Goal: Task Accomplishment & Management: Use online tool/utility

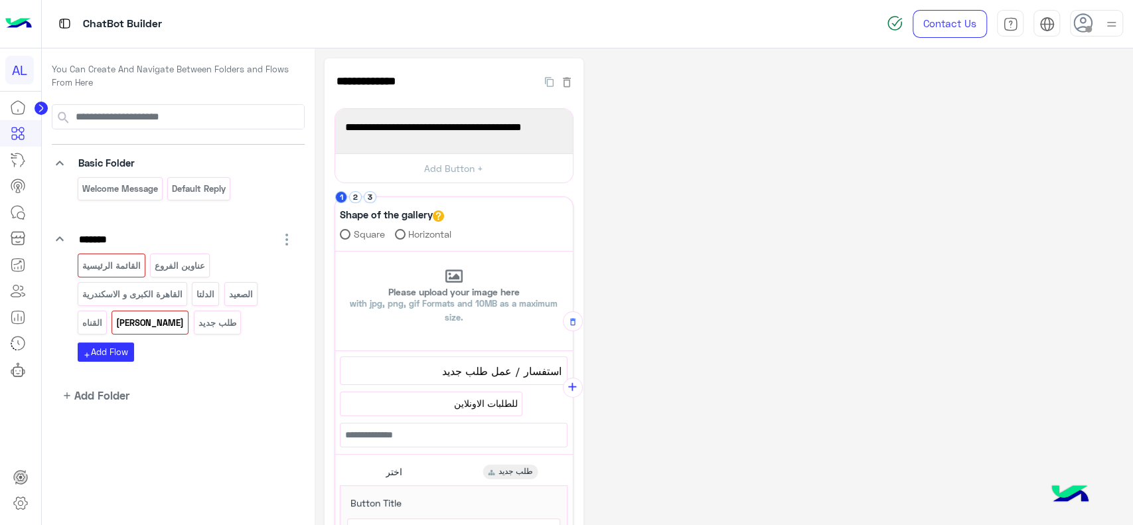
scroll to position [255, 0]
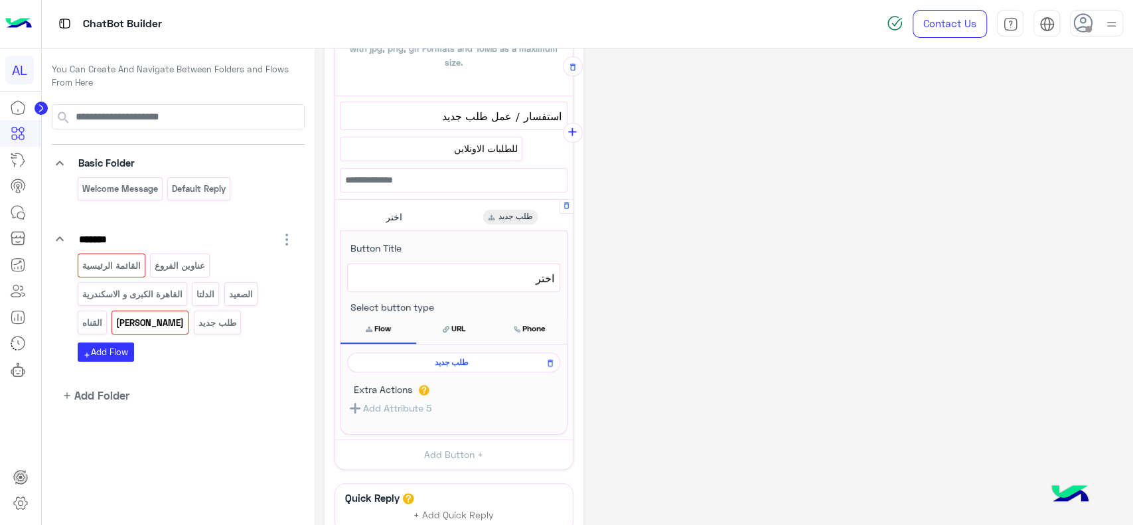
click at [484, 360] on span "طلب جديد" at bounding box center [451, 362] width 194 height 12
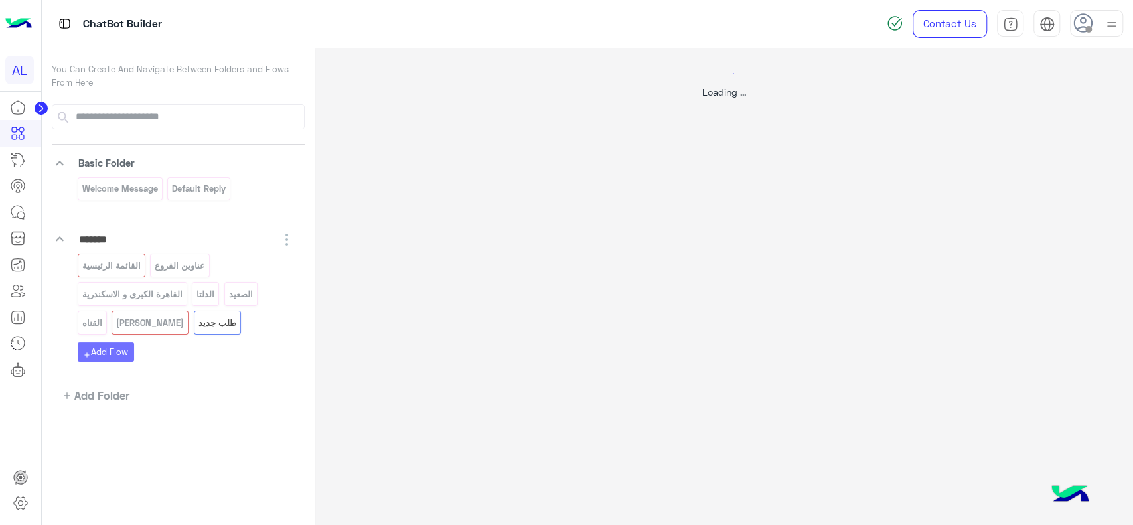
scroll to position [0, 0]
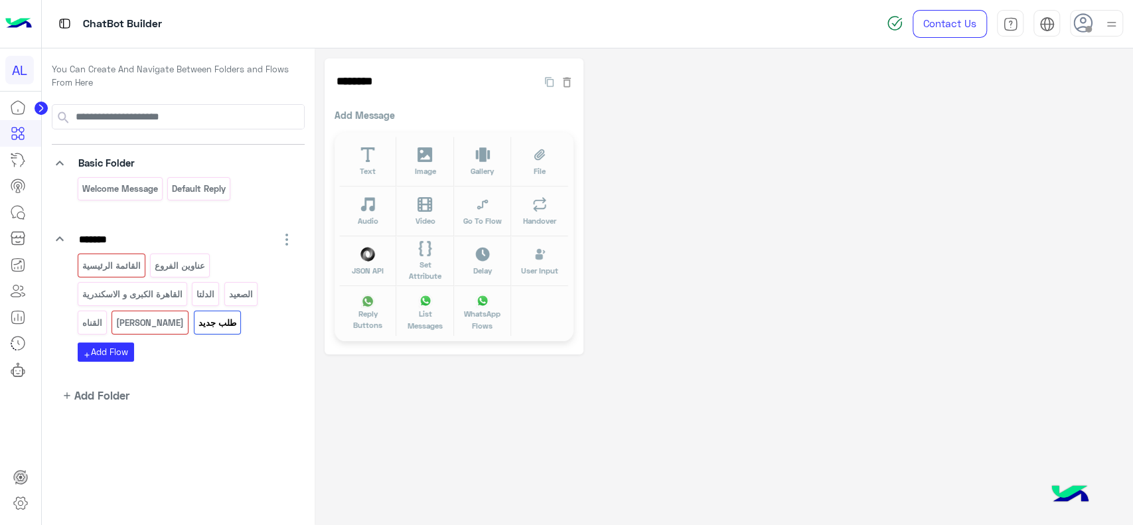
click at [9, 404] on div at bounding box center [20, 310] width 41 height 432
click at [381, 163] on button "Text" at bounding box center [367, 162] width 57 height 50
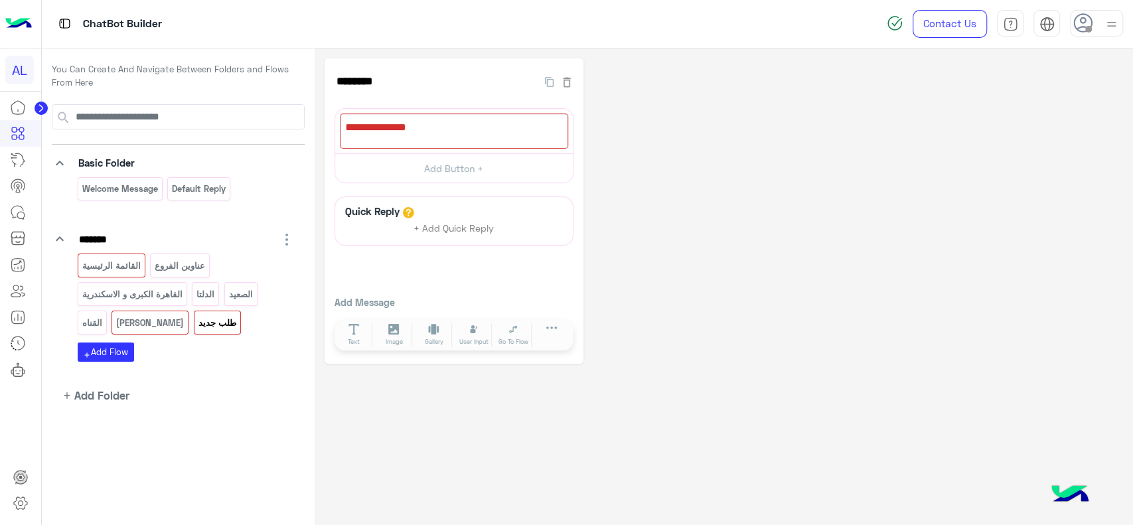
click at [949, 220] on div "******** 142 2000 Add Button + Quick Reply + Add Quick Reply Add Message Text I…" at bounding box center [723, 210] width 798 height 305
click at [448, 137] on div at bounding box center [454, 130] width 228 height 35
paste textarea "**********"
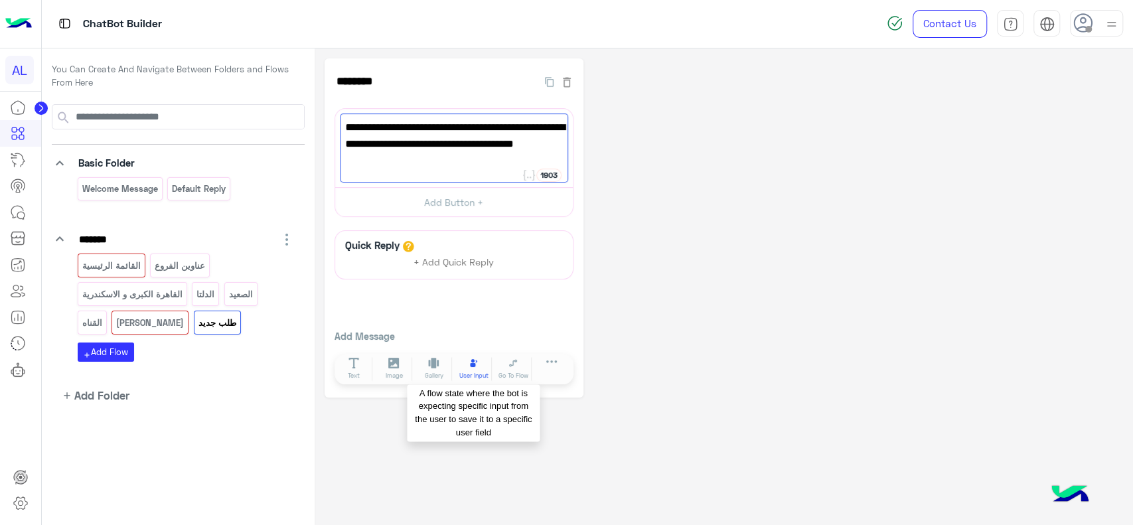
type textarea "**********"
click at [481, 372] on span "User Input" at bounding box center [473, 375] width 29 height 9
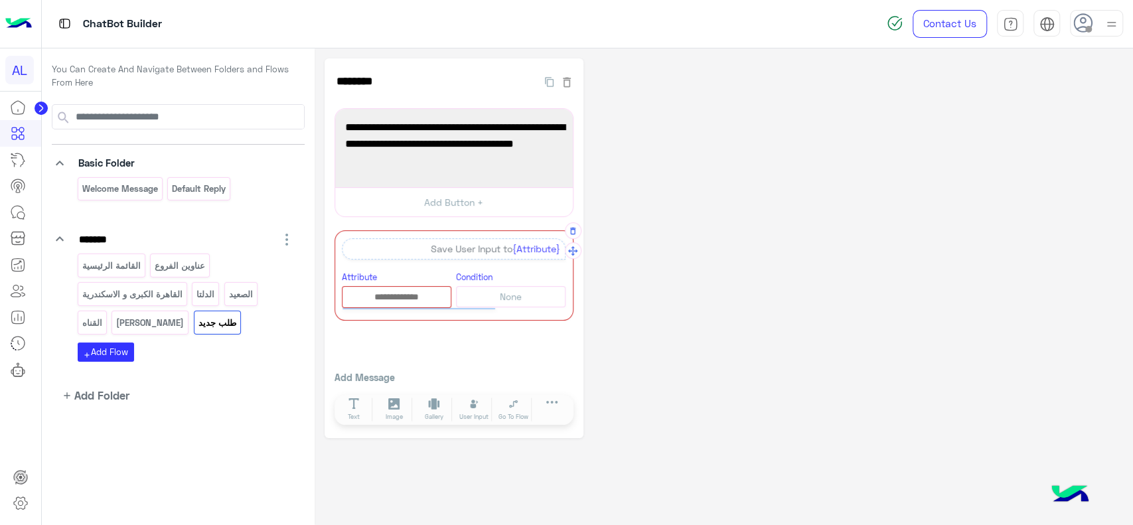
click at [393, 295] on input "text" at bounding box center [396, 297] width 108 height 15
click at [381, 322] on button "Add New Attribute" at bounding box center [418, 322] width 151 height 27
type input "**********"
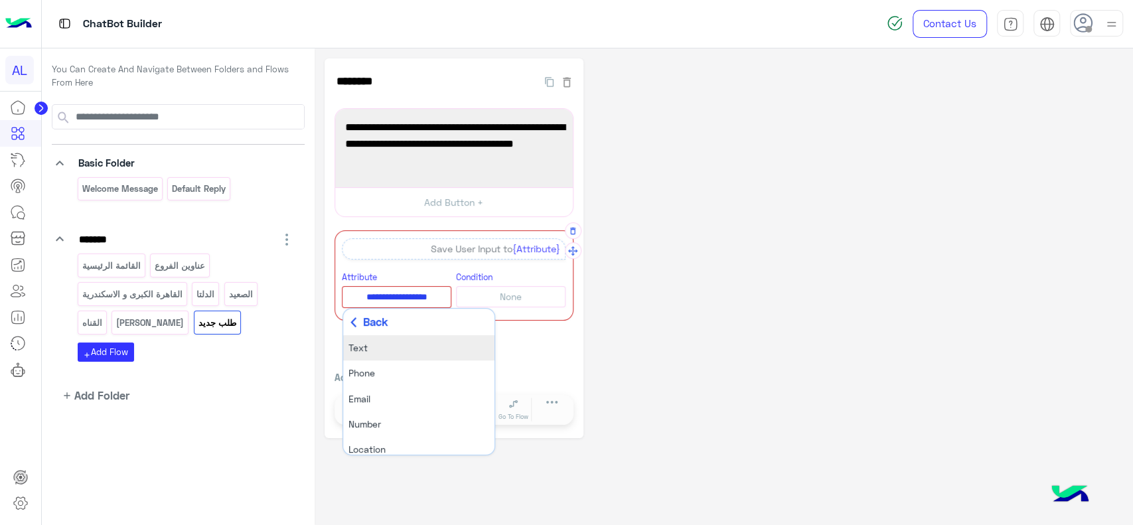
click at [374, 352] on li "Text" at bounding box center [418, 347] width 151 height 25
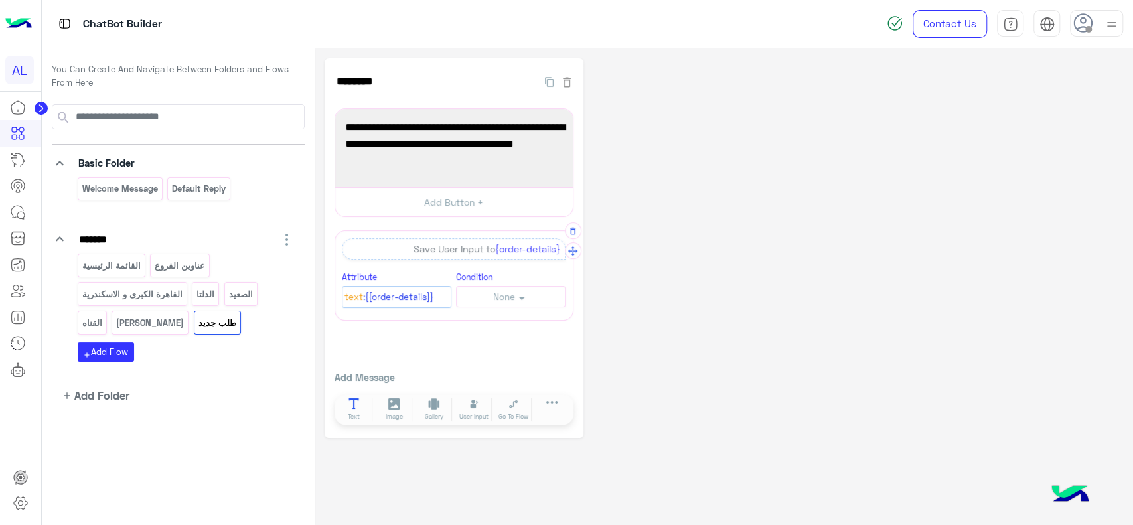
click at [358, 409] on button "Text" at bounding box center [354, 409] width 37 height 24
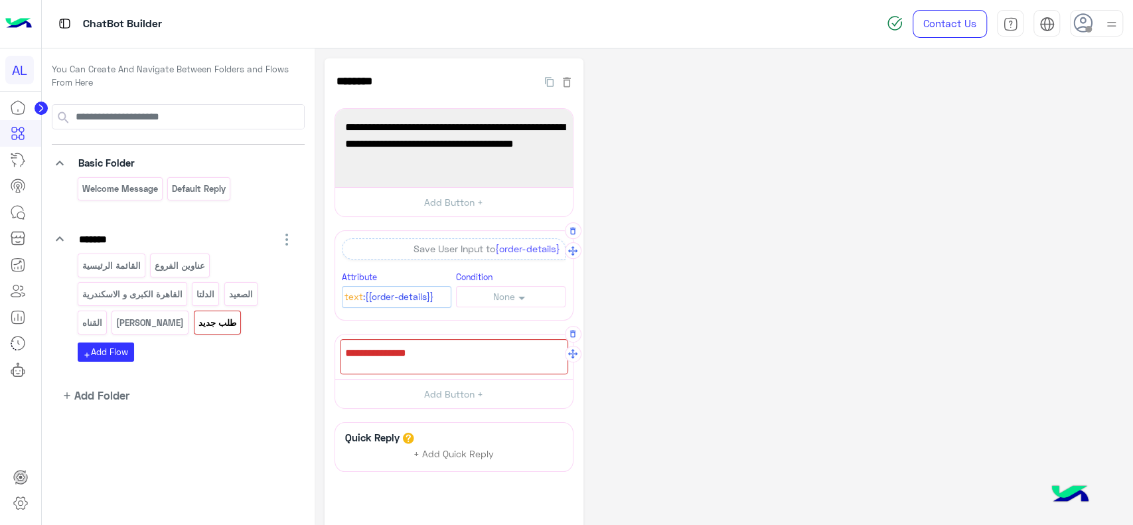
click at [430, 354] on div at bounding box center [454, 356] width 228 height 35
type textarea "*"
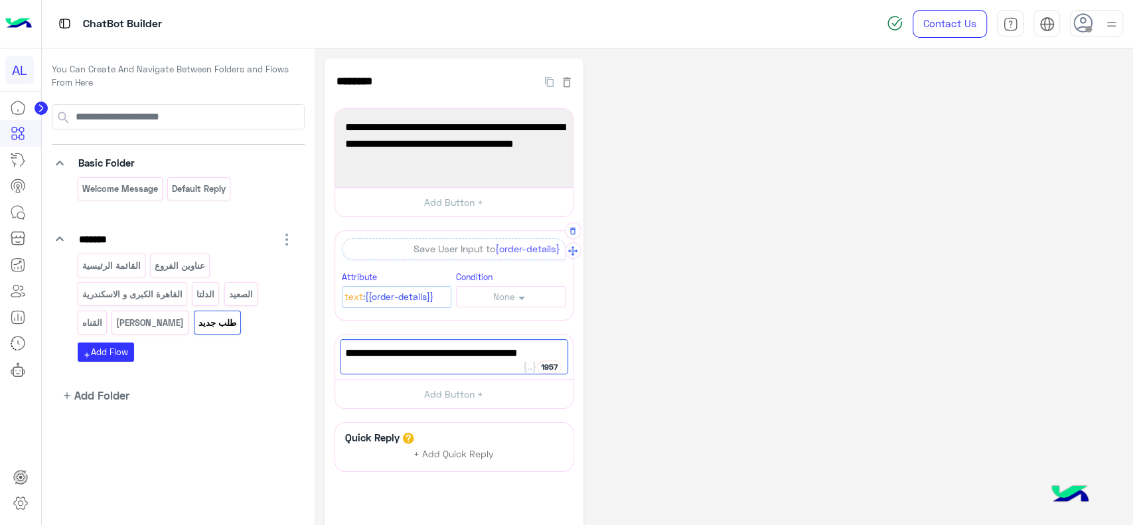
type textarea "**********"
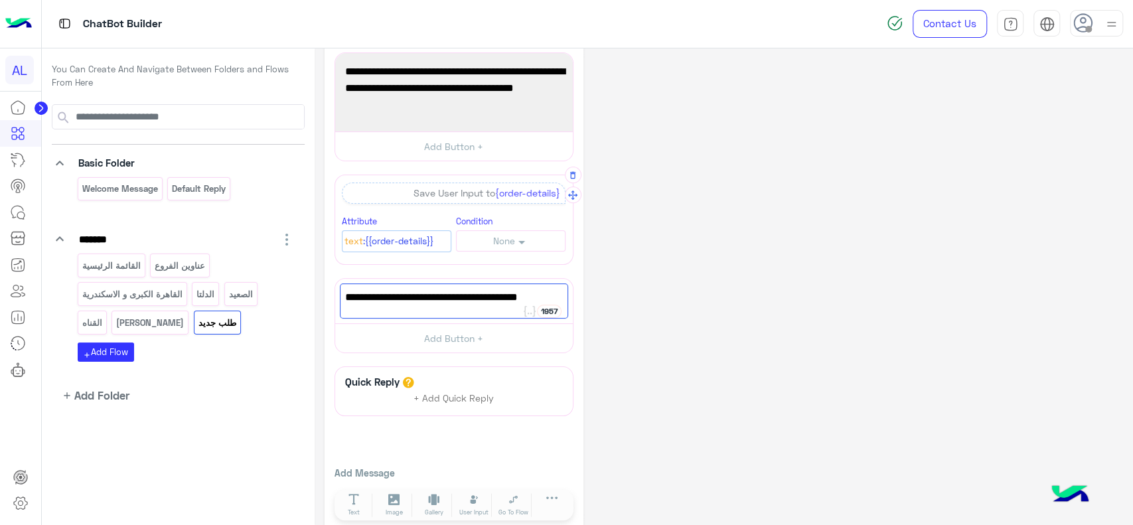
scroll to position [74, 0]
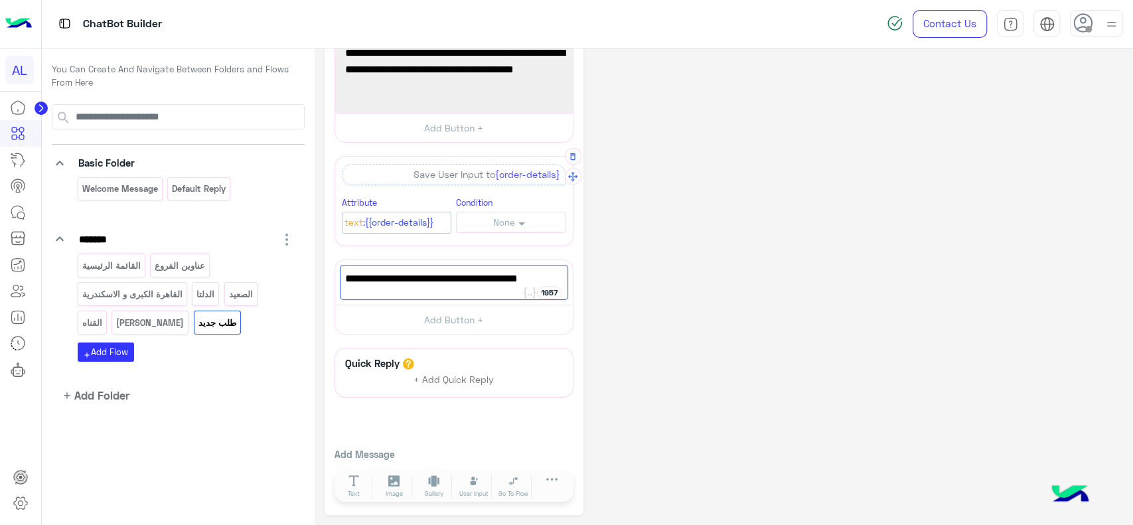
click at [466, 426] on div "Quick Reply + Add Quick Reply Add Message Text Image Gallery File Audio Video G…" at bounding box center [453, 426] width 239 height 157
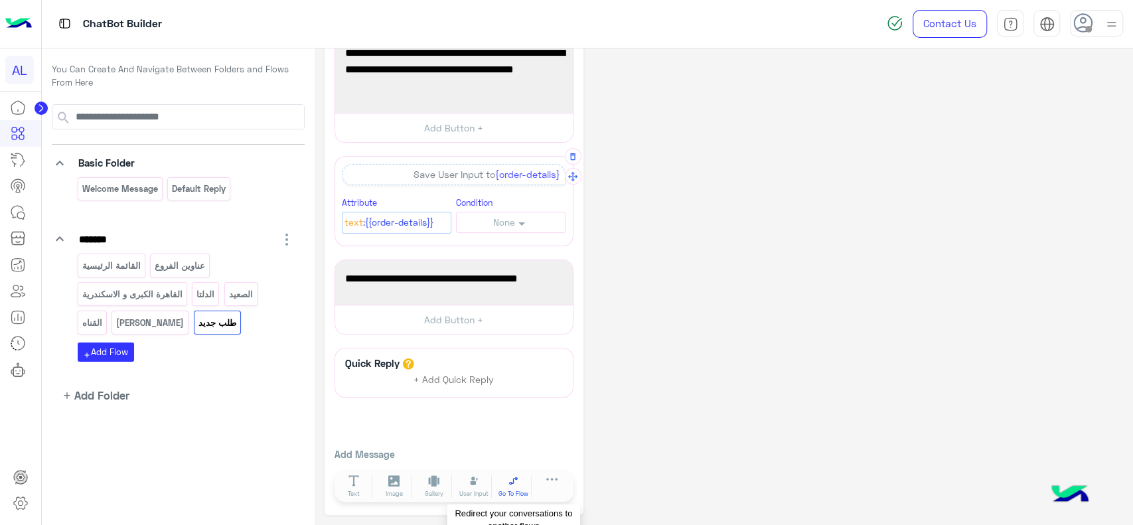
click at [512, 489] on span "Go To Flow" at bounding box center [513, 493] width 30 height 9
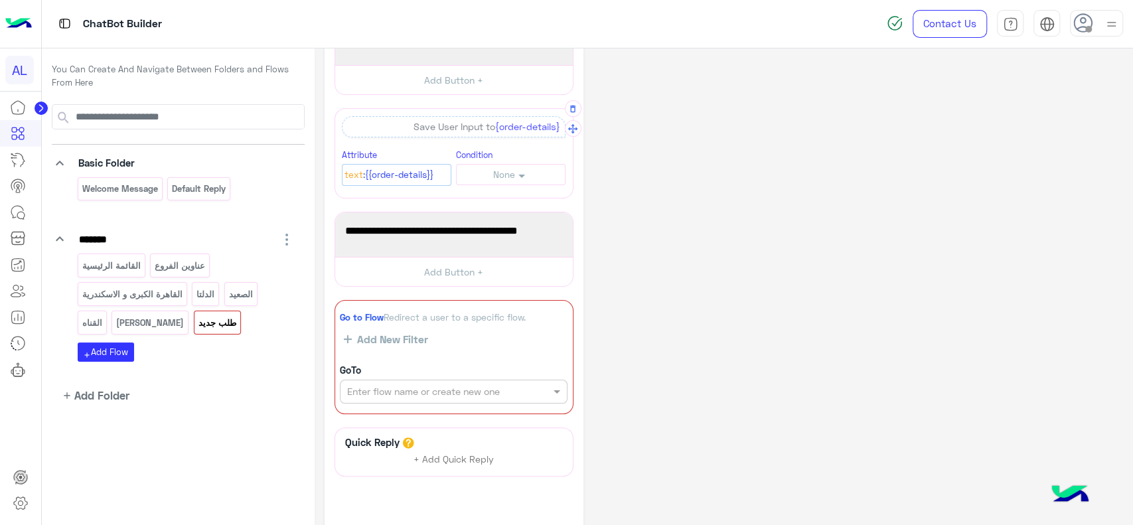
scroll to position [125, 0]
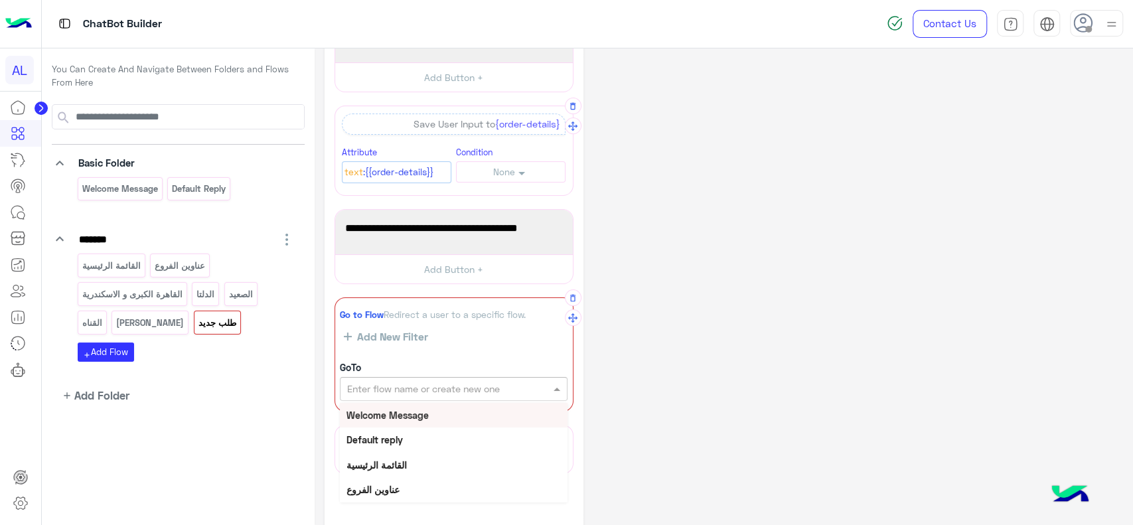
click at [416, 385] on input "text" at bounding box center [431, 389] width 168 height 14
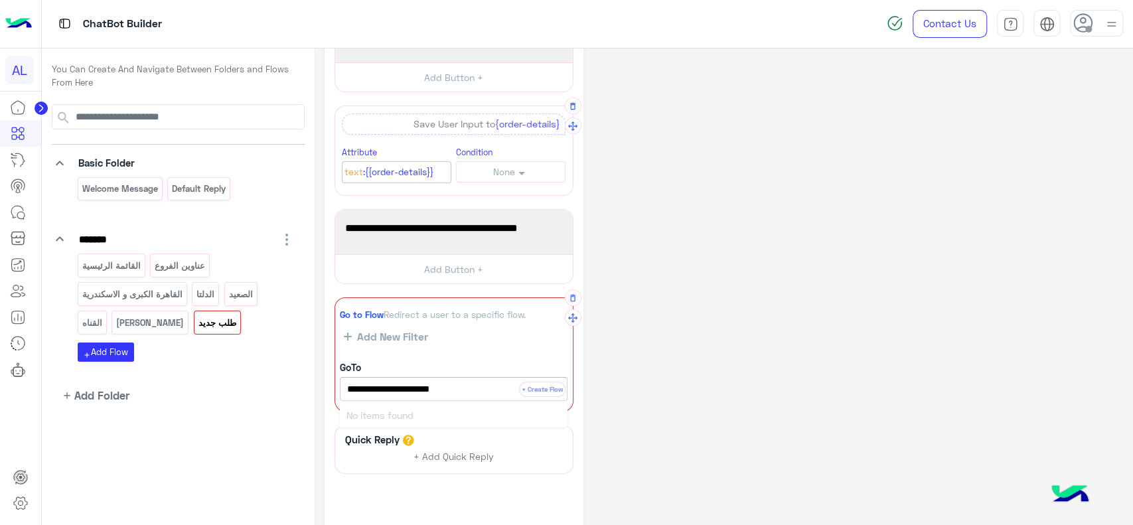
type input "**********"
click at [112, 391] on span "Add Folder" at bounding box center [101, 395] width 55 height 17
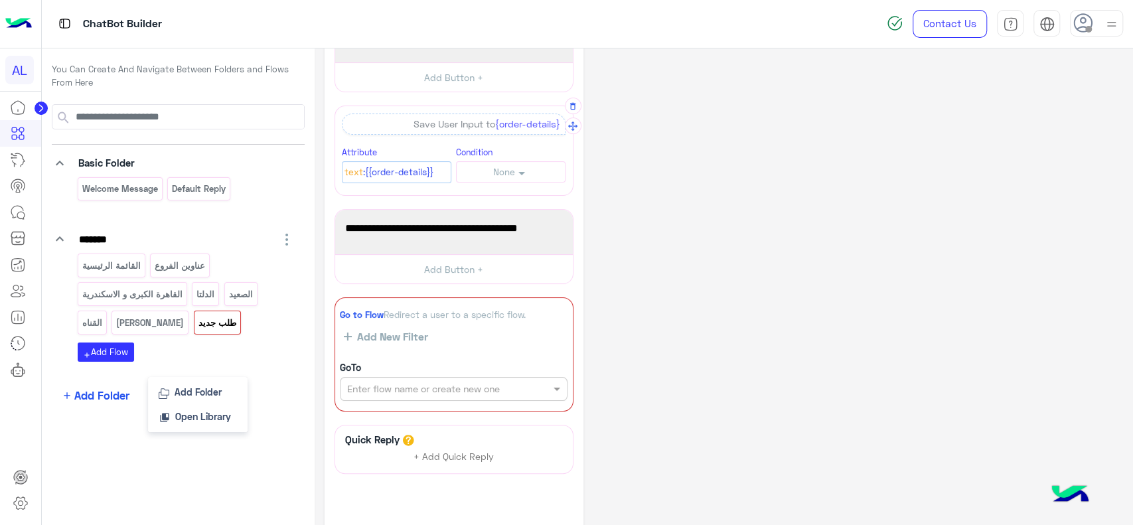
click at [170, 390] on div "Add Folder" at bounding box center [197, 392] width 93 height 24
click at [113, 398] on input "**********" at bounding box center [129, 396] width 103 height 19
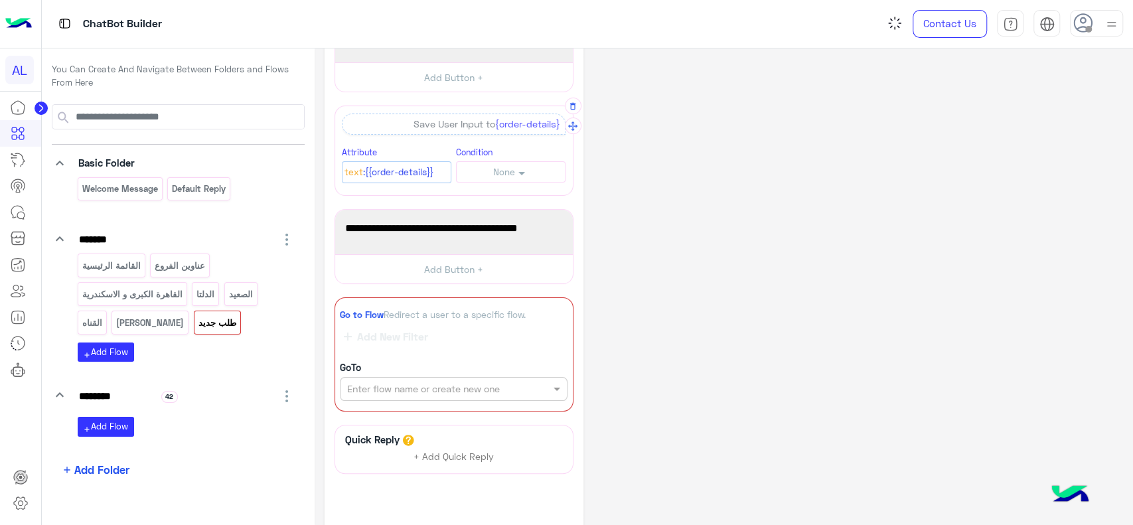
type input "********"
click at [236, 423] on div "add Add Flow" at bounding box center [186, 423] width 217 height 26
click at [383, 391] on input "text" at bounding box center [431, 389] width 168 height 14
type input "*"
type input "**********"
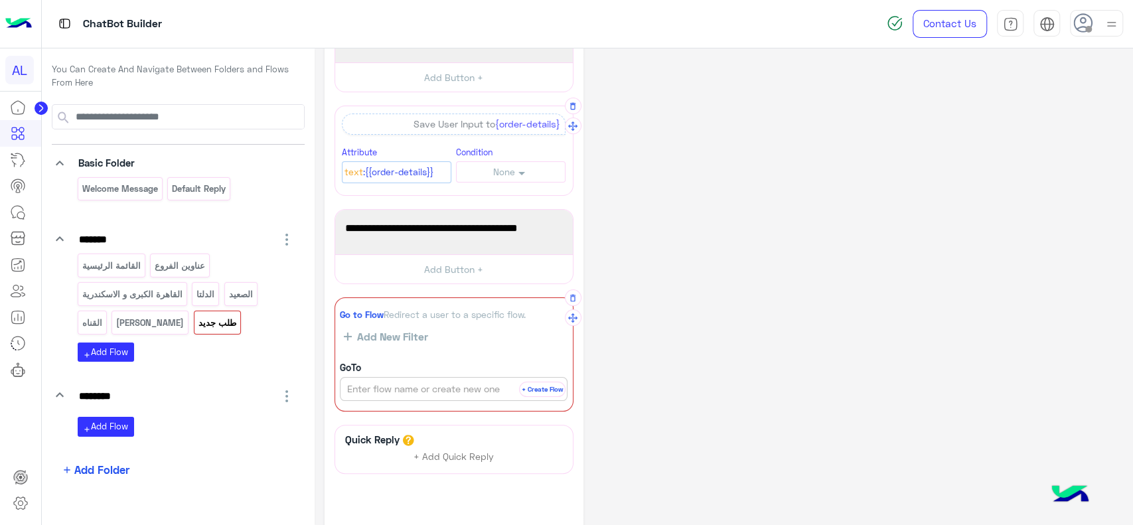
click at [525, 389] on button "+ Create Flow" at bounding box center [542, 388] width 46 height 15
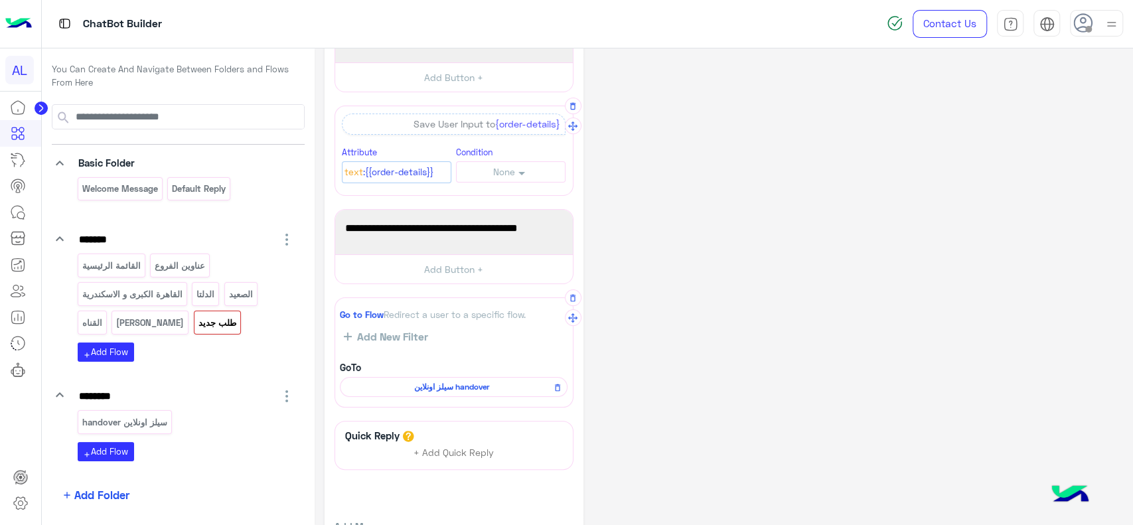
click at [456, 388] on span "سيلز اونلاين handover" at bounding box center [451, 387] width 208 height 12
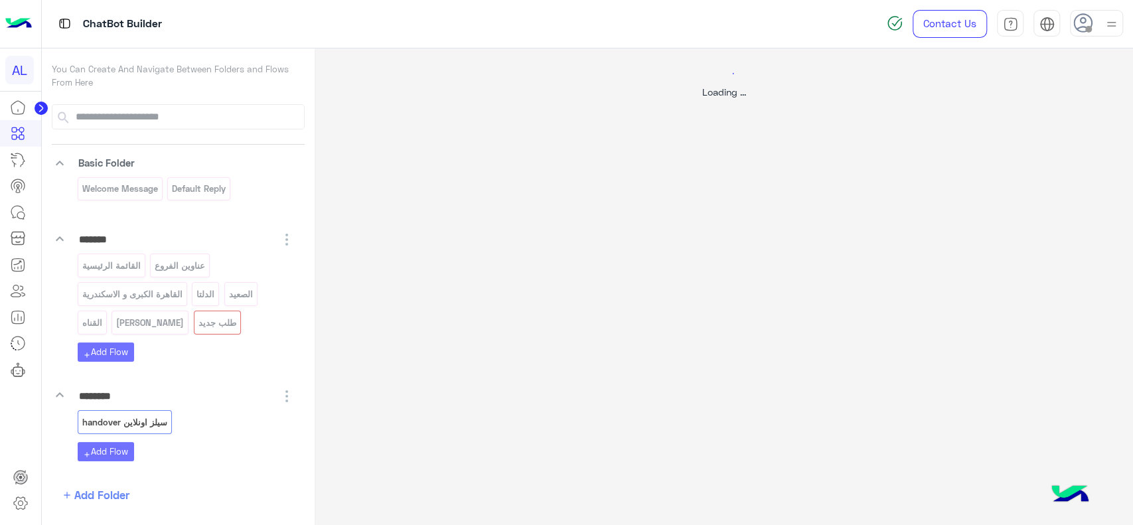
scroll to position [0, 0]
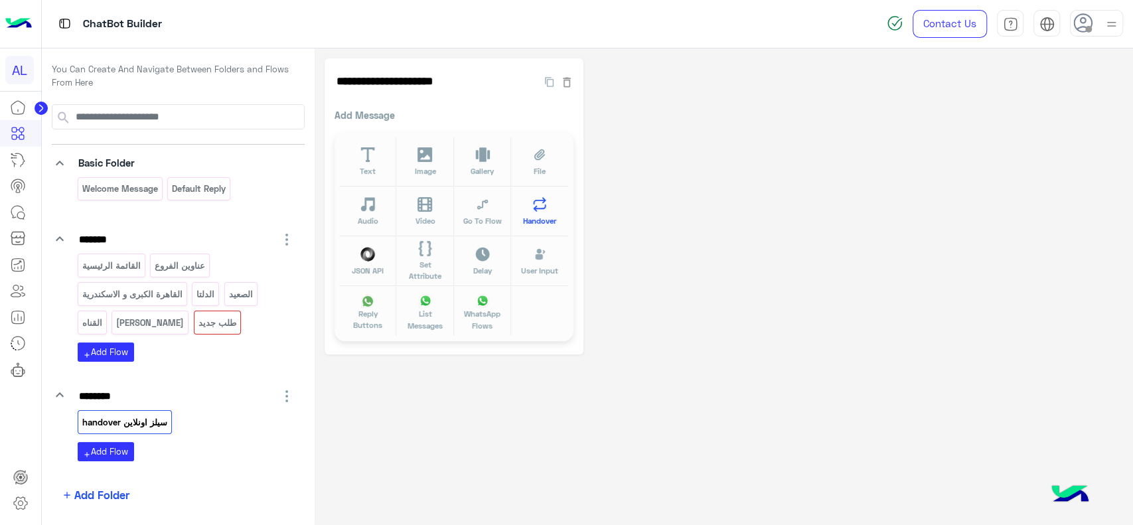
click at [539, 222] on span "Handover" at bounding box center [539, 220] width 33 height 11
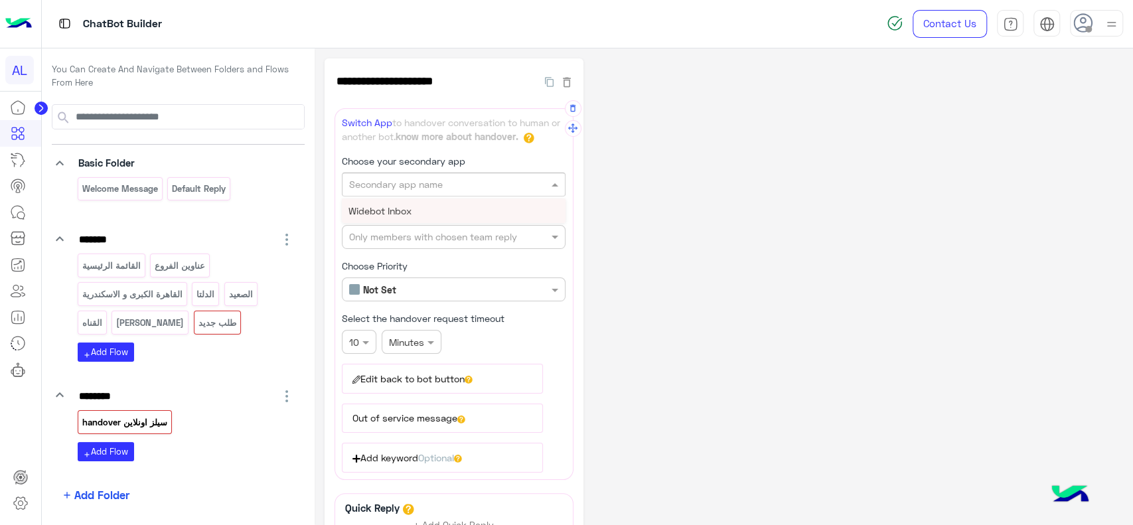
click at [455, 188] on input "text" at bounding box center [431, 185] width 165 height 14
click at [413, 206] on div "Widebot Inbox" at bounding box center [454, 210] width 224 height 25
click at [412, 236] on input "text" at bounding box center [431, 237] width 165 height 14
click at [395, 338] on input "text" at bounding box center [397, 342] width 17 height 14
click at [402, 412] on span "Days" at bounding box center [399, 417] width 22 height 11
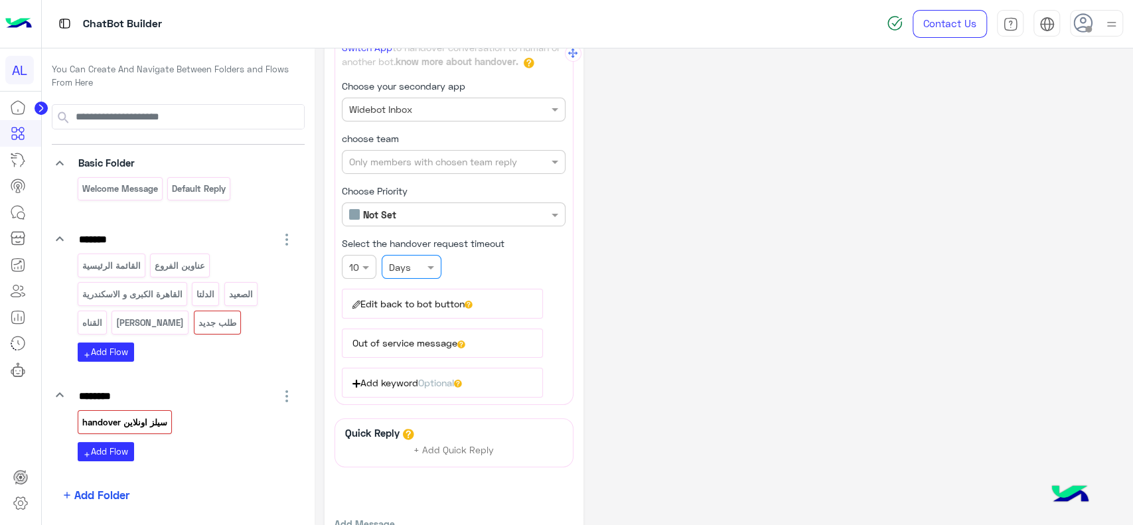
scroll to position [78, 0]
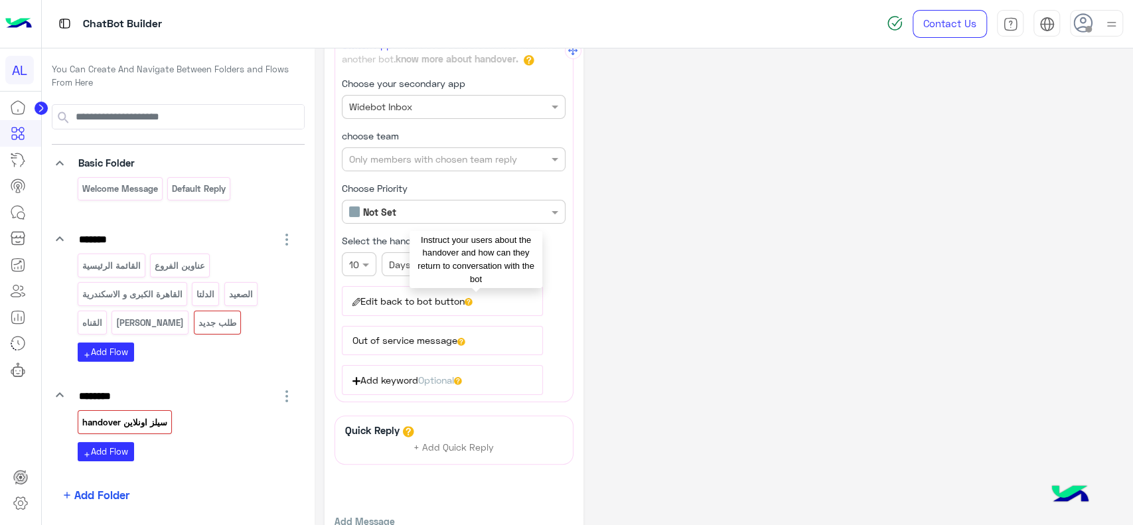
click at [472, 301] on icon at bounding box center [468, 302] width 8 height 8
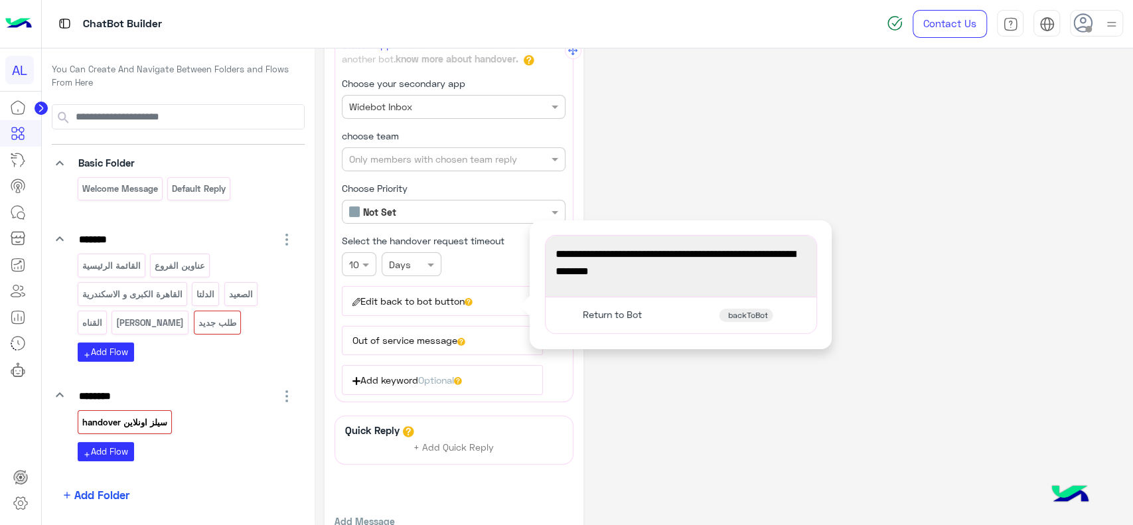
click at [571, 273] on span "You're now on handover mode, click the button below to return to bot" at bounding box center [680, 262] width 251 height 34
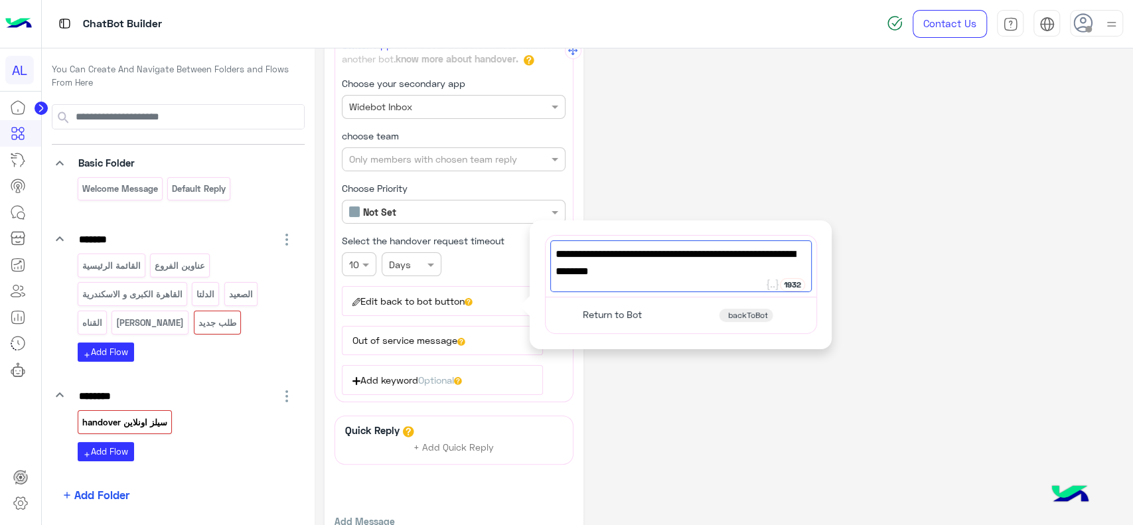
click at [567, 275] on span "You're now on handover mode, click the button below to return to bot" at bounding box center [680, 262] width 251 height 34
type textarea "*"
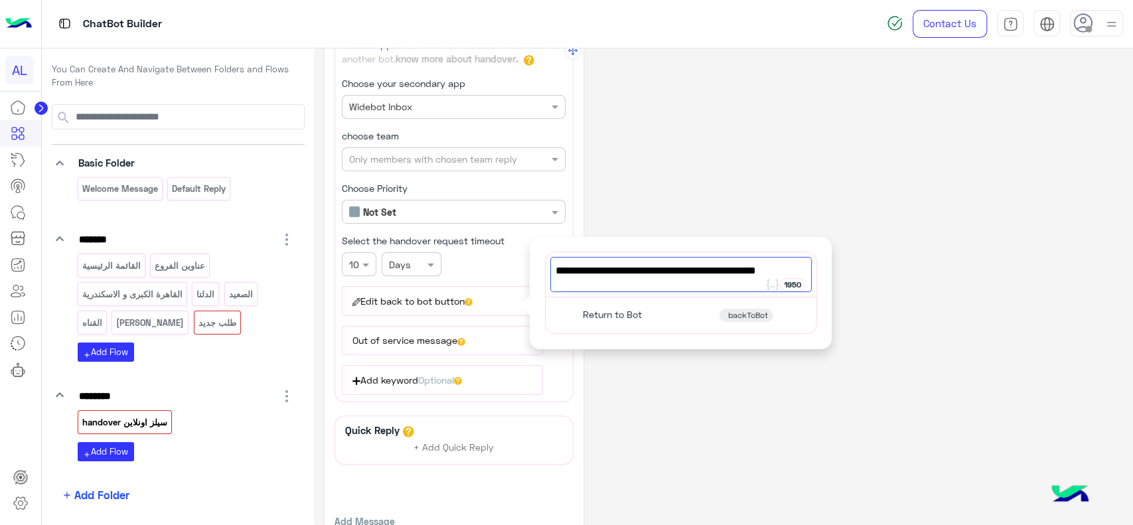
type textarea "**********"
click at [606, 309] on span "Return to Bot" at bounding box center [612, 315] width 59 height 12
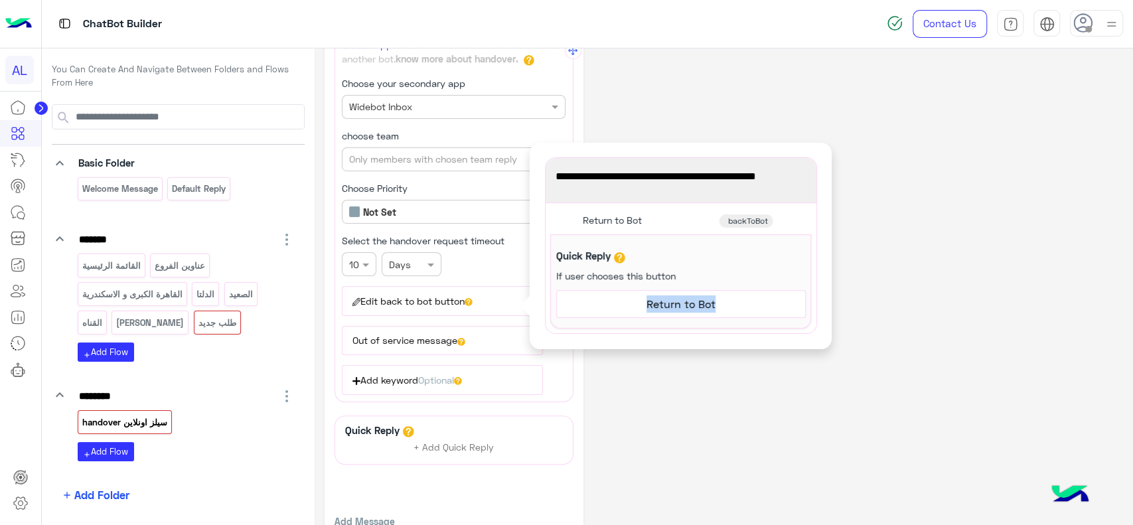
drag, startPoint x: 630, startPoint y: 301, endPoint x: 719, endPoint y: 305, distance: 88.3
click at [719, 305] on span "Return to Bot" at bounding box center [680, 303] width 239 height 17
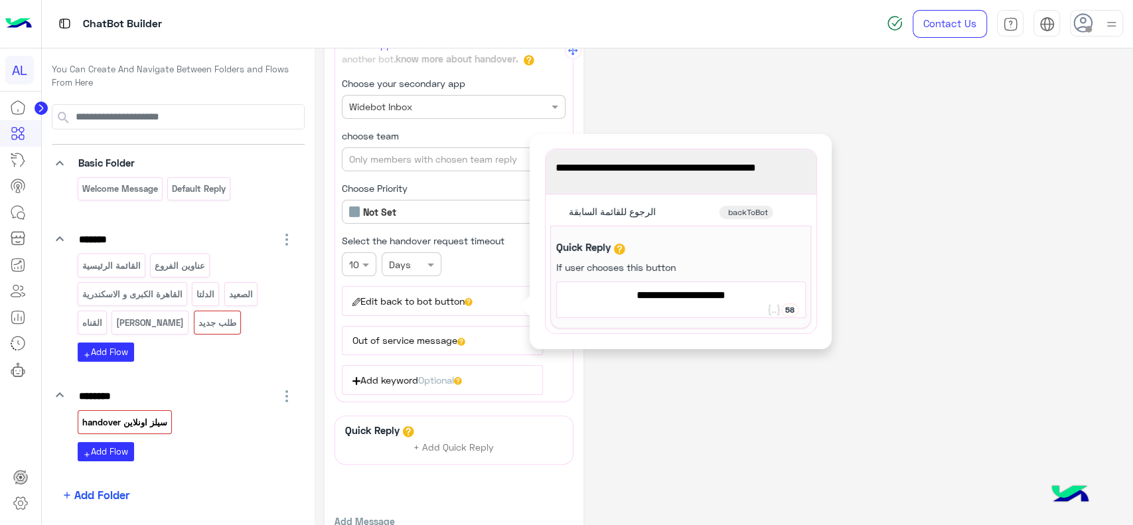
type textarea "**********"
click at [732, 207] on span "backToBot" at bounding box center [748, 212] width 40 height 11
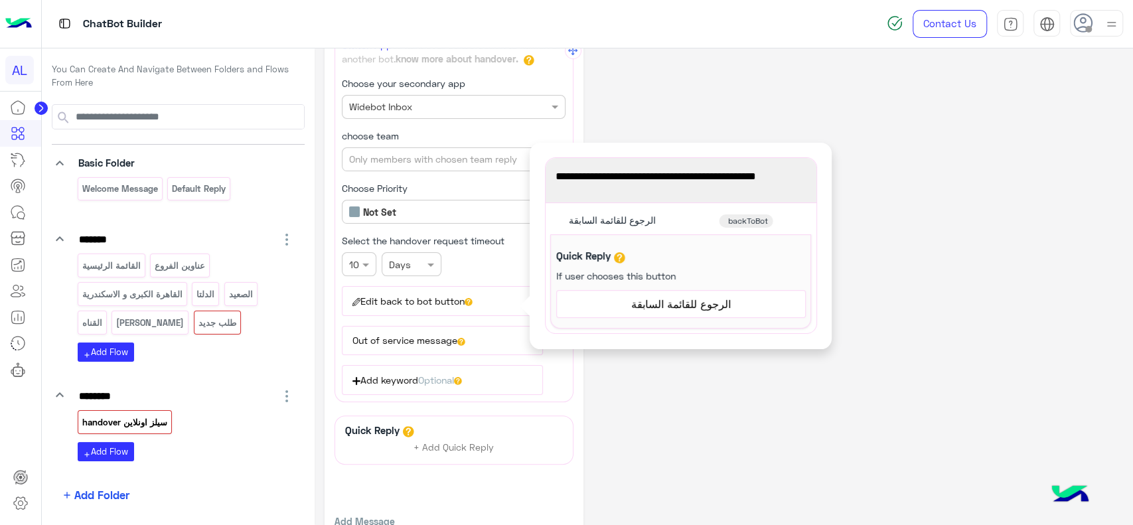
click at [736, 223] on span "backToBot" at bounding box center [748, 221] width 40 height 11
click at [483, 470] on div "Quick Reply + Add Quick Reply Add Message Text Image Gallery File Audio Video G…" at bounding box center [453, 493] width 239 height 157
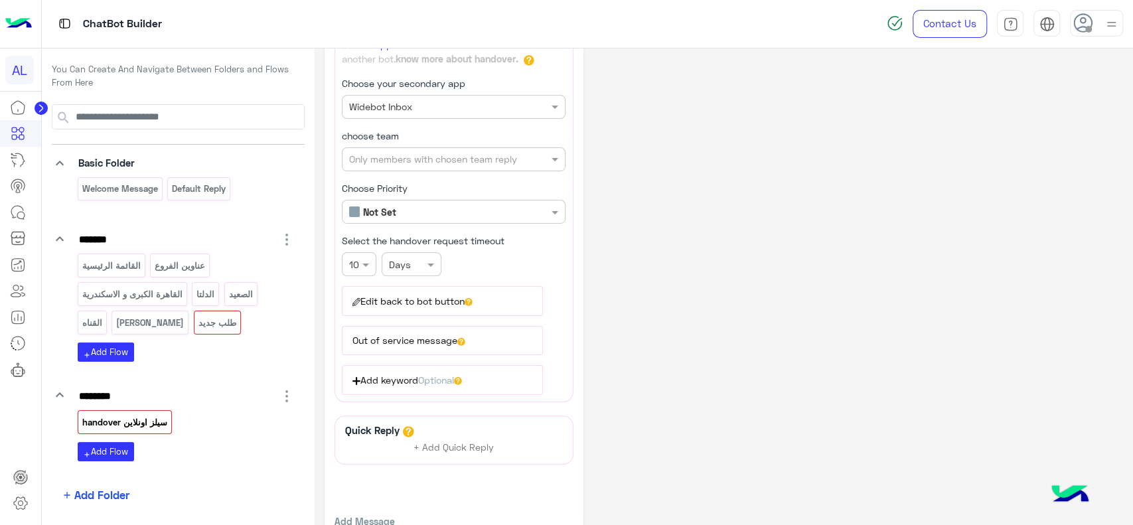
scroll to position [143, 0]
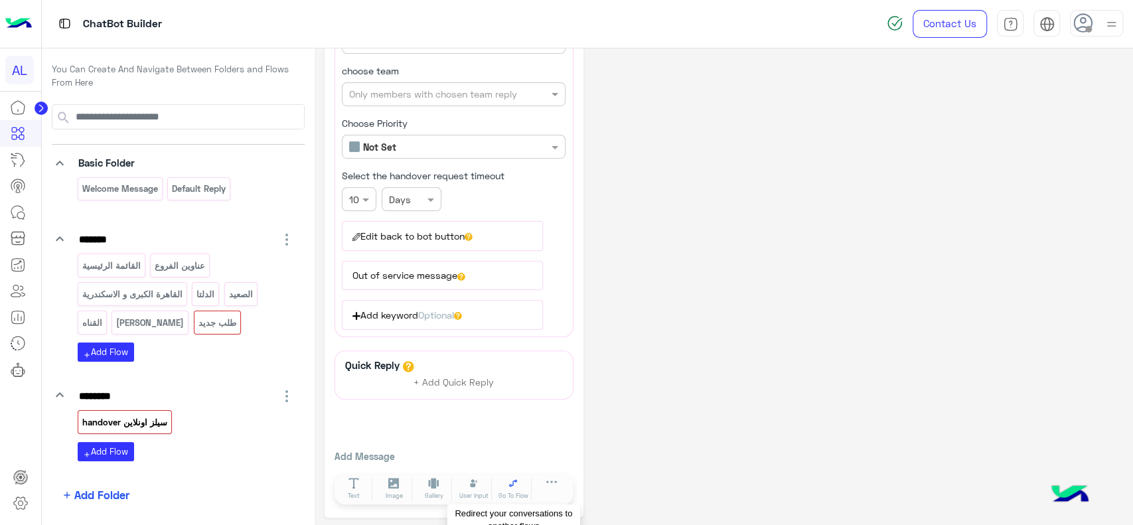
click at [508, 478] on icon at bounding box center [513, 483] width 11 height 11
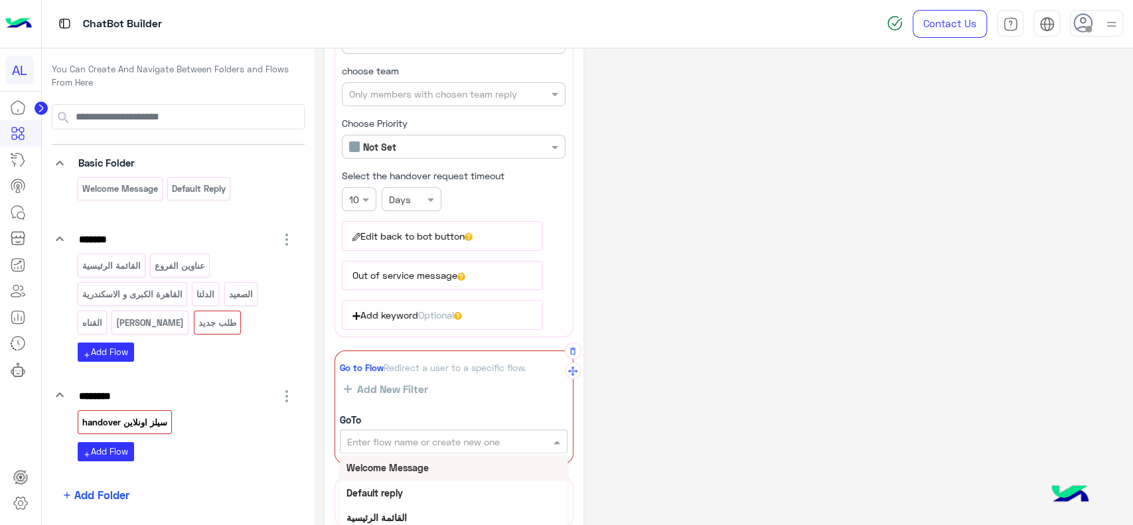
click at [403, 438] on input "text" at bounding box center [431, 442] width 168 height 14
type input "****"
click at [405, 468] on div "منيو أونلاين" at bounding box center [454, 467] width 228 height 25
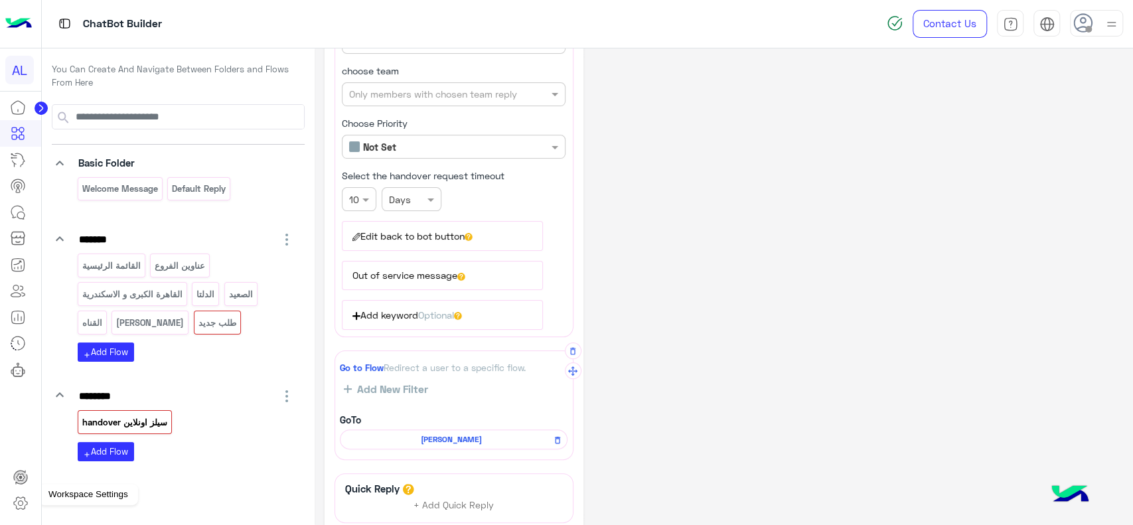
click at [28, 496] on icon at bounding box center [21, 503] width 16 height 16
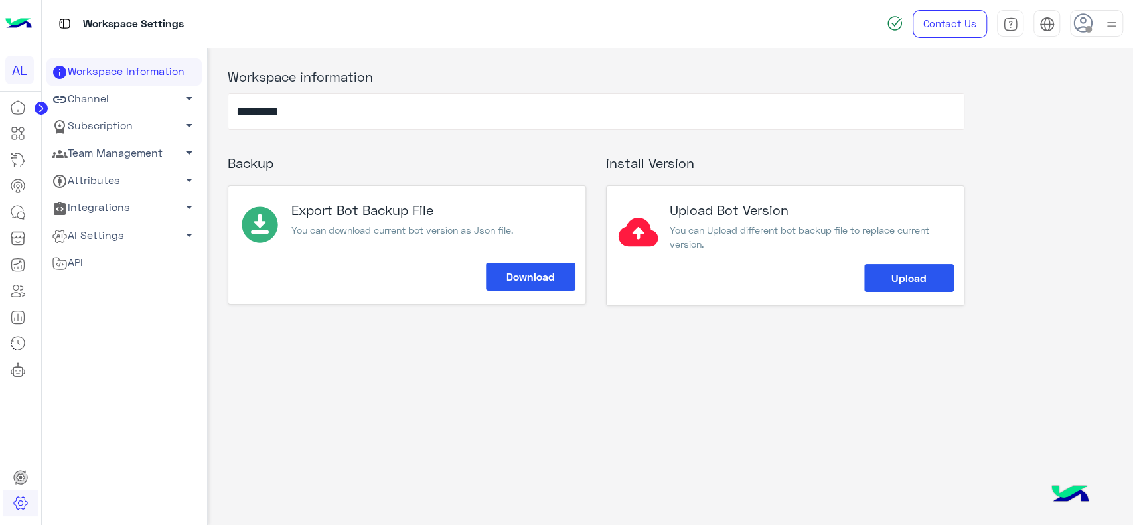
click at [132, 155] on link "Team Management arrow_drop_down" at bounding box center [123, 153] width 155 height 27
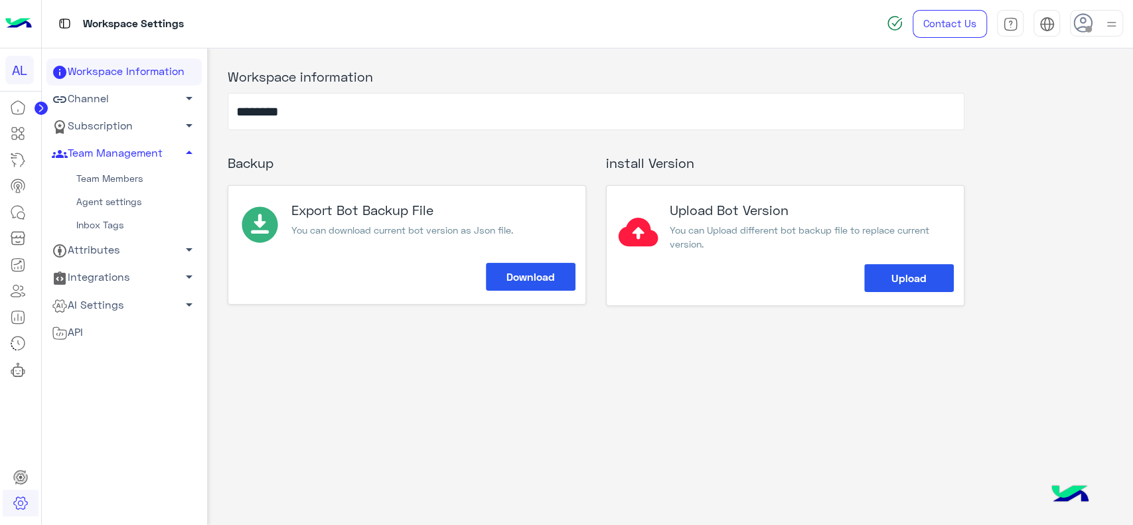
click at [116, 199] on link "Agent settings" at bounding box center [123, 201] width 155 height 23
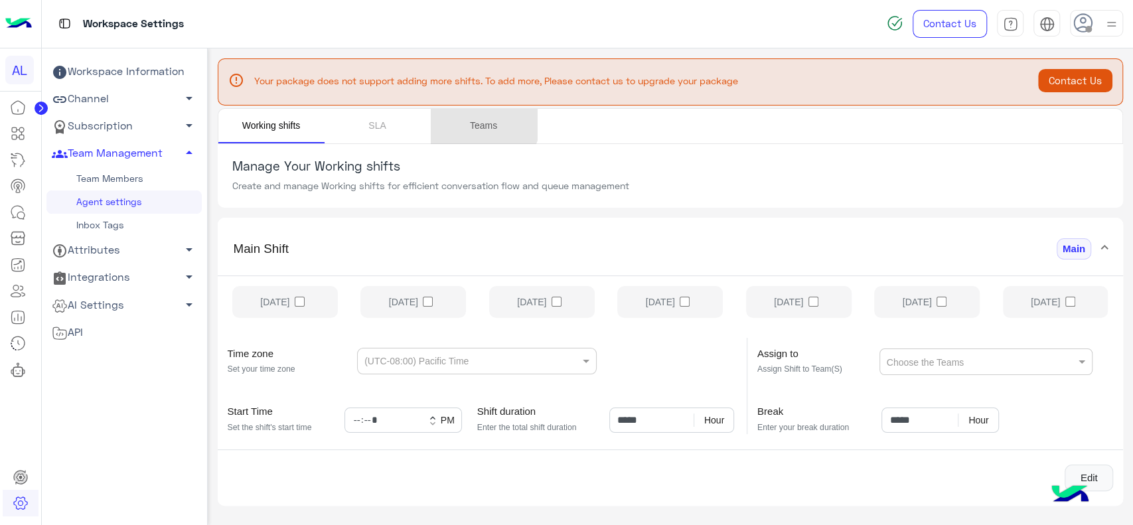
click at [470, 117] on link "Teams" at bounding box center [484, 126] width 106 height 34
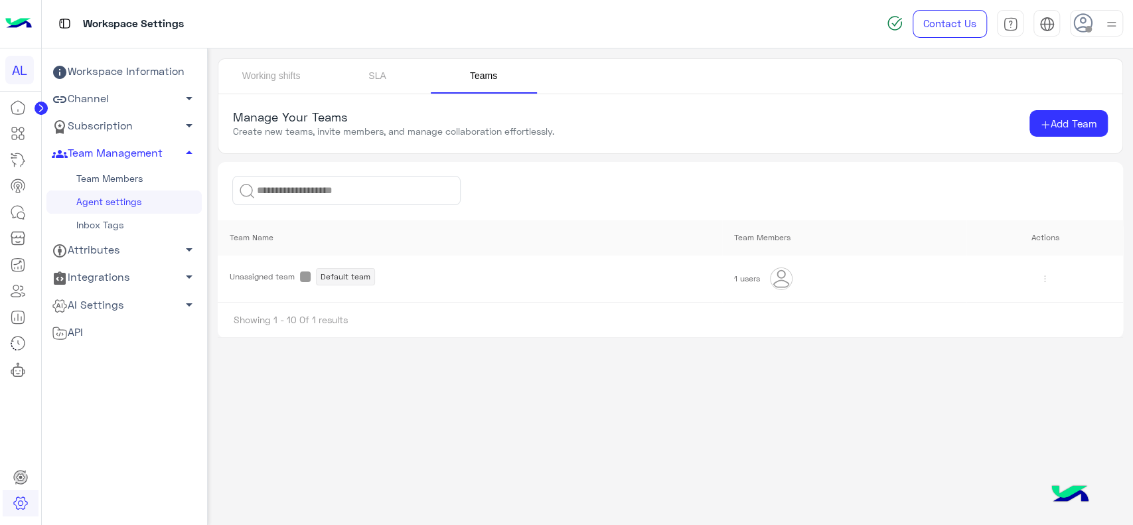
click at [1039, 276] on img at bounding box center [1044, 278] width 21 height 21
click at [1057, 310] on div "Edit Delete" at bounding box center [1079, 320] width 92 height 62
click at [303, 277] on span at bounding box center [305, 276] width 11 height 11
click at [441, 364] on div "Working shifts SLA Teams Manage Your Teams Create new teams, invite members, an…" at bounding box center [671, 283] width 926 height 470
click at [1052, 122] on span "Add Team" at bounding box center [1073, 123] width 46 height 12
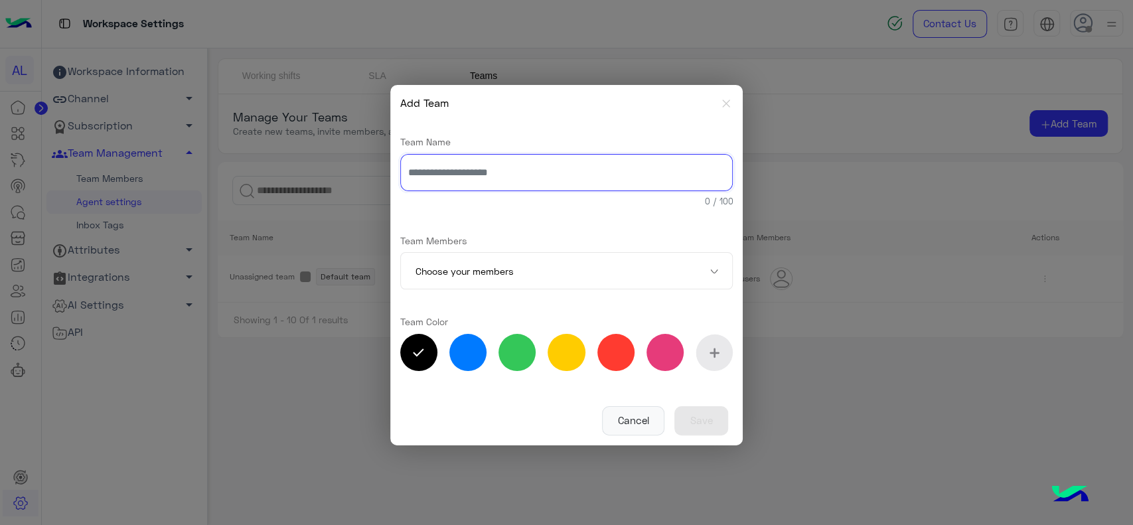
click at [519, 183] on input "text" at bounding box center [566, 172] width 333 height 37
type input "**********"
click at [481, 356] on label at bounding box center [467, 352] width 37 height 37
type input "*******"
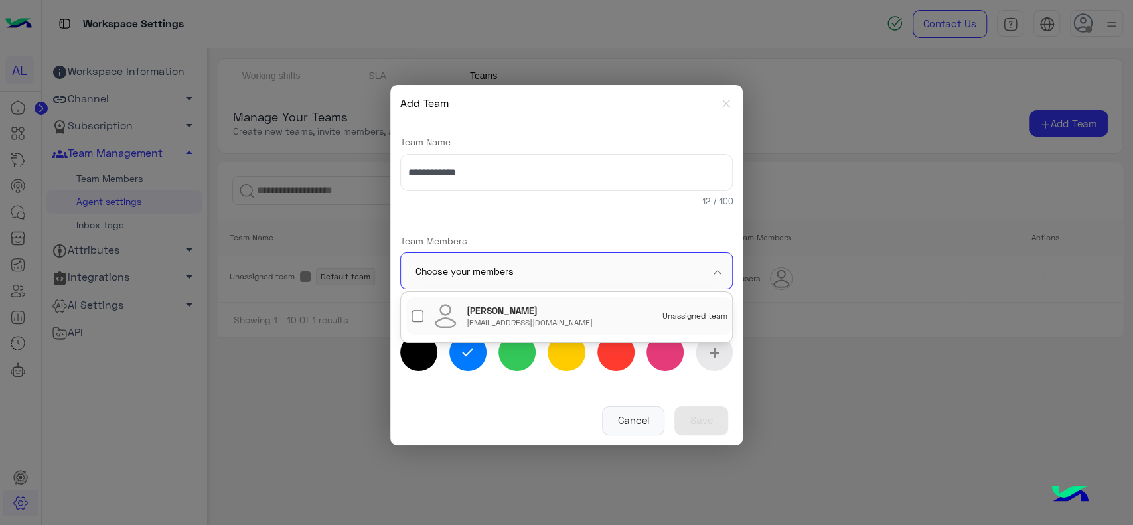
click at [509, 280] on input "text" at bounding box center [546, 271] width 263 height 37
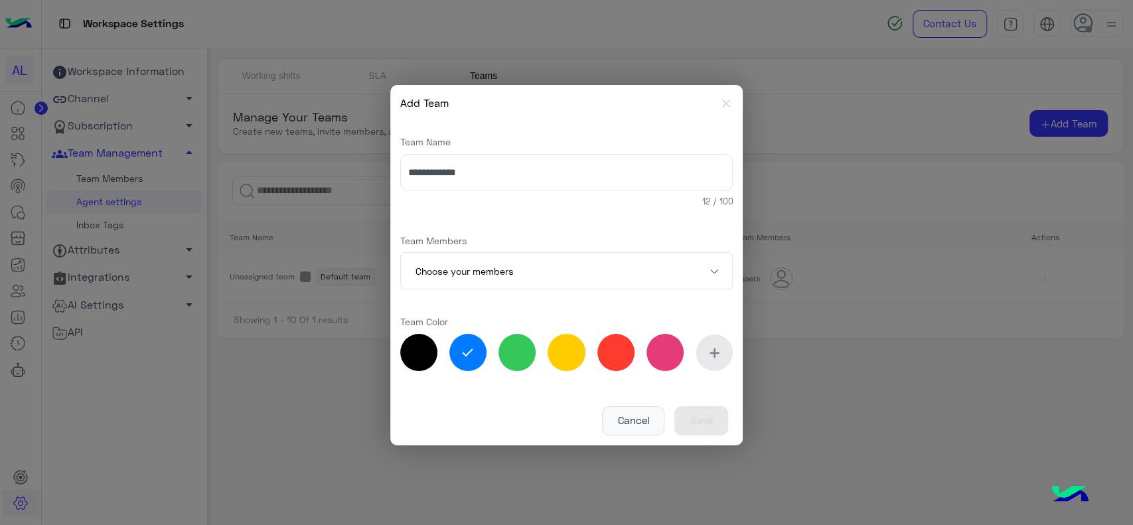
click at [537, 234] on label "Team Members" at bounding box center [566, 240] width 333 height 13
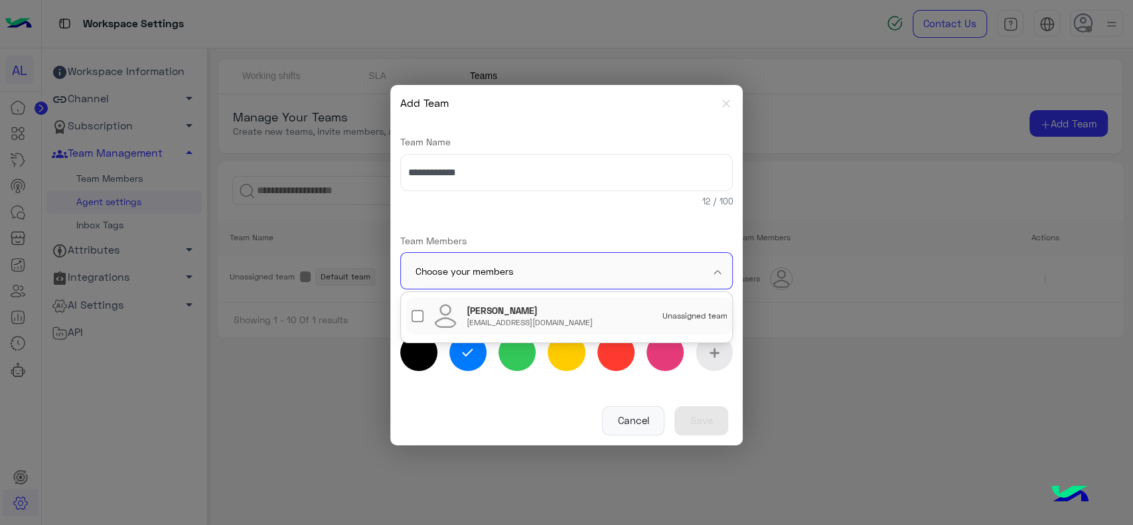
click at [490, 273] on input "text" at bounding box center [546, 271] width 263 height 37
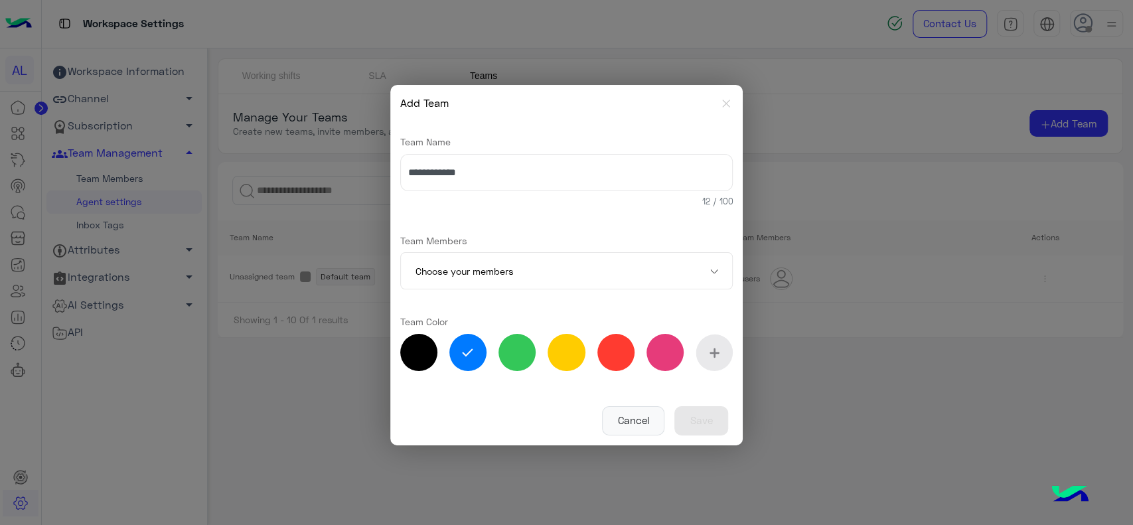
click at [517, 231] on div "**********" at bounding box center [566, 256] width 333 height 270
click at [722, 109] on icon "Close" at bounding box center [725, 103] width 13 height 13
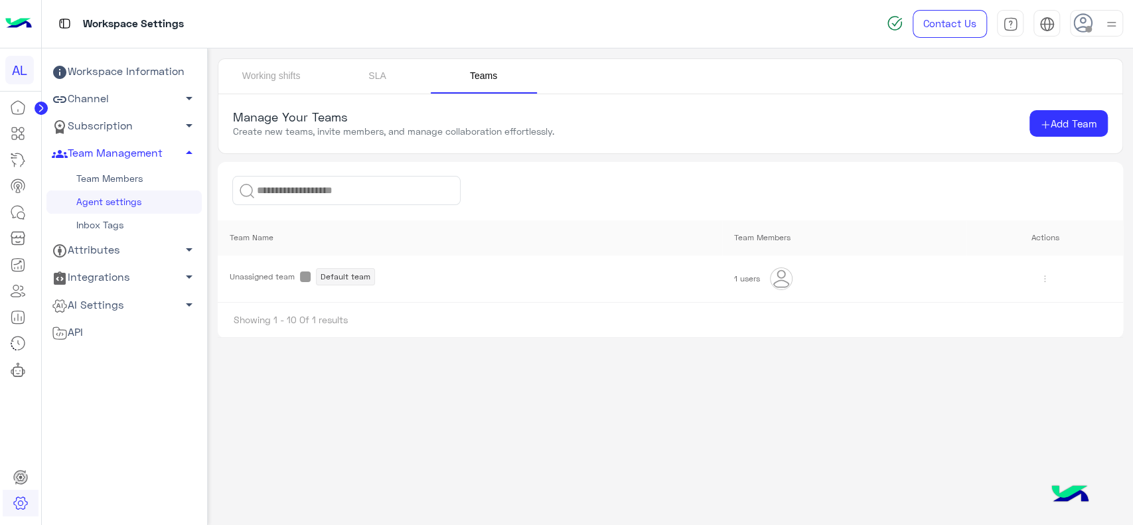
click at [1041, 275] on img at bounding box center [1044, 278] width 21 height 21
click at [1055, 310] on div "Edit Delete" at bounding box center [1079, 320] width 92 height 62
drag, startPoint x: 1055, startPoint y: 310, endPoint x: 352, endPoint y: 283, distance: 703.8
click at [352, 283] on body "AL Workspace Settings Contact Us Help Center عربي English Workspace Information…" at bounding box center [566, 262] width 1133 height 525
click at [352, 283] on div "Default team" at bounding box center [345, 276] width 59 height 17
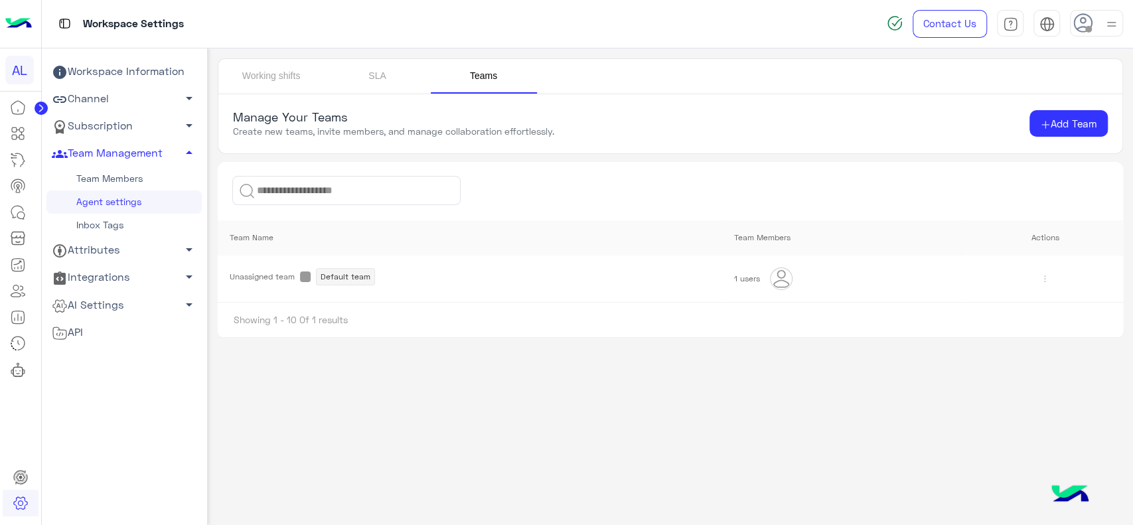
drag, startPoint x: 346, startPoint y: 267, endPoint x: 348, endPoint y: 281, distance: 14.7
click at [348, 281] on td "Unassigned team Default team" at bounding box center [470, 278] width 504 height 46
click at [348, 281] on div "Default team" at bounding box center [345, 276] width 59 height 17
click at [401, 381] on div "Working shifts SLA Teams Manage Your Teams Create new teams, invite members, an…" at bounding box center [671, 283] width 926 height 470
click at [350, 193] on input at bounding box center [346, 190] width 228 height 29
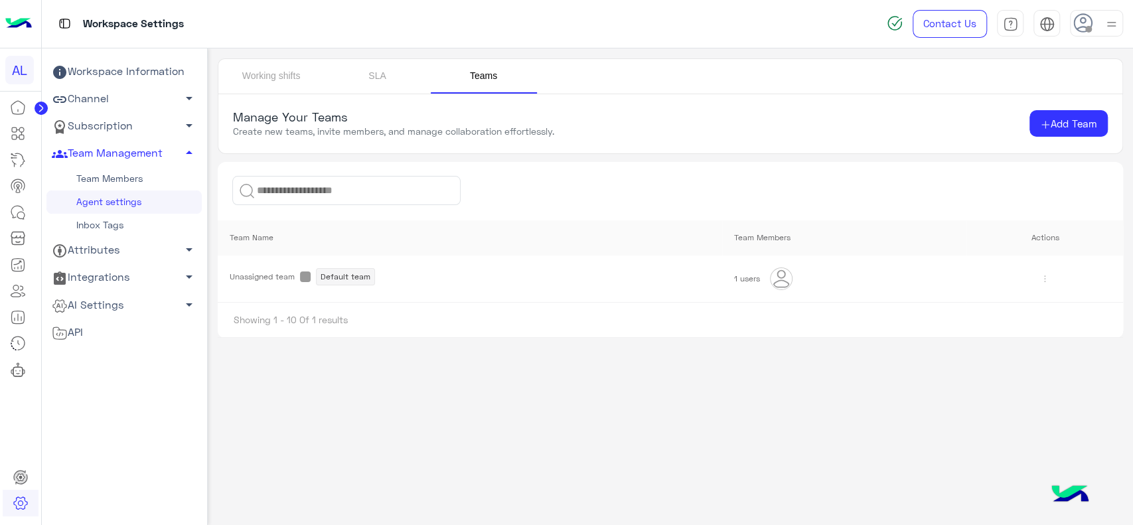
click at [125, 171] on link "Team Members" at bounding box center [123, 178] width 155 height 23
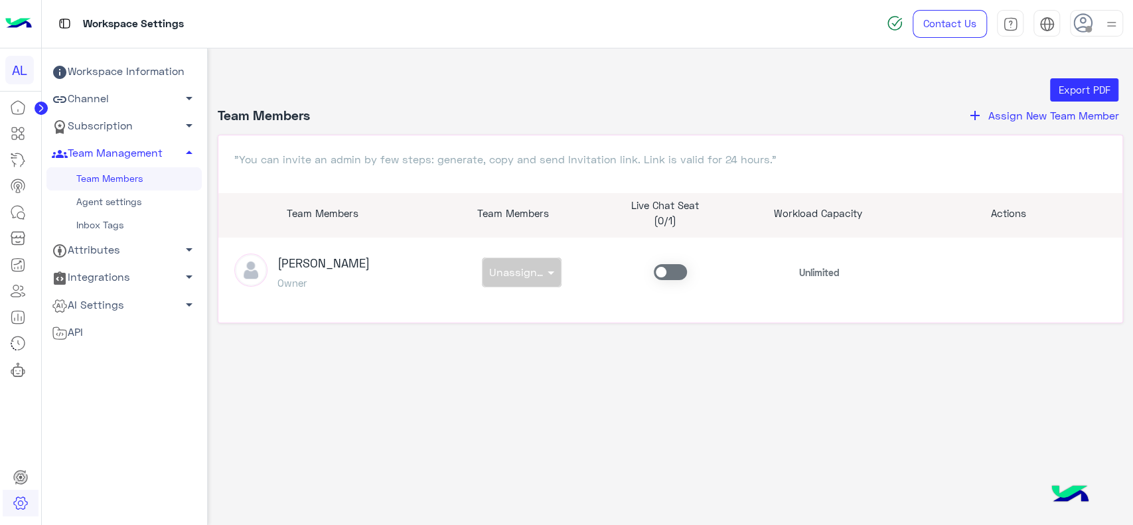
click at [136, 204] on link "Agent settings" at bounding box center [123, 201] width 155 height 23
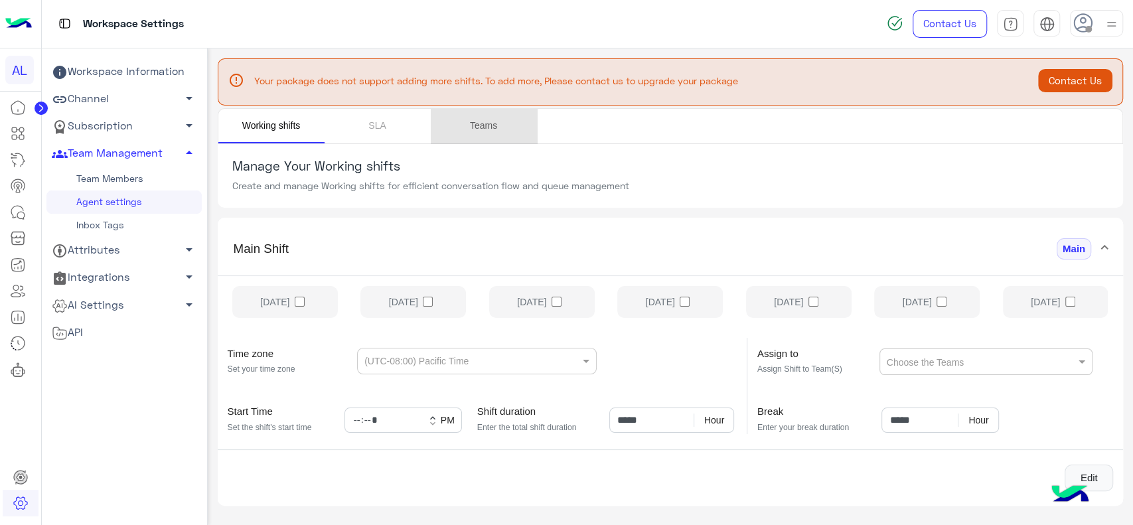
click at [487, 130] on link "Teams" at bounding box center [484, 126] width 106 height 34
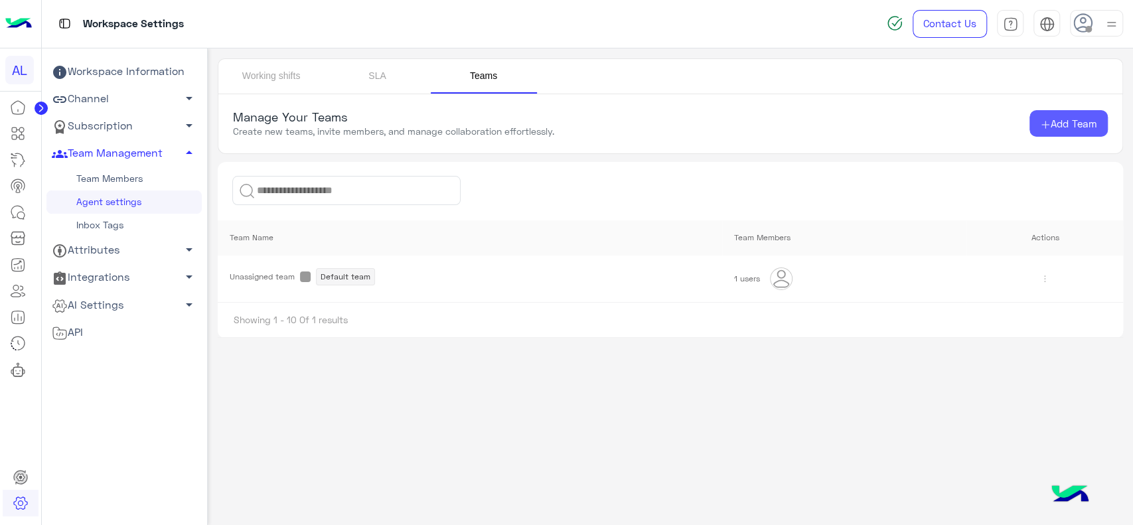
click at [1050, 128] on span "Add Team" at bounding box center [1073, 123] width 46 height 12
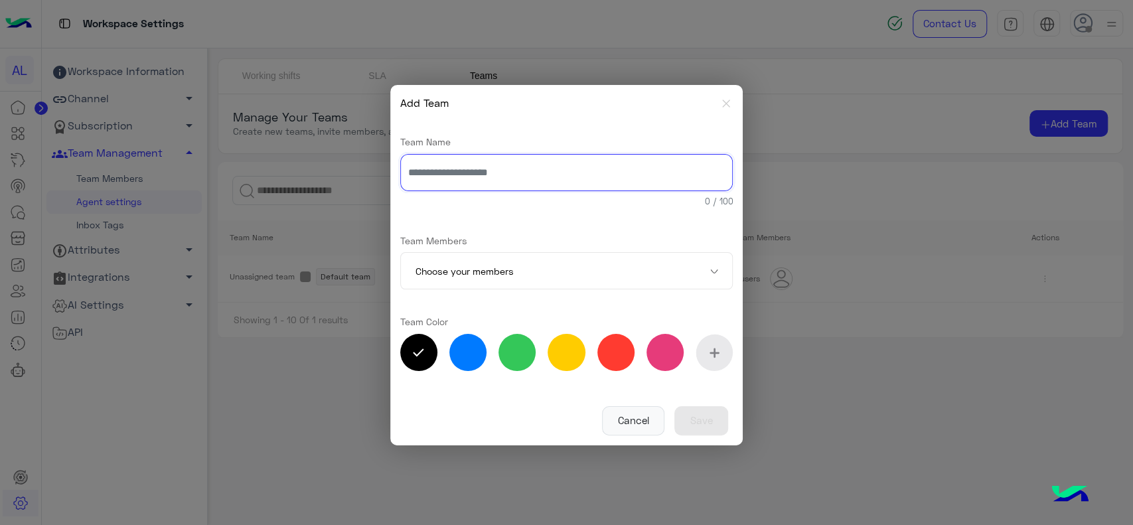
click at [541, 178] on input "text" at bounding box center [566, 172] width 333 height 37
type input "**********"
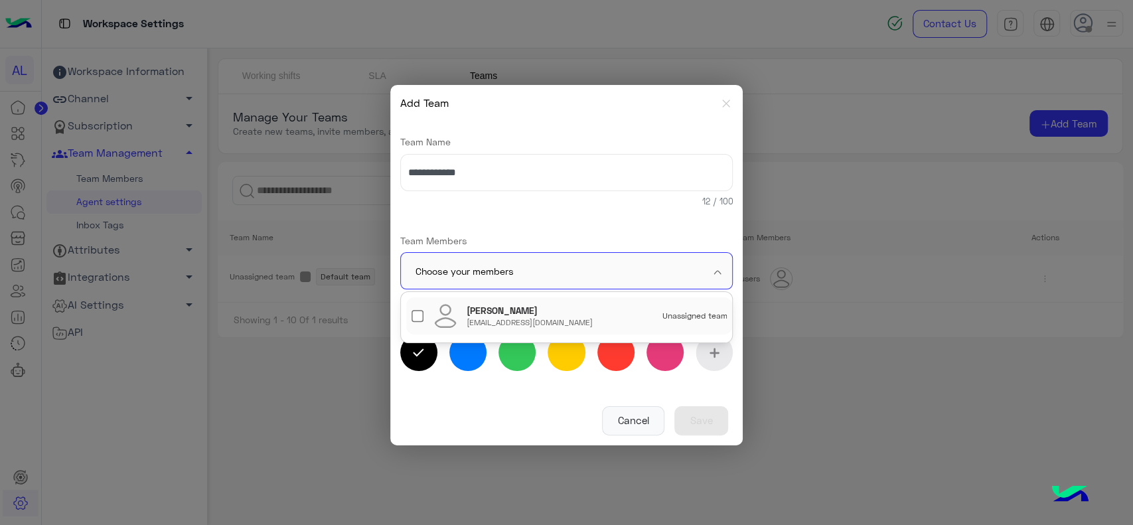
click at [505, 275] on input "text" at bounding box center [546, 271] width 263 height 37
click at [481, 315] on div "Heba Elmahdy" at bounding box center [501, 310] width 71 height 13
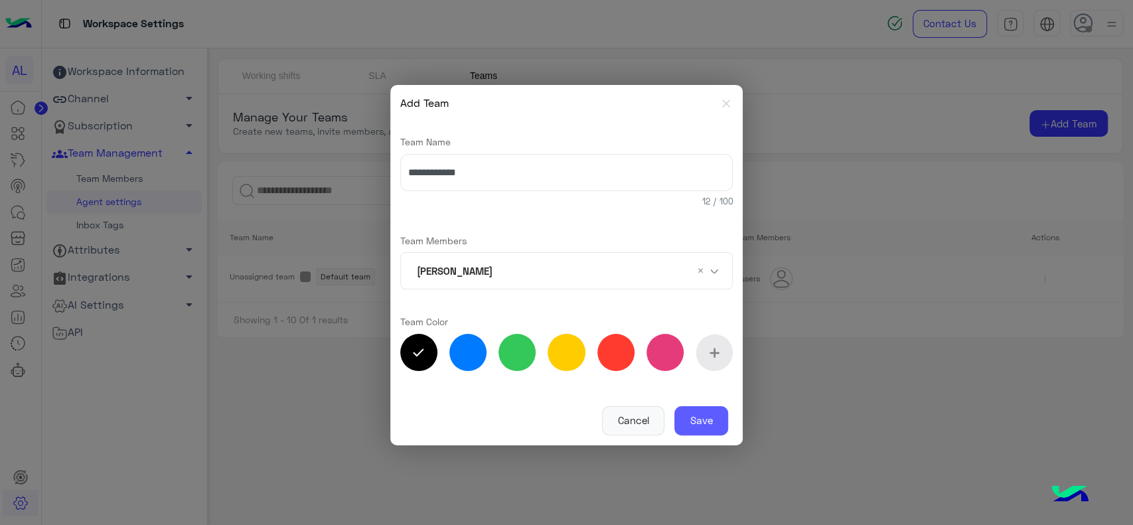
click at [701, 415] on button "Save" at bounding box center [701, 420] width 54 height 29
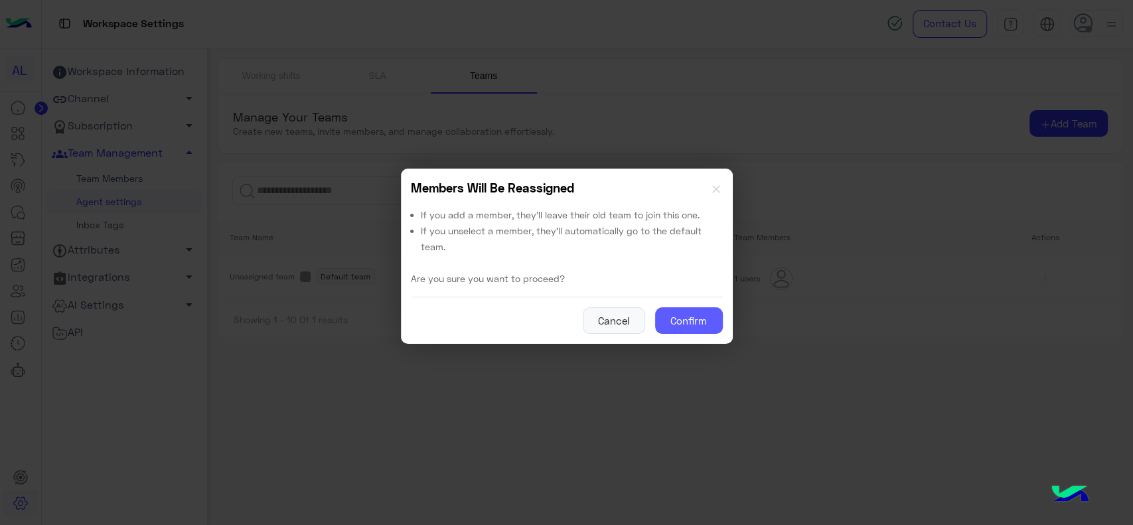
click at [678, 324] on button "Confirm" at bounding box center [689, 320] width 68 height 27
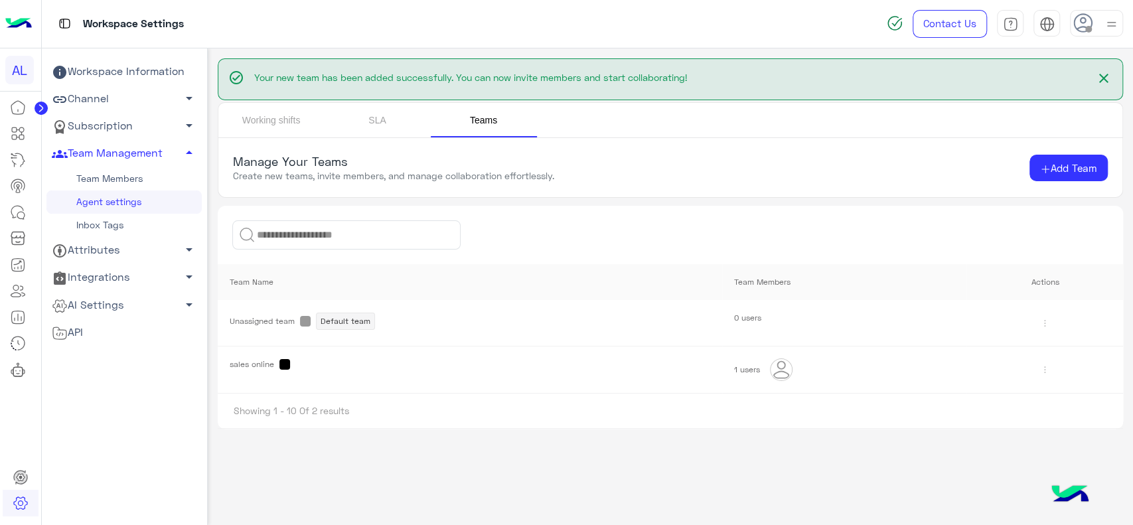
click at [1046, 370] on img at bounding box center [1044, 369] width 21 height 21
click at [1045, 393] on link "Edit" at bounding box center [1079, 398] width 80 height 26
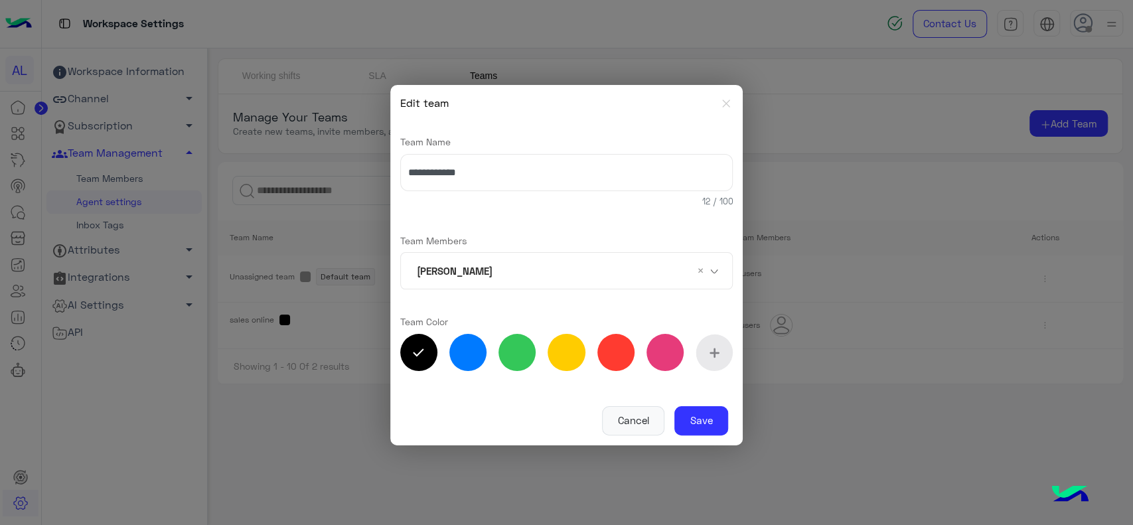
click at [474, 355] on label at bounding box center [467, 352] width 37 height 37
type input "*******"
click at [701, 423] on button "Save" at bounding box center [701, 420] width 54 height 29
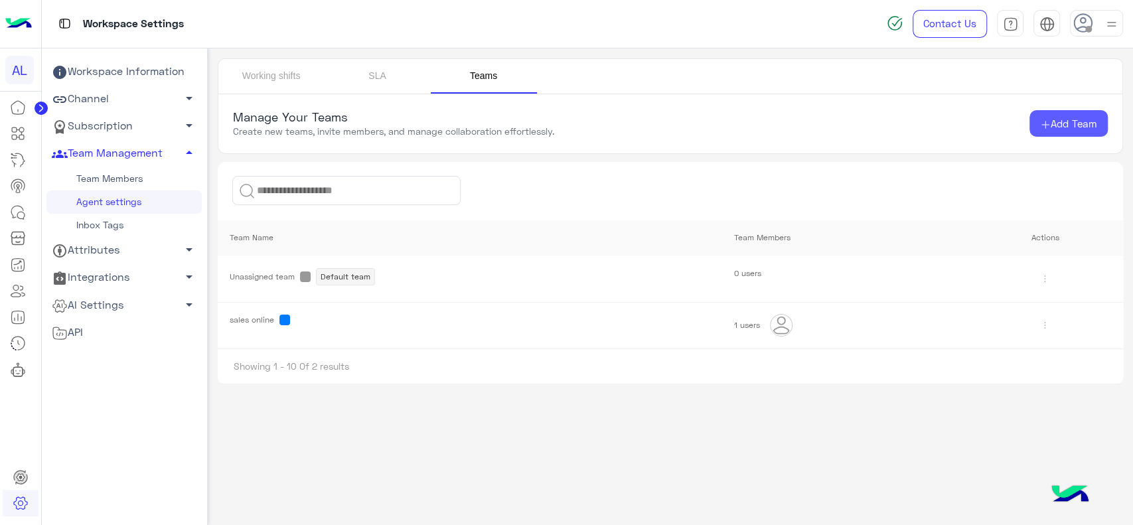
click at [1066, 119] on span "Add Team" at bounding box center [1073, 123] width 46 height 12
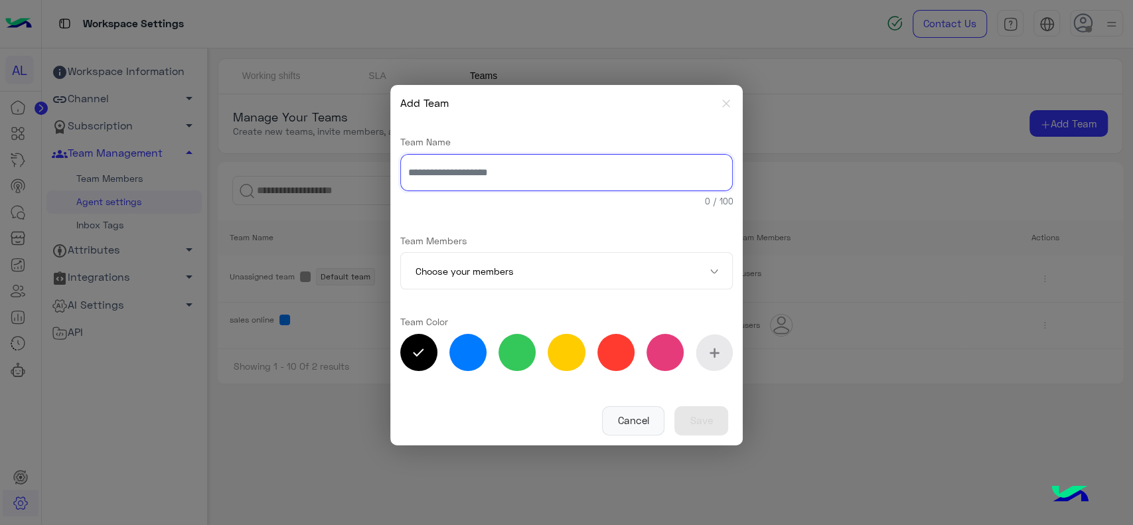
click at [583, 172] on input "text" at bounding box center [566, 172] width 333 height 37
type input "**********"
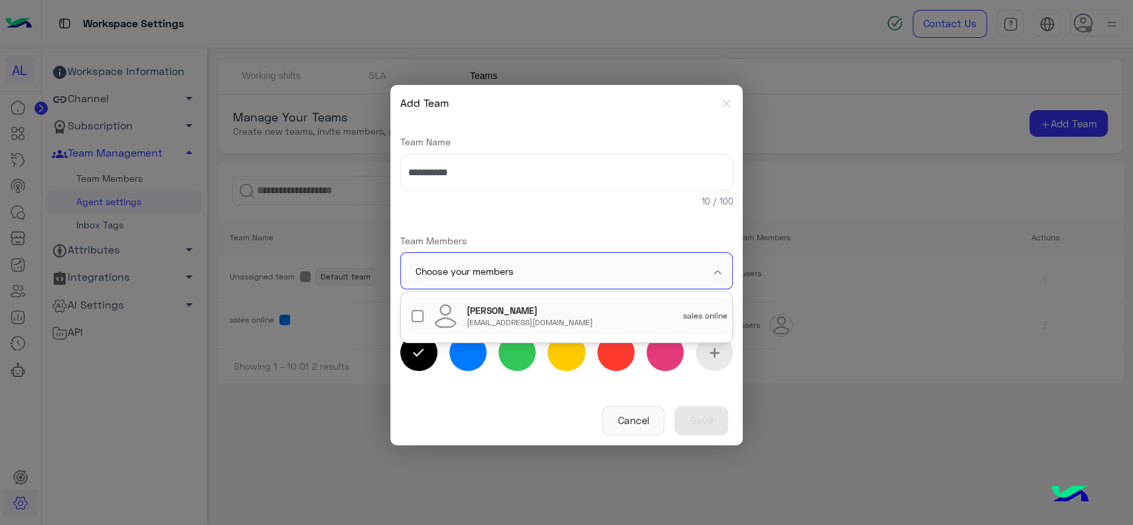
click at [610, 274] on input "text" at bounding box center [546, 271] width 263 height 37
click at [570, 312] on div "Heba Elmahdy heba.elmahdy@hulul.net sales online" at bounding box center [596, 316] width 260 height 24
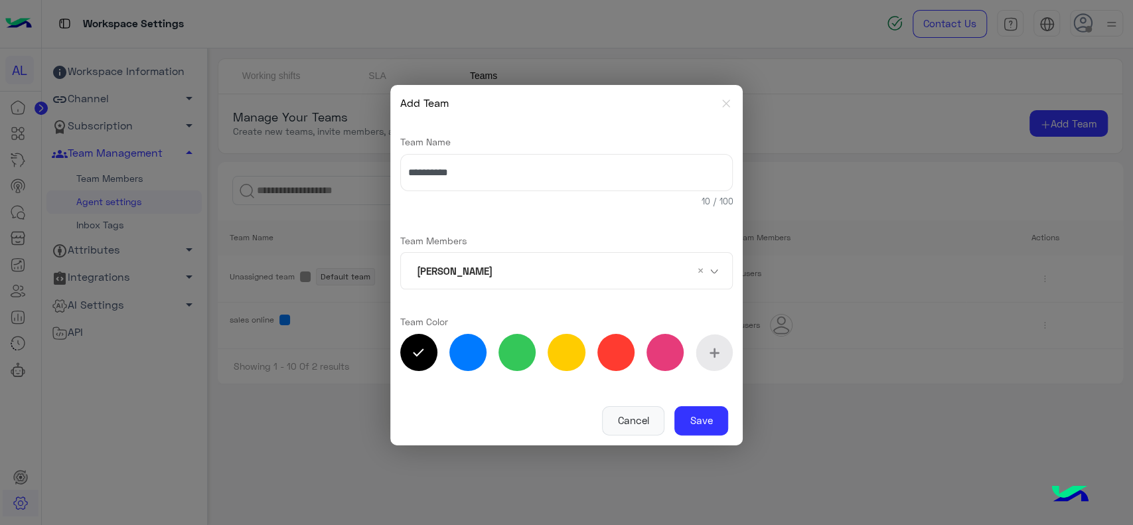
click at [519, 363] on label at bounding box center [516, 352] width 37 height 37
type input "*******"
click at [695, 411] on button "Save" at bounding box center [701, 420] width 54 height 29
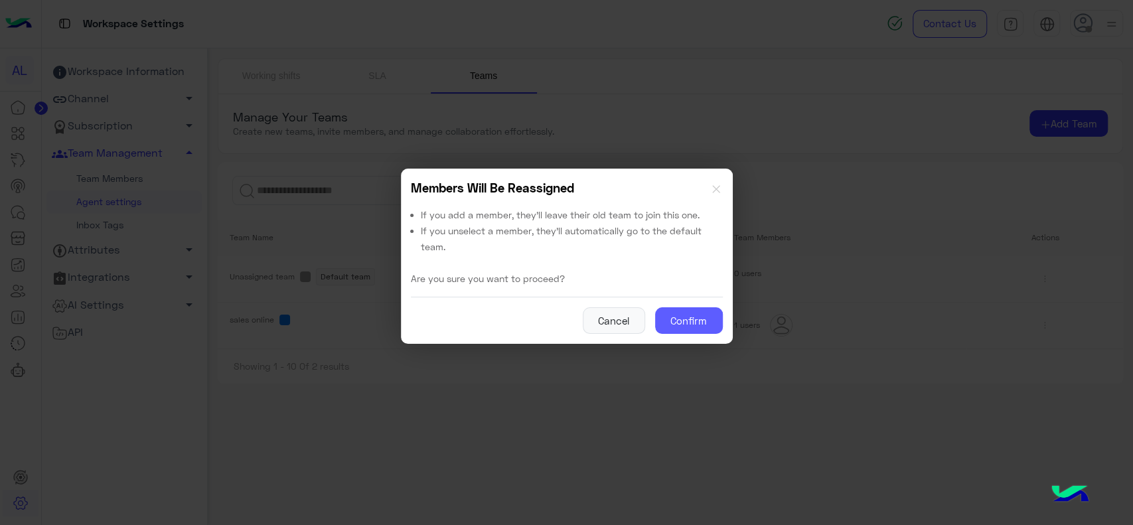
click at [686, 324] on button "Confirm" at bounding box center [689, 320] width 68 height 27
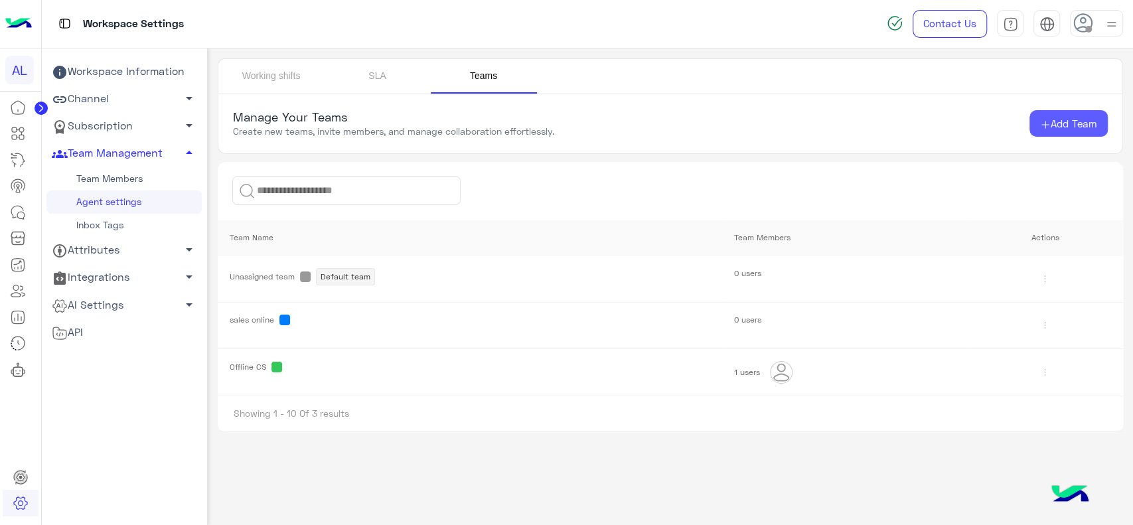
click at [1069, 120] on span "Add Team" at bounding box center [1073, 123] width 46 height 12
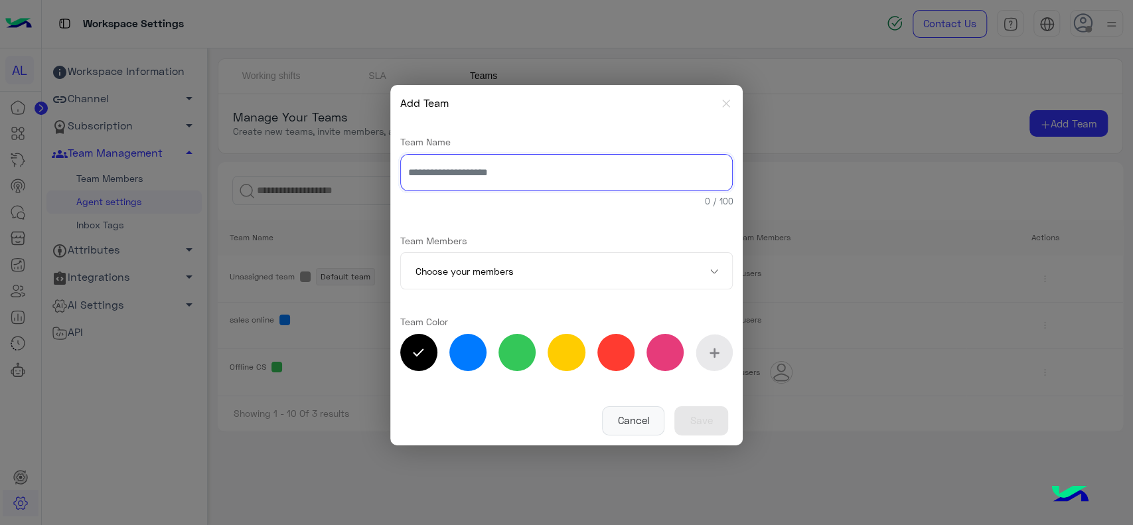
click at [642, 164] on input "text" at bounding box center [566, 172] width 333 height 37
type input "*********"
click at [559, 353] on label at bounding box center [565, 352] width 37 height 37
type input "*******"
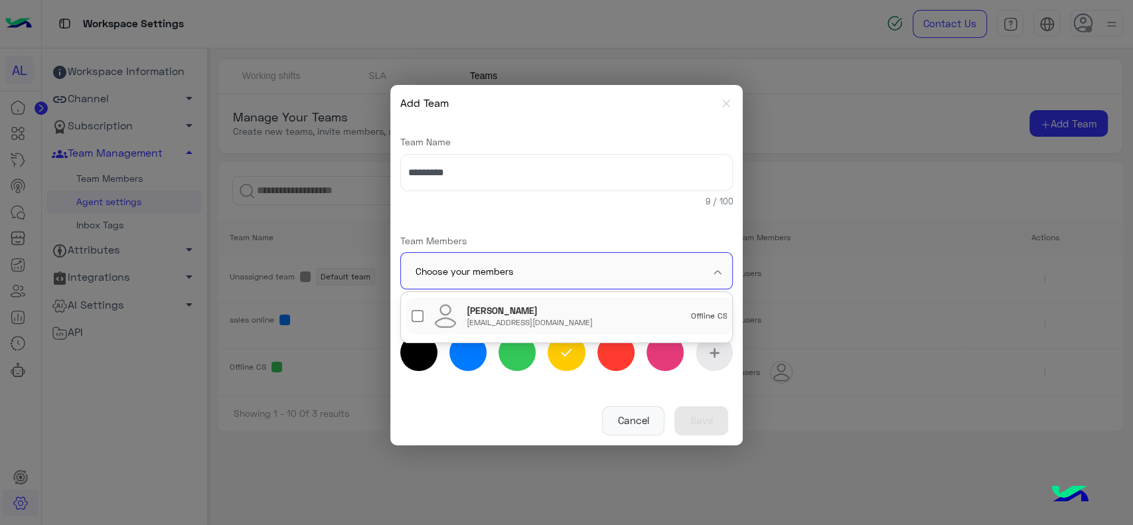
click at [626, 271] on input "text" at bounding box center [546, 271] width 263 height 37
click at [577, 318] on div "Heba Elmahdy heba.elmahdy@hulul.net Offline CS" at bounding box center [596, 316] width 260 height 24
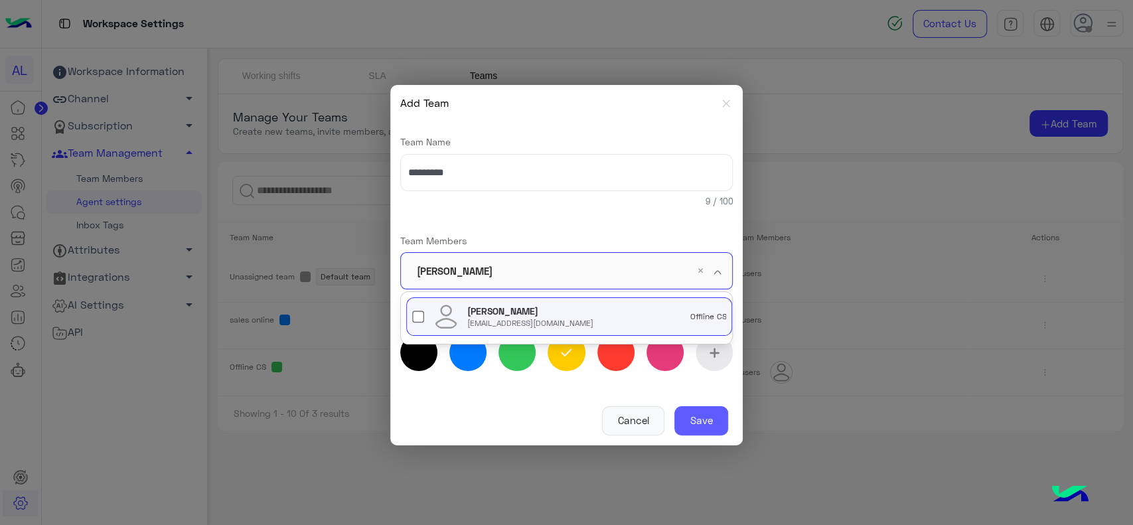
click at [696, 421] on button "Save" at bounding box center [701, 420] width 54 height 29
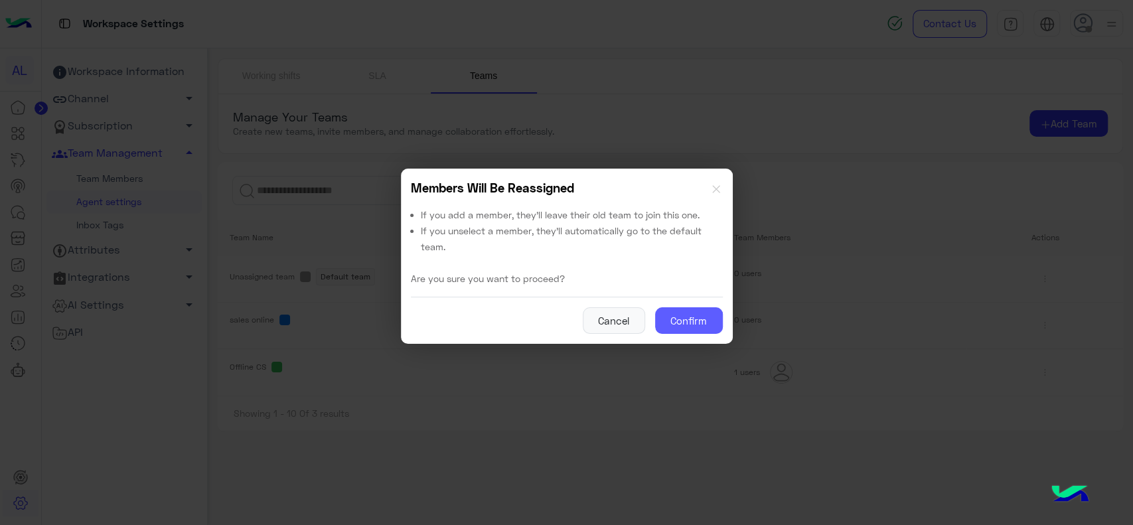
click at [698, 324] on button "Confirm" at bounding box center [689, 320] width 68 height 27
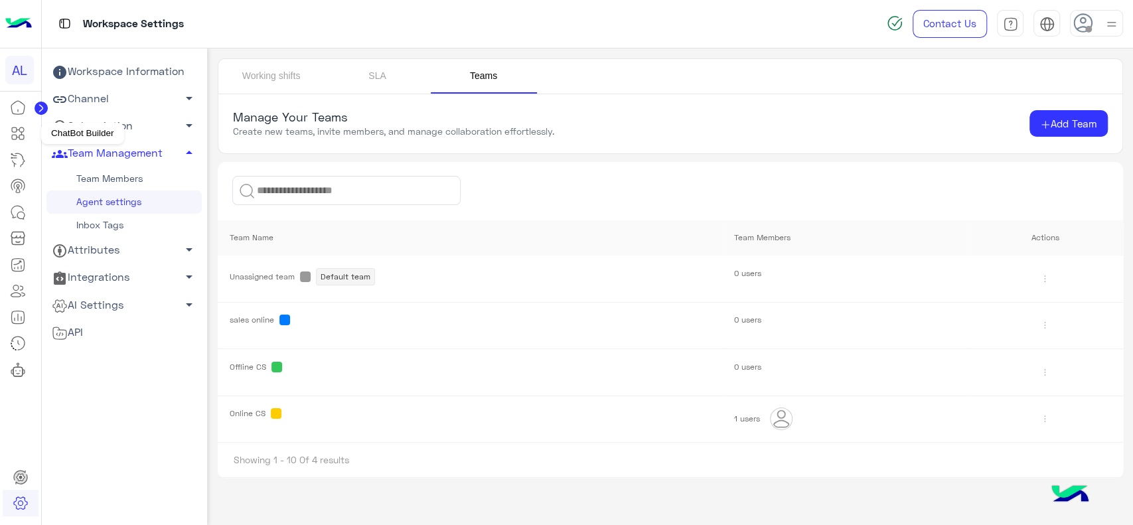
click at [27, 128] on link at bounding box center [18, 133] width 36 height 27
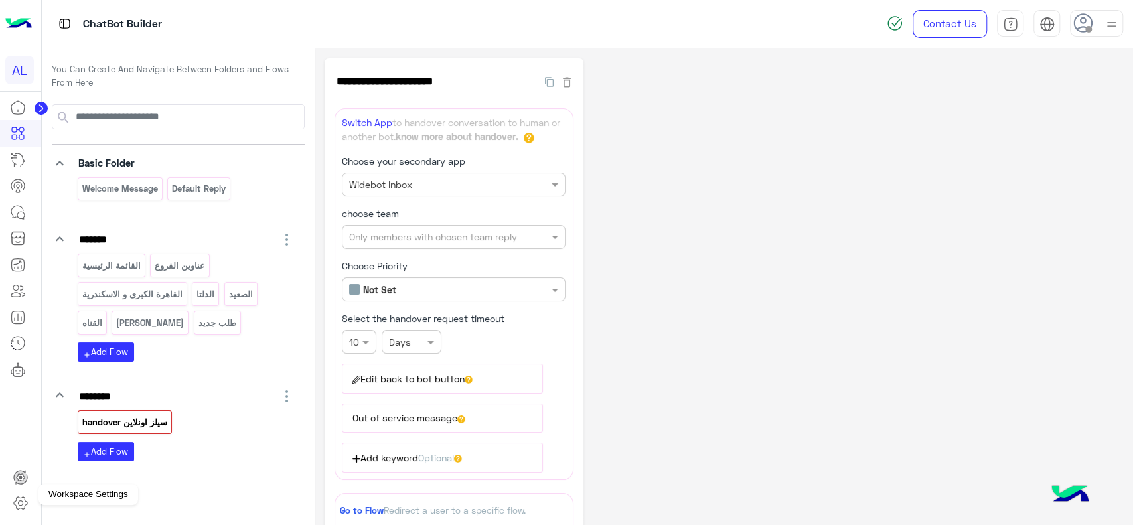
click at [19, 504] on icon at bounding box center [21, 503] width 16 height 16
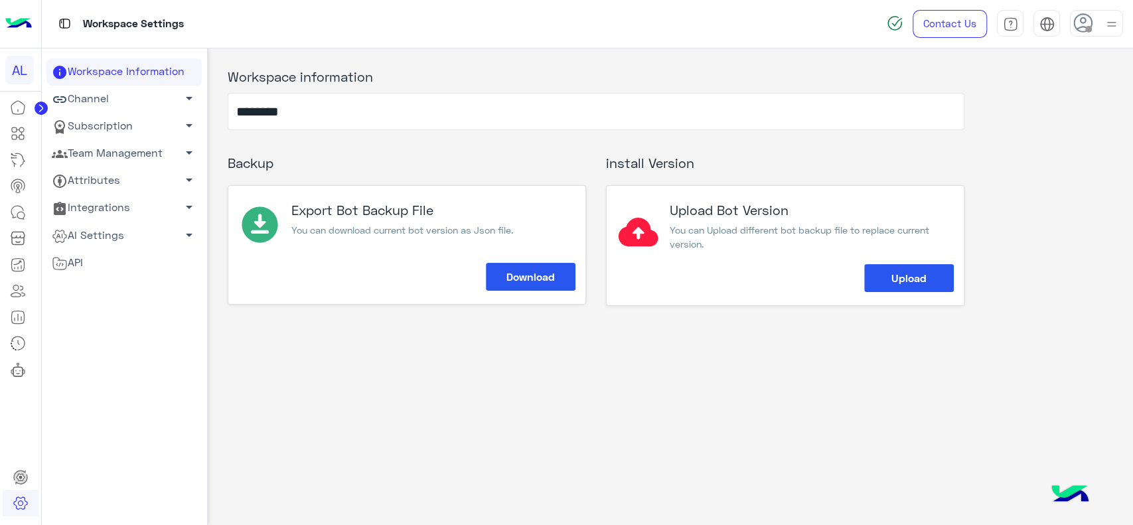
click at [143, 155] on link "Team Management arrow_drop_down" at bounding box center [123, 153] width 155 height 27
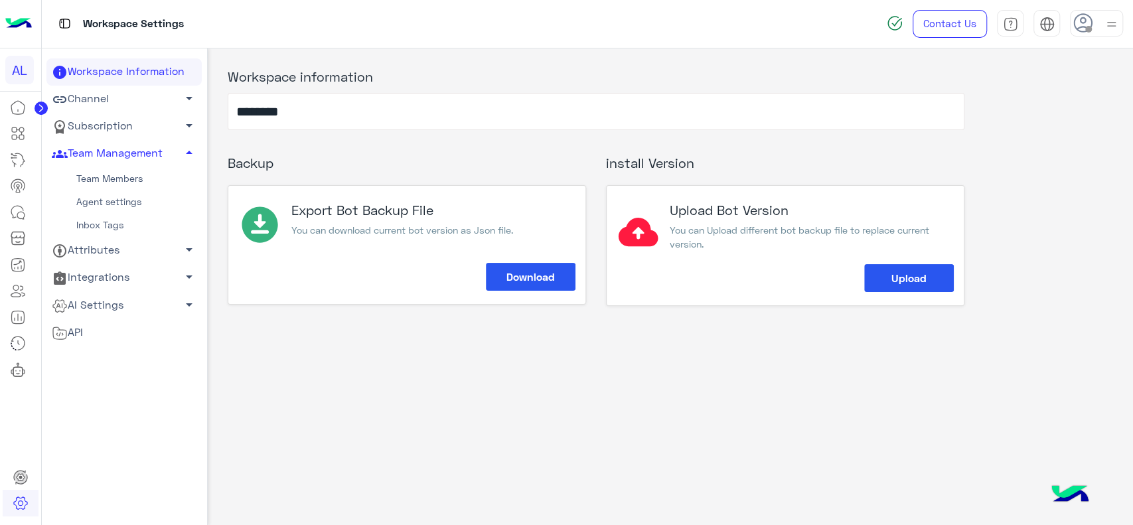
click at [119, 178] on link "Team Members" at bounding box center [123, 178] width 155 height 23
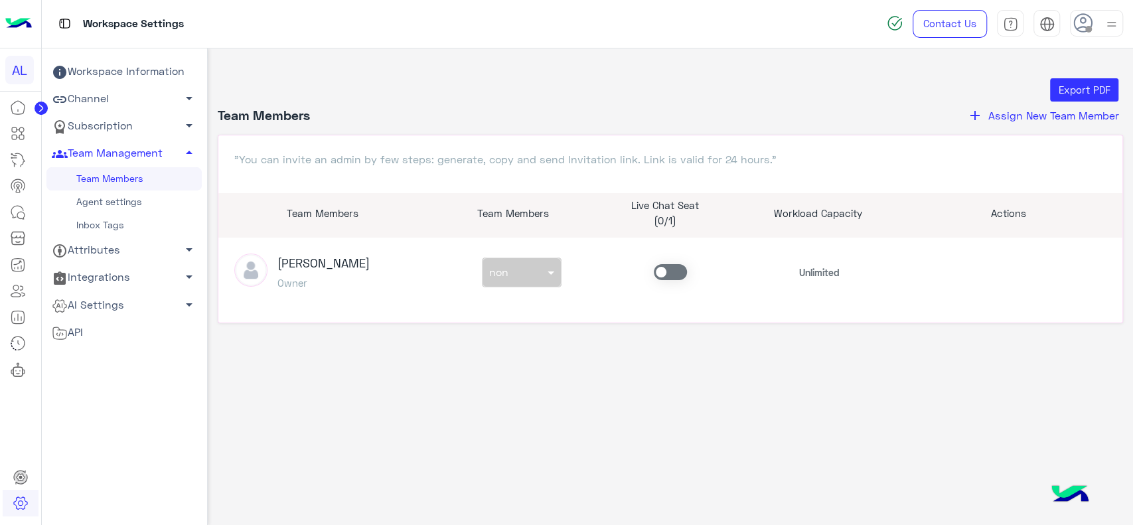
click at [134, 205] on link "Agent settings" at bounding box center [123, 201] width 155 height 23
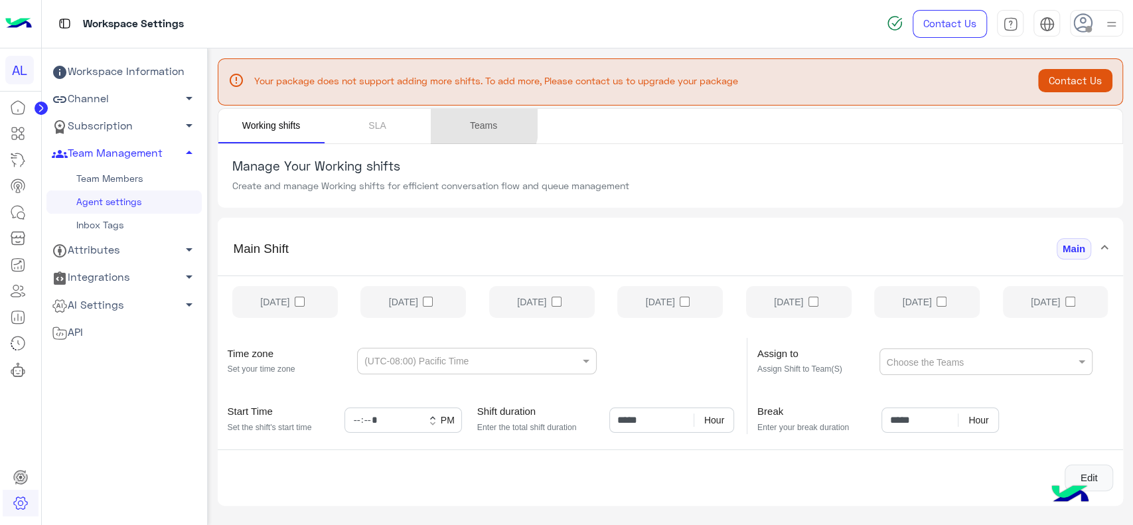
click at [460, 123] on link "Teams" at bounding box center [484, 126] width 106 height 34
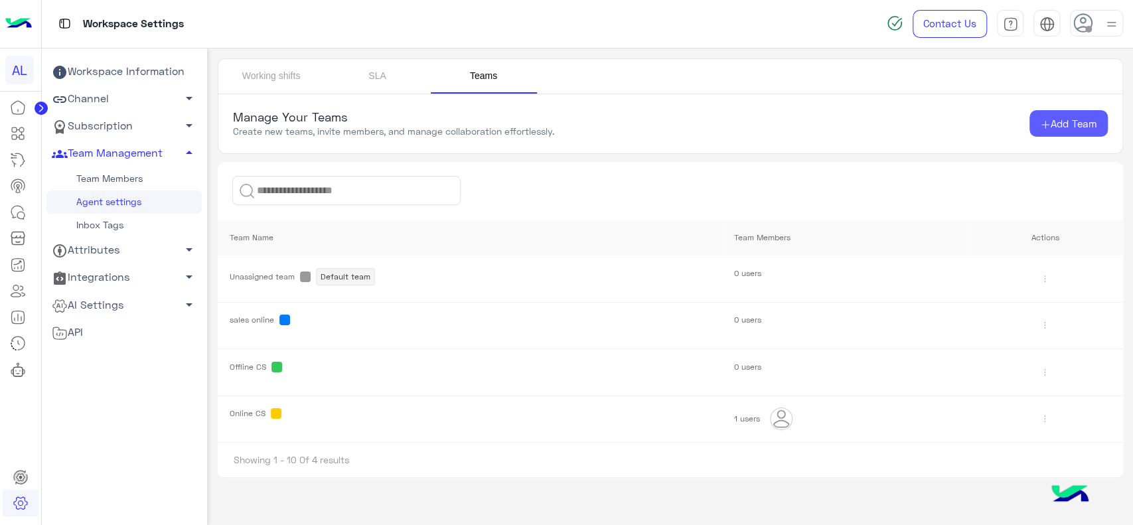
click at [1054, 128] on span "Add Team" at bounding box center [1073, 123] width 46 height 12
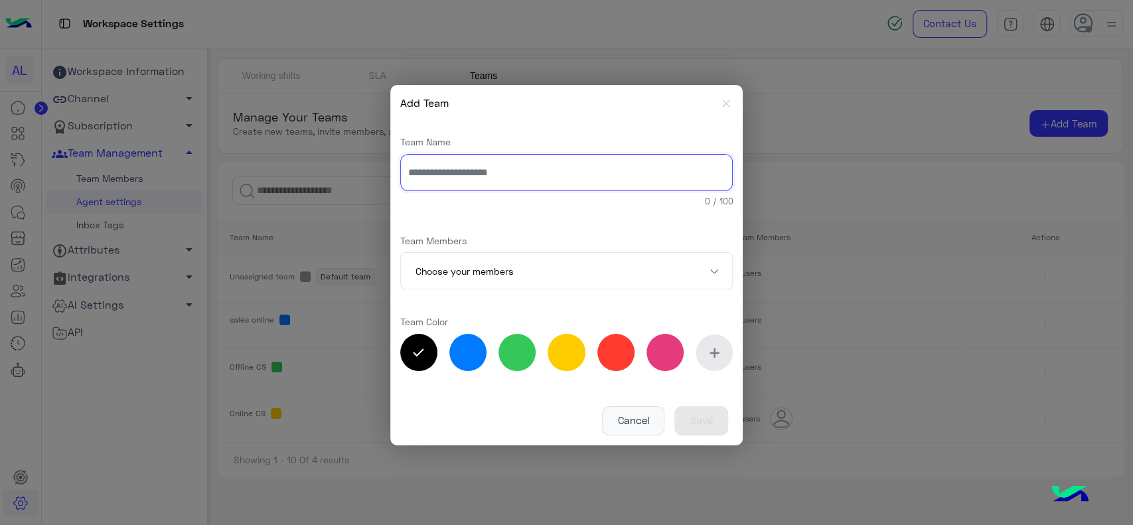
click at [527, 177] on input "text" at bounding box center [566, 172] width 333 height 37
type input "*"
type input "**********"
click at [610, 362] on label at bounding box center [615, 352] width 37 height 37
type input "*******"
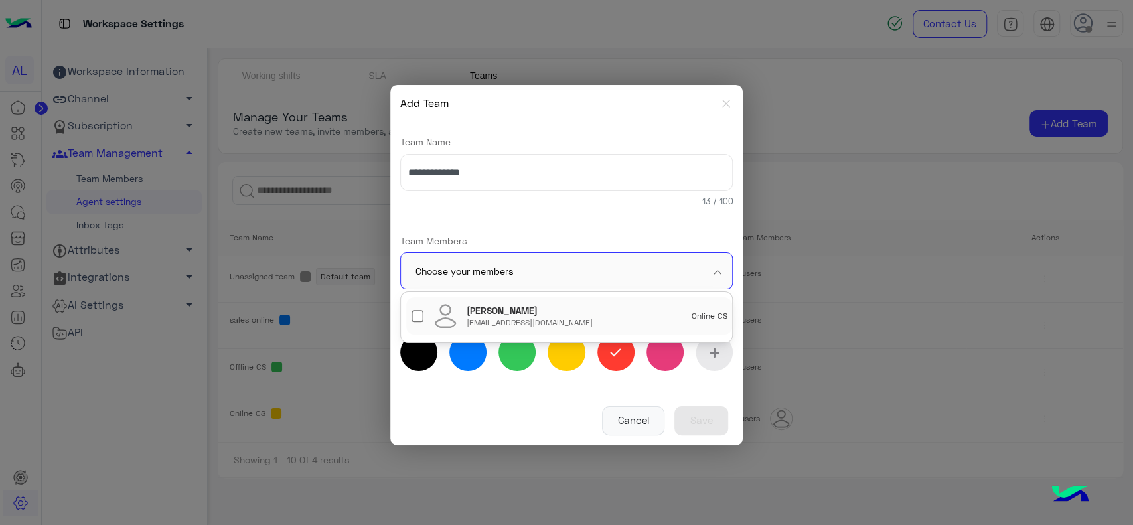
click at [557, 273] on input "text" at bounding box center [546, 271] width 263 height 37
click at [503, 322] on div "heba.elmahdy@hulul.net" at bounding box center [529, 322] width 126 height 11
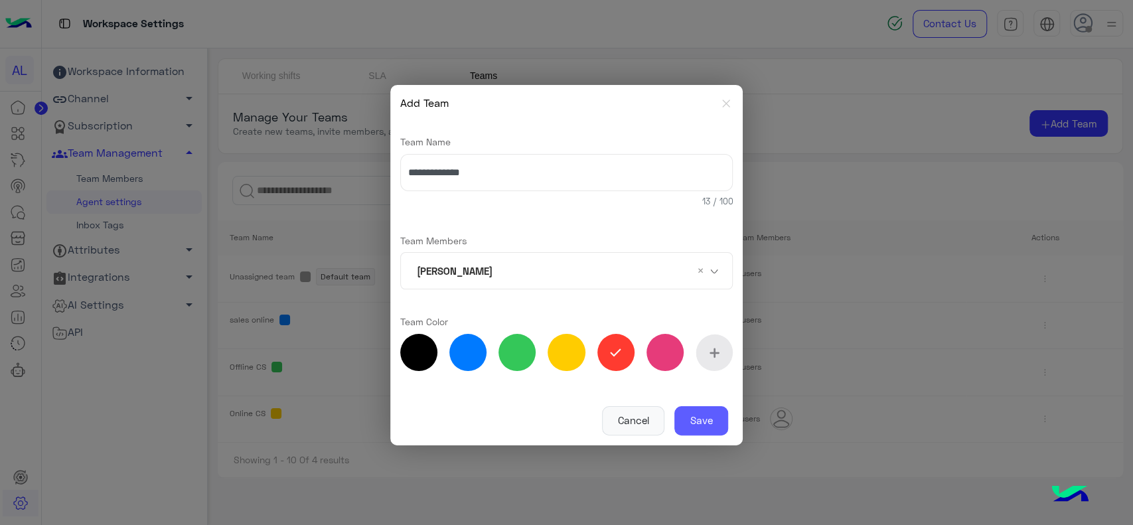
click at [707, 423] on button "Save" at bounding box center [701, 420] width 54 height 29
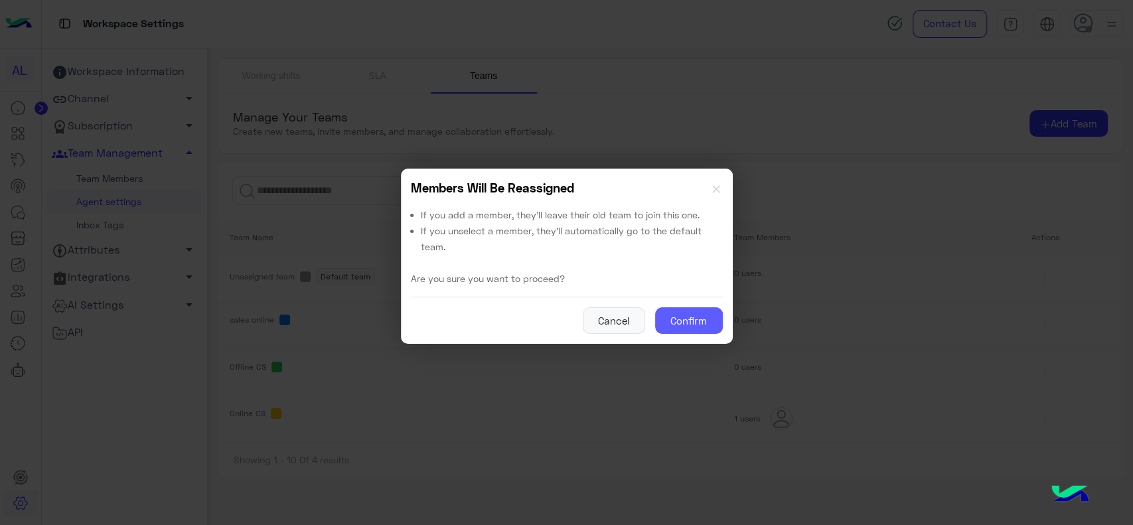
click at [685, 315] on button "Confirm" at bounding box center [689, 320] width 68 height 27
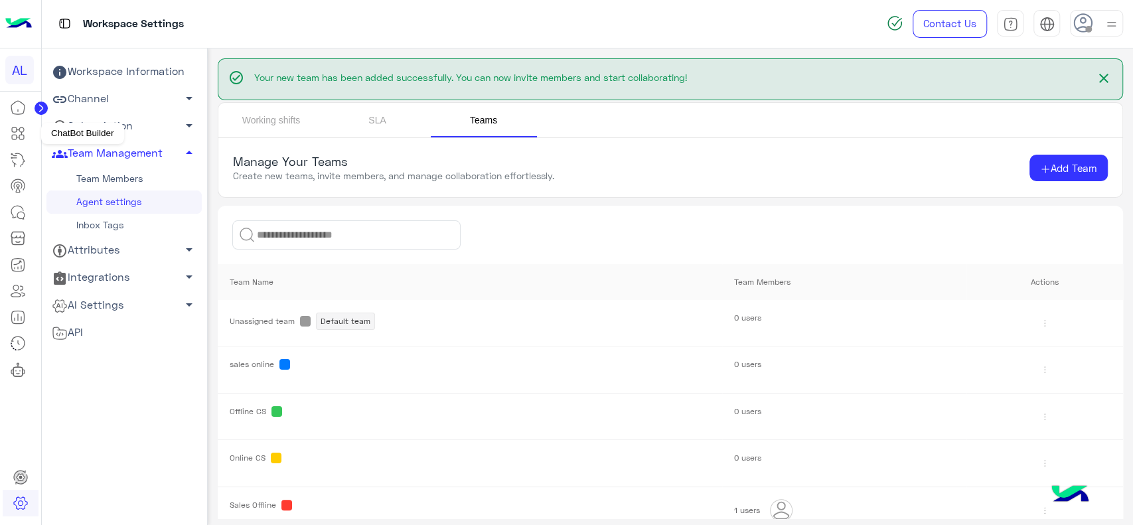
click at [23, 141] on icon at bounding box center [18, 133] width 16 height 16
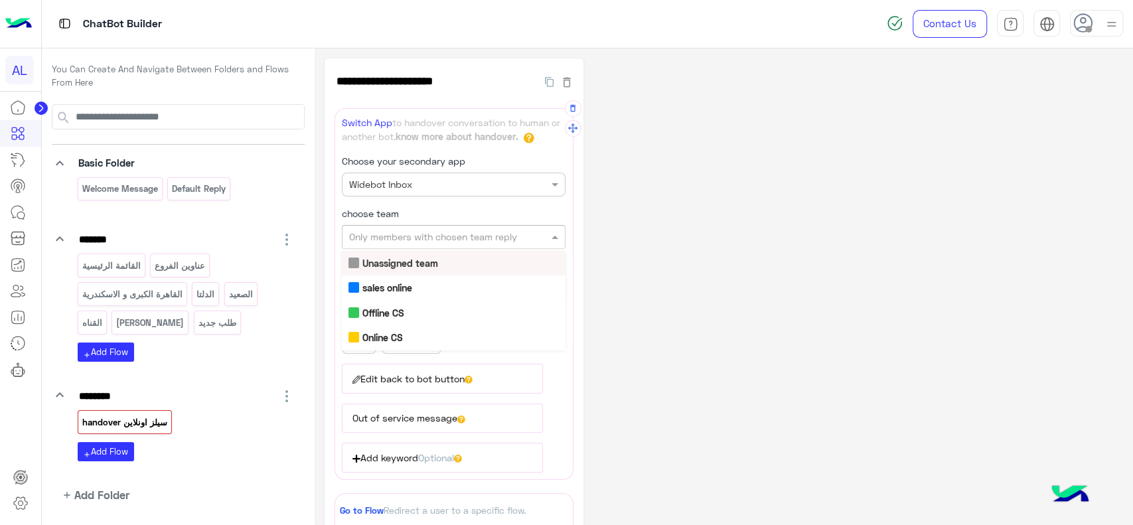
click at [383, 230] on input "text" at bounding box center [431, 237] width 165 height 14
click at [389, 292] on div "sales online" at bounding box center [454, 287] width 224 height 25
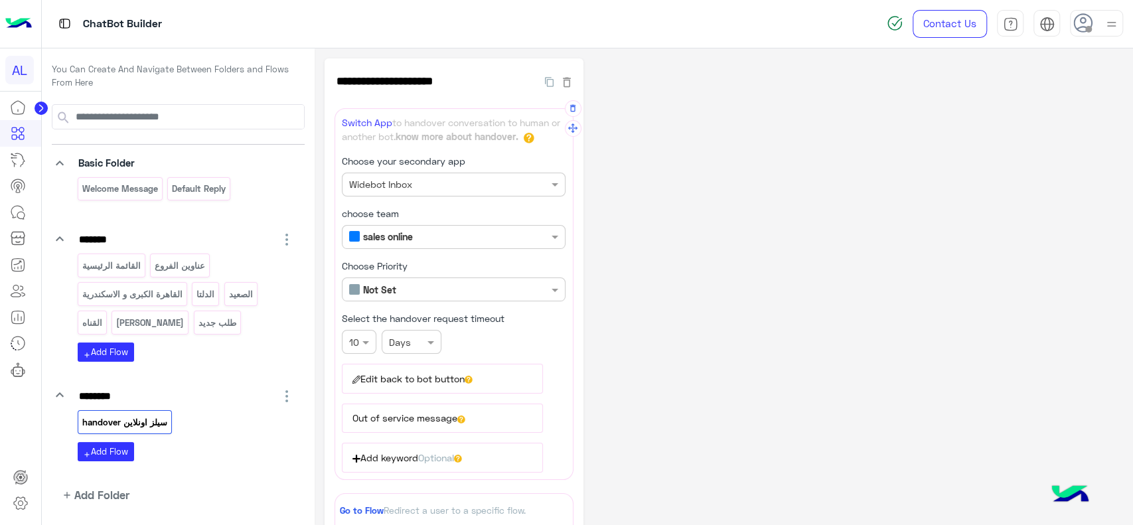
click at [653, 273] on div "**********" at bounding box center [723, 420] width 798 height 725
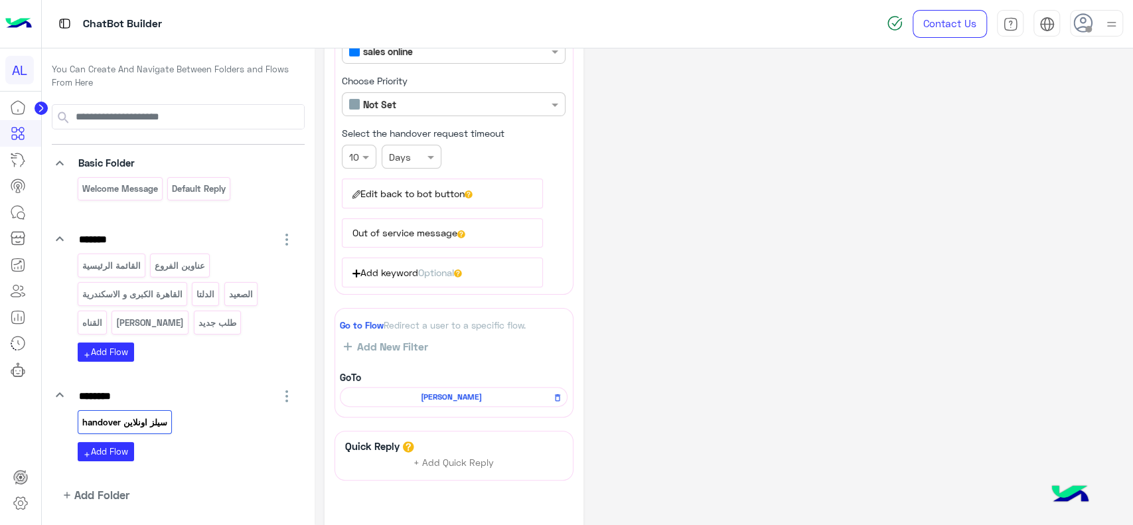
scroll to position [186, 0]
click at [143, 326] on p "منيو أونلاين" at bounding box center [150, 322] width 70 height 15
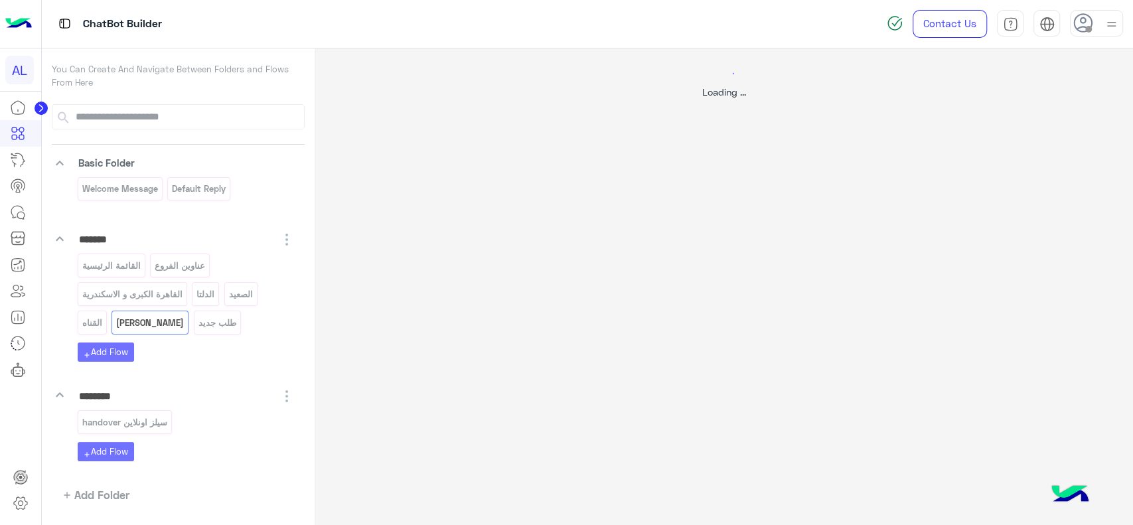
scroll to position [0, 0]
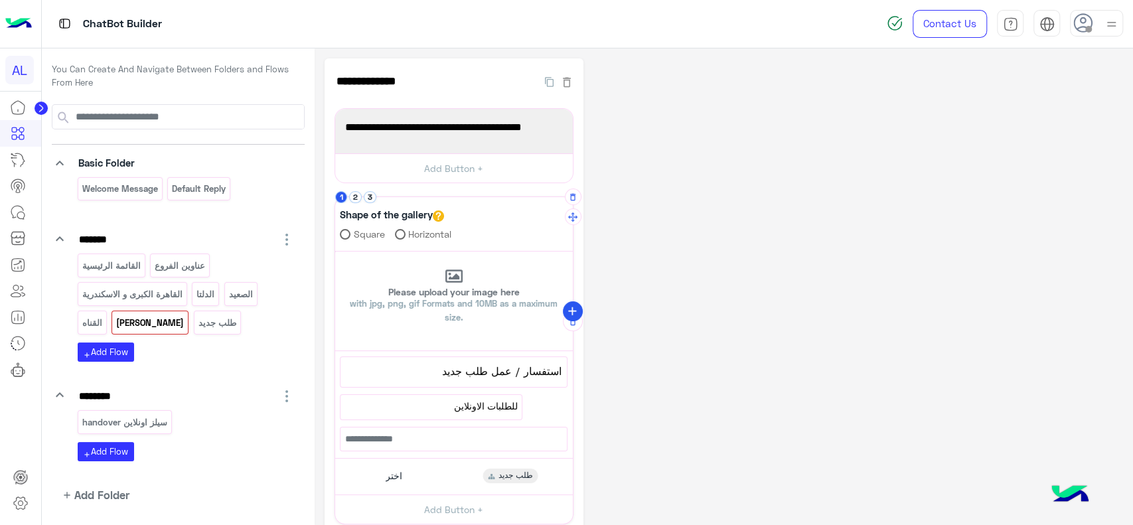
click at [572, 316] on icon "add" at bounding box center [572, 312] width 14 height 14
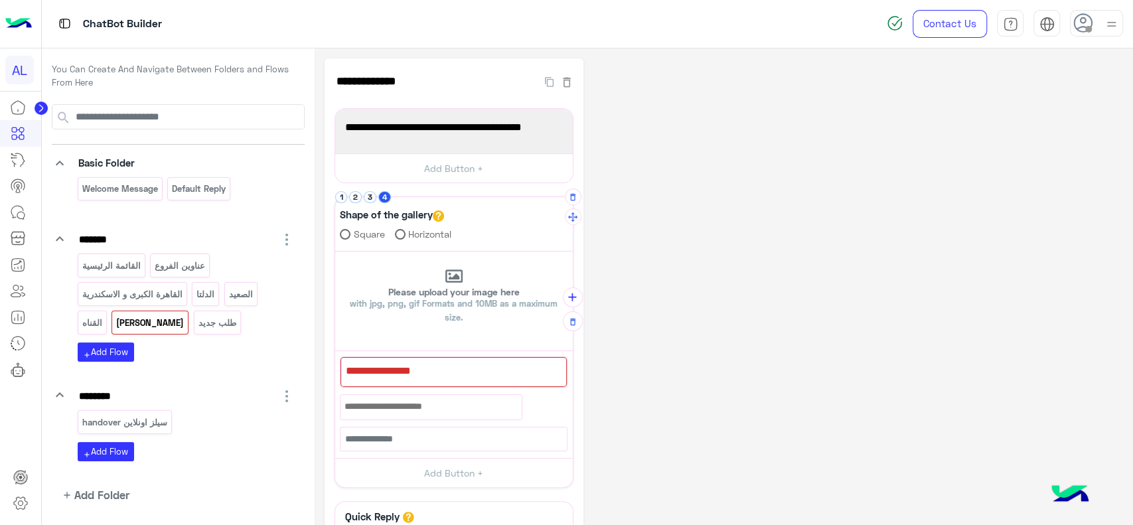
click at [487, 370] on div at bounding box center [453, 372] width 226 height 30
paste textarea "**********"
type textarea "**********"
click at [354, 196] on button "2" at bounding box center [355, 197] width 13 height 13
click at [384, 202] on button "4" at bounding box center [384, 197] width 13 height 13
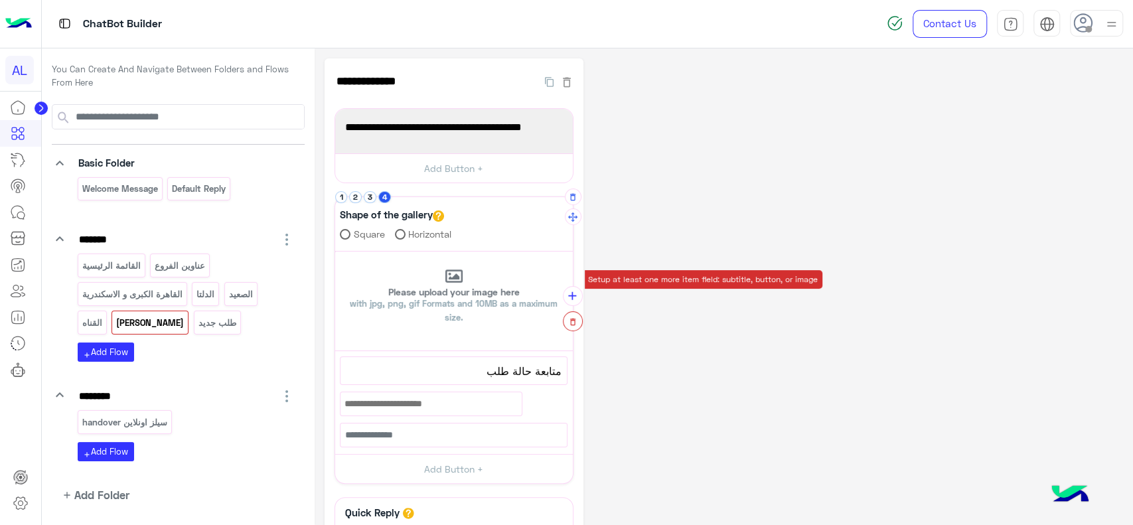
click at [571, 317] on icon "button" at bounding box center [572, 321] width 9 height 9
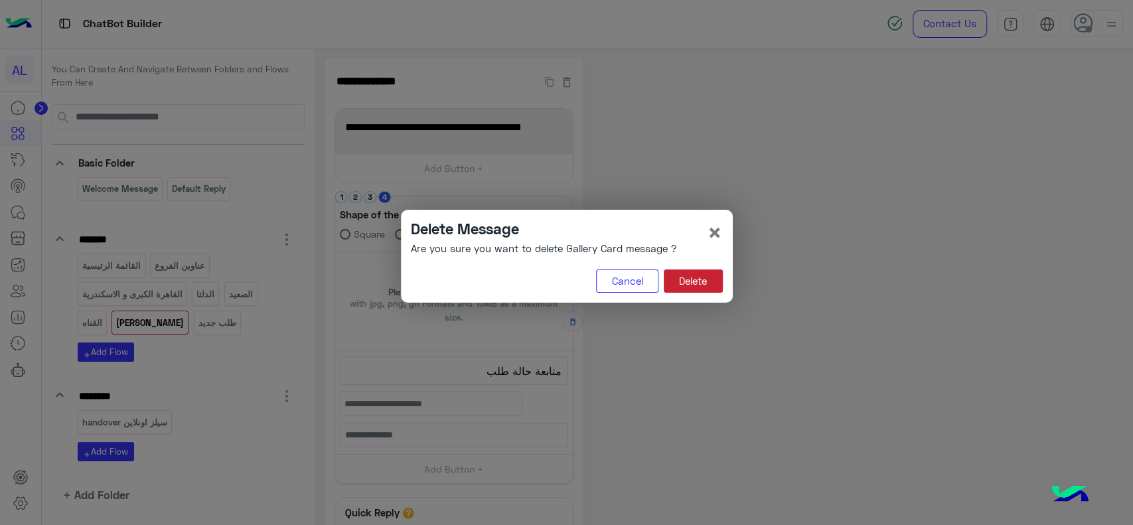
click at [690, 283] on button "Delete" at bounding box center [692, 281] width 59 height 24
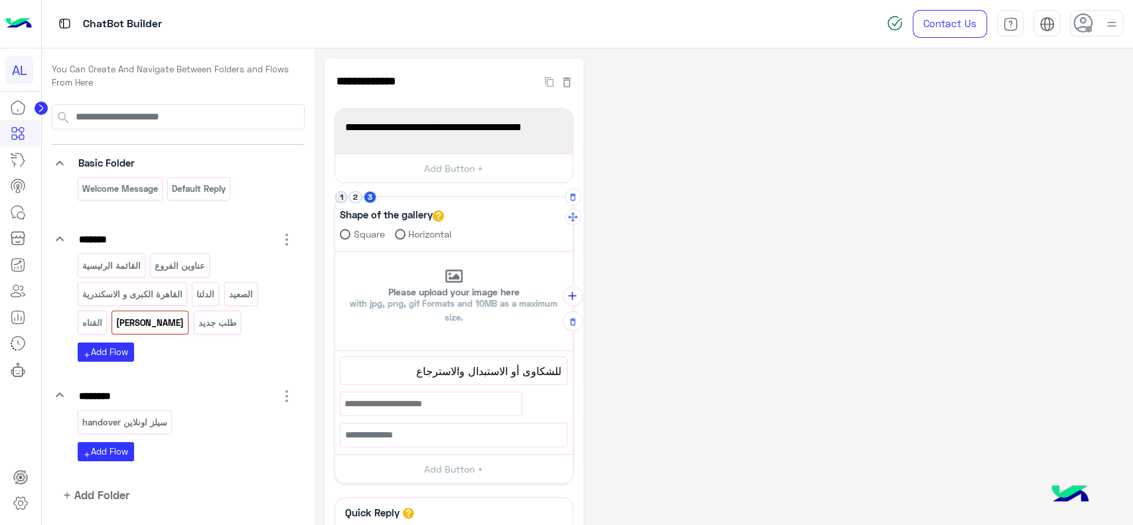
click at [345, 196] on button "1" at bounding box center [341, 197] width 13 height 13
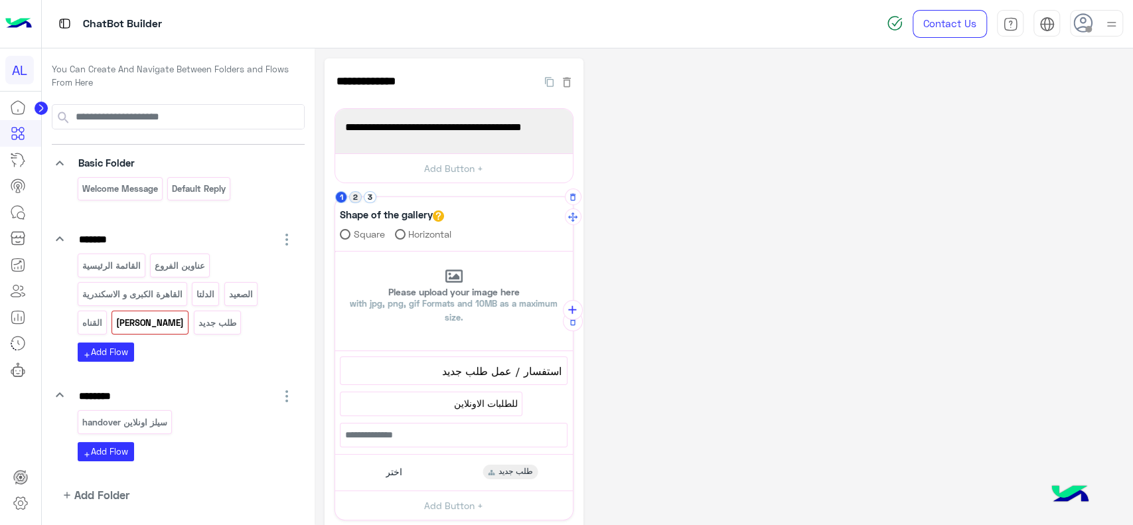
click at [357, 196] on button "2" at bounding box center [355, 197] width 13 height 13
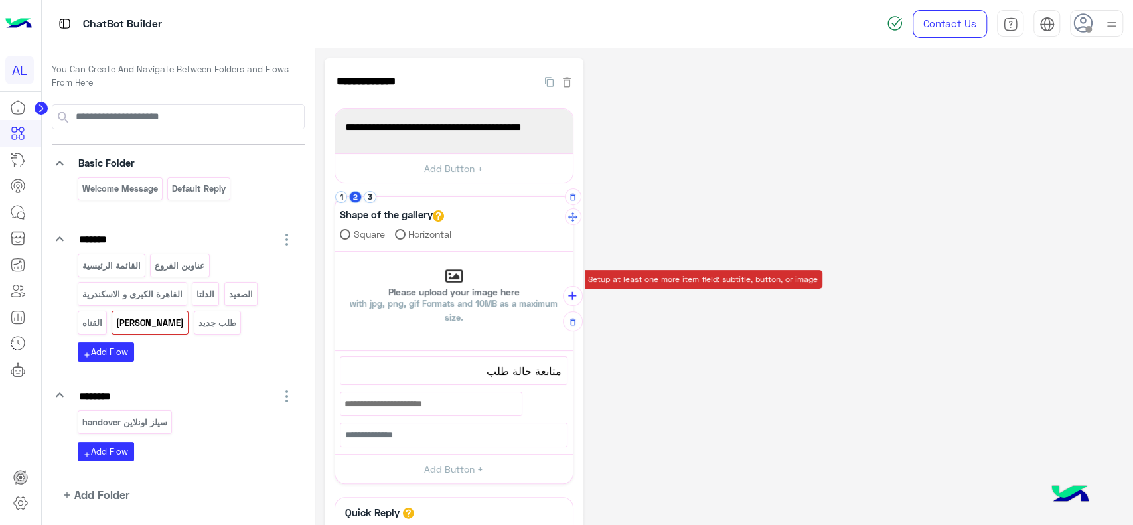
scroll to position [70, 0]
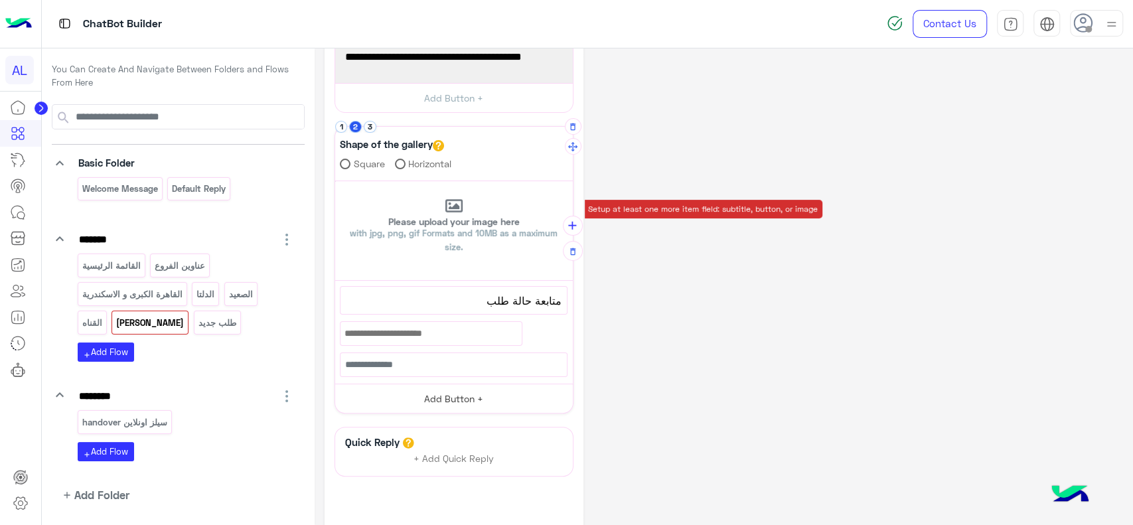
click at [462, 406] on button "Add Button +" at bounding box center [454, 398] width 238 height 30
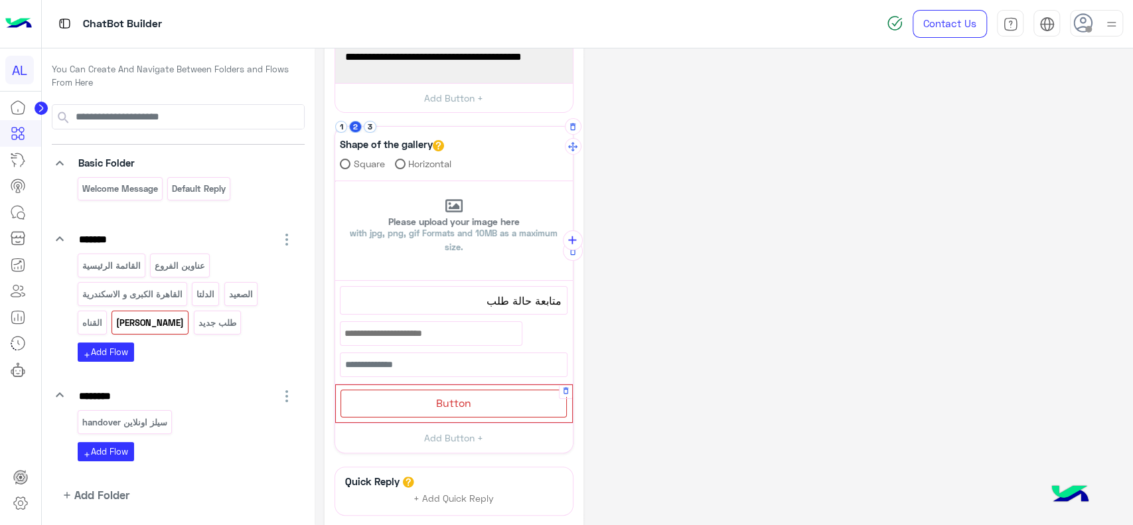
click at [456, 396] on span "Button" at bounding box center [453, 402] width 35 height 13
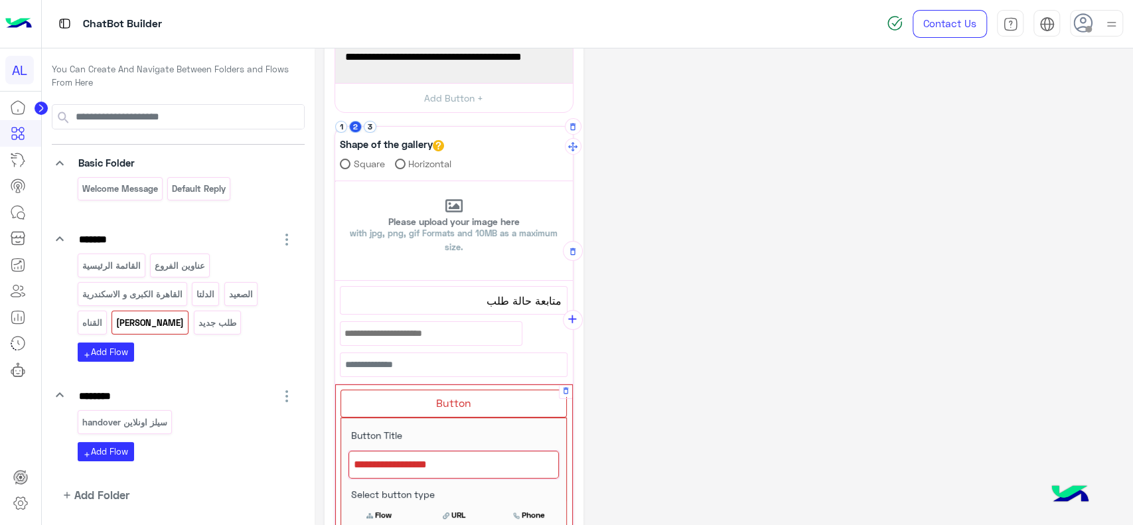
click at [444, 458] on div at bounding box center [453, 464] width 210 height 28
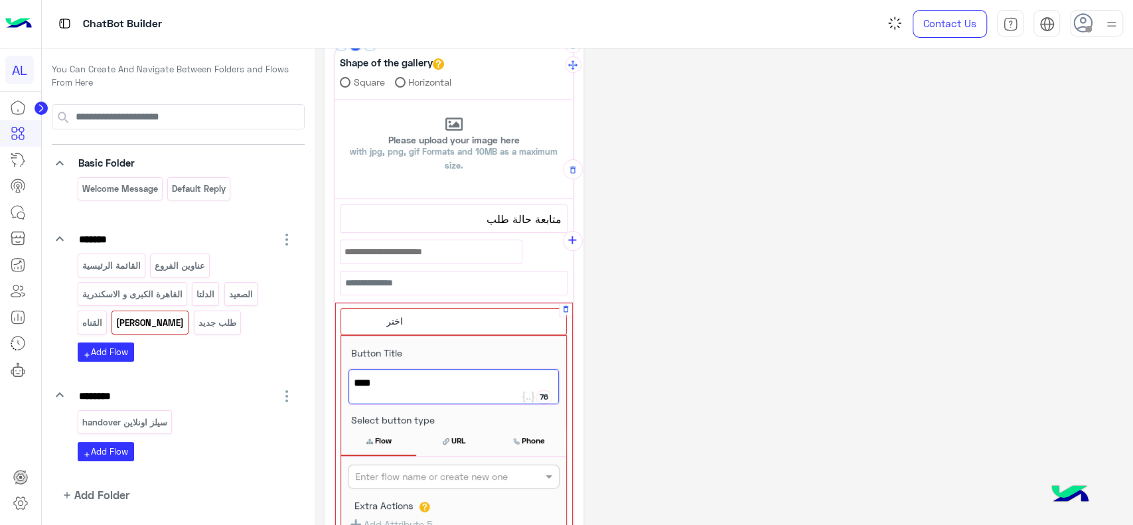
scroll to position [159, 0]
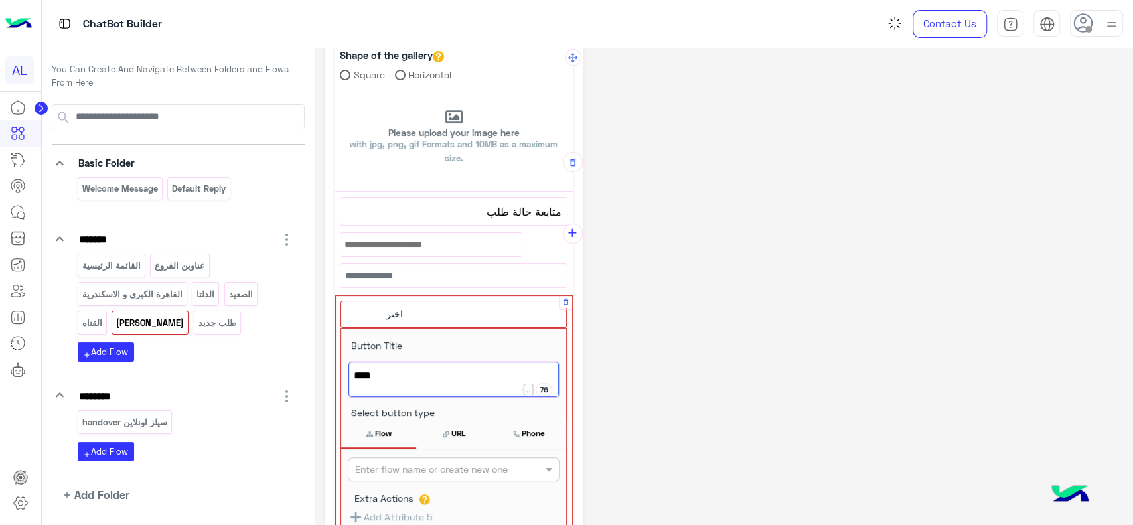
type textarea "****"
click at [443, 469] on input "text" at bounding box center [431, 469] width 153 height 14
type input "**********"
click at [525, 472] on button "+ Create Flow" at bounding box center [534, 469] width 46 height 15
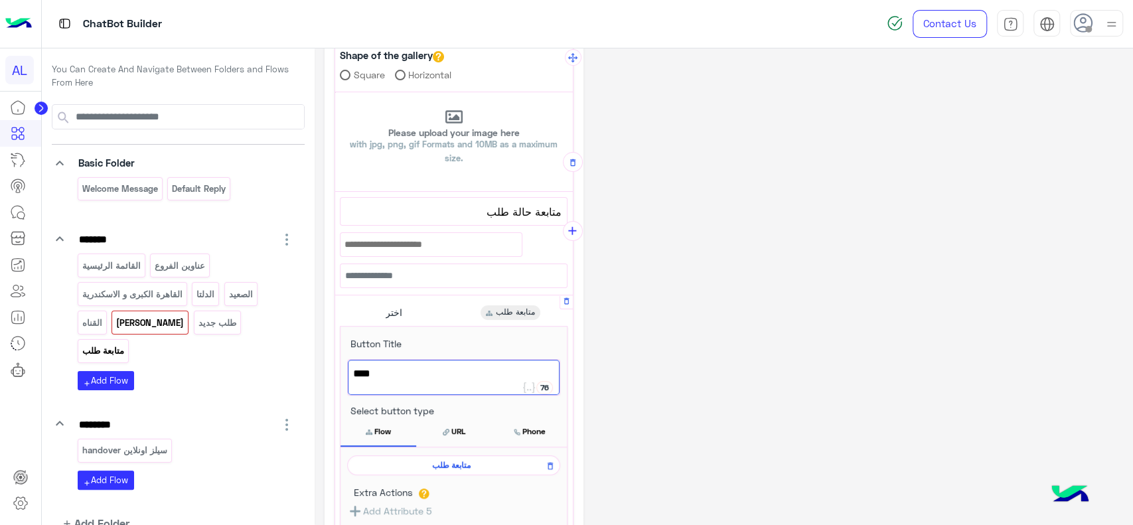
click at [125, 343] on p "متابعة طلب" at bounding box center [103, 350] width 44 height 15
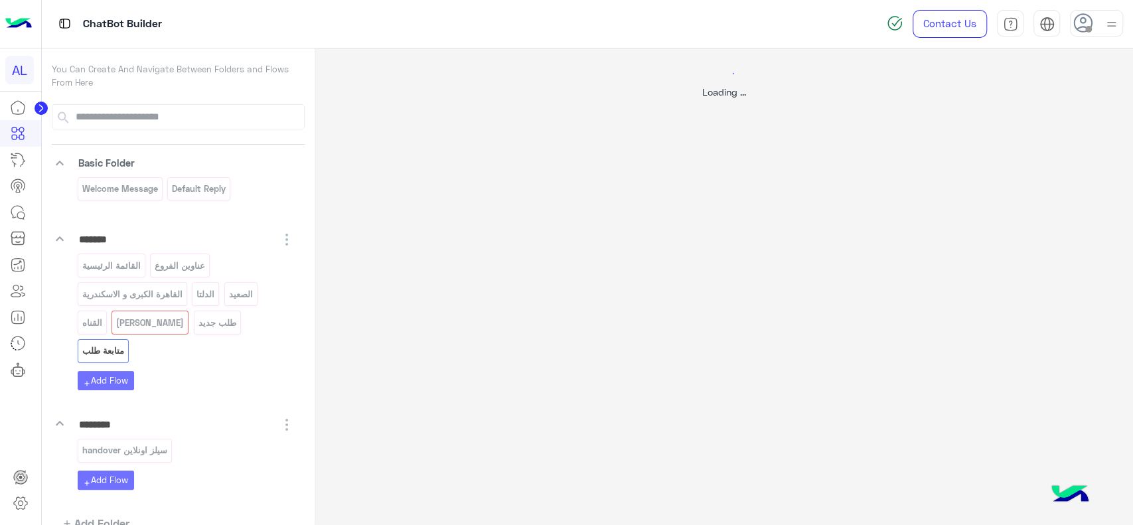
scroll to position [0, 0]
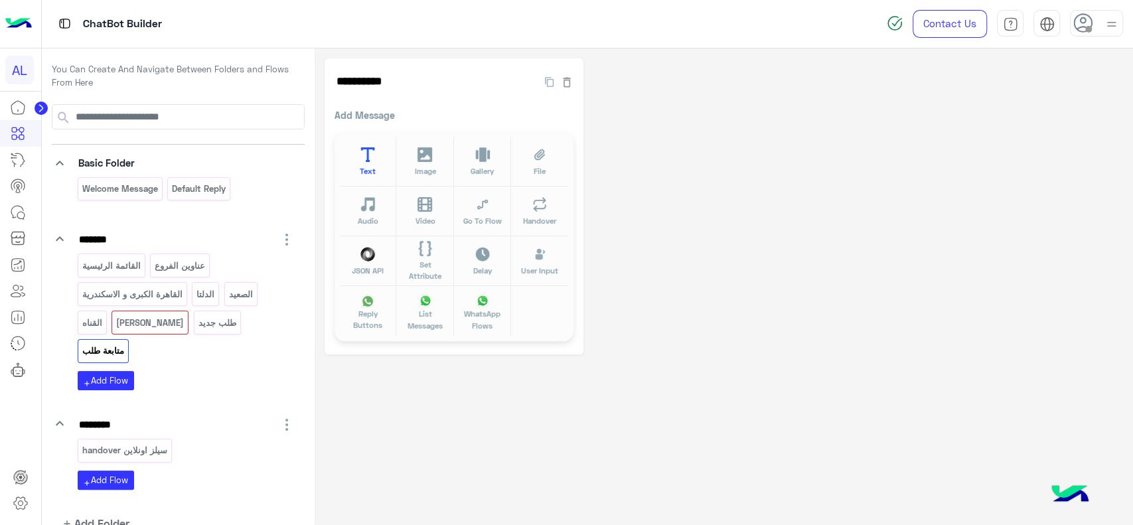
click at [359, 169] on button "Text" at bounding box center [367, 162] width 57 height 50
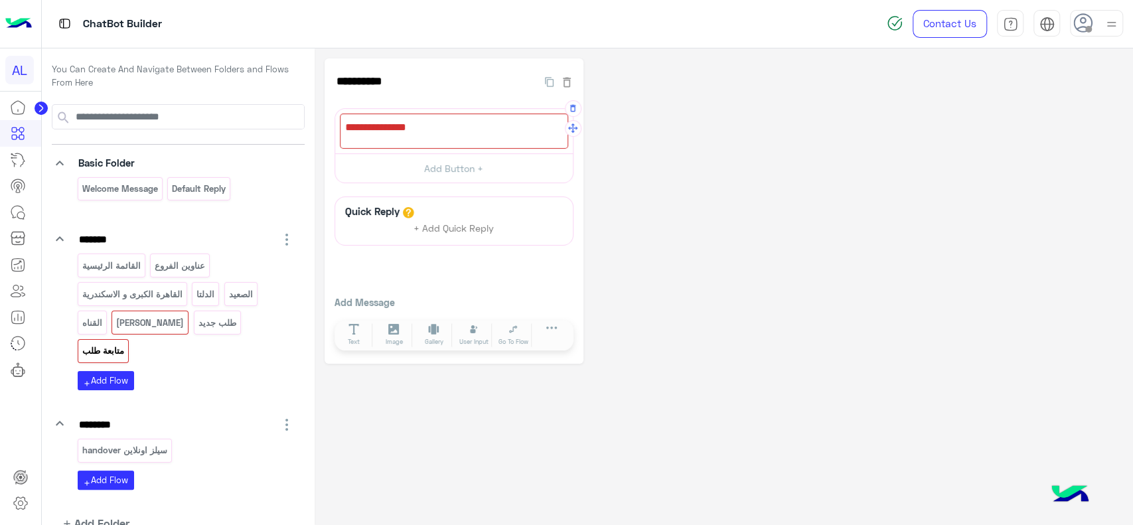
click at [393, 134] on div at bounding box center [454, 130] width 228 height 35
paste textarea "**********"
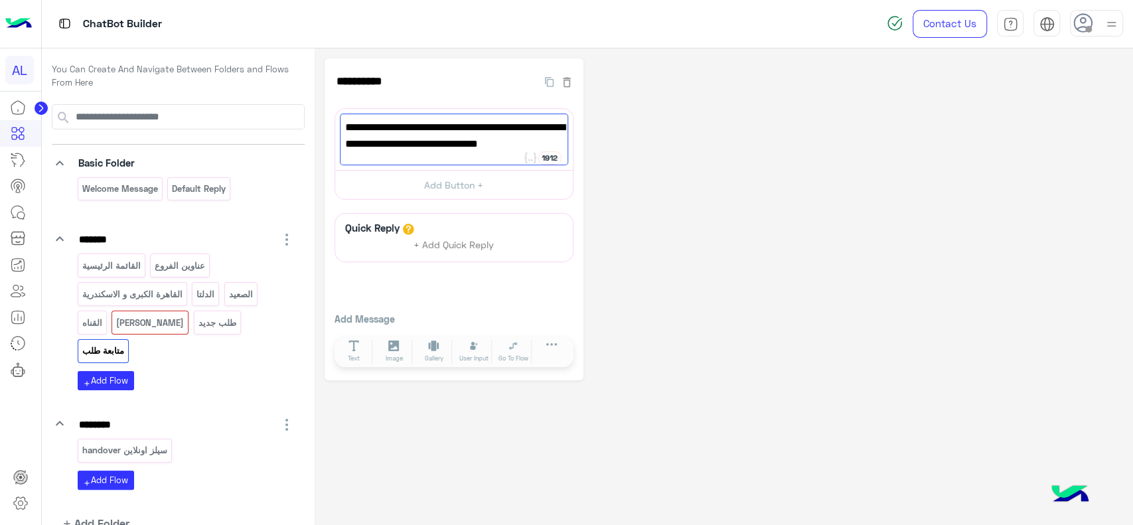
type textarea "**********"
click at [605, 153] on div "**********" at bounding box center [723, 219] width 798 height 322
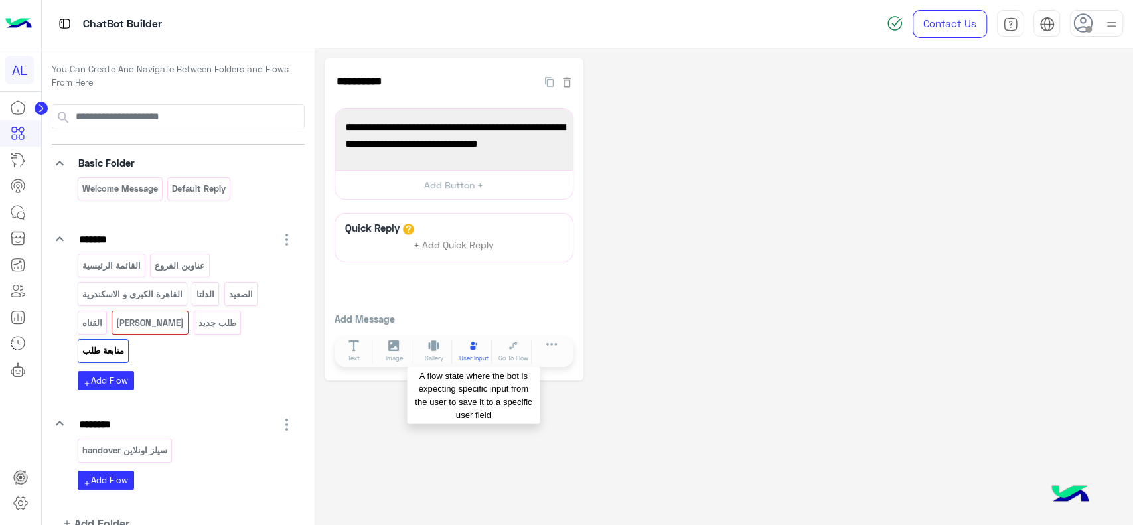
click at [462, 354] on span "User Input" at bounding box center [473, 358] width 29 height 9
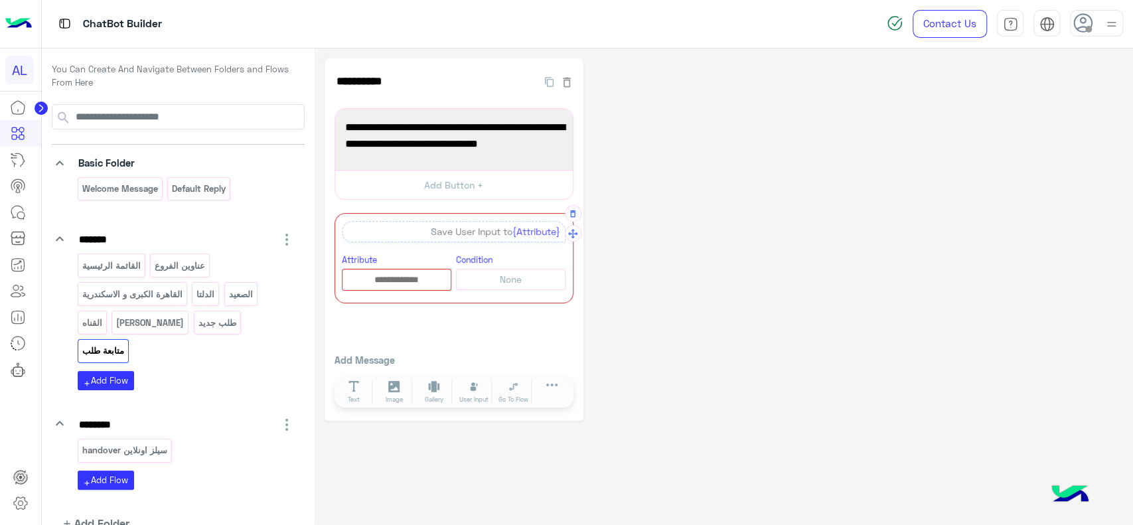
click at [386, 277] on input "text" at bounding box center [396, 280] width 108 height 15
type input "*******"
click at [370, 305] on span "{{order-details}}:" at bounding box center [383, 304] width 70 height 11
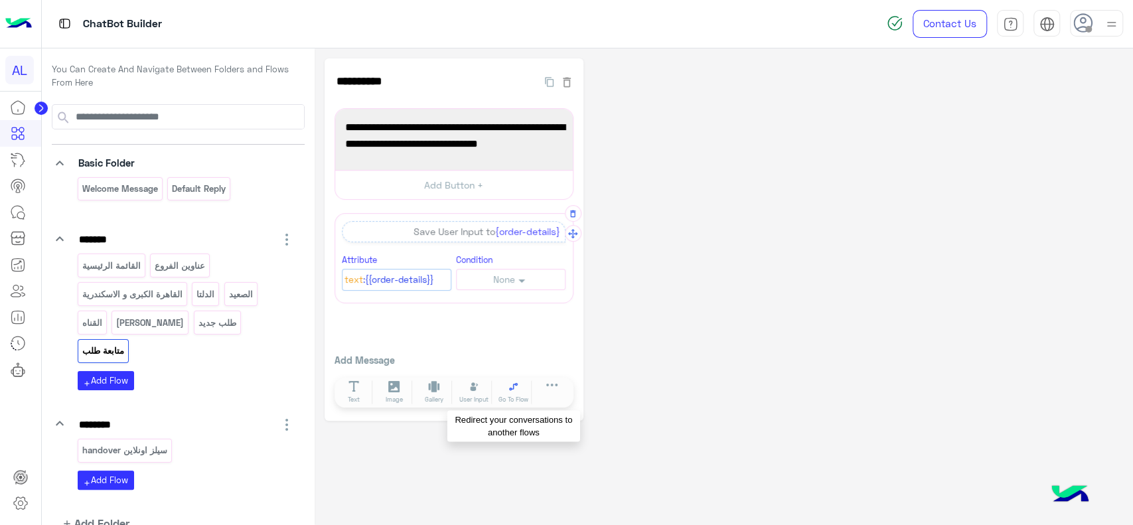
click at [510, 389] on icon at bounding box center [513, 386] width 11 height 11
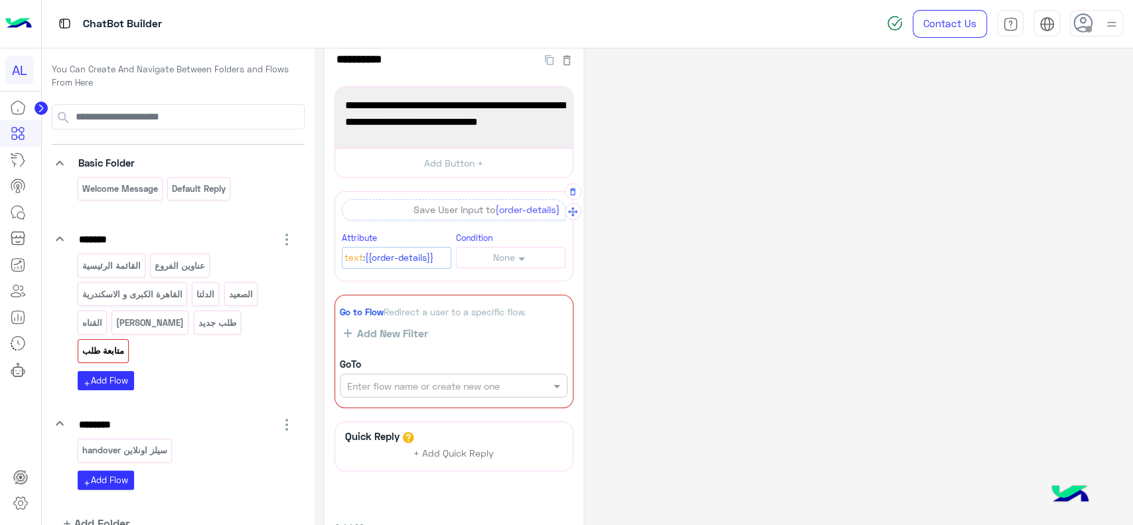
scroll to position [24, 0]
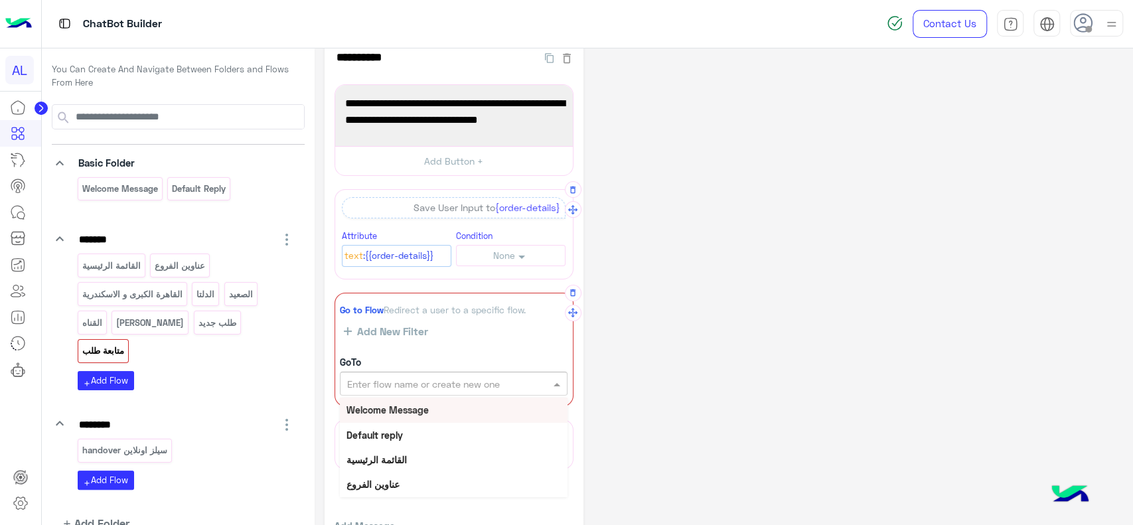
click at [504, 386] on input "text" at bounding box center [431, 384] width 168 height 14
click at [98, 470] on button "add Add Flow" at bounding box center [106, 479] width 56 height 19
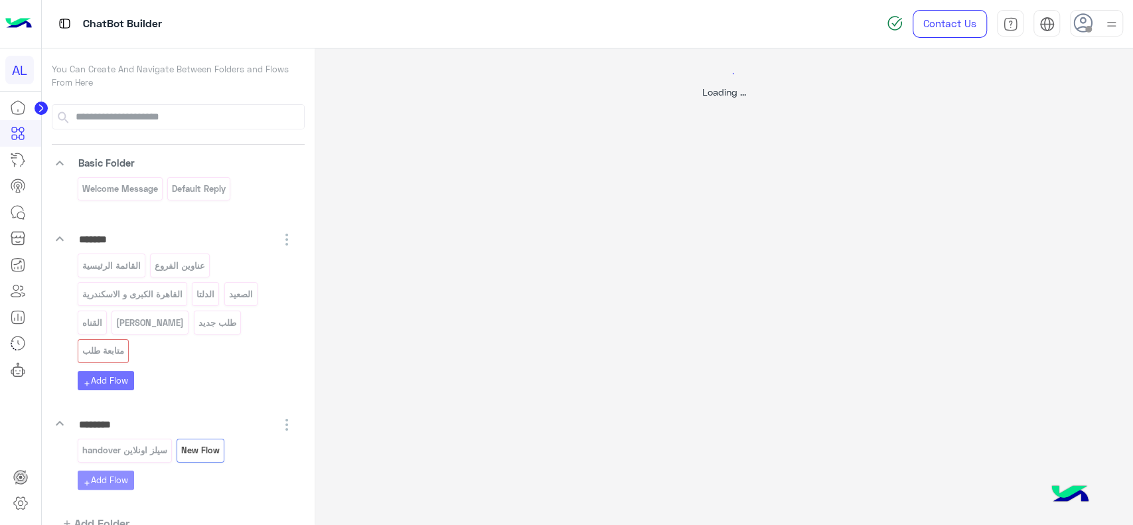
scroll to position [0, 0]
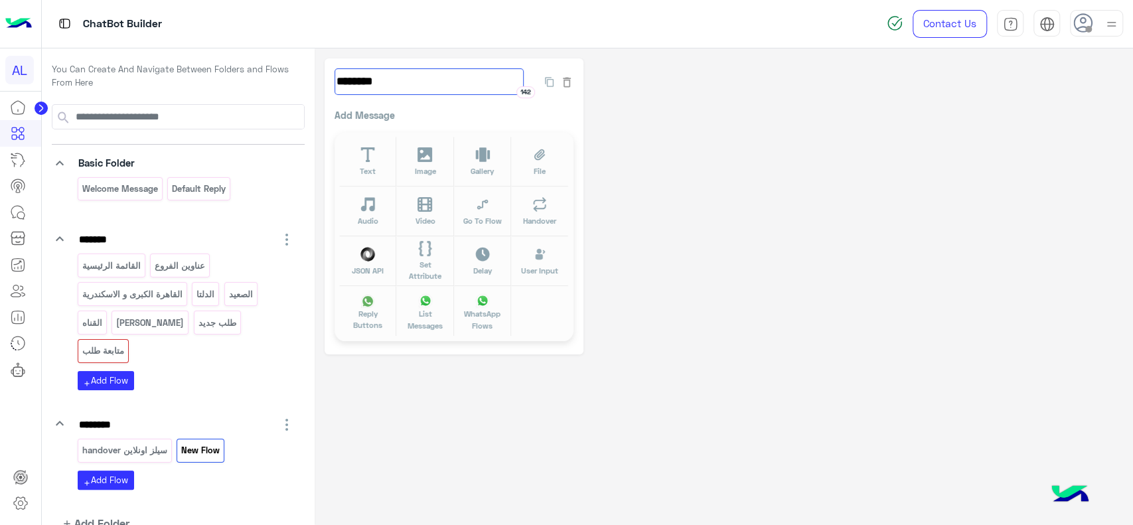
click at [368, 84] on input "********" at bounding box center [428, 81] width 189 height 27
type input "**********"
click at [661, 168] on div "**********" at bounding box center [723, 206] width 798 height 296
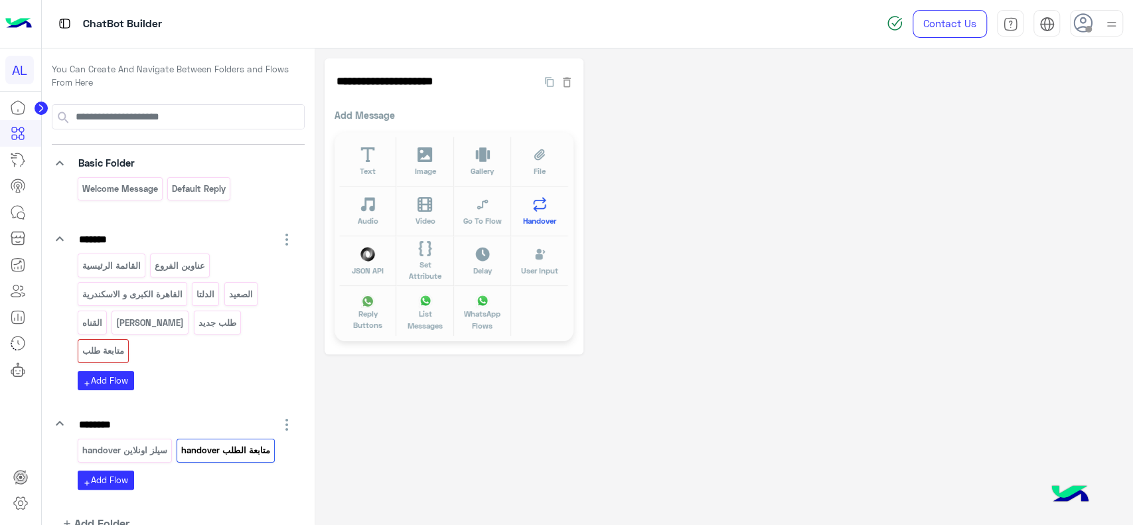
click at [534, 194] on button "Handover" at bounding box center [539, 211] width 57 height 50
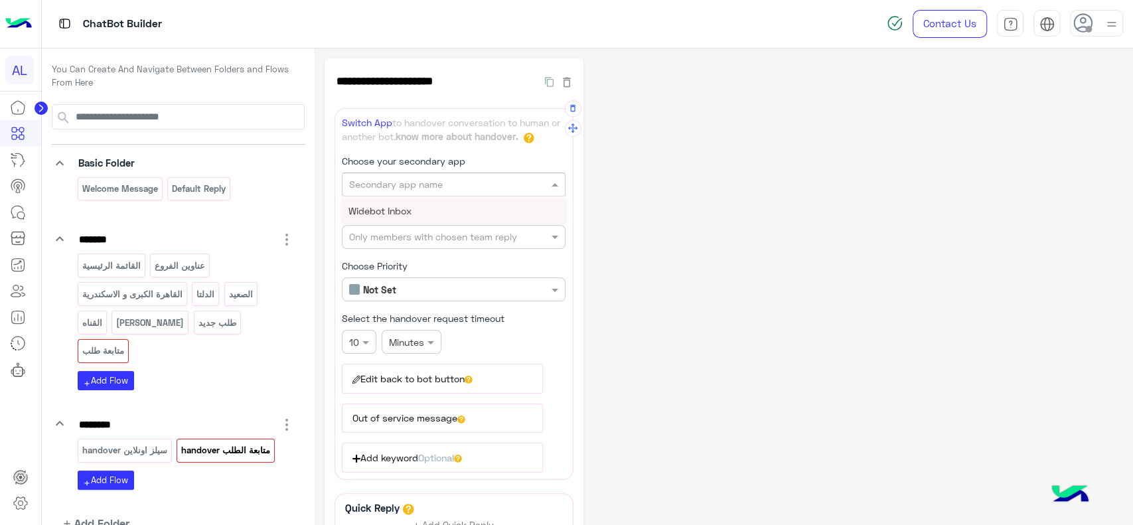
drag, startPoint x: 429, startPoint y: 191, endPoint x: 417, endPoint y: 214, distance: 26.1
click at [417, 196] on ng-select "Secondary app name Widebot Inbox" at bounding box center [454, 184] width 224 height 24
click at [417, 214] on div "Widebot Inbox" at bounding box center [454, 210] width 224 height 25
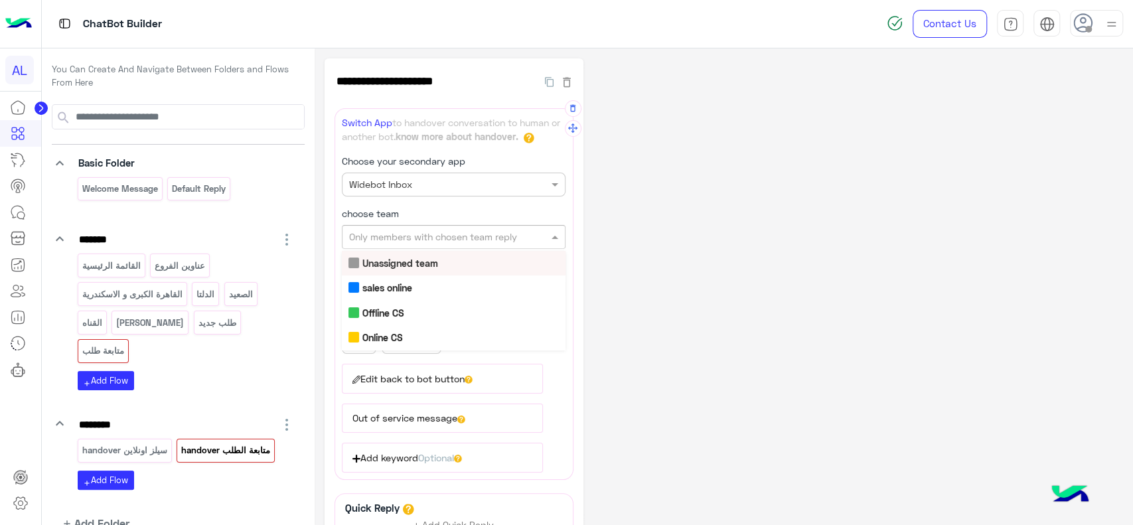
click at [417, 231] on input "text" at bounding box center [431, 237] width 165 height 14
click at [416, 310] on div "Online CS" at bounding box center [454, 313] width 224 height 25
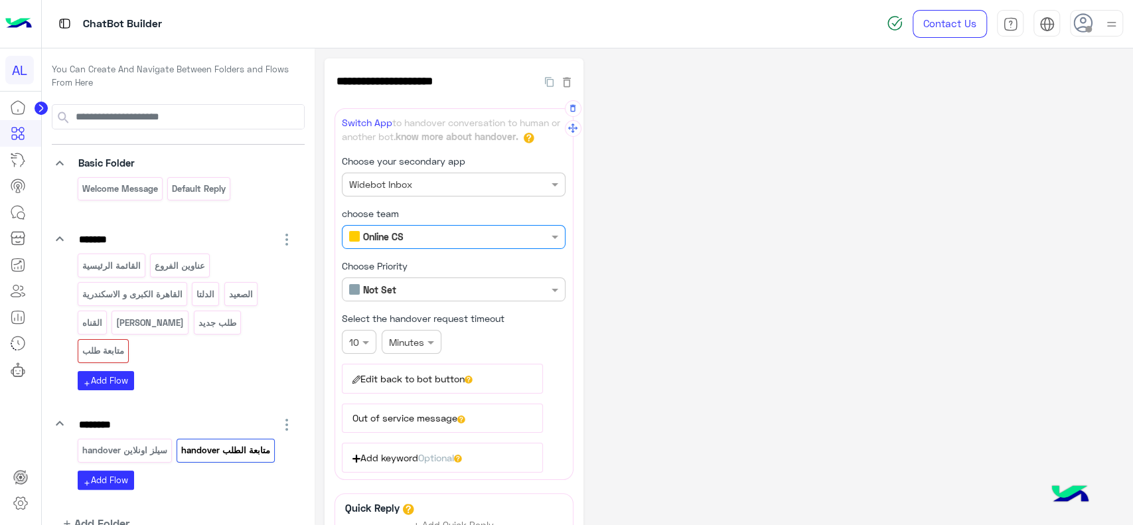
click at [407, 336] on div at bounding box center [411, 341] width 58 height 15
click at [409, 406] on div "Days" at bounding box center [411, 417] width 60 height 25
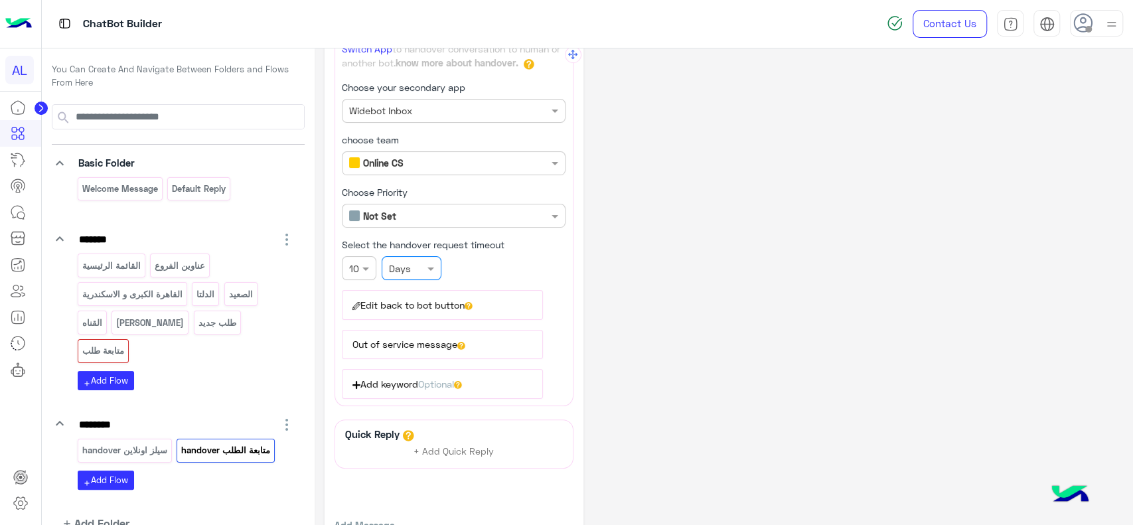
scroll to position [75, 0]
click at [474, 305] on button "Edit back to bot button" at bounding box center [442, 303] width 201 height 29
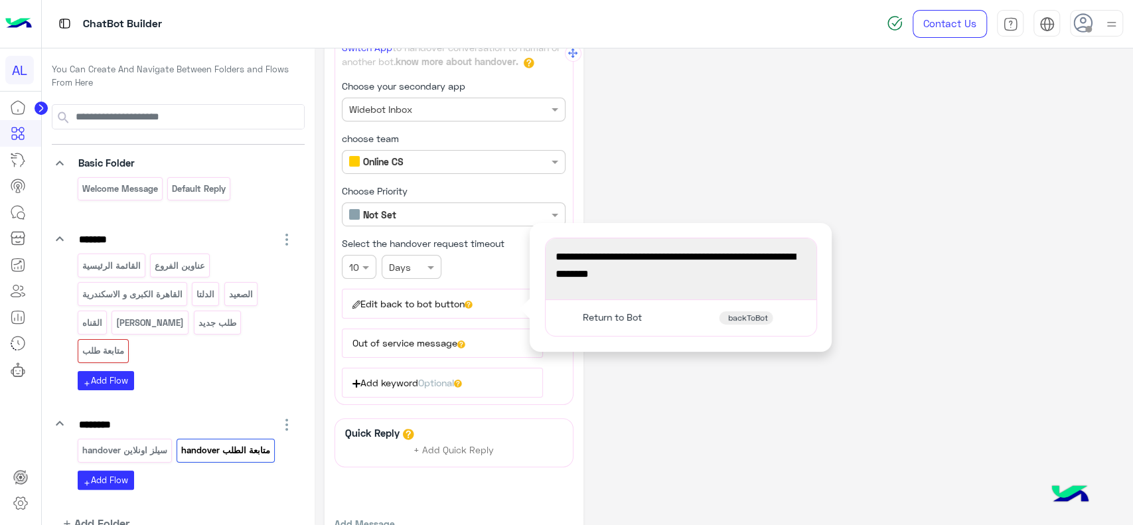
click at [580, 277] on span "You're now on handover mode, click the button below to return to bot" at bounding box center [680, 265] width 251 height 34
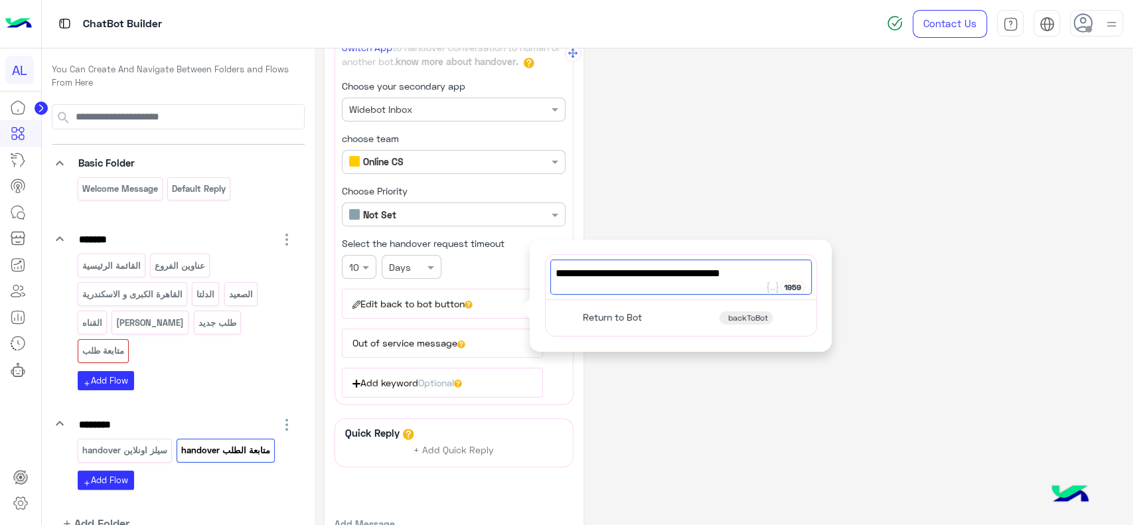
click at [679, 269] on span "برجاء الإنتظار وهيتم الرد عليك بأسرع وقت" at bounding box center [680, 273] width 251 height 17
click at [674, 271] on span "برجاء الإنتظار وهيتم الرد علىك بأسرع وقت" at bounding box center [680, 273] width 251 height 17
type textarea "**********"
click at [678, 374] on div "**********" at bounding box center [723, 284] width 798 height 602
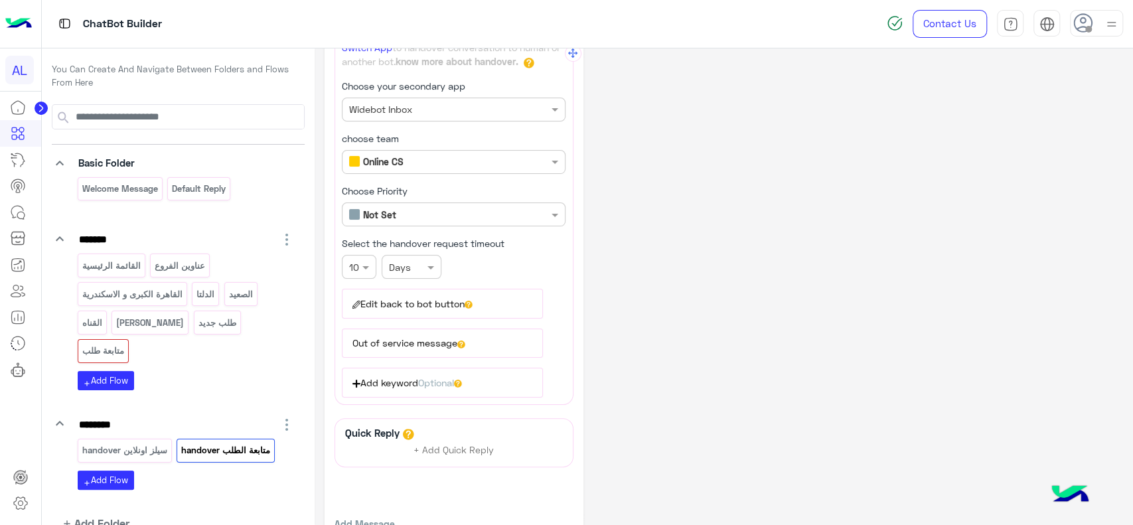
scroll to position [0, 0]
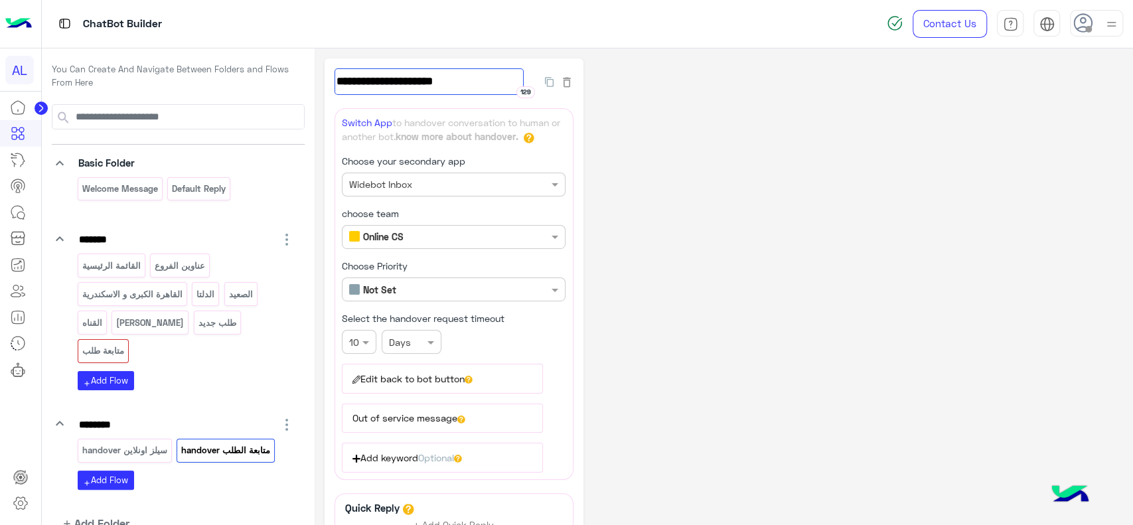
drag, startPoint x: 455, startPoint y: 80, endPoint x: 528, endPoint y: 86, distance: 73.3
click at [528, 86] on div "**********" at bounding box center [436, 81] width 204 height 27
type input "**********"
click at [693, 178] on div "**********" at bounding box center [723, 359] width 798 height 602
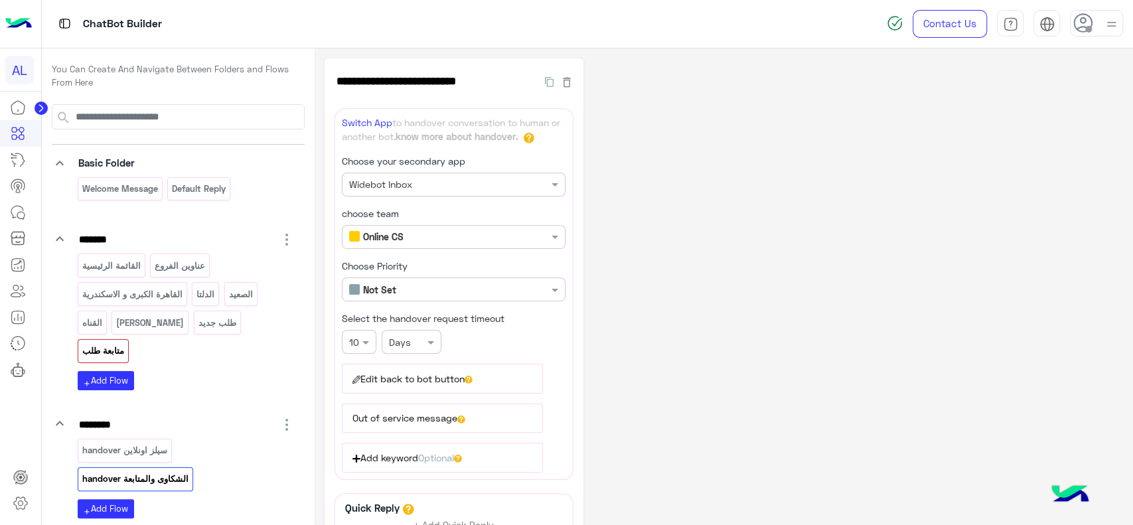
click at [125, 343] on p "متابعة طلب" at bounding box center [103, 350] width 44 height 15
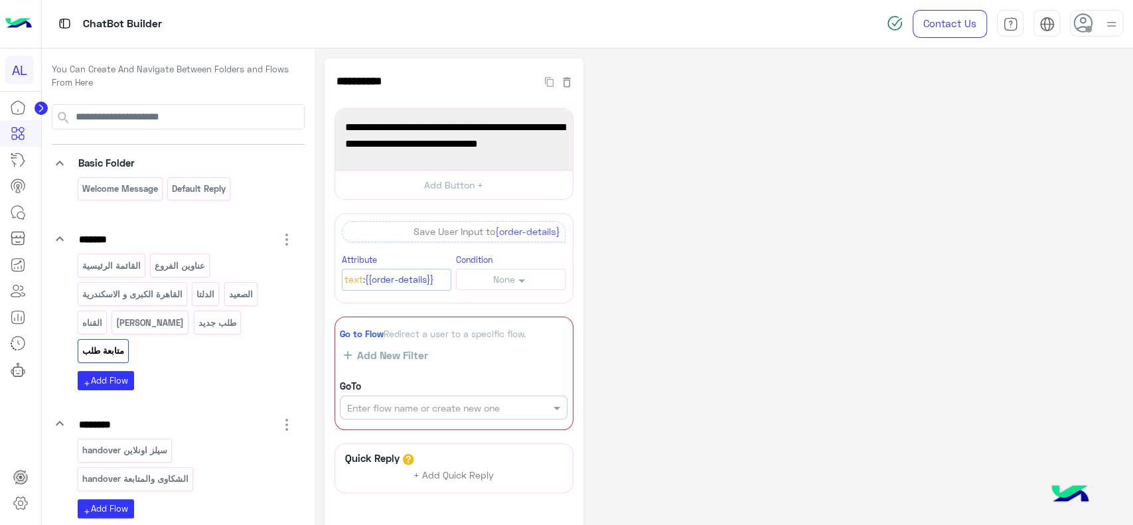
scroll to position [96, 0]
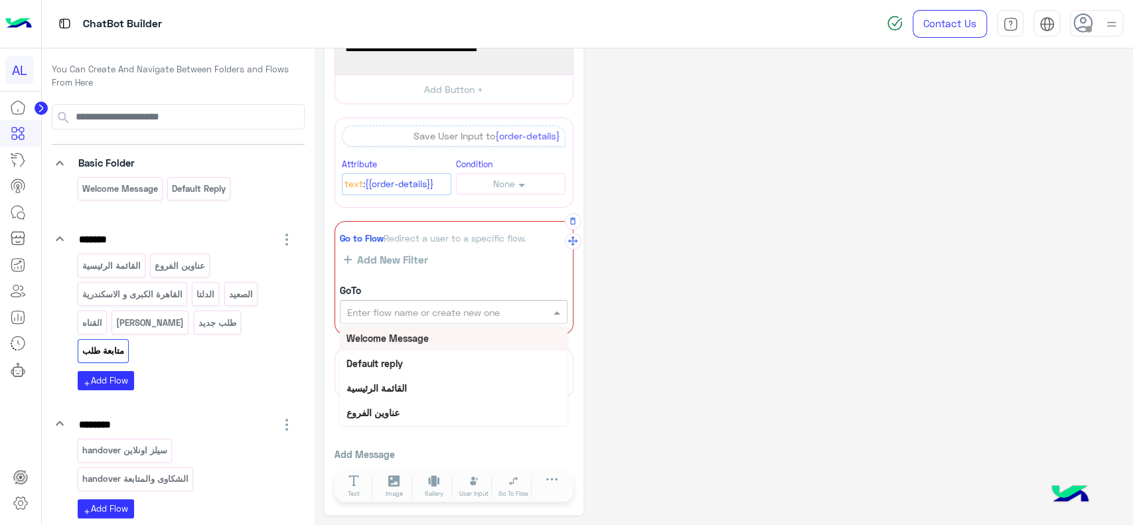
click at [467, 305] on input "text" at bounding box center [431, 312] width 168 height 14
type input "***"
click at [451, 334] on b "الشكاوى والمتابعة handover" at bounding box center [402, 337] width 113 height 11
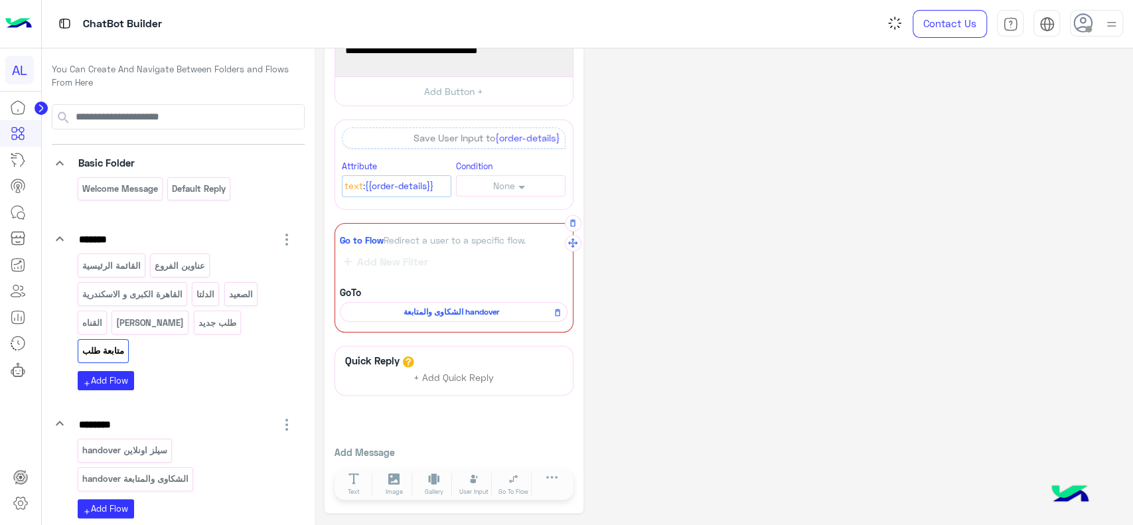
scroll to position [92, 0]
click at [689, 256] on div "**********" at bounding box center [723, 241] width 798 height 549
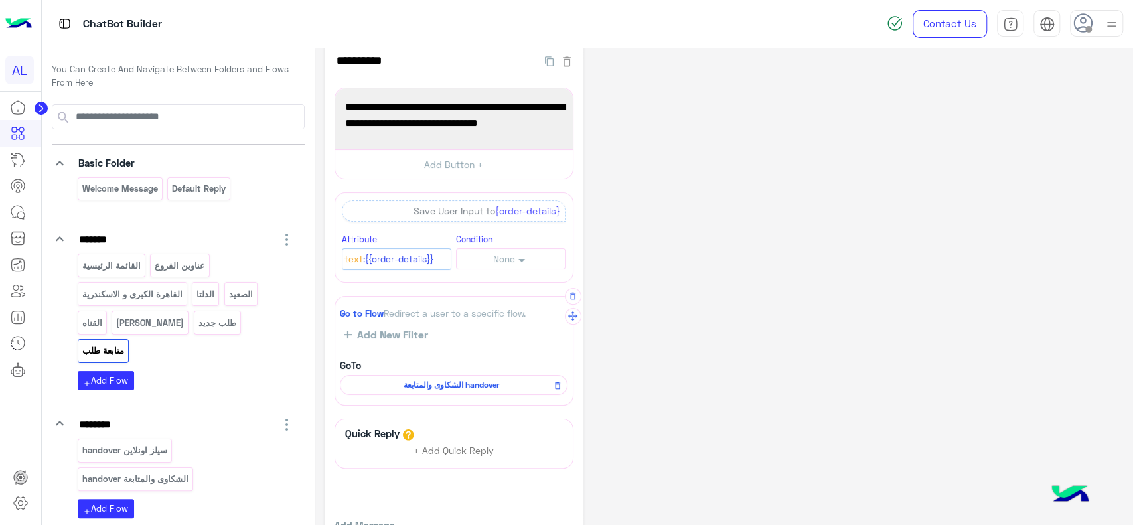
scroll to position [0, 0]
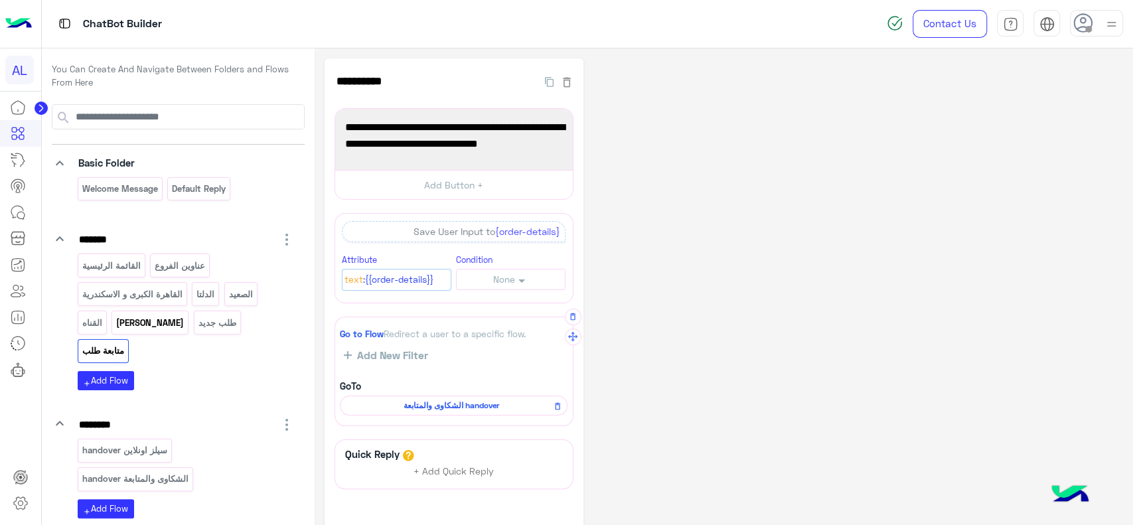
click at [145, 324] on p "منيو أونلاين" at bounding box center [150, 322] width 70 height 15
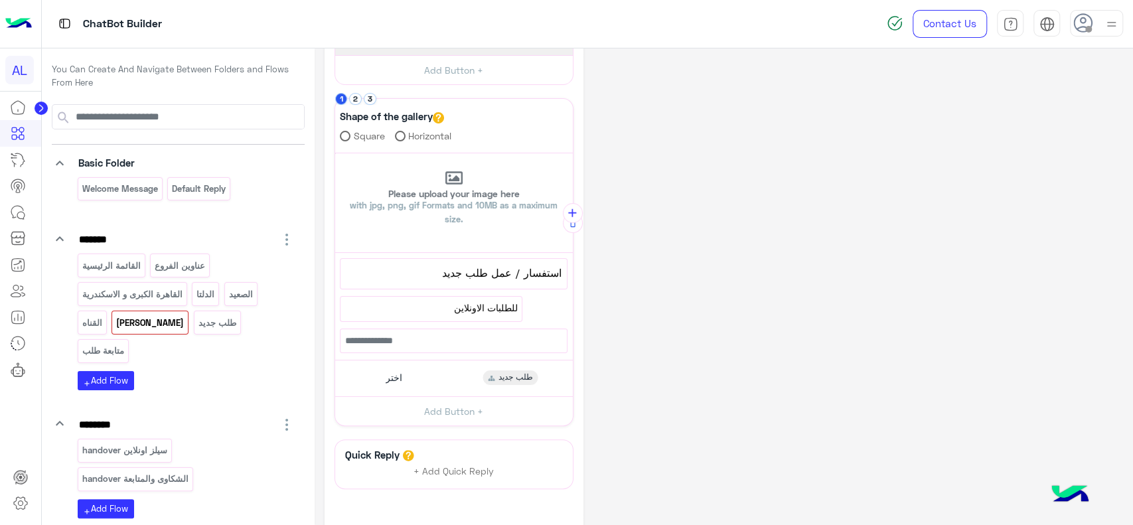
scroll to position [99, 0]
click at [143, 443] on p "سيلز اونلاين handover" at bounding box center [124, 450] width 87 height 15
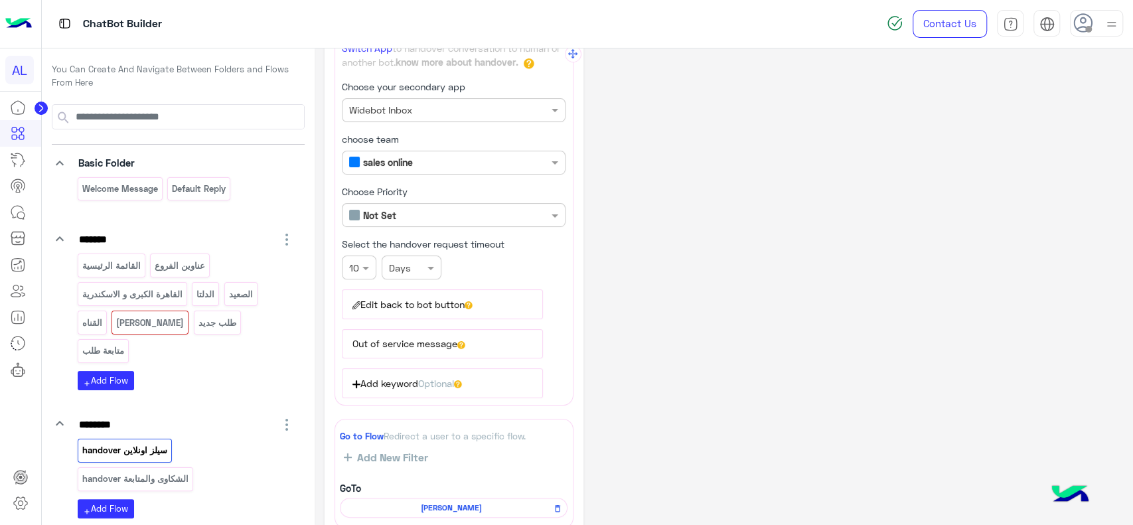
scroll to position [0, 0]
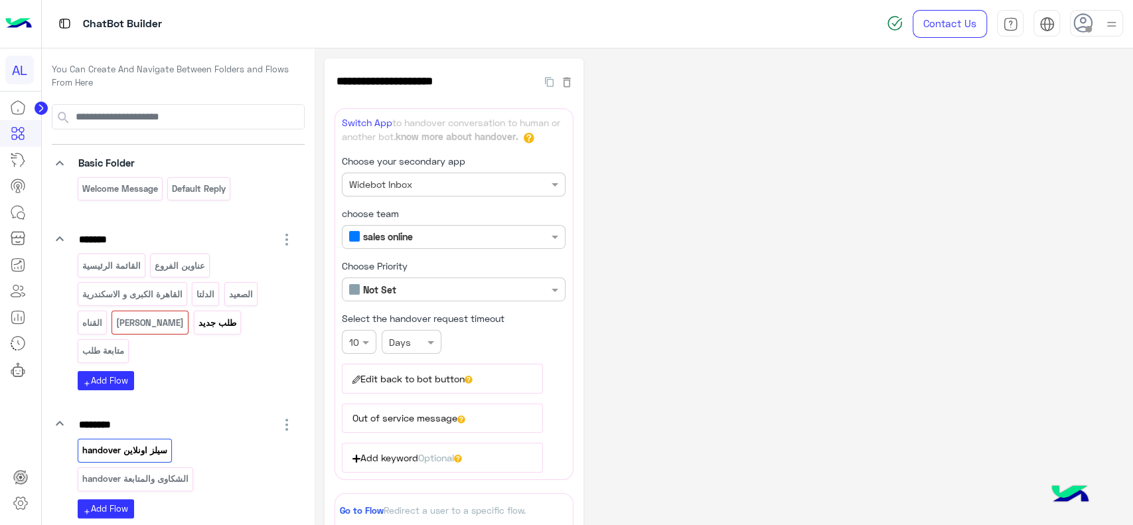
click at [202, 328] on p "طلب جديد" at bounding box center [217, 322] width 40 height 15
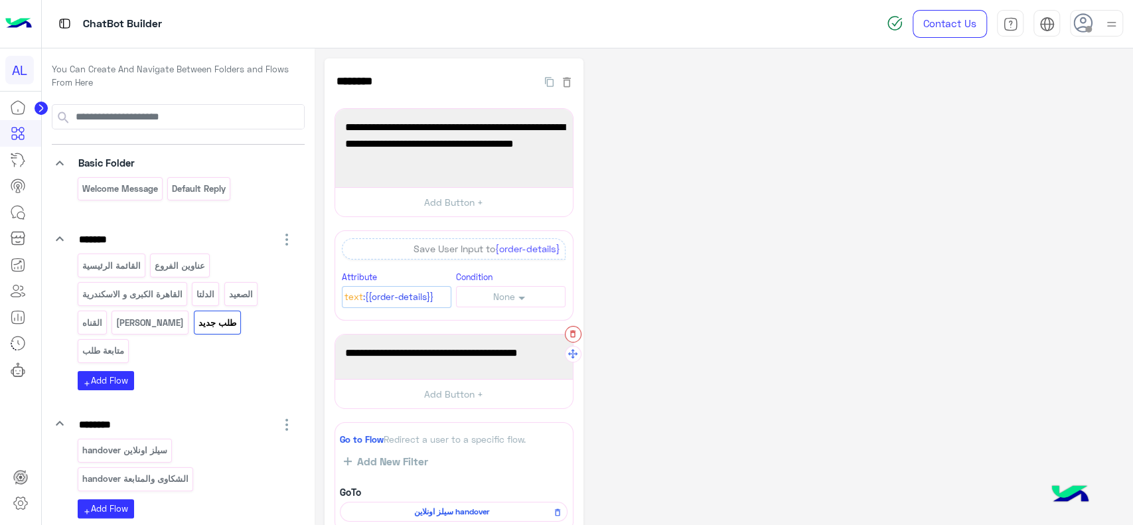
click at [571, 334] on icon "button" at bounding box center [572, 333] width 5 height 7
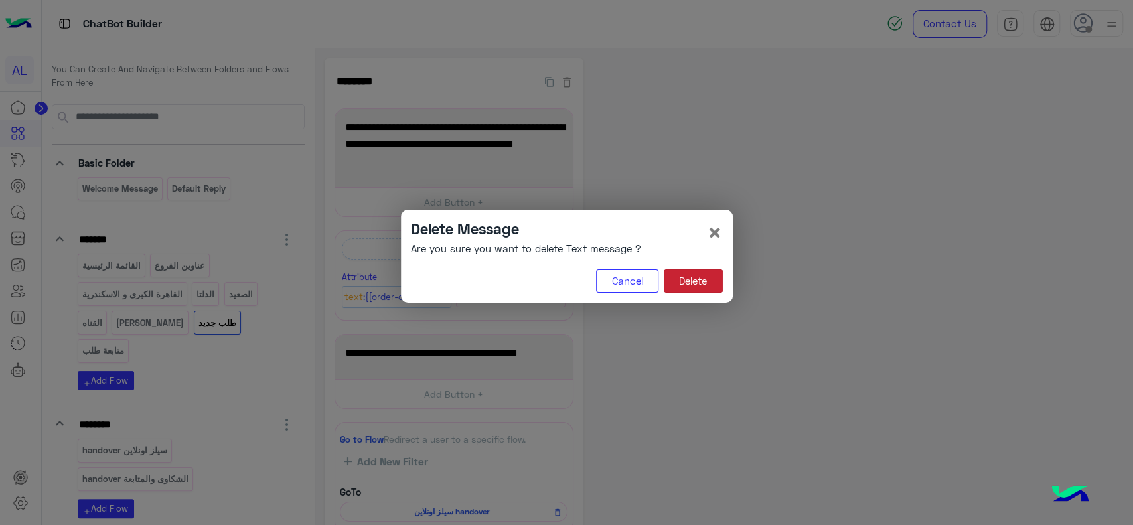
click at [683, 285] on button "Delete" at bounding box center [692, 281] width 59 height 24
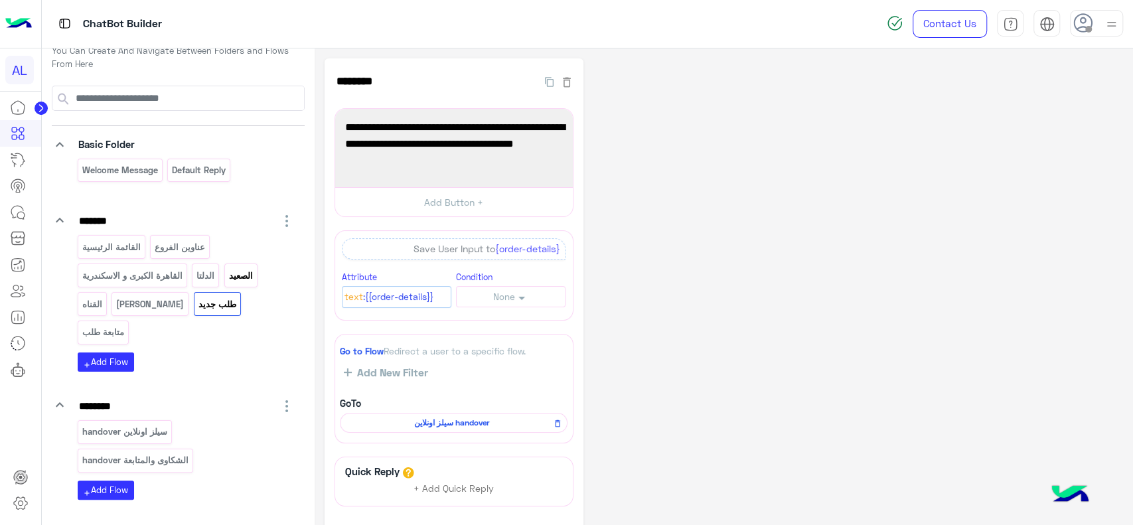
scroll to position [17, 0]
click at [131, 425] on p "سيلز اونلاين handover" at bounding box center [124, 432] width 87 height 15
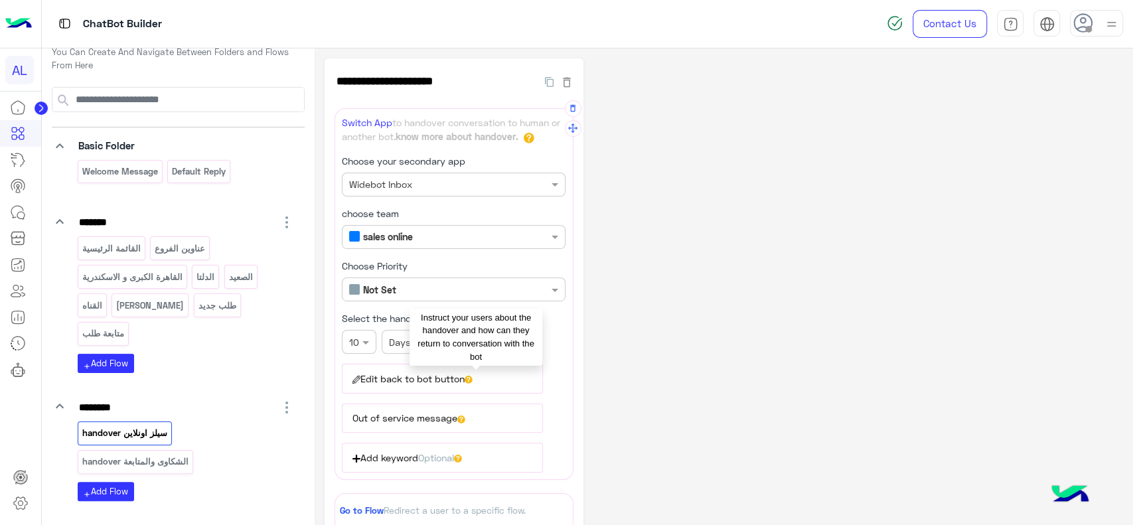
click at [470, 377] on icon at bounding box center [467, 379] width 3 height 5
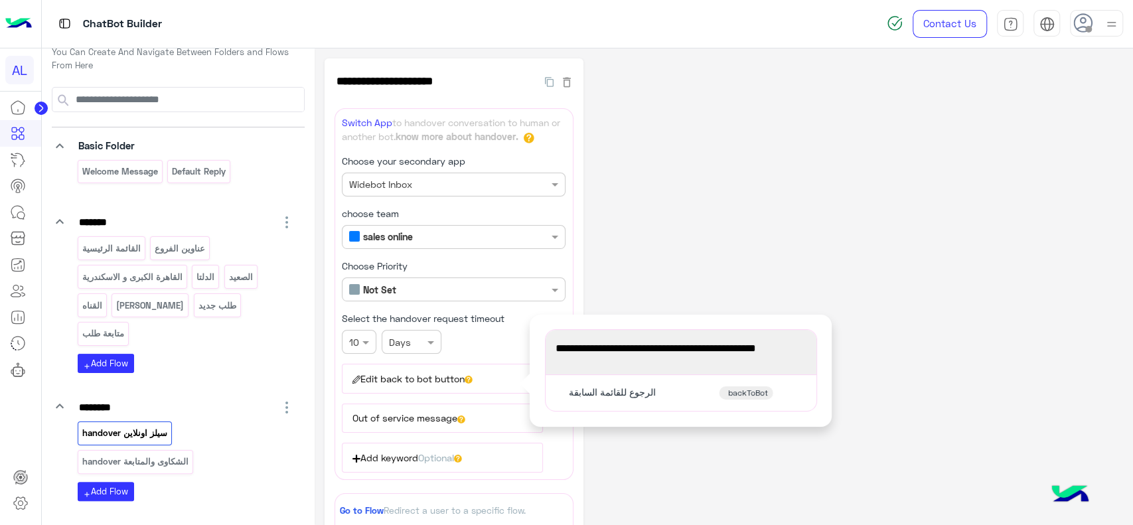
click at [679, 241] on div "**********" at bounding box center [723, 420] width 798 height 725
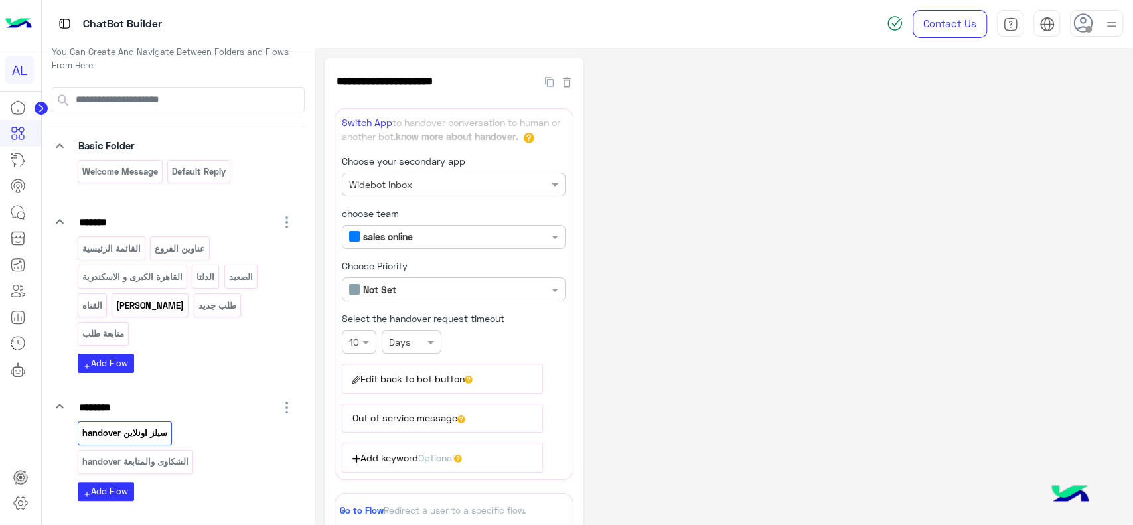
click at [138, 311] on div "منيو أونلاين" at bounding box center [149, 304] width 77 height 23
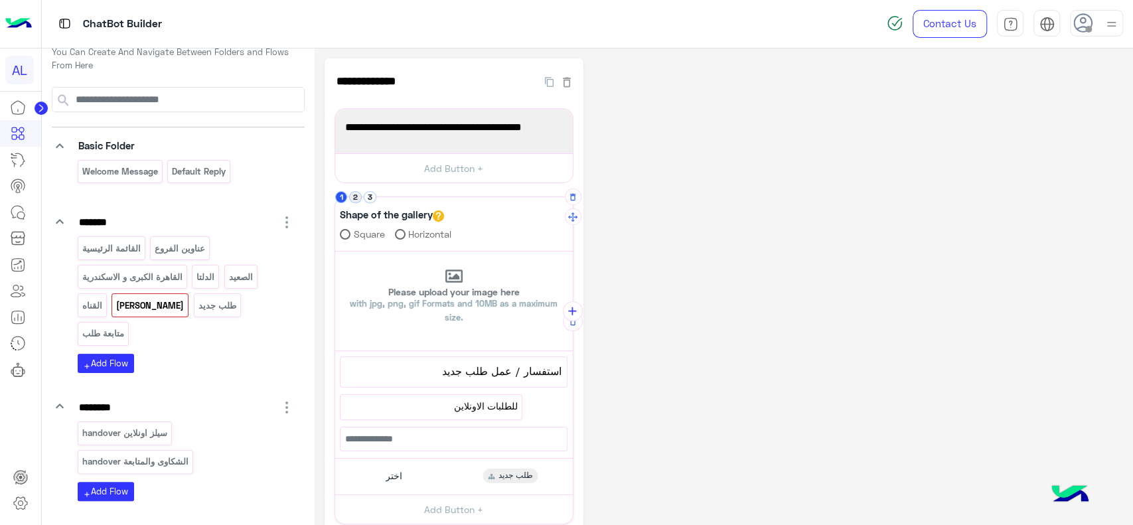
click at [358, 200] on button "2" at bounding box center [355, 197] width 13 height 13
click at [372, 200] on button "3" at bounding box center [370, 197] width 13 height 13
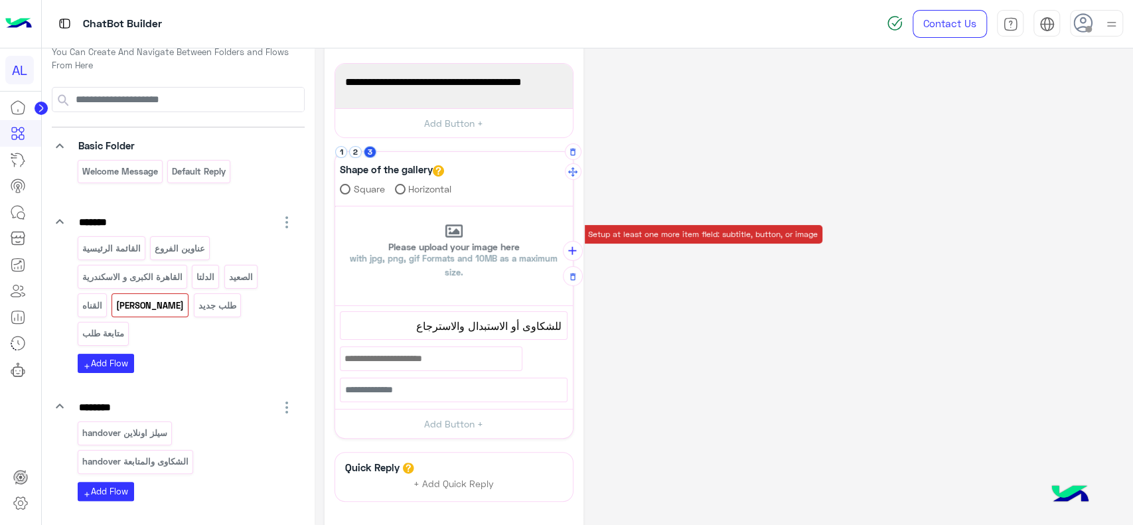
scroll to position [46, 0]
click at [428, 423] on button "Add Button +" at bounding box center [454, 423] width 238 height 30
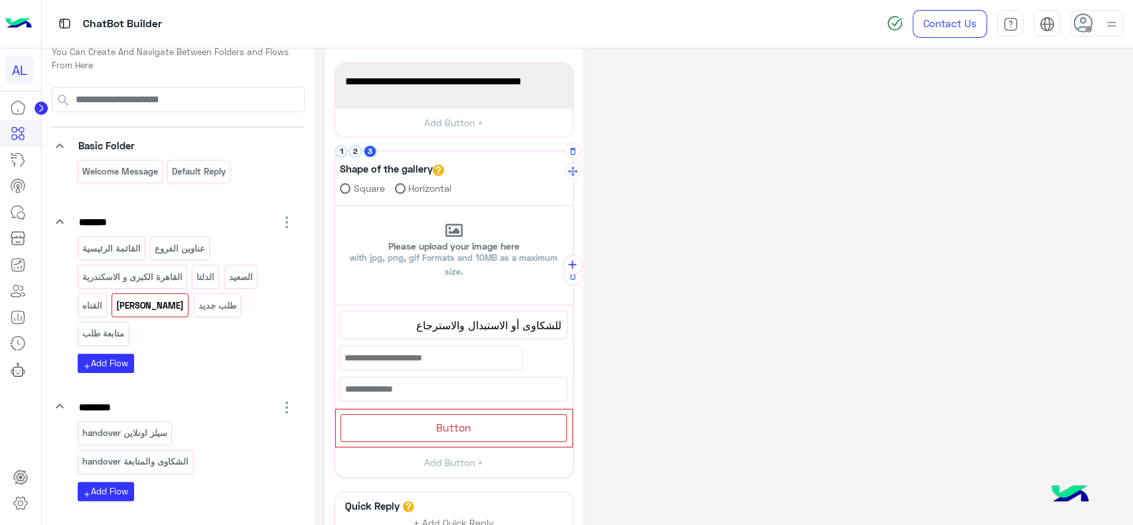
click at [428, 423] on div "Button" at bounding box center [453, 427] width 226 height 27
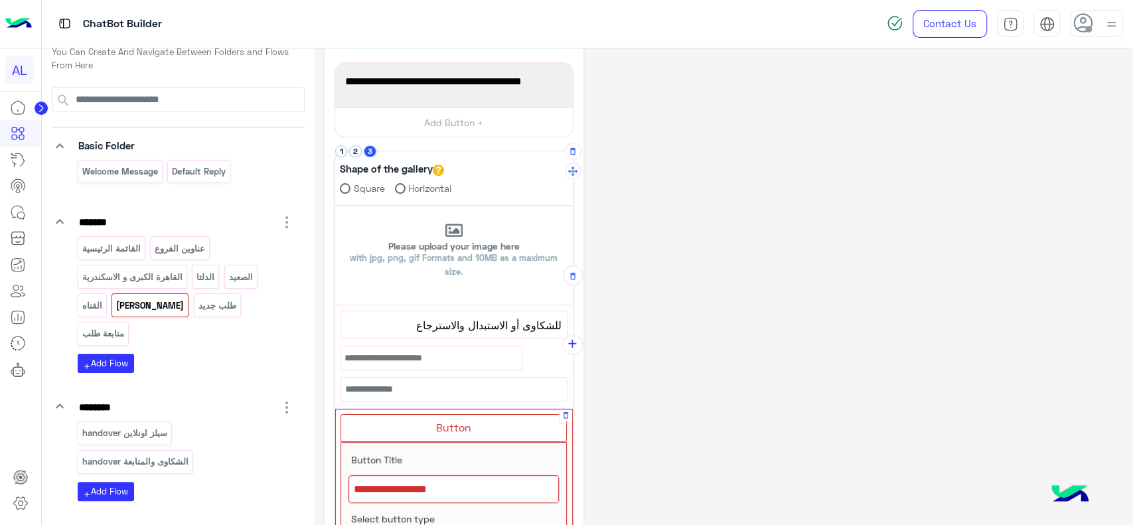
click at [448, 484] on div at bounding box center [453, 489] width 210 height 28
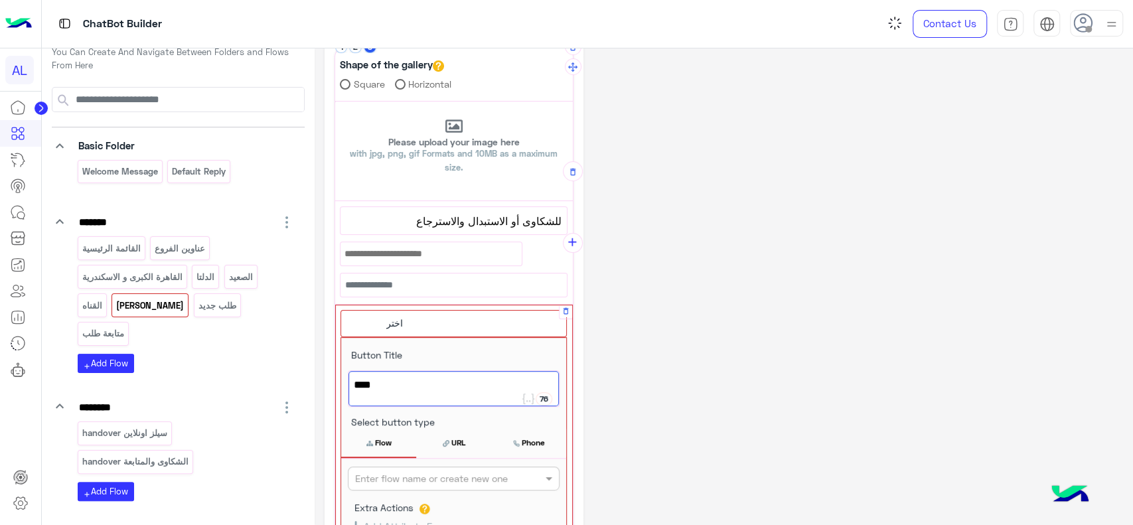
scroll to position [151, 0]
type textarea "****"
click at [446, 478] on input "text" at bounding box center [431, 477] width 153 height 14
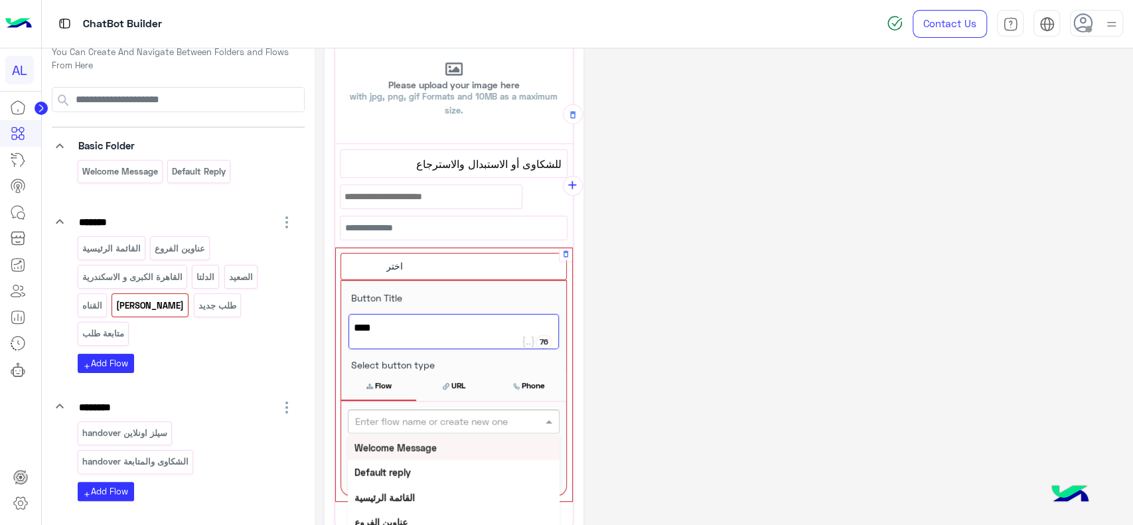
scroll to position [208, 0]
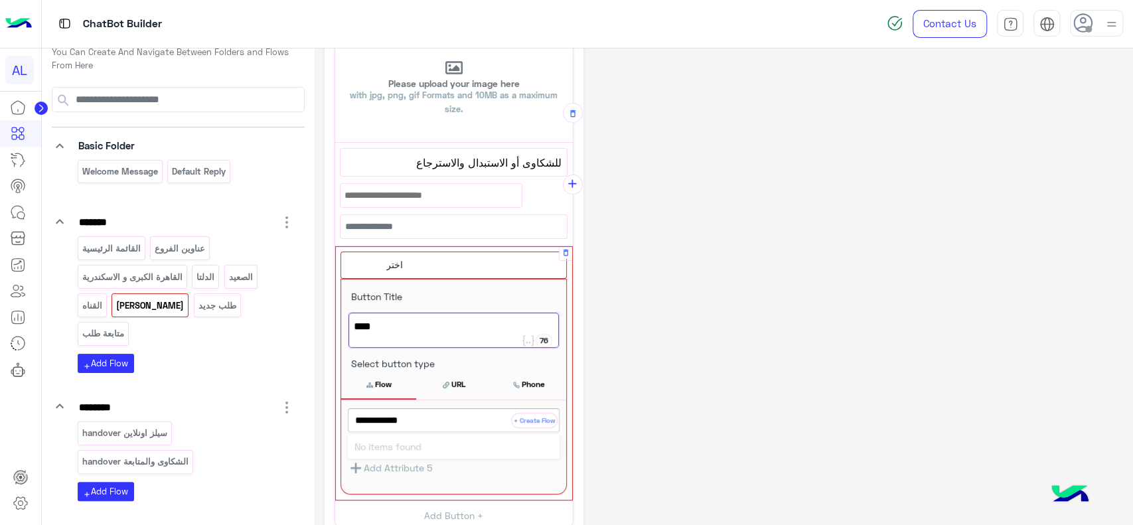
type input "**********"
click at [535, 416] on button "+ Create Flow" at bounding box center [534, 420] width 46 height 15
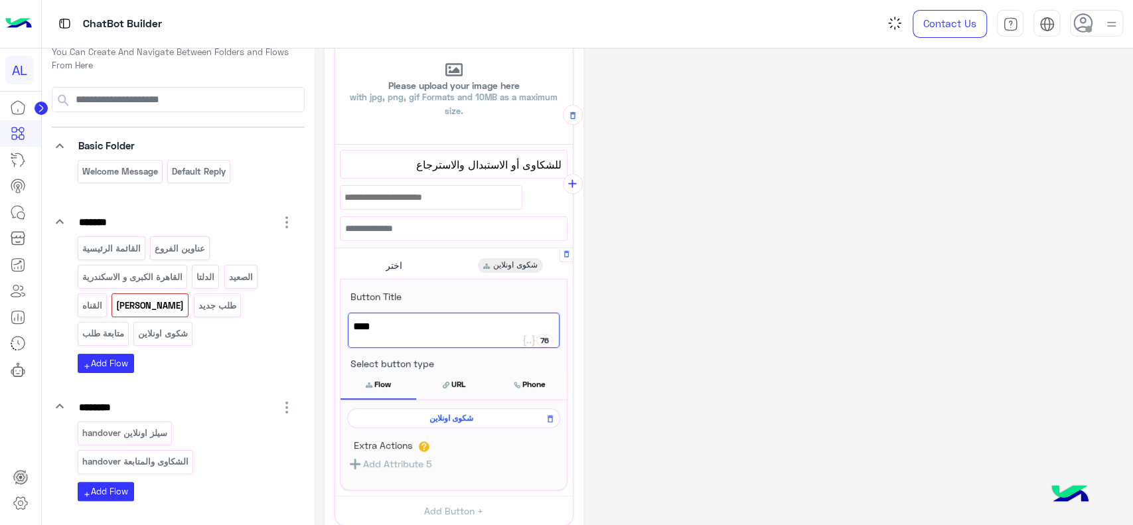
scroll to position [206, 0]
click at [475, 418] on span "شكوى اونلاين" at bounding box center [451, 419] width 194 height 12
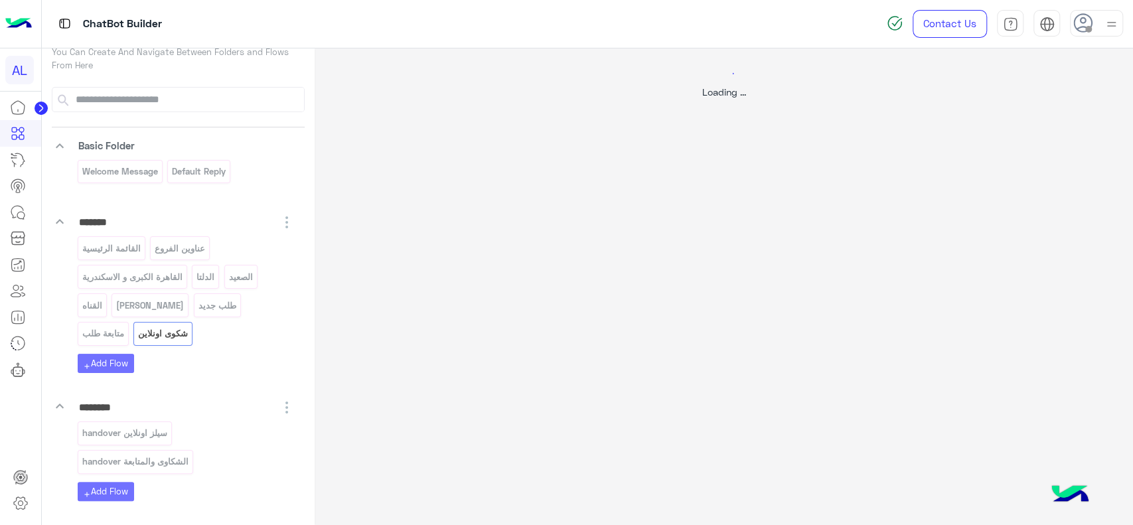
scroll to position [0, 0]
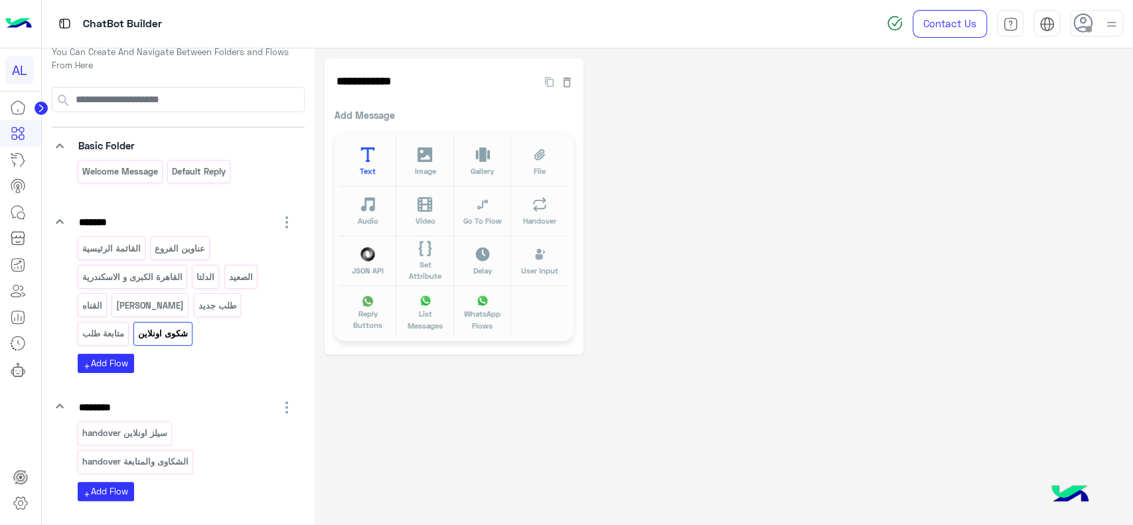
click at [368, 159] on icon at bounding box center [368, 154] width 14 height 15
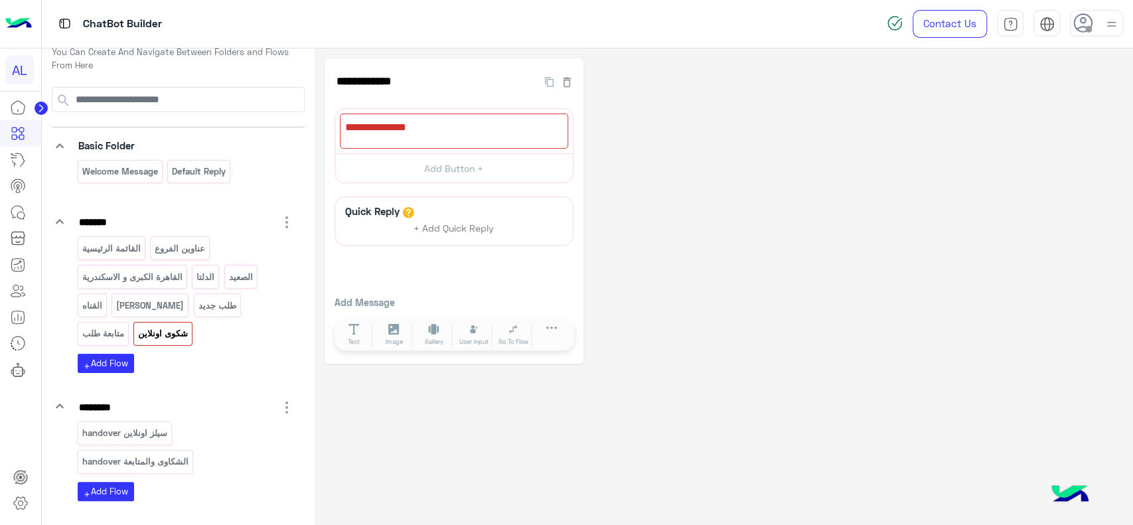
click at [408, 124] on div at bounding box center [454, 130] width 228 height 35
paste textarea "**********"
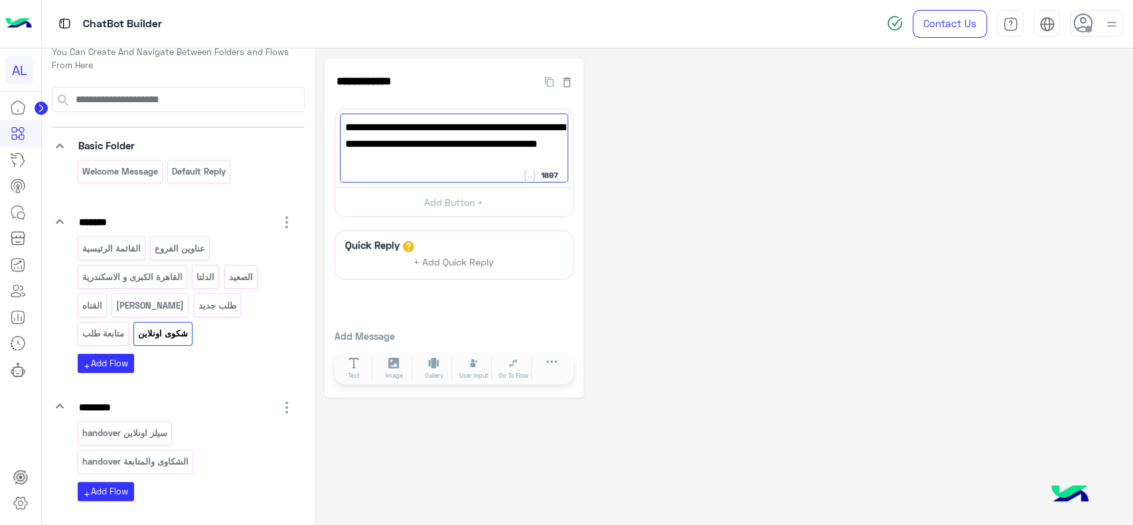
type textarea "**********"
click at [620, 174] on div "**********" at bounding box center [723, 227] width 798 height 339
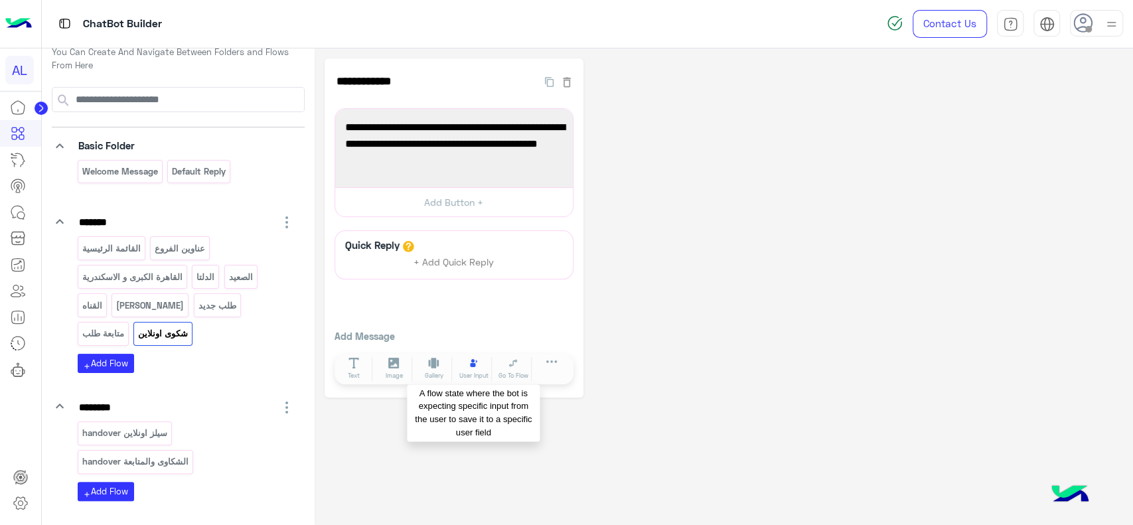
click at [464, 369] on button "User Input" at bounding box center [473, 369] width 37 height 24
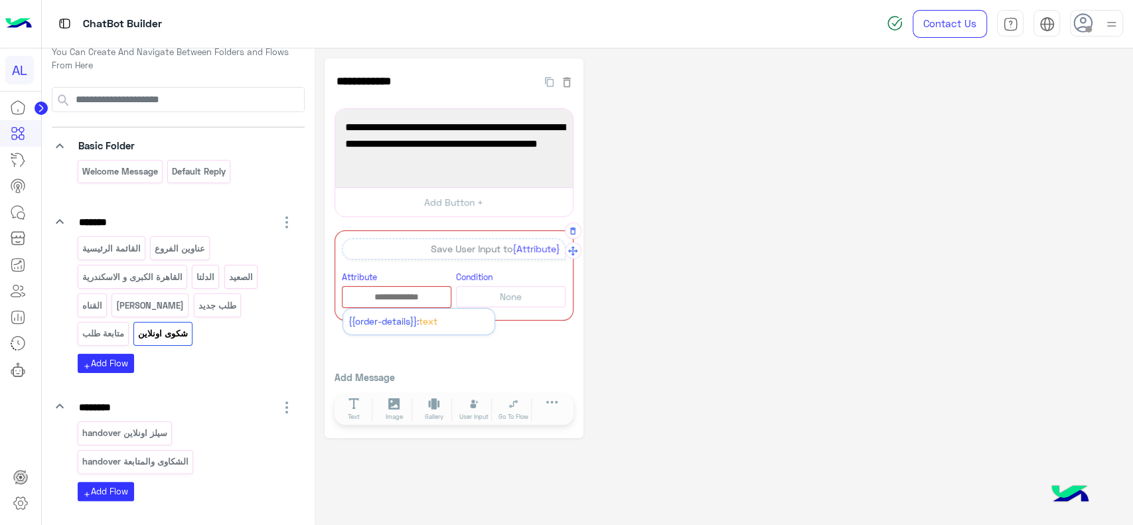
click at [403, 297] on input "text" at bounding box center [396, 297] width 108 height 15
type input "*********"
click at [389, 316] on span "{{order-details}}:" at bounding box center [383, 321] width 70 height 11
click at [492, 298] on button "None" at bounding box center [510, 296] width 109 height 21
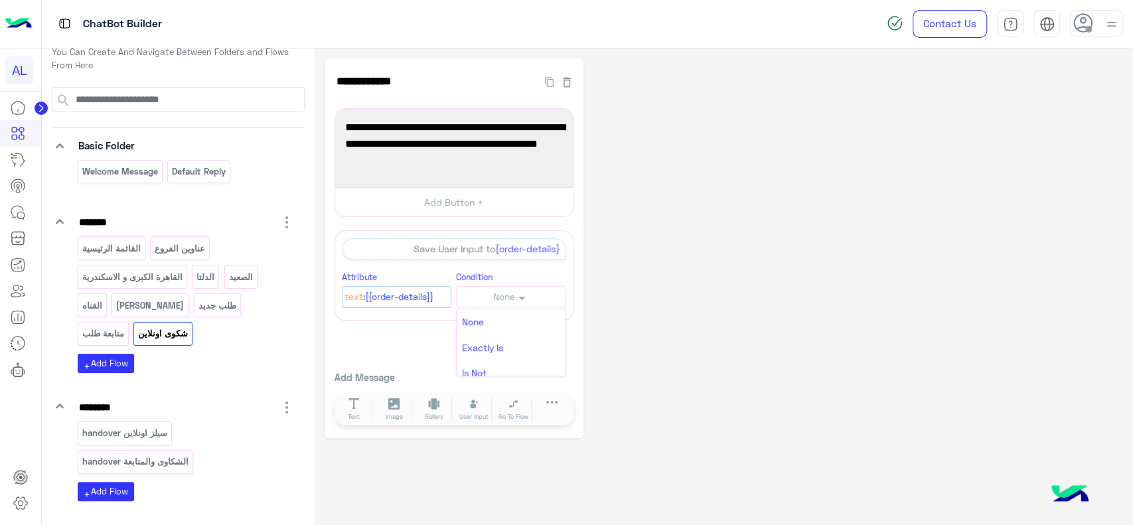
click at [418, 352] on div "**********" at bounding box center [453, 248] width 259 height 380
click at [512, 409] on button "Go To Flow" at bounding box center [513, 409] width 37 height 24
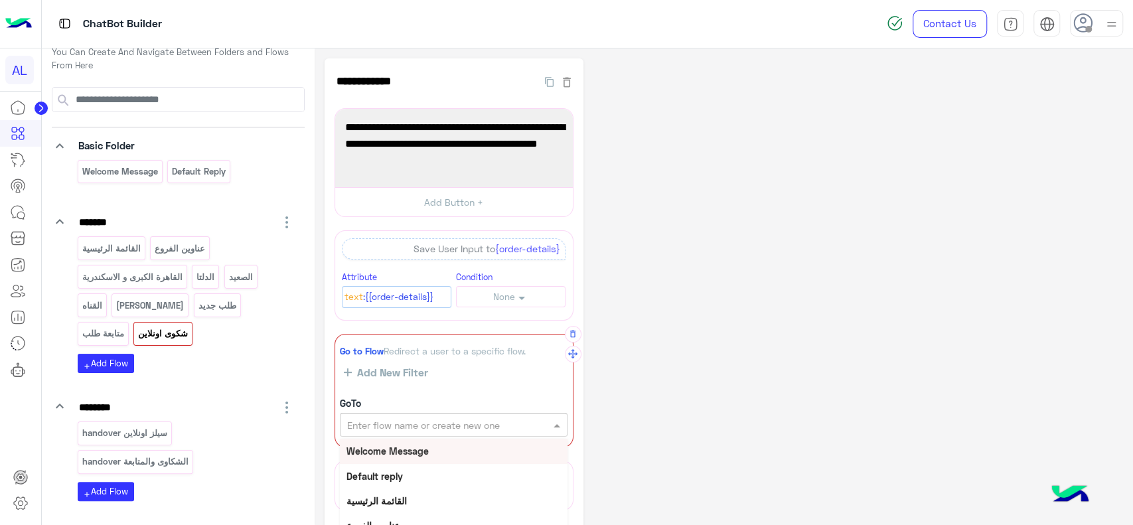
click at [426, 423] on input "text" at bounding box center [431, 425] width 168 height 14
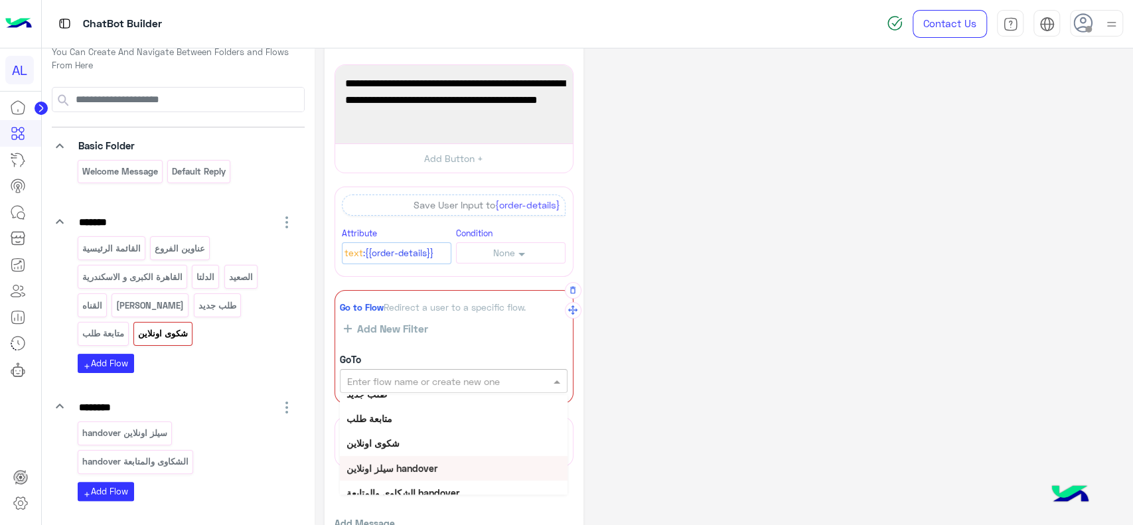
scroll to position [247, 0]
click at [393, 481] on b "الشكاوى والمتابعة handover" at bounding box center [402, 481] width 113 height 11
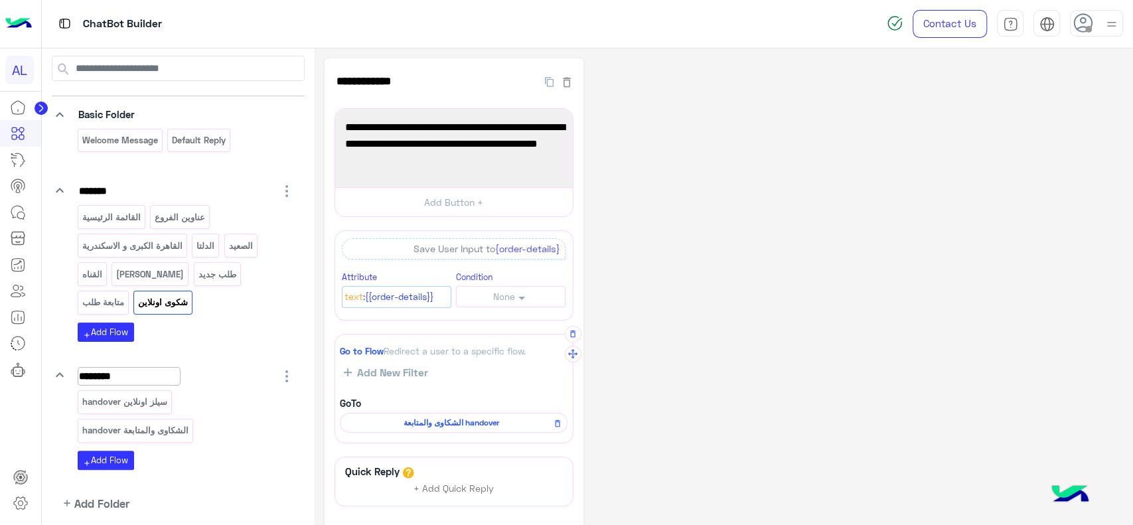
scroll to position [49, 0]
click at [125, 294] on p "متابعة طلب" at bounding box center [103, 301] width 44 height 15
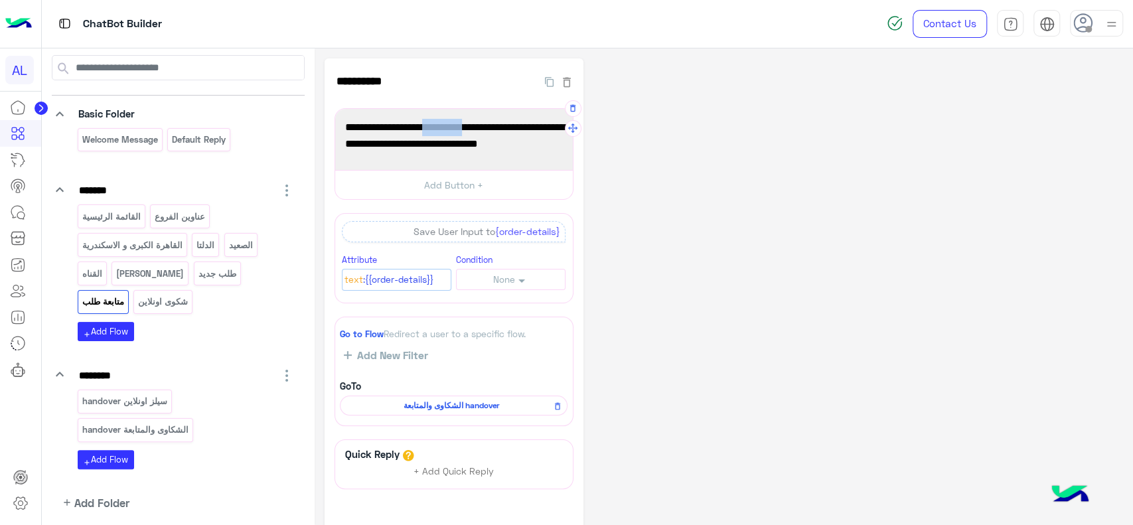
drag, startPoint x: 425, startPoint y: 127, endPoint x: 463, endPoint y: 125, distance: 38.5
click at [463, 125] on span "من فضلك شاركنا رقم الطلب أو رقم الموبايل اللي عملت بيه الطلب علشان نتابع حالته …" at bounding box center [454, 144] width 218 height 51
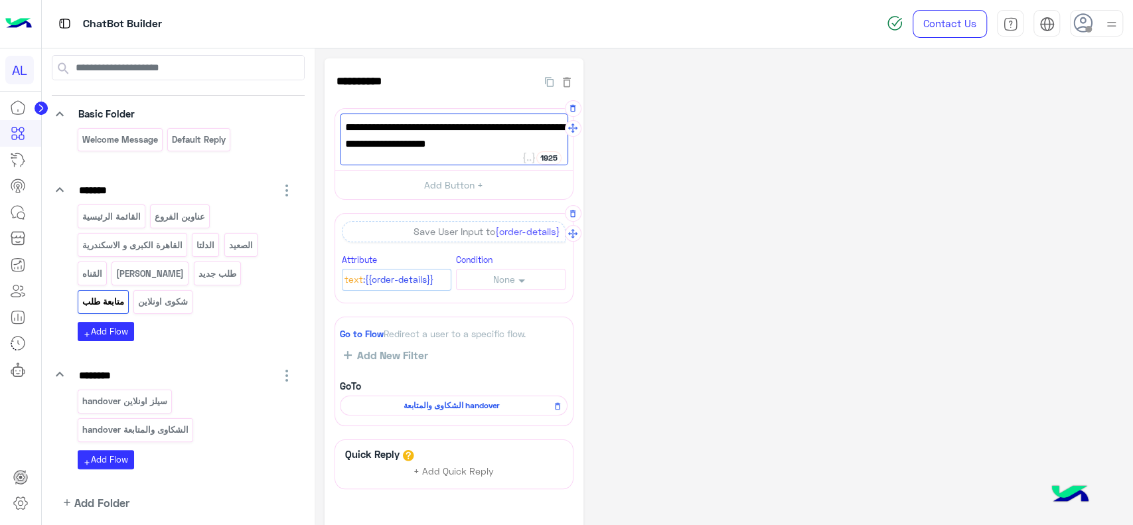
type textarea "**********"
click at [395, 280] on span ":{{order-details}}" at bounding box center [398, 280] width 70 height 15
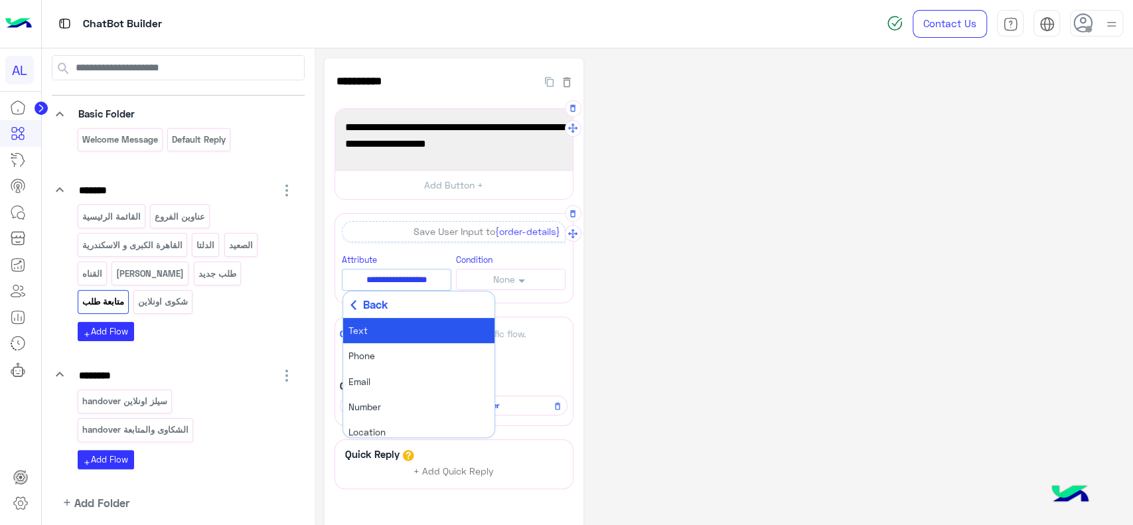
click at [358, 307] on button "Back" at bounding box center [418, 304] width 151 height 27
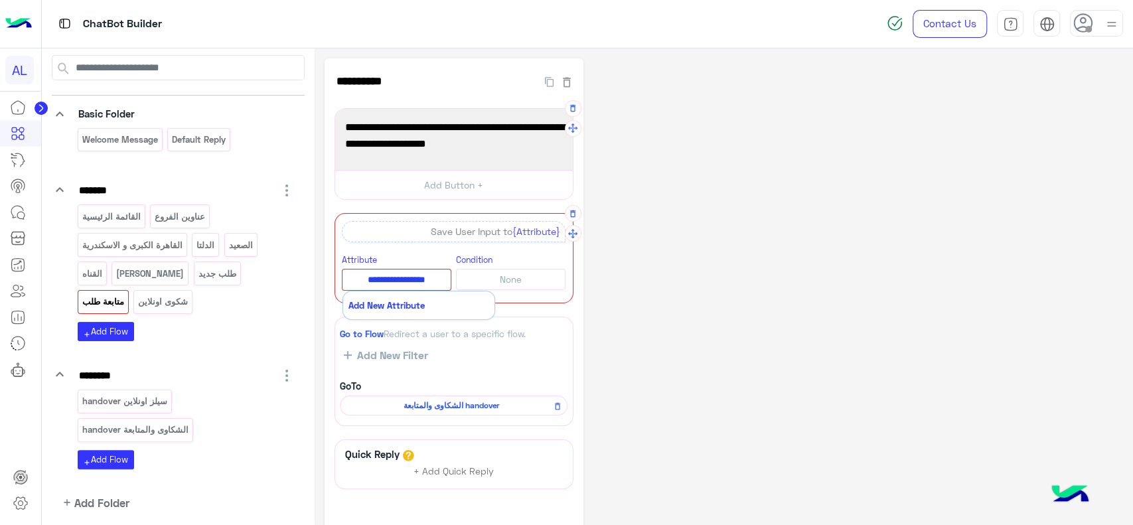
click at [429, 312] on button "Add New Attribute" at bounding box center [418, 304] width 151 height 27
type input "**********"
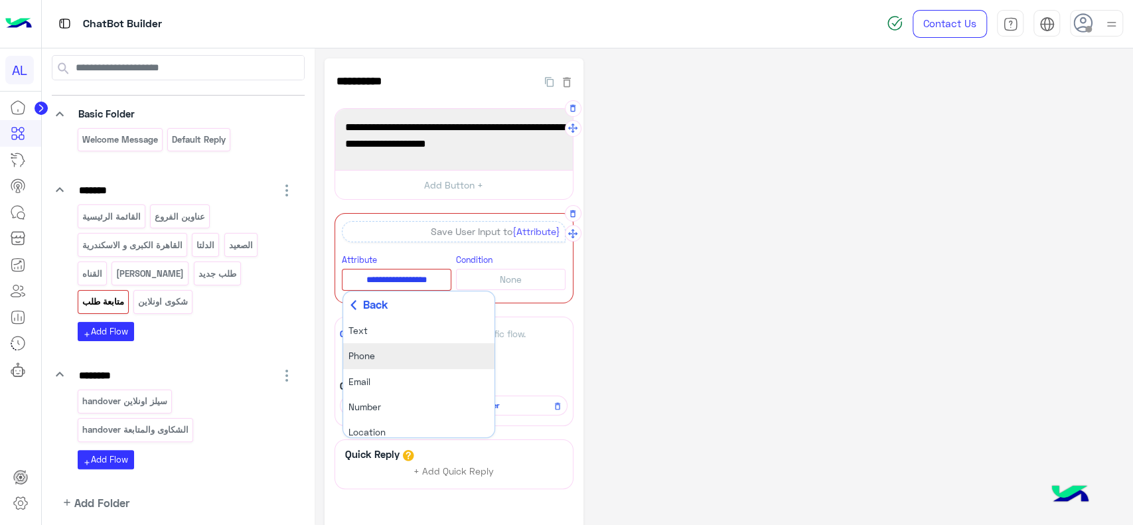
click at [383, 362] on li "Phone" at bounding box center [418, 355] width 151 height 25
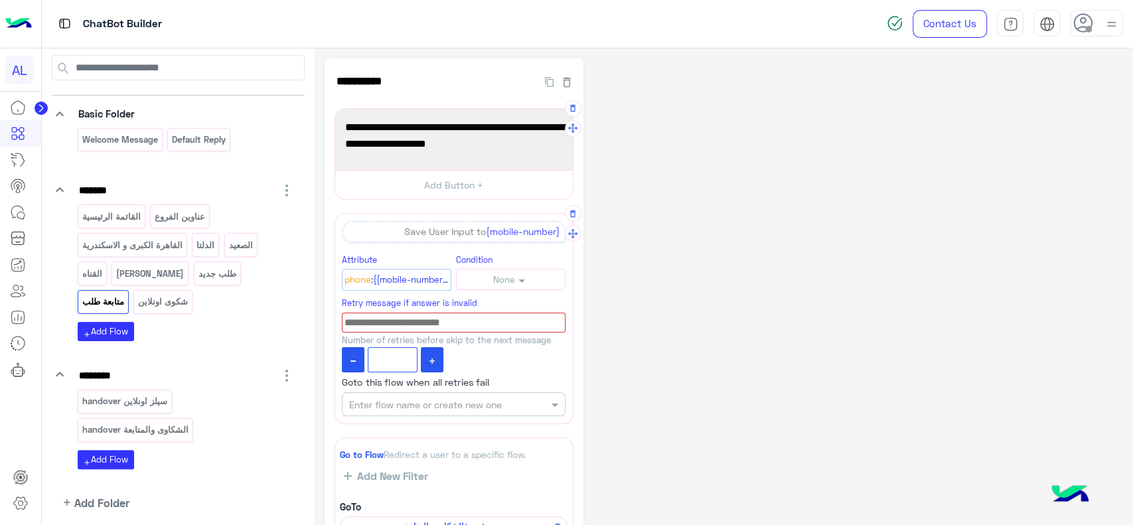
click at [461, 325] on input at bounding box center [454, 322] width 224 height 21
type input "*"
type input "**********"
click at [439, 358] on button at bounding box center [432, 359] width 23 height 25
type input "*"
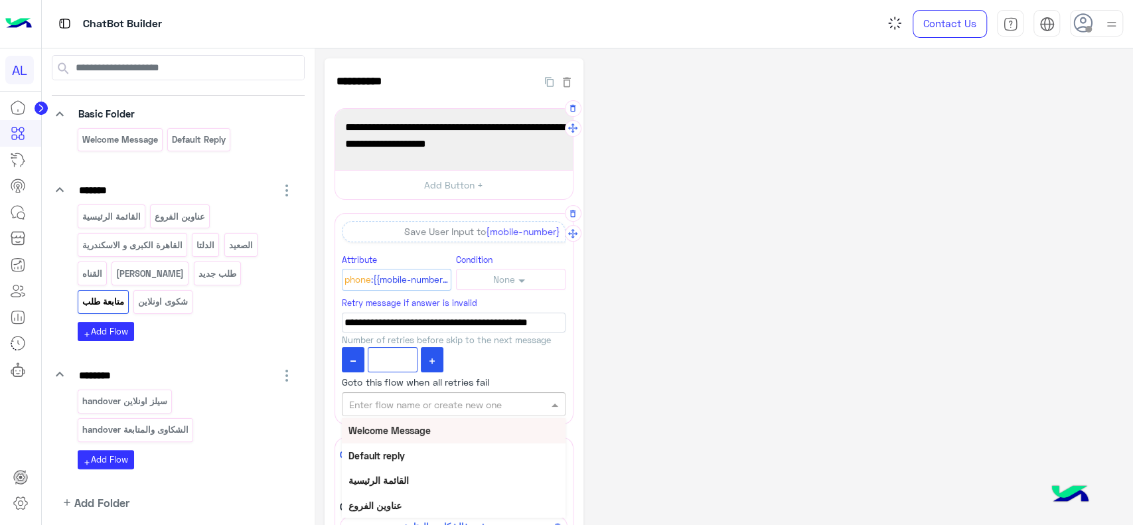
click at [435, 401] on input "text" at bounding box center [431, 404] width 165 height 14
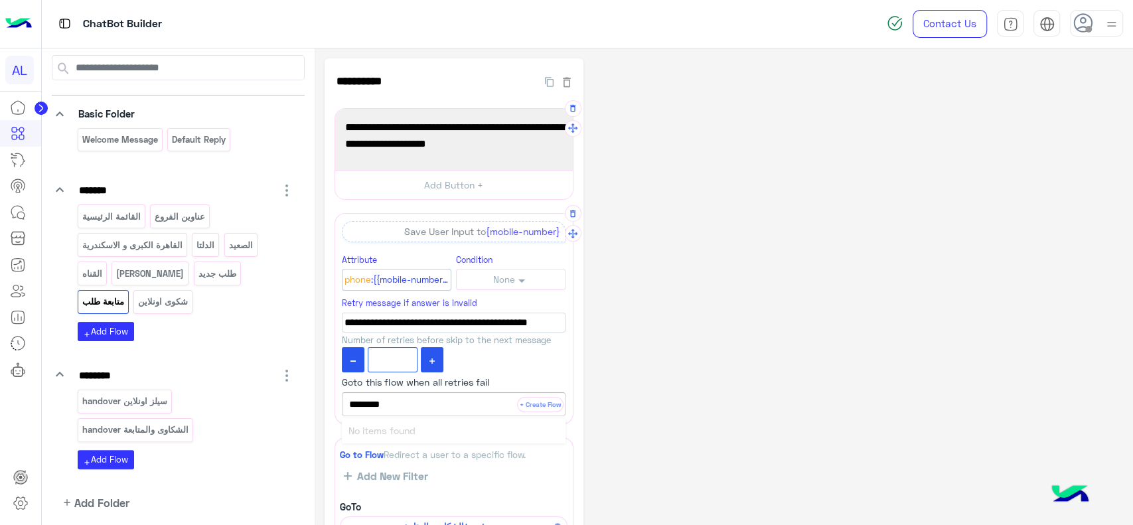
type input "*********"
click at [530, 406] on button "+ Create Flow" at bounding box center [540, 404] width 46 height 15
click at [443, 401] on span "fail text" at bounding box center [451, 402] width 204 height 12
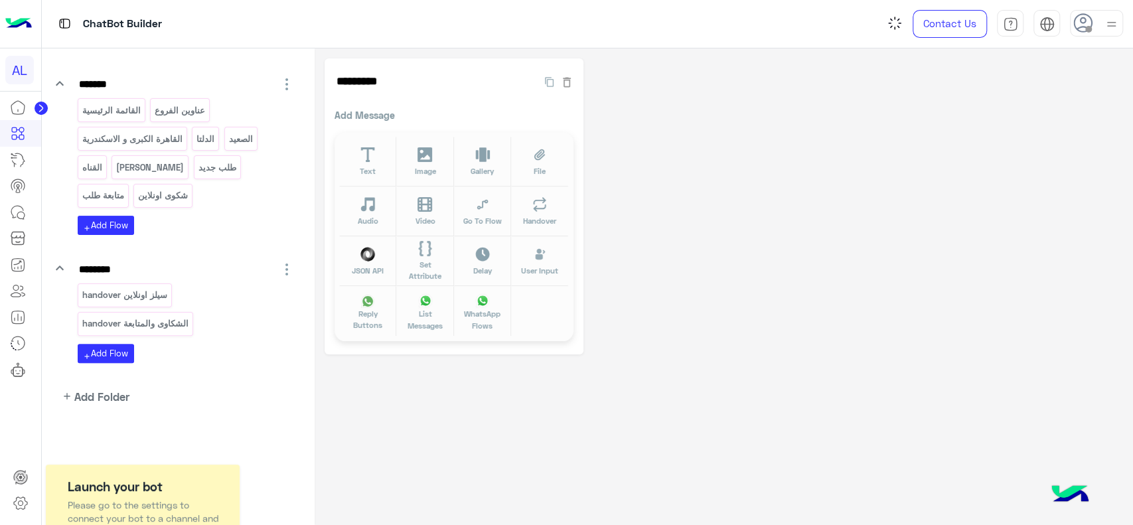
scroll to position [154, 0]
click at [364, 146] on button "Text" at bounding box center [367, 162] width 57 height 50
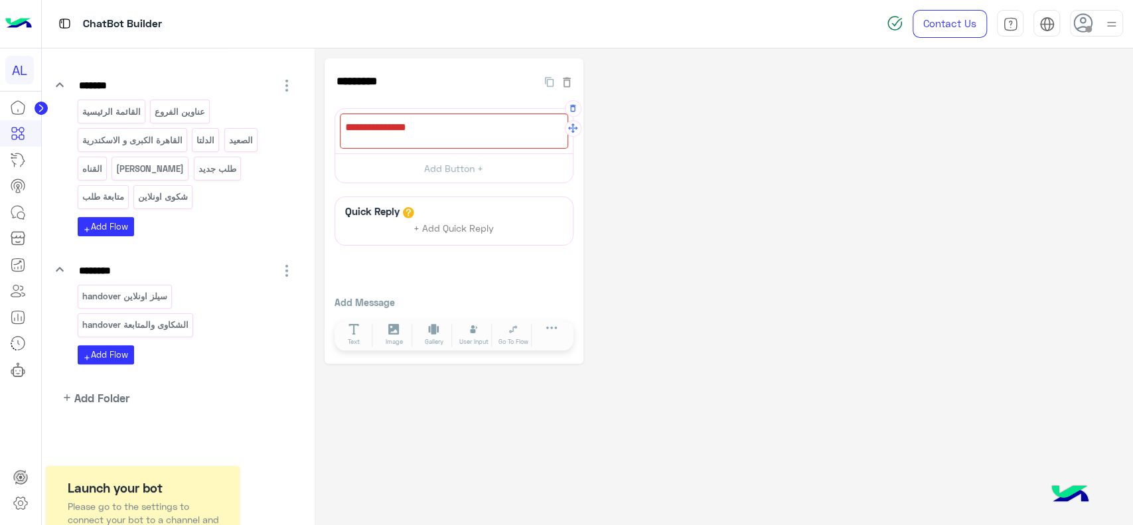
click at [405, 115] on div at bounding box center [454, 130] width 228 height 35
type textarea "*"
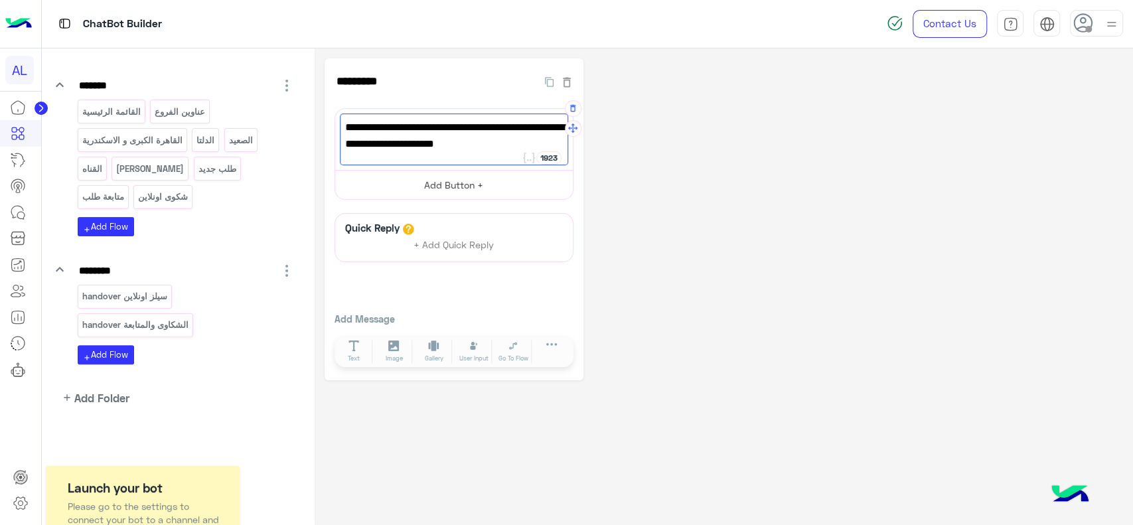
type textarea "**********"
click at [425, 182] on button "Add Button +" at bounding box center [454, 185] width 238 height 30
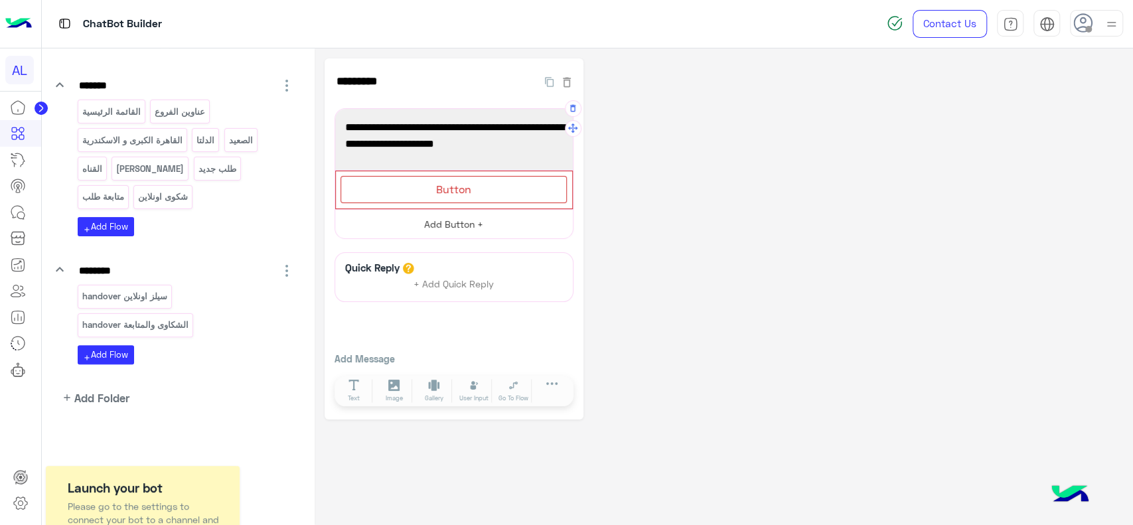
click at [425, 182] on div "Button" at bounding box center [453, 189] width 226 height 27
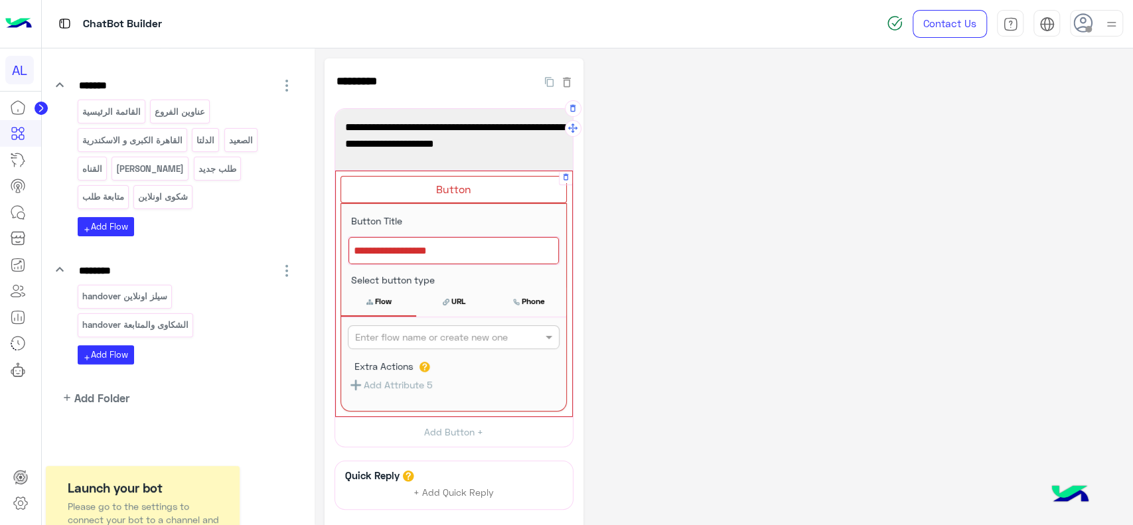
click at [425, 246] on div at bounding box center [453, 251] width 210 height 28
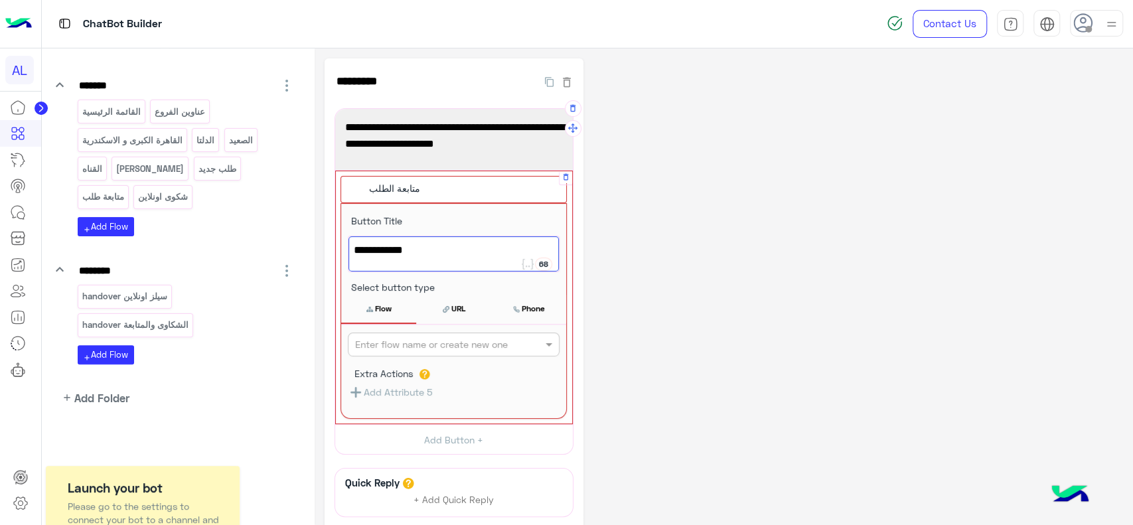
type textarea "**********"
click at [419, 347] on input "text" at bounding box center [431, 345] width 153 height 14
type input "***"
click at [411, 370] on div "متابعة طلب" at bounding box center [454, 370] width 212 height 25
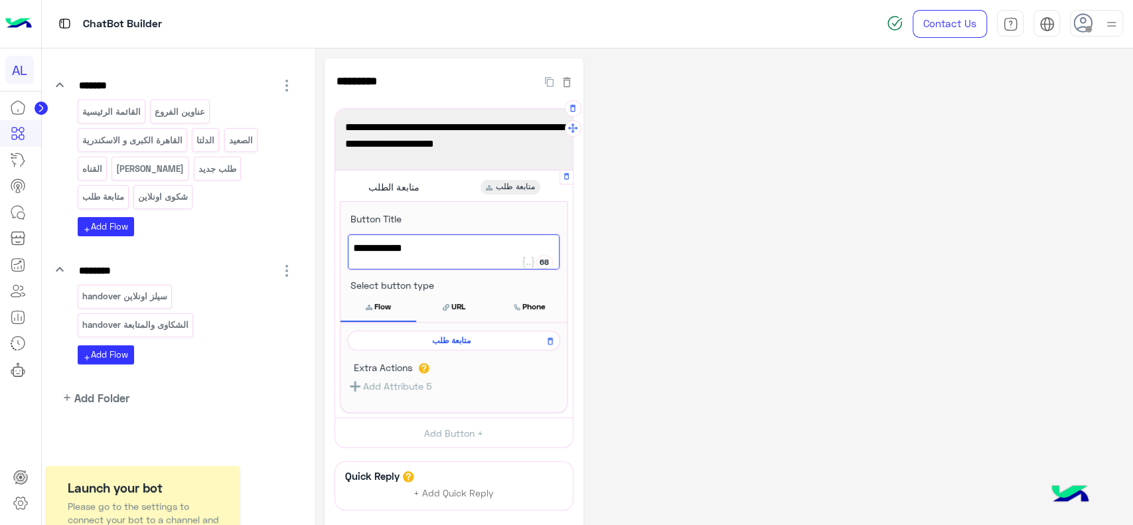
click at [411, 370] on label "Extra Actions" at bounding box center [383, 367] width 58 height 11
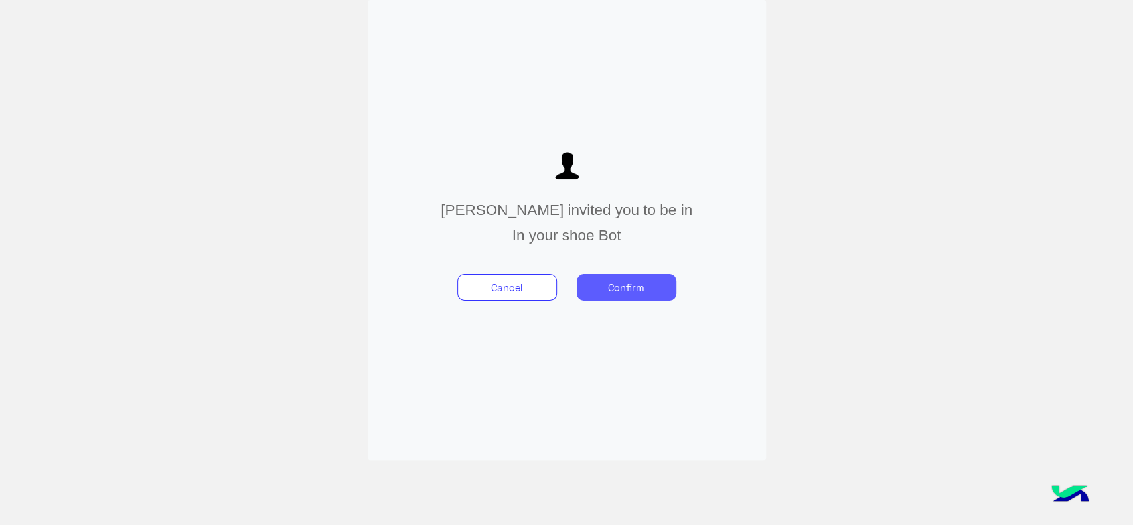
click at [628, 281] on button "Confirm" at bounding box center [627, 287] width 100 height 27
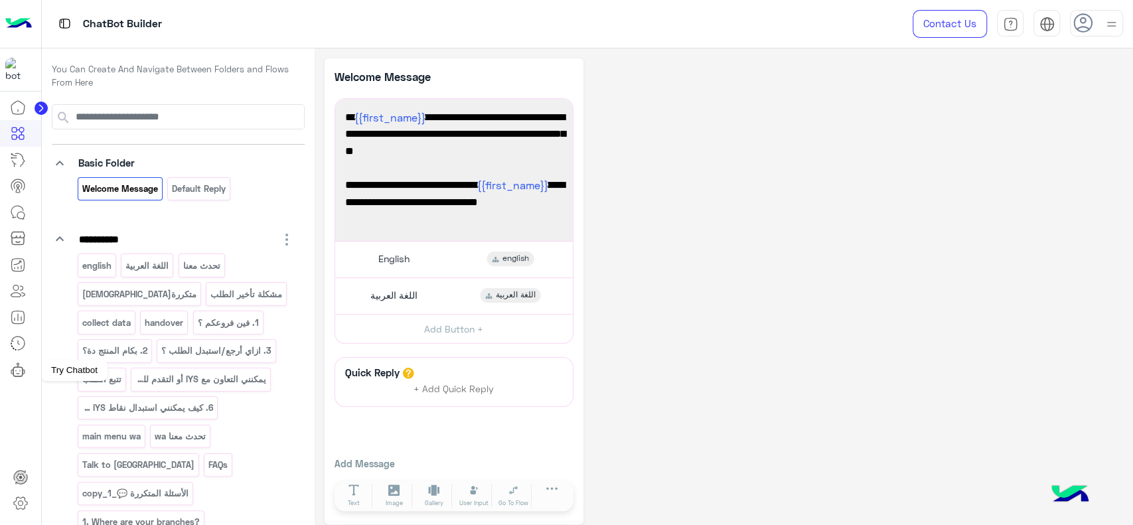
click at [15, 372] on icon at bounding box center [18, 370] width 16 height 16
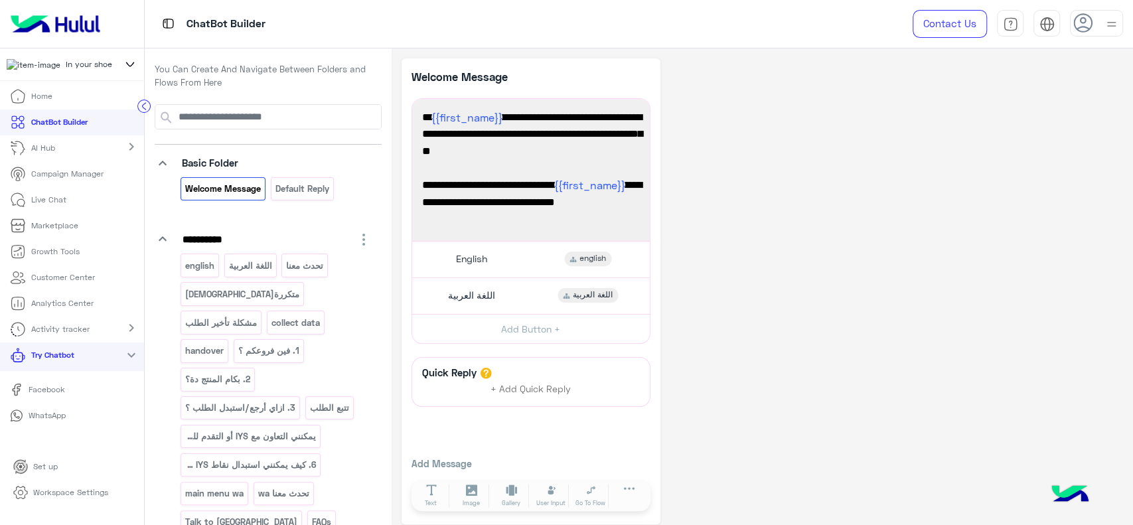
click at [32, 421] on p "WhatsApp" at bounding box center [46, 415] width 47 height 12
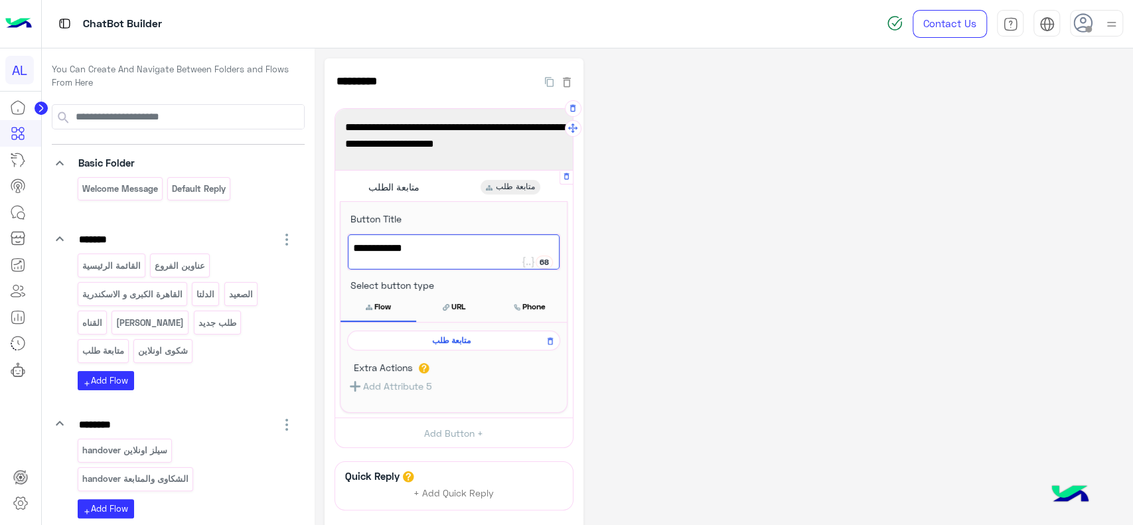
scroll to position [154, 0]
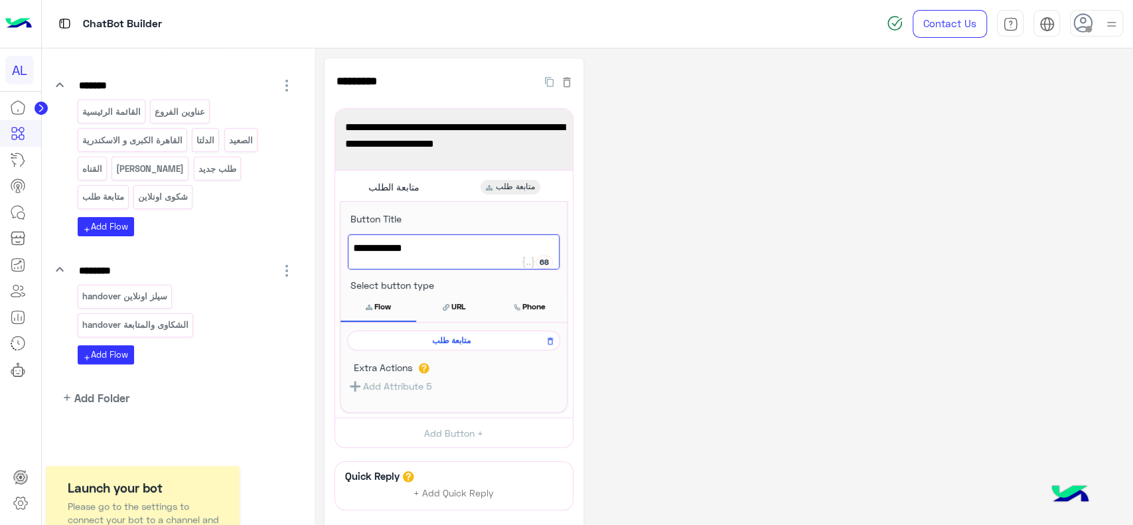
click at [625, 256] on div "**********" at bounding box center [723, 343] width 798 height 570
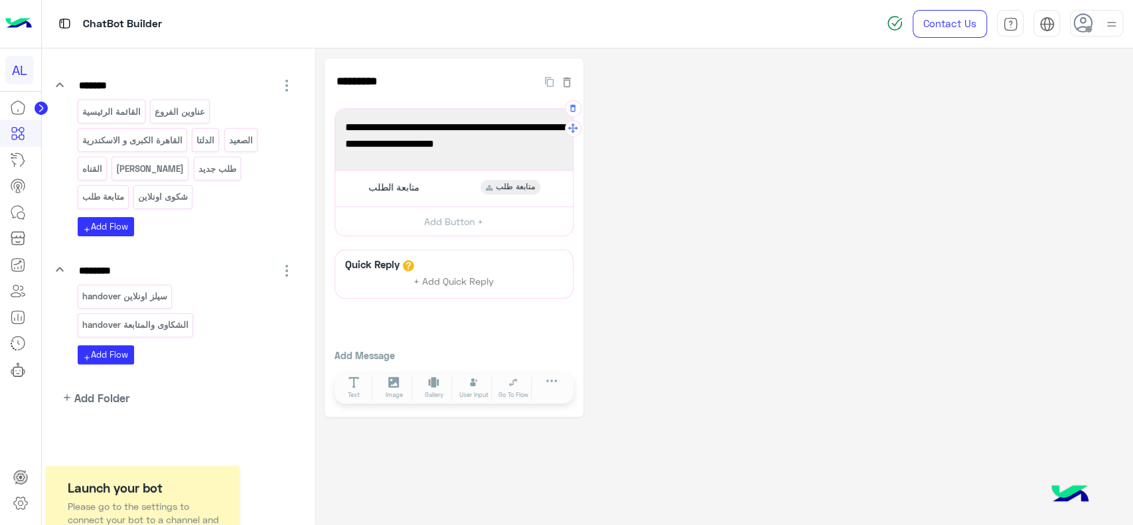
click at [471, 144] on span "لم يتم إدخال رقم الهاتف بالشكل الصحيح ممكن تجرب مرة تانية و هيتم مساعدتك أكيد" at bounding box center [454, 136] width 218 height 34
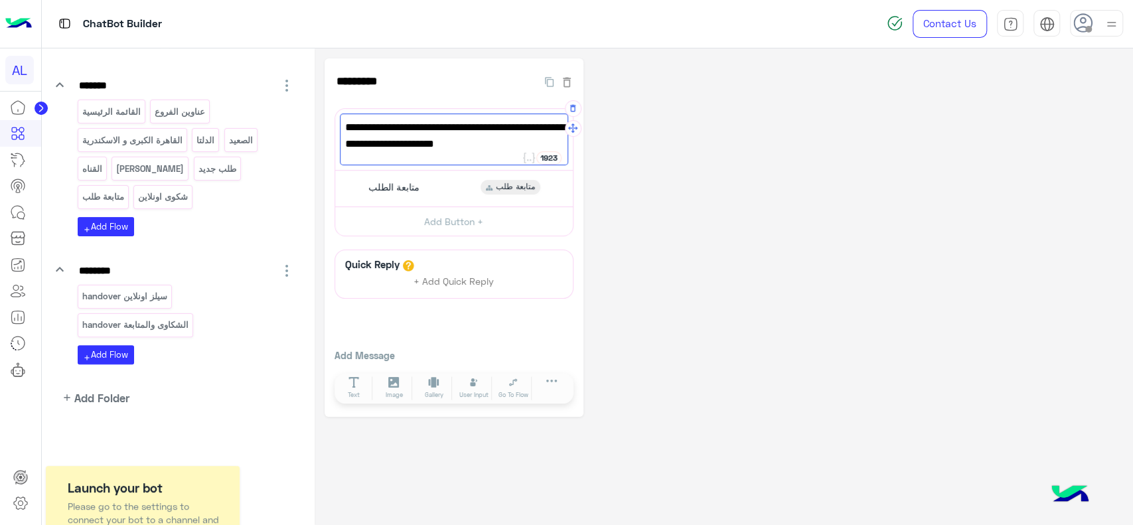
click at [471, 144] on span "لم يتم إدخال رقم الهاتف بالشكل الصحيح ممكن تجرب مرة تانية و هيتم مساعدتك أكيد" at bounding box center [454, 136] width 218 height 34
drag, startPoint x: 391, startPoint y: 146, endPoint x: 494, endPoint y: 151, distance: 103.0
click at [494, 151] on span "لم يتم إدخال رقم الهاتف بالشكل الصحيح ممكن تجرب مرة تانية و هيتم مساعدتك أكيد" at bounding box center [454, 136] width 218 height 34
type textarea "**********"
click at [145, 165] on p "منيو أونلاين" at bounding box center [150, 168] width 70 height 15
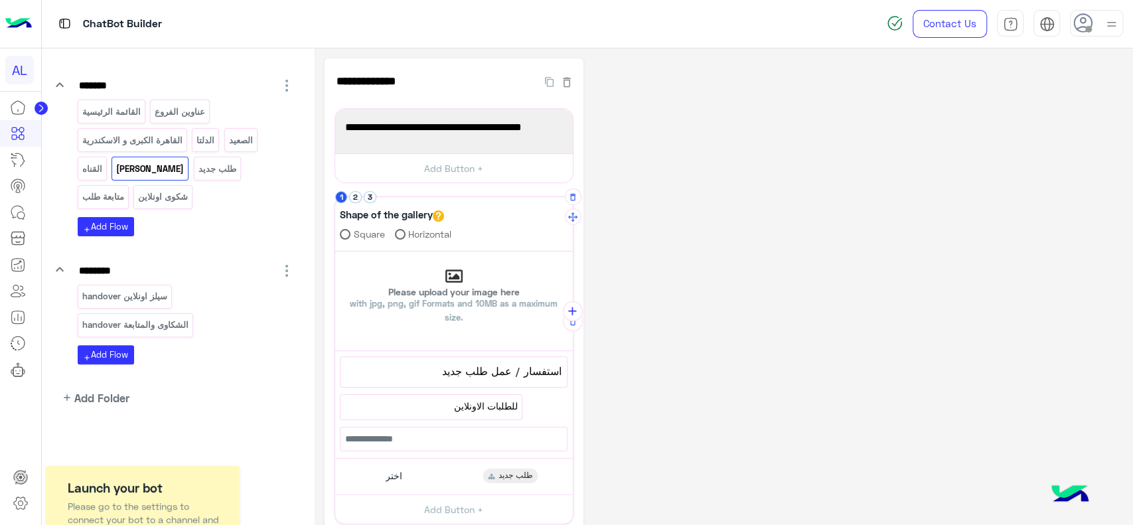
click at [366, 279] on div "Please upload your image here with jpg, png, gif Formats and 10MB as a maximum …" at bounding box center [454, 301] width 238 height 66
click at [335, 251] on input "Please upload your image here with jpg, png, gif Formats and 10MB as a maximum …" at bounding box center [335, 251] width 0 height 0
click at [356, 198] on button "2" at bounding box center [355, 197] width 13 height 13
click at [369, 189] on div "**********" at bounding box center [453, 314] width 239 height 413
click at [372, 199] on button "3" at bounding box center [370, 197] width 13 height 13
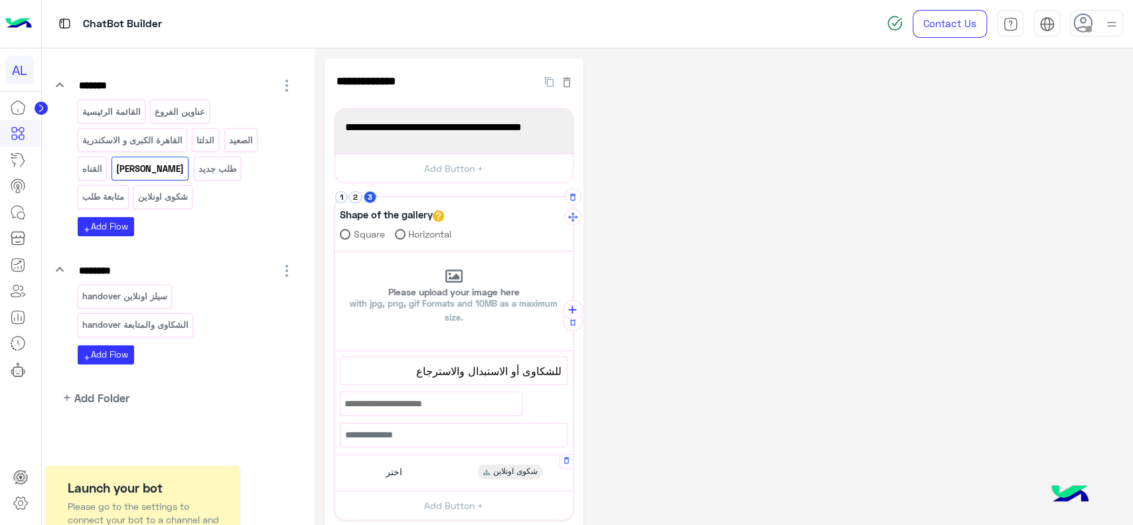
click at [434, 462] on div "اختر شكوى اونلاين" at bounding box center [454, 472] width 228 height 26
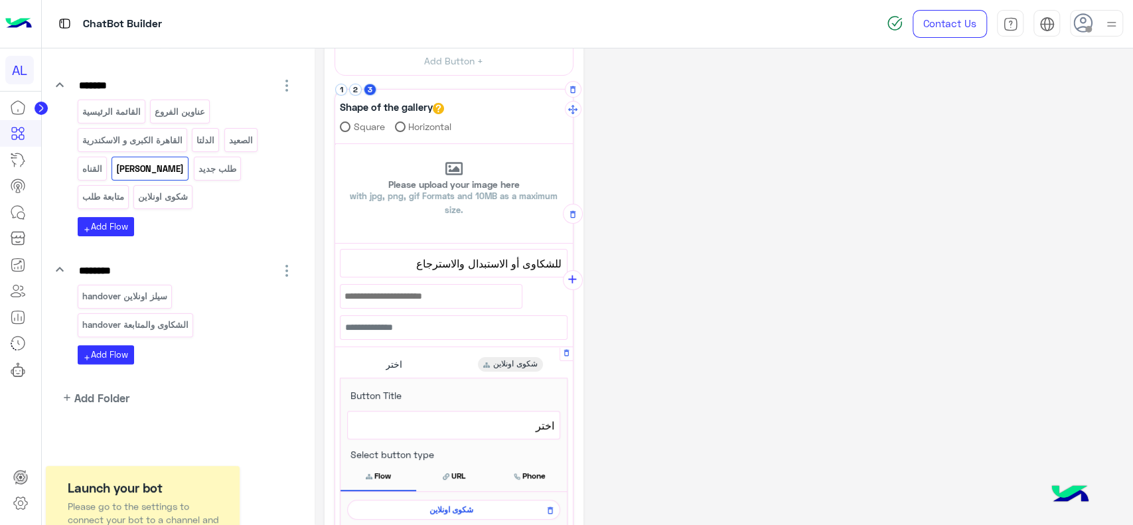
scroll to position [109, 0]
click at [438, 502] on span "شكوى اونلاين" at bounding box center [451, 508] width 194 height 12
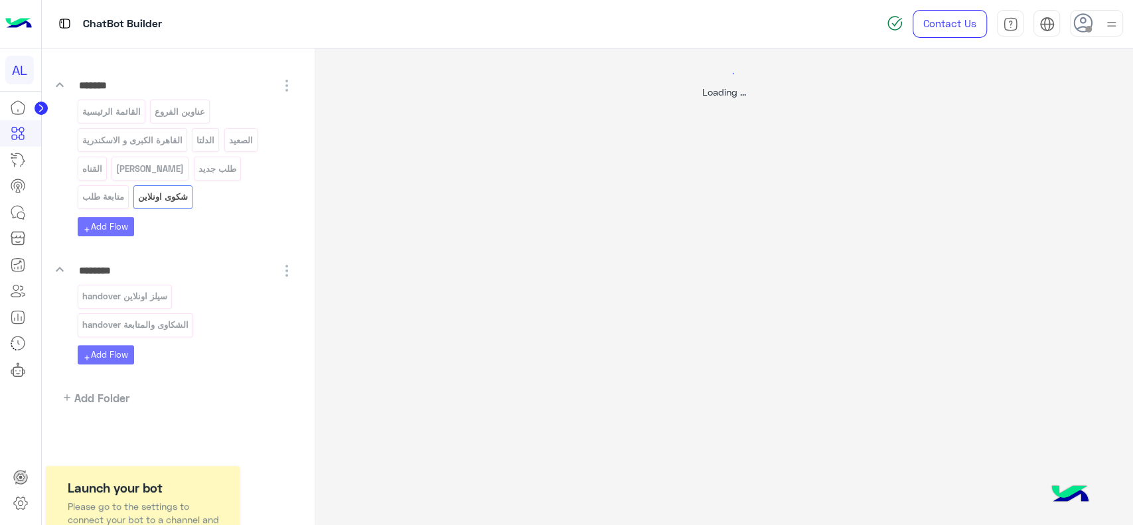
scroll to position [0, 0]
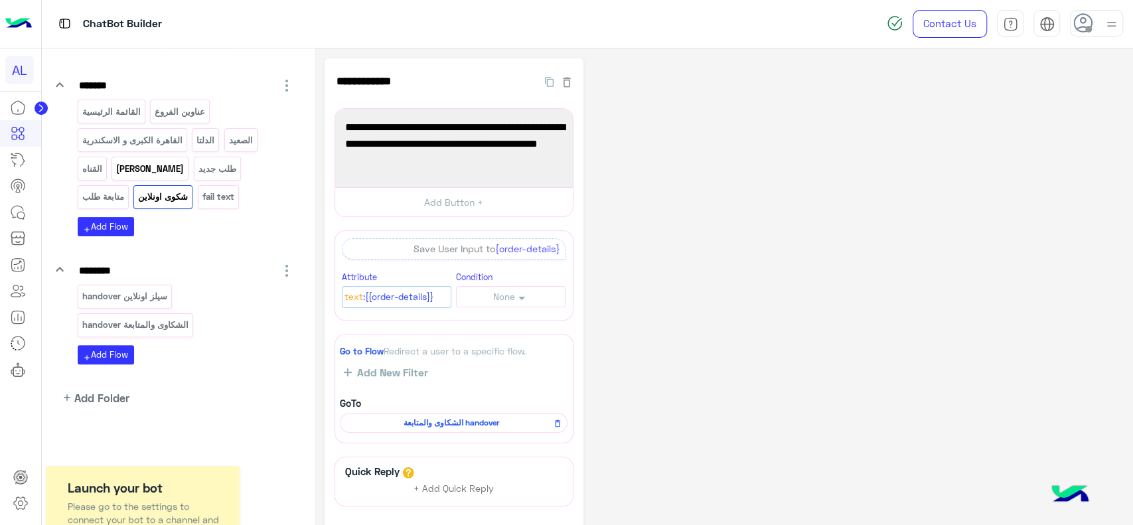
click at [145, 176] on div "منيو أونلاين" at bounding box center [149, 168] width 77 height 23
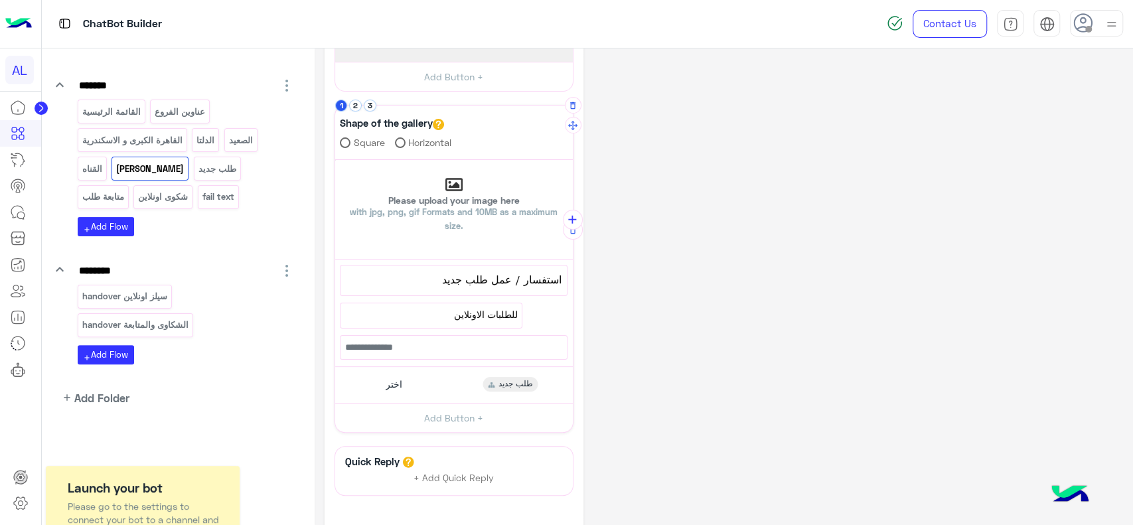
scroll to position [58, 0]
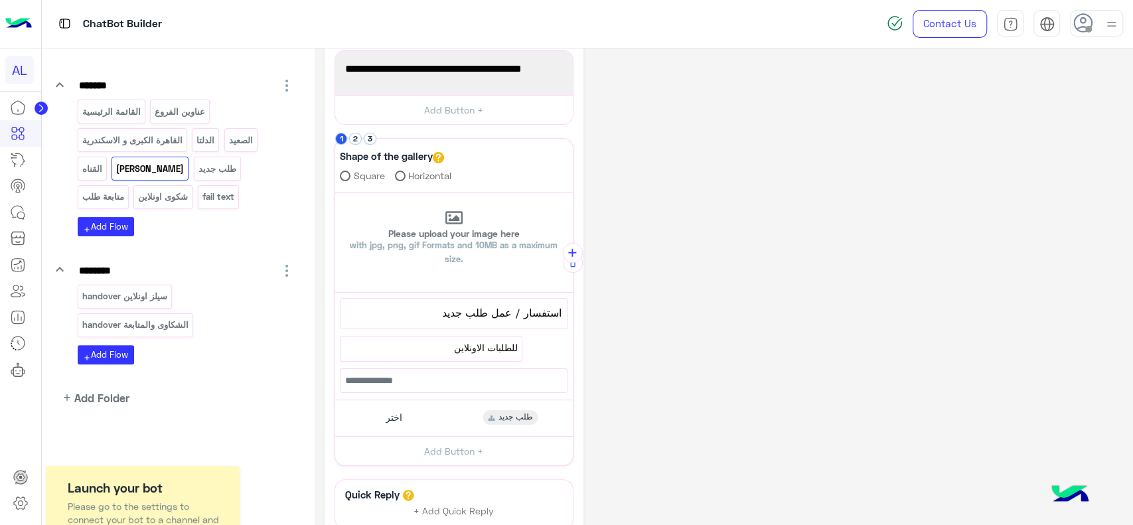
click at [8, 426] on div at bounding box center [20, 310] width 41 height 432
click at [111, 105] on p "القائمة الرئيسية" at bounding box center [111, 111] width 60 height 15
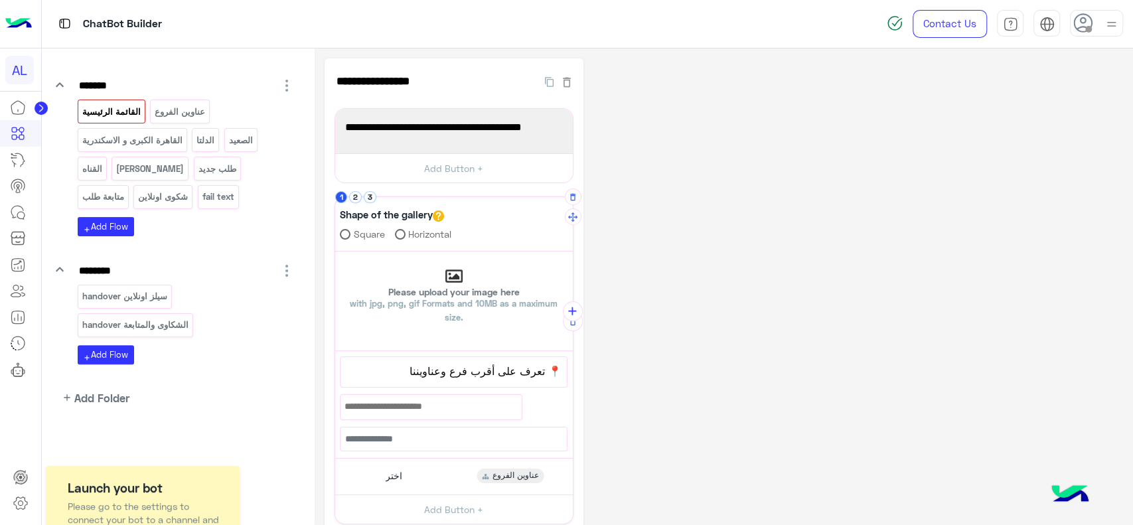
scroll to position [31, 0]
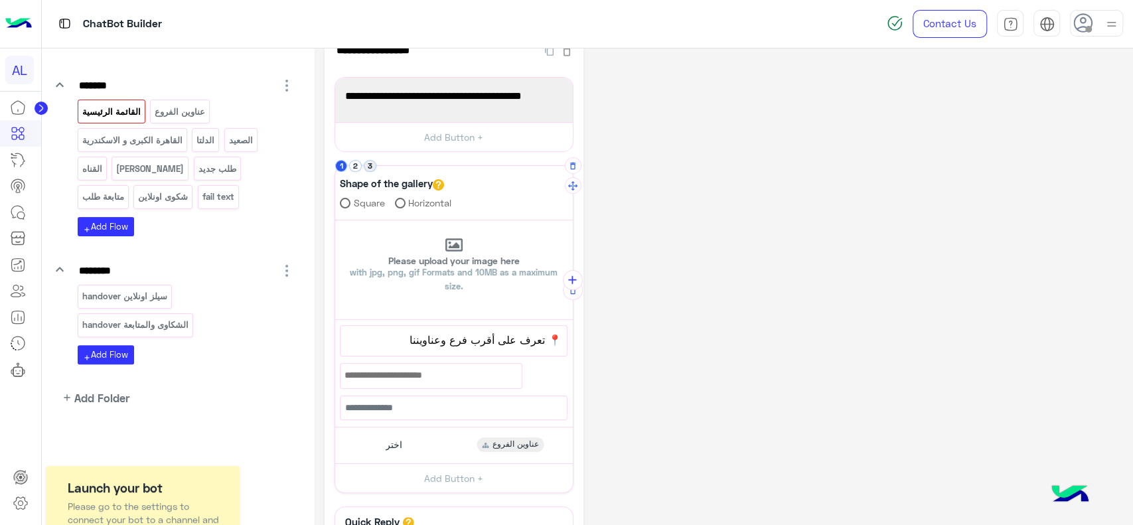
click at [371, 164] on button "3" at bounding box center [370, 166] width 13 height 13
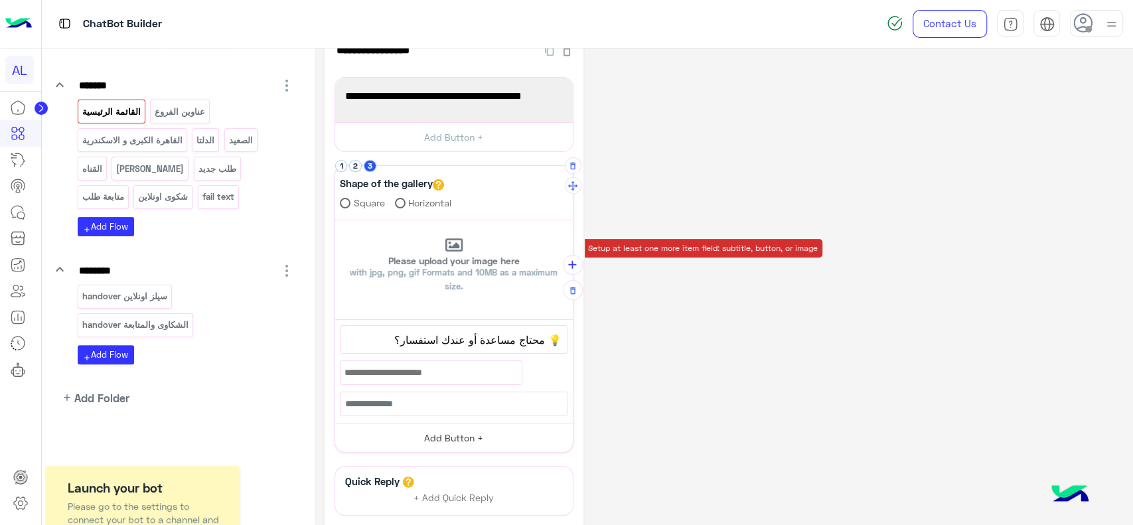
click at [451, 427] on button "Add Button +" at bounding box center [454, 438] width 238 height 30
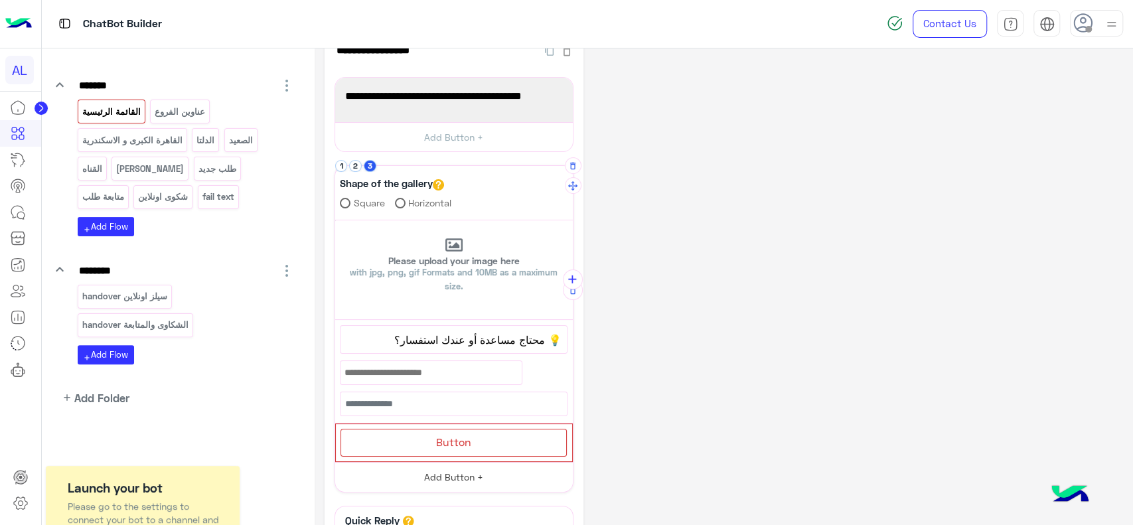
click at [451, 429] on div "Button" at bounding box center [453, 442] width 226 height 27
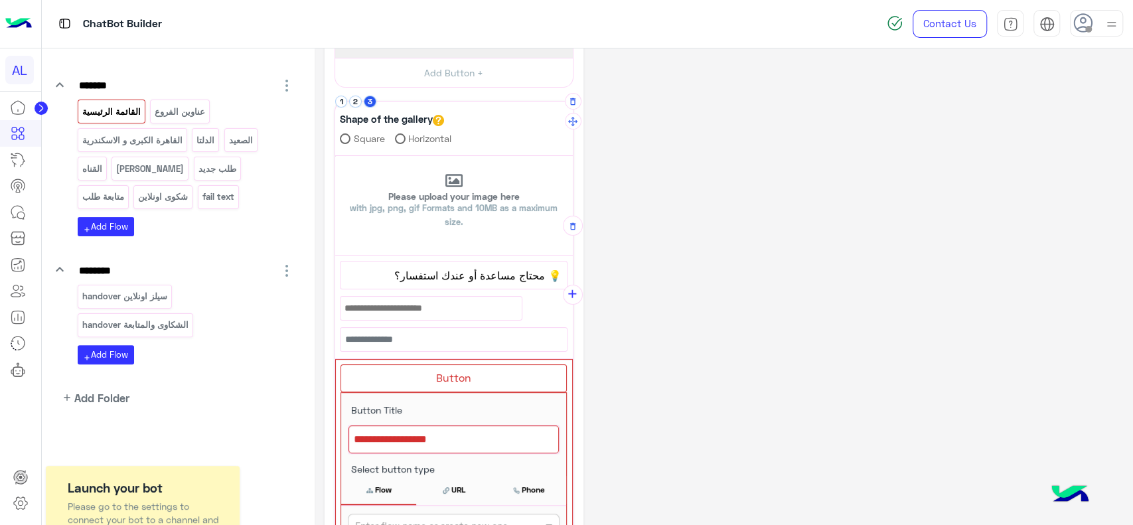
scroll to position [98, 0]
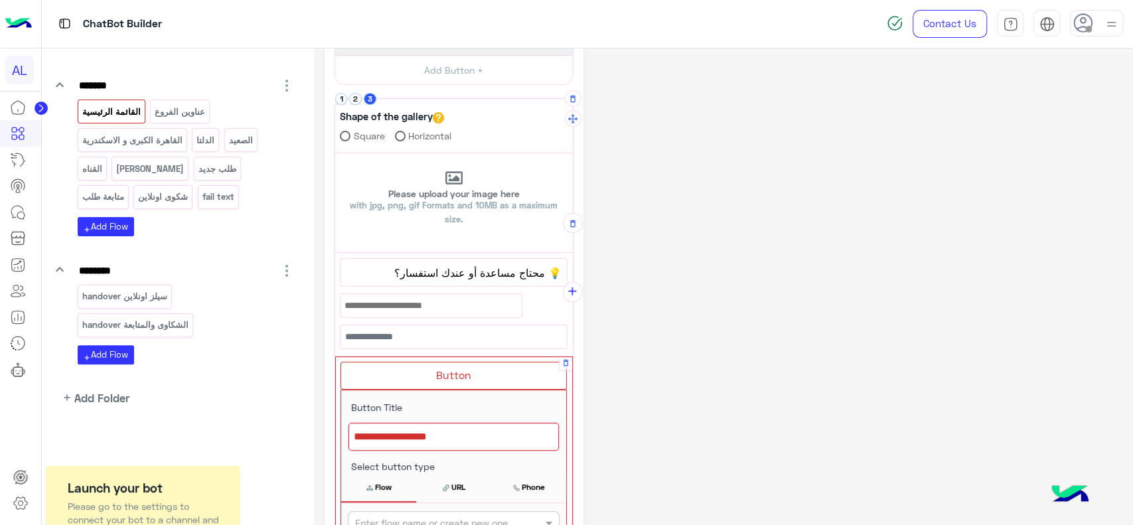
click at [451, 429] on div at bounding box center [453, 437] width 210 height 28
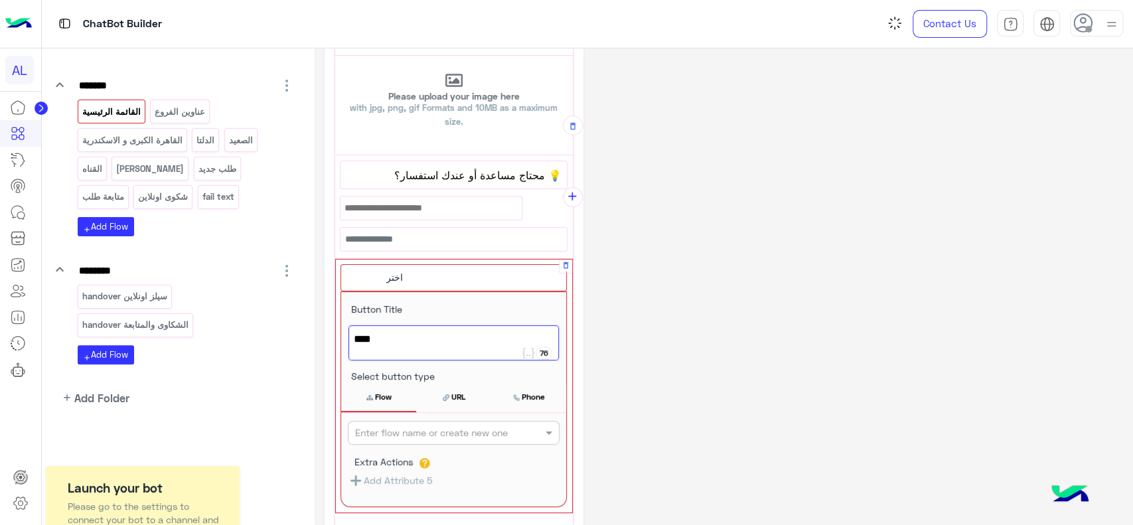
scroll to position [198, 0]
type textarea "****"
click at [451, 429] on input "text" at bounding box center [431, 431] width 153 height 14
type input "***"
click at [539, 433] on button "+ Create Flow" at bounding box center [534, 430] width 46 height 15
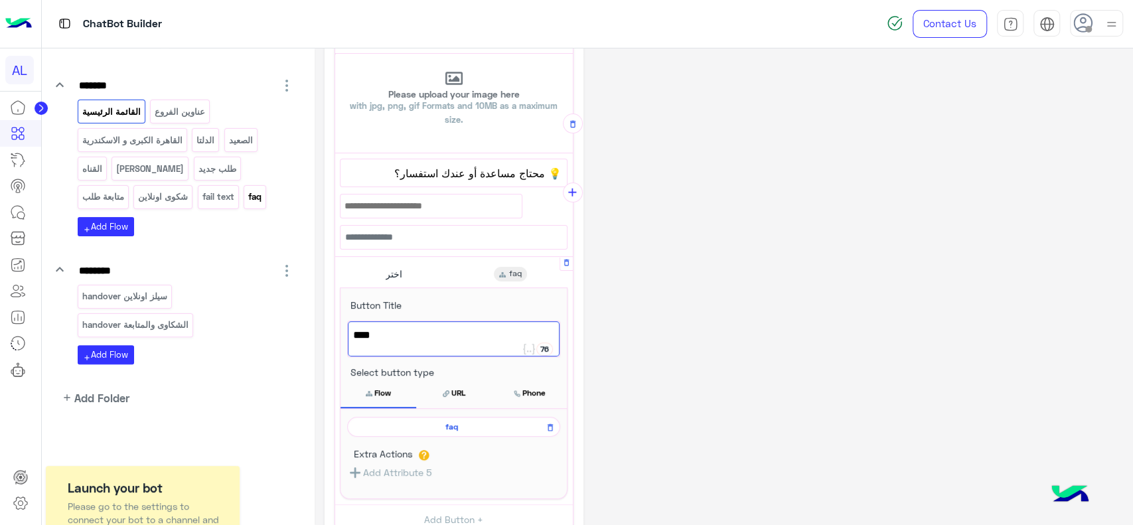
click at [247, 200] on p "faq" at bounding box center [254, 196] width 15 height 15
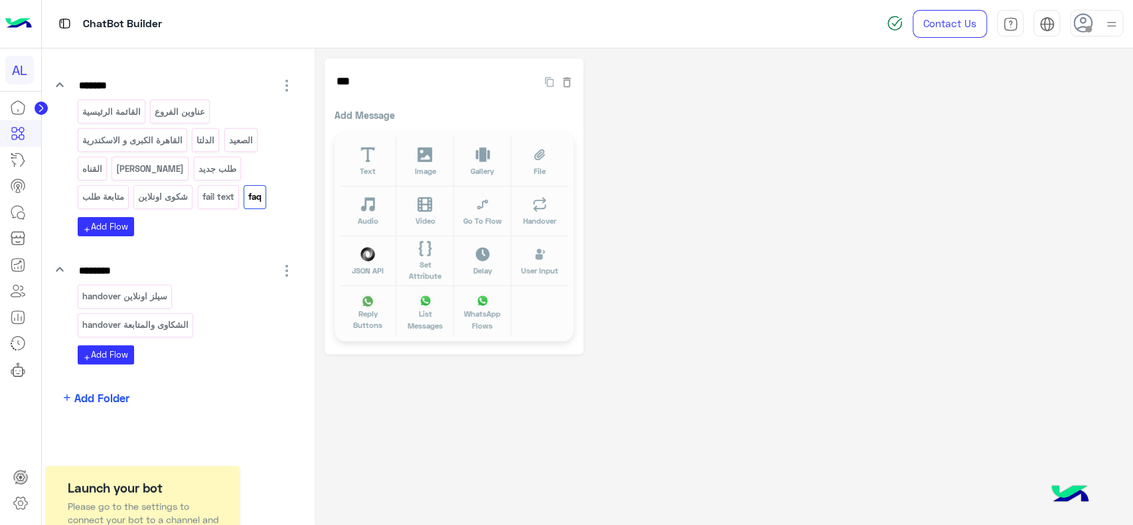
click at [102, 396] on span "Add Folder" at bounding box center [101, 397] width 55 height 17
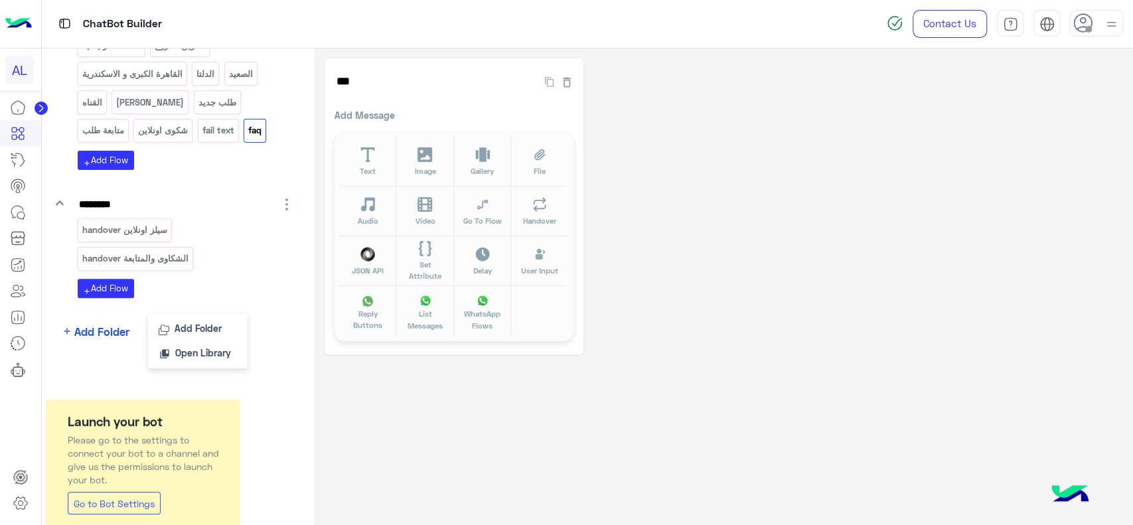
scroll to position [221, 0]
click at [191, 323] on span "Add Folder" at bounding box center [197, 327] width 47 height 11
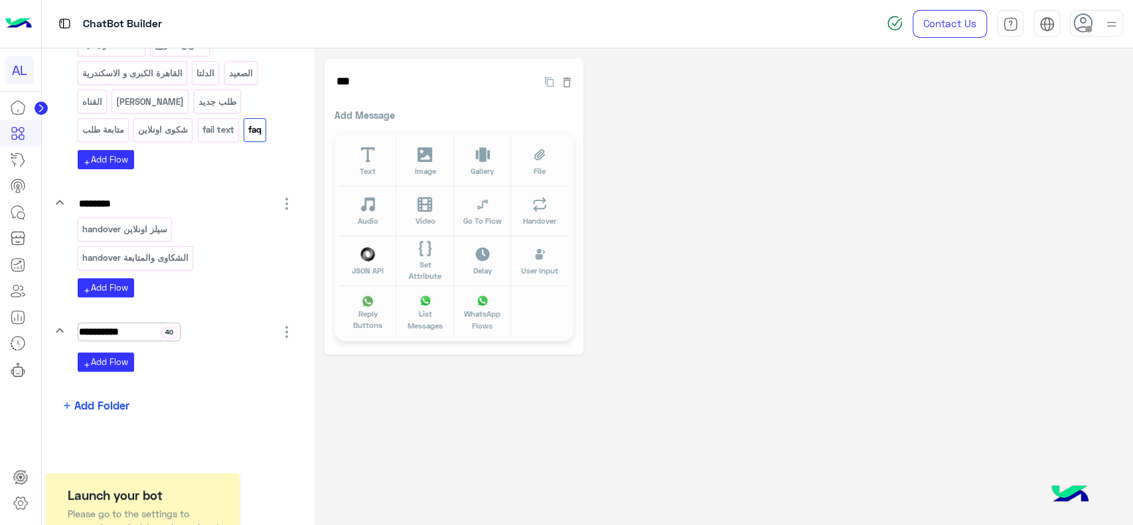
click at [111, 332] on input "**********" at bounding box center [129, 331] width 103 height 19
type input "**********"
click at [111, 358] on button "add Add Flow" at bounding box center [106, 361] width 56 height 19
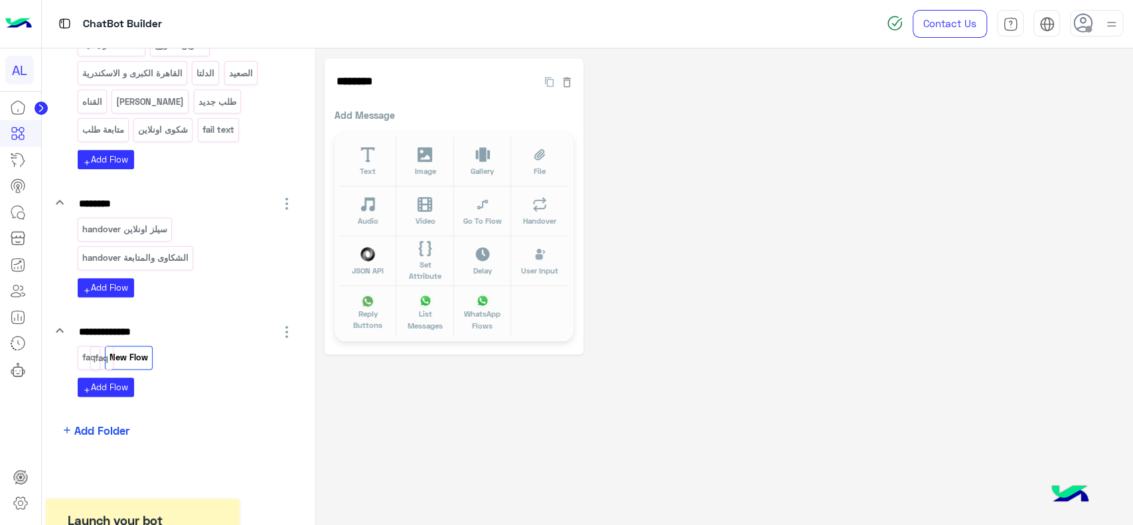
drag, startPoint x: 204, startPoint y: 129, endPoint x: 98, endPoint y: 359, distance: 253.2
click at [88, 352] on p "faq" at bounding box center [88, 357] width 15 height 15
click at [374, 157] on icon at bounding box center [367, 154] width 15 height 15
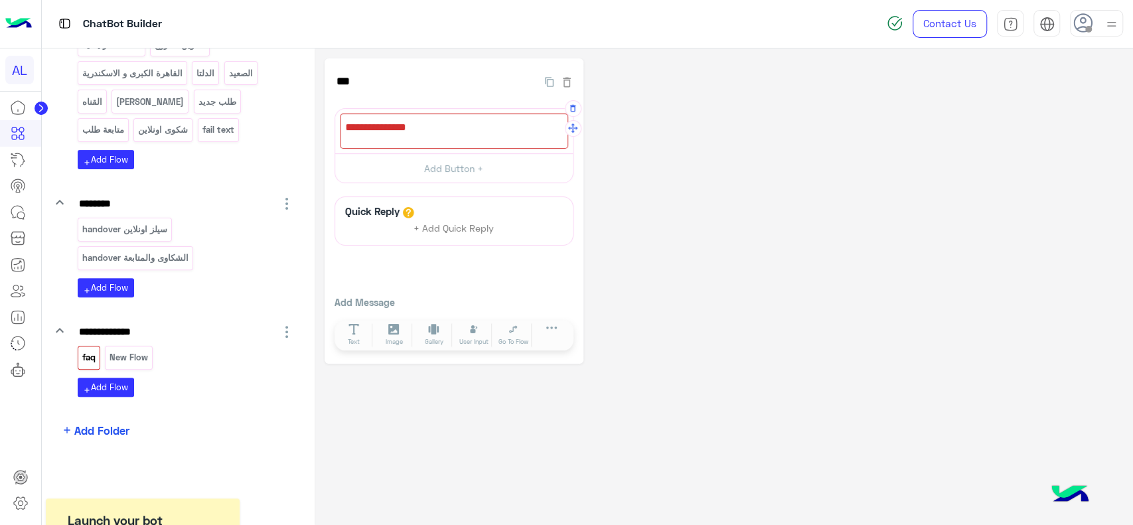
click at [464, 135] on div at bounding box center [454, 130] width 228 height 35
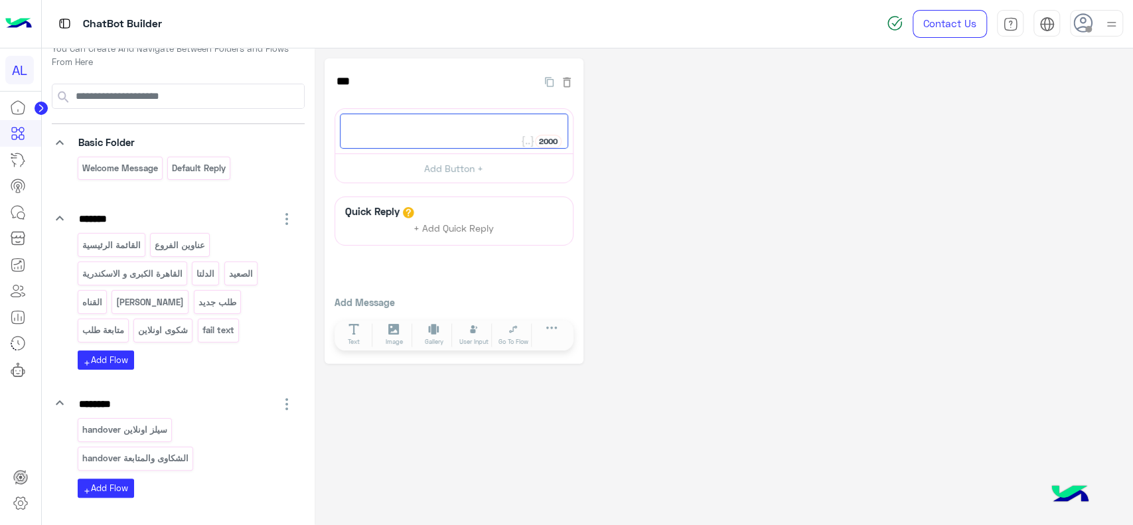
scroll to position [0, 0]
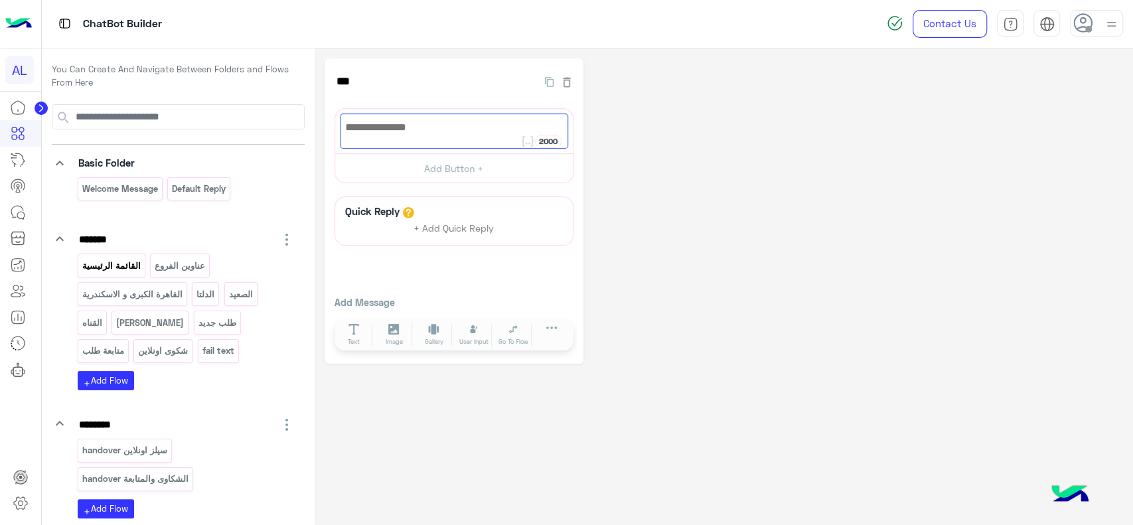
click at [125, 263] on p "القائمة الرئيسية" at bounding box center [111, 265] width 60 height 15
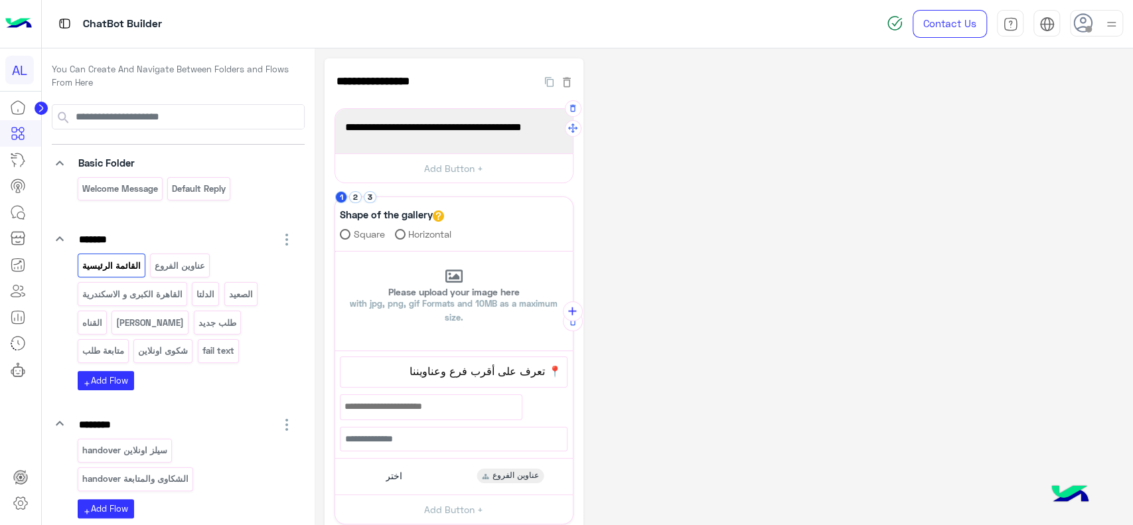
click at [432, 128] on span "برجاء اختيار المناسب ليك القائمة الاتية🛒👀" at bounding box center [454, 127] width 218 height 17
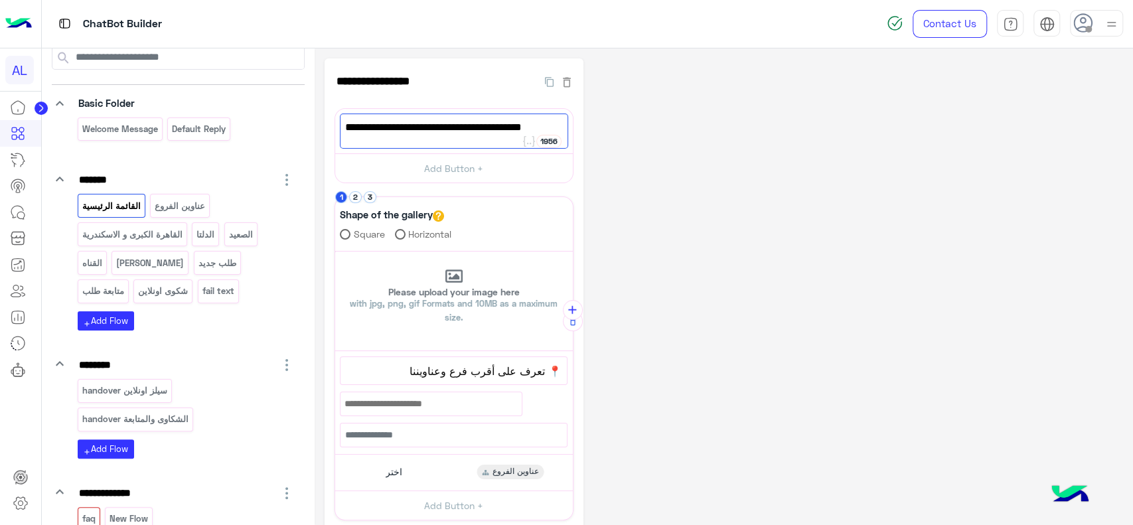
scroll to position [64, 0]
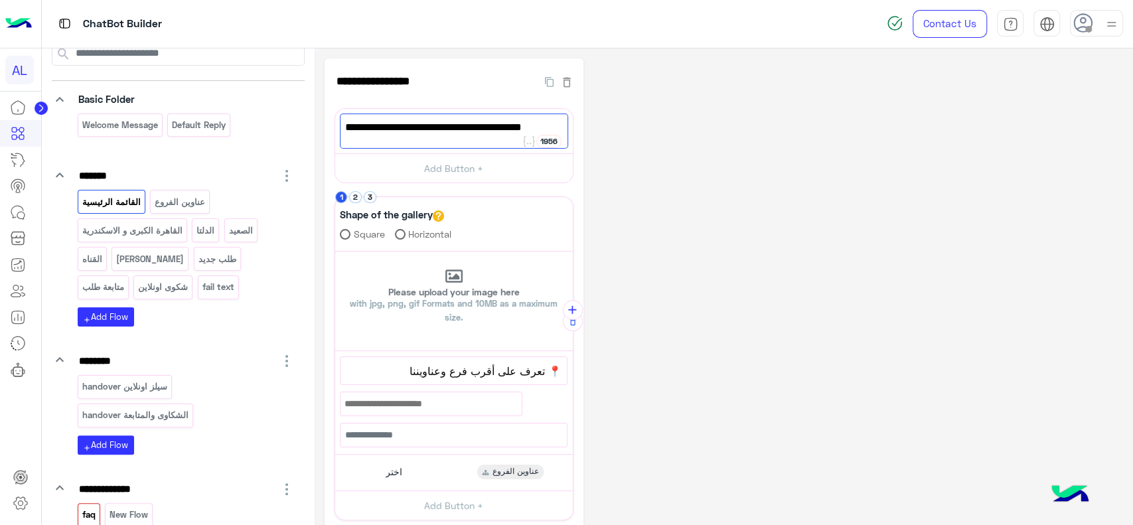
click at [90, 510] on p "faq" at bounding box center [88, 514] width 15 height 15
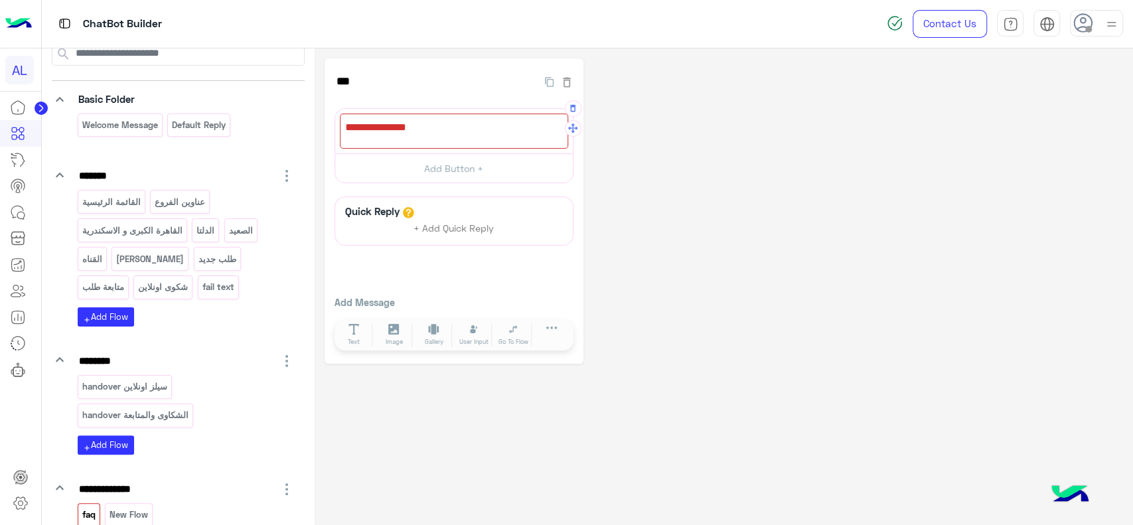
click at [394, 133] on div at bounding box center [454, 130] width 228 height 35
paste textarea "**********"
click at [486, 129] on span "برجاء اختيار المناسب ليك القائمة الاتية🛒👀" at bounding box center [454, 127] width 218 height 17
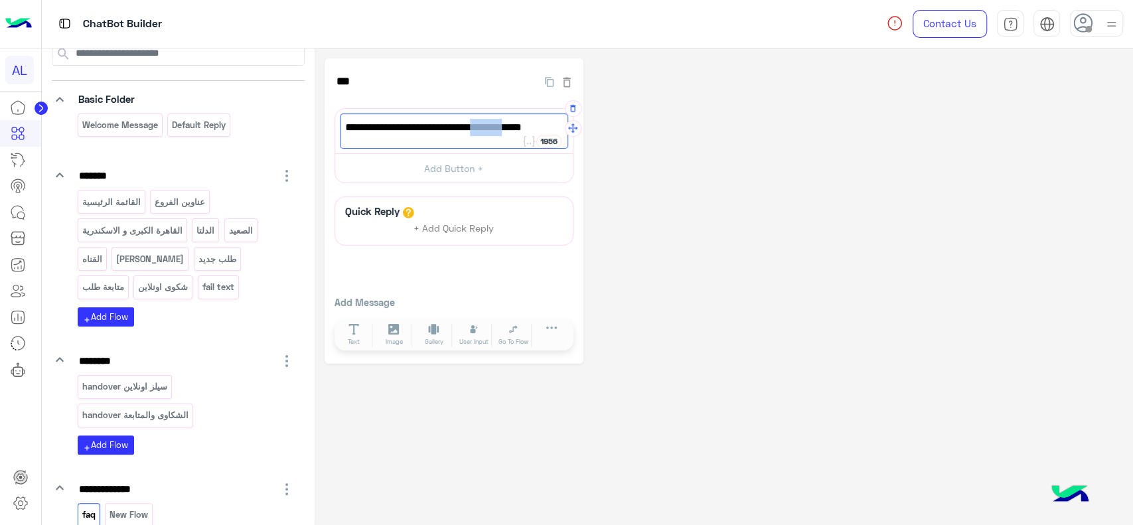
drag, startPoint x: 477, startPoint y: 129, endPoint x: 509, endPoint y: 128, distance: 31.9
click at [509, 128] on span "برجاء اختيار المناسب ليك القائمة الاتية🛒👀" at bounding box center [454, 127] width 218 height 17
drag, startPoint x: 459, startPoint y: 130, endPoint x: 515, endPoint y: 129, distance: 55.7
click at [515, 129] on span "برجاء اختيار المناسب ليك القائمة الاتية🛒👀" at bounding box center [454, 127] width 218 height 17
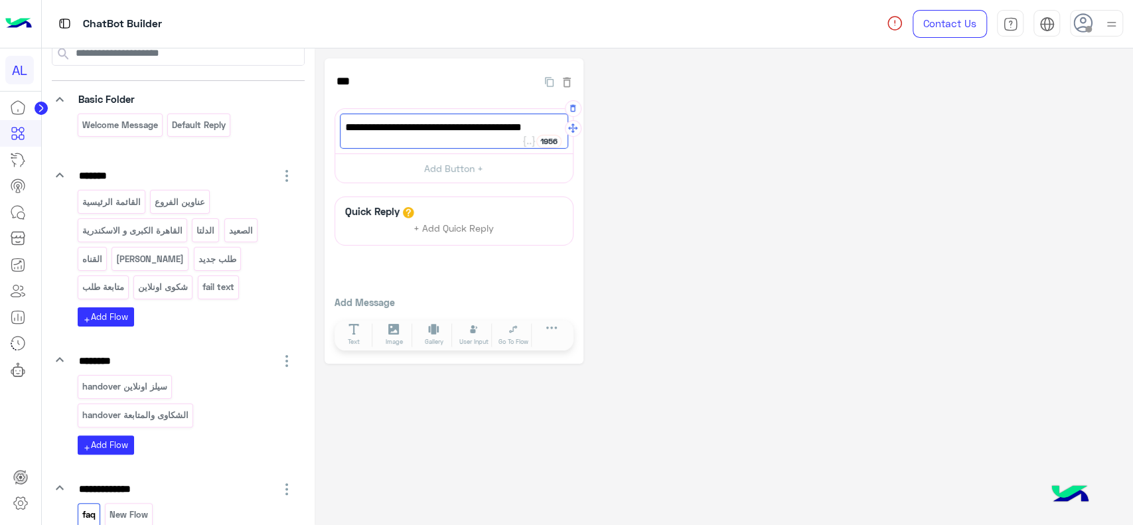
type textarea "**********"
click at [644, 220] on div "**********" at bounding box center [723, 210] width 798 height 305
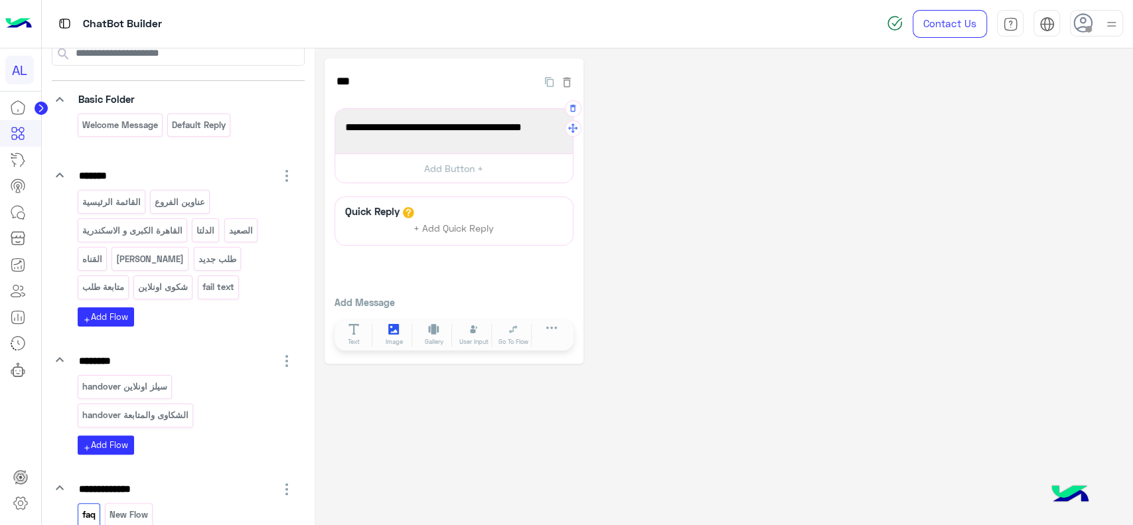
click at [394, 332] on icon at bounding box center [393, 329] width 11 height 11
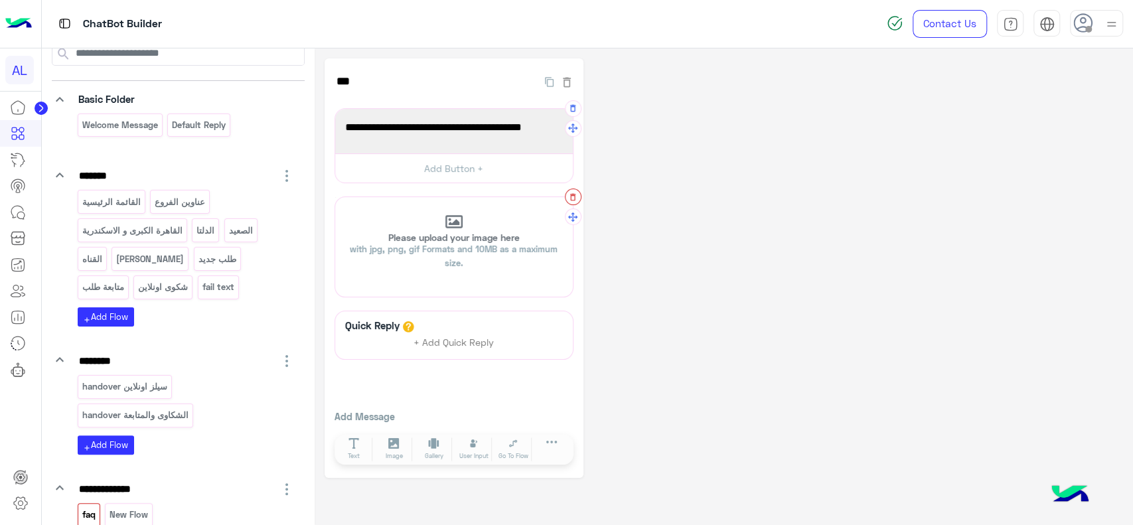
click at [571, 198] on icon "button" at bounding box center [572, 196] width 9 height 9
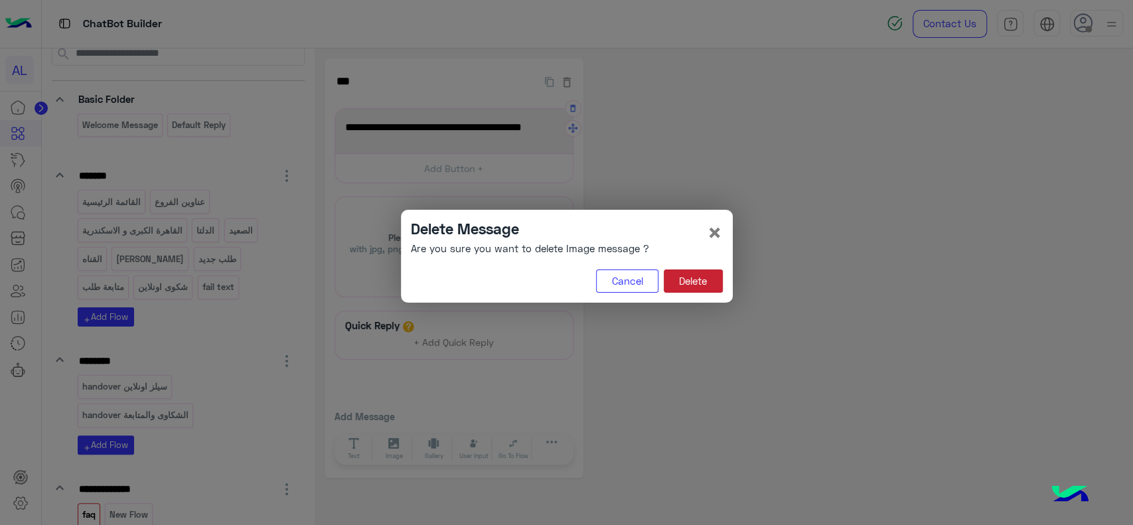
click at [701, 287] on button "Delete" at bounding box center [692, 281] width 59 height 24
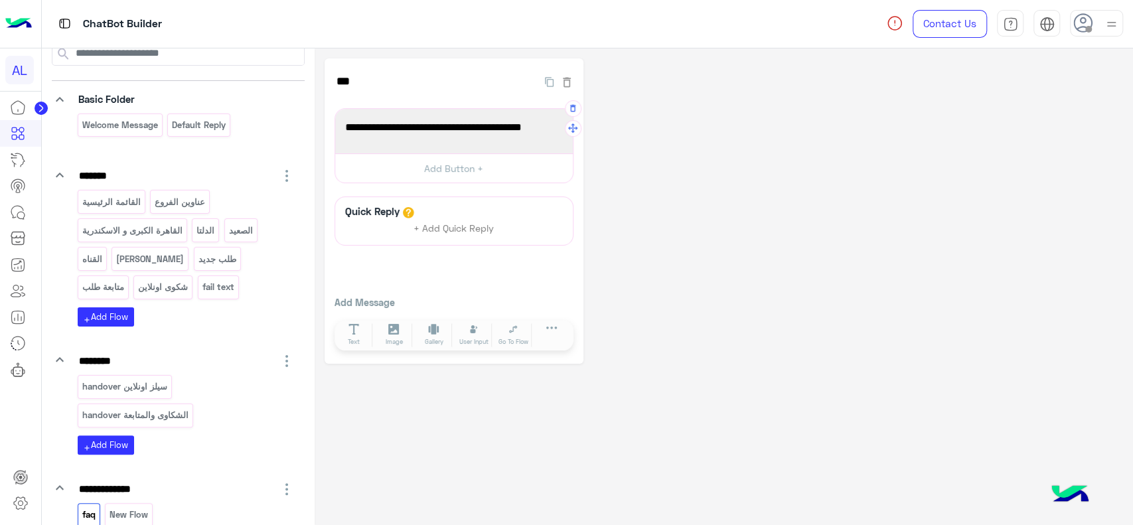
click at [1050, 236] on div "**********" at bounding box center [723, 210] width 798 height 305
click at [136, 131] on p "Welcome Message" at bounding box center [120, 124] width 78 height 15
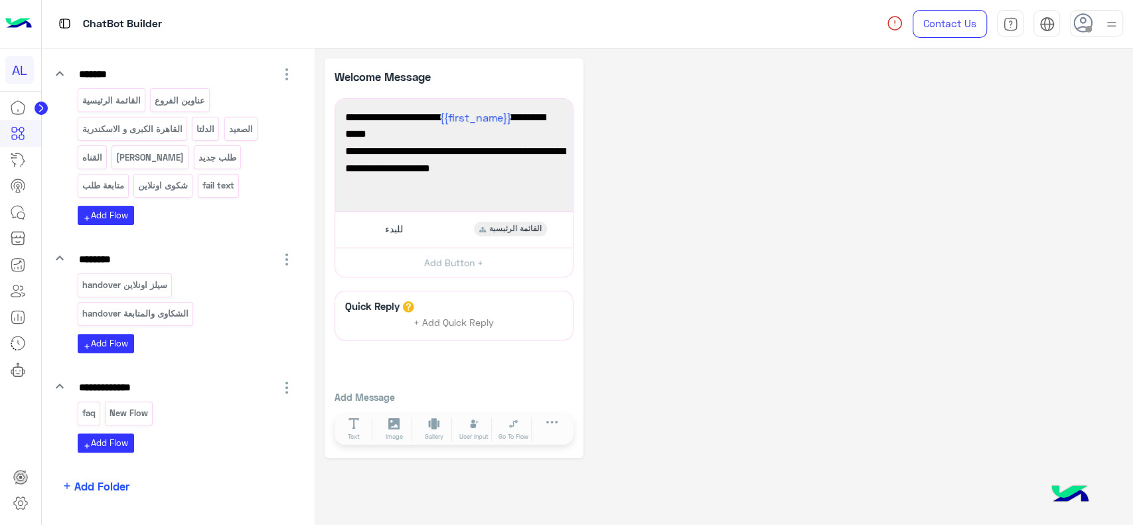
scroll to position [166, 0]
click at [92, 409] on p "faq" at bounding box center [88, 412] width 15 height 15
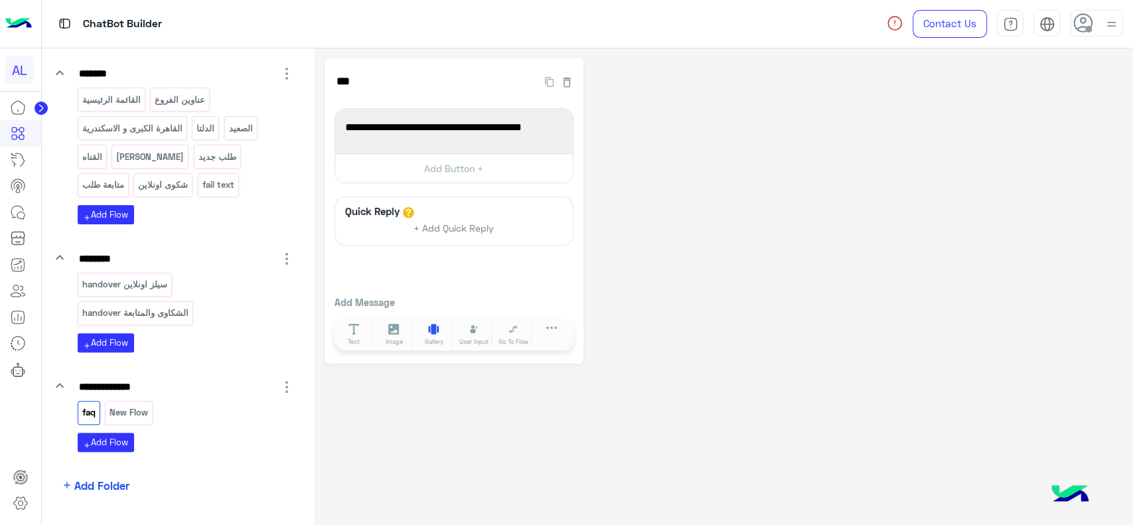
click at [429, 332] on icon at bounding box center [433, 329] width 11 height 11
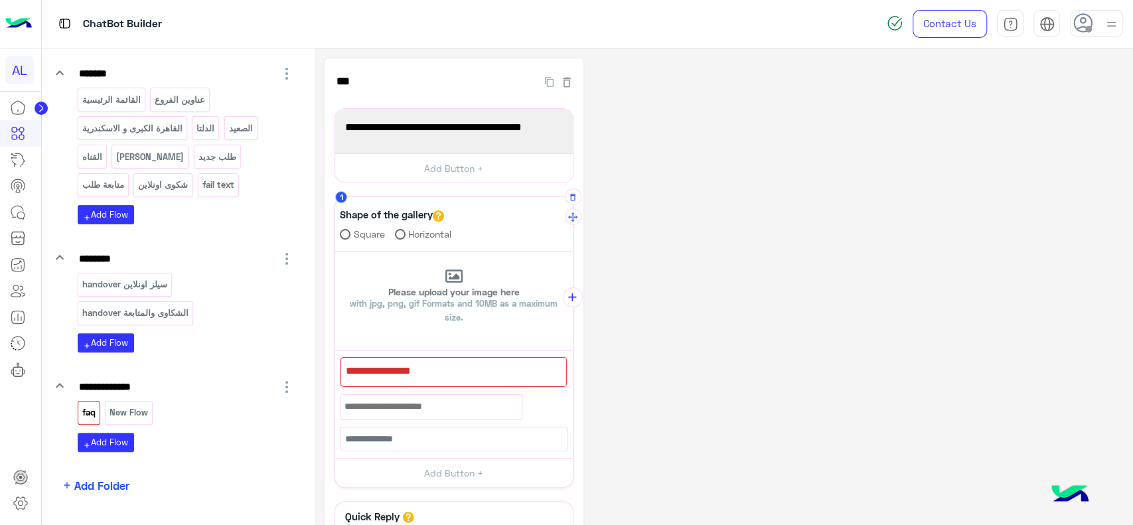
click at [439, 364] on div at bounding box center [453, 372] width 226 height 30
paste textarea "**********"
type textarea "**********"
click at [638, 366] on div "**********" at bounding box center [723, 364] width 798 height 612
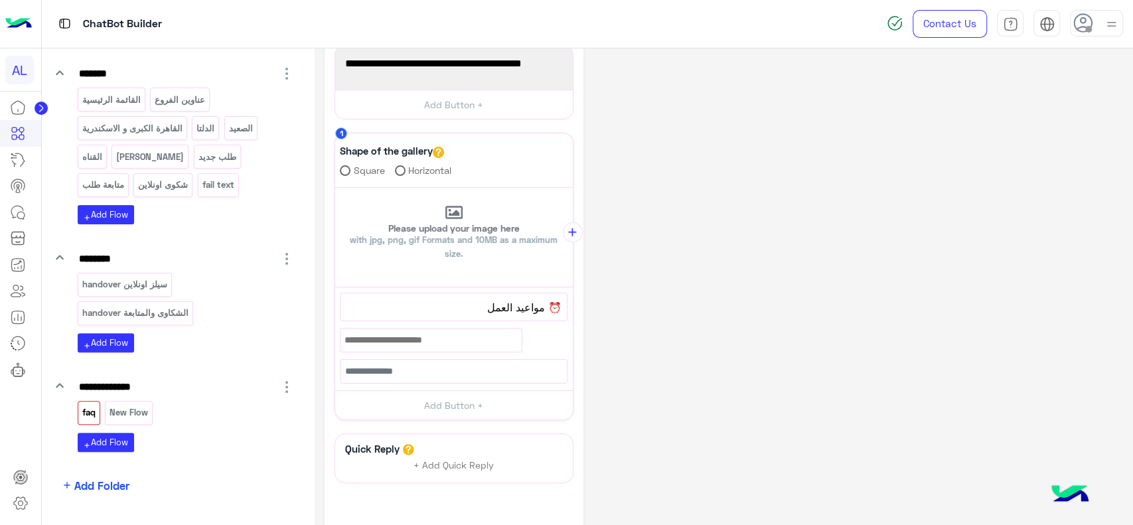
scroll to position [65, 0]
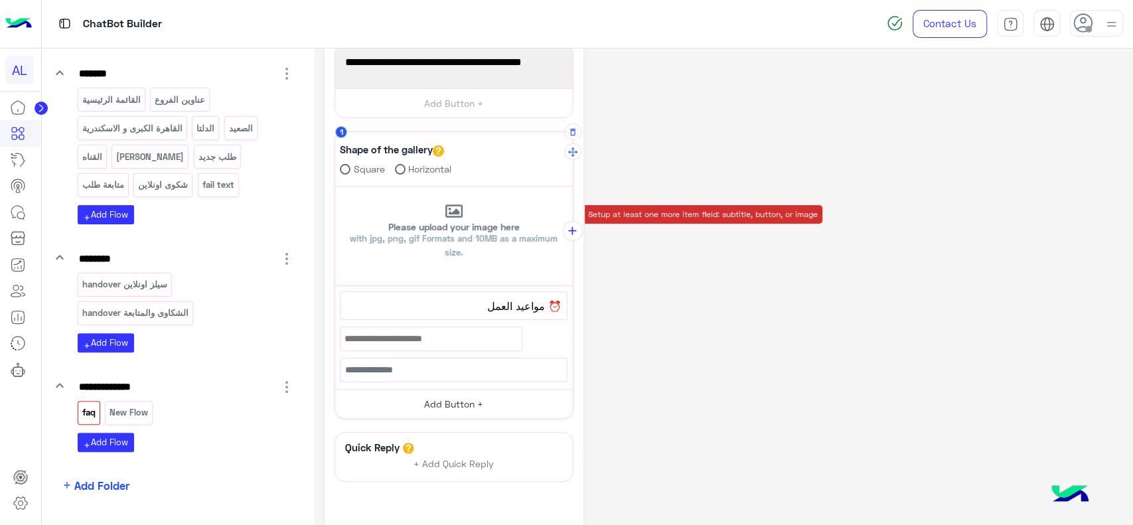
click at [490, 409] on button "Add Button +" at bounding box center [454, 404] width 238 height 30
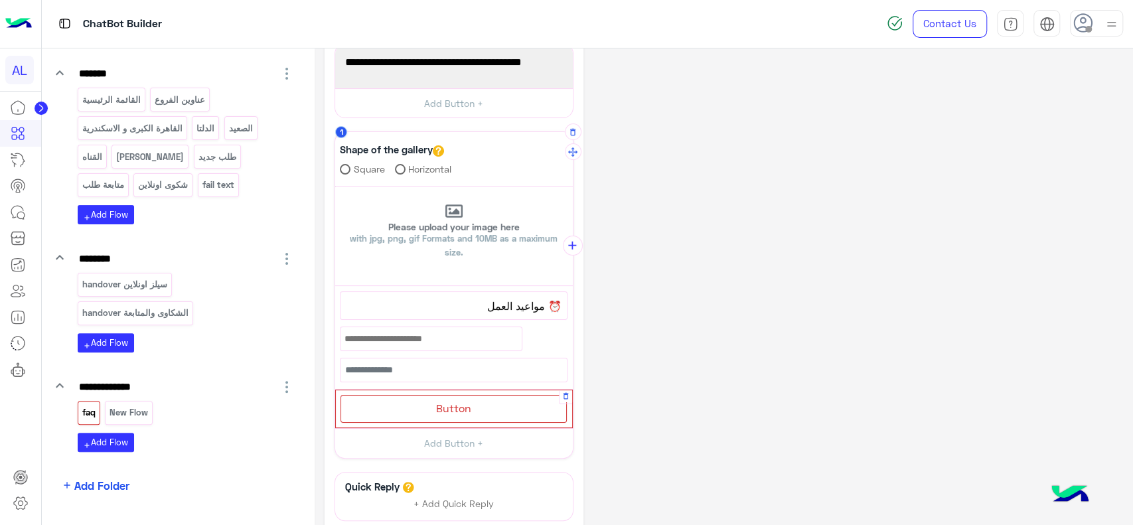
click at [458, 405] on span "Button" at bounding box center [453, 407] width 35 height 13
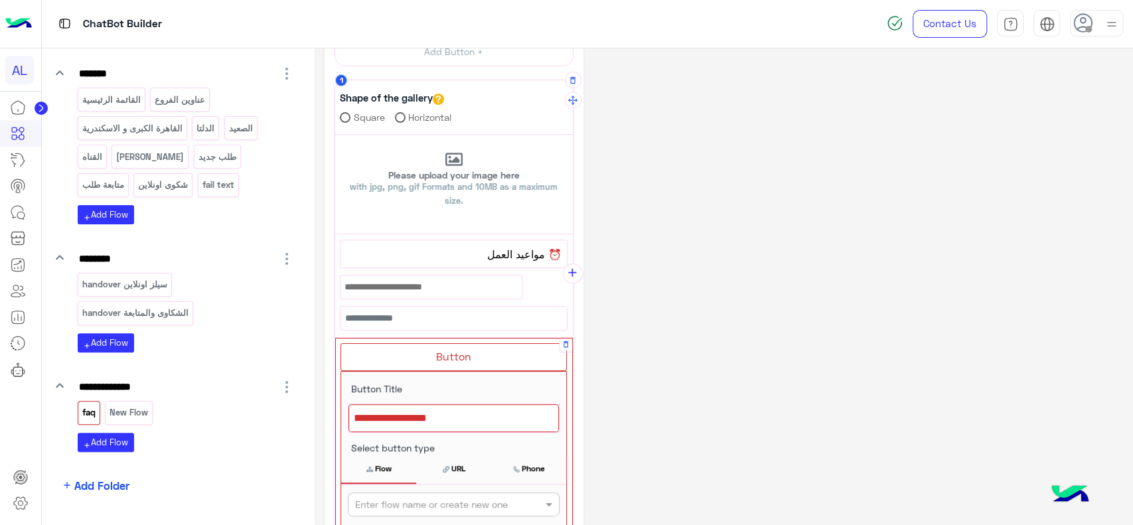
scroll to position [118, 0]
click at [458, 405] on div at bounding box center [453, 417] width 210 height 28
paste textarea "**********"
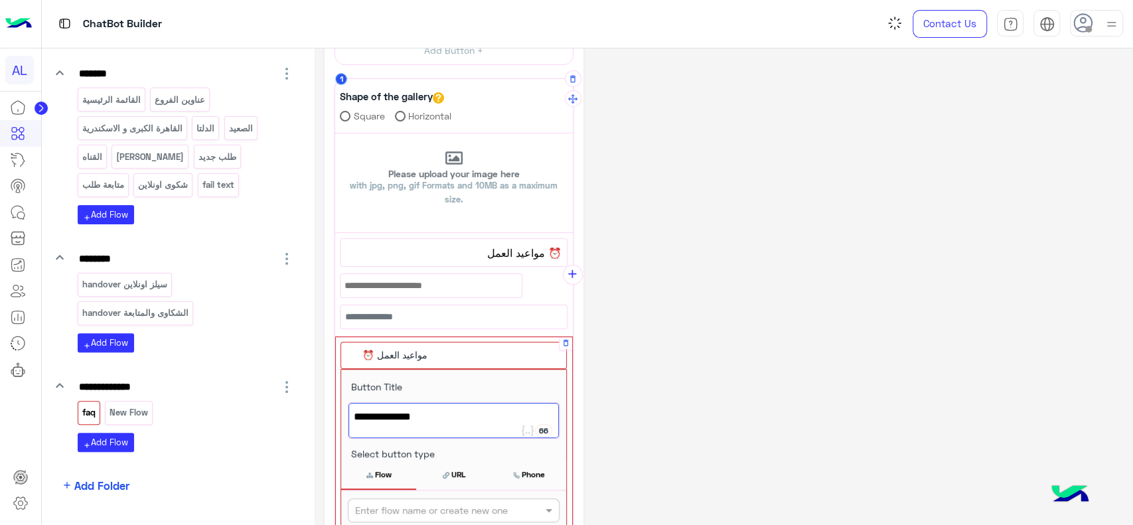
click at [533, 417] on span "⏰ مواعيد العمل" at bounding box center [454, 416] width 200 height 17
click at [449, 419] on span "مواعيد العمل" at bounding box center [454, 416] width 200 height 17
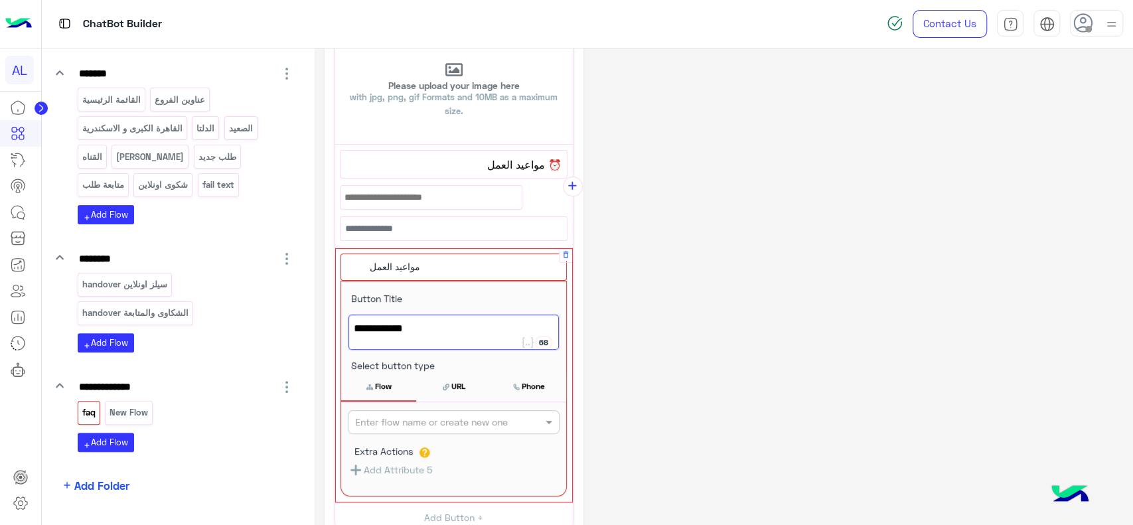
scroll to position [207, 0]
type textarea "****"
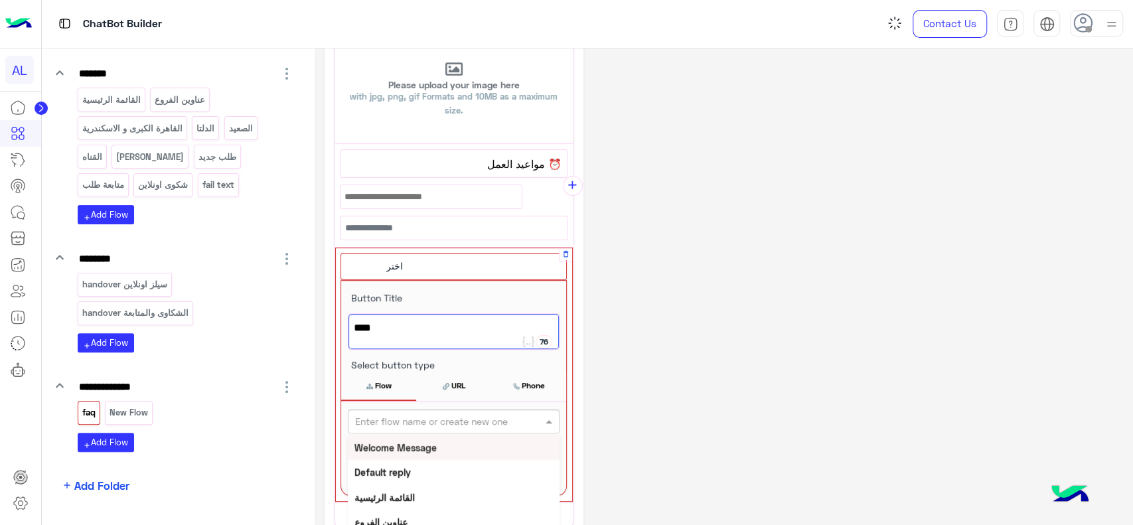
click at [441, 415] on input "text" at bounding box center [431, 422] width 153 height 14
paste input "**********"
type input "**********"
click at [523, 416] on button "+ Create Flow" at bounding box center [534, 421] width 46 height 15
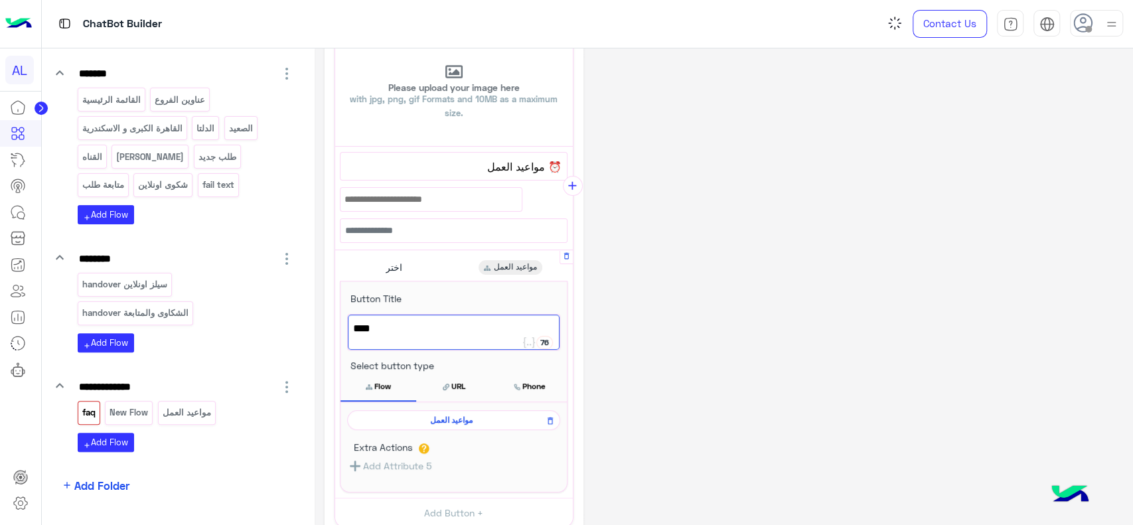
scroll to position [204, 0]
click at [478, 423] on span "مواعيد العمل" at bounding box center [451, 421] width 194 height 12
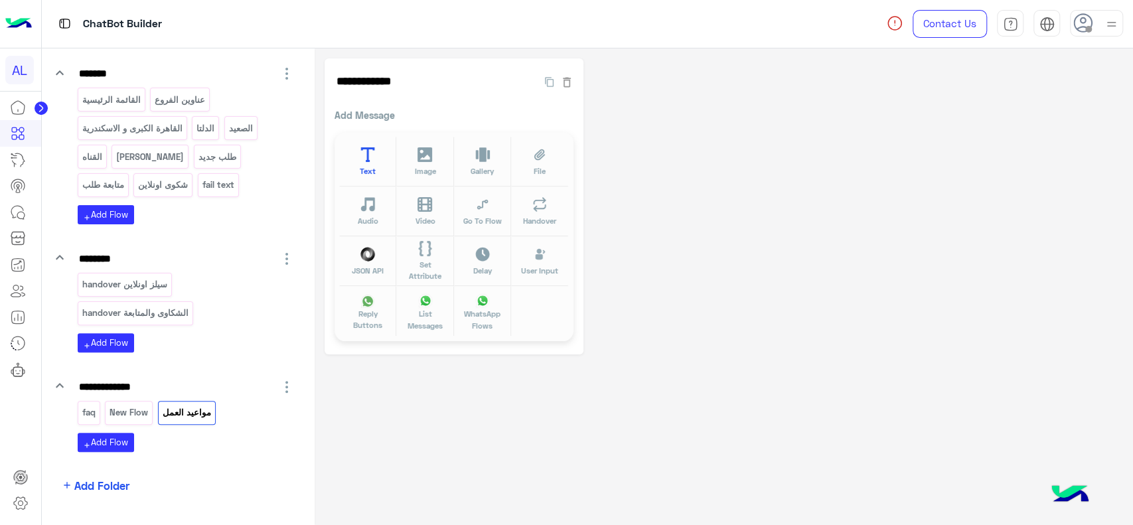
click at [366, 171] on span "Text" at bounding box center [368, 170] width 16 height 11
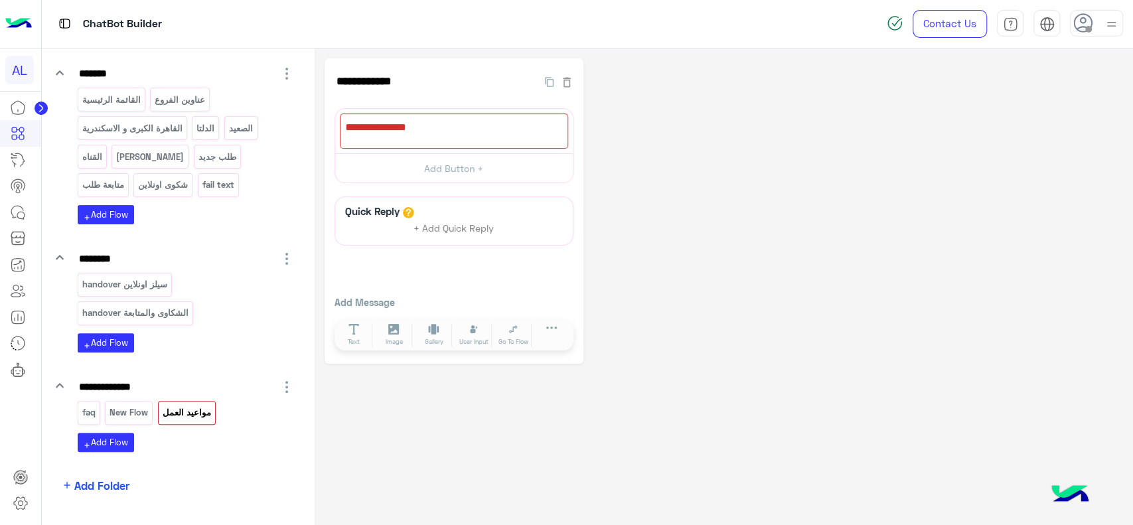
click at [6, 426] on div at bounding box center [20, 310] width 41 height 432
click at [393, 139] on div at bounding box center [454, 130] width 228 height 35
click at [372, 133] on div at bounding box center [454, 130] width 228 height 35
paste textarea "**********"
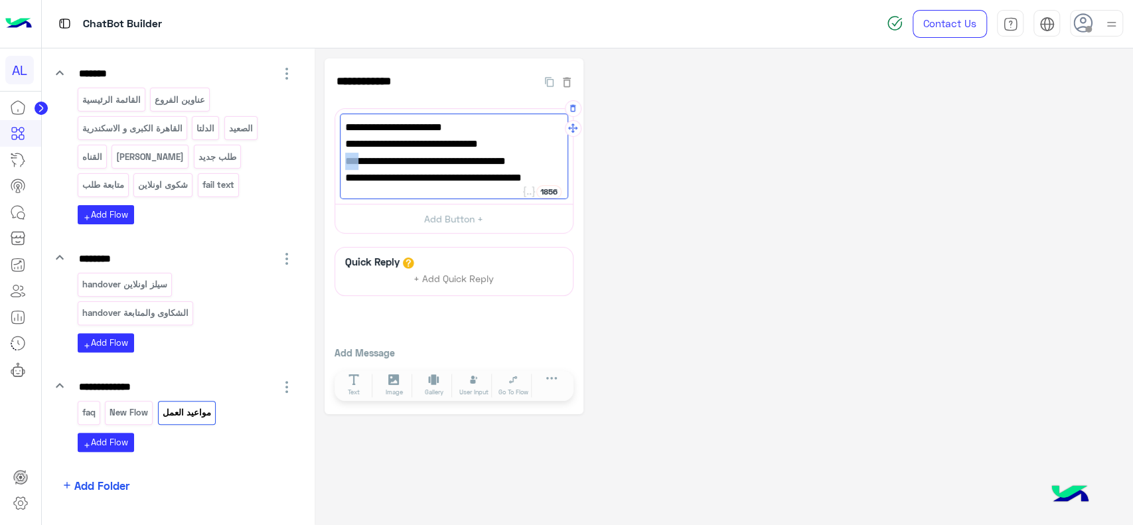
drag, startPoint x: 548, startPoint y: 165, endPoint x: 559, endPoint y: 165, distance: 10.6
click at [559, 165] on span "🕌 الجمعة: من 2 ظهرًا حتى 12 منتصف الليل" at bounding box center [454, 161] width 218 height 17
click at [352, 162] on span "و الجمعة: من 2 ظهرًا حتى 12 منتصف الليل" at bounding box center [454, 161] width 218 height 17
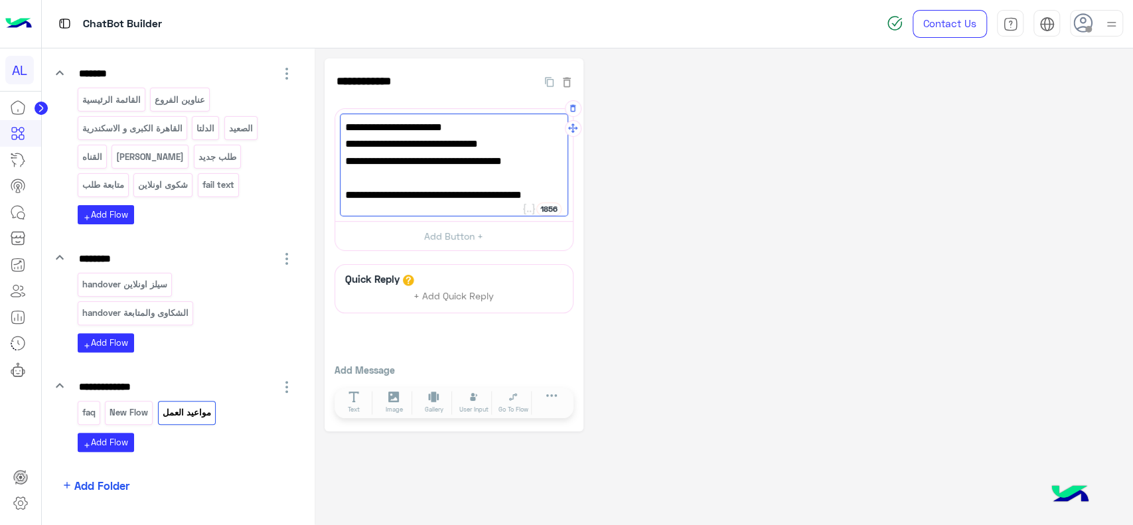
click at [548, 192] on span "📍 فرع طنطا: من 11 صباحًا حتى 12 منتصف الليل" at bounding box center [454, 203] width 218 height 34
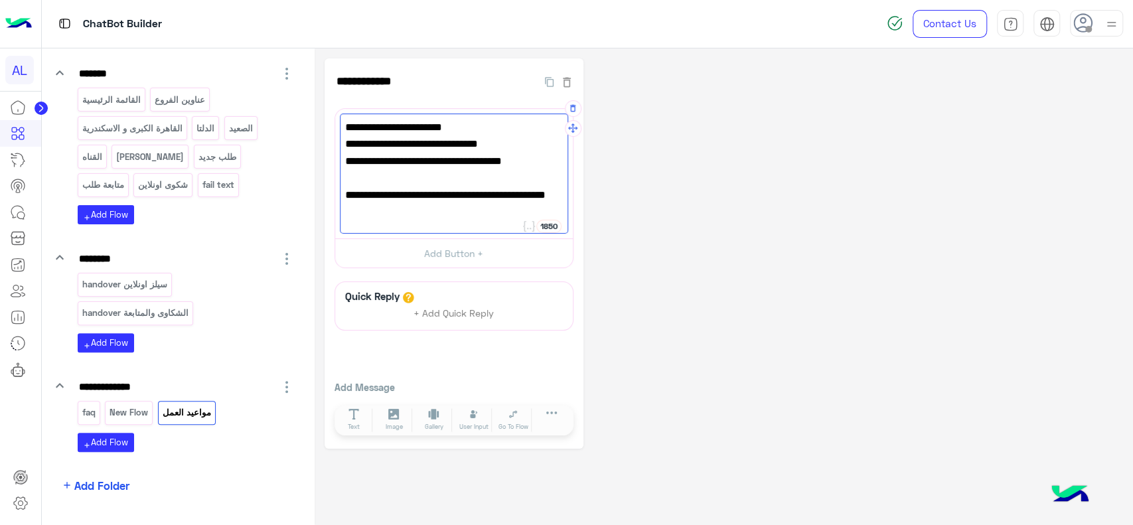
type textarea "**********"
click at [594, 194] on div "**********" at bounding box center [723, 253] width 798 height 390
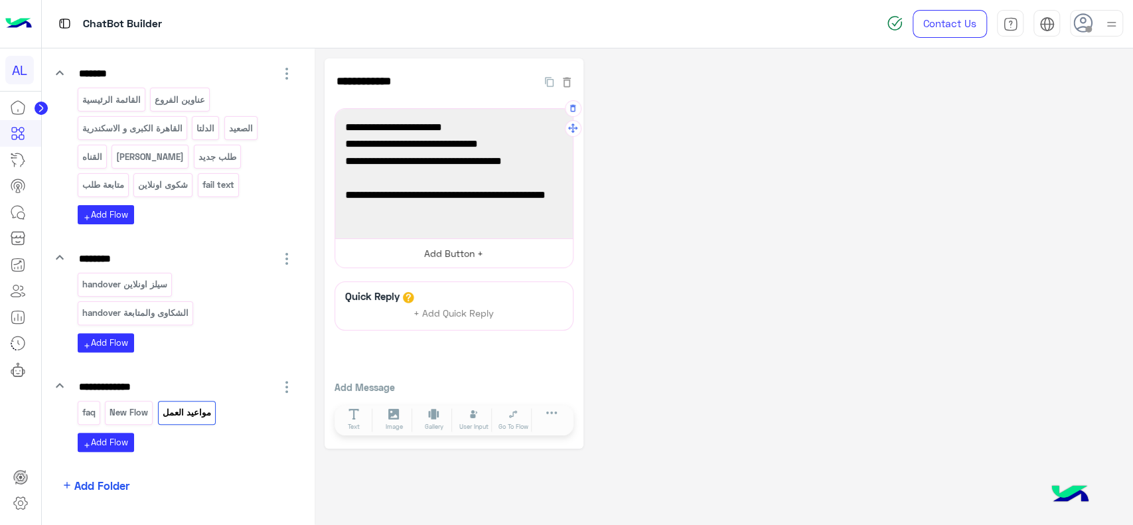
click at [462, 259] on button "Add Button +" at bounding box center [454, 253] width 238 height 30
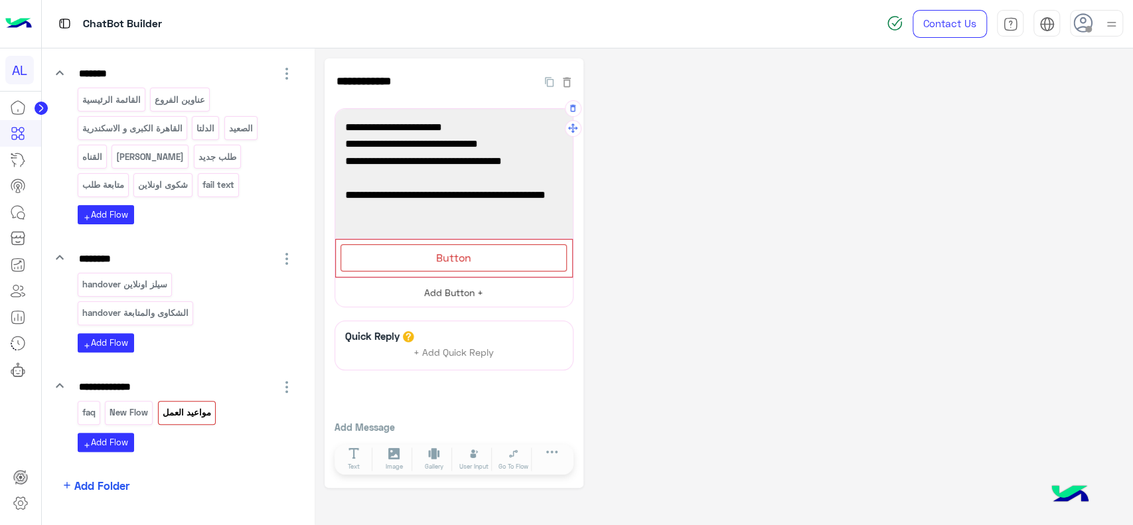
click at [462, 259] on span "Button" at bounding box center [453, 257] width 35 height 13
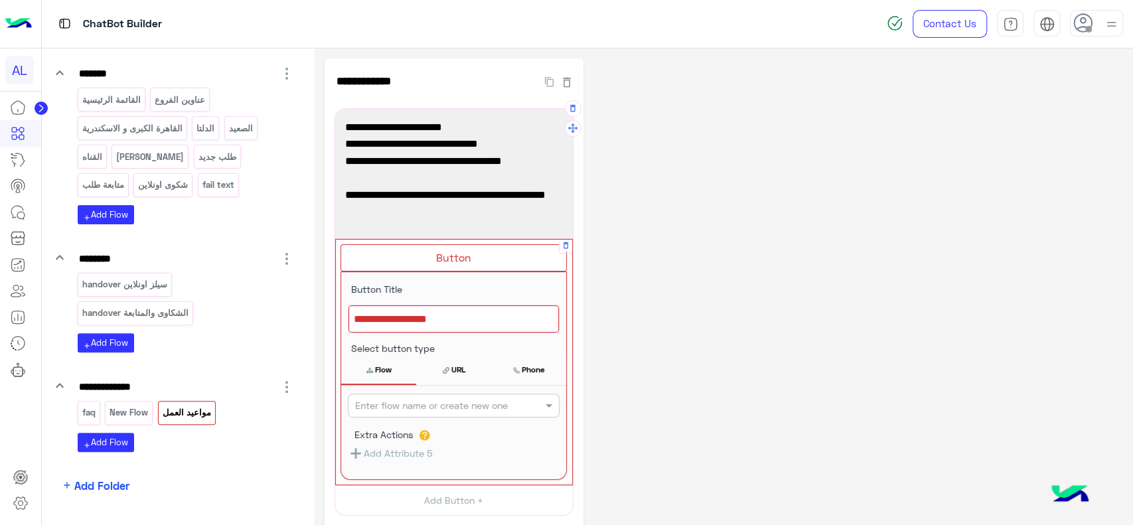
click at [451, 316] on div at bounding box center [453, 319] width 210 height 28
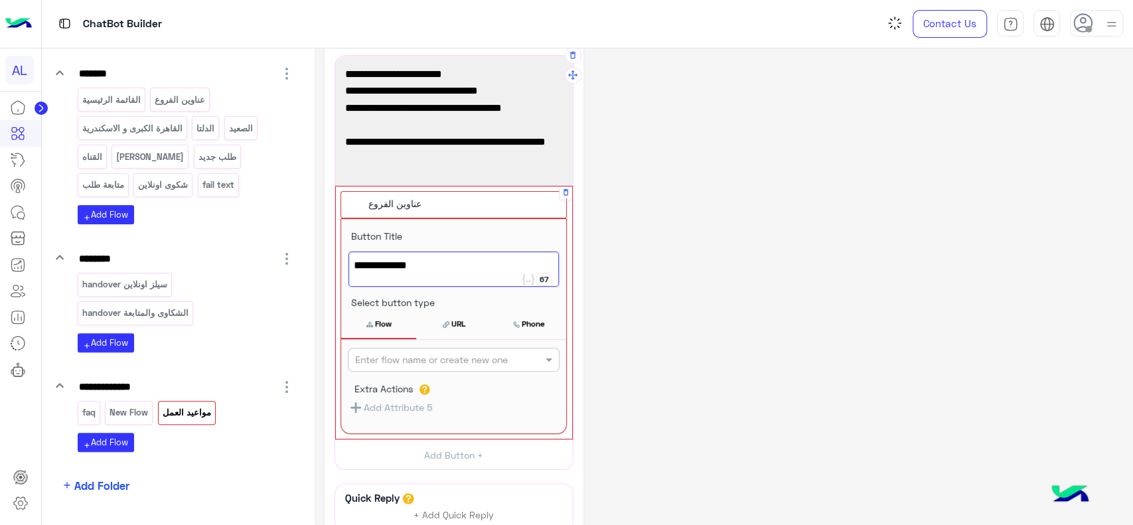
scroll to position [56, 0]
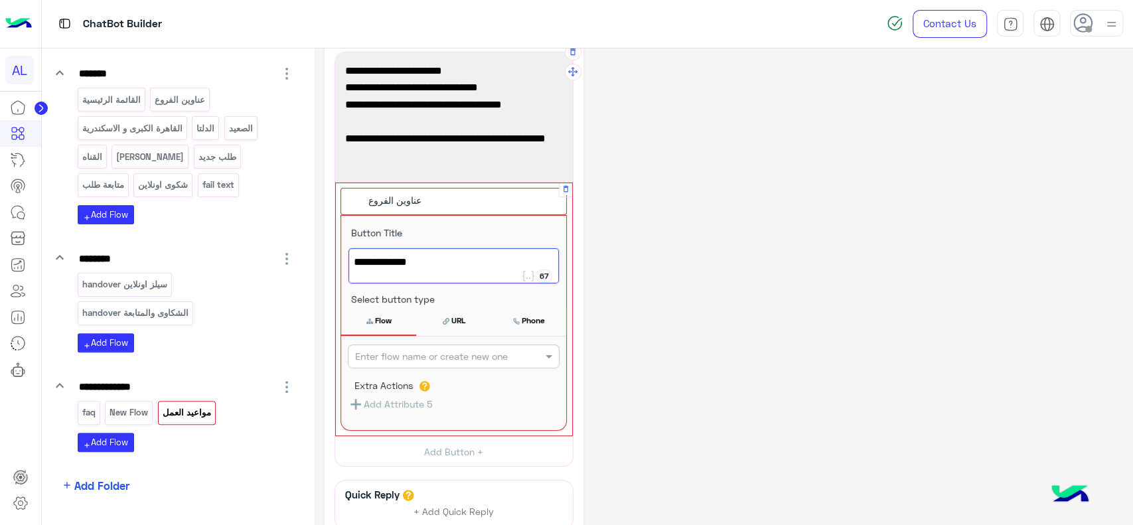
type textarea "**********"
click at [447, 358] on input "text" at bounding box center [431, 357] width 153 height 14
type input "****"
click at [407, 382] on b "عناوين الفروع" at bounding box center [380, 382] width 53 height 11
click at [637, 274] on div "**********" at bounding box center [723, 322] width 798 height 640
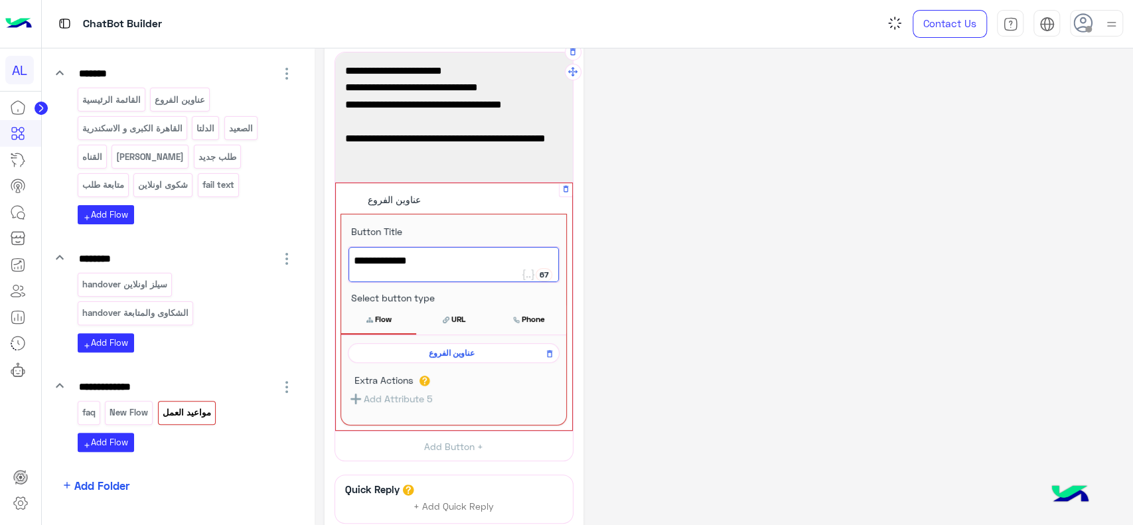
scroll to position [0, 0]
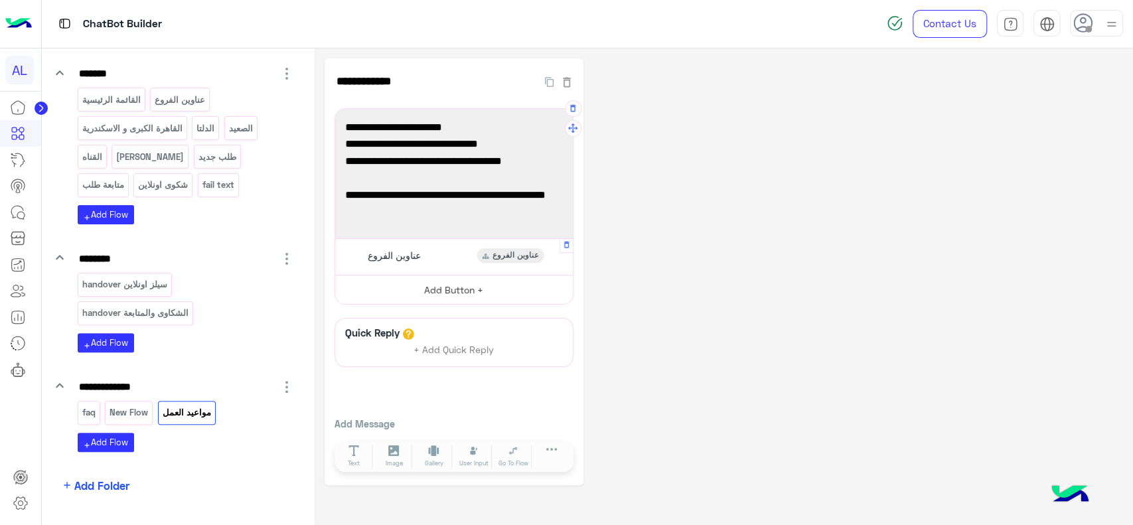
click at [468, 299] on button "Add Button +" at bounding box center [454, 290] width 238 height 30
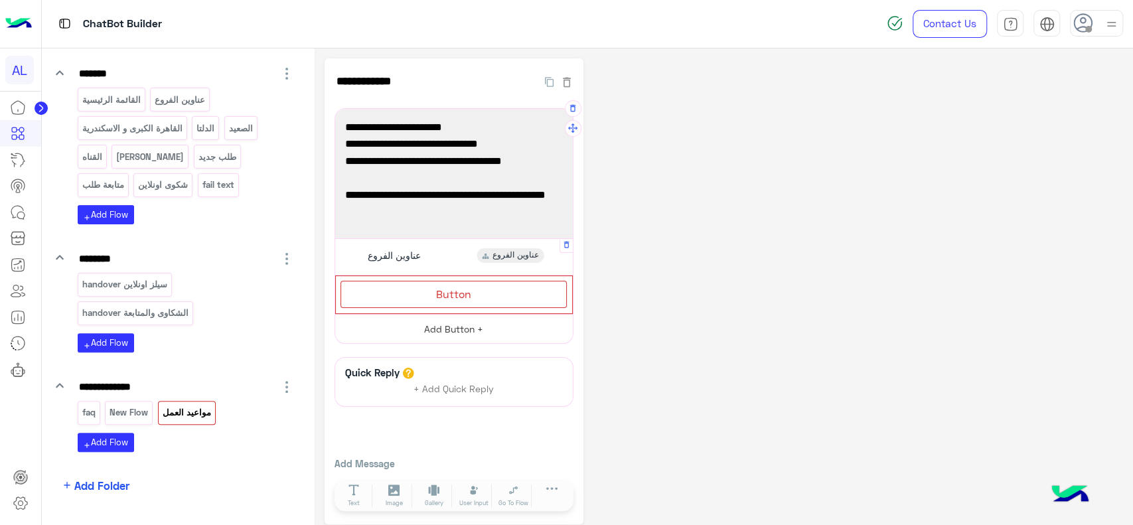
click at [468, 299] on span "Button" at bounding box center [453, 293] width 35 height 13
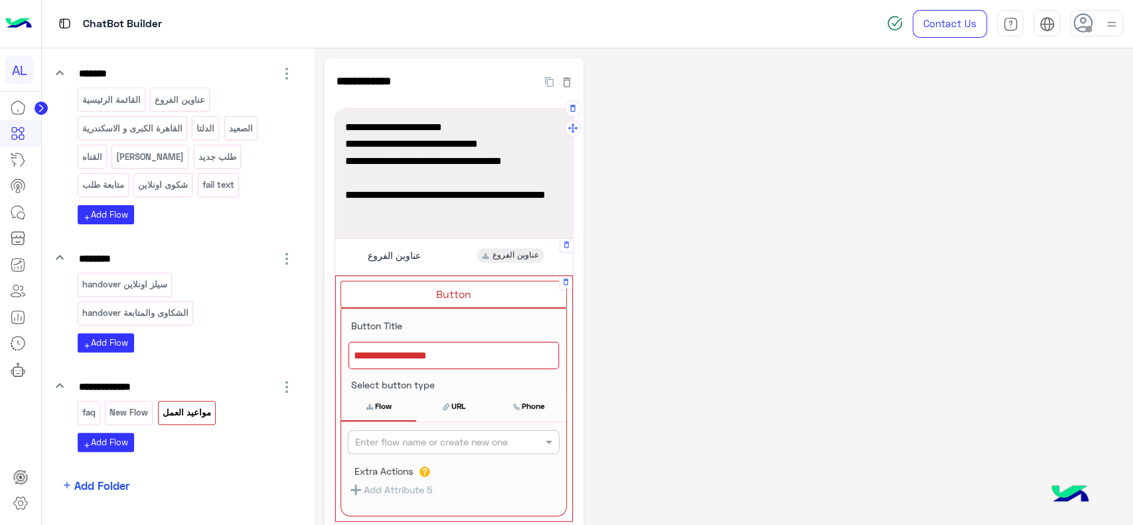
click at [437, 353] on div at bounding box center [453, 356] width 210 height 28
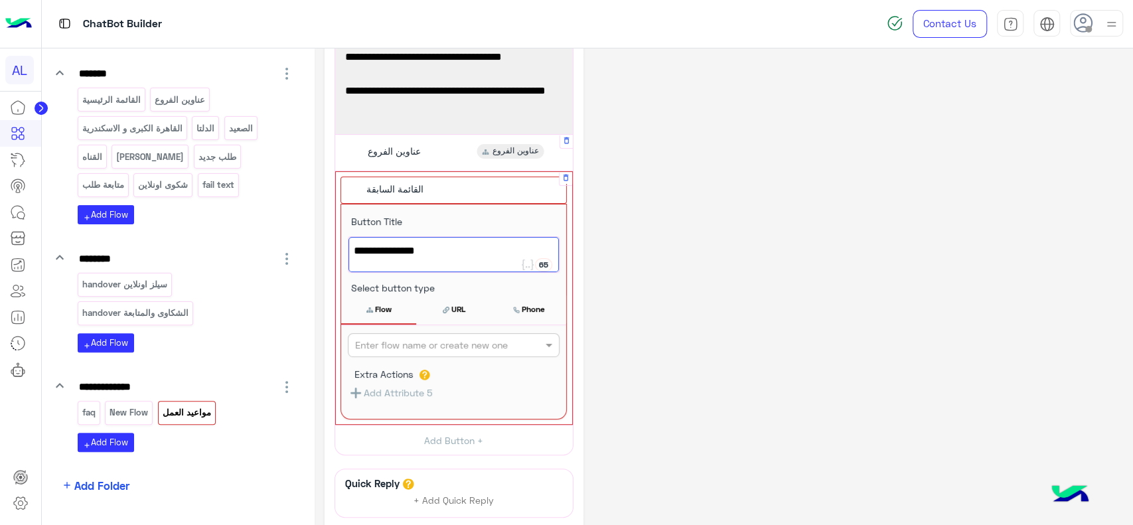
scroll to position [105, 0]
type textarea "**********"
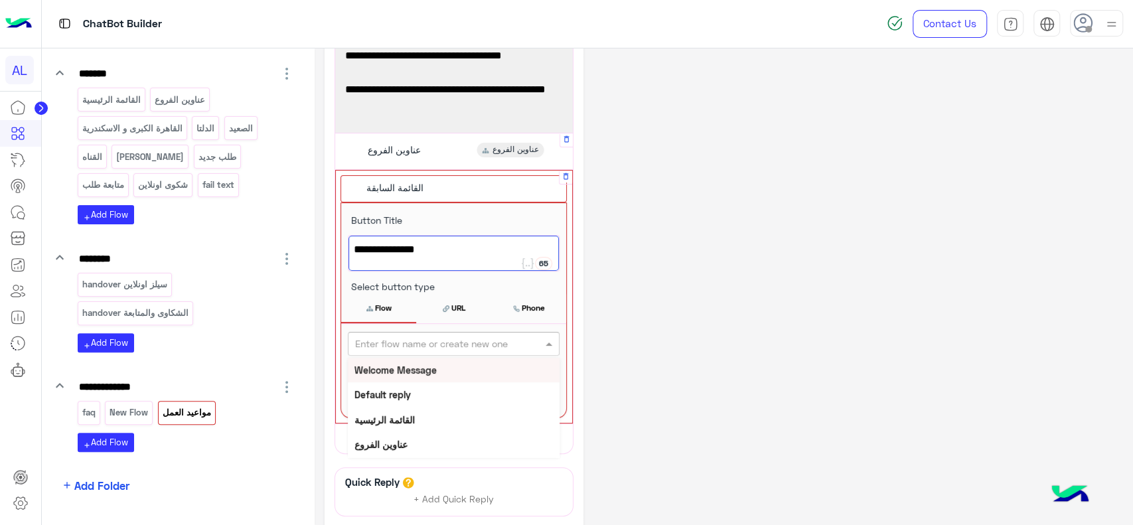
click at [435, 342] on input "text" at bounding box center [431, 344] width 153 height 14
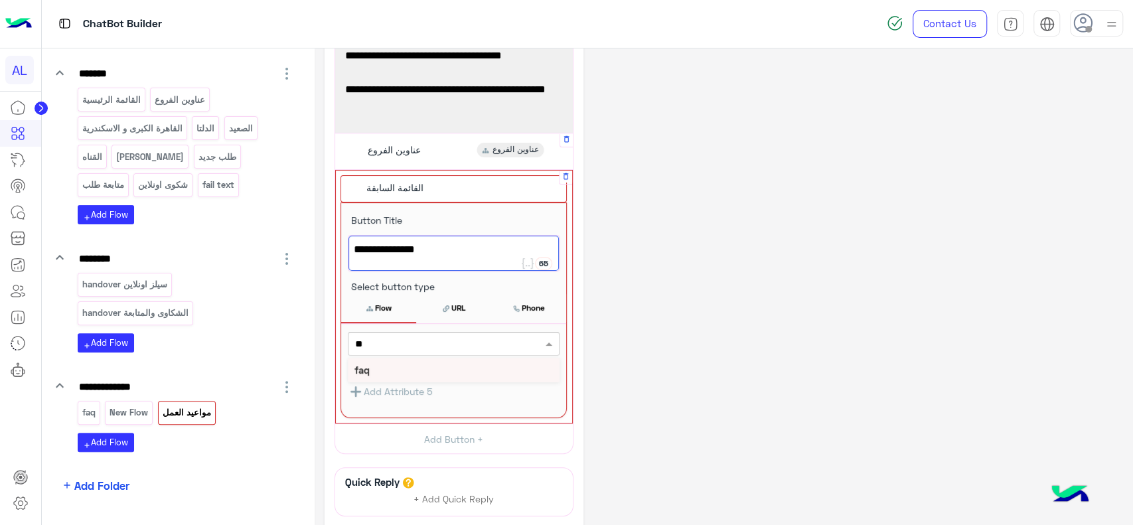
type input "***"
click at [430, 368] on div "faq" at bounding box center [454, 370] width 212 height 25
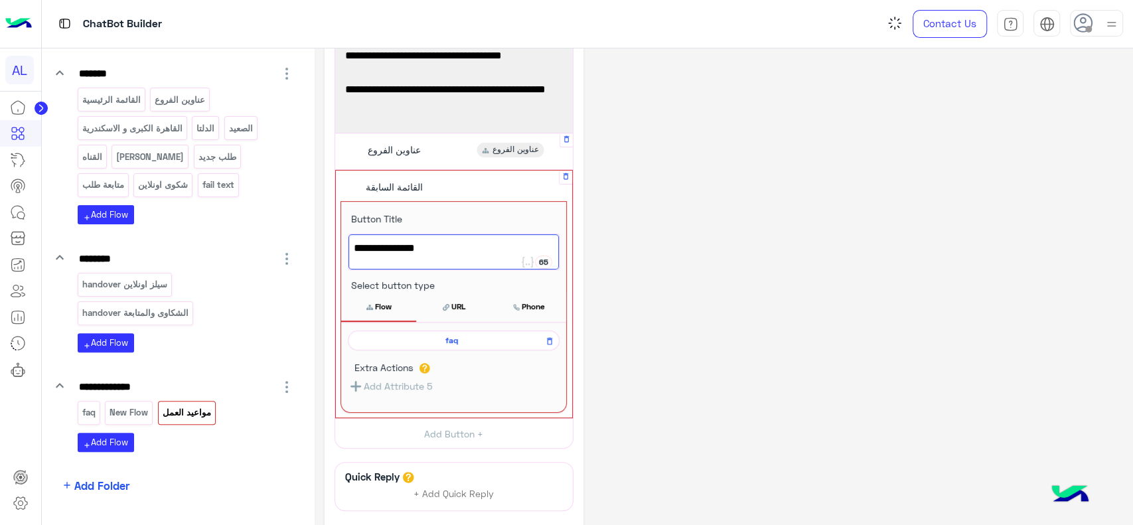
click at [628, 238] on div "**********" at bounding box center [723, 291] width 798 height 676
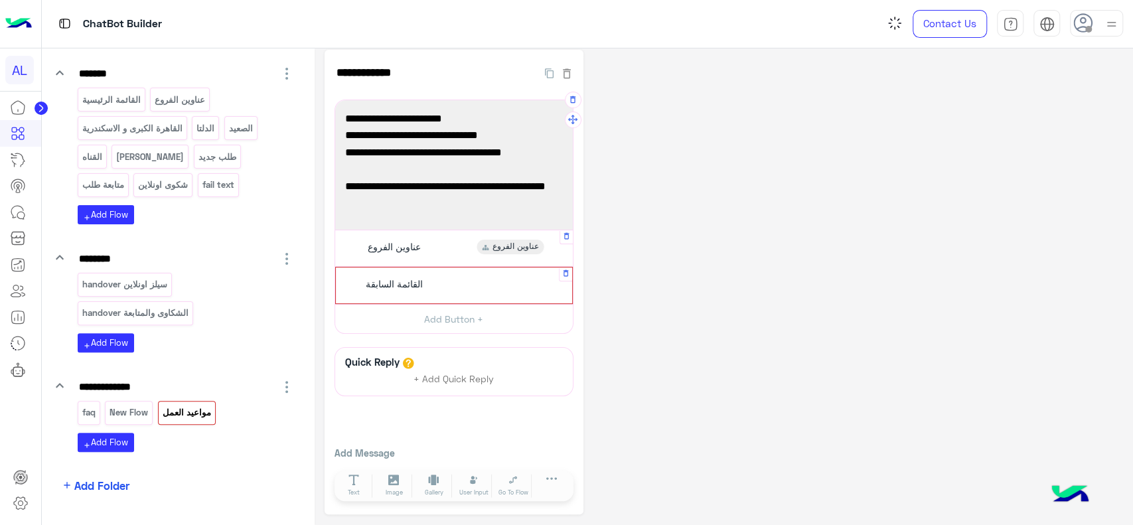
scroll to position [7, 0]
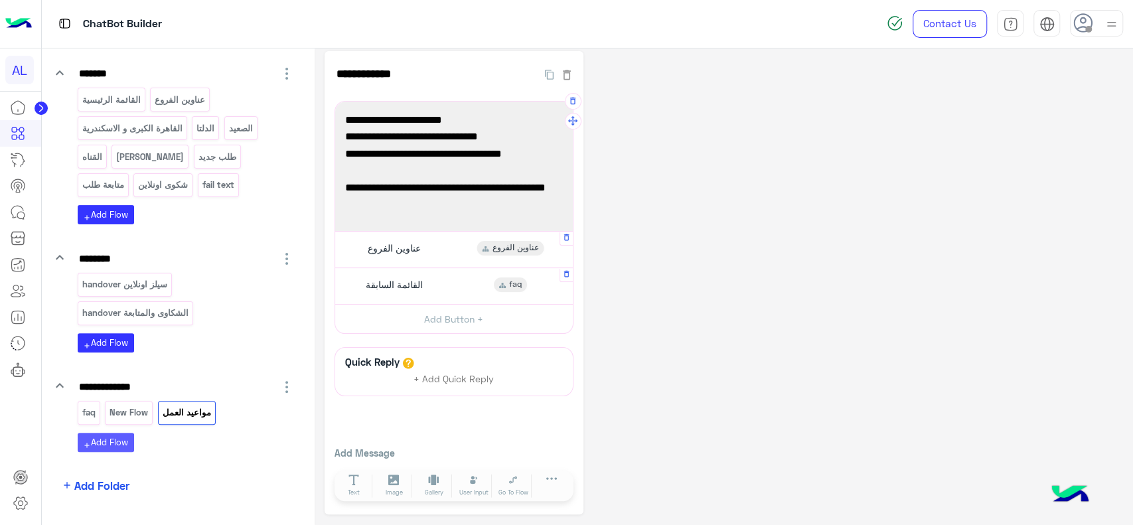
click at [127, 442] on button "add Add Flow" at bounding box center [106, 442] width 56 height 19
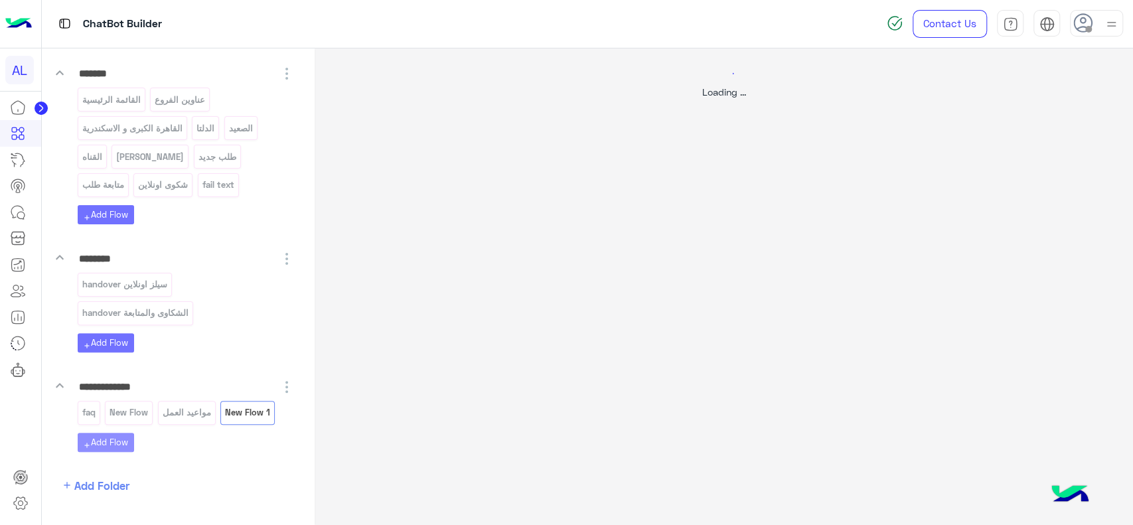
scroll to position [0, 0]
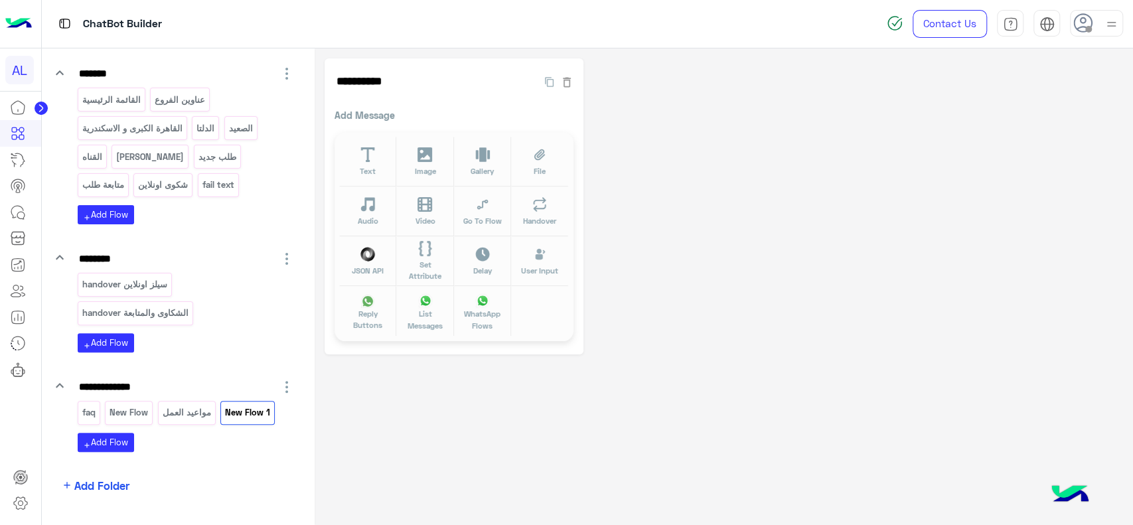
click at [88, 417] on p "faq" at bounding box center [88, 412] width 15 height 15
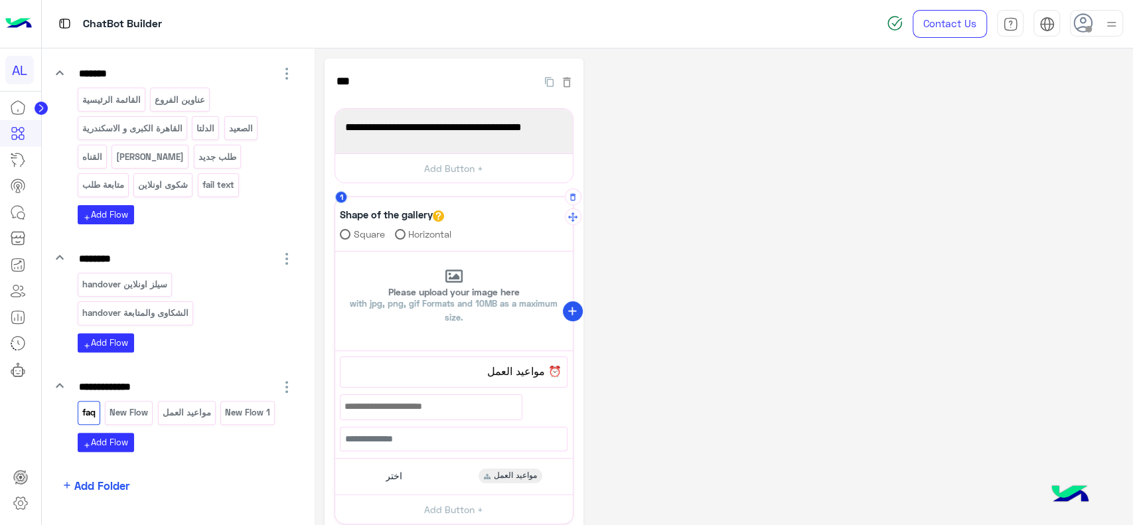
click at [569, 310] on icon "add" at bounding box center [572, 312] width 14 height 14
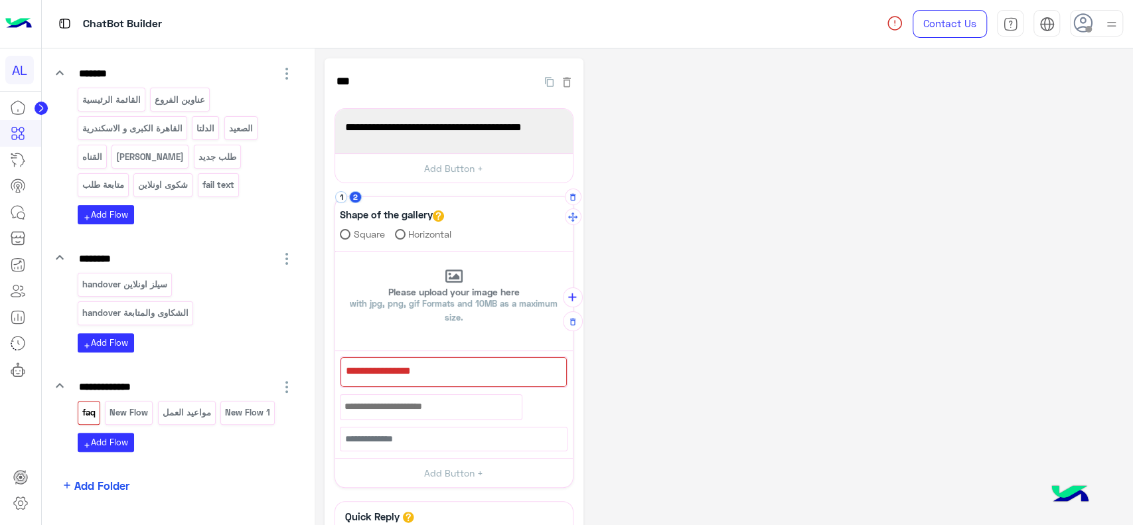
click at [391, 364] on div at bounding box center [453, 372] width 226 height 30
paste textarea "**********"
type textarea "**********"
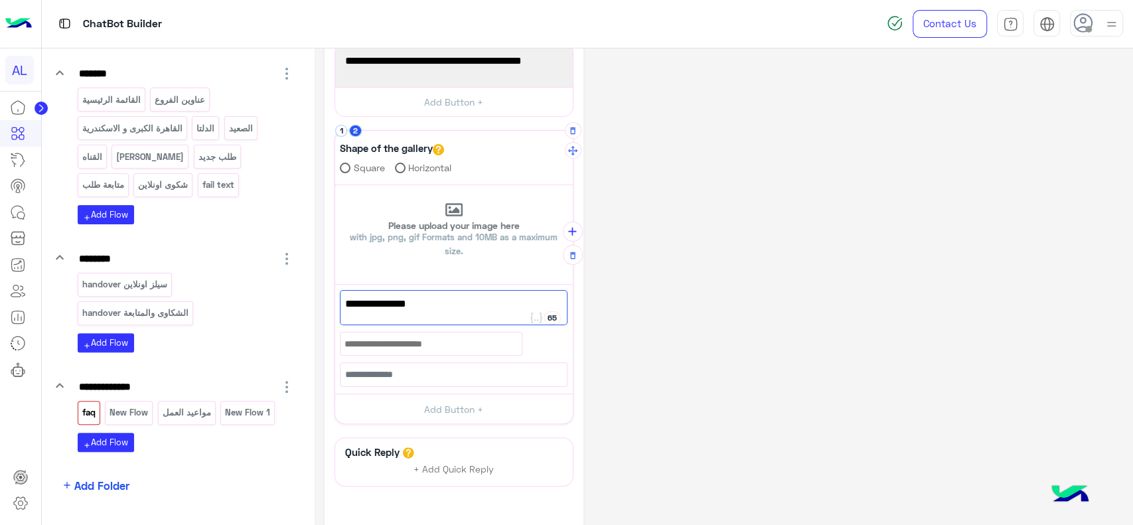
scroll to position [84, 0]
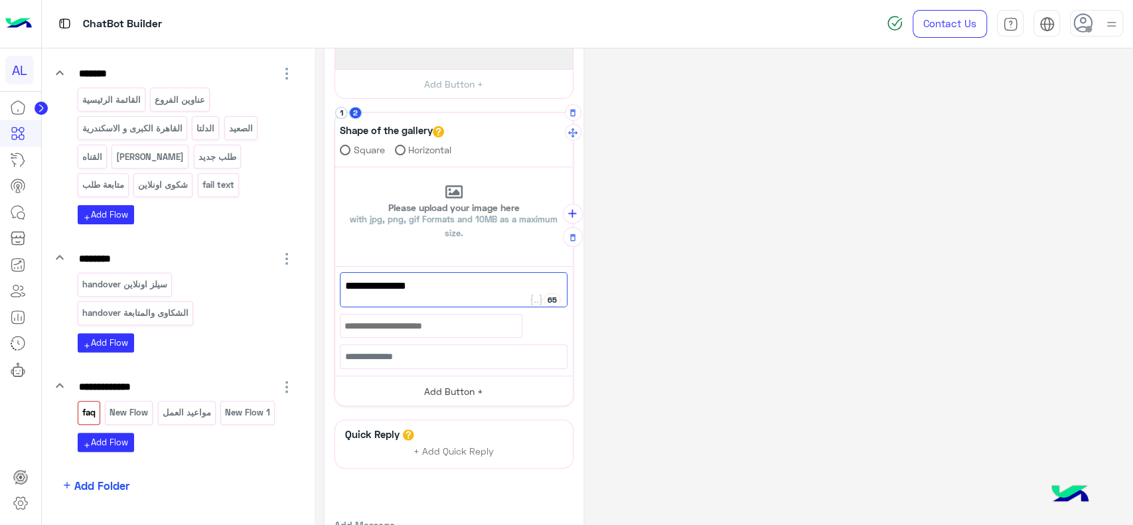
click at [439, 392] on button "Add Button +" at bounding box center [454, 391] width 238 height 30
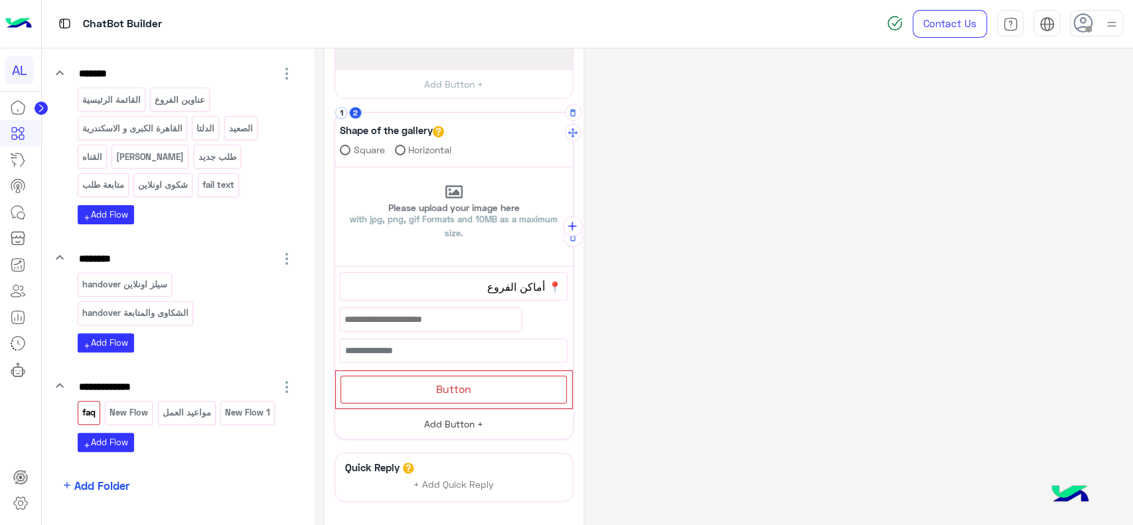
click at [439, 392] on span "Button" at bounding box center [453, 388] width 35 height 13
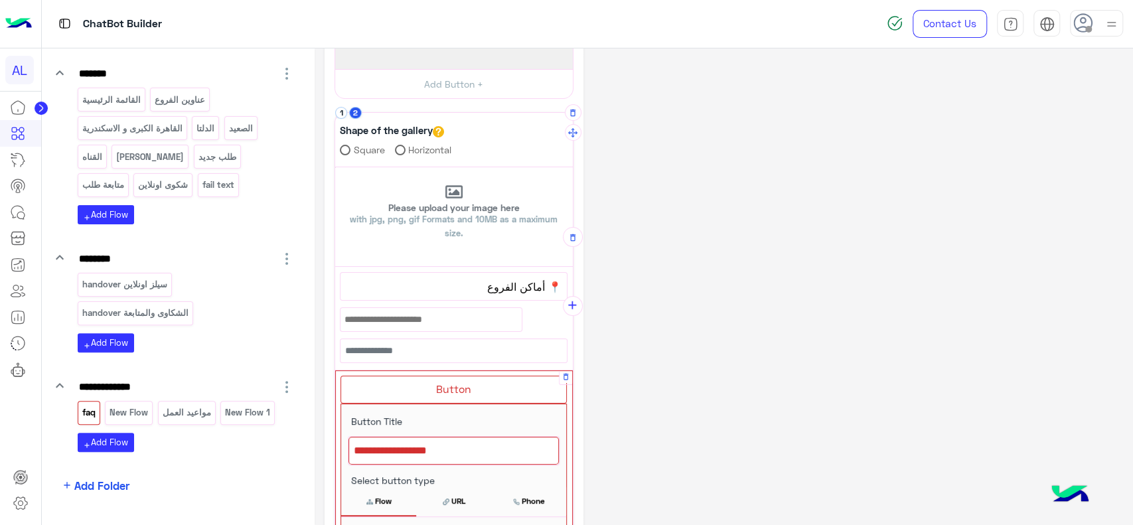
click at [426, 459] on div at bounding box center [453, 451] width 210 height 28
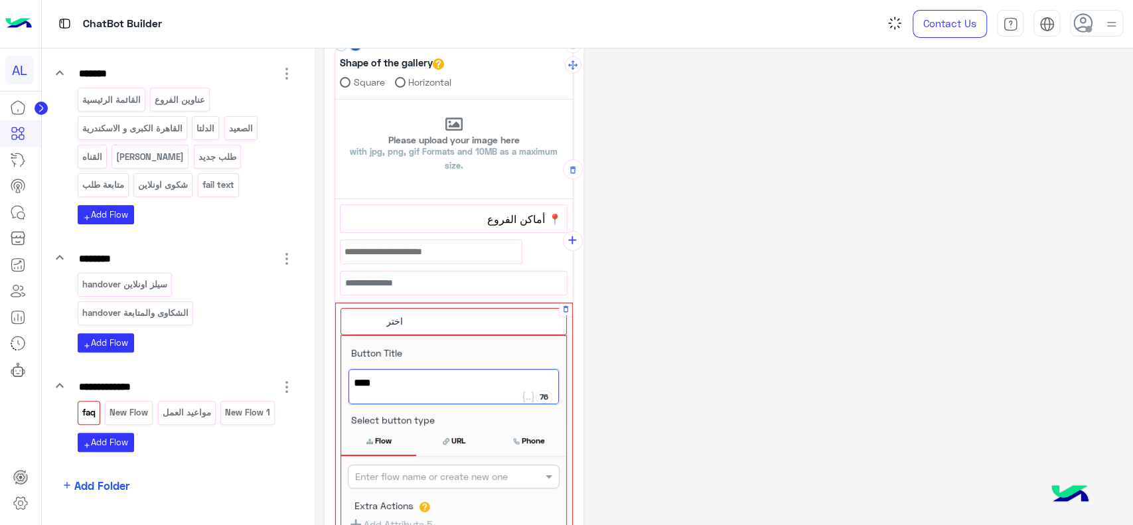
scroll to position [176, 0]
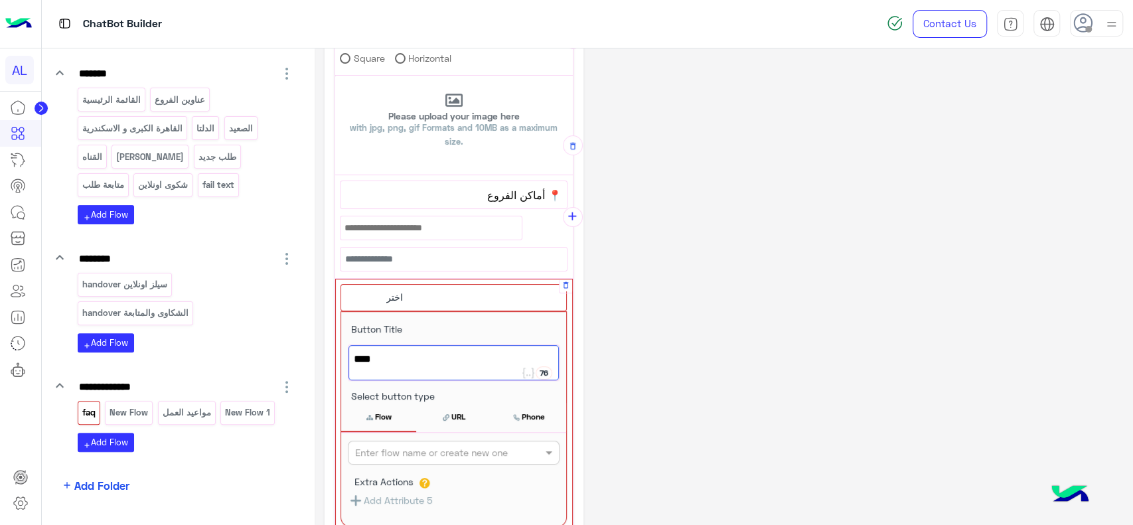
type textarea "****"
click at [426, 455] on input "text" at bounding box center [431, 453] width 153 height 14
type input "**"
click at [423, 474] on div "عناوين الفروع" at bounding box center [454, 478] width 212 height 25
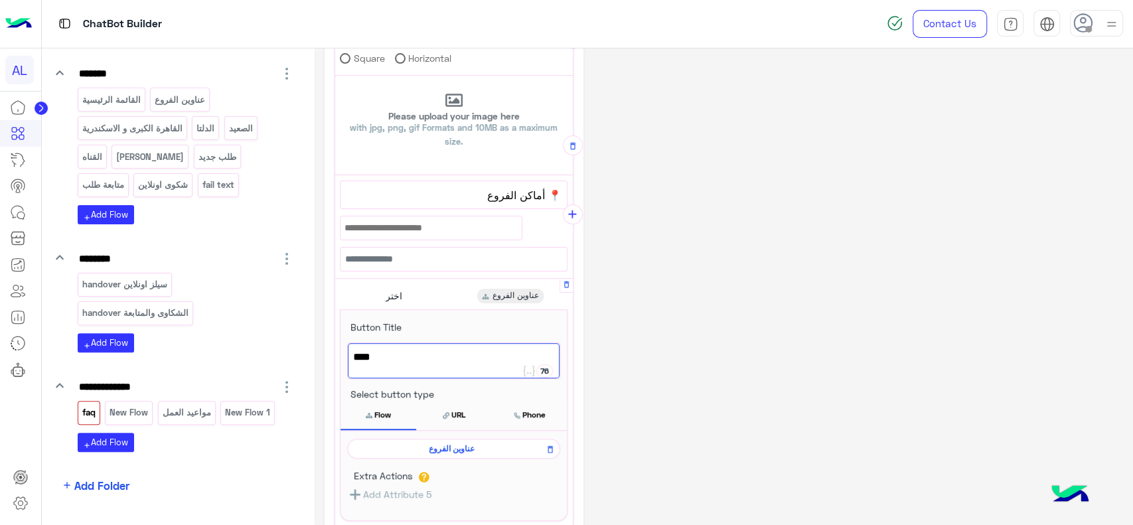
click at [655, 273] on div "**********" at bounding box center [723, 310] width 798 height 854
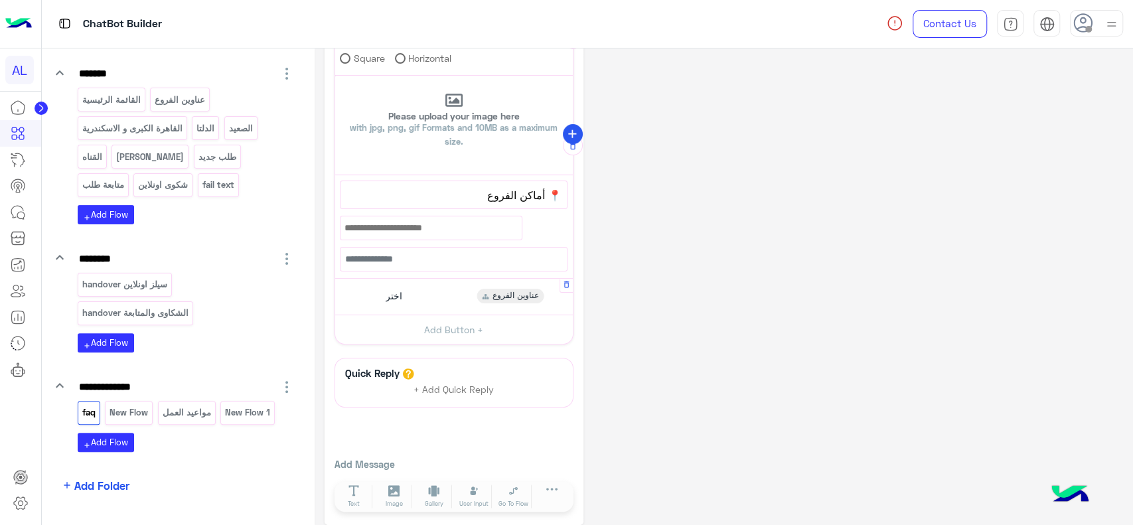
click at [572, 133] on icon "add" at bounding box center [572, 134] width 14 height 14
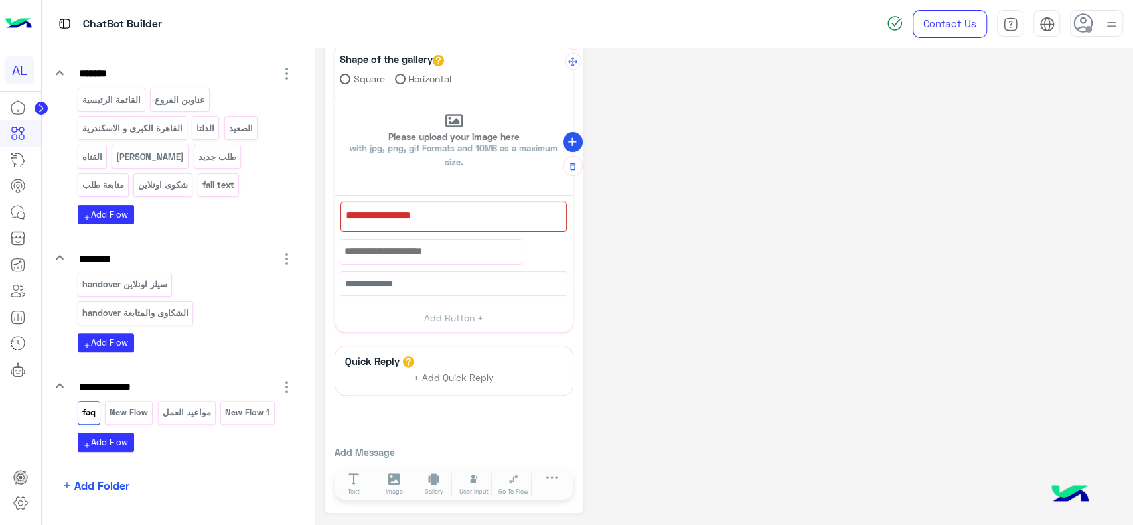
scroll to position [149, 0]
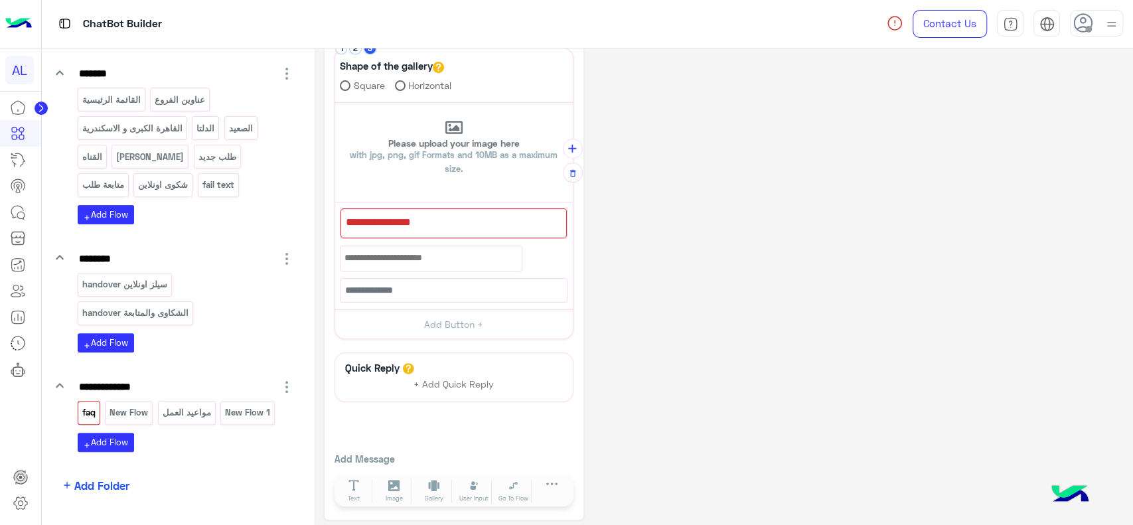
click at [0, 425] on div at bounding box center [20, 310] width 41 height 432
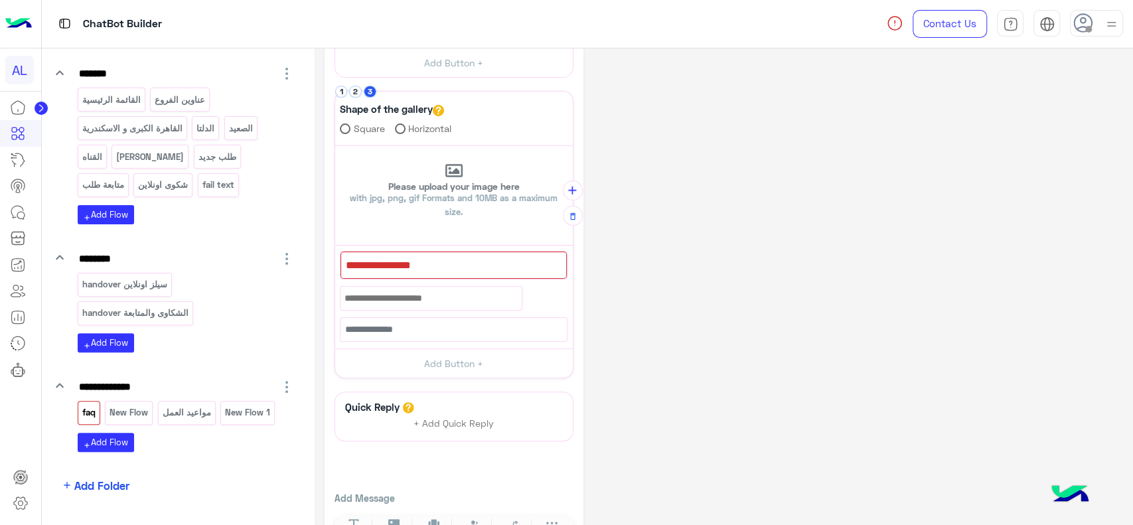
scroll to position [105, 0]
click at [354, 88] on button "2" at bounding box center [355, 92] width 13 height 13
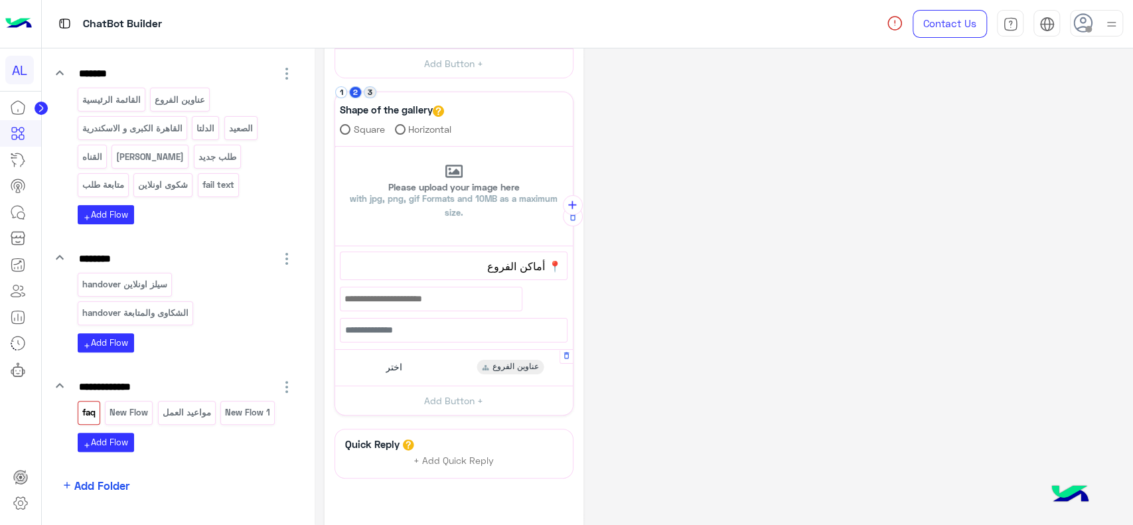
click at [366, 89] on button "3" at bounding box center [370, 92] width 13 height 13
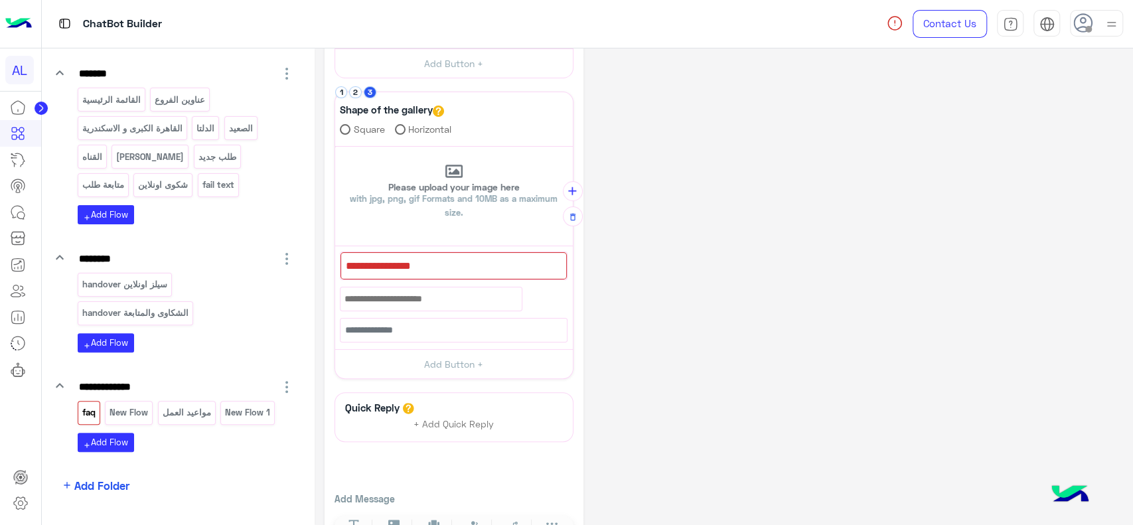
click at [7, 438] on div at bounding box center [20, 310] width 41 height 432
click at [368, 275] on div at bounding box center [453, 266] width 226 height 28
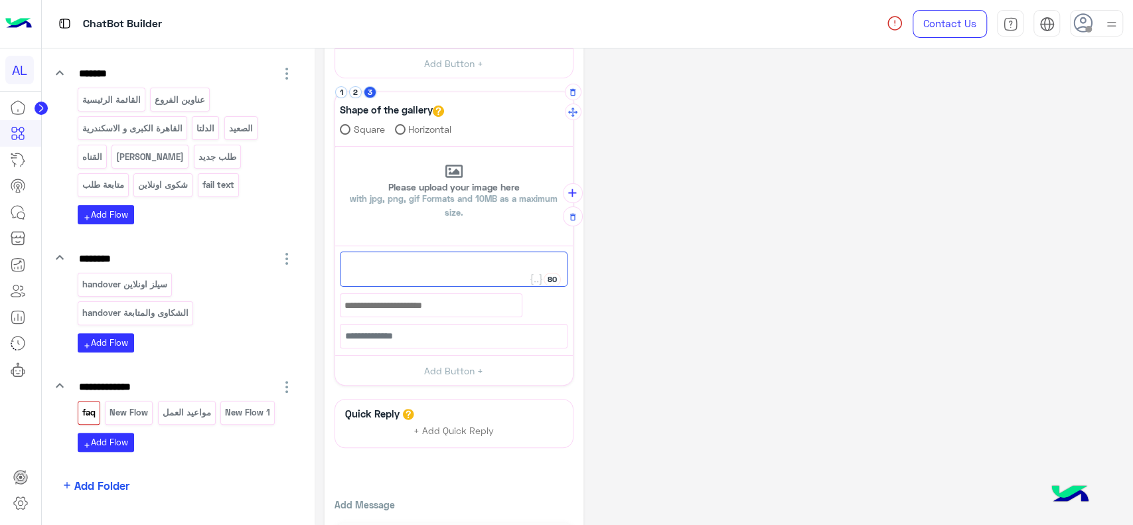
paste textarea "**********"
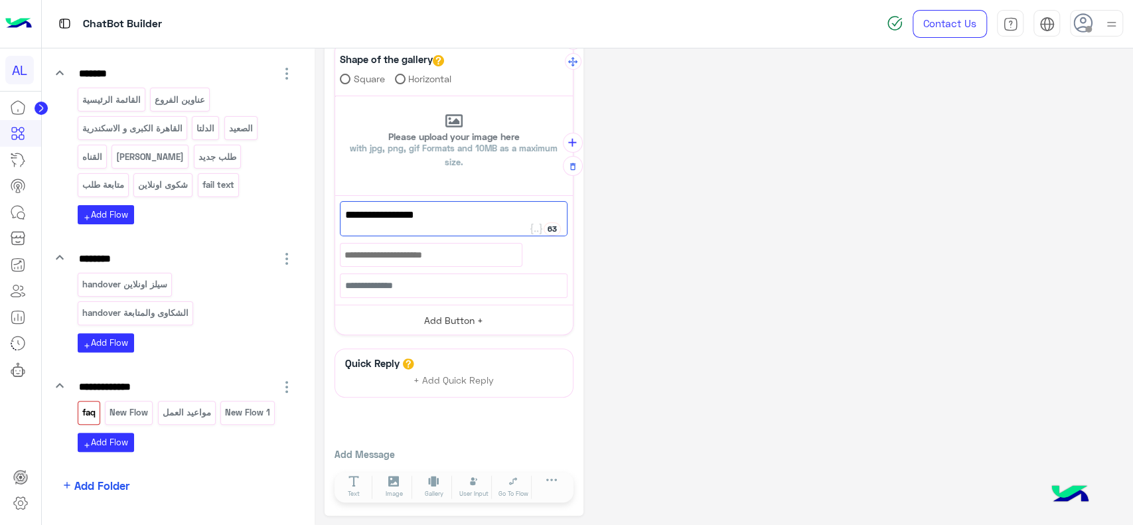
type textarea "**********"
click at [431, 320] on button "Add Button +" at bounding box center [454, 320] width 238 height 30
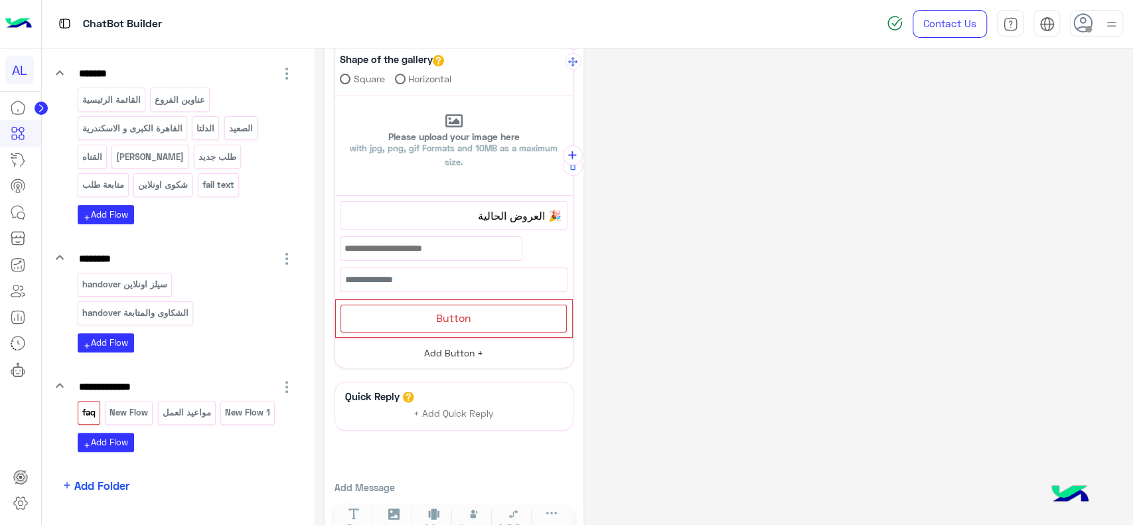
click at [431, 320] on div "Button" at bounding box center [453, 318] width 226 height 27
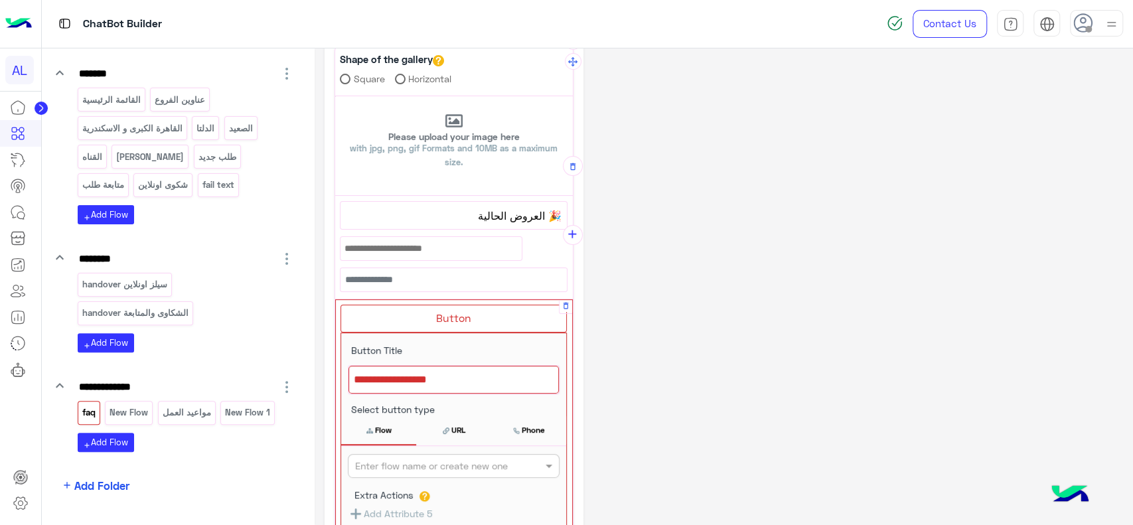
click at [424, 366] on div at bounding box center [453, 380] width 210 height 28
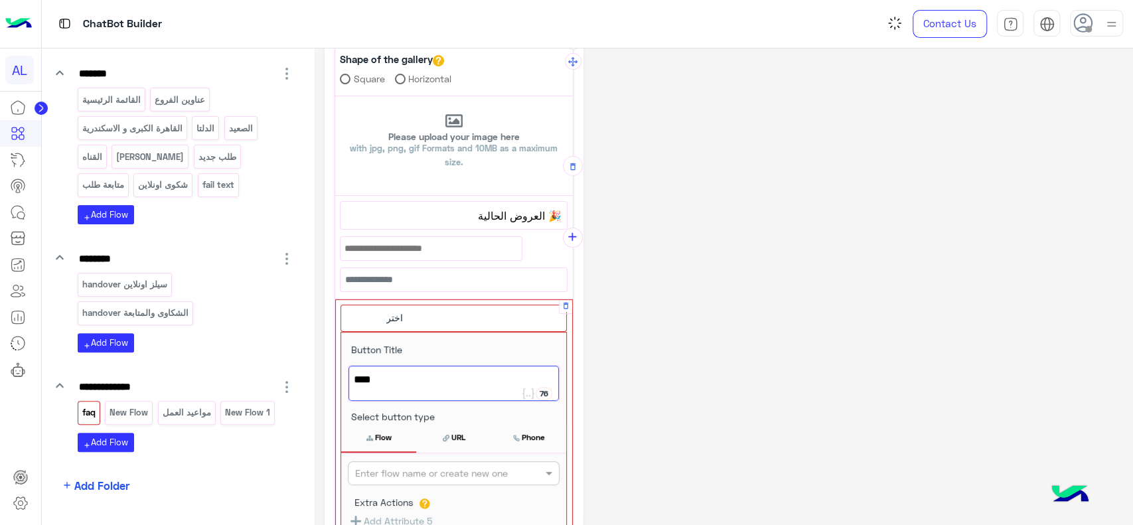
type textarea "****"
click at [433, 470] on input "text" at bounding box center [431, 473] width 153 height 14
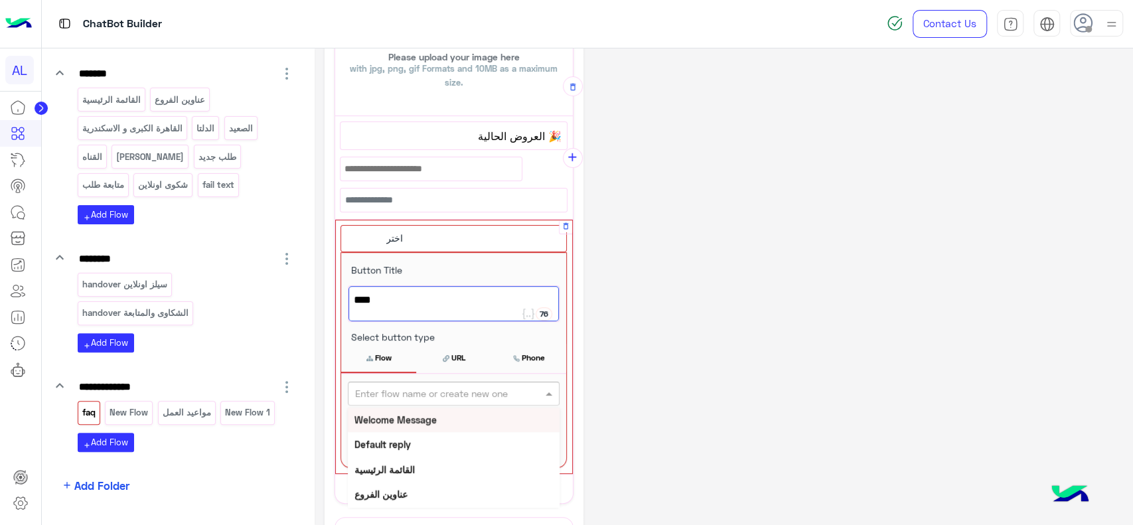
scroll to position [243, 0]
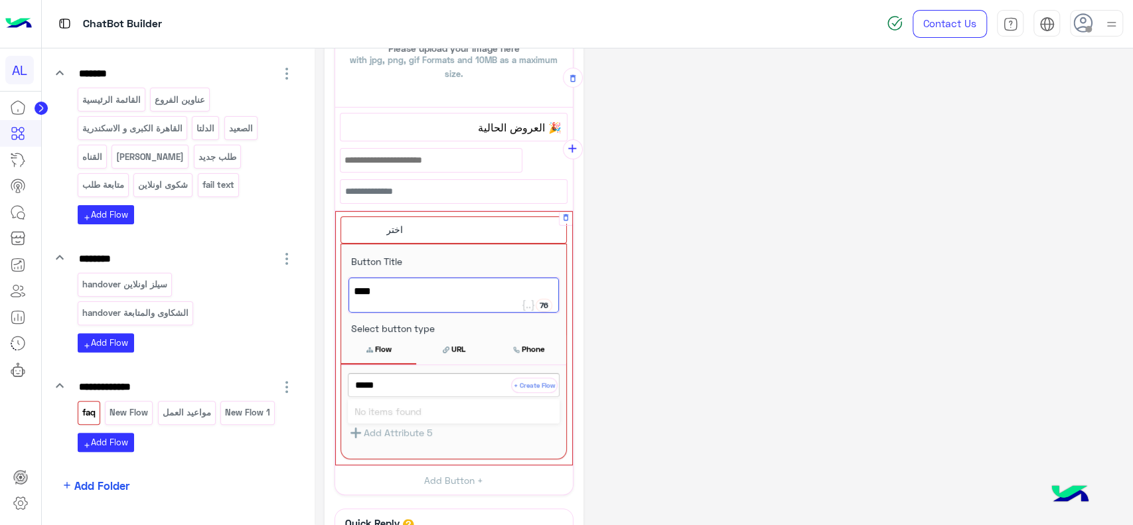
type input "******"
click at [525, 385] on button "+ Create Flow" at bounding box center [534, 385] width 46 height 15
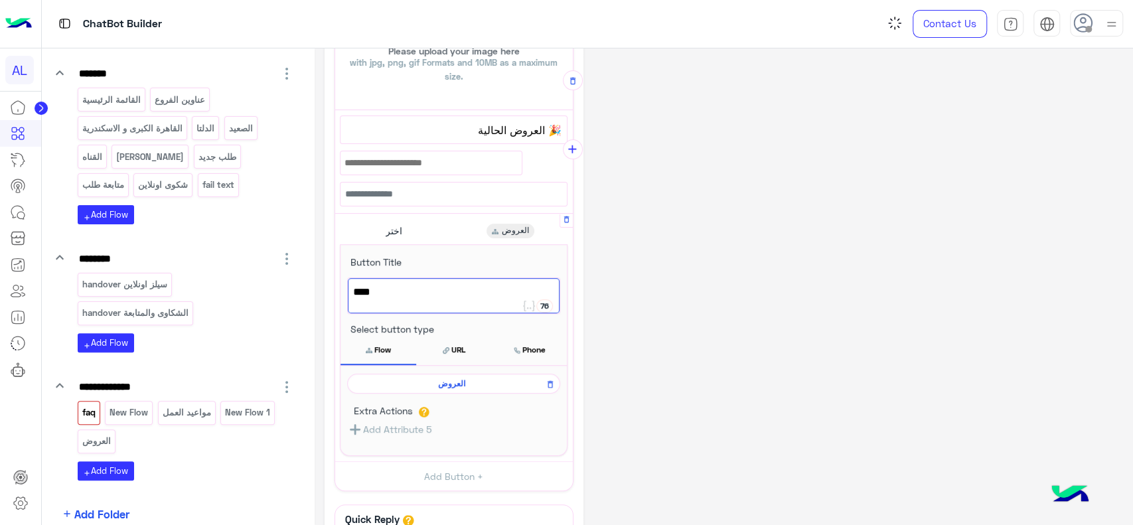
scroll to position [240, 0]
click at [456, 380] on span "العروض" at bounding box center [451, 384] width 194 height 12
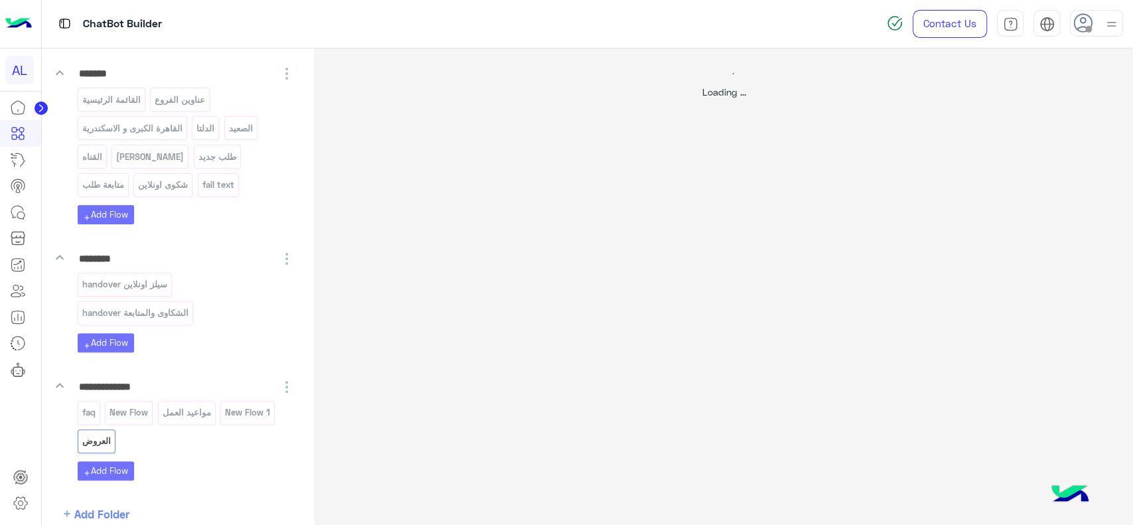
scroll to position [0, 0]
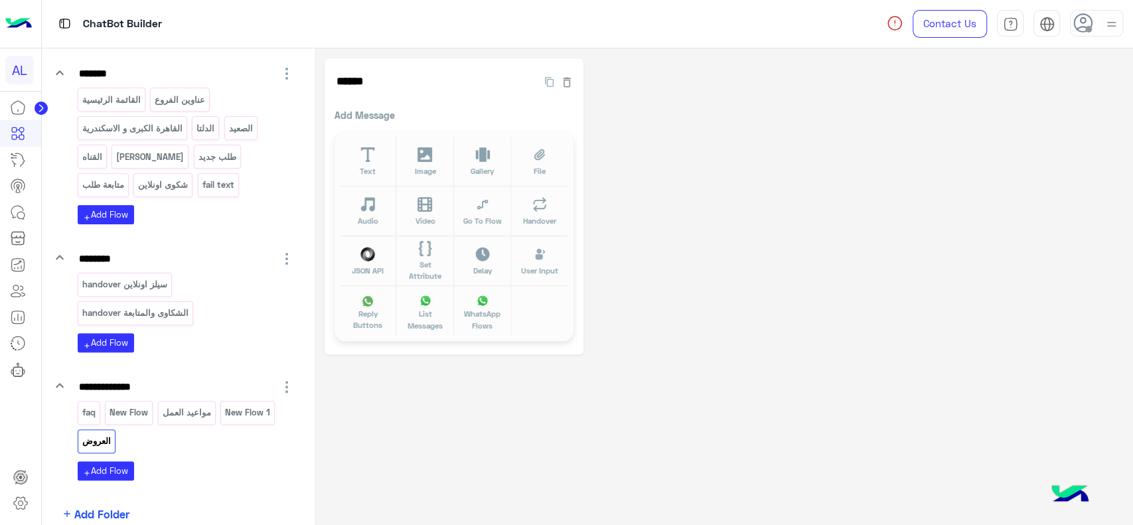
click at [11, 398] on div at bounding box center [20, 310] width 41 height 432
click at [90, 413] on p "faq" at bounding box center [88, 412] width 15 height 15
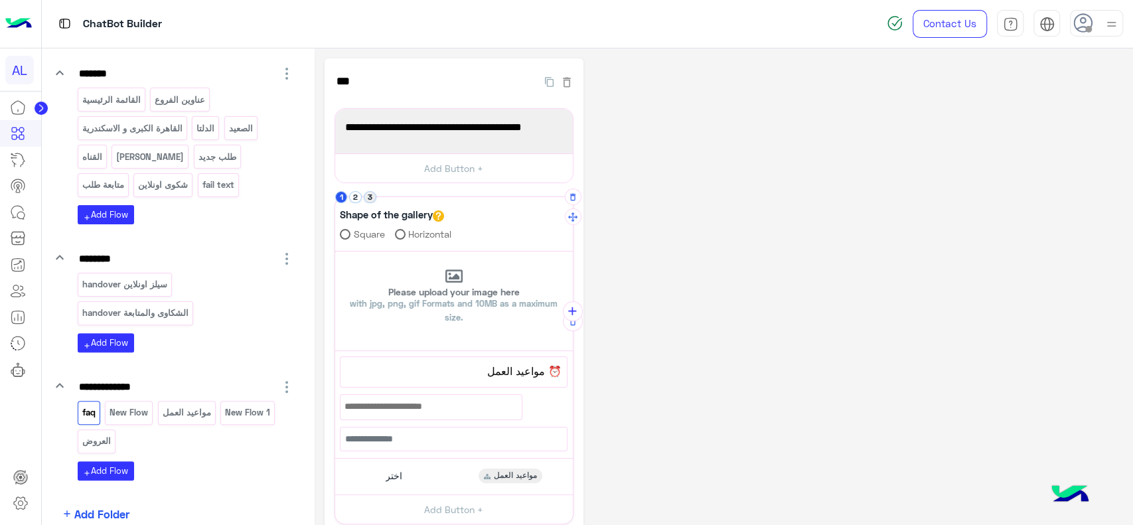
click at [368, 193] on button "3" at bounding box center [370, 197] width 13 height 13
click at [476, 372] on span "🎉 العروض الحالية" at bounding box center [454, 370] width 216 height 17
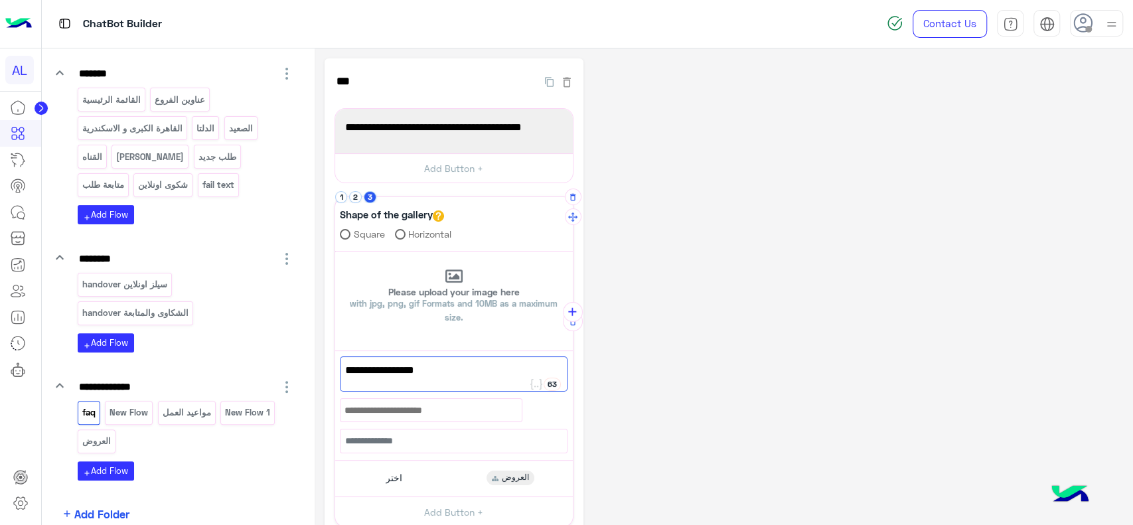
click at [476, 372] on span "🎉 العروض الحالية" at bounding box center [453, 370] width 217 height 17
drag, startPoint x: 476, startPoint y: 372, endPoint x: 543, endPoint y: 371, distance: 66.4
click at [543, 371] on span "🎉 العروض الحالية" at bounding box center [453, 370] width 217 height 17
paste textarea "**********"
click at [506, 370] on span "🎉 هل في عروض أو خصومات متاحة في فرع" at bounding box center [453, 370] width 217 height 17
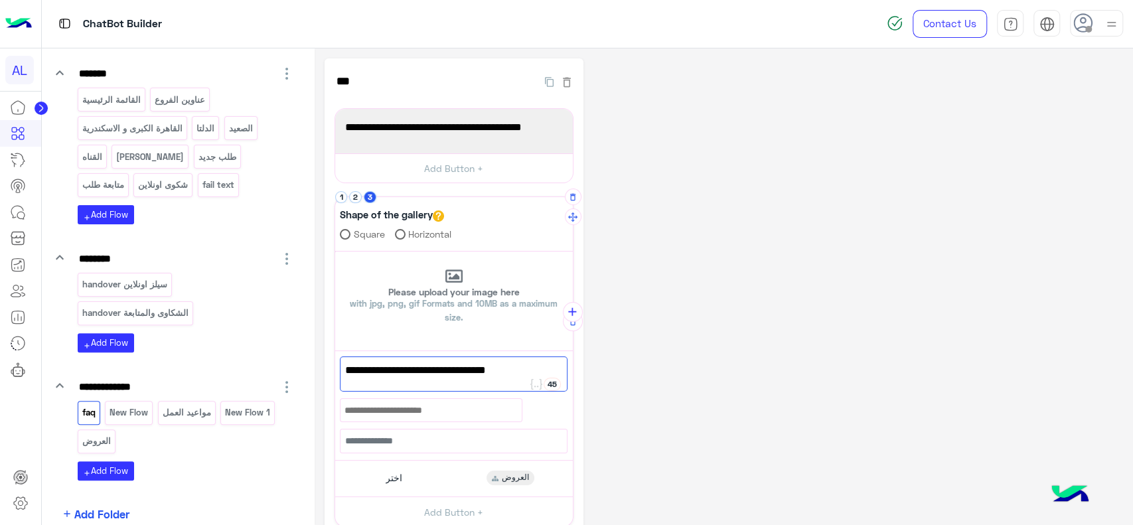
click at [437, 374] on span "🎉 عن العروض أو خصومات متاحة في فرع" at bounding box center [453, 370] width 217 height 17
click at [434, 374] on span "🎉 عن العروض أو خصومات متاحة في فرع" at bounding box center [453, 370] width 217 height 17
drag, startPoint x: 435, startPoint y: 372, endPoint x: 361, endPoint y: 374, distance: 74.4
click at [361, 374] on span "🎉 عن العروض أو خصومات المتاحة في فرع" at bounding box center [453, 370] width 217 height 17
click at [435, 383] on div "🎉 عن العروض أو خصومات في الفروع" at bounding box center [454, 373] width 228 height 35
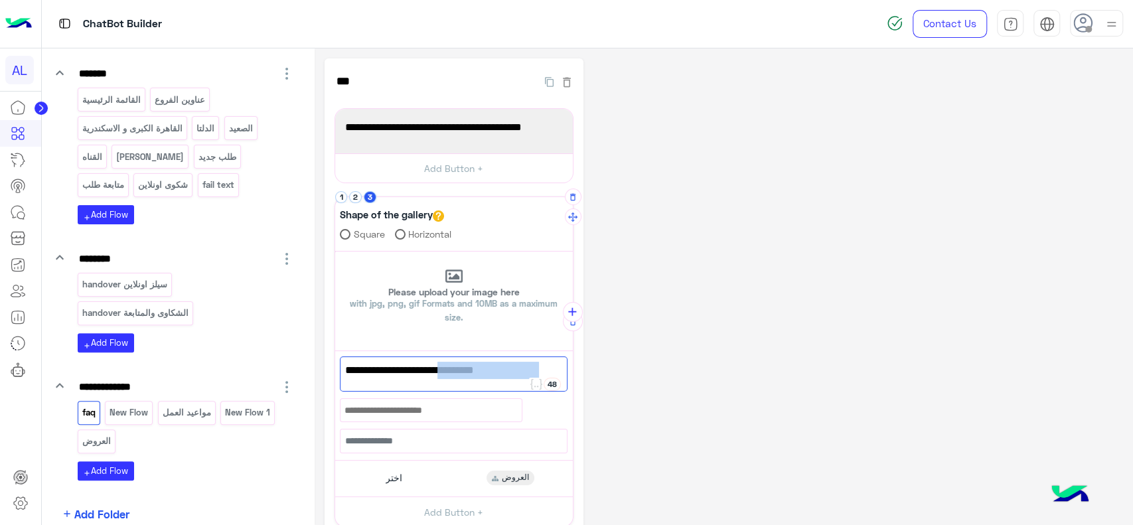
drag, startPoint x: 541, startPoint y: 371, endPoint x: 441, endPoint y: 377, distance: 100.4
click at [441, 377] on span "🎉 عن العروض أو خصومات في الفروع" at bounding box center [453, 370] width 217 height 17
drag, startPoint x: 541, startPoint y: 368, endPoint x: 376, endPoint y: 354, distance: 165.8
click at [376, 354] on div "**********" at bounding box center [454, 402] width 238 height 102
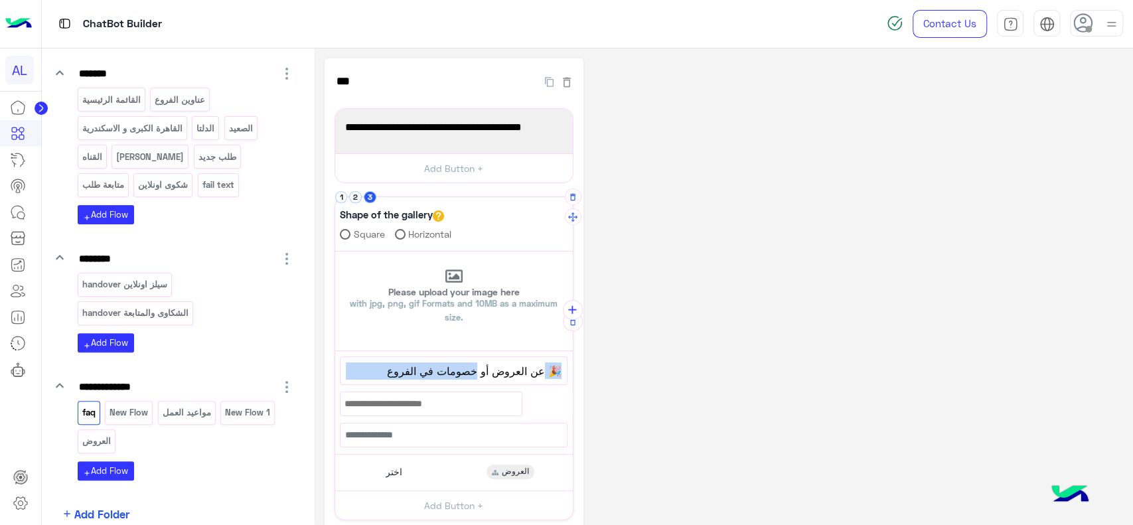
click at [376, 354] on div "**********" at bounding box center [454, 399] width 238 height 96
drag, startPoint x: 379, startPoint y: 370, endPoint x: 541, endPoint y: 369, distance: 162.5
click at [541, 369] on span "🎉 عن العروض أو خصومات في الفروع" at bounding box center [454, 370] width 216 height 17
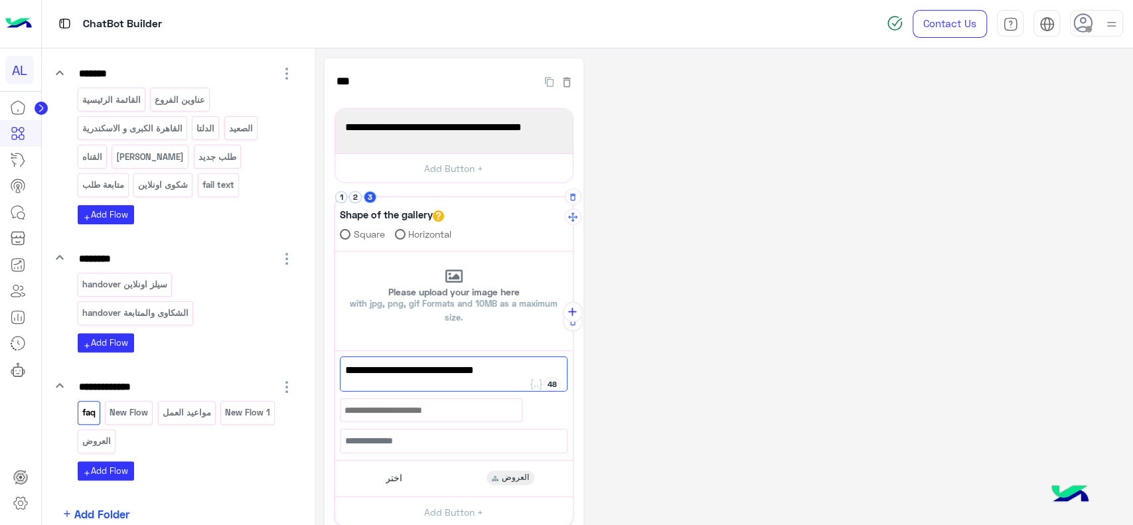
paste textarea "******"
drag, startPoint x: 446, startPoint y: 372, endPoint x: 370, endPoint y: 370, distance: 76.3
click at [370, 370] on span "🎉 هل في عروض حالية؟ وأين أقدر أشوفها؟" at bounding box center [453, 370] width 217 height 17
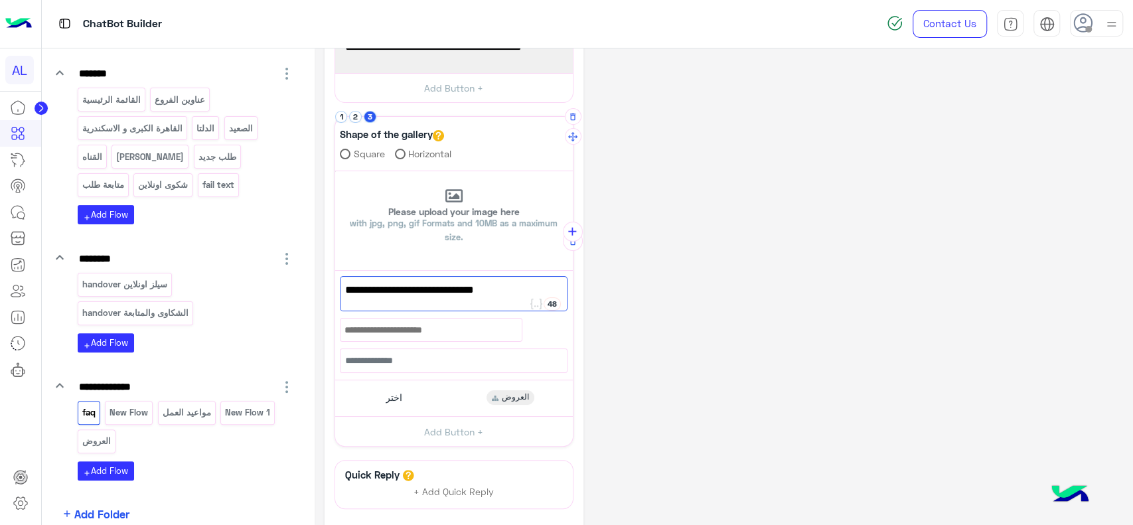
scroll to position [88, 0]
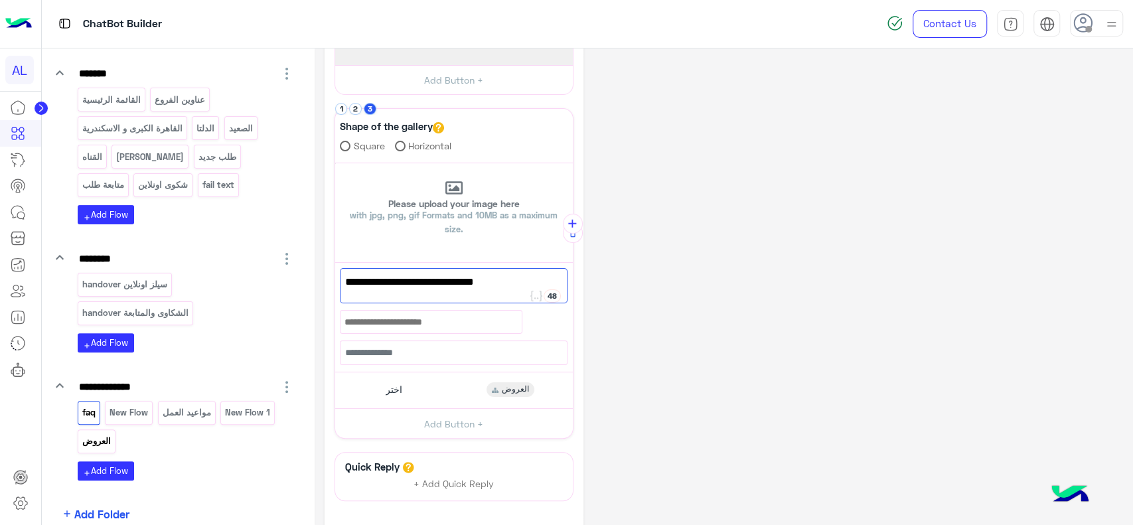
type textarea "**********"
click at [100, 439] on p "العروض" at bounding box center [96, 440] width 31 height 15
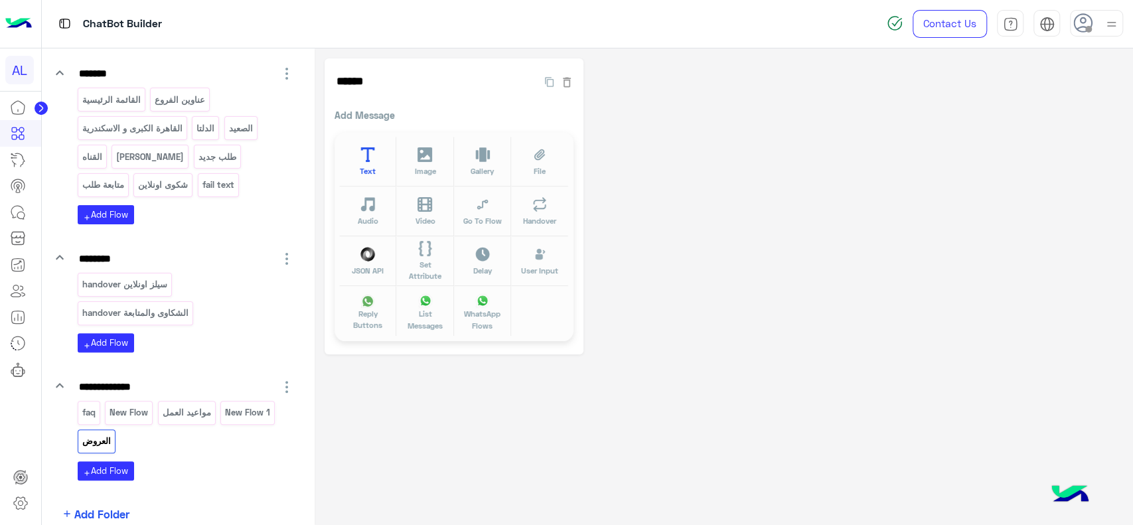
click at [359, 159] on button "Text" at bounding box center [367, 162] width 57 height 50
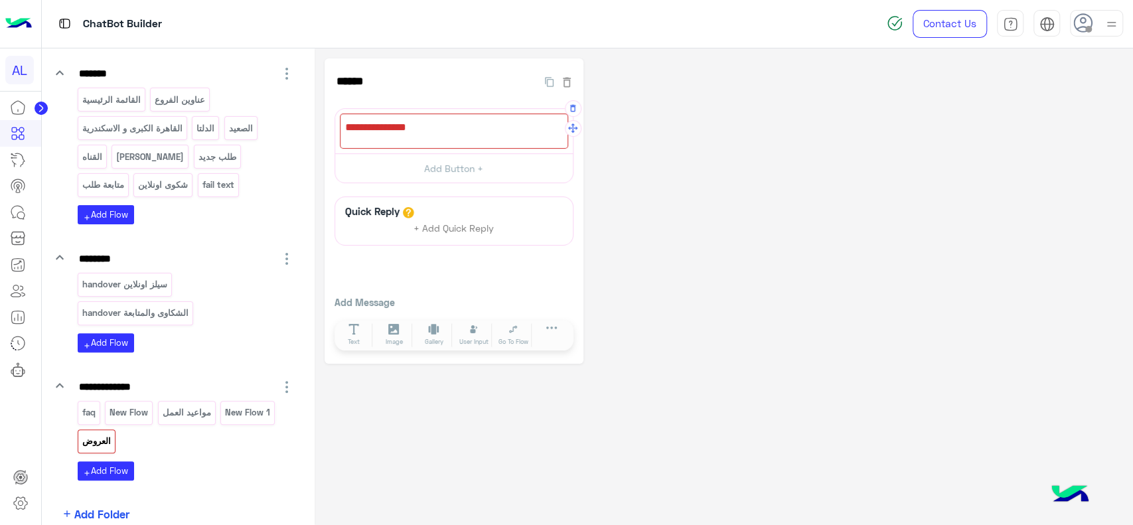
click at [420, 133] on div at bounding box center [454, 130] width 228 height 35
paste textarea "**********"
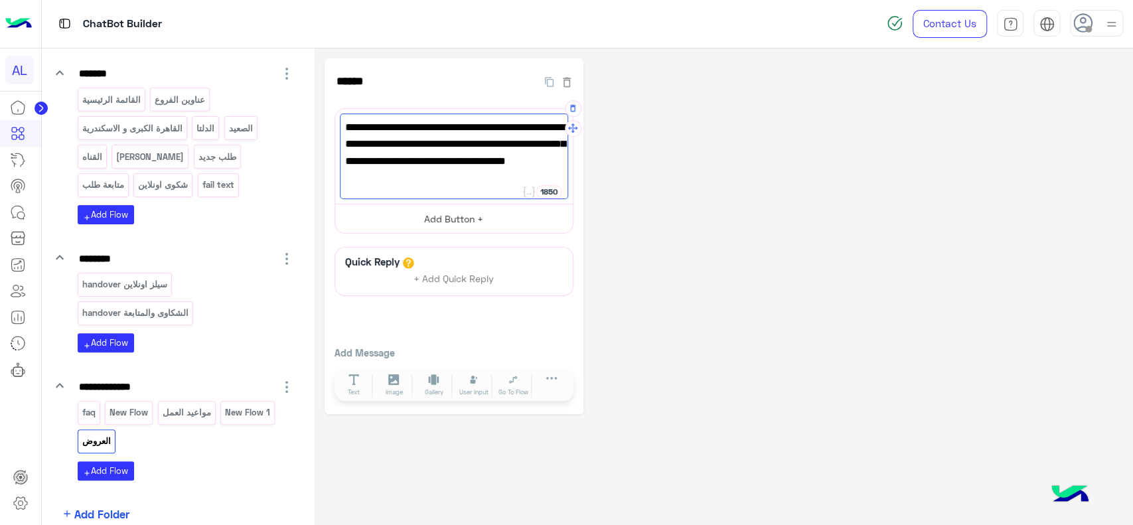
type textarea "**********"
click at [419, 215] on button "Add Button +" at bounding box center [454, 219] width 238 height 30
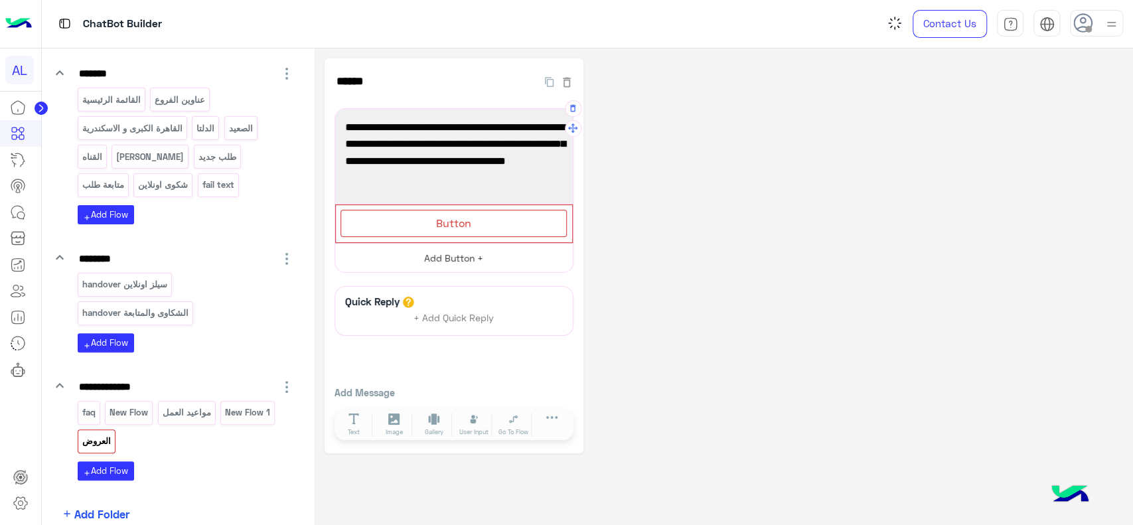
click at [419, 215] on div "Button" at bounding box center [453, 223] width 226 height 27
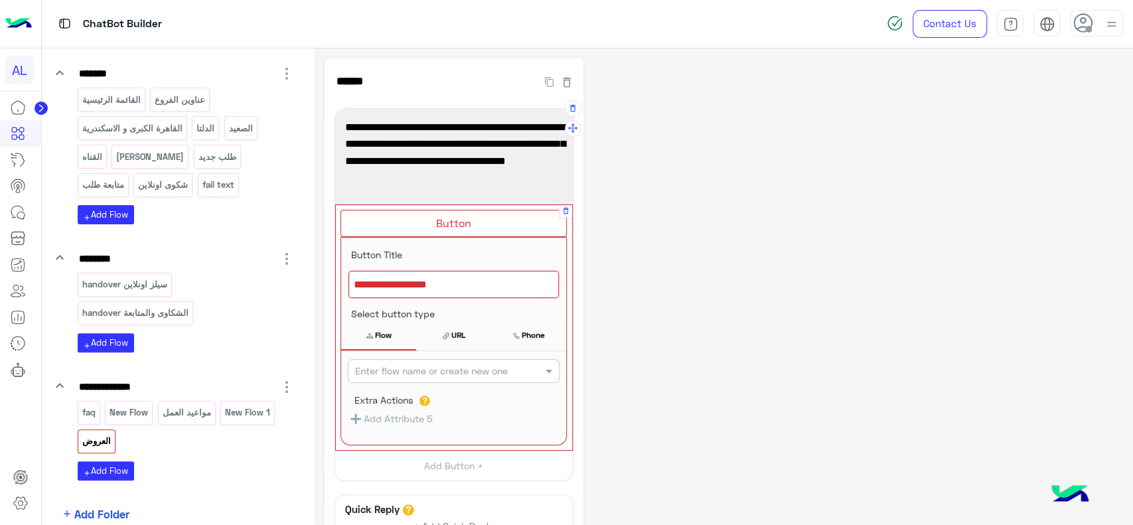
click at [419, 290] on div at bounding box center [453, 285] width 210 height 28
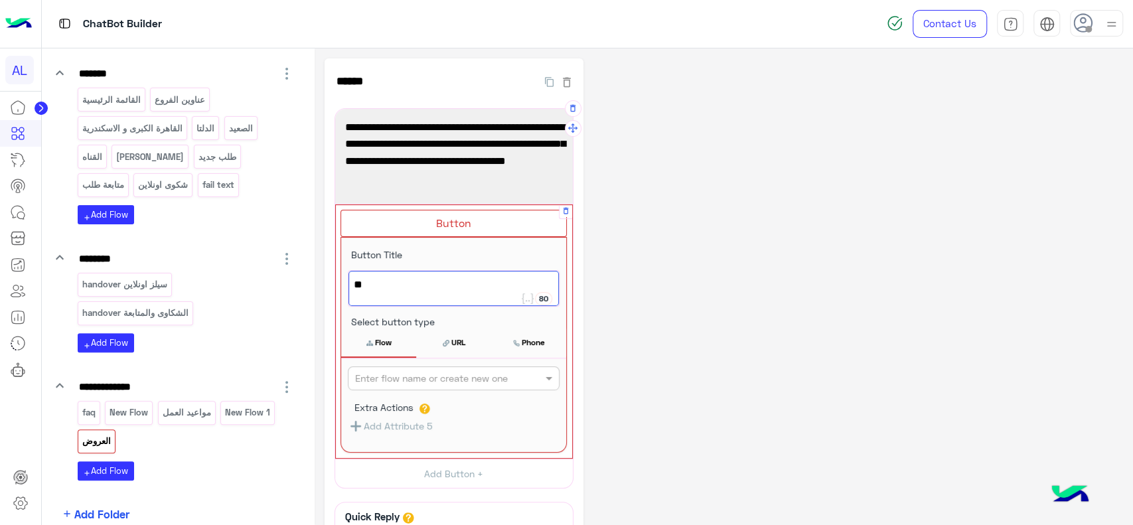
type textarea "*"
type textarea "**********"
click at [641, 284] on div "**********" at bounding box center [723, 363] width 798 height 610
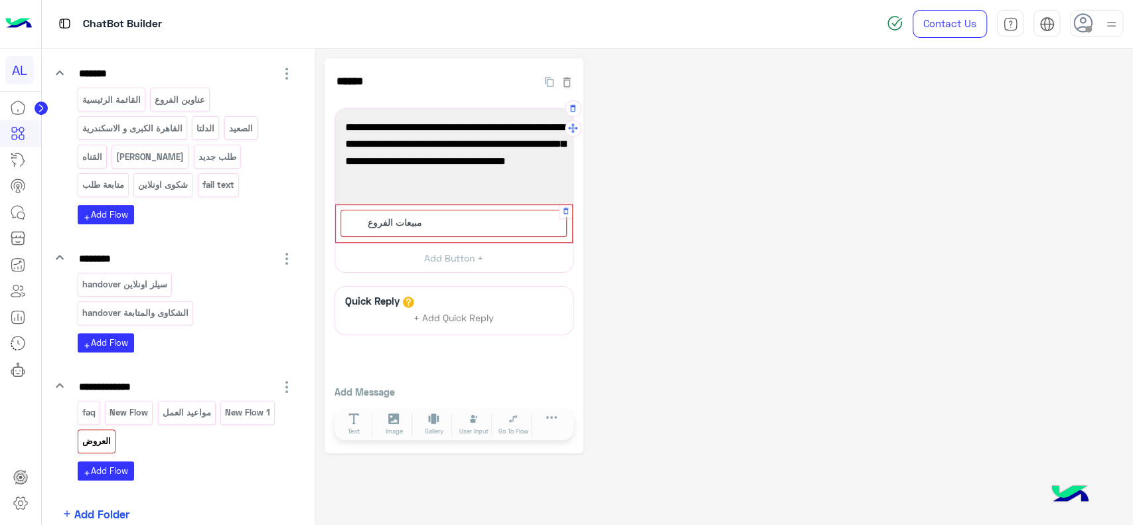
click at [462, 226] on div "مبيعات الفروع" at bounding box center [453, 223] width 226 height 27
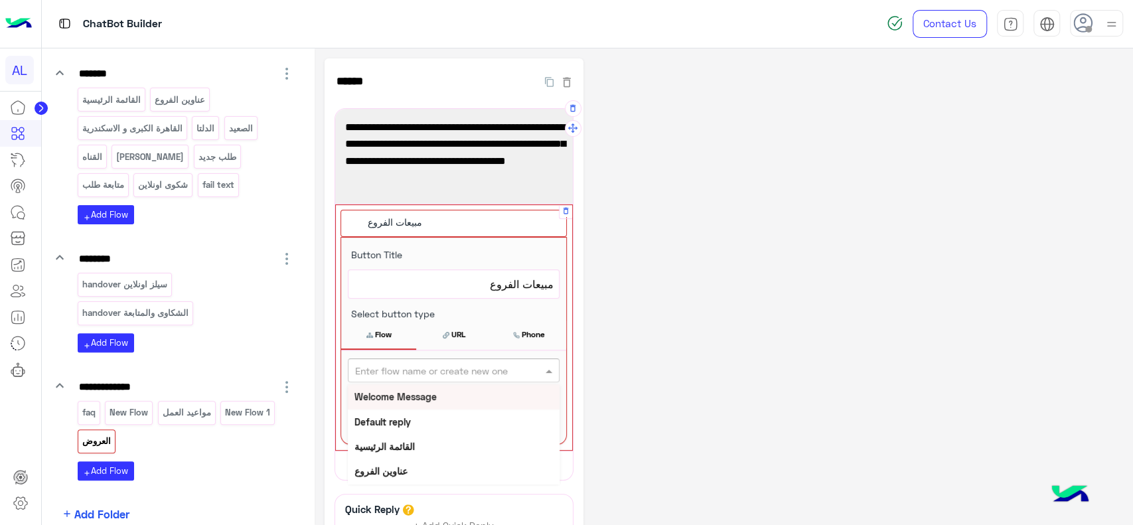
click at [439, 364] on input "text" at bounding box center [431, 371] width 153 height 14
type input "*"
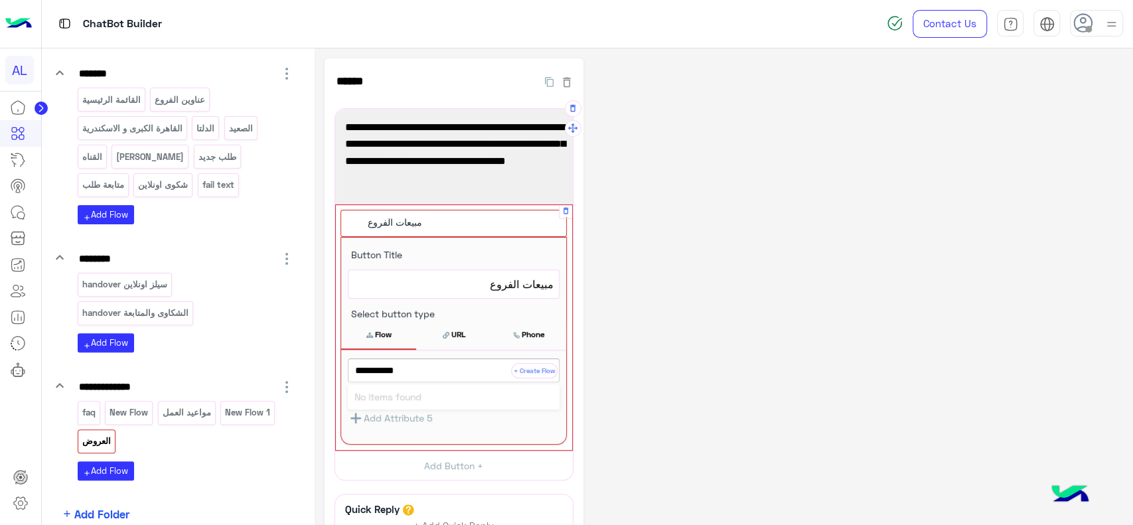
type input "**********"
click at [537, 372] on button "+ Create Flow" at bounding box center [534, 370] width 46 height 15
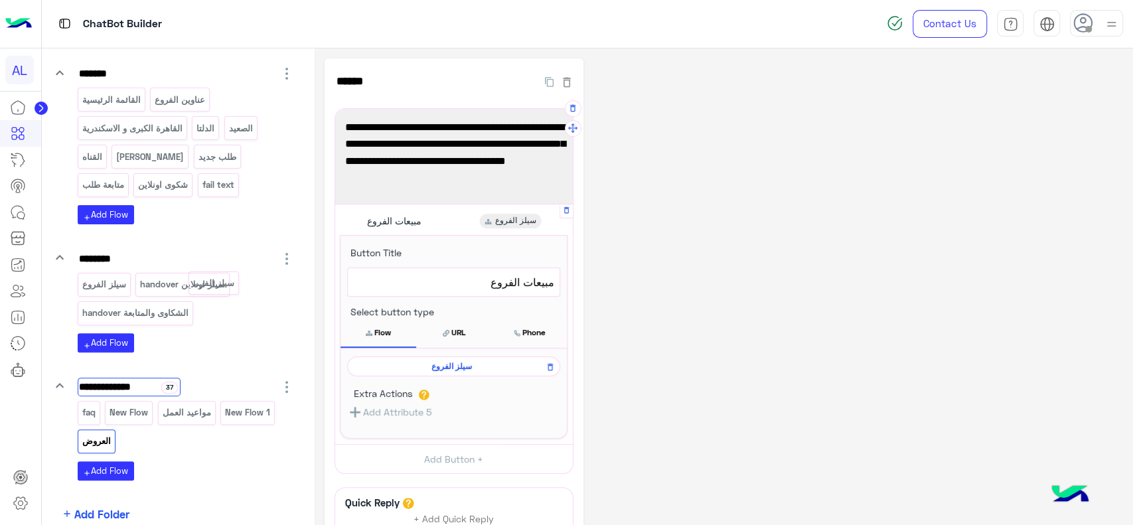
drag, startPoint x: 157, startPoint y: 440, endPoint x: 225, endPoint y: 285, distance: 169.6
click at [155, 286] on p "سيلز اونلاين handover" at bounding box center [124, 284] width 87 height 15
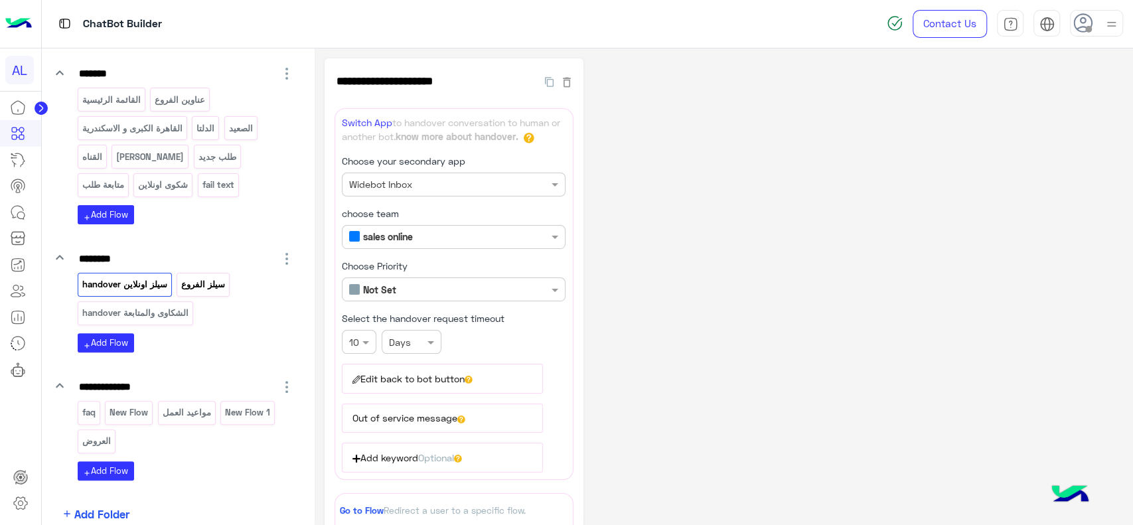
click at [212, 289] on p "سيلز الفروع" at bounding box center [203, 284] width 46 height 15
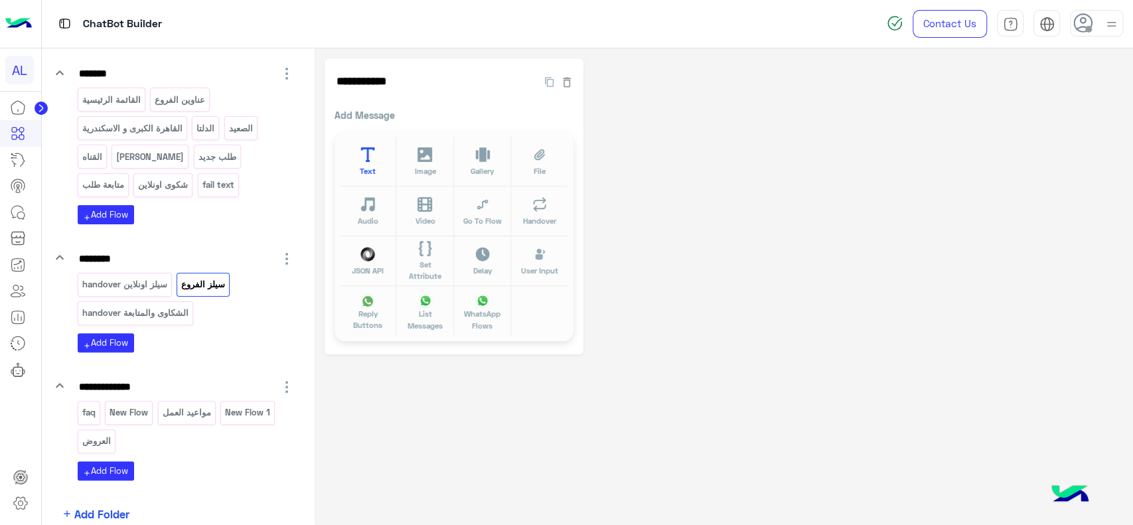
click at [383, 163] on button "Text" at bounding box center [367, 162] width 57 height 50
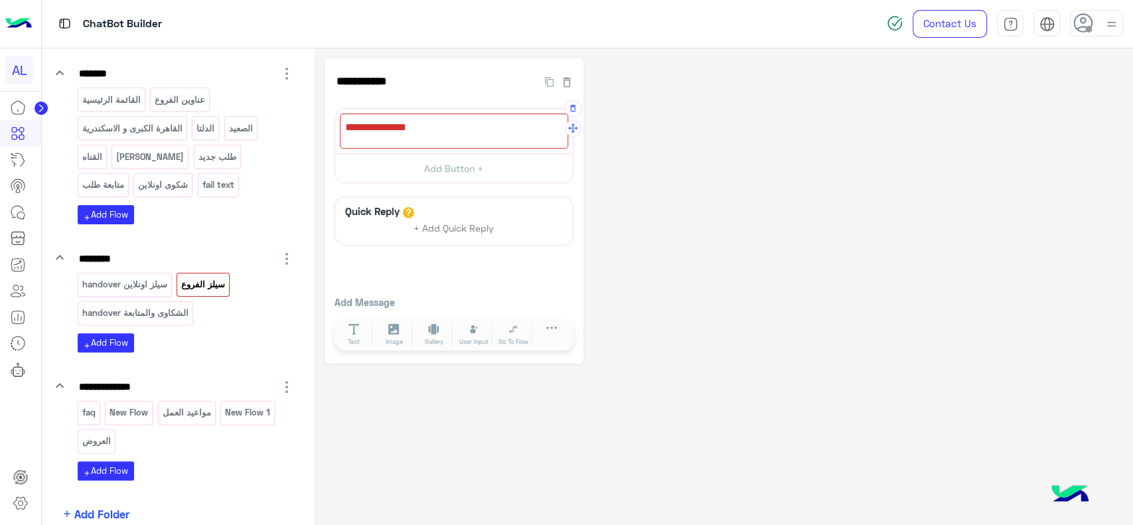
click at [392, 133] on div at bounding box center [454, 130] width 228 height 35
click at [23, 419] on div at bounding box center [20, 310] width 41 height 432
click at [398, 130] on div at bounding box center [454, 130] width 228 height 35
paste textarea "**********"
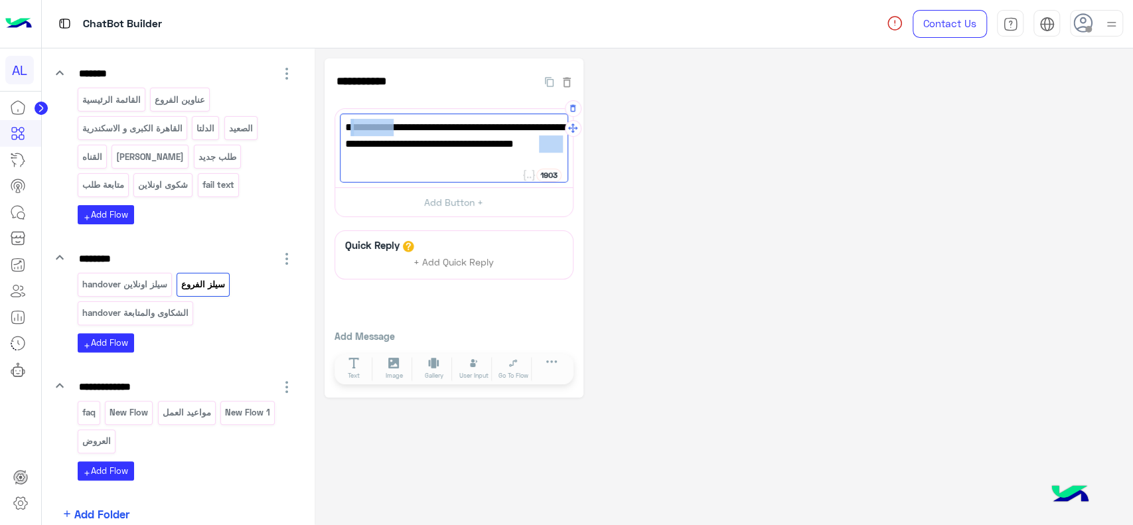
drag, startPoint x: 388, startPoint y: 129, endPoint x: 538, endPoint y: 148, distance: 151.2
click at [538, 148] on span "من فضلك ابعتلنا صورة المنتج أو اسمه اللي عايز تطلبه، وهيتم تحويل طلبك لقسم المب…" at bounding box center [454, 144] width 218 height 51
click at [484, 126] on span "من فضلك ابعتلنا صورة المنتج وأسم الفرع ، وهيتم تحويل طلبك لقسم المبيعات علشان ي…" at bounding box center [454, 136] width 218 height 34
click at [377, 125] on span "من فضلك ابعتلنا "صورة المنتج وأسم الفرع ، وهيتم تحويل طلبك لقسم المبيعات علشان …" at bounding box center [454, 144] width 218 height 51
click at [364, 130] on span "من فضلك ابعتلنا "صورة المنتج وأسم الفرع" ، وهيتم تحويل طلبك لقسم المبيعات علشان…" at bounding box center [454, 144] width 218 height 51
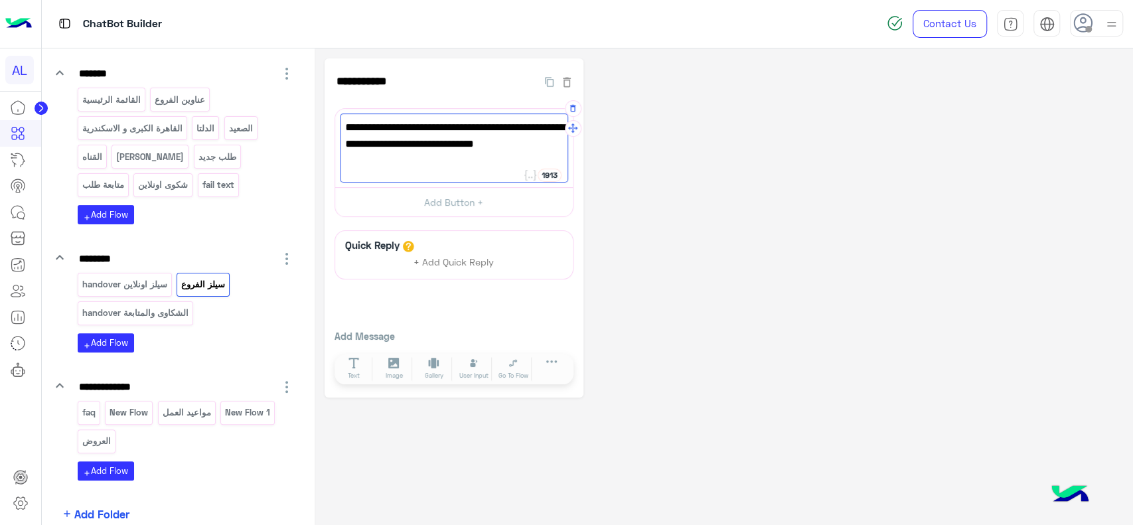
click at [363, 130] on span "من فضلك ابعتلنا "صورة المنتج وأسم الفرع" ، وهيتم تحويل طلبك لقسم المبيعات علشان…" at bounding box center [454, 144] width 218 height 51
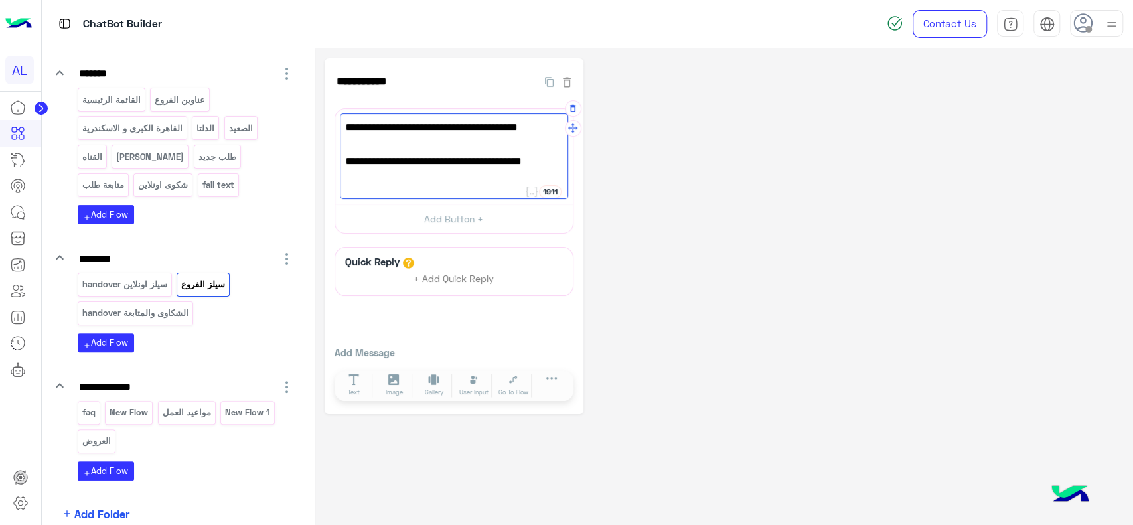
type textarea "**********"
click at [622, 167] on div "**********" at bounding box center [723, 236] width 798 height 356
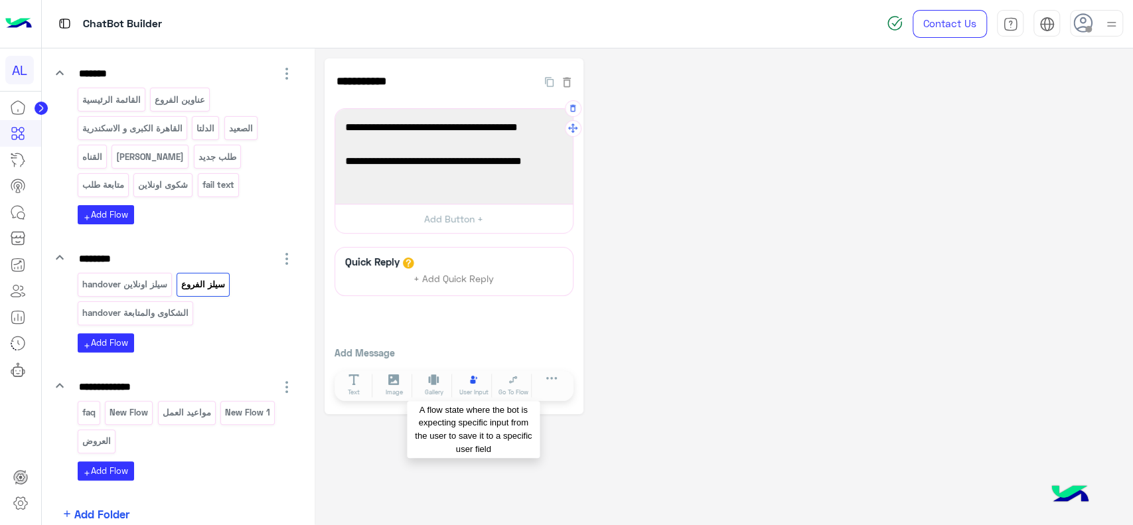
click at [476, 380] on icon at bounding box center [473, 379] width 11 height 11
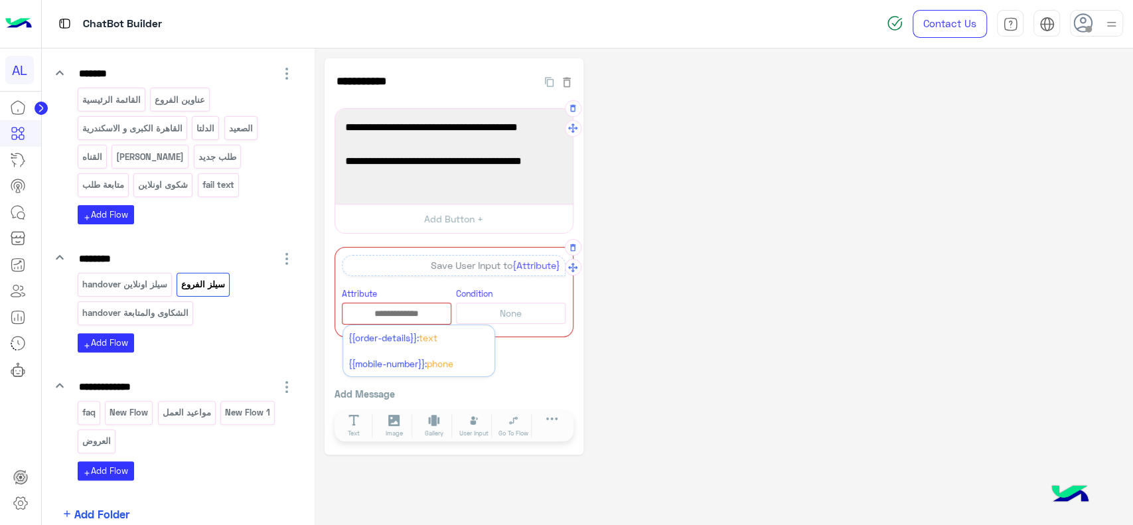
click at [409, 310] on input "text" at bounding box center [396, 314] width 108 height 15
click at [385, 335] on span "{{order-details}}:" at bounding box center [383, 337] width 70 height 11
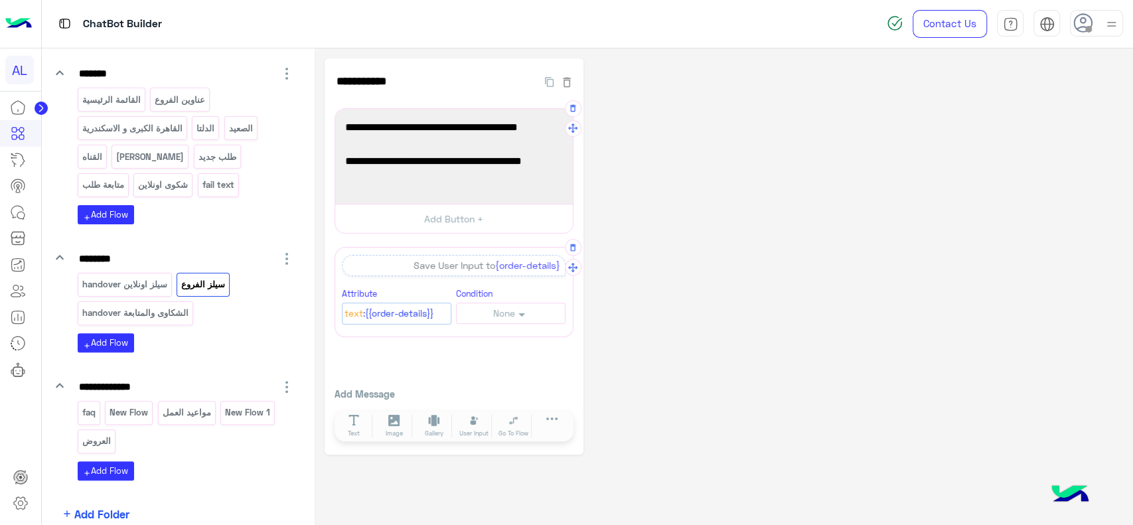
click at [621, 304] on div "**********" at bounding box center [723, 256] width 798 height 397
click at [517, 423] on icon at bounding box center [513, 420] width 11 height 11
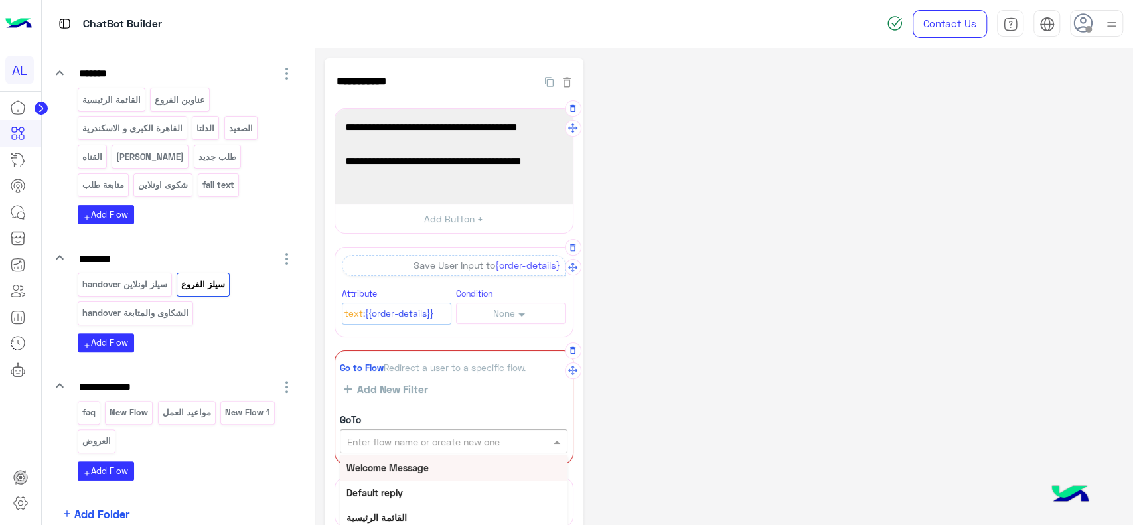
click at [419, 438] on input "text" at bounding box center [431, 442] width 168 height 14
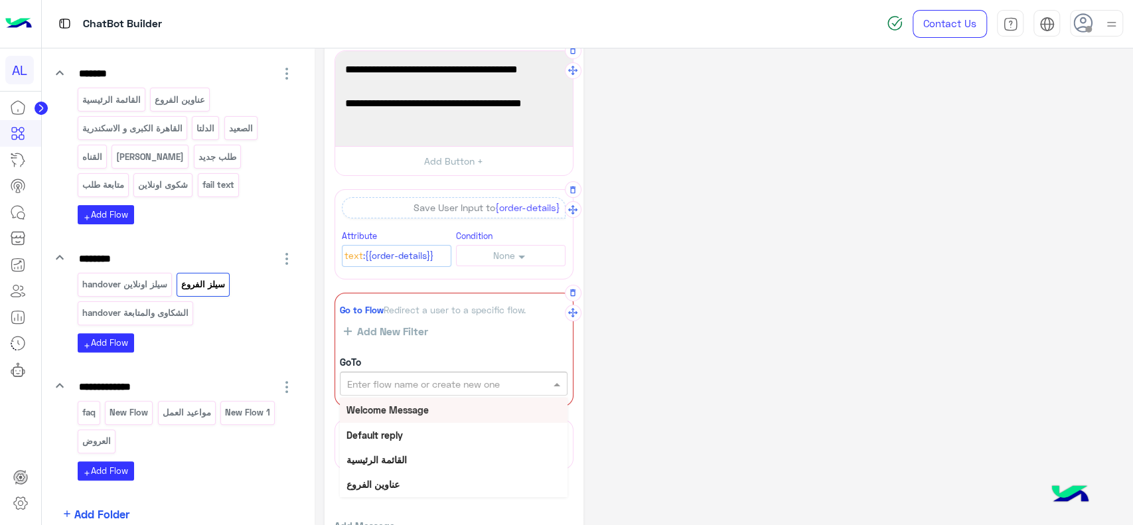
scroll to position [59, 0]
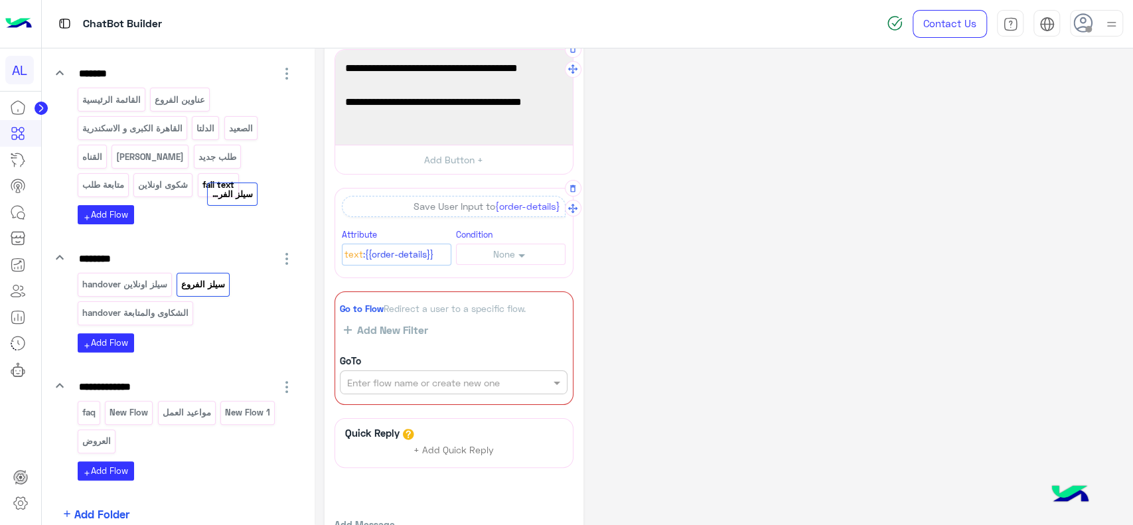
drag, startPoint x: 196, startPoint y: 291, endPoint x: 232, endPoint y: 188, distance: 108.9
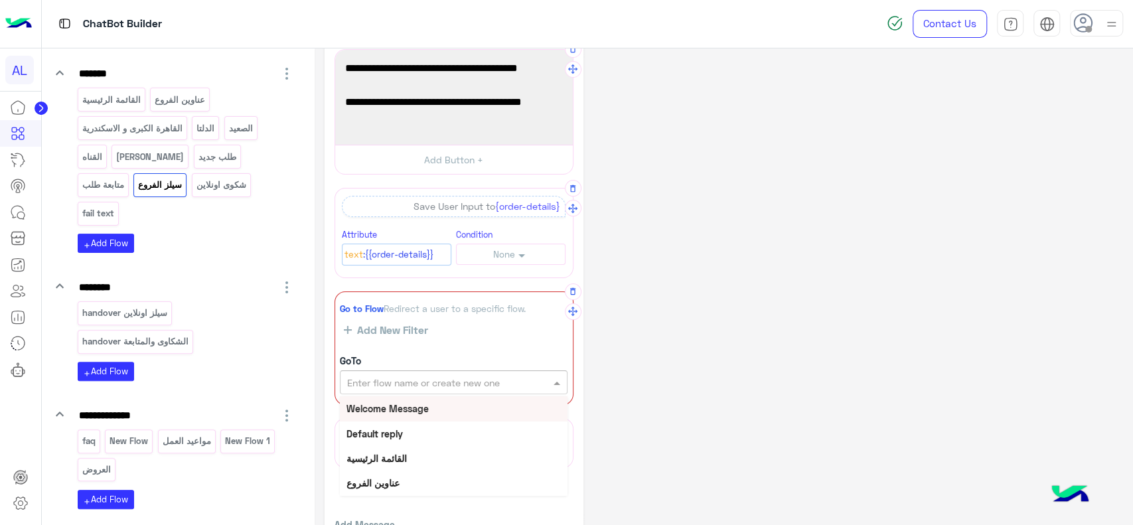
click at [364, 385] on input "text" at bounding box center [431, 383] width 168 height 14
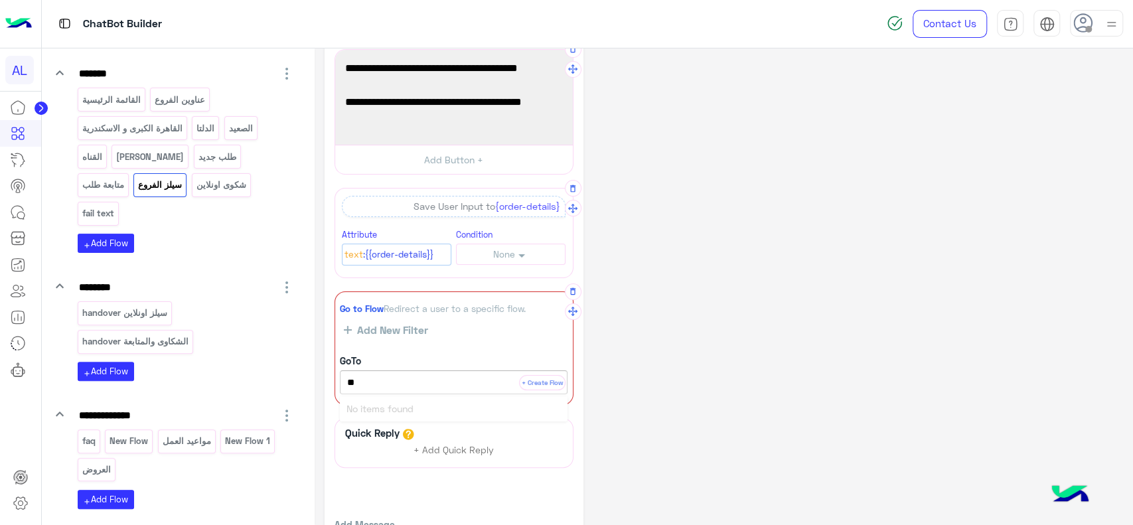
type input "*"
type input "**********"
click at [533, 385] on button "+ Create Flow" at bounding box center [542, 382] width 46 height 15
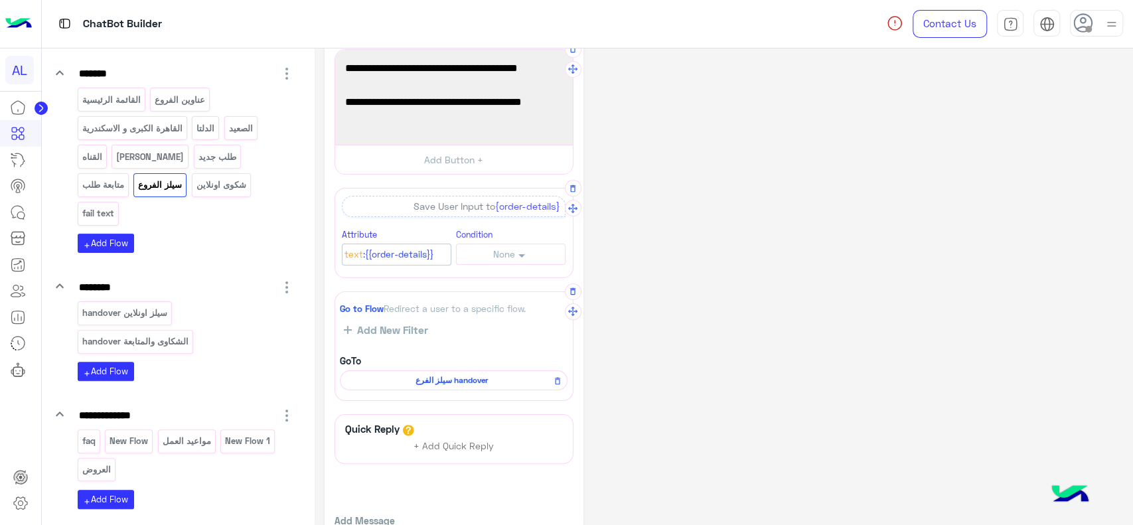
click at [464, 380] on span "سيلز الفرع handover" at bounding box center [451, 380] width 208 height 12
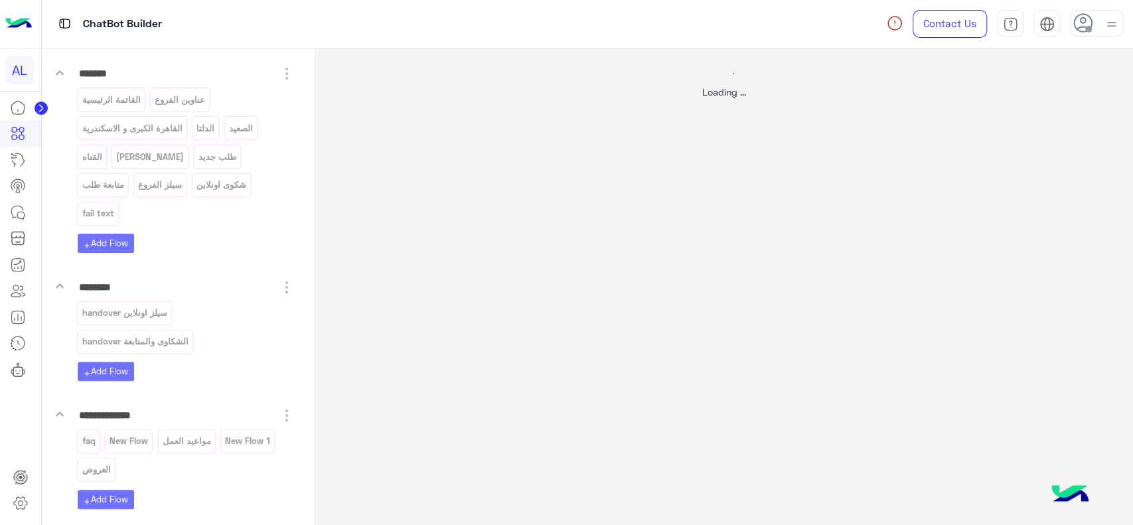
scroll to position [0, 0]
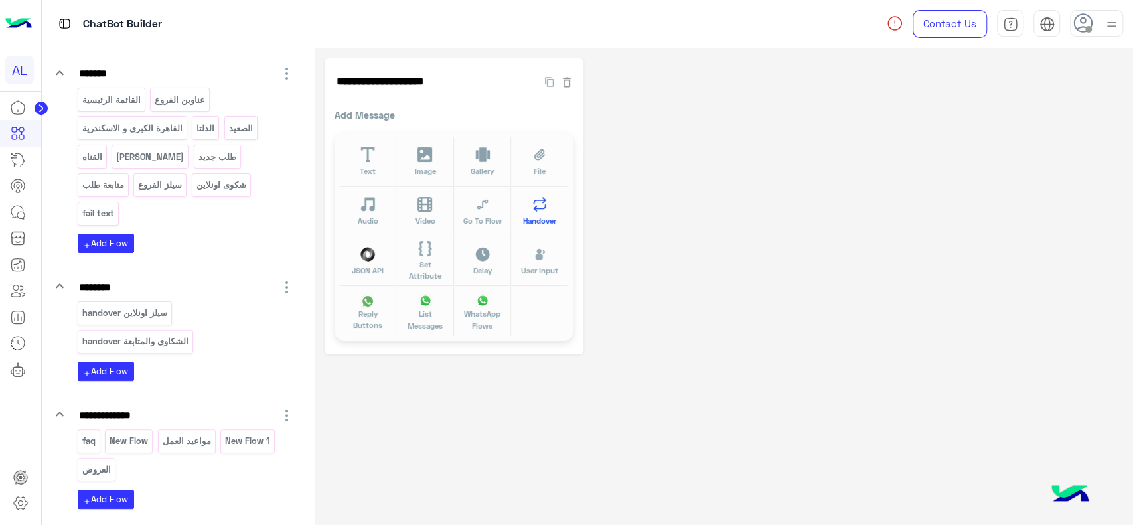
click at [532, 215] on span "Handover" at bounding box center [539, 220] width 33 height 11
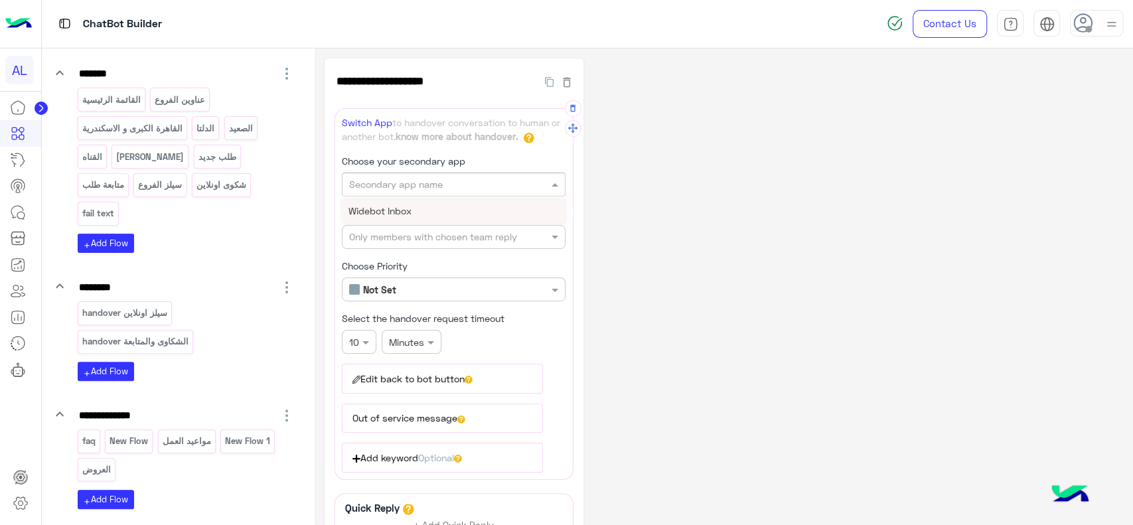
drag, startPoint x: 413, startPoint y: 187, endPoint x: 395, endPoint y: 205, distance: 25.3
click at [395, 196] on ng-select "Secondary app name Widebot Inbox" at bounding box center [454, 184] width 224 height 24
click at [395, 205] on span "Widebot Inbox" at bounding box center [379, 210] width 63 height 11
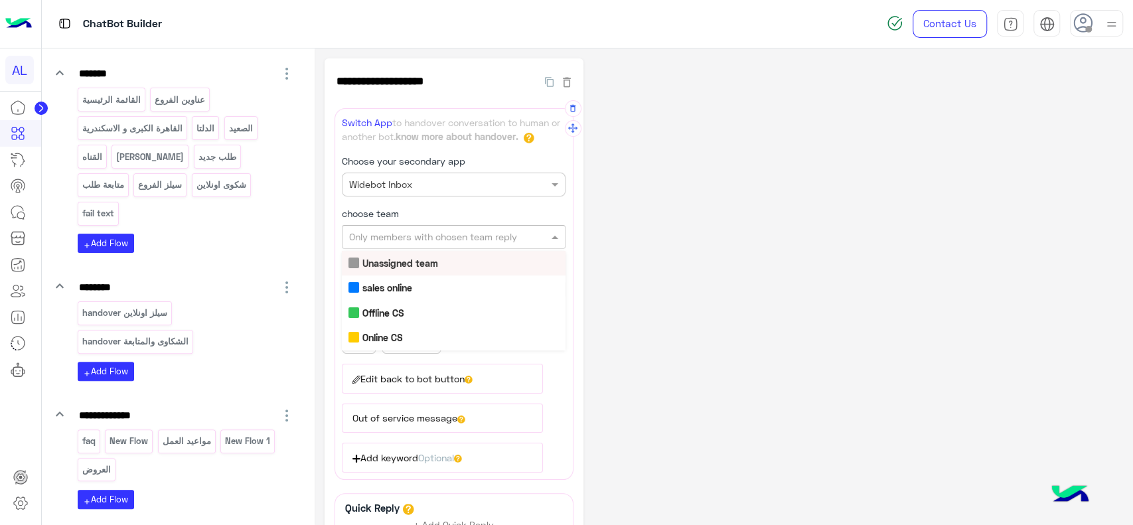
click at [389, 237] on input "text" at bounding box center [431, 237] width 165 height 14
click at [393, 333] on b "Sales Offline" at bounding box center [388, 338] width 53 height 11
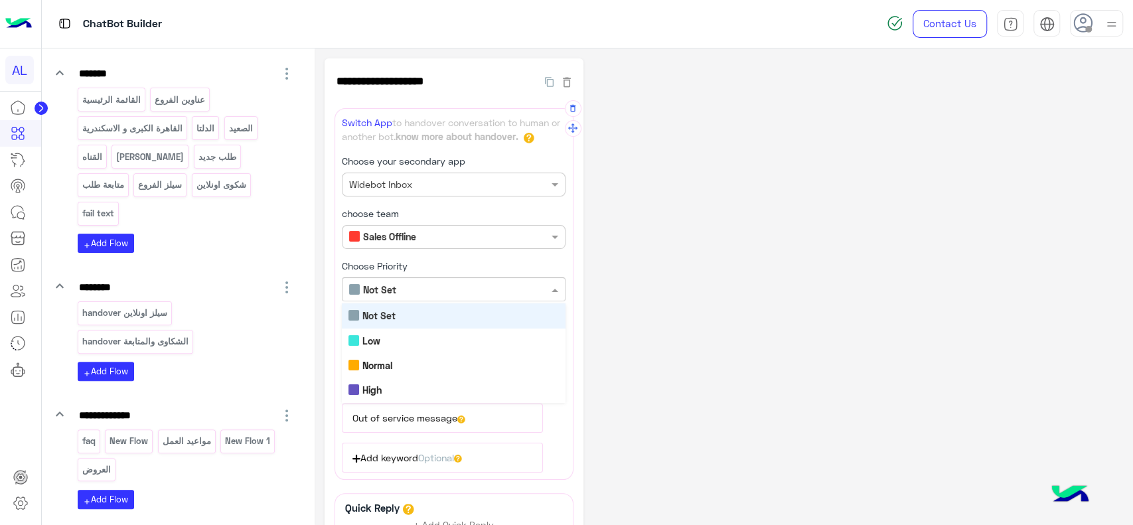
click at [393, 296] on div "Not Set" at bounding box center [454, 289] width 224 height 24
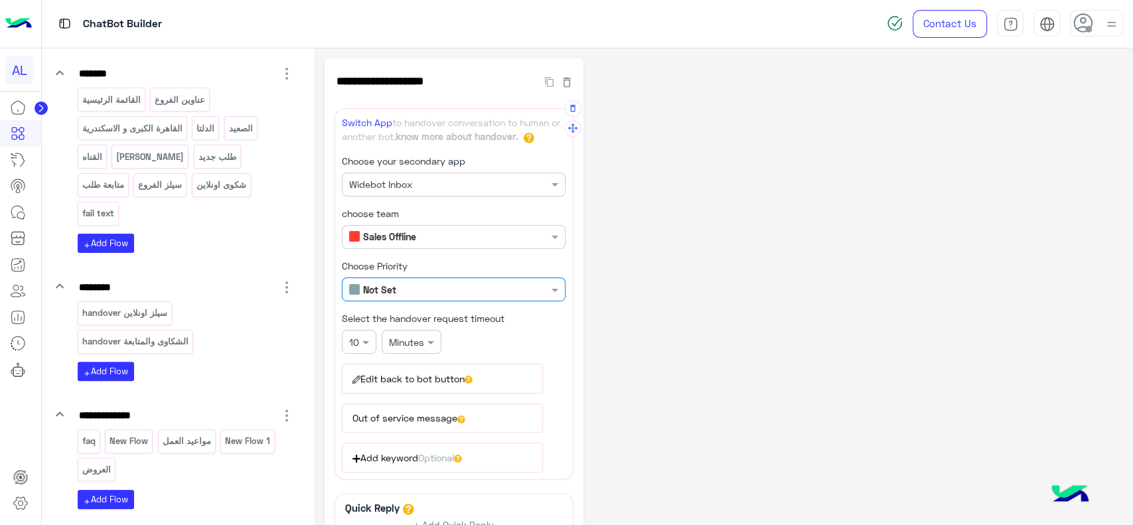
click at [393, 296] on div "Not Set" at bounding box center [454, 289] width 224 height 24
click at [420, 330] on div "× Minutes" at bounding box center [411, 342] width 60 height 24
click at [410, 417] on div "Days" at bounding box center [411, 417] width 60 height 25
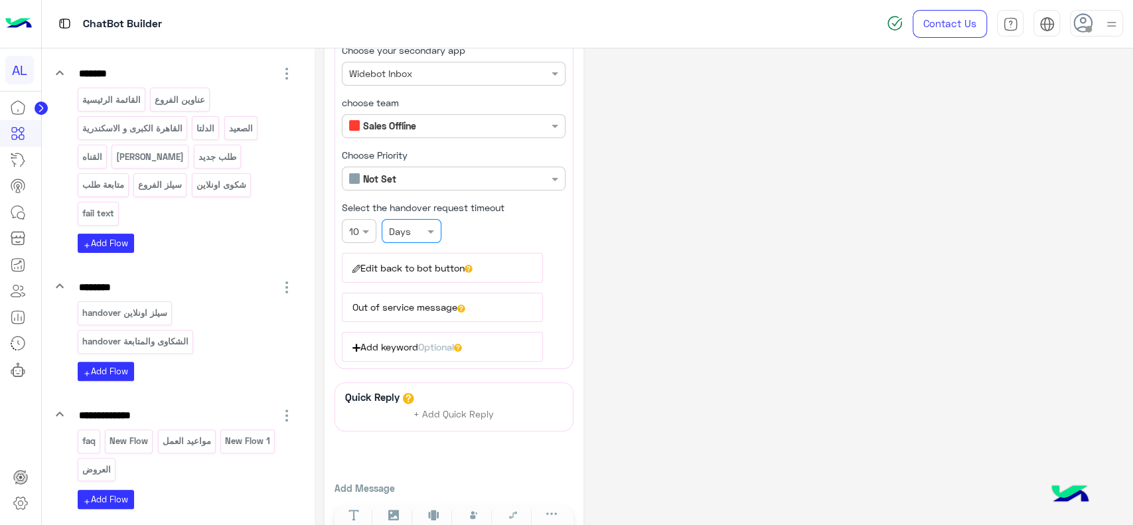
scroll to position [125, 0]
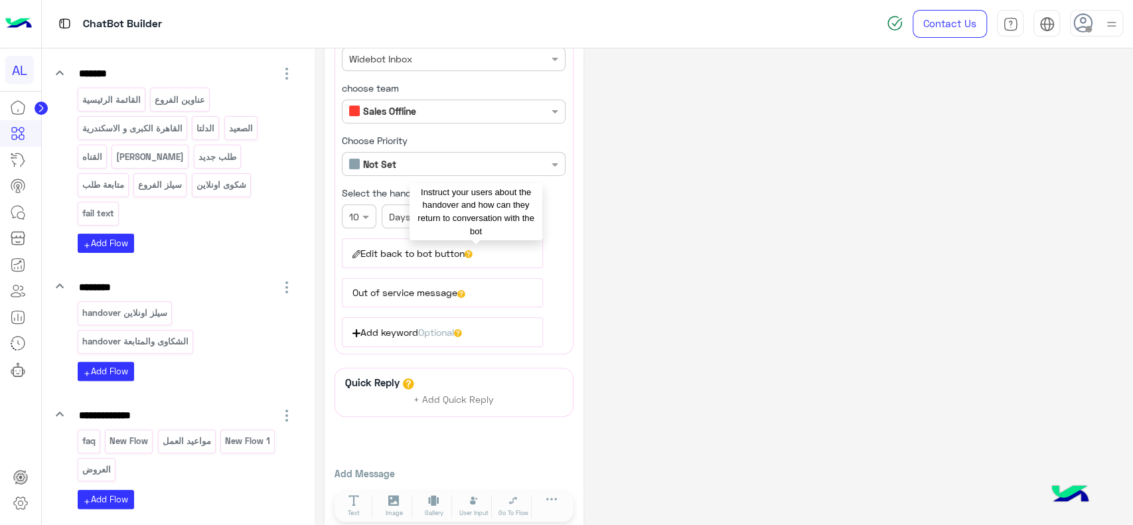
click at [472, 250] on icon at bounding box center [468, 254] width 8 height 8
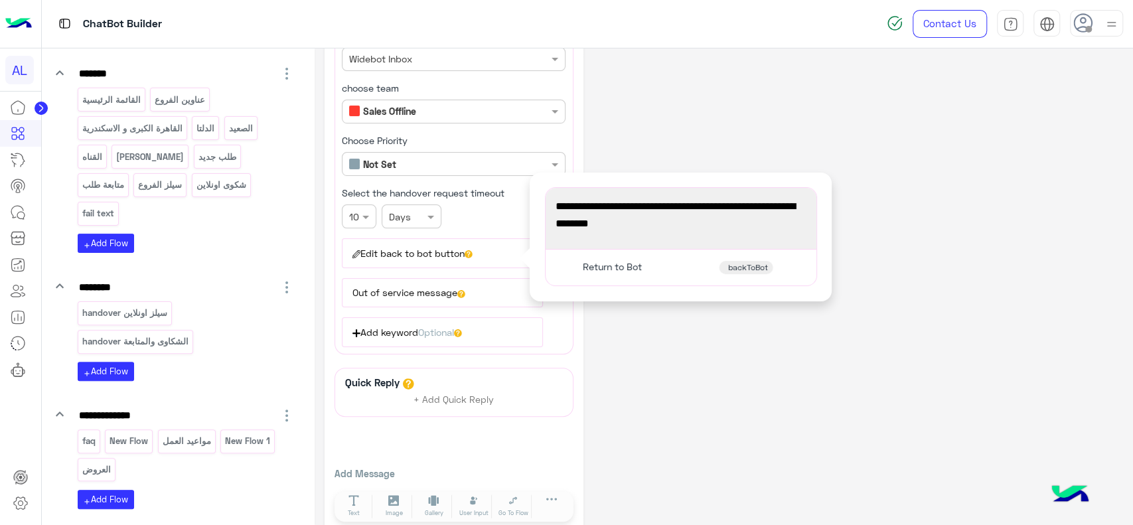
click at [606, 222] on span "You're now on handover mode, click the button below to return to bot" at bounding box center [680, 215] width 251 height 34
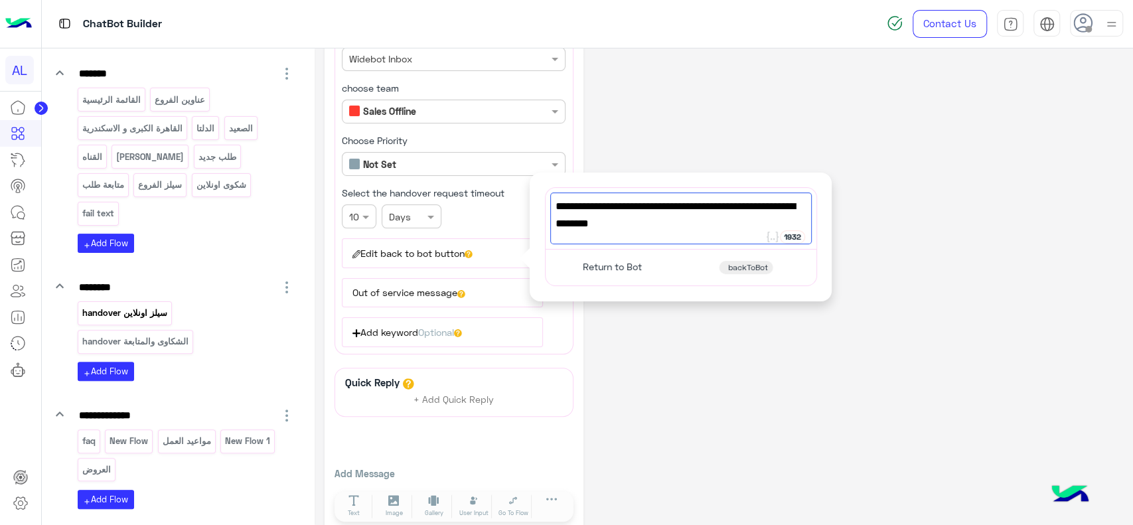
click at [155, 305] on p "سيلز اونلاين handover" at bounding box center [124, 312] width 87 height 15
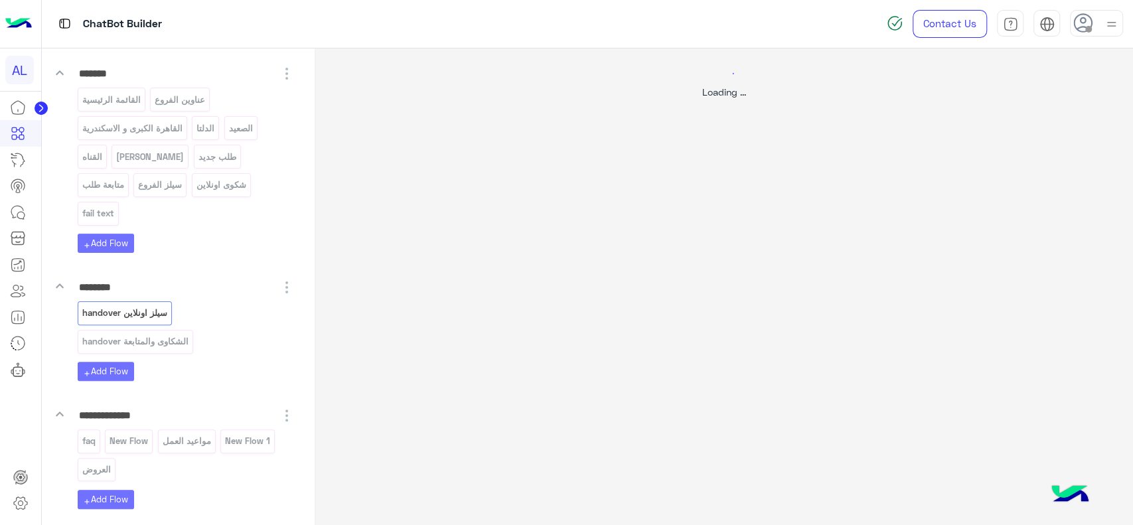
scroll to position [0, 0]
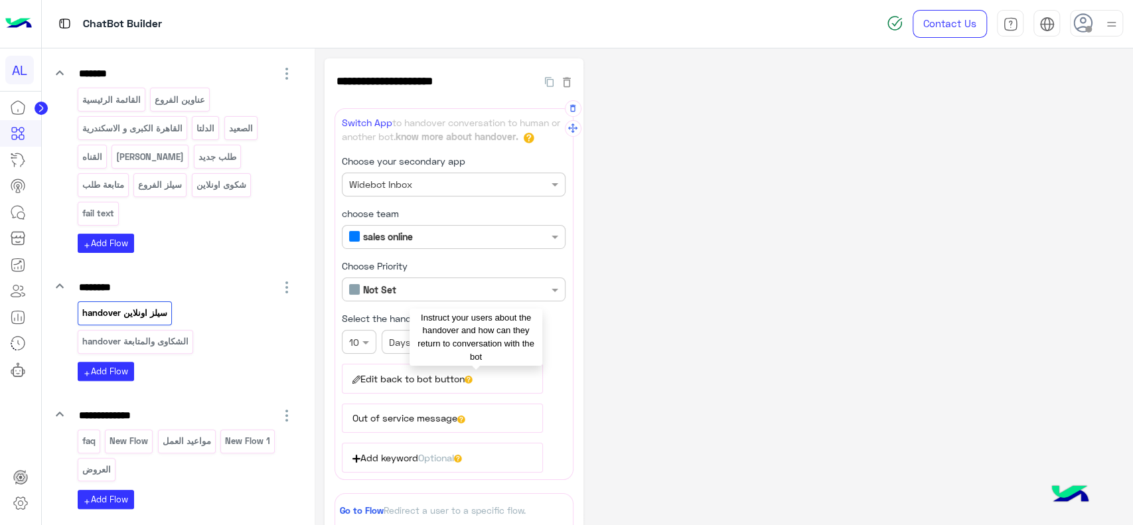
click at [472, 376] on icon at bounding box center [468, 380] width 8 height 8
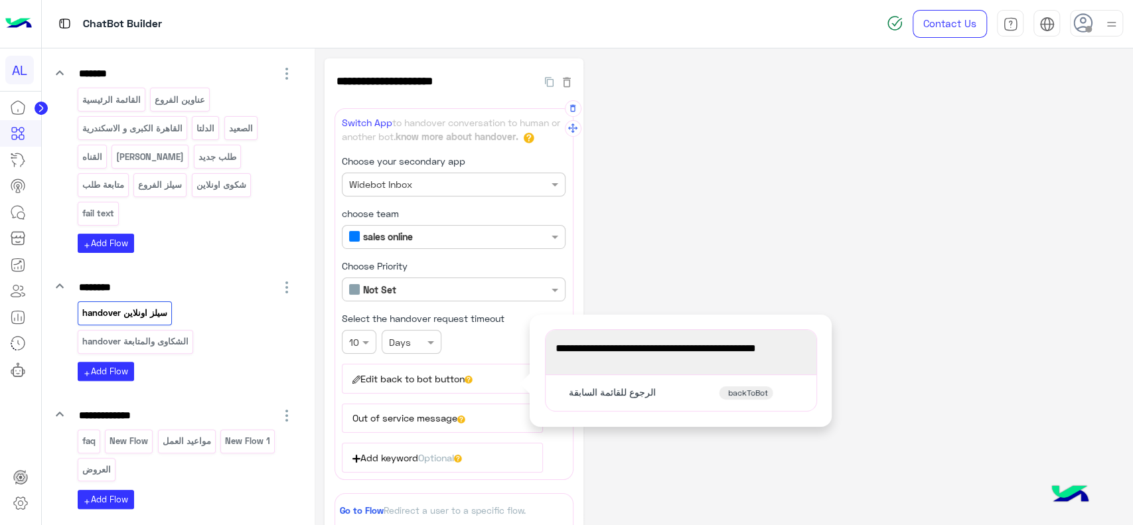
click at [621, 346] on span "برجاء الإنتظار وهيتم الرد على إستفسارك في أسرع وقت" at bounding box center [680, 348] width 251 height 17
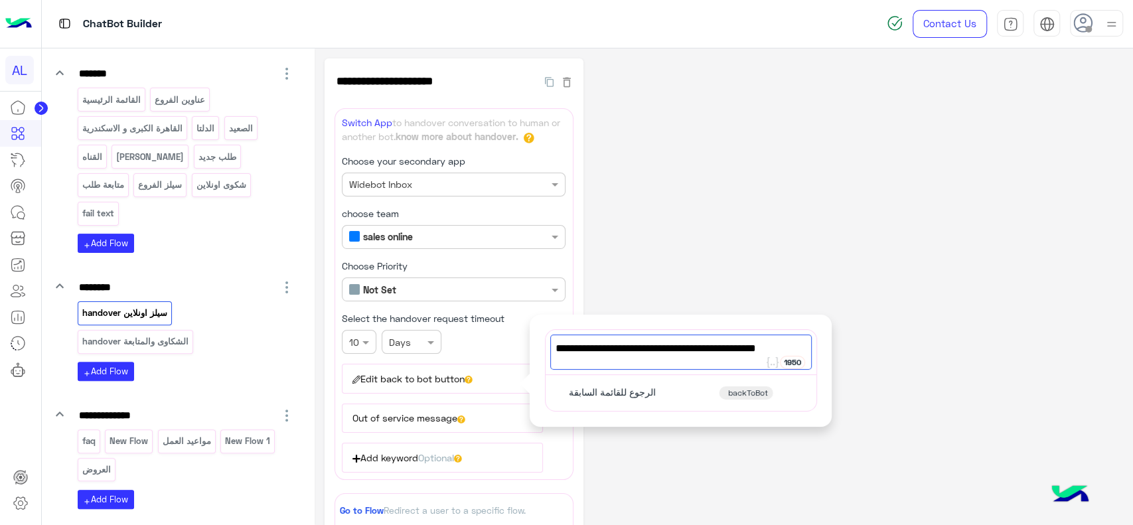
click at [208, 230] on div "**********" at bounding box center [178, 286] width 253 height 445
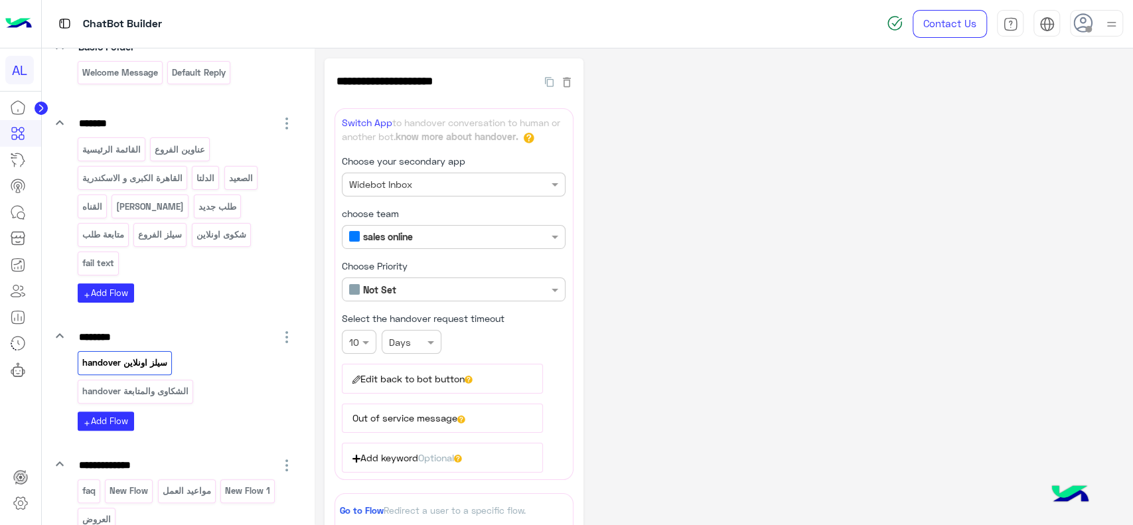
scroll to position [109, 0]
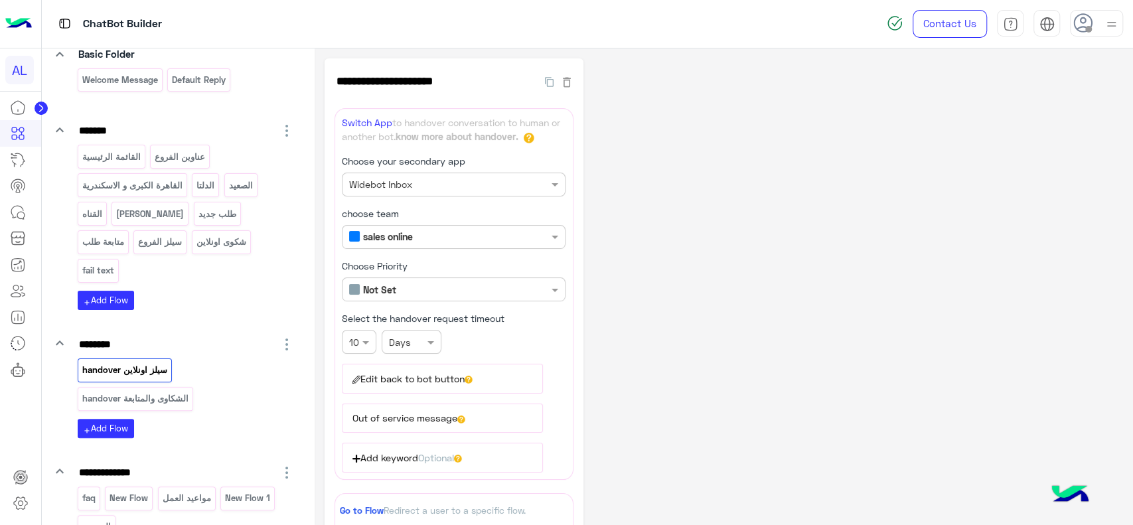
click at [194, 269] on div "القائمة الرئيسية عناوين الفروع القاهرة الكبرى و الاسكندرية الدلتا الصعيد القناه…" at bounding box center [186, 227] width 217 height 165
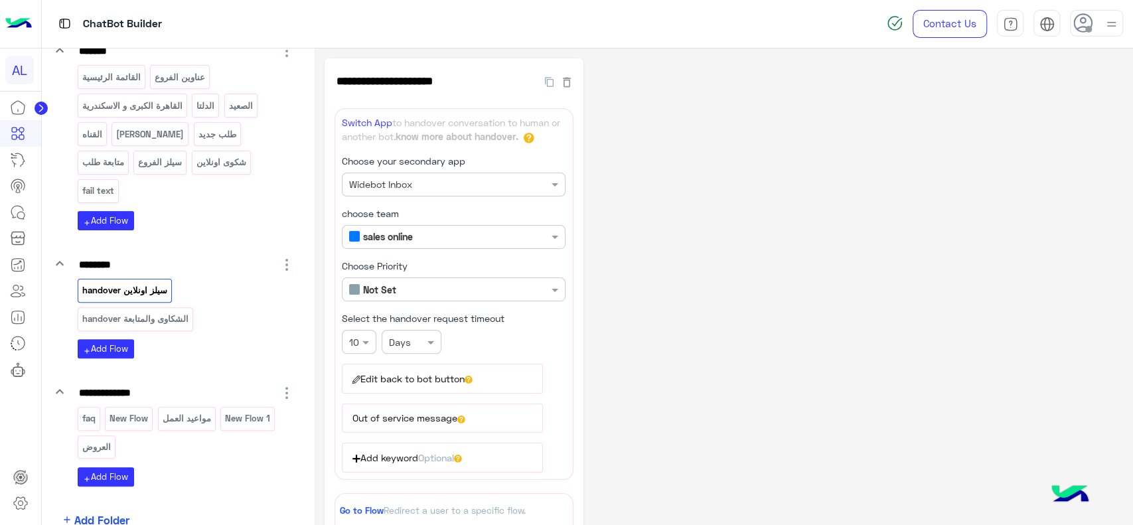
scroll to position [191, 0]
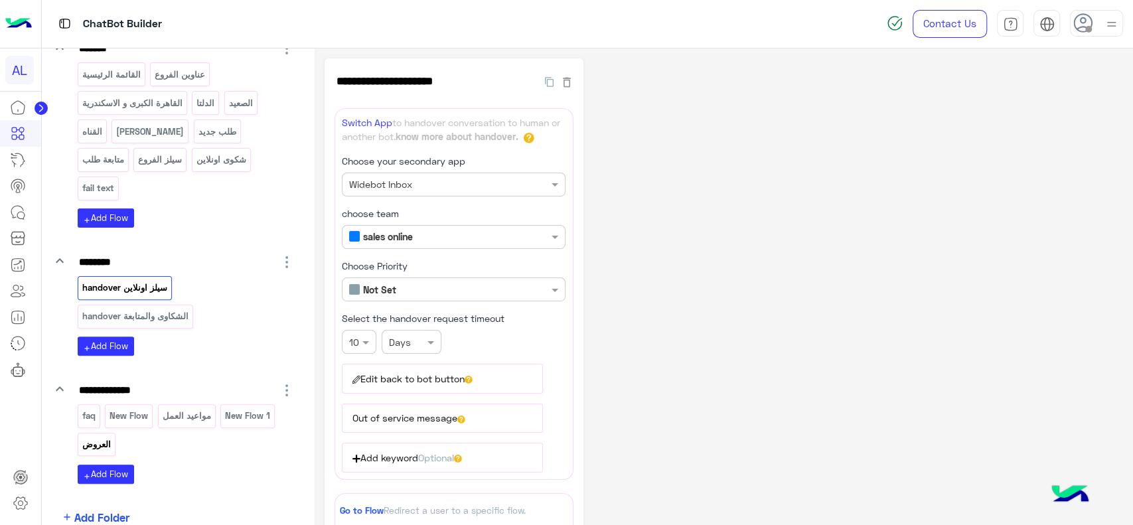
click at [106, 437] on p "العروض" at bounding box center [96, 444] width 31 height 15
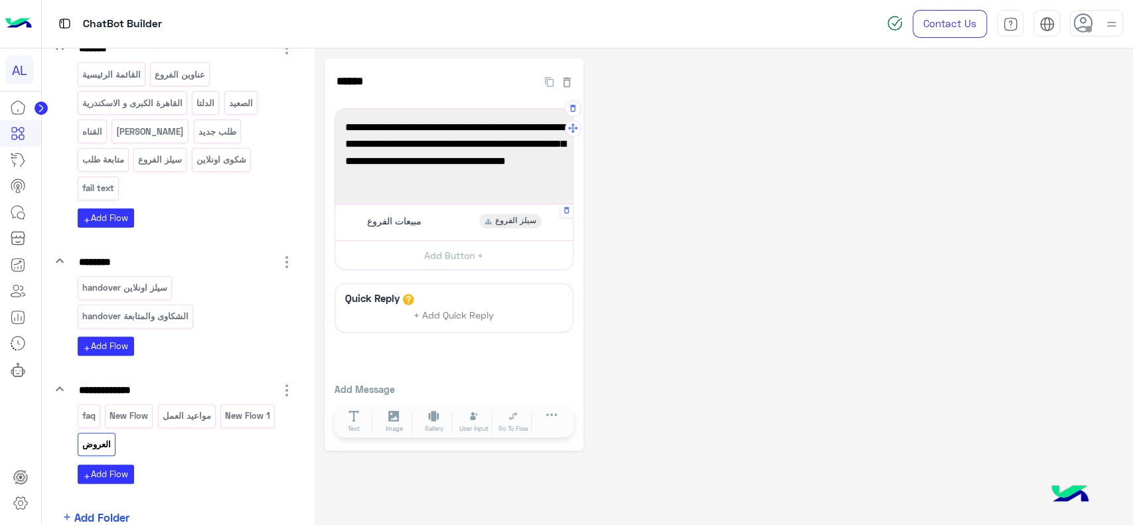
click at [433, 232] on div "مبيعات الفروع سيلز الفروع" at bounding box center [454, 222] width 228 height 26
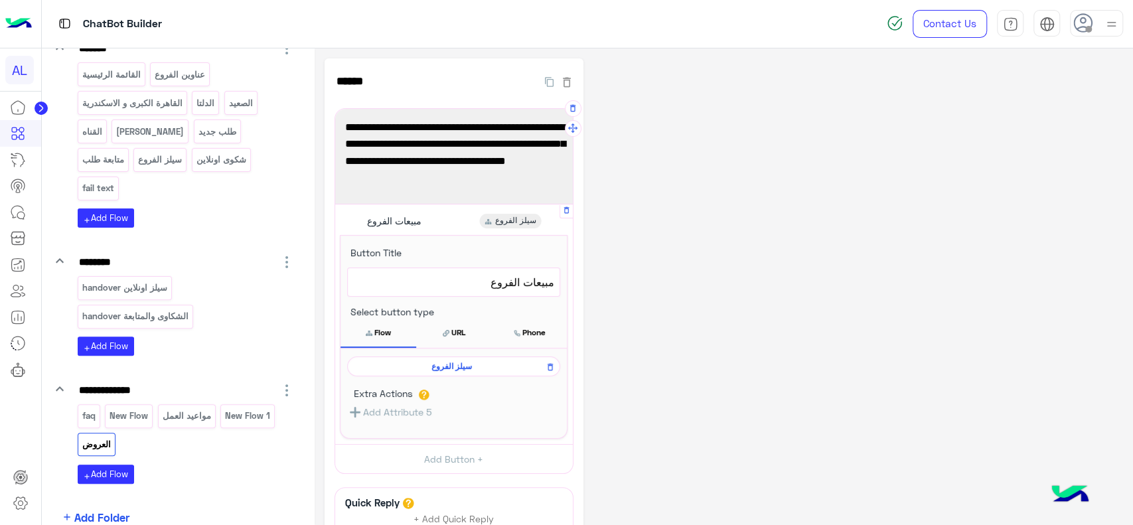
click at [441, 362] on span "سيلز الفروع" at bounding box center [451, 366] width 194 height 12
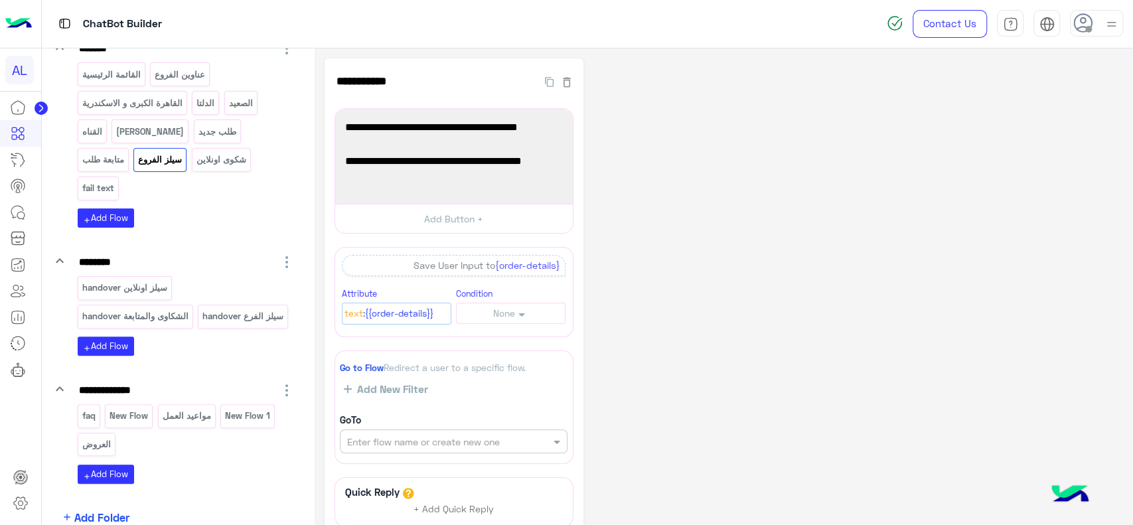
scroll to position [129, 0]
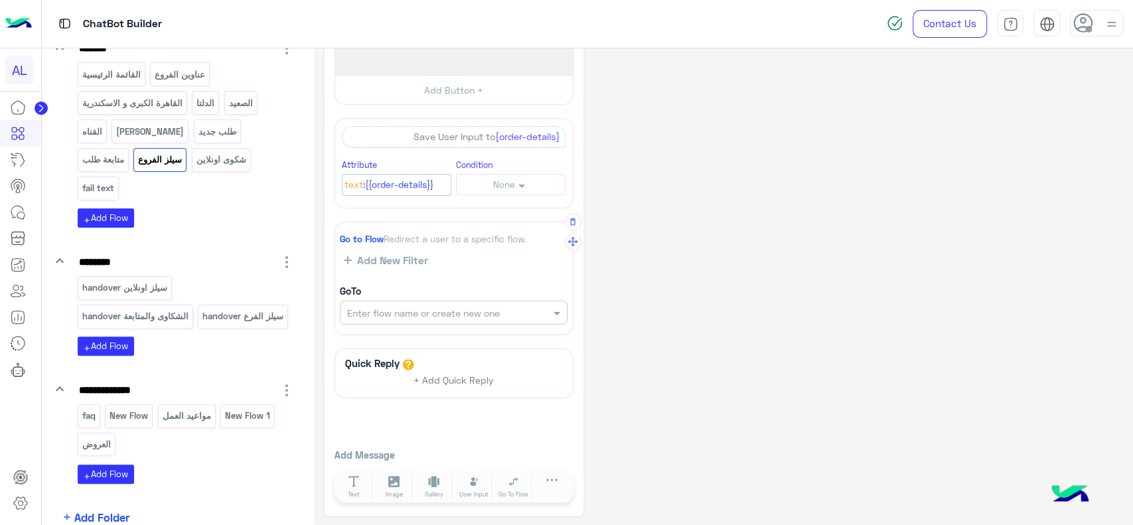
click at [439, 314] on input "text" at bounding box center [431, 313] width 168 height 14
type input "**********"
click at [536, 316] on button "+ Create Flow" at bounding box center [542, 312] width 46 height 15
click at [505, 318] on span "سيلز الفرع handover" at bounding box center [451, 314] width 208 height 12
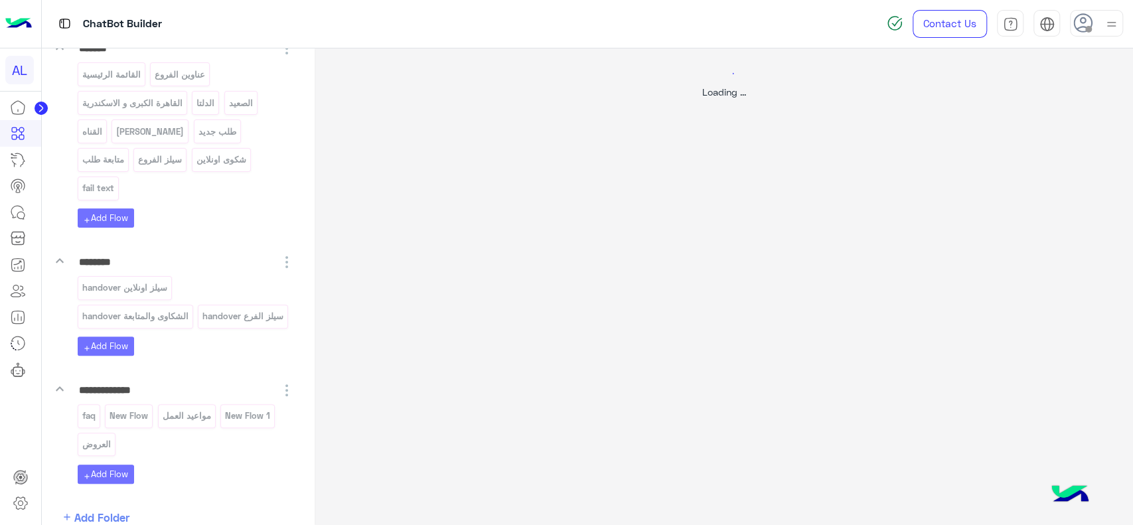
scroll to position [0, 0]
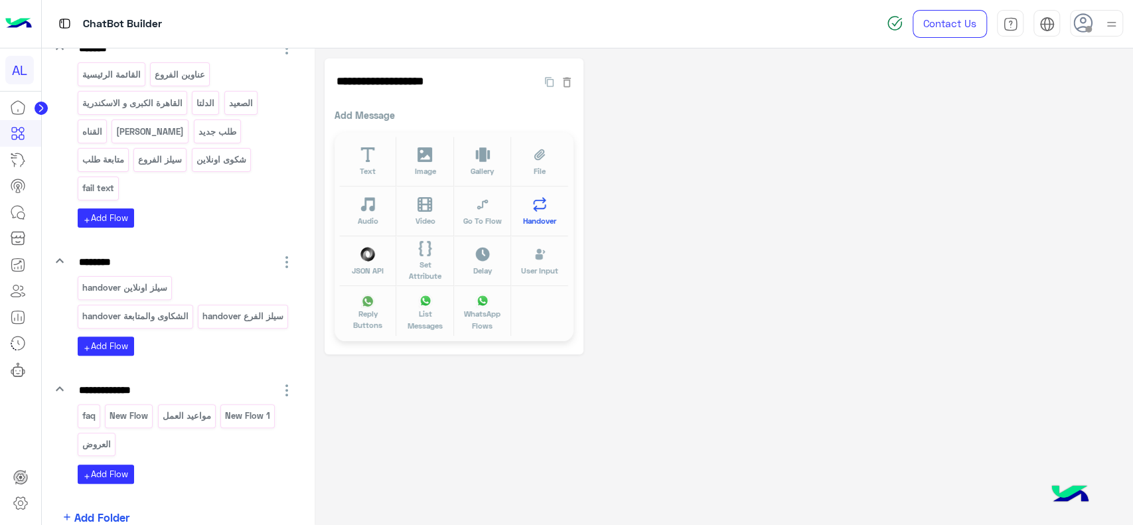
click at [534, 221] on span "Handover" at bounding box center [539, 220] width 33 height 11
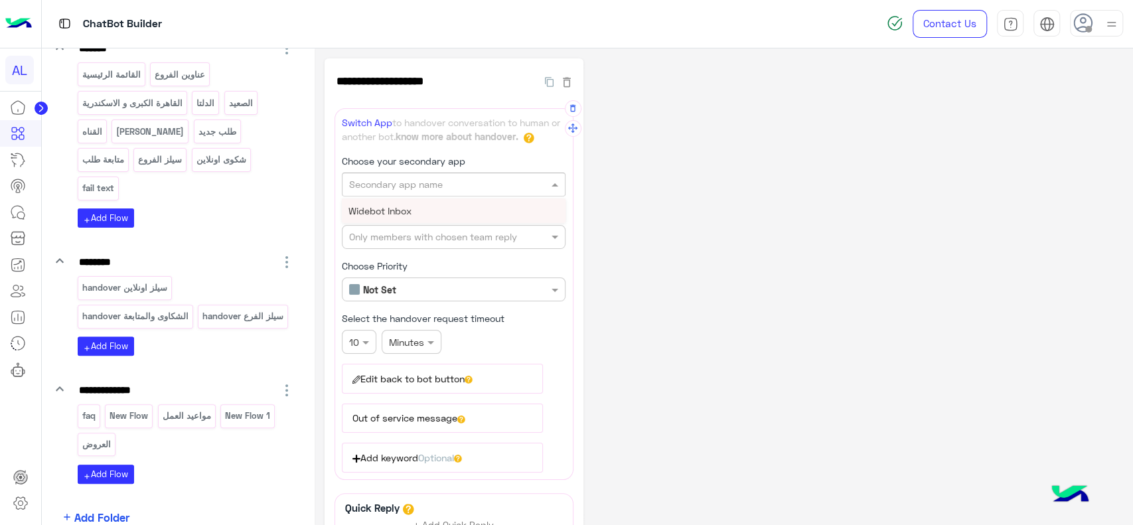
click at [435, 188] on input "text" at bounding box center [431, 185] width 165 height 14
click at [418, 208] on div "Widebot Inbox" at bounding box center [454, 210] width 224 height 25
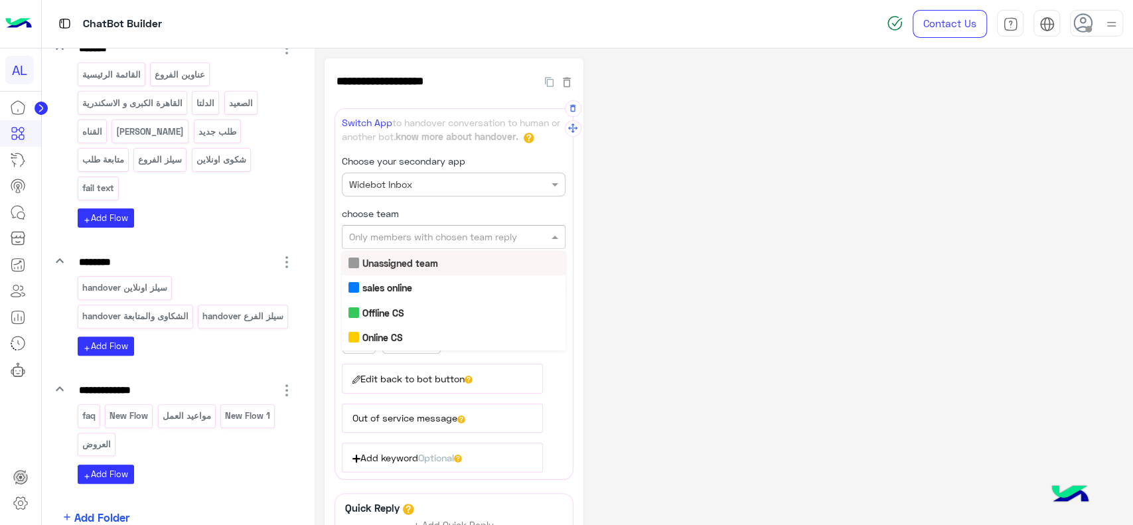
click at [409, 238] on input "text" at bounding box center [431, 237] width 165 height 14
click at [393, 335] on b "Sales Offline" at bounding box center [388, 338] width 53 height 11
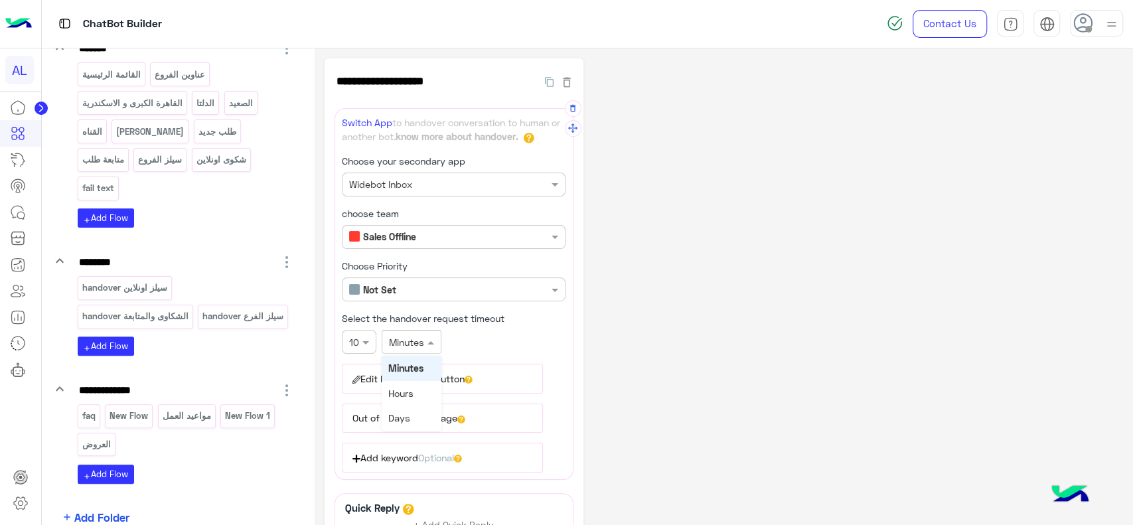
click at [401, 335] on input "text" at bounding box center [397, 342] width 17 height 14
click at [401, 417] on span "Days" at bounding box center [399, 417] width 22 height 11
click at [472, 377] on icon at bounding box center [468, 380] width 8 height 8
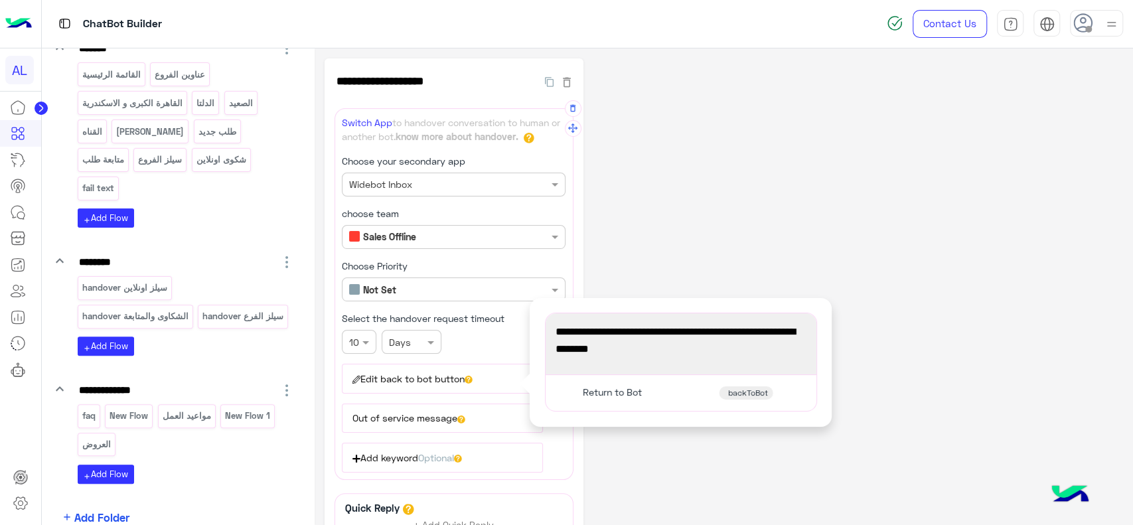
click at [600, 358] on div "You're now on handover mode, click the button below to return to bot" at bounding box center [680, 344] width 261 height 52
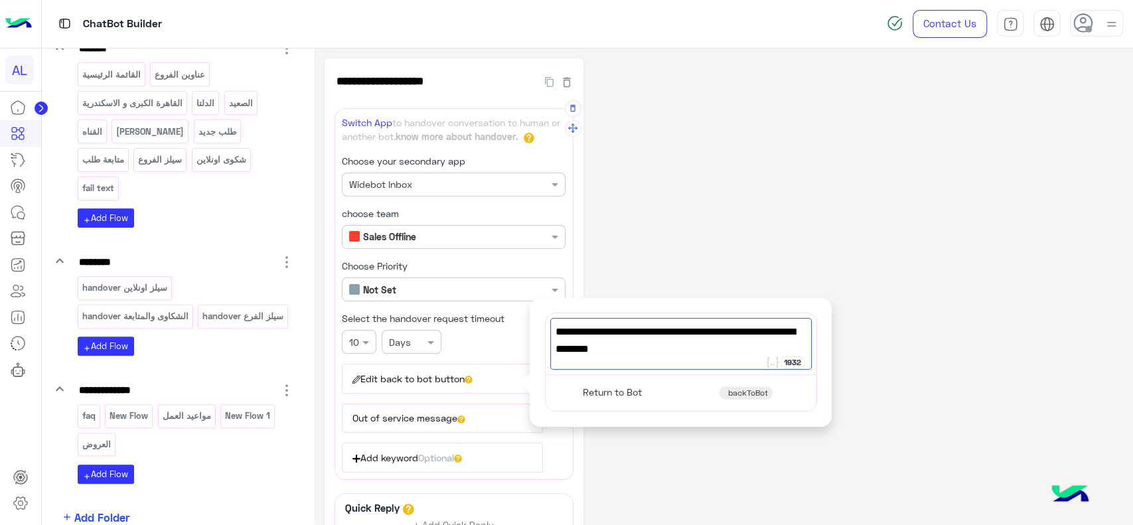
paste textarea
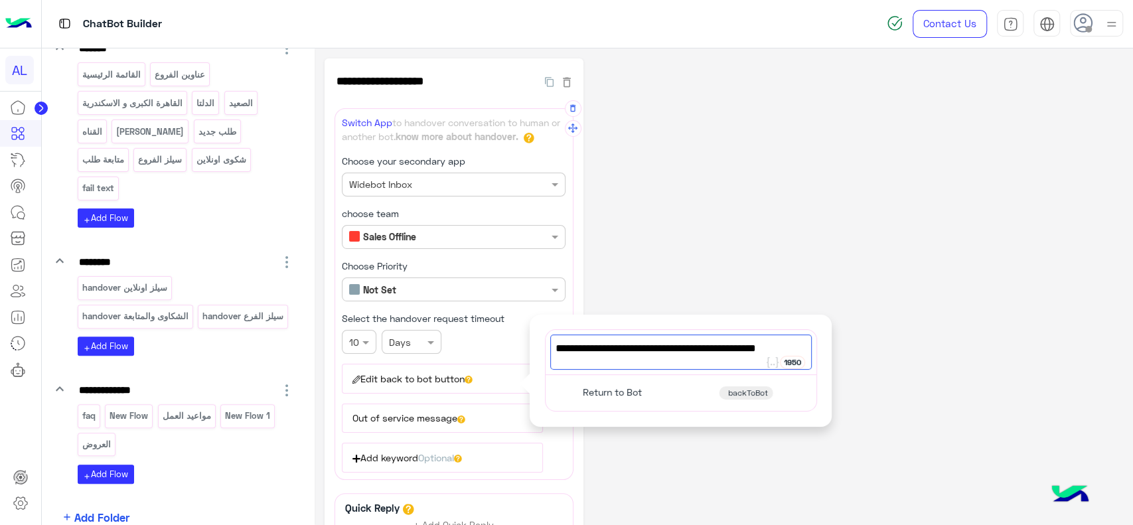
type textarea "**********"
click at [612, 386] on span "Return to Bot" at bounding box center [612, 392] width 59 height 12
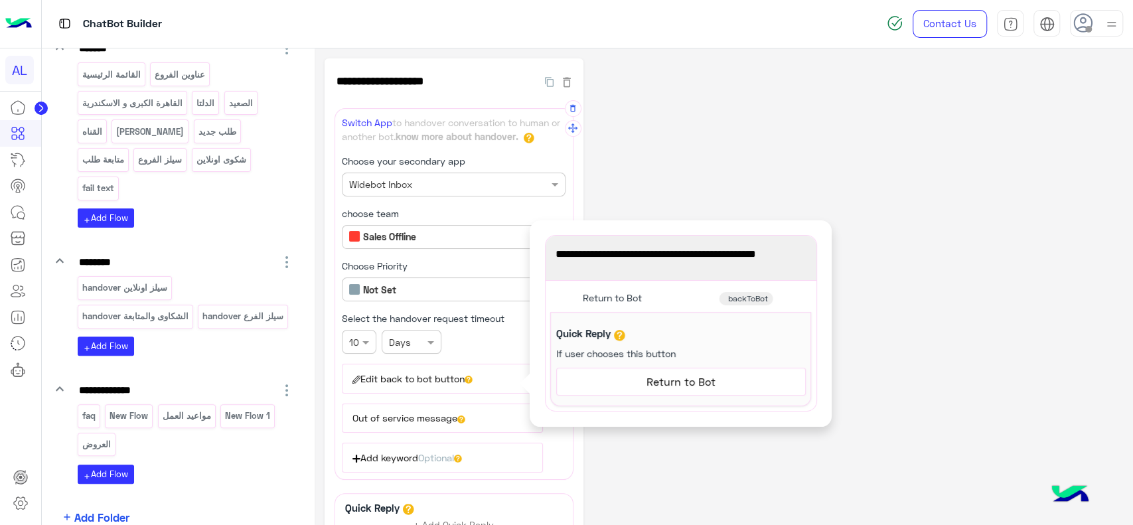
click at [618, 379] on span "Return to Bot" at bounding box center [680, 381] width 239 height 17
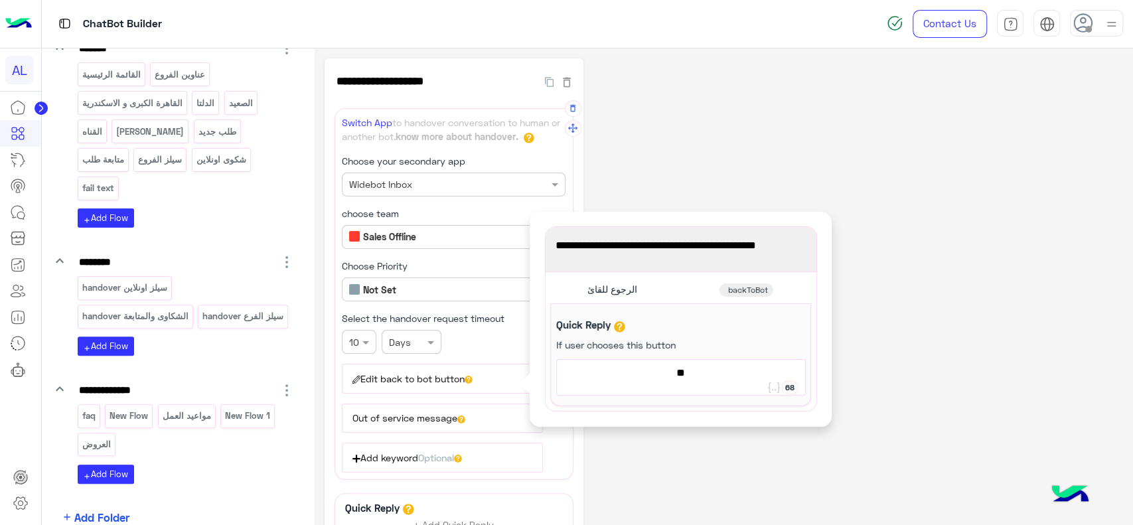
type textarea "*"
type textarea "**********"
click at [681, 162] on div "**********" at bounding box center [723, 359] width 798 height 602
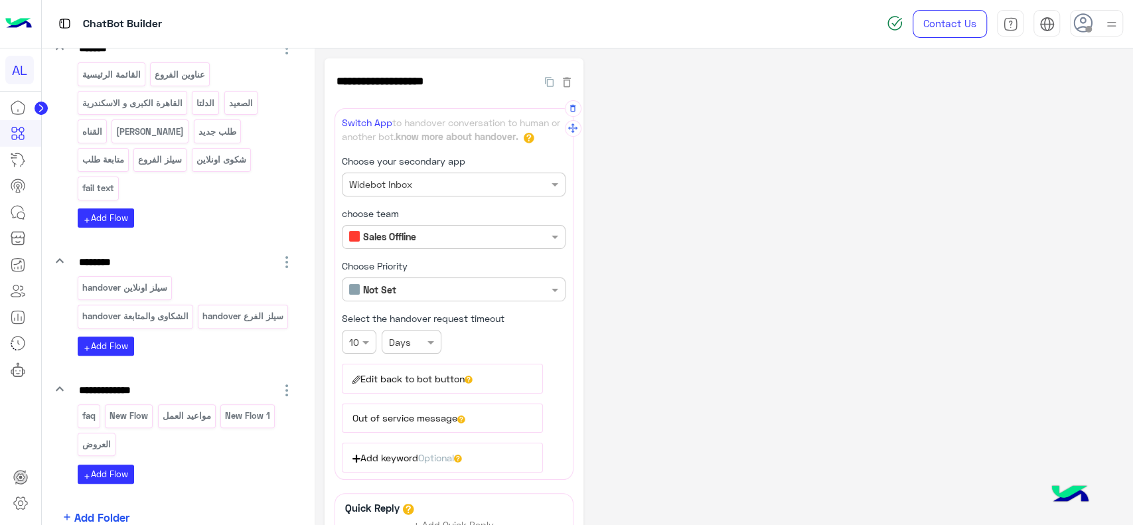
scroll to position [143, 0]
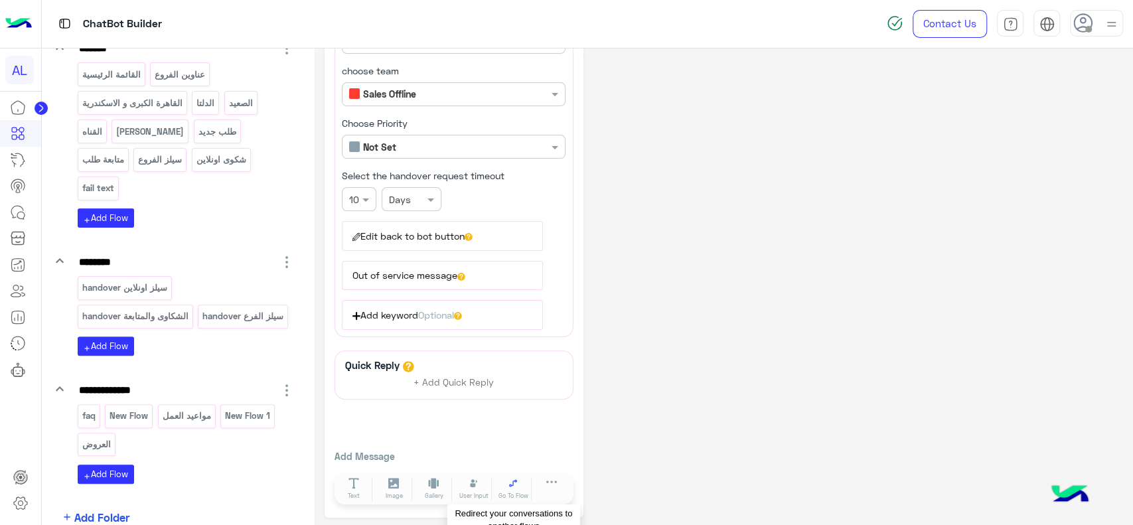
click at [515, 486] on button "Go To Flow" at bounding box center [513, 489] width 37 height 24
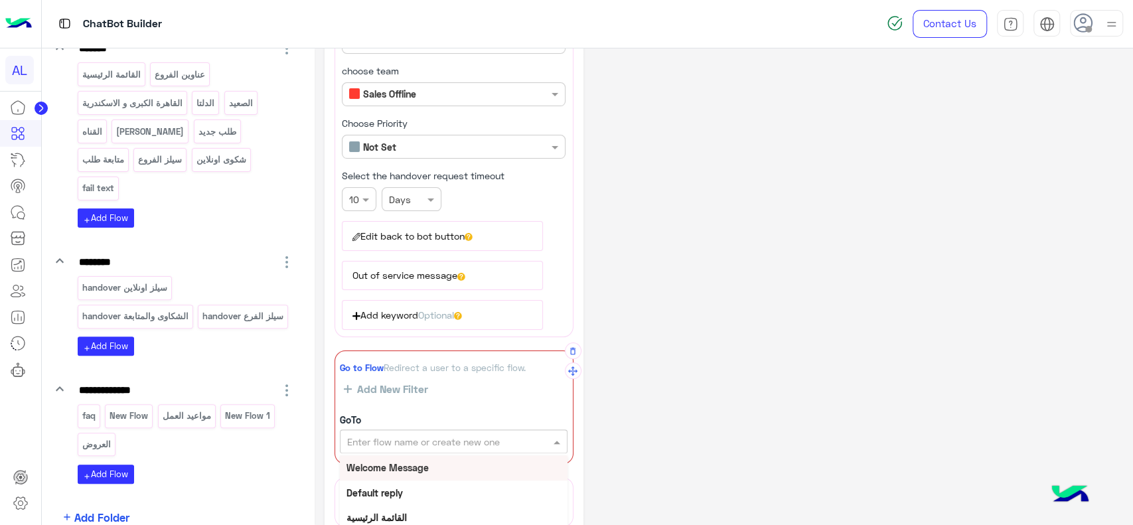
click at [424, 435] on input "text" at bounding box center [431, 442] width 168 height 14
type input "***"
click at [397, 462] on div "faq" at bounding box center [454, 467] width 228 height 25
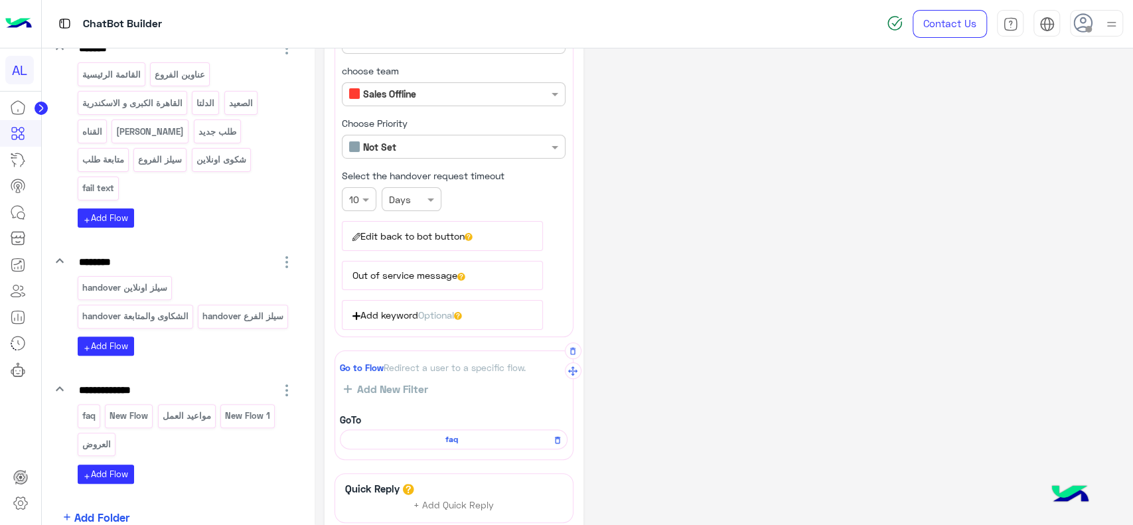
click at [637, 307] on div "**********" at bounding box center [723, 278] width 798 height 725
click at [120, 422] on div "New Flow" at bounding box center [129, 415] width 48 height 23
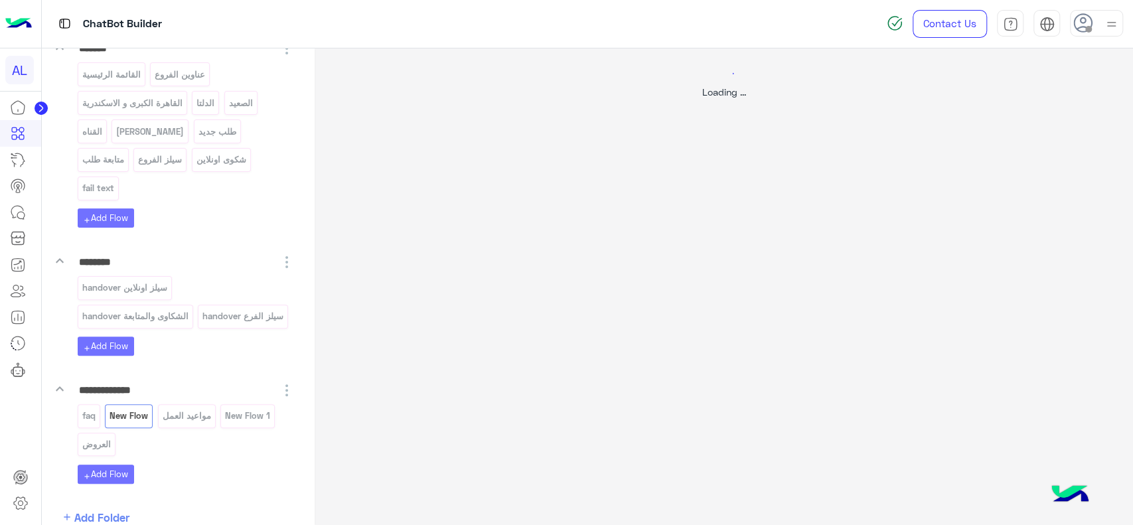
scroll to position [0, 0]
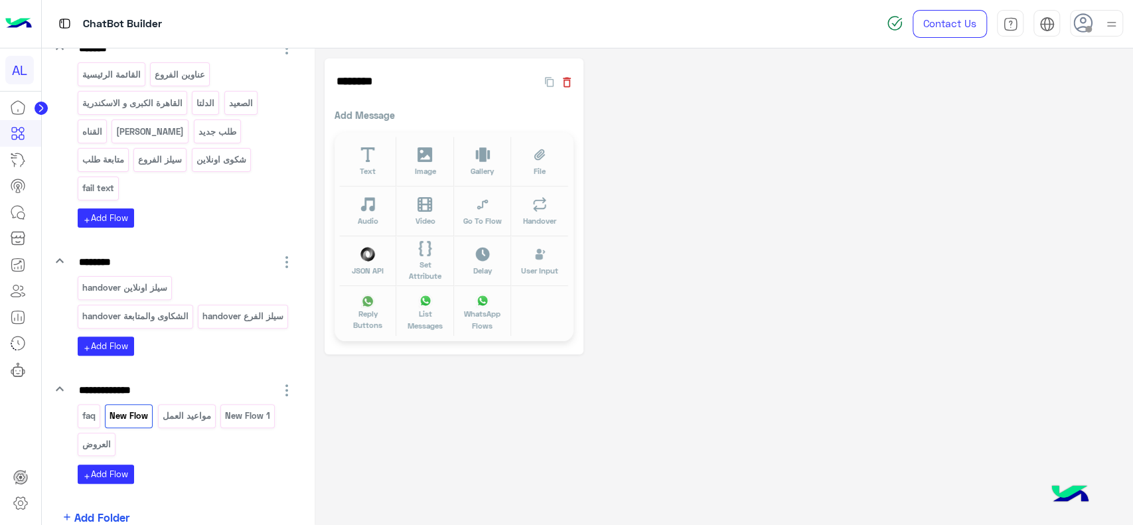
click at [564, 83] on icon "button" at bounding box center [566, 82] width 13 height 13
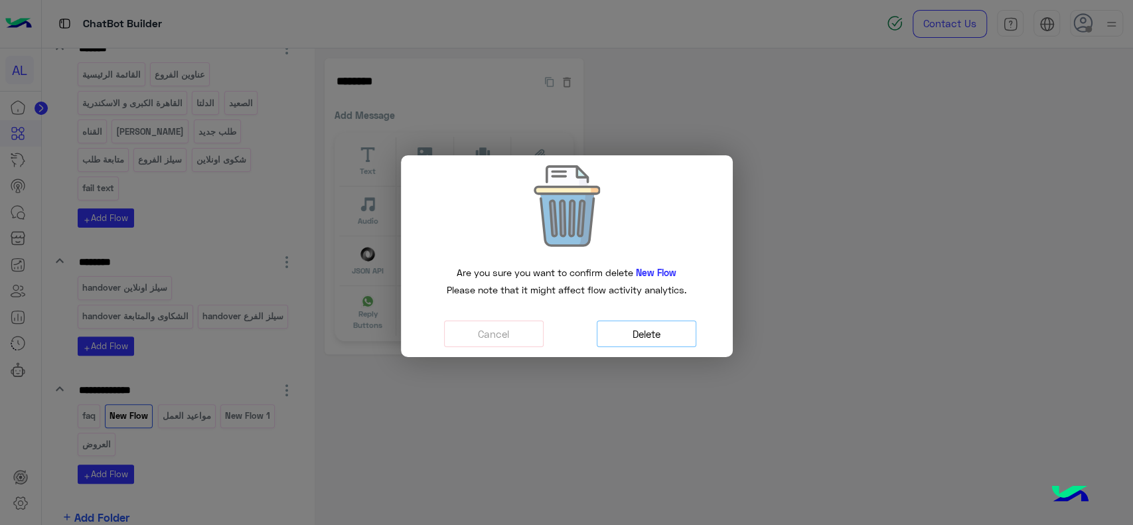
click at [627, 326] on button "Delete" at bounding box center [646, 333] width 100 height 27
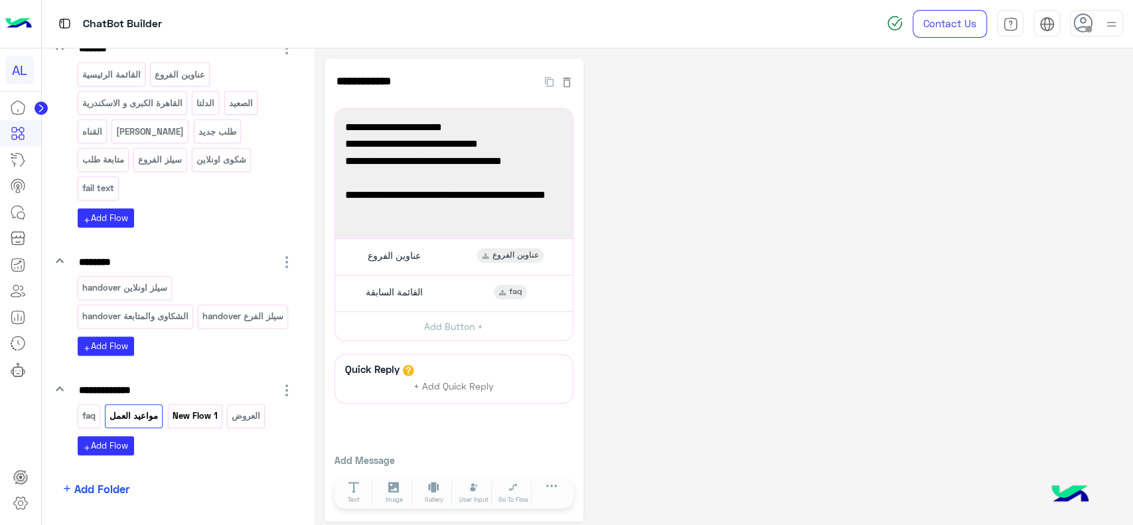
click at [196, 415] on p "New Flow 1" at bounding box center [194, 415] width 47 height 15
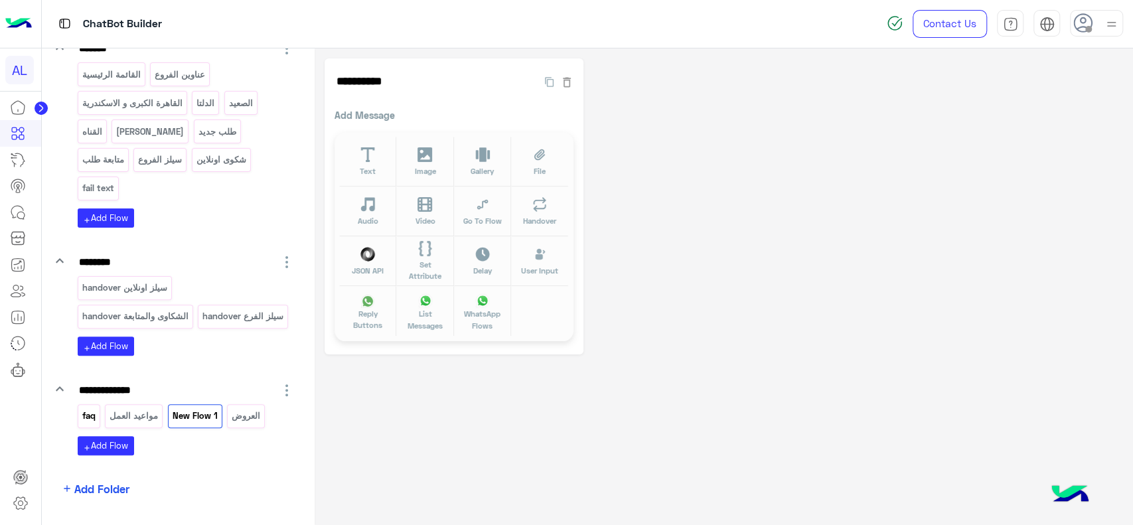
click at [93, 412] on p "faq" at bounding box center [88, 415] width 15 height 15
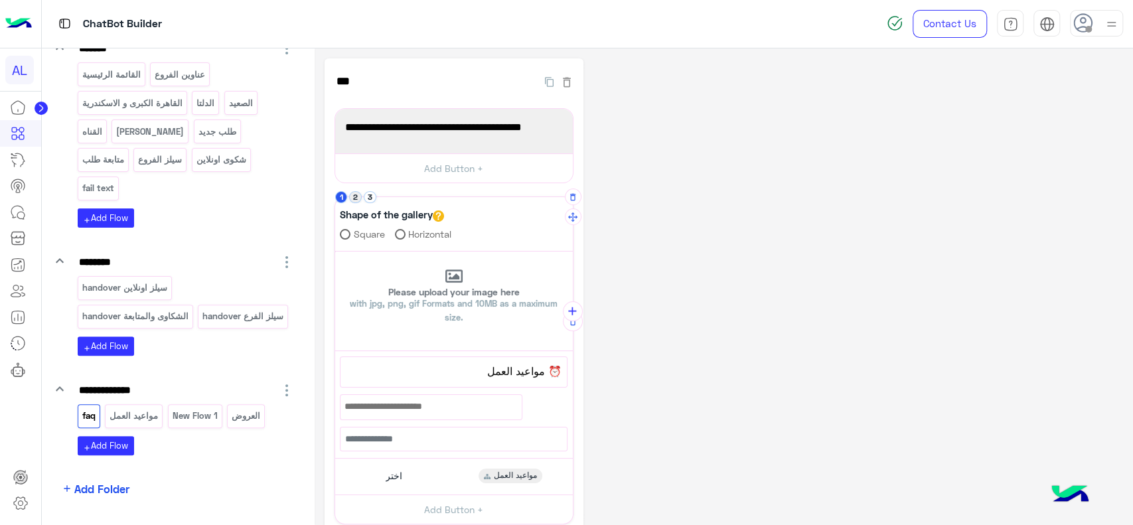
click at [359, 195] on button "2" at bounding box center [355, 197] width 13 height 13
click at [372, 198] on button "3" at bounding box center [370, 197] width 13 height 13
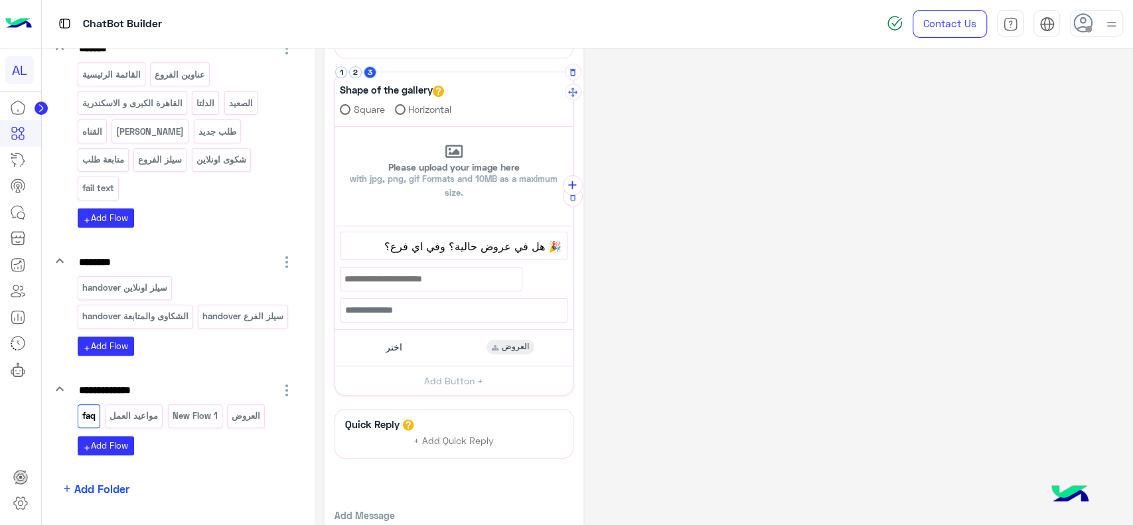
scroll to position [127, 0]
click at [568, 184] on icon "add" at bounding box center [572, 183] width 14 height 14
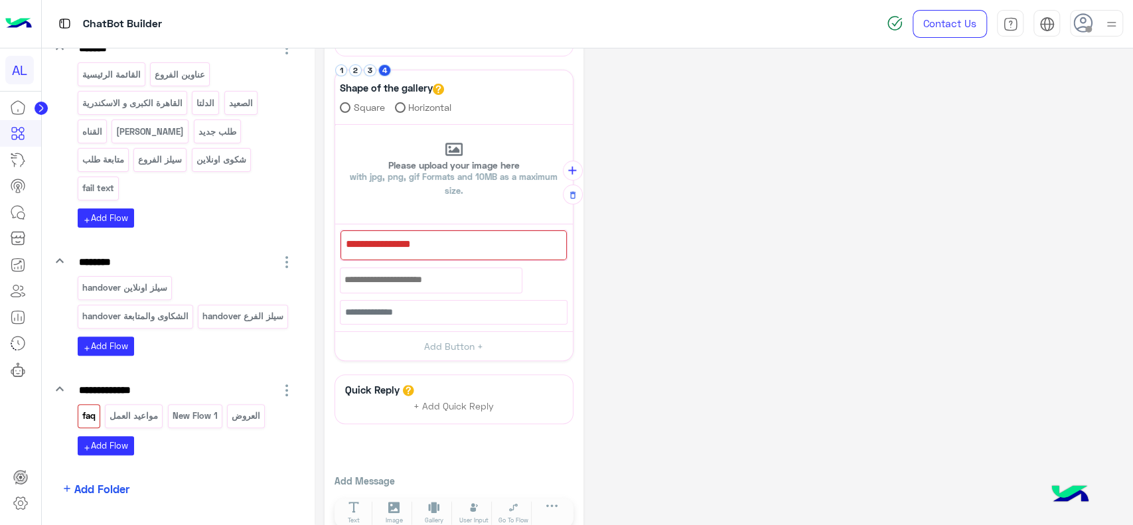
click at [19, 424] on div at bounding box center [20, 310] width 41 height 432
click at [137, 156] on p "سيلز الفروع" at bounding box center [160, 159] width 46 height 15
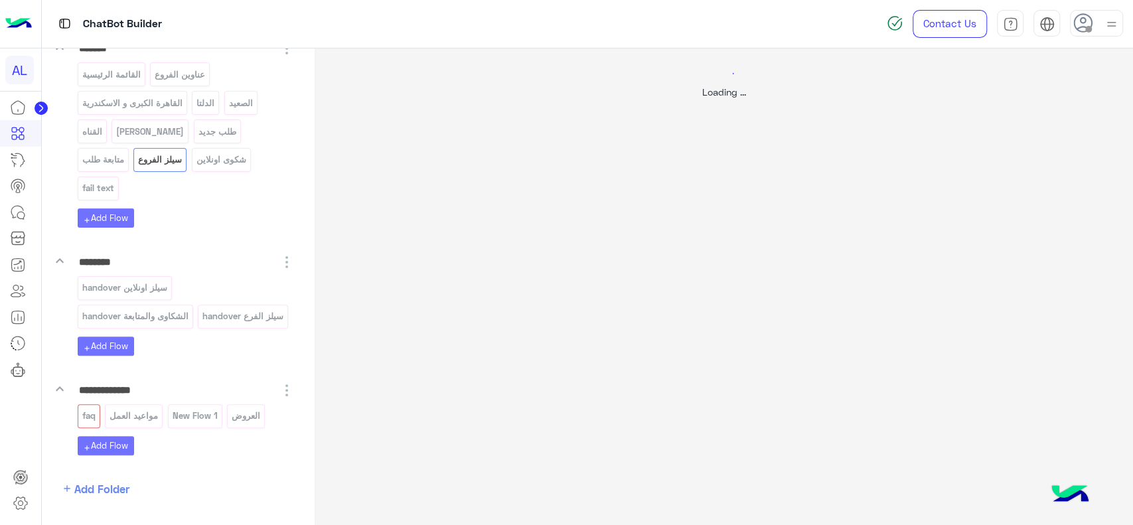
scroll to position [0, 0]
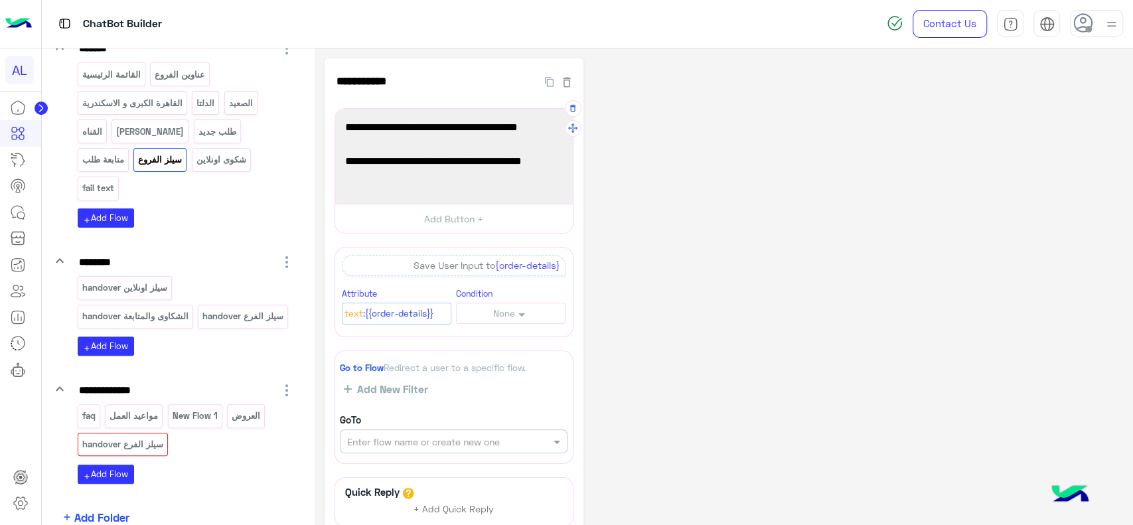
click at [448, 139] on div "من فضلك ابعتلنا "صورة المنتج وأسم الفرع" ، وهيتم تحويل طلبك لقسم المبيعات علشان…" at bounding box center [454, 156] width 228 height 86
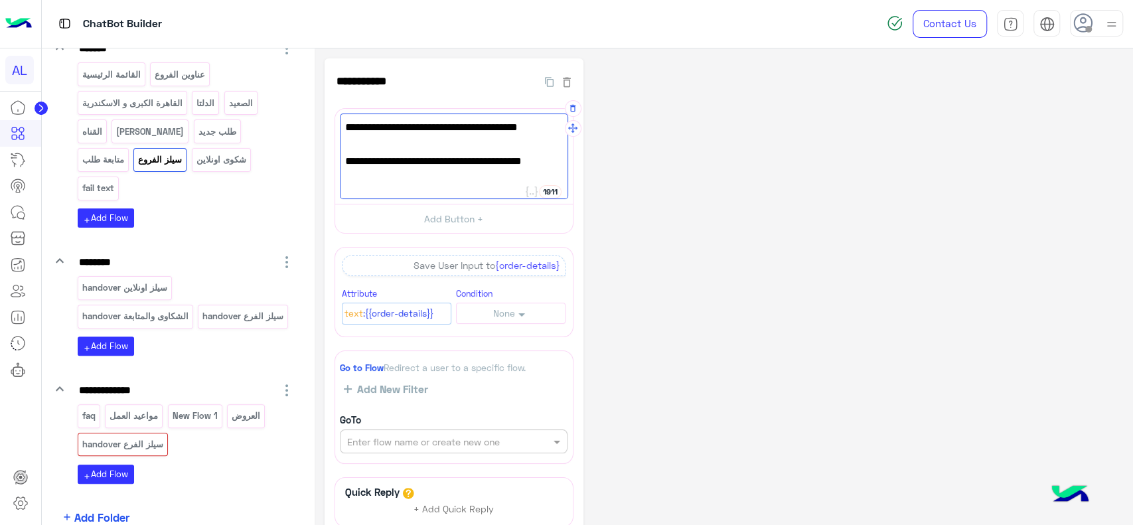
paste textarea
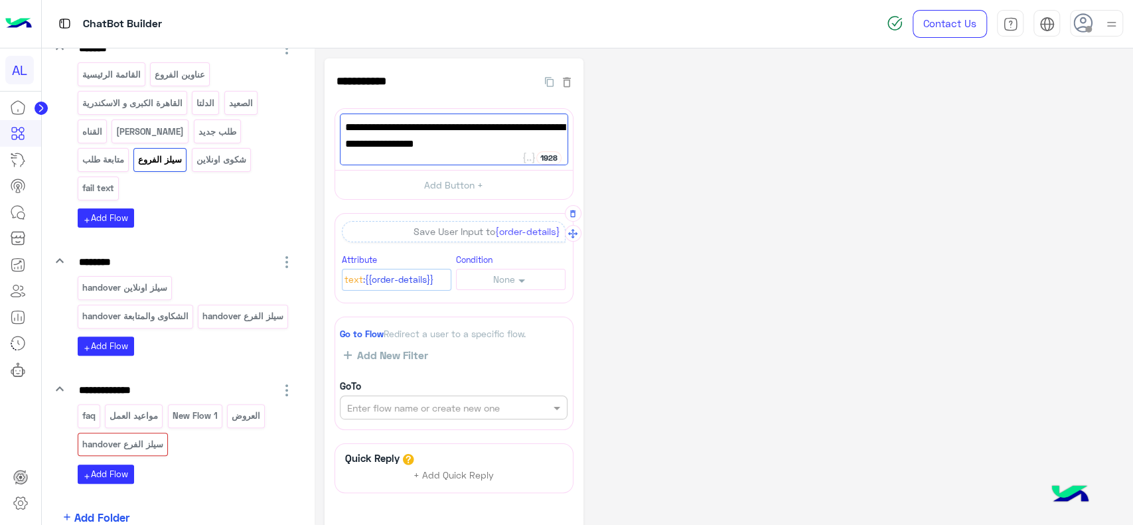
type textarea "**********"
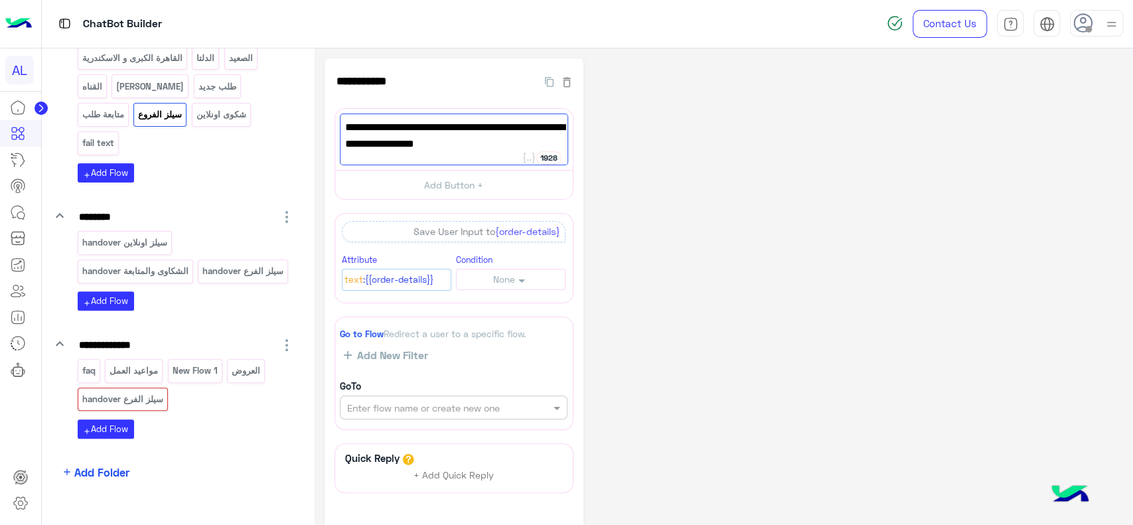
scroll to position [237, 0]
click at [411, 148] on span "من فضلك اكتب اسم الفرع أو المحافظة اللي حابب تعرف العروض المتاحة فيها ✍️" at bounding box center [454, 136] width 218 height 34
click at [202, 268] on p "سيلز الفرع handover" at bounding box center [243, 270] width 83 height 15
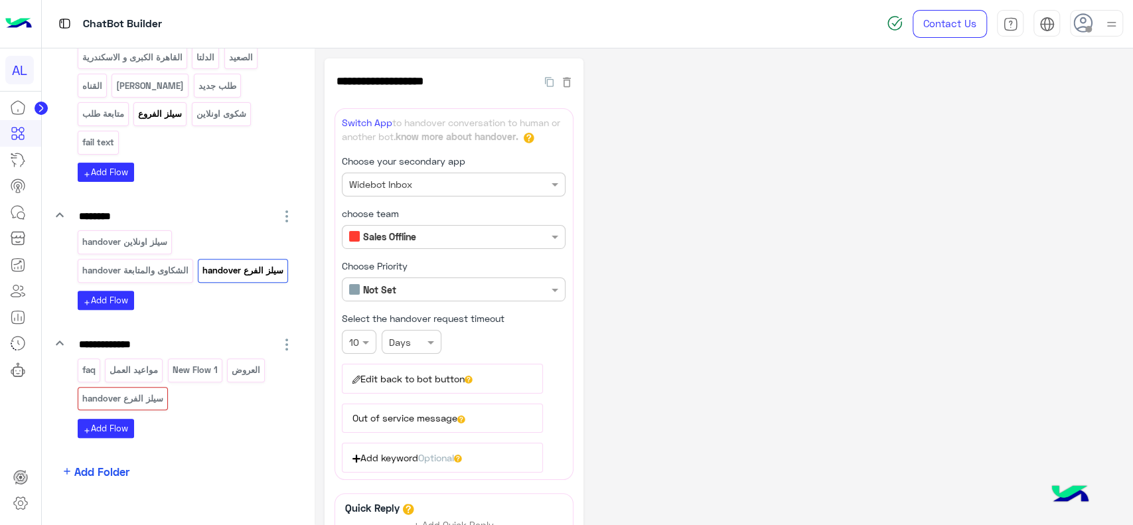
click at [137, 117] on p "سيلز الفروع" at bounding box center [160, 113] width 46 height 15
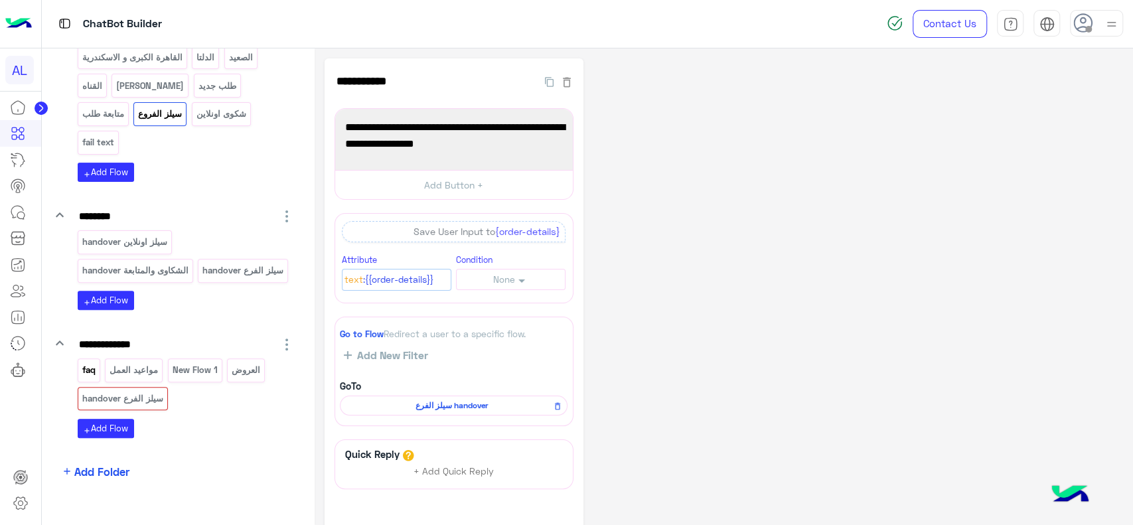
click at [85, 364] on p "faq" at bounding box center [88, 369] width 15 height 15
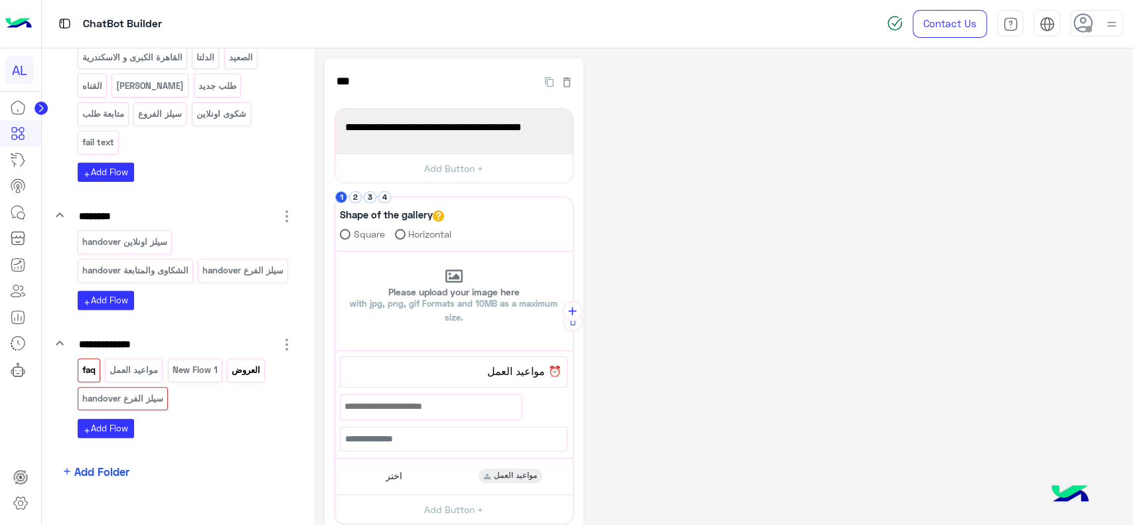
click at [256, 367] on p "العروض" at bounding box center [246, 369] width 31 height 15
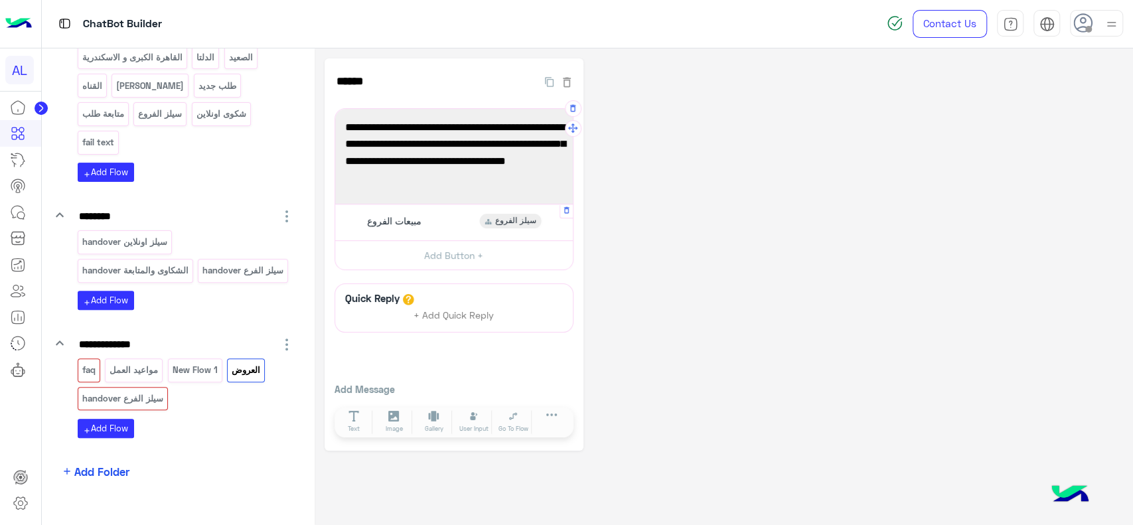
click at [440, 225] on div "مبيعات الفروع سيلز الفروع" at bounding box center [454, 222] width 228 height 26
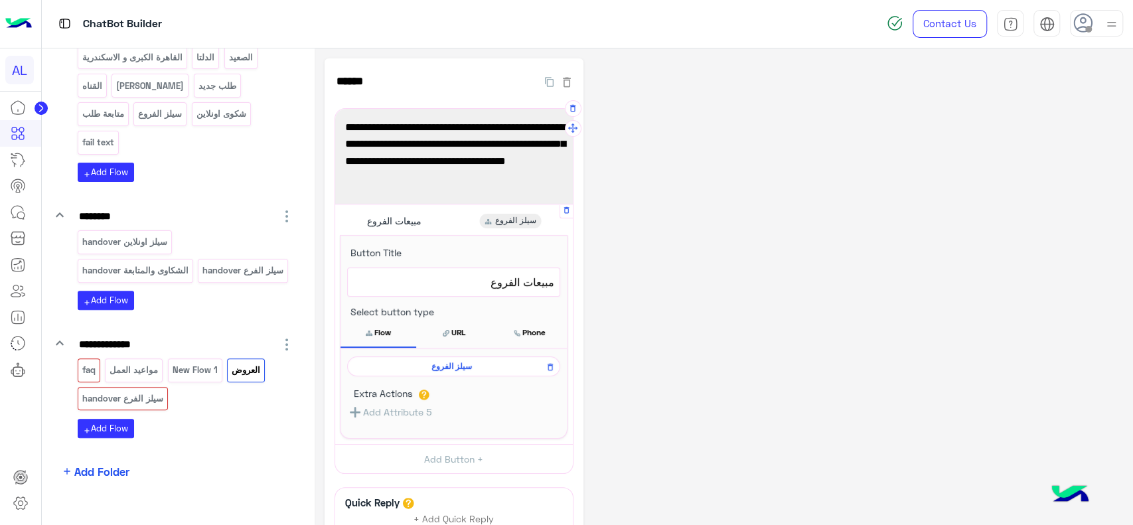
click at [438, 368] on span "سيلز الفروع" at bounding box center [451, 366] width 194 height 12
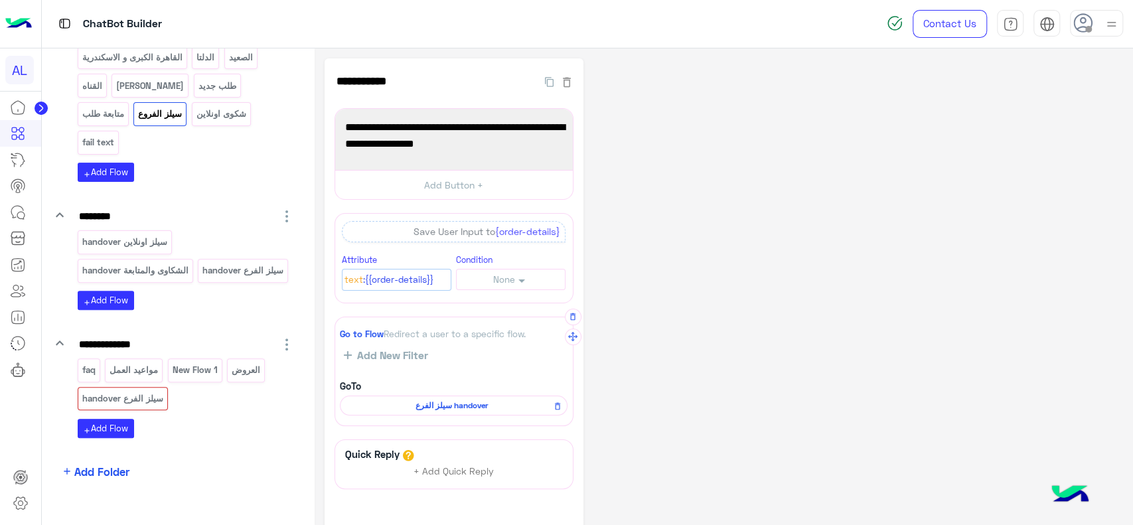
click at [443, 401] on span "سيلز الفرع handover" at bounding box center [451, 405] width 208 height 12
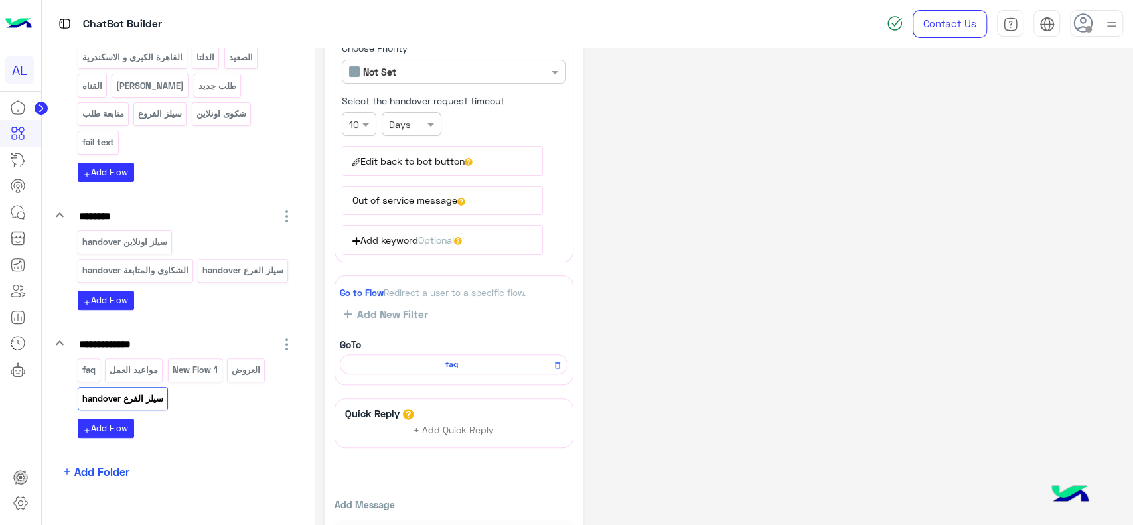
scroll to position [220, 0]
click at [202, 265] on p "سيلز الفرع handover" at bounding box center [243, 270] width 83 height 15
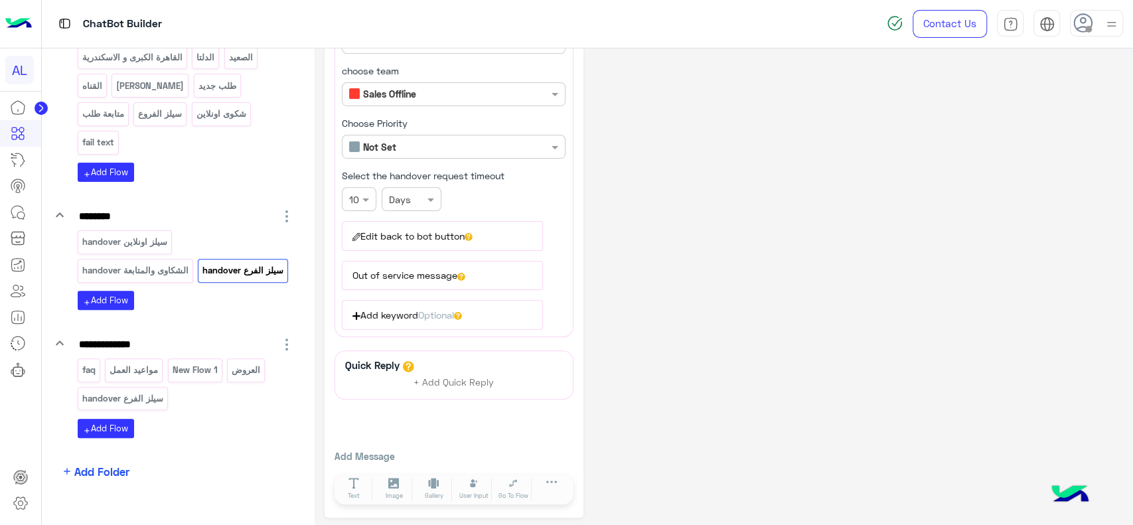
scroll to position [0, 0]
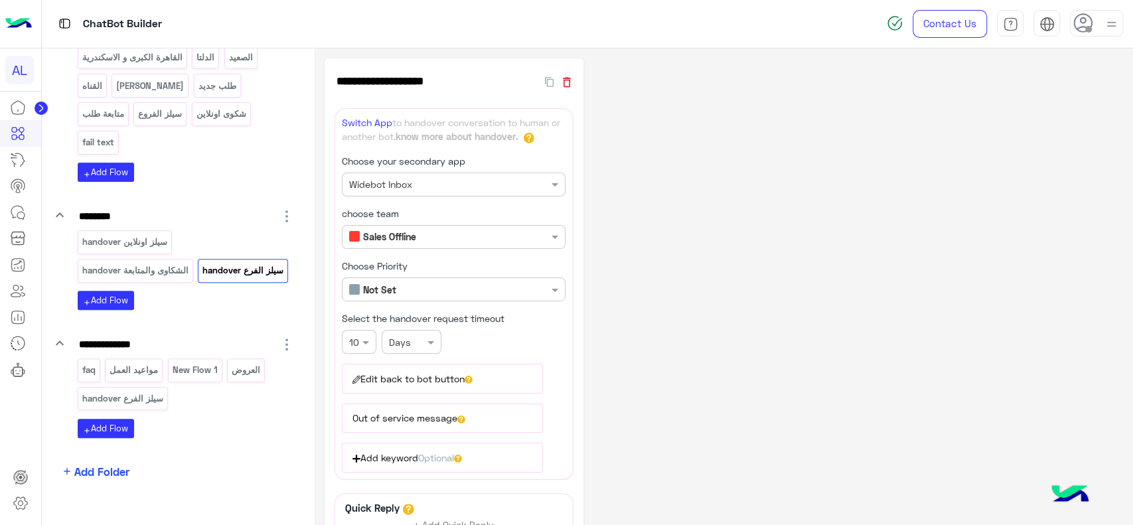
click at [563, 85] on icon "button" at bounding box center [567, 82] width 8 height 10
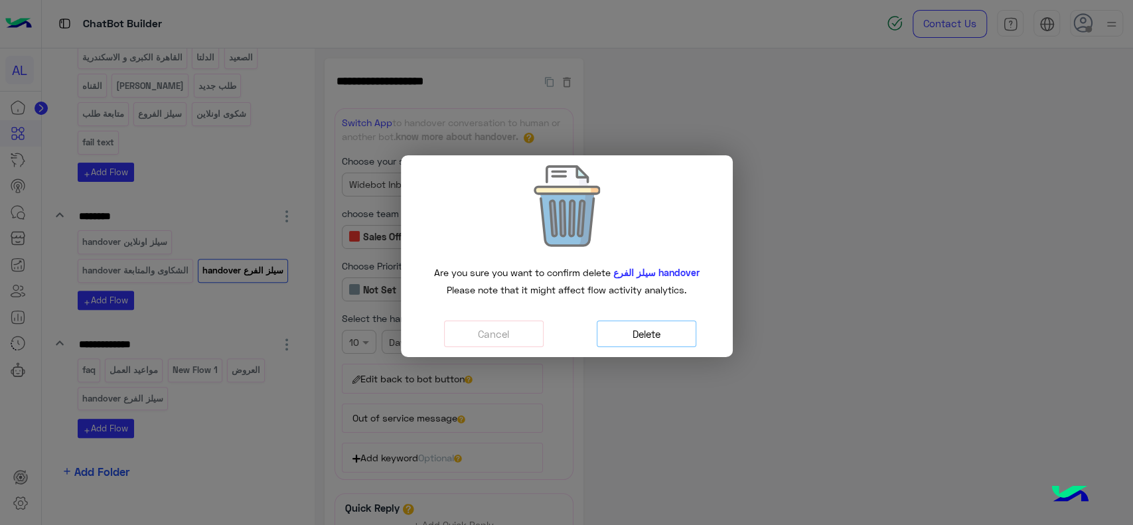
click at [638, 341] on button "Delete" at bounding box center [646, 333] width 100 height 27
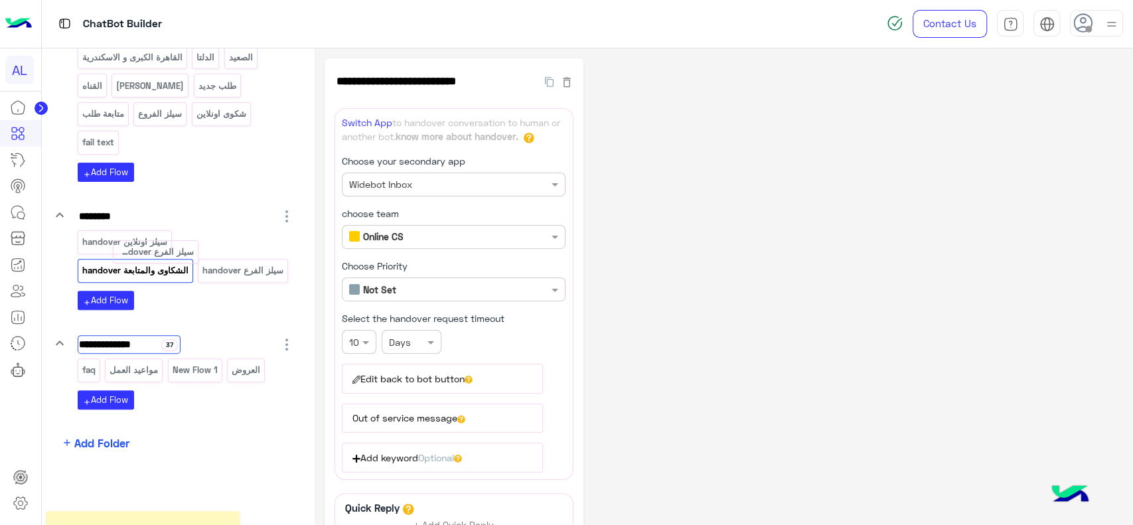
drag, startPoint x: 142, startPoint y: 373, endPoint x: 178, endPoint y: 257, distance: 121.5
click at [639, 228] on div "**********" at bounding box center [723, 359] width 798 height 602
click at [211, 374] on p "New Flow 1" at bounding box center [194, 369] width 47 height 15
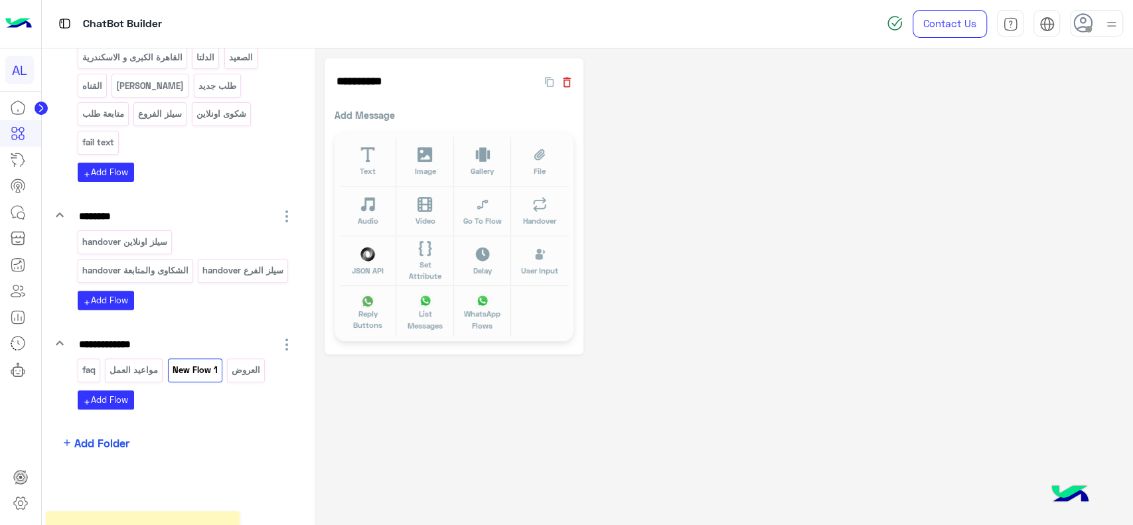
click at [564, 79] on icon "button" at bounding box center [566, 82] width 13 height 13
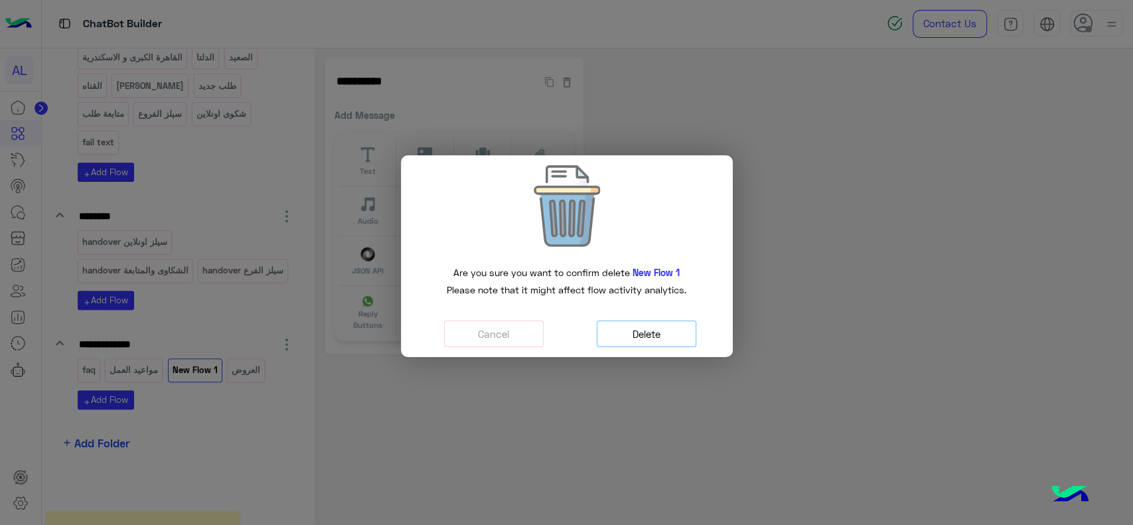
click at [637, 339] on button "Delete" at bounding box center [646, 333] width 100 height 27
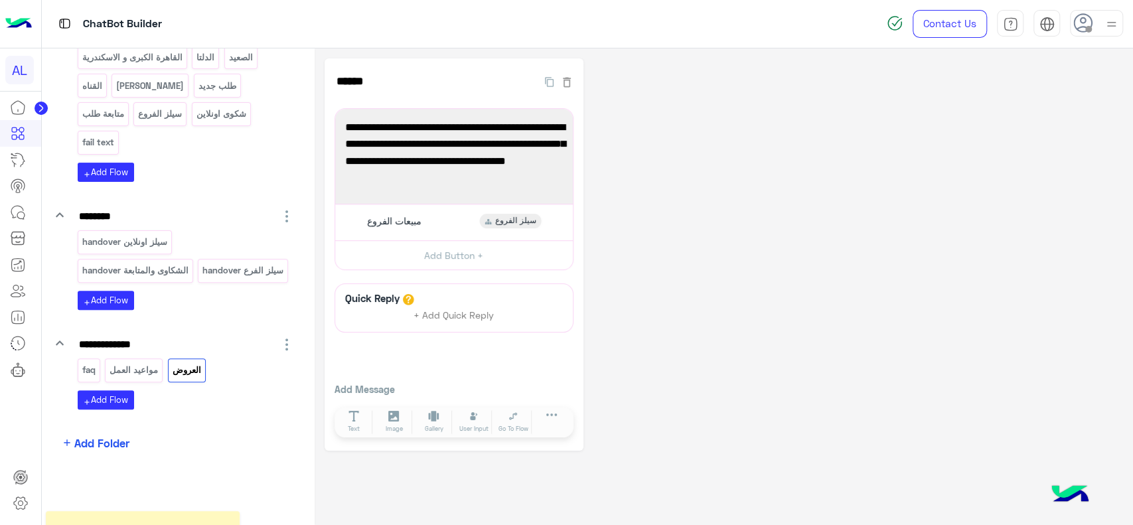
click at [92, 366] on p "faq" at bounding box center [88, 369] width 15 height 15
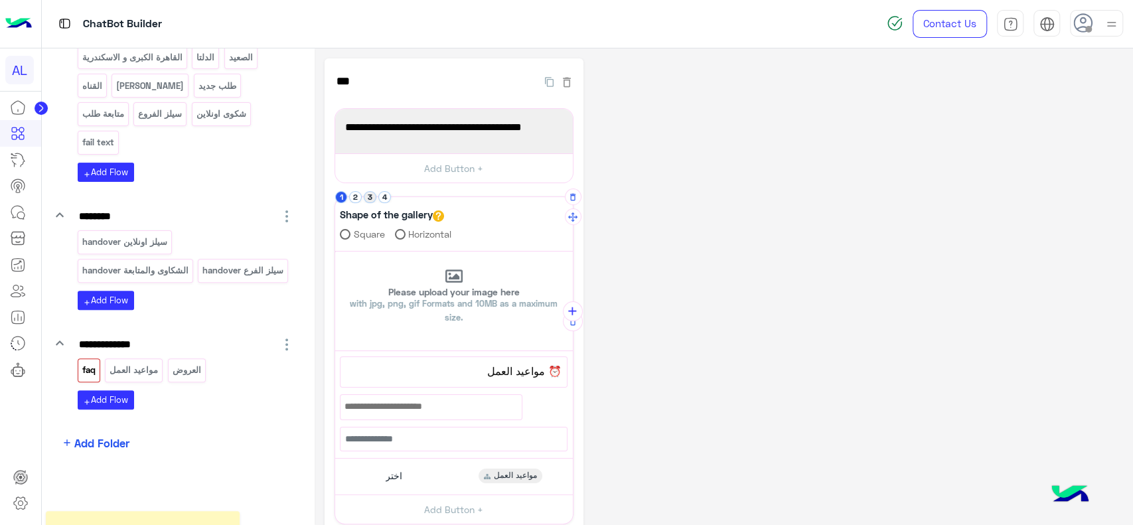
click at [370, 196] on button "3" at bounding box center [370, 197] width 13 height 13
click at [386, 198] on button "4" at bounding box center [384, 197] width 13 height 13
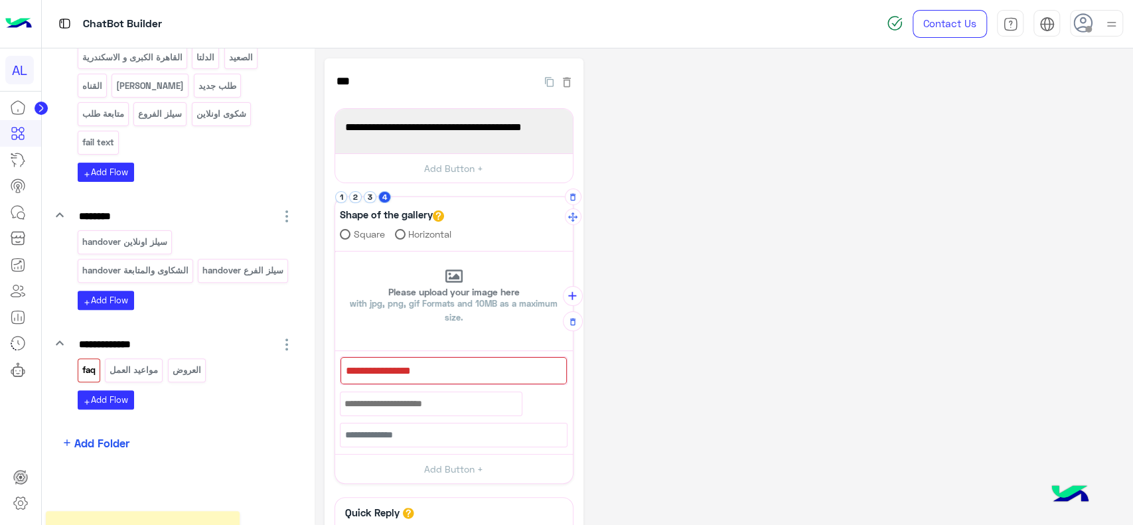
click at [446, 362] on div at bounding box center [453, 371] width 226 height 28
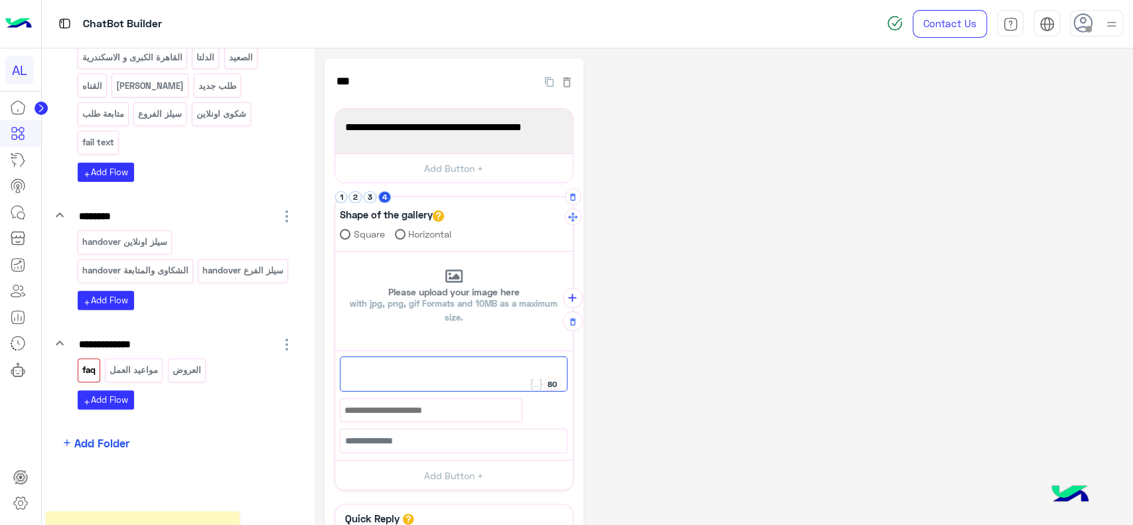
paste textarea "**********"
click at [565, 368] on div "هل الأسعار موحدة في كل الفروع؟" at bounding box center [454, 373] width 228 height 35
click at [563, 368] on div "هل الأسعار موحدة في كل الفروع؟" at bounding box center [454, 373] width 228 height 35
click at [559, 368] on span "هل الأسعار موحدة في كل الفروع؟" at bounding box center [453, 370] width 217 height 17
paste textarea "***"
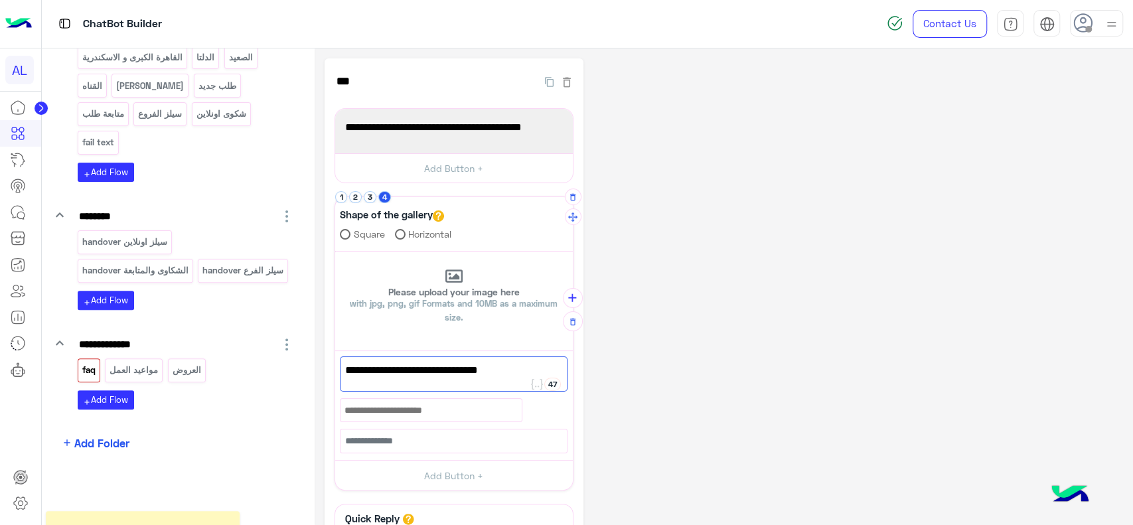
type textarea "**********"
click at [655, 305] on div "**********" at bounding box center [723, 364] width 798 height 612
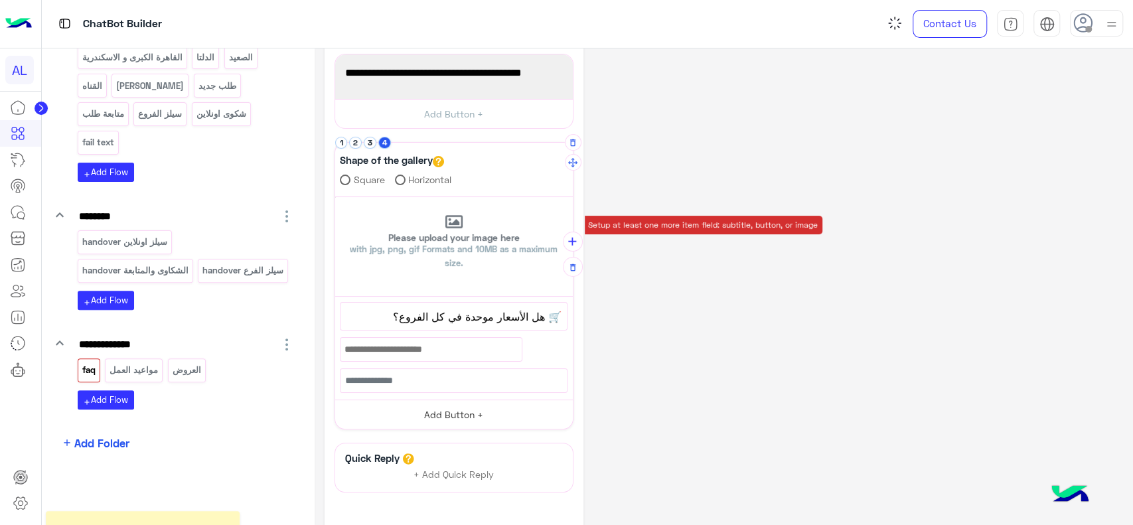
scroll to position [56, 0]
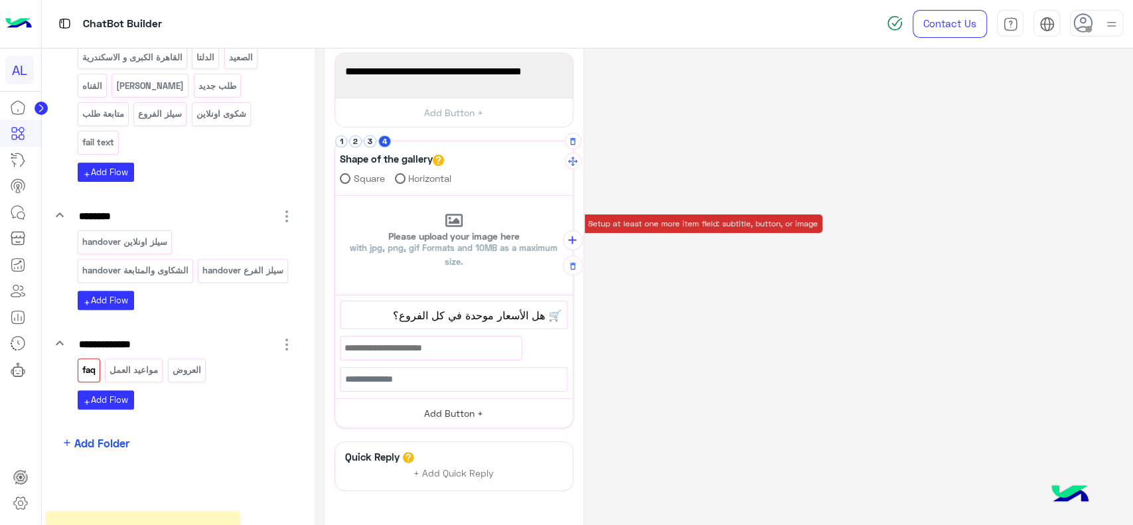
click at [469, 411] on button "Add Button +" at bounding box center [454, 413] width 238 height 30
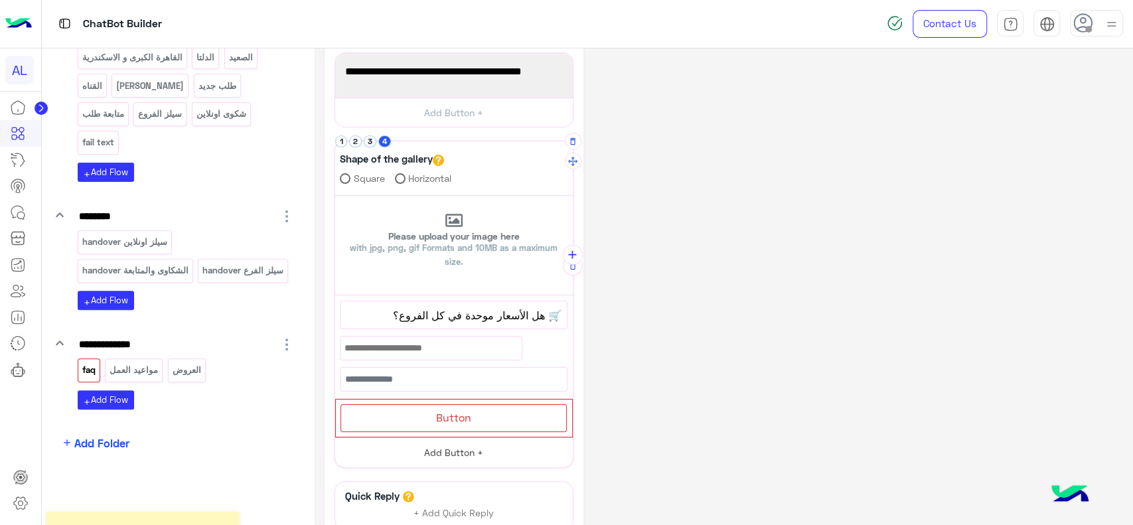
click at [469, 411] on span "Button" at bounding box center [453, 417] width 35 height 13
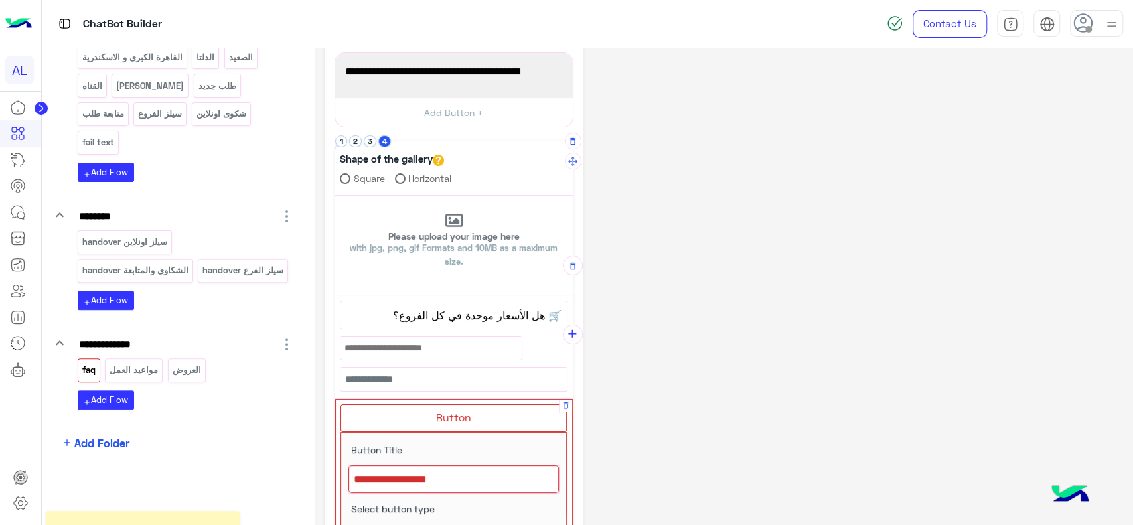
click at [439, 475] on div at bounding box center [453, 479] width 210 height 28
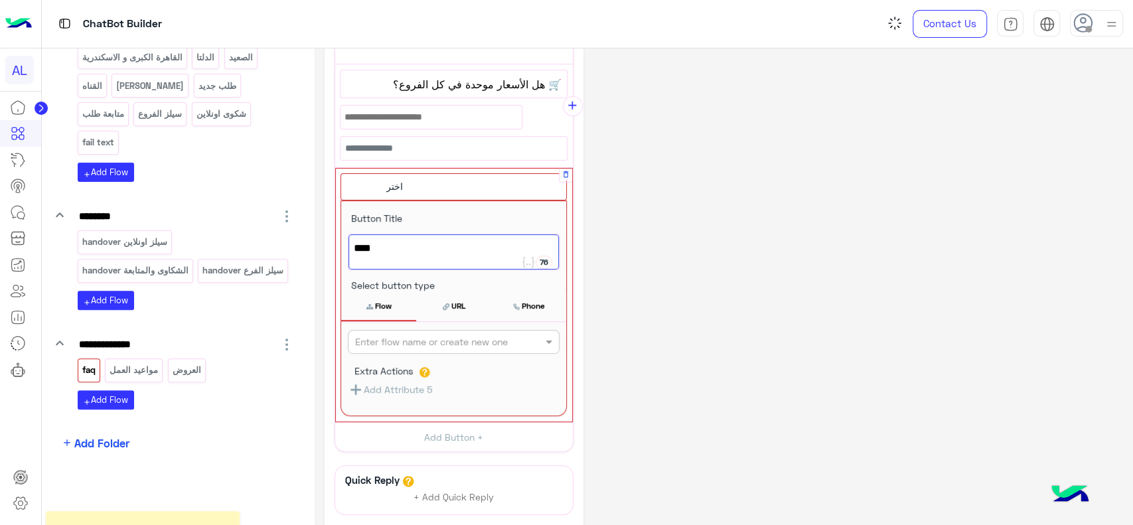
type textarea "****"
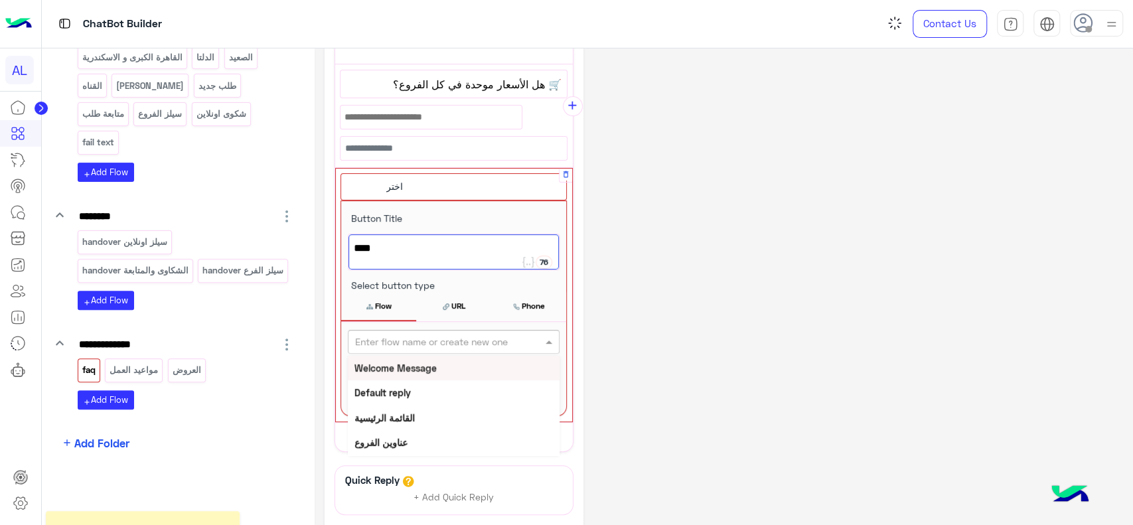
click at [438, 345] on input "text" at bounding box center [431, 342] width 153 height 14
paste input "**"
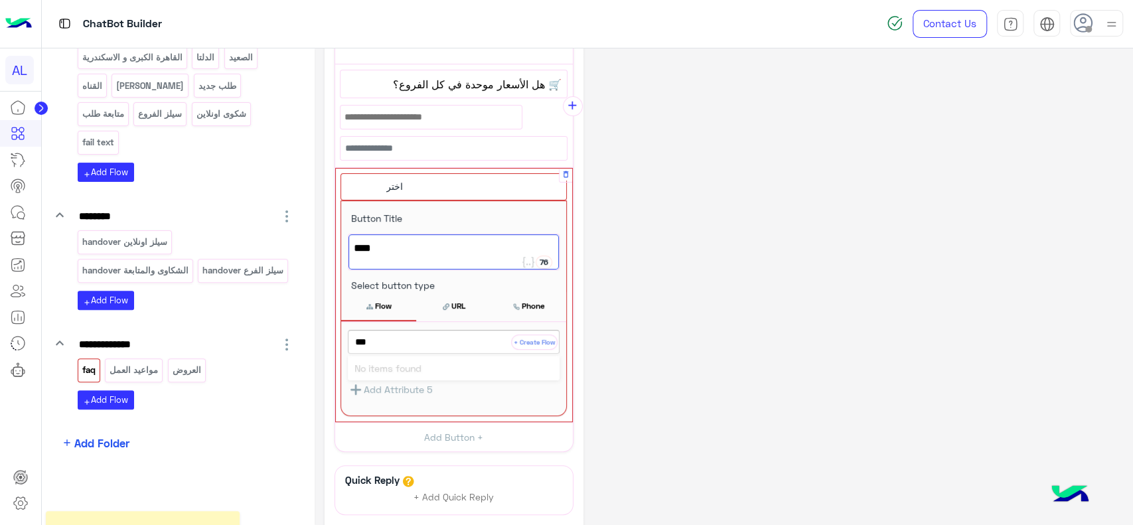
type input "**"
drag, startPoint x: 541, startPoint y: 80, endPoint x: 373, endPoint y: 72, distance: 168.7
click at [373, 72] on div "🛒 هل الأسعار موحدة في كل الفروع؟" at bounding box center [453, 84] width 226 height 28
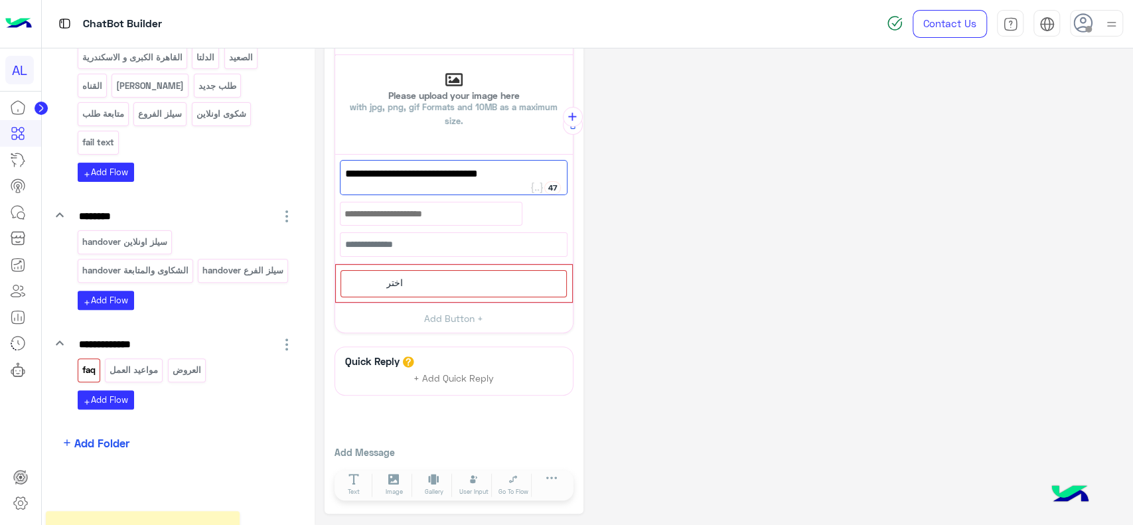
scroll to position [192, 0]
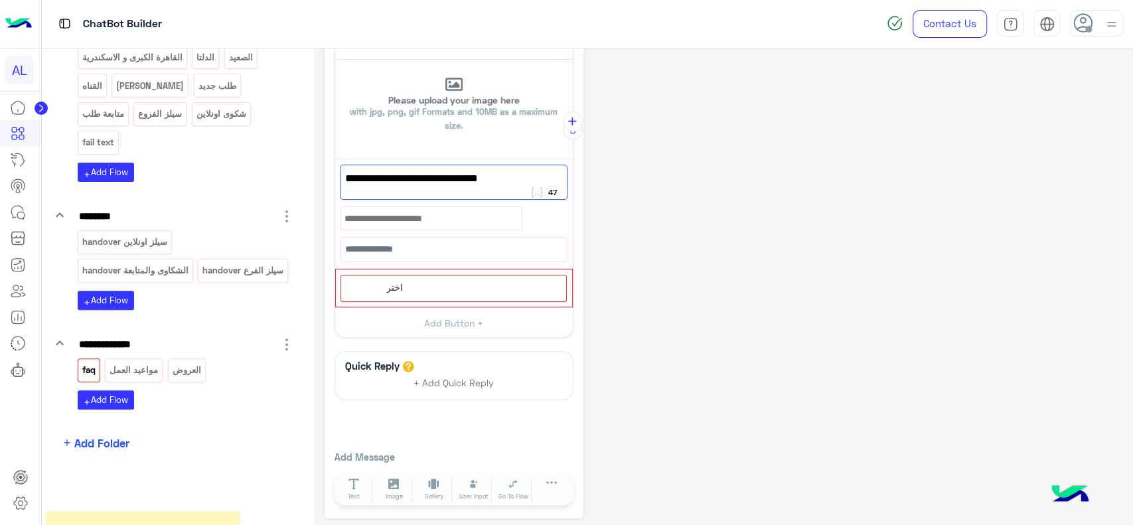
click at [393, 182] on span "🛒 هل الأسعار موحدة في كل الفروع؟" at bounding box center [453, 178] width 217 height 17
drag, startPoint x: 543, startPoint y: 180, endPoint x: 385, endPoint y: 182, distance: 157.3
click at [385, 182] on span "🛒 هل الأسعار موحدة في كل الفروع؟" at bounding box center [453, 178] width 217 height 17
click at [393, 289] on span "اختر" at bounding box center [394, 287] width 17 height 12
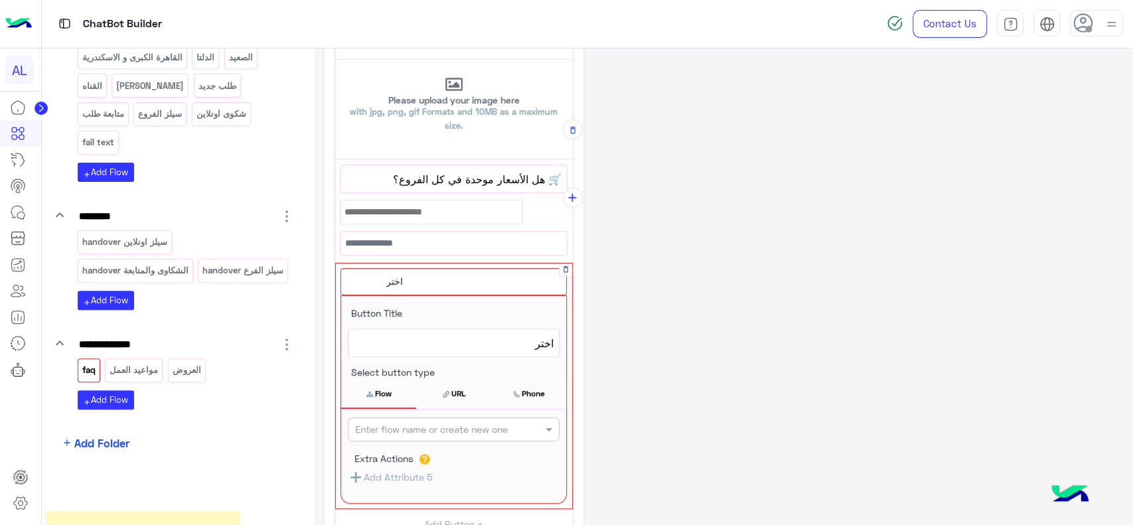
click at [413, 429] on input "text" at bounding box center [431, 430] width 153 height 14
paste input "**********"
type input "**********"
click at [531, 431] on button "+ Create Flow" at bounding box center [534, 429] width 46 height 15
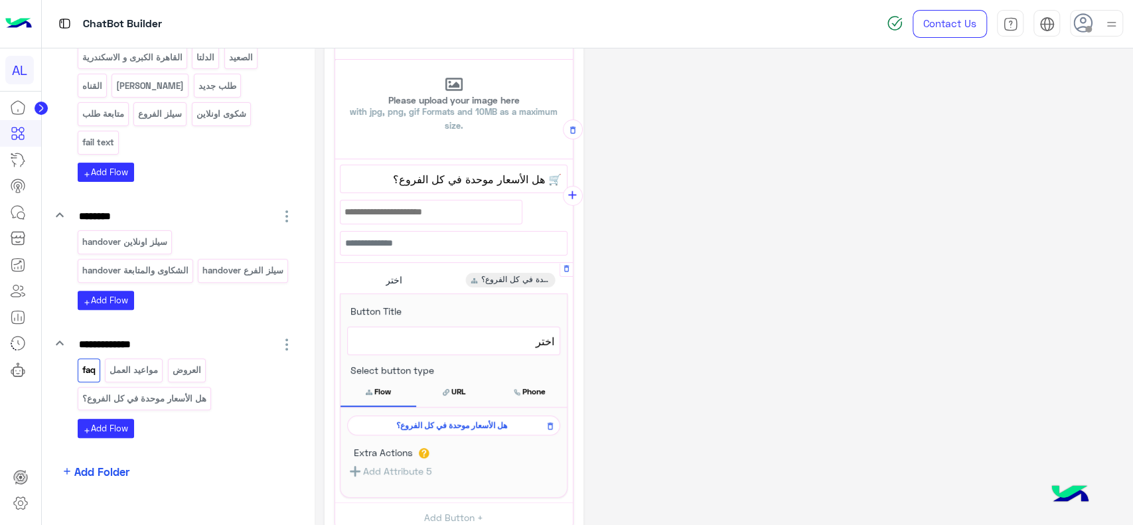
click at [423, 426] on span "هل الأسعار موحدة في كل الفروع؟" at bounding box center [451, 425] width 194 height 12
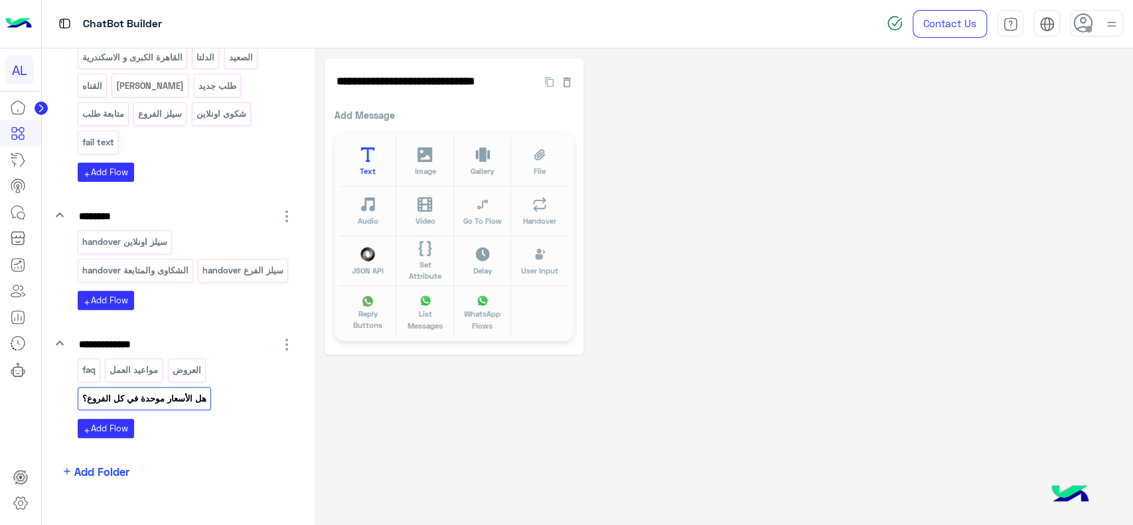
click at [379, 171] on button "Text" at bounding box center [367, 162] width 57 height 50
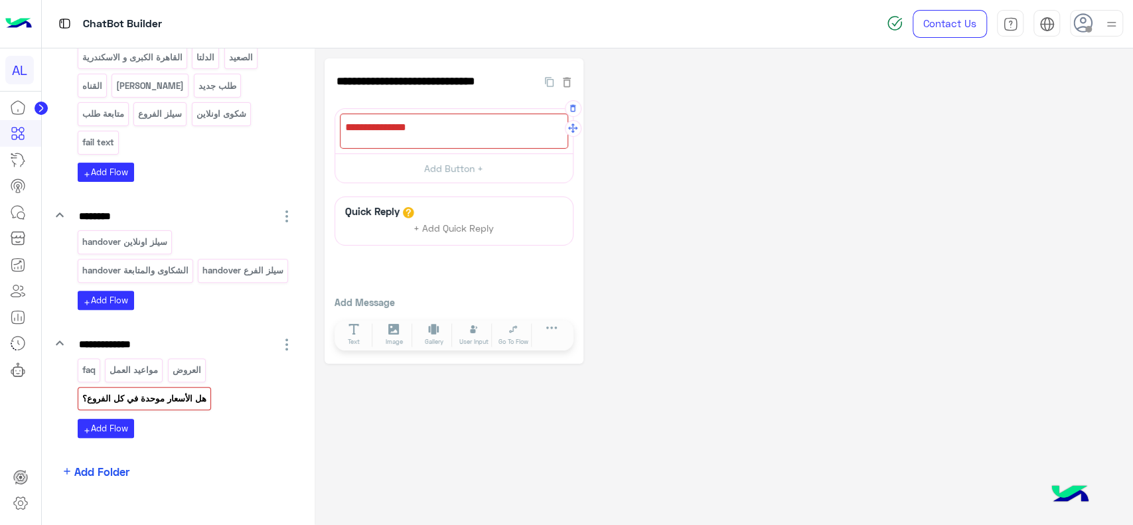
click at [409, 133] on div at bounding box center [454, 130] width 228 height 35
paste textarea "**********"
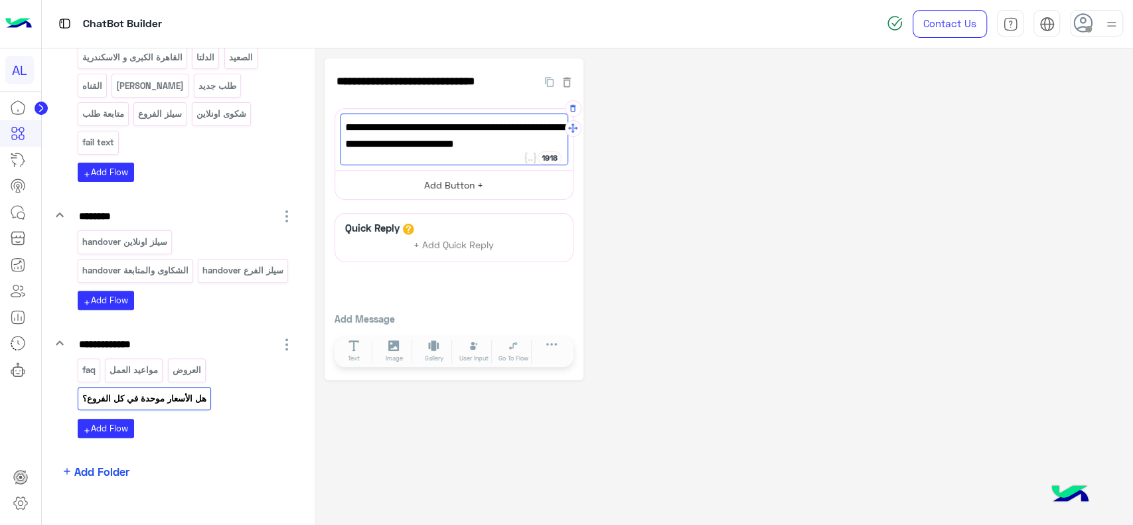
type textarea "**********"
click at [464, 180] on button "Add Button +" at bounding box center [454, 185] width 238 height 30
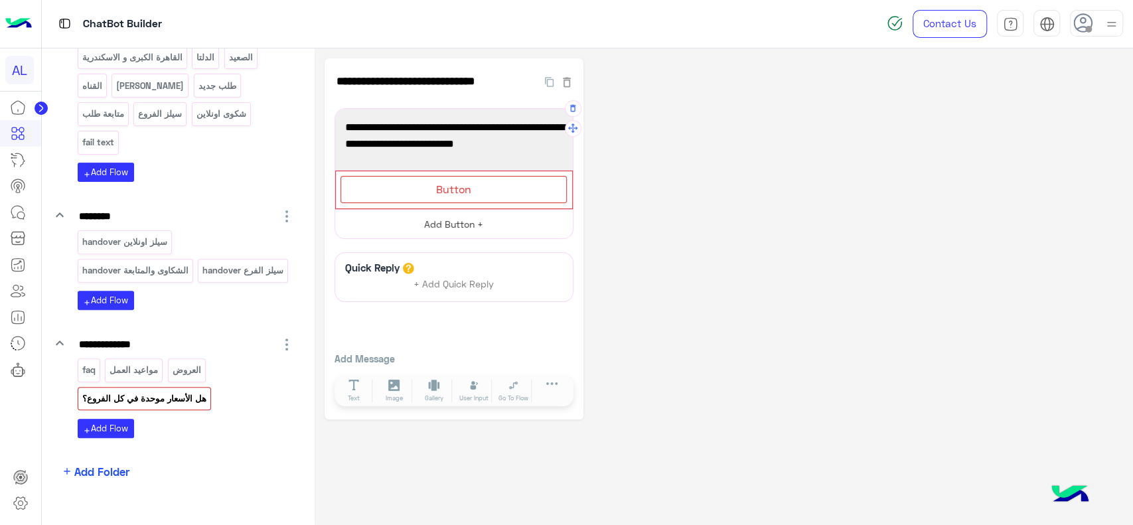
click at [464, 180] on div "Button" at bounding box center [453, 189] width 226 height 27
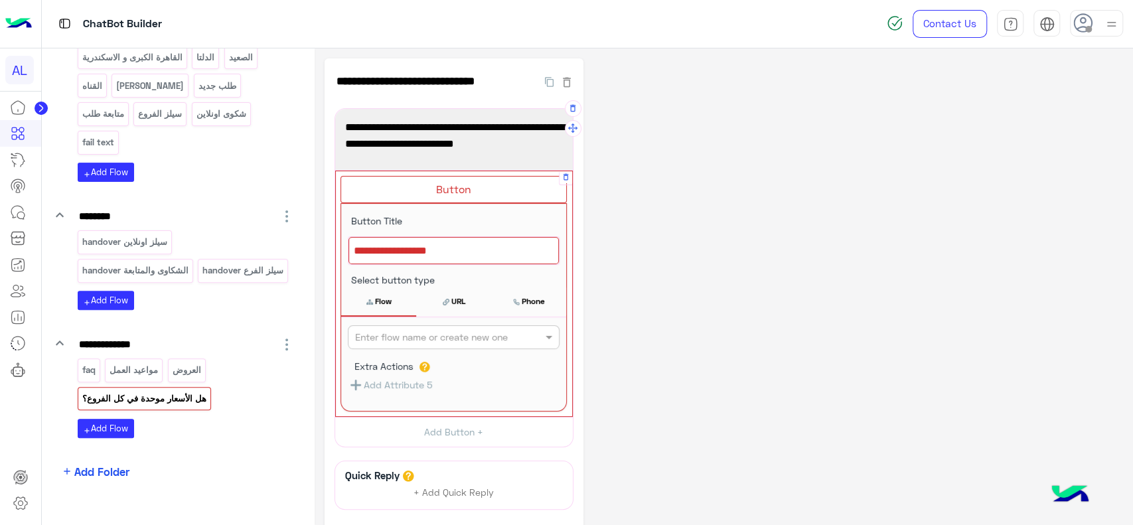
click at [450, 253] on div at bounding box center [453, 251] width 210 height 28
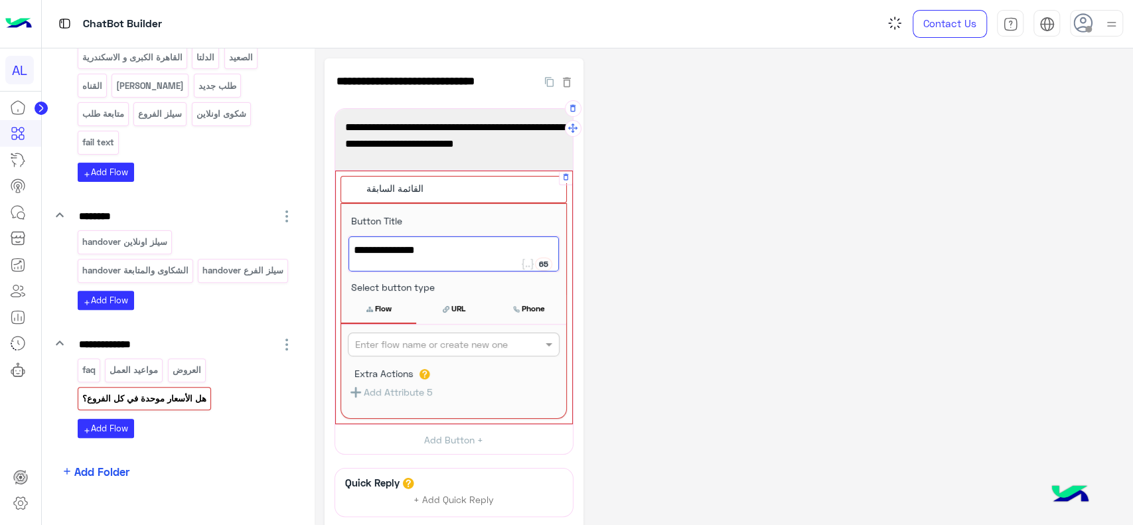
type textarea "**********"
click at [419, 348] on input "text" at bounding box center [431, 345] width 153 height 14
type input "***"
click at [411, 369] on div "faq" at bounding box center [454, 370] width 212 height 25
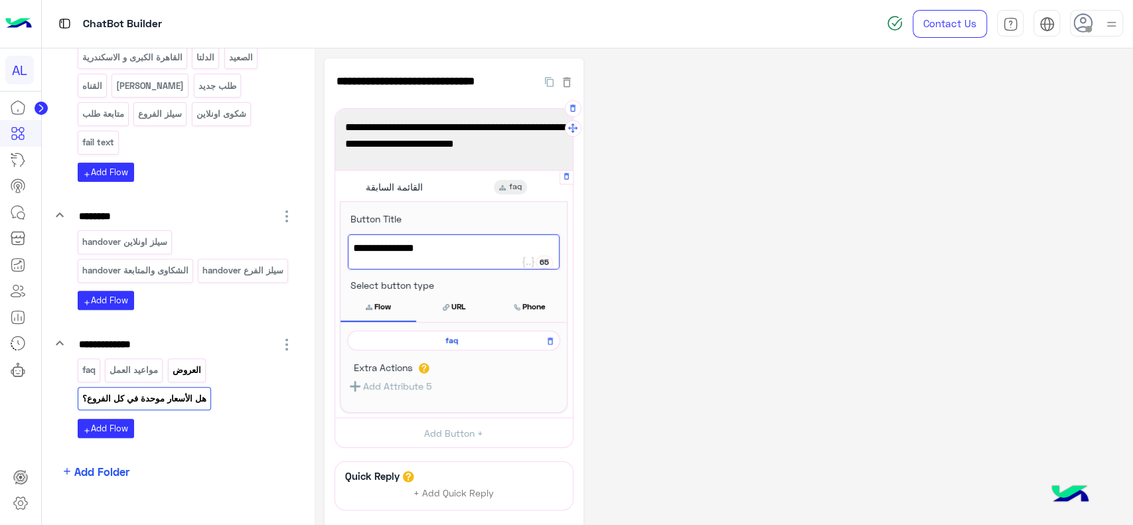
click at [191, 369] on p "العروض" at bounding box center [186, 369] width 31 height 15
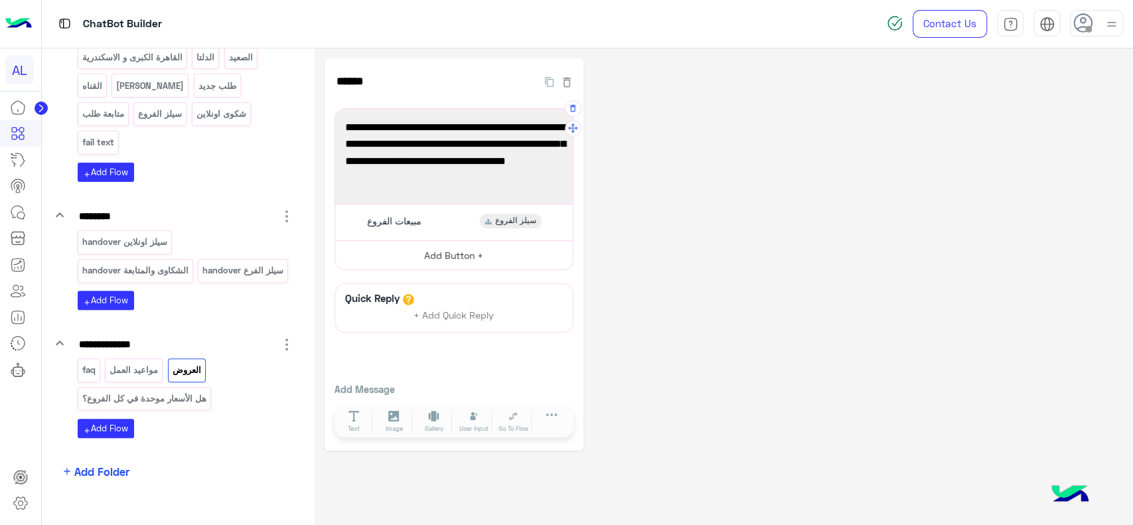
click at [443, 249] on button "Add Button +" at bounding box center [454, 255] width 238 height 30
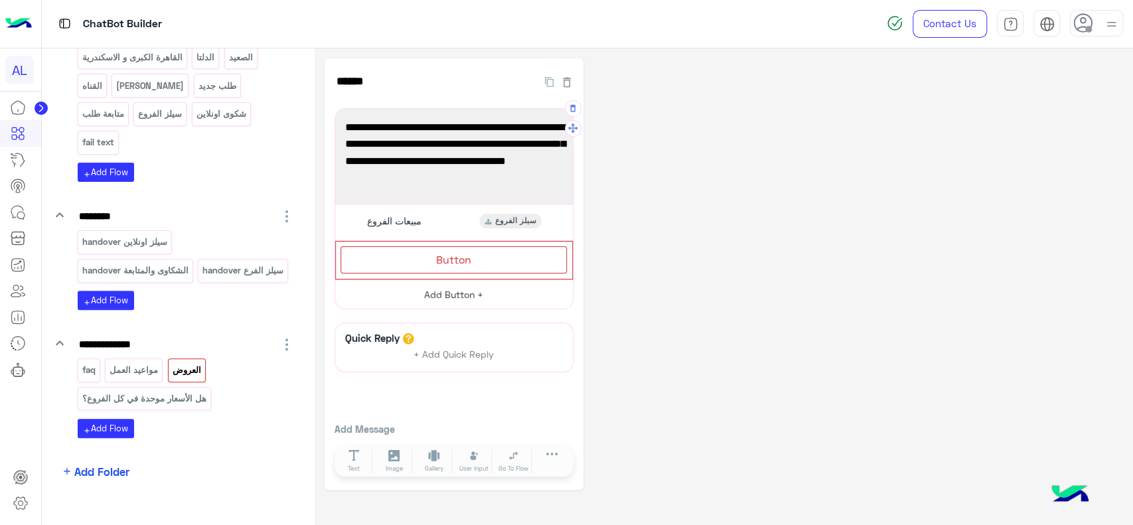
click at [443, 249] on div "Button" at bounding box center [453, 259] width 226 height 27
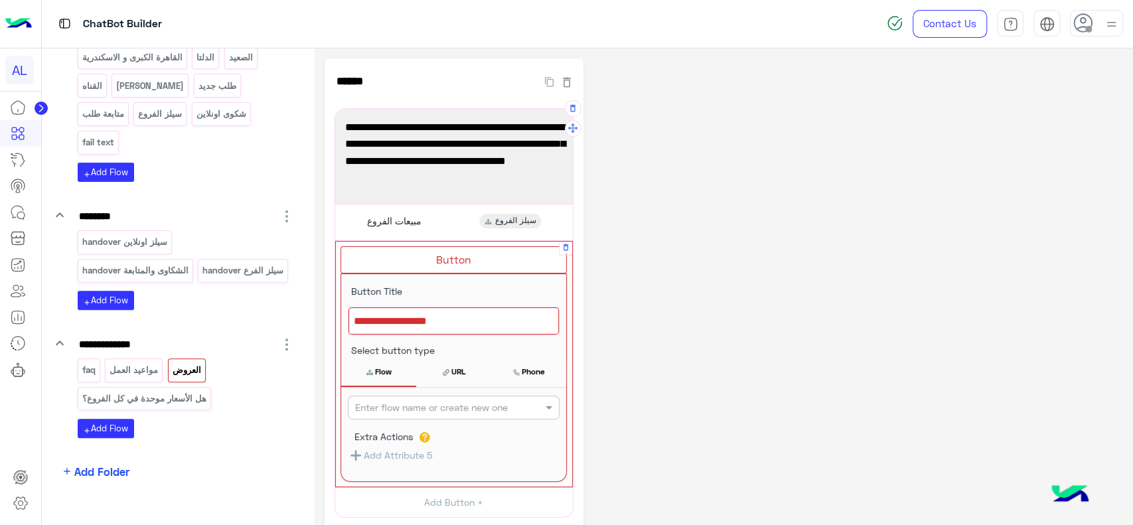
click at [441, 327] on div at bounding box center [453, 321] width 210 height 28
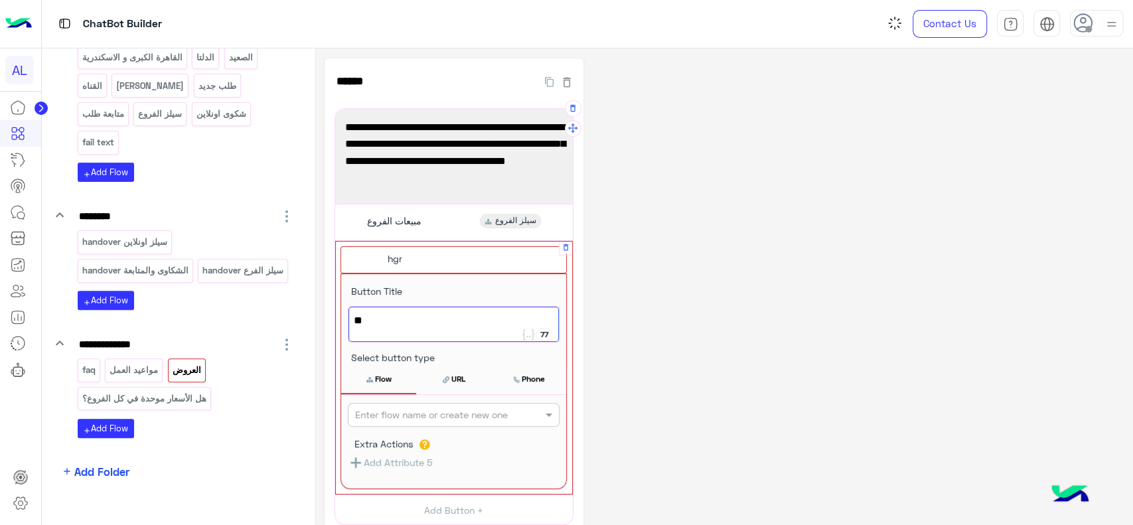
type textarea "*"
type textarea "**********"
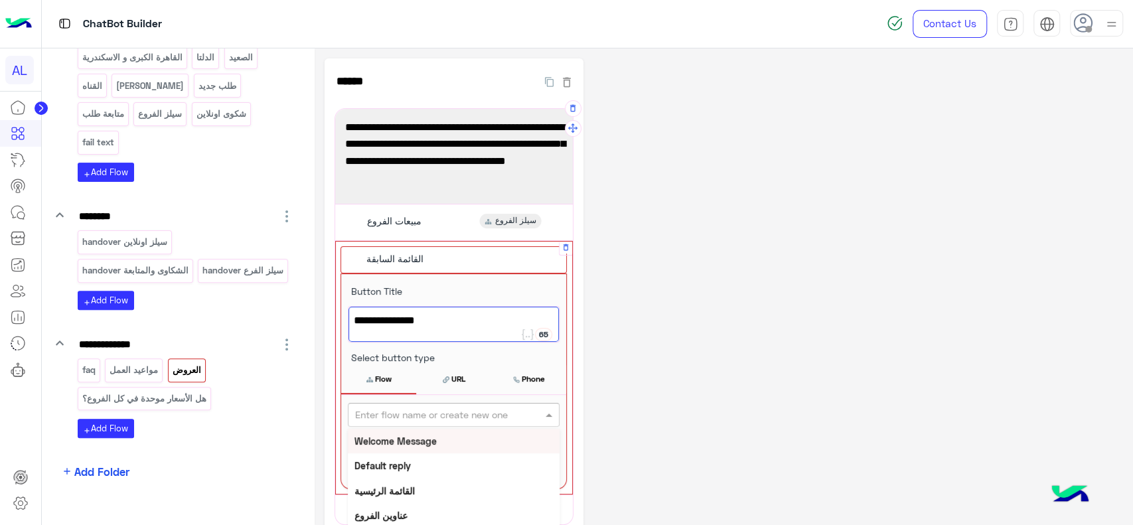
click at [417, 419] on input "text" at bounding box center [431, 415] width 153 height 14
type input "***"
click at [403, 436] on div "faq" at bounding box center [454, 441] width 212 height 25
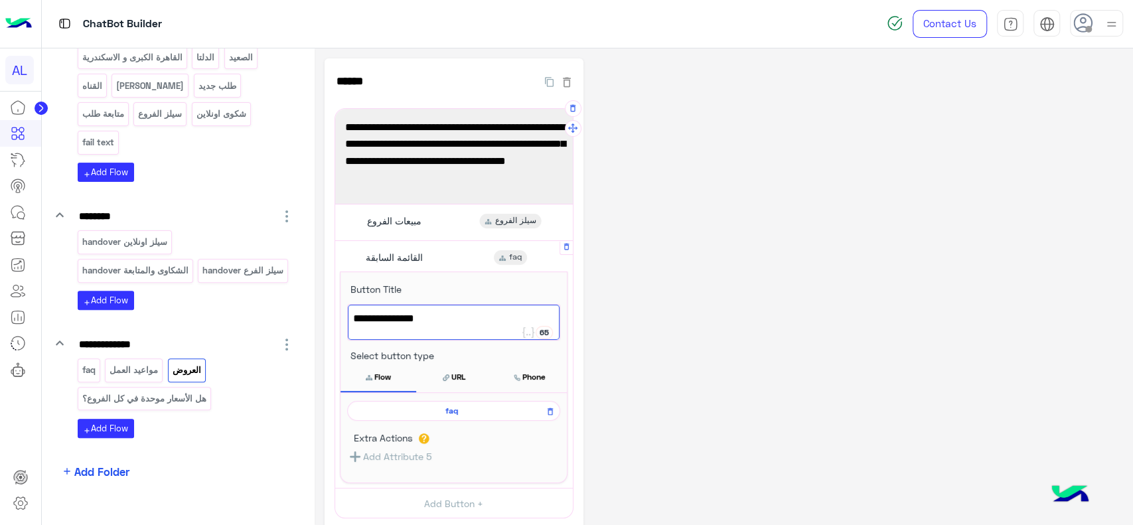
click at [636, 352] on div "**********" at bounding box center [723, 378] width 798 height 640
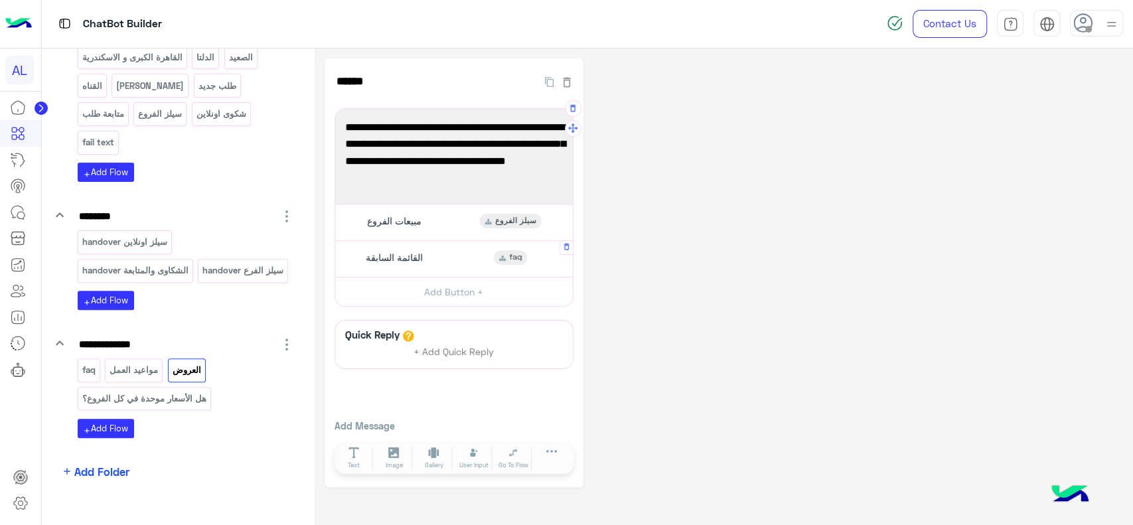
click at [31, 412] on div at bounding box center [20, 310] width 41 height 432
click at [98, 371] on div "faq" at bounding box center [89, 369] width 23 height 23
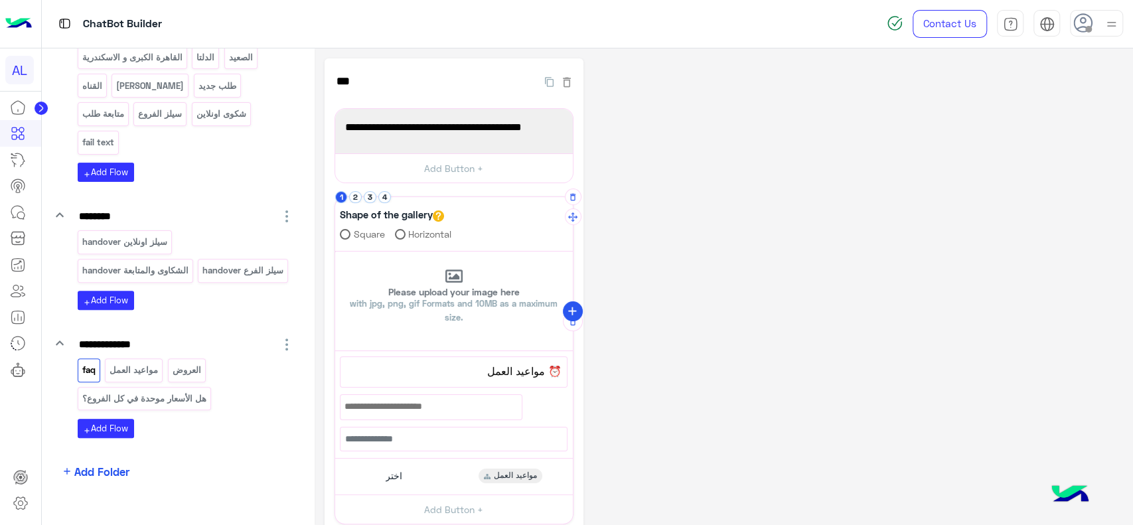
click at [570, 303] on button "add" at bounding box center [573, 311] width 20 height 20
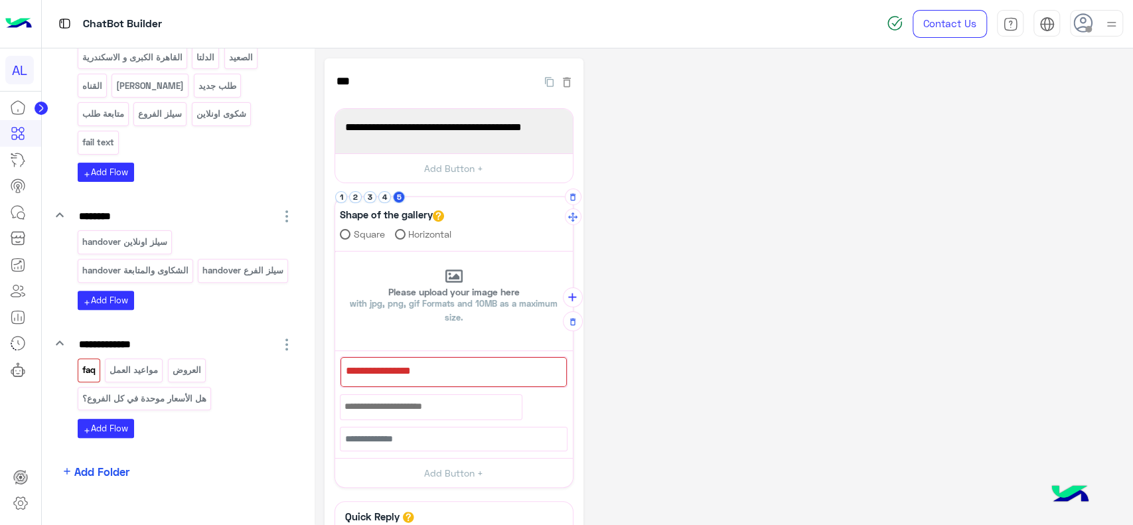
click at [484, 370] on div at bounding box center [453, 372] width 226 height 30
paste textarea "**********"
click at [534, 364] on span "• هل في استرجاع أو تبديل للمنتجات؟" at bounding box center [453, 370] width 217 height 17
click at [431, 357] on div "هل في استرجاع أو تبديل للمنتجات؟" at bounding box center [454, 373] width 228 height 35
paste textarea "**"
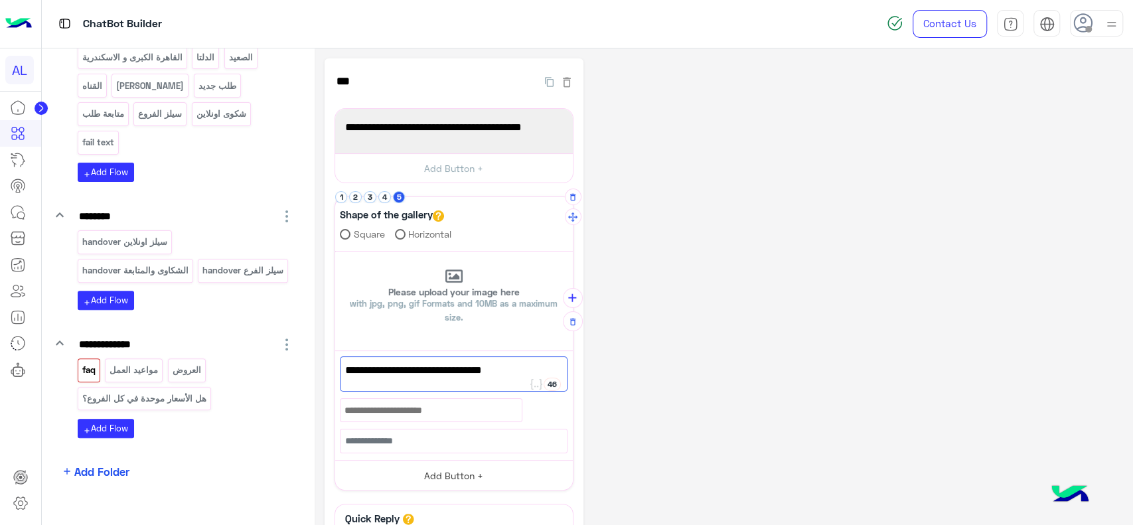
type textarea "**********"
click at [422, 468] on button "Add Button +" at bounding box center [454, 475] width 238 height 30
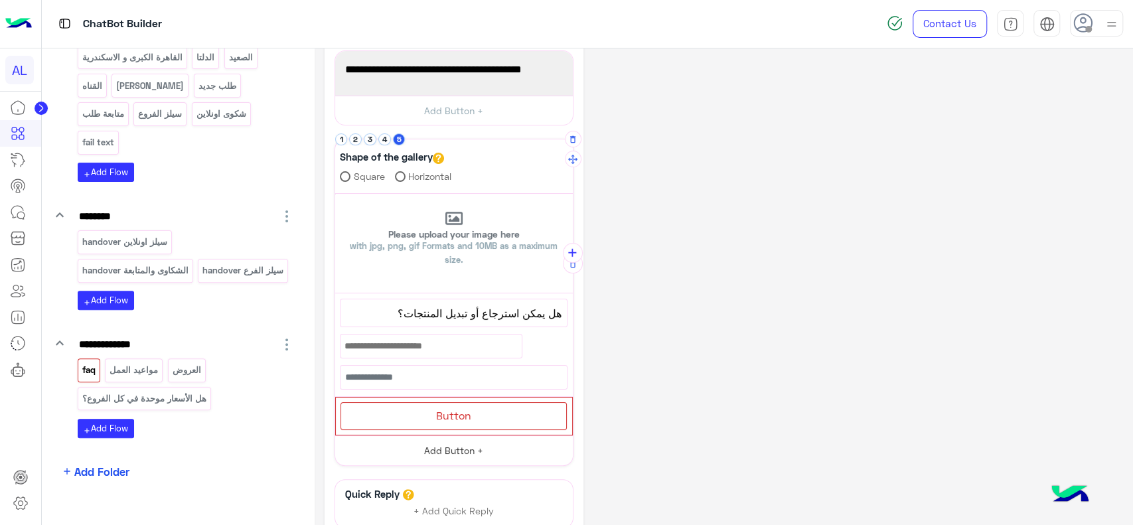
scroll to position [58, 0]
click at [441, 416] on span "Button" at bounding box center [453, 414] width 35 height 13
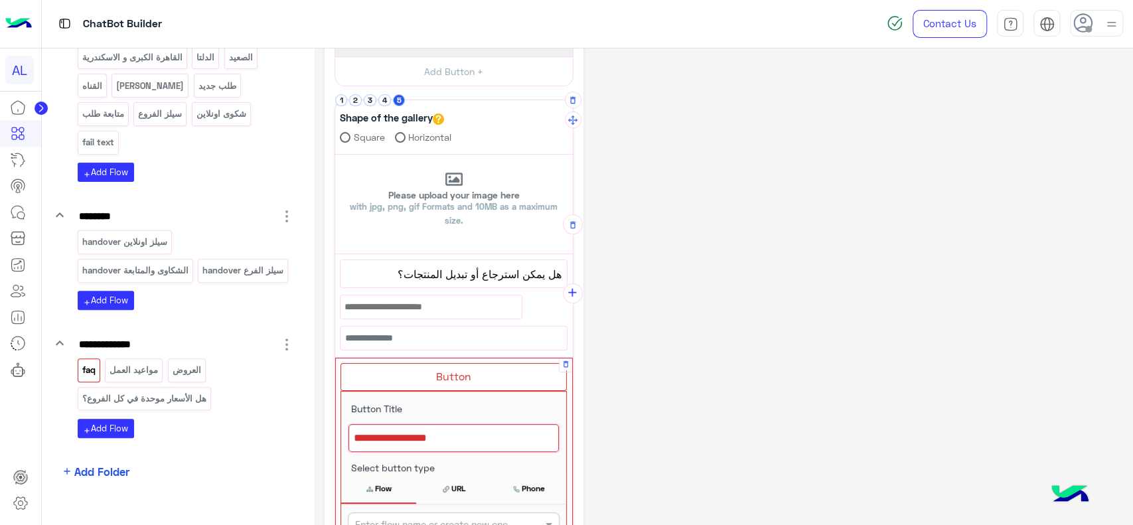
scroll to position [127, 0]
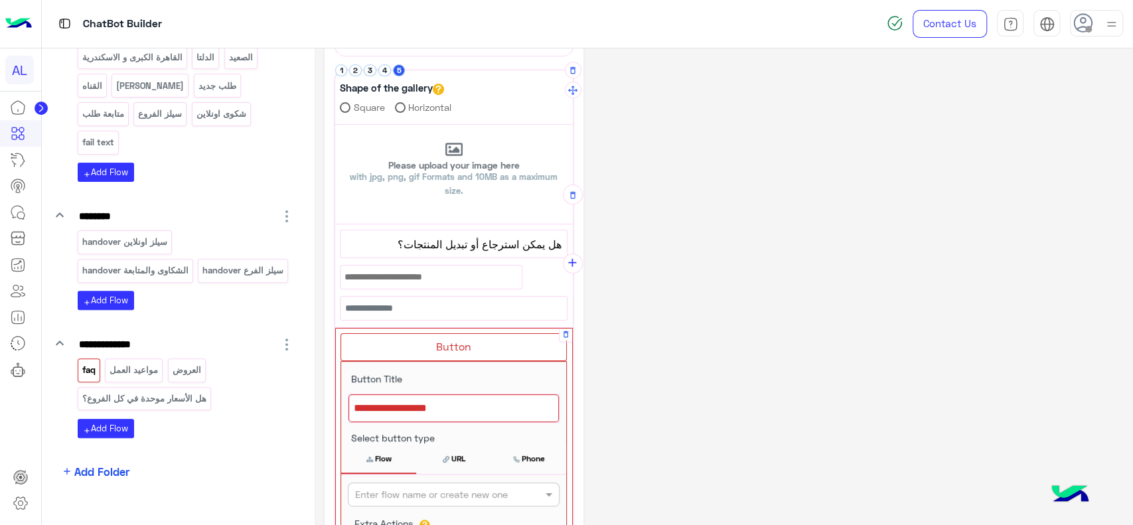
click at [441, 415] on div at bounding box center [453, 408] width 210 height 28
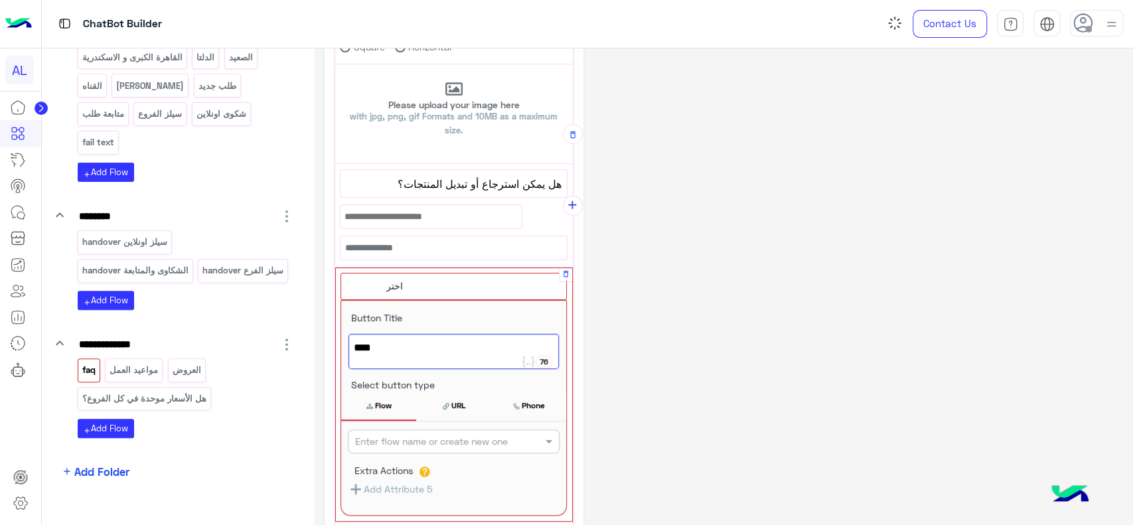
scroll to position [189, 0]
type textarea "****"
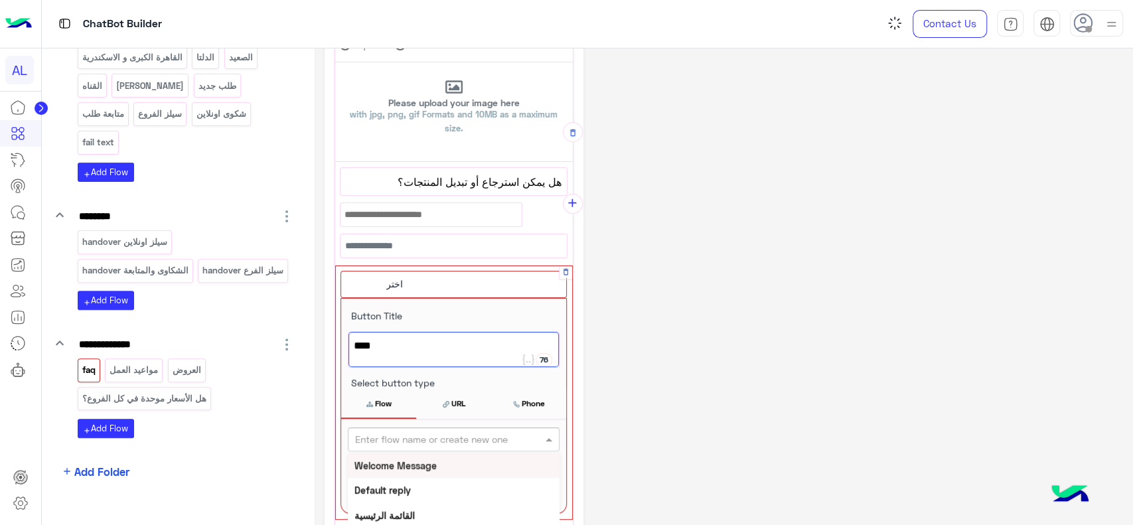
click at [434, 427] on div "Enter flow name or create new one" at bounding box center [454, 439] width 212 height 24
paste input "**********"
type input "**********"
click at [520, 438] on button "+ Create Flow" at bounding box center [534, 439] width 46 height 15
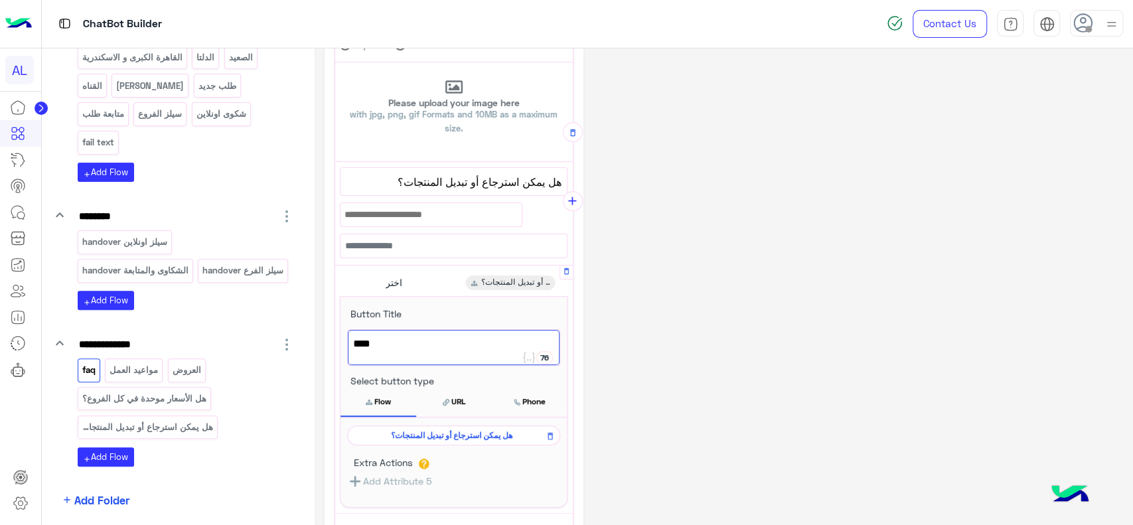
click at [502, 438] on span "هل يمكن استرجاع أو تبديل المنتجات؟" at bounding box center [451, 435] width 194 height 12
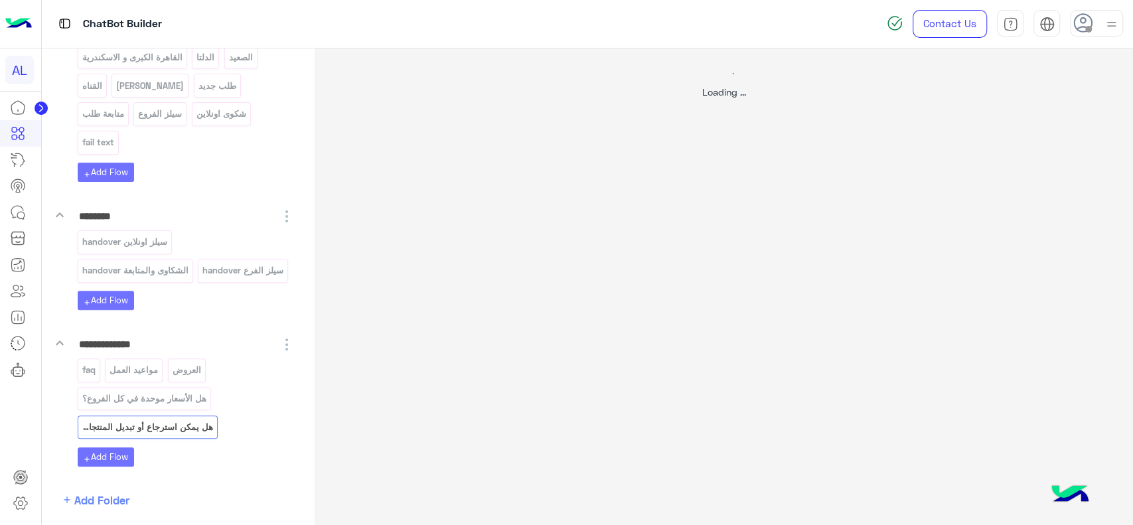
scroll to position [0, 0]
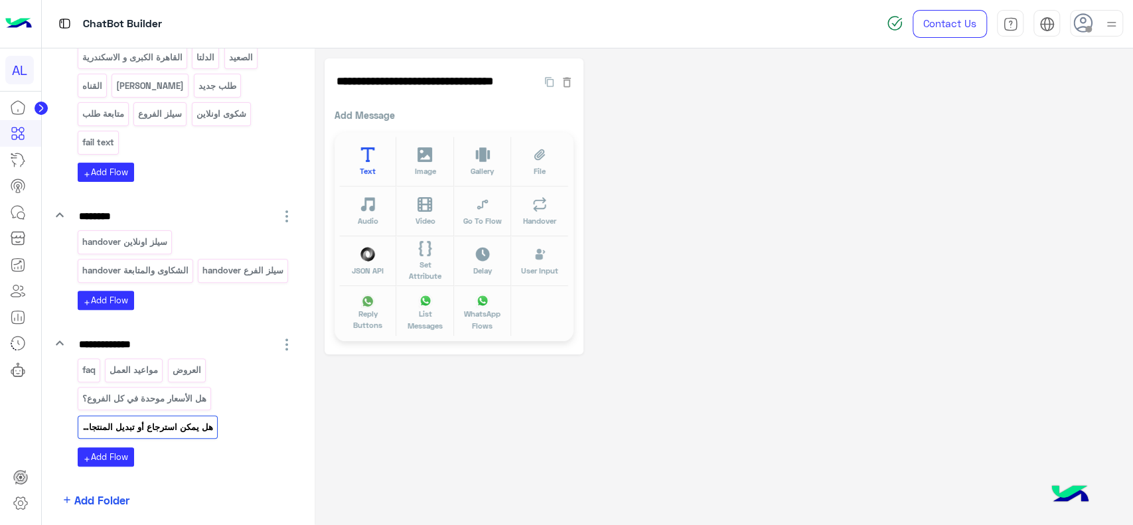
click at [363, 157] on icon at bounding box center [367, 154] width 15 height 15
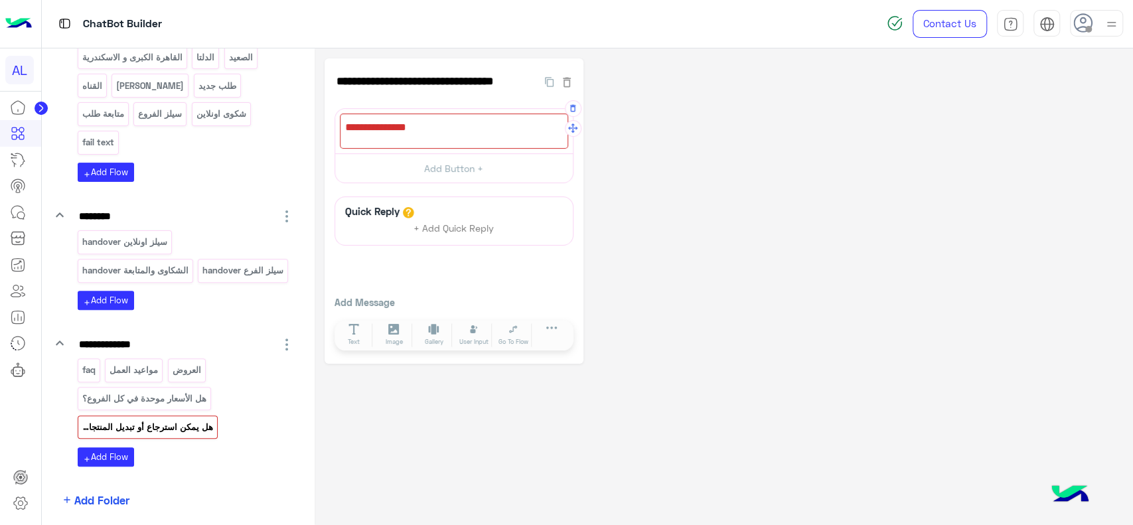
click at [394, 135] on div at bounding box center [454, 130] width 228 height 35
paste textarea "**********"
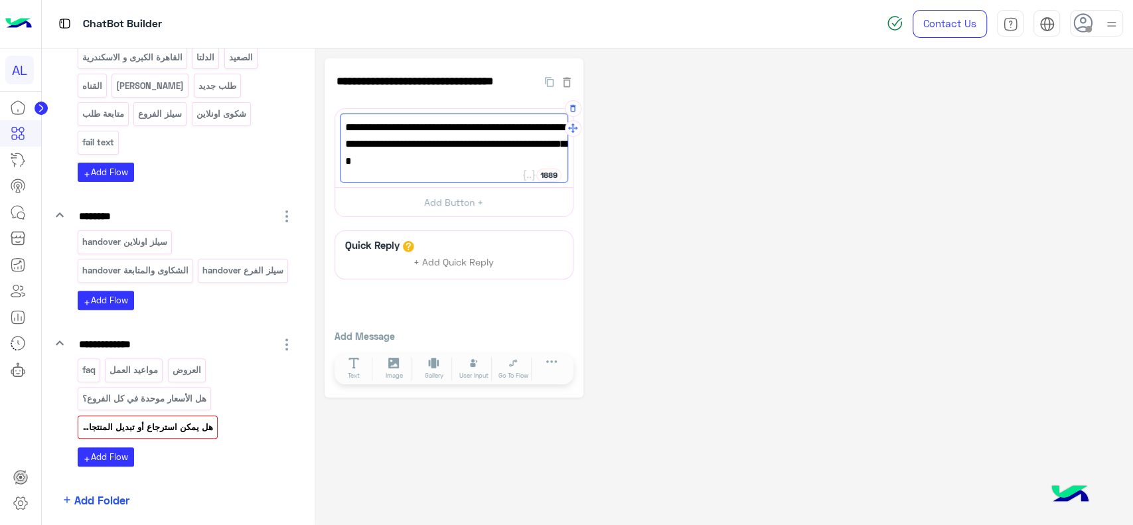
click at [525, 133] on span "أكيد 😃 يمكنك استبدال أو استرجاع المنتجات خلال 14 يوم بشرط تكون معك الفاتورة وال…" at bounding box center [454, 144] width 218 height 51
type textarea "**********"
click at [661, 169] on div "**********" at bounding box center [723, 227] width 798 height 339
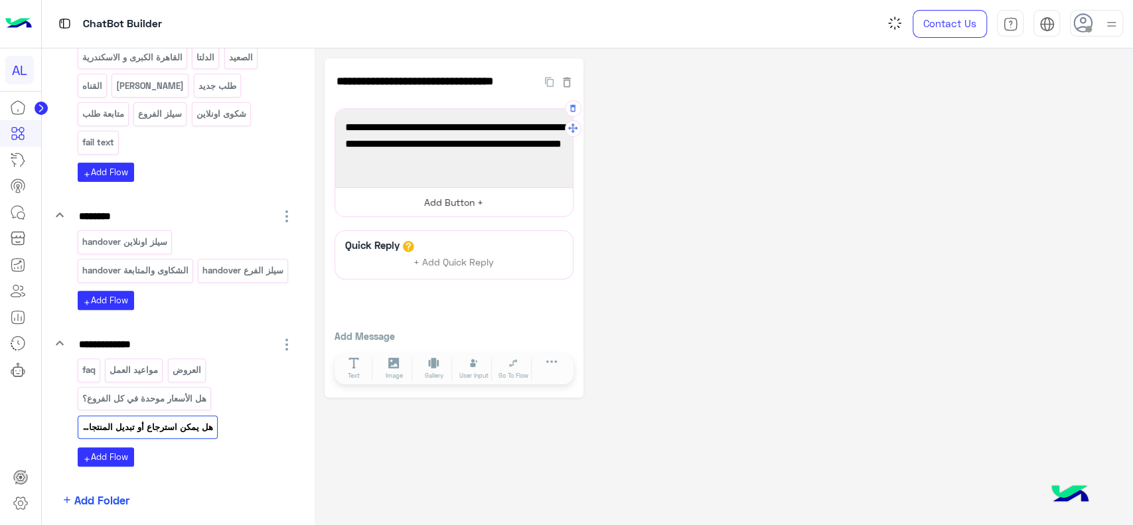
click at [464, 206] on button "Add Button +" at bounding box center [454, 202] width 238 height 30
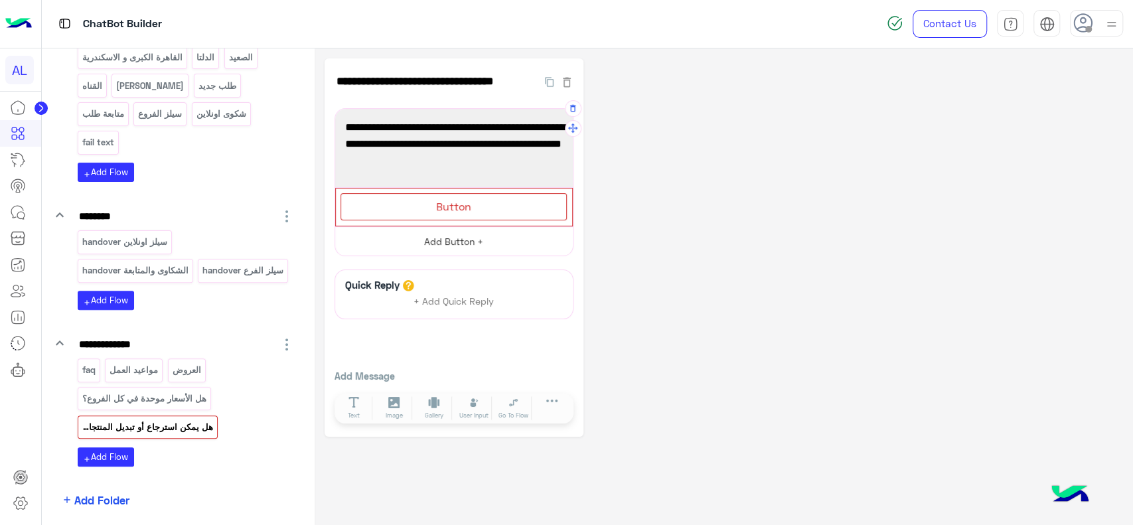
click at [464, 206] on span "Button" at bounding box center [453, 206] width 35 height 13
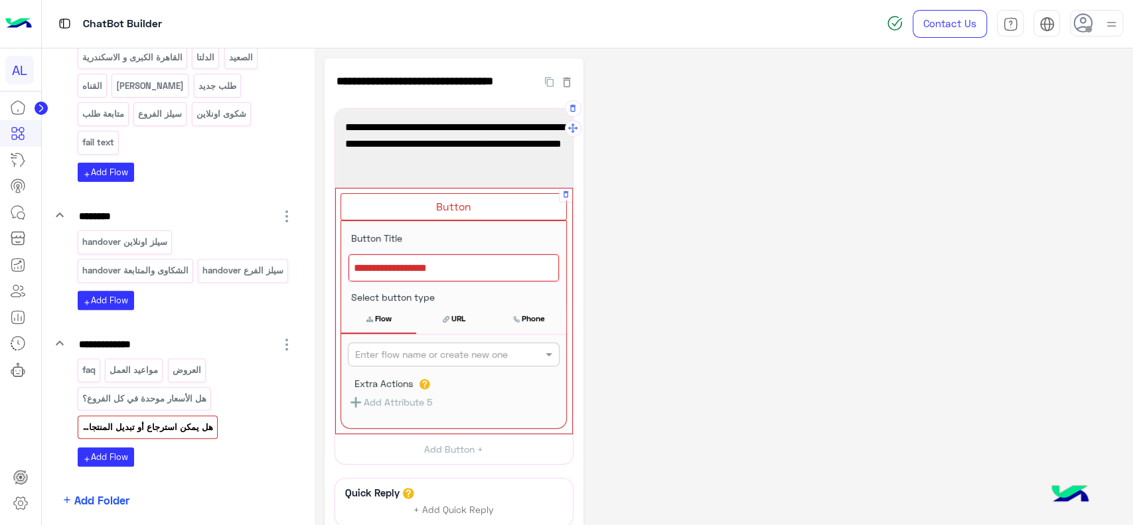
click at [446, 265] on div at bounding box center [453, 268] width 210 height 28
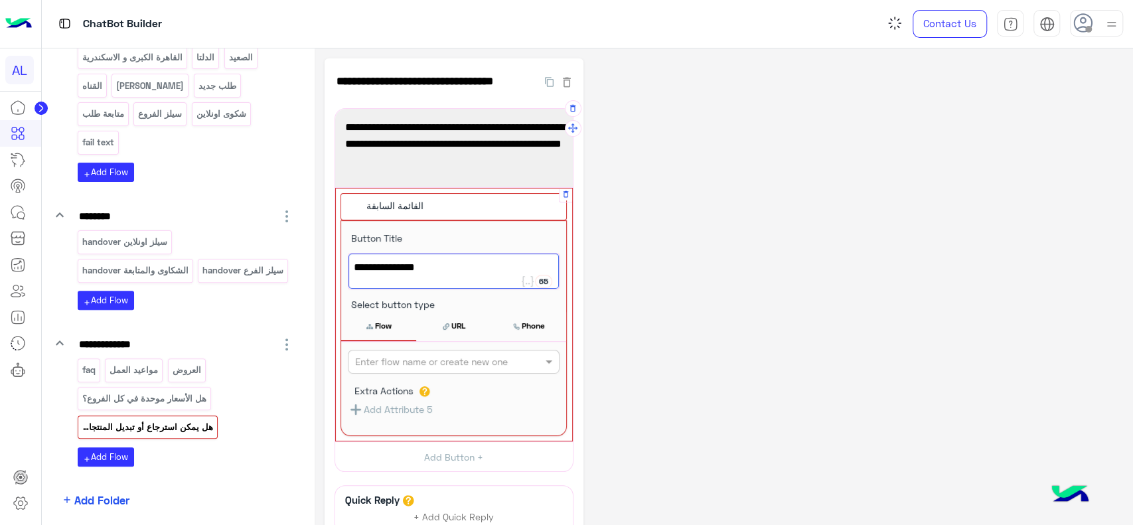
type textarea "**********"
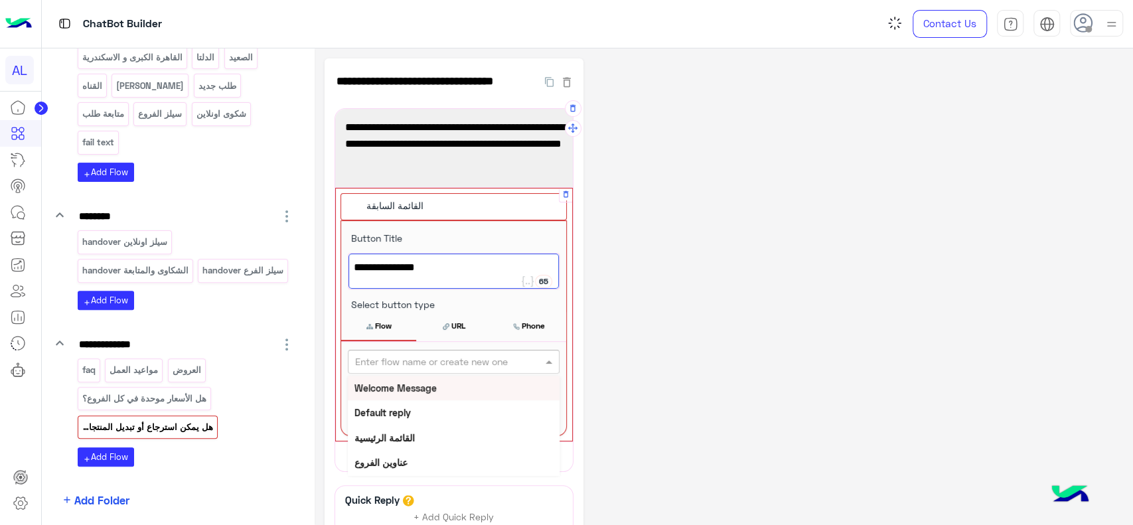
click at [435, 363] on input "text" at bounding box center [431, 362] width 153 height 14
type input "***"
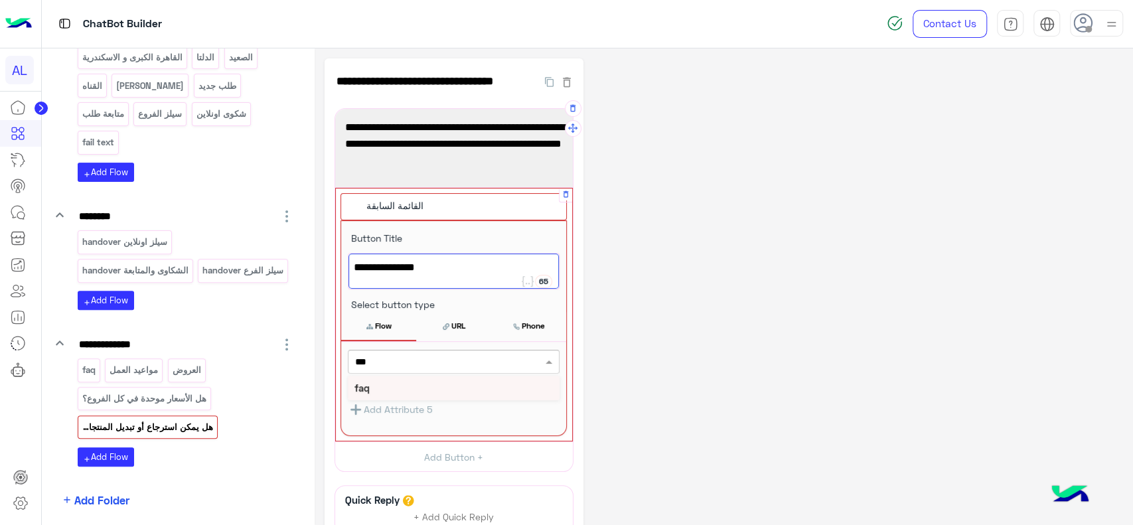
click at [452, 381] on div "faq" at bounding box center [454, 388] width 212 height 25
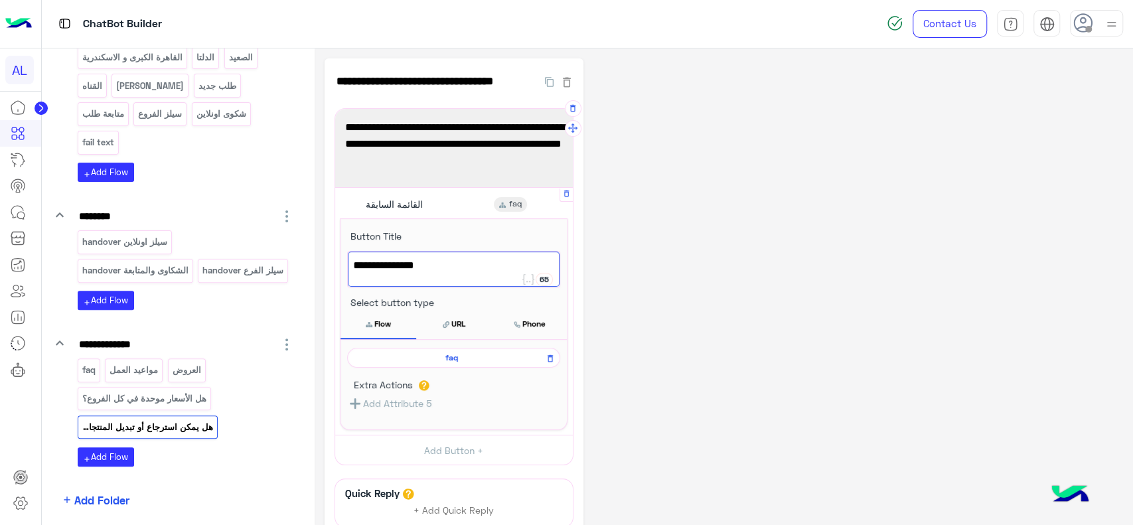
click at [5, 429] on div at bounding box center [20, 310] width 41 height 432
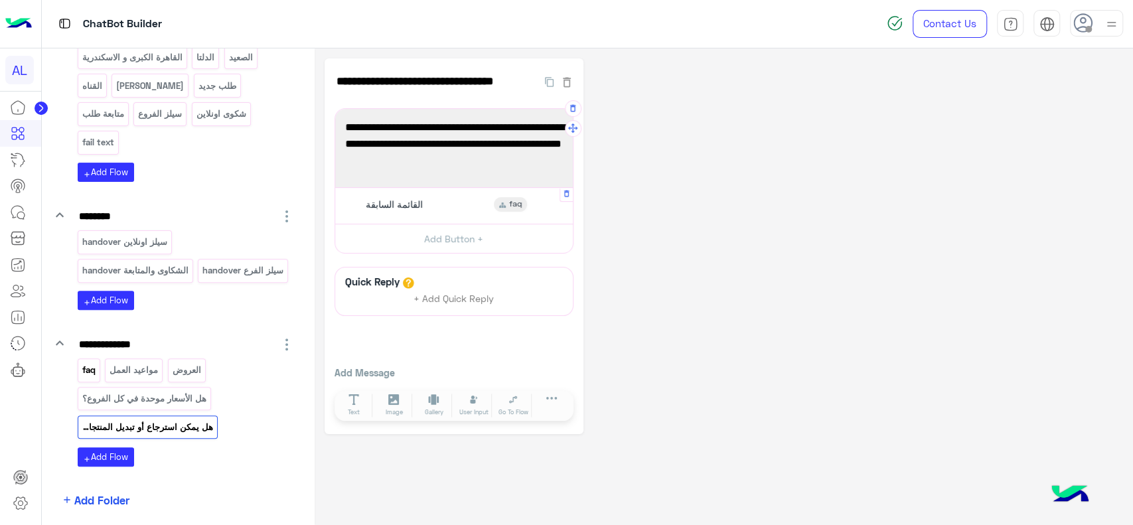
click at [94, 368] on p "faq" at bounding box center [88, 369] width 15 height 15
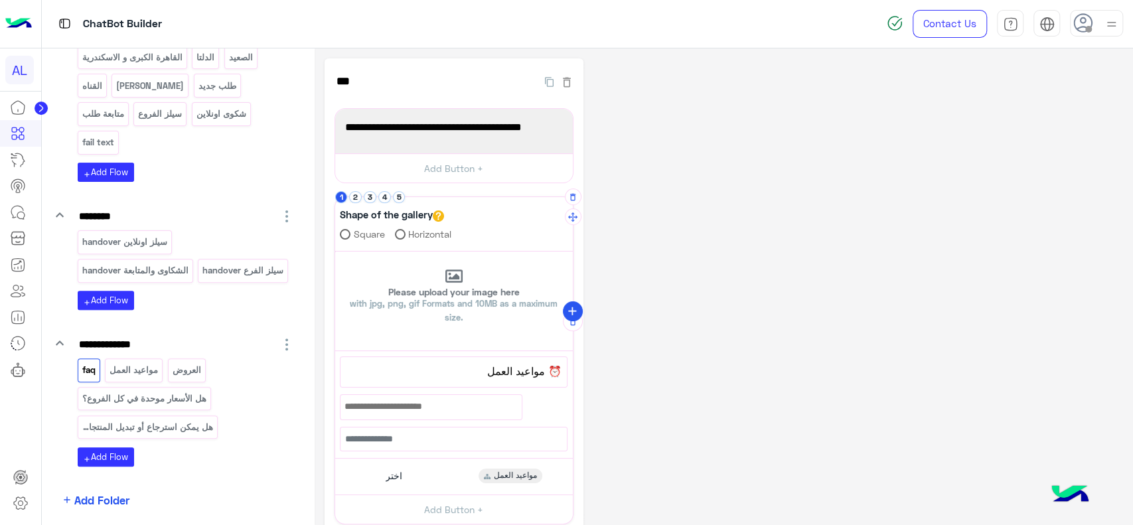
click at [568, 310] on icon "add" at bounding box center [572, 312] width 14 height 14
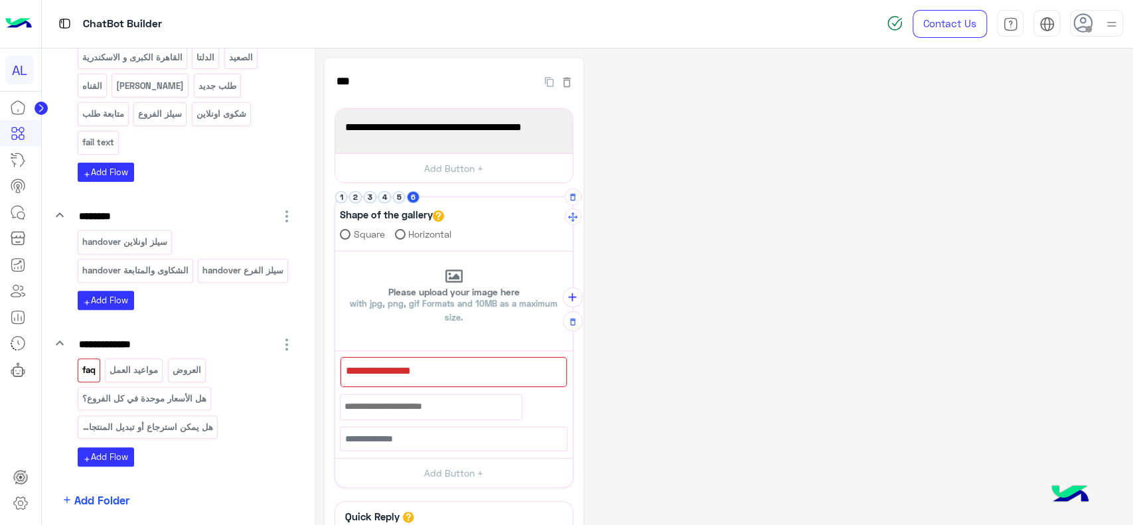
click at [531, 370] on div at bounding box center [453, 372] width 226 height 30
click at [473, 406] on div at bounding box center [430, 410] width 180 height 23
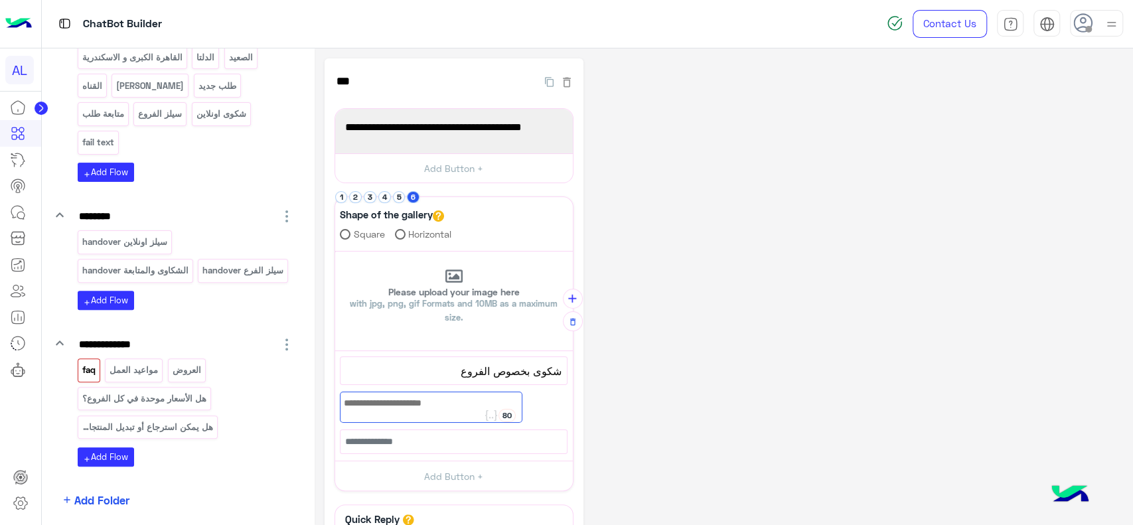
click at [667, 354] on div "**********" at bounding box center [723, 364] width 798 height 613
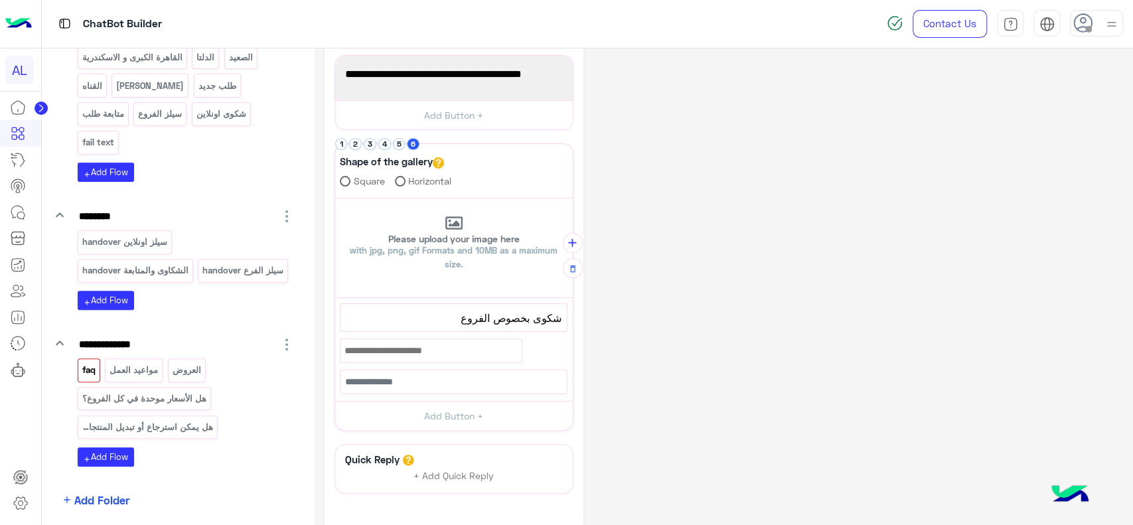
scroll to position [61, 0]
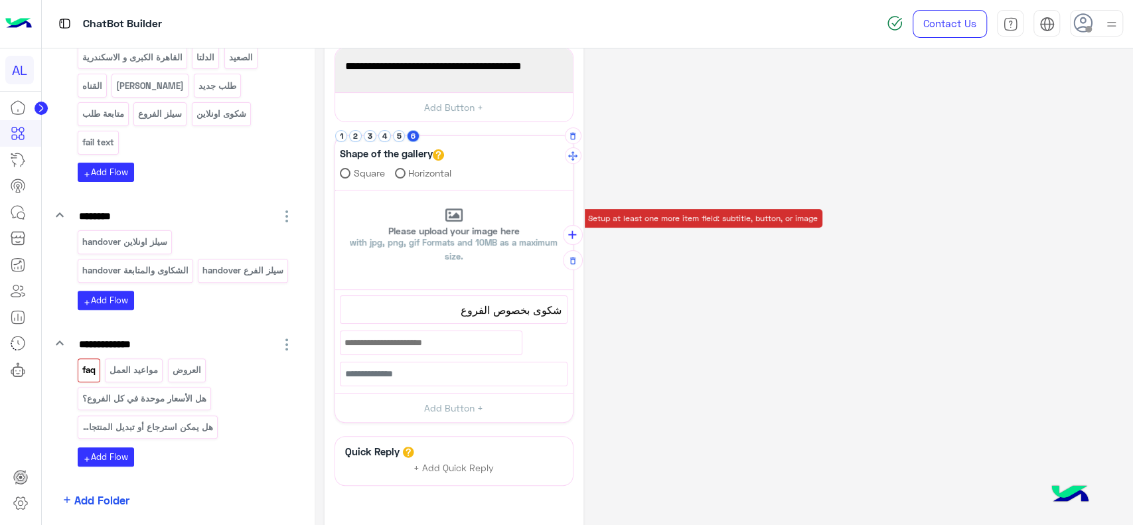
click at [523, 318] on div "شكوى بخصوص الفروع" at bounding box center [453, 310] width 226 height 28
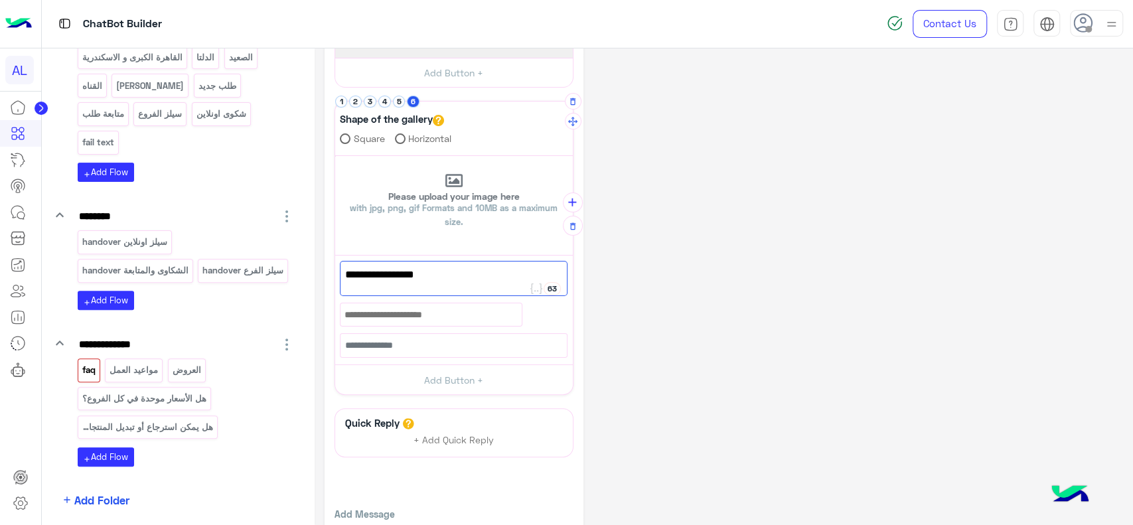
scroll to position [96, 0]
click at [508, 278] on span "شكوى بخصوص الفروع" at bounding box center [453, 273] width 217 height 17
drag, startPoint x: 489, startPoint y: 272, endPoint x: 527, endPoint y: 275, distance: 38.6
click at [527, 275] on span "شكوى بخصوص الفروع" at bounding box center [453, 273] width 217 height 17
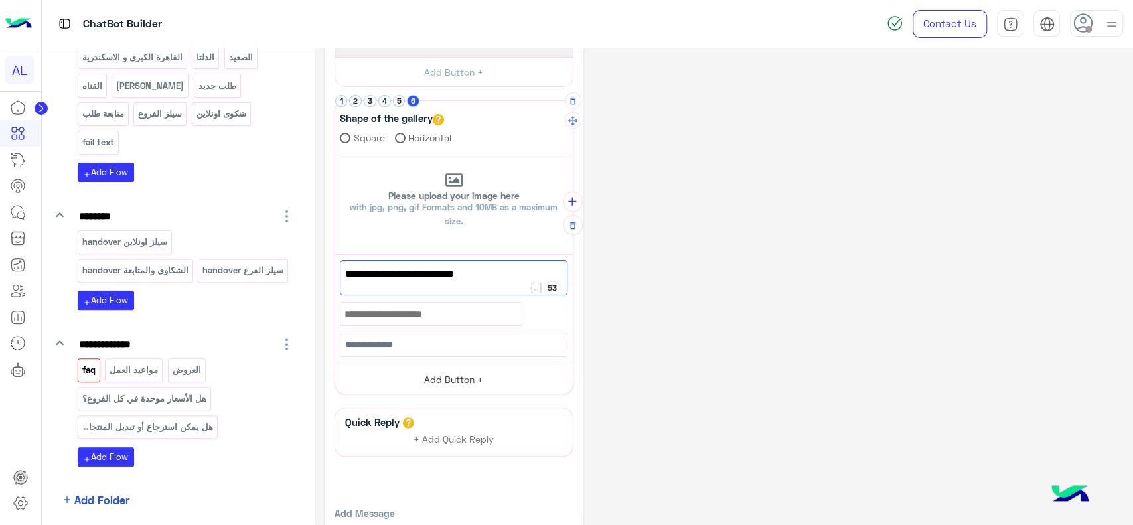
type textarea "**********"
click at [469, 375] on button "Add Button +" at bounding box center [454, 379] width 238 height 30
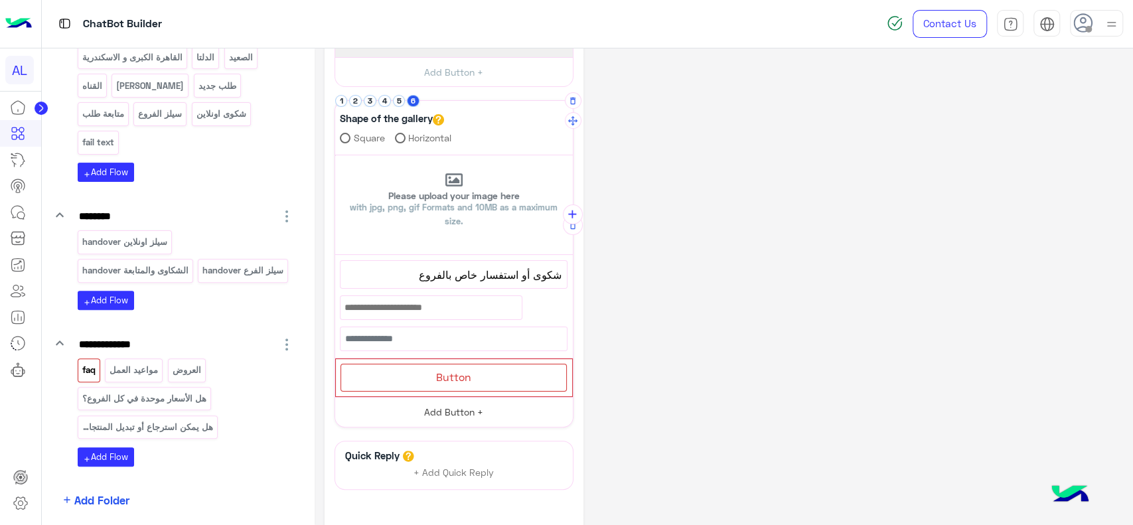
click at [469, 375] on span "Button" at bounding box center [453, 376] width 35 height 13
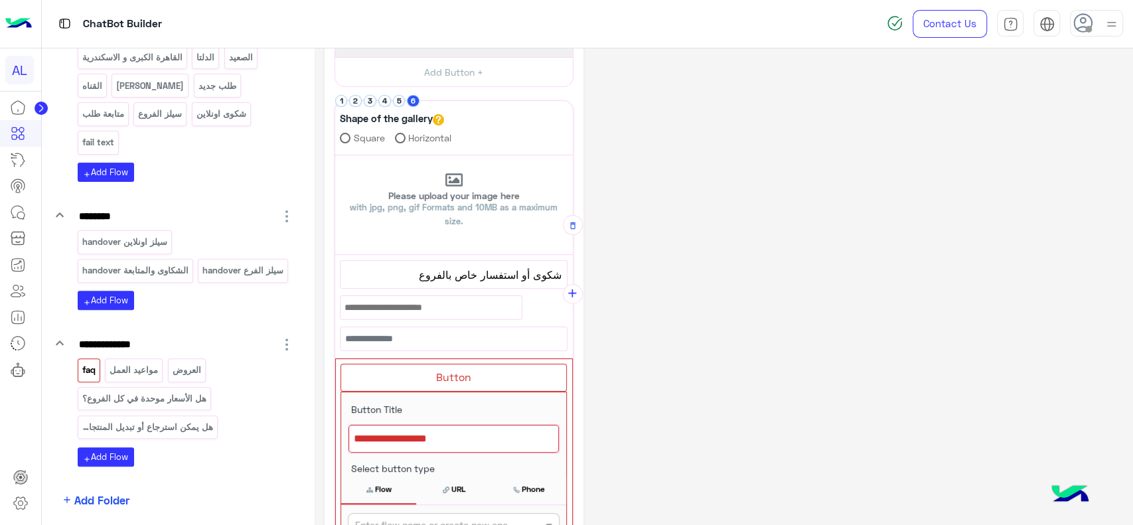
click at [452, 283] on div "شكوى أو استفسار خاص بالفروع" at bounding box center [453, 275] width 226 height 28
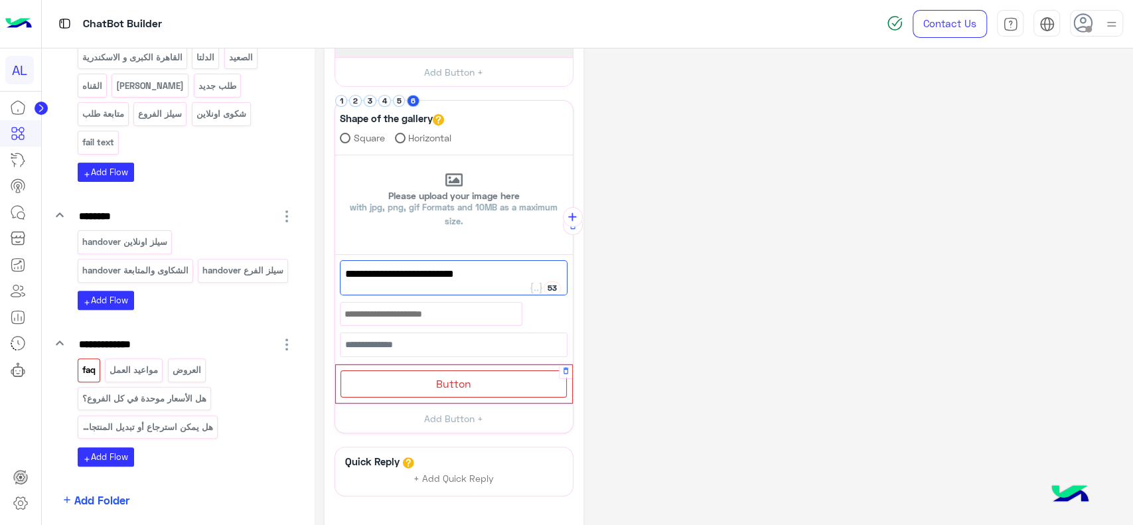
click at [416, 386] on div "Button" at bounding box center [453, 383] width 226 height 27
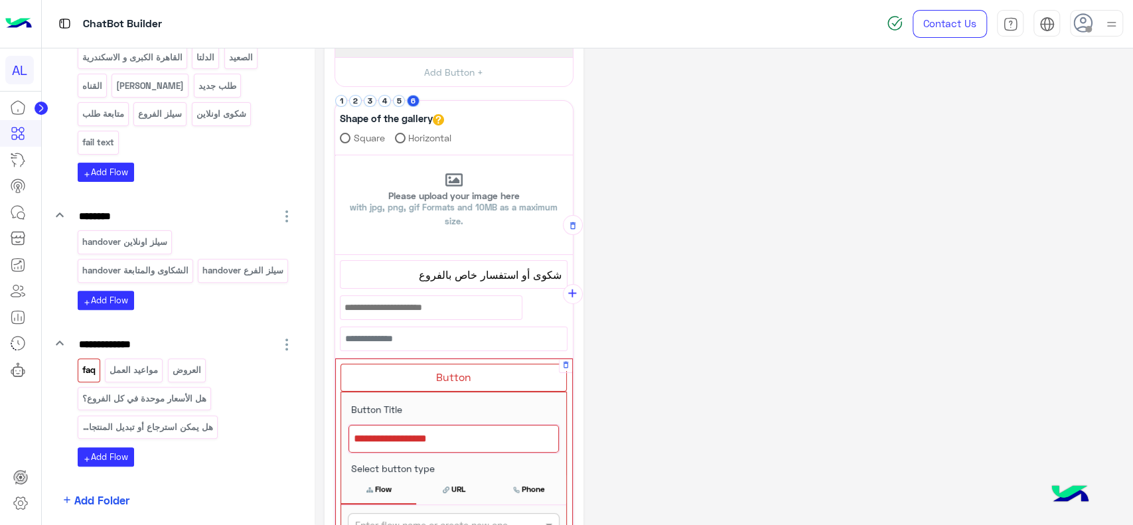
click at [413, 443] on div at bounding box center [453, 439] width 210 height 28
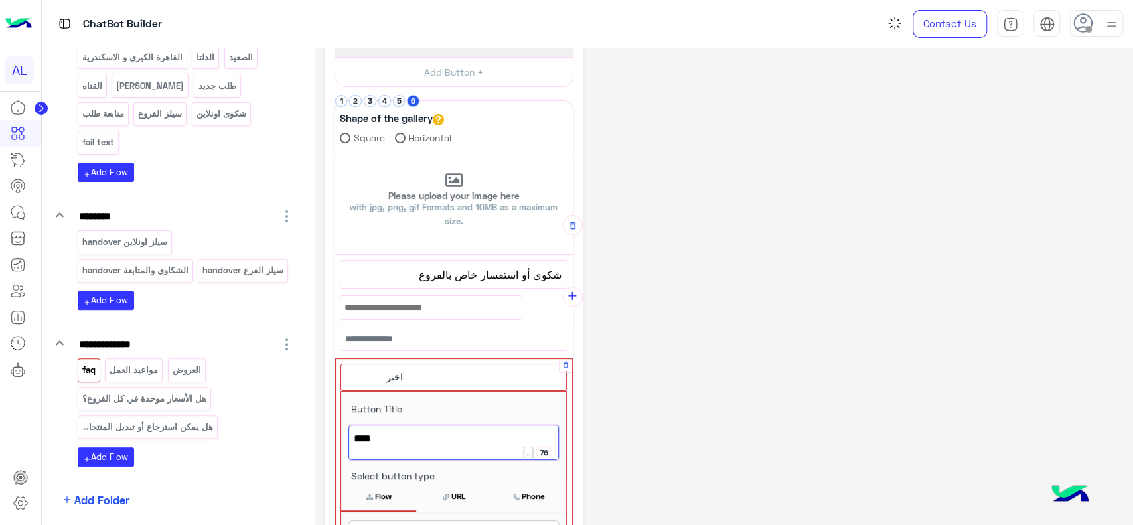
scroll to position [180, 0]
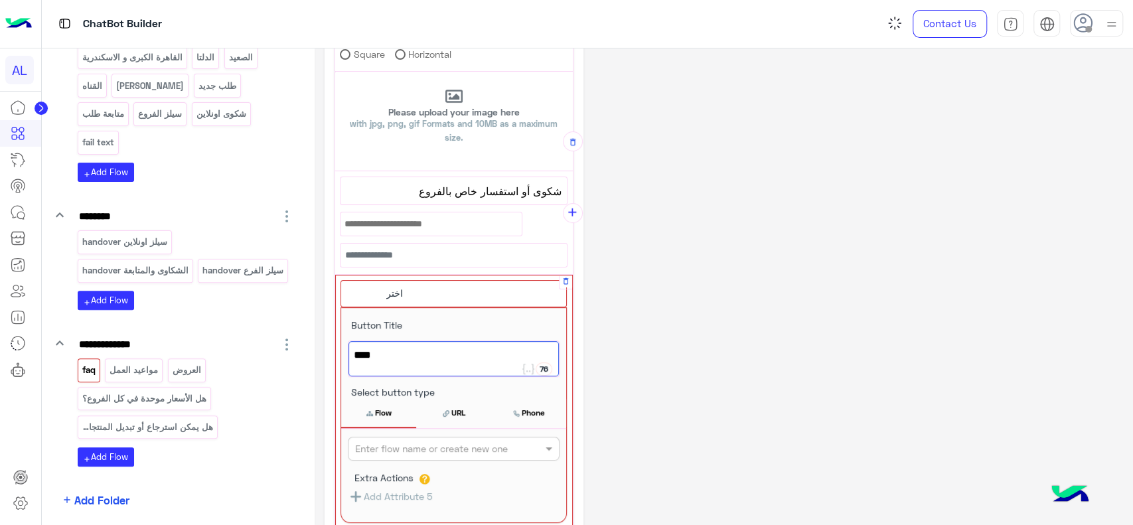
type textarea "****"
click at [412, 446] on input "text" at bounding box center [431, 449] width 153 height 14
type input "**********"
click at [537, 443] on button "+ Create Flow" at bounding box center [534, 448] width 46 height 15
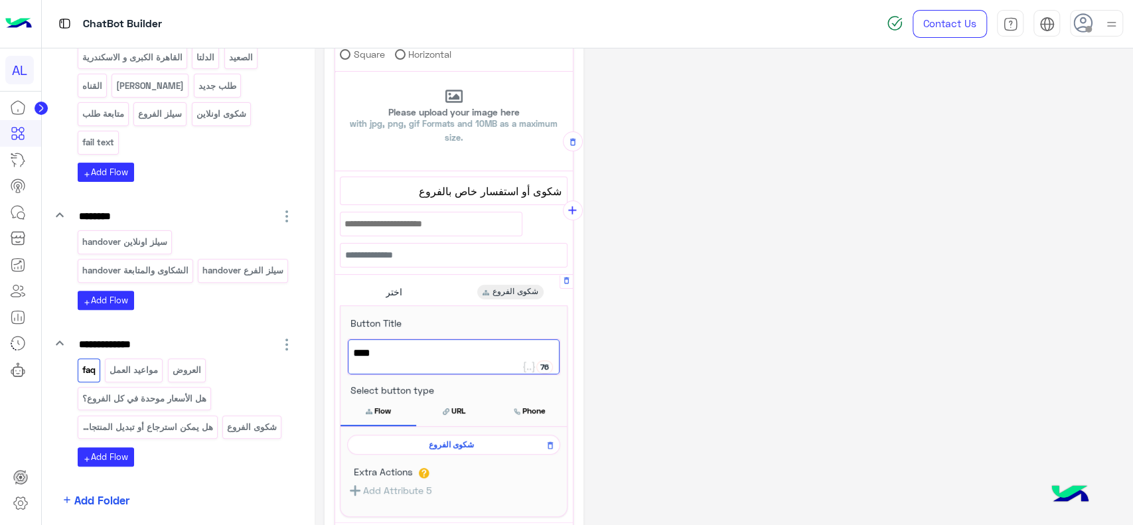
click at [425, 448] on span "شكوى الفروع" at bounding box center [451, 445] width 194 height 12
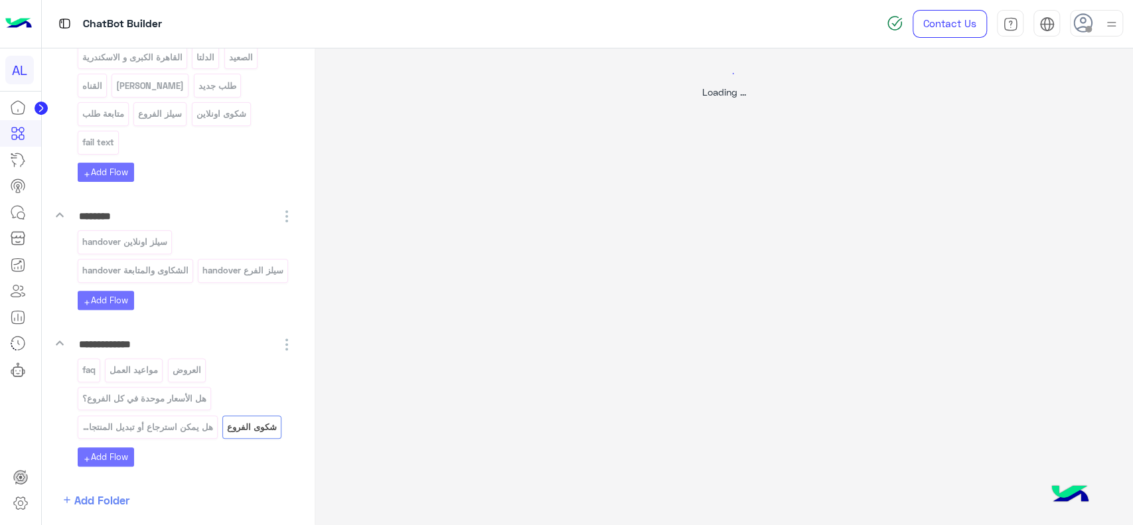
scroll to position [0, 0]
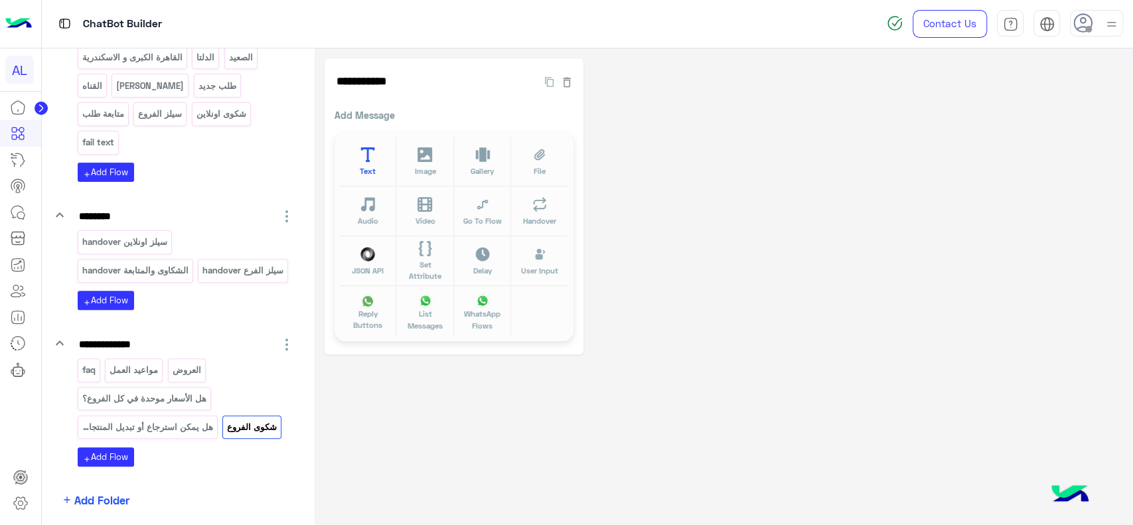
click at [357, 162] on button "Text" at bounding box center [367, 162] width 57 height 50
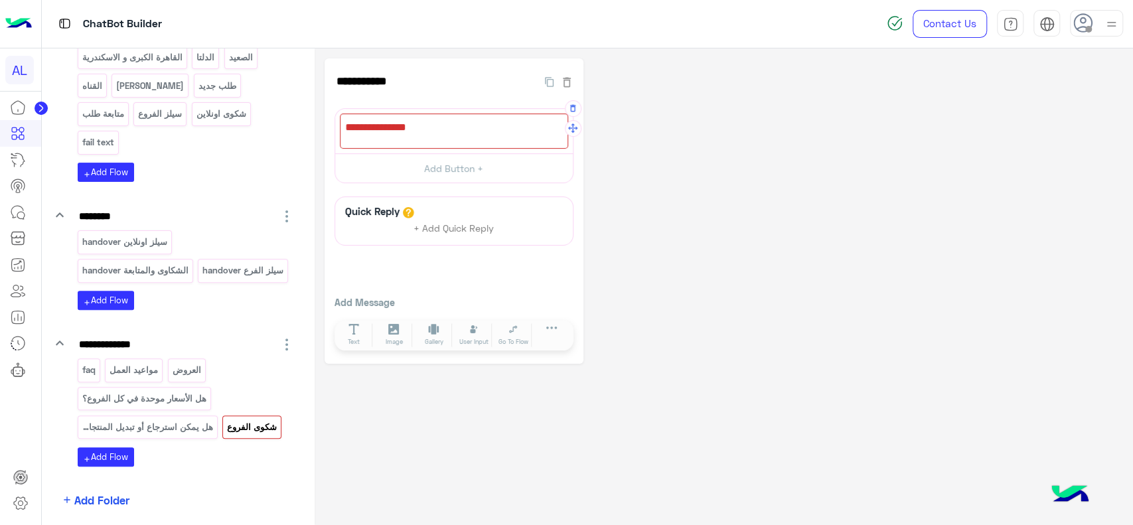
click at [397, 127] on div at bounding box center [454, 130] width 228 height 35
paste textarea "**********"
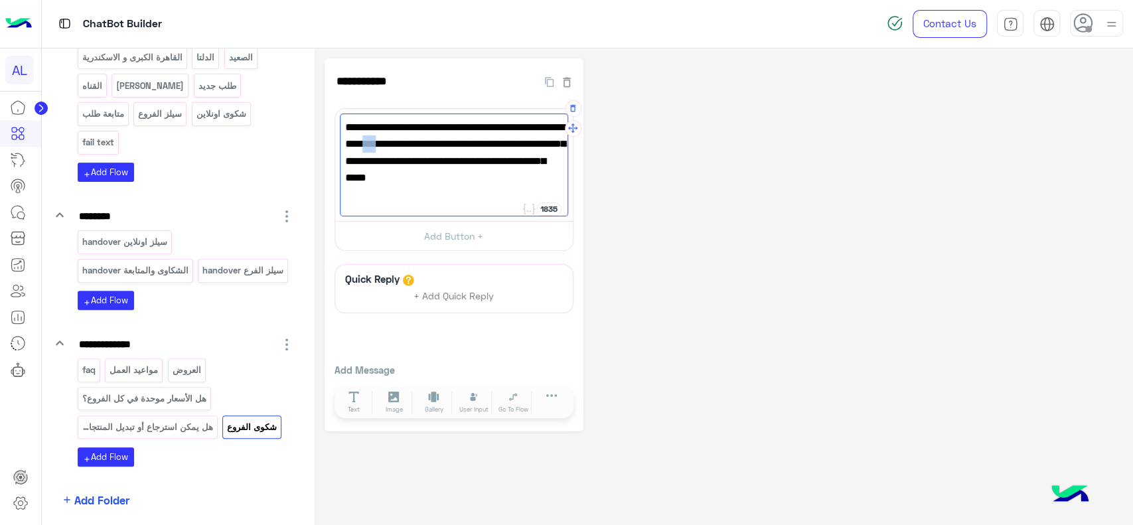
drag, startPoint x: 360, startPoint y: 146, endPoint x: 350, endPoint y: 146, distance: 10.0
click at [350, 146] on span "لو عندك شكوى أو استفسار عن منتج أو خدمة في الفروع (وليس الطلبات أونلاين)، اضغط …" at bounding box center [454, 153] width 218 height 68
type textarea "**********"
click at [409, 230] on button "Add Button +" at bounding box center [454, 236] width 238 height 30
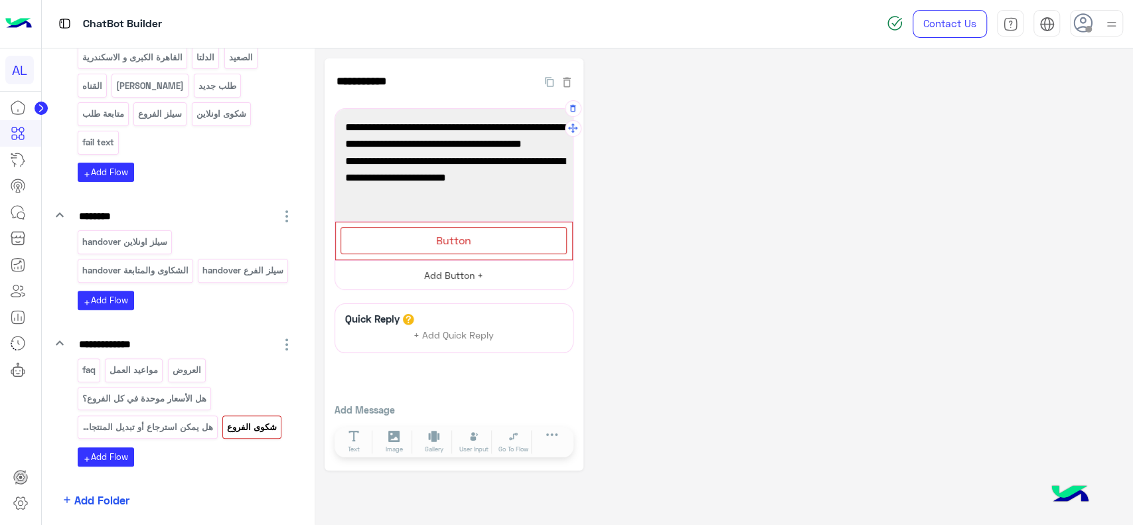
click at [409, 230] on div "Button" at bounding box center [453, 240] width 226 height 27
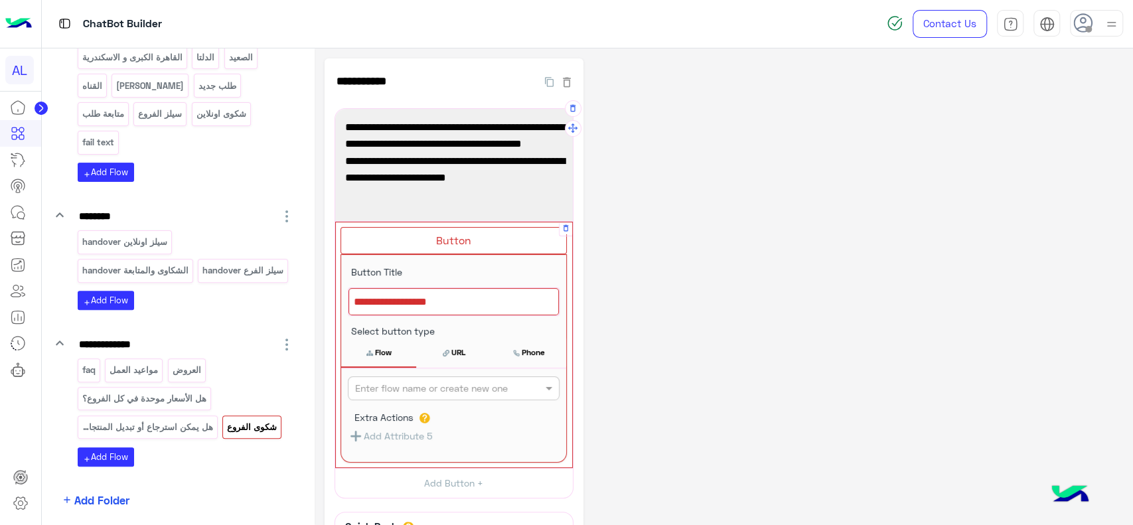
click at [411, 301] on div at bounding box center [453, 302] width 210 height 28
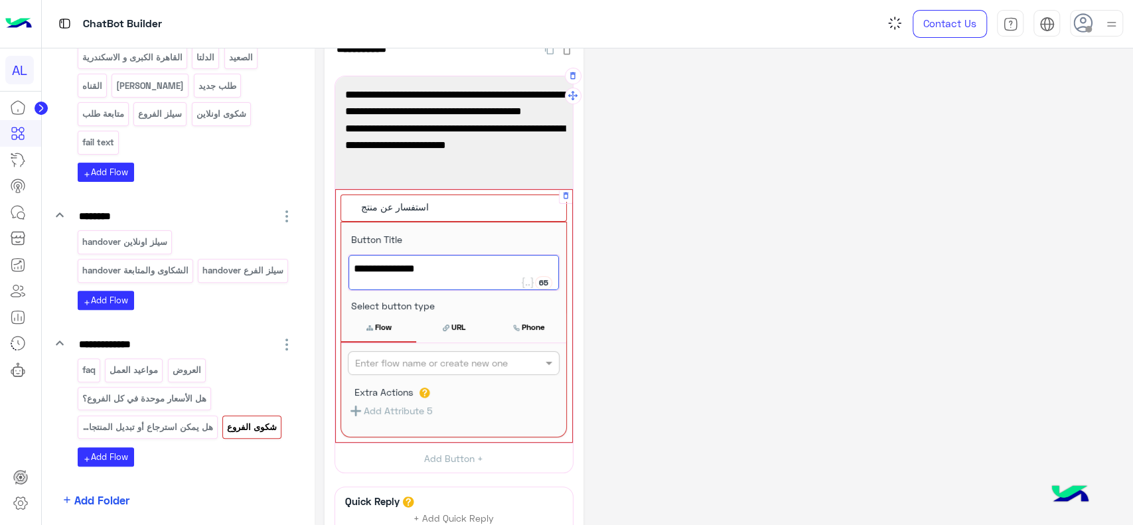
scroll to position [32, 0]
type textarea "**********"
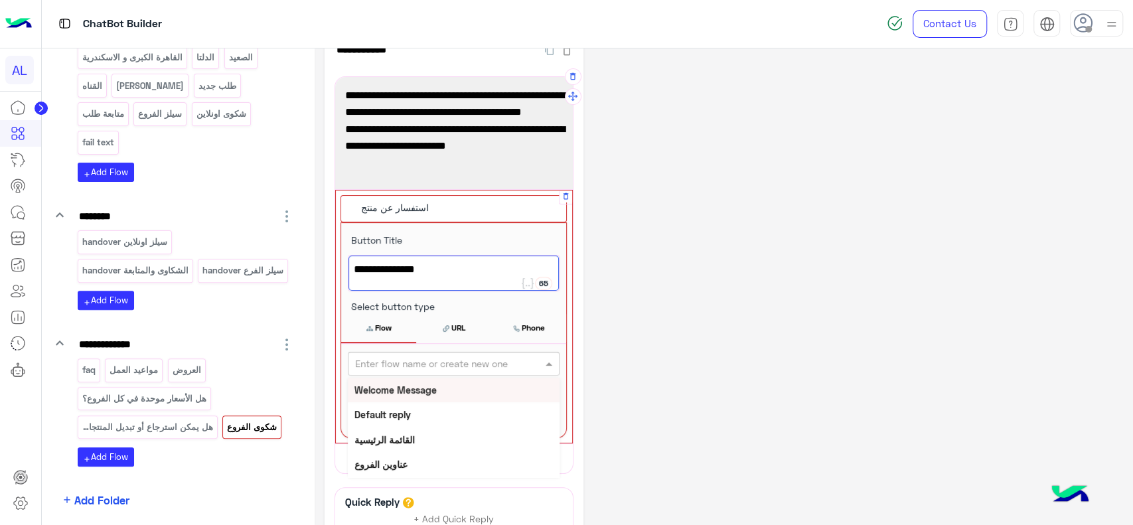
click at [419, 368] on input "text" at bounding box center [431, 364] width 153 height 14
type input "****"
click at [420, 386] on div "سيلز الفروع" at bounding box center [454, 390] width 212 height 25
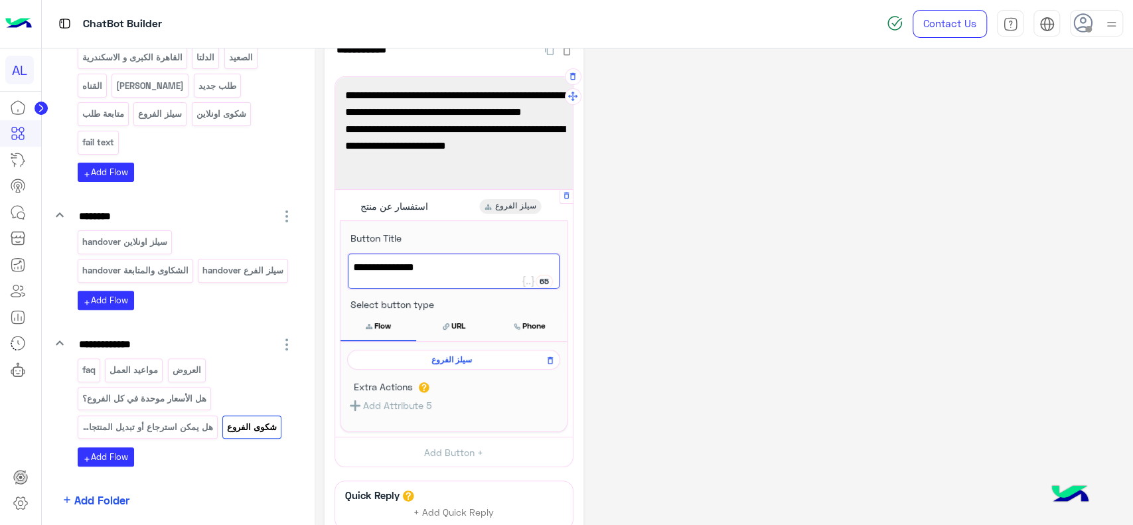
click at [597, 251] on div "**********" at bounding box center [723, 337] width 798 height 621
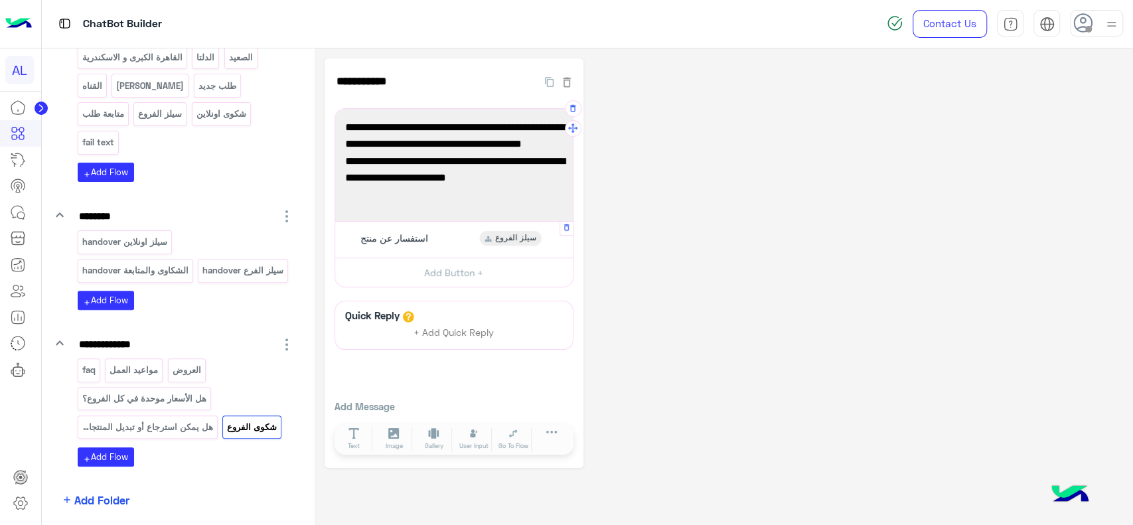
scroll to position [0, 0]
click at [448, 274] on button "Add Button +" at bounding box center [454, 272] width 238 height 30
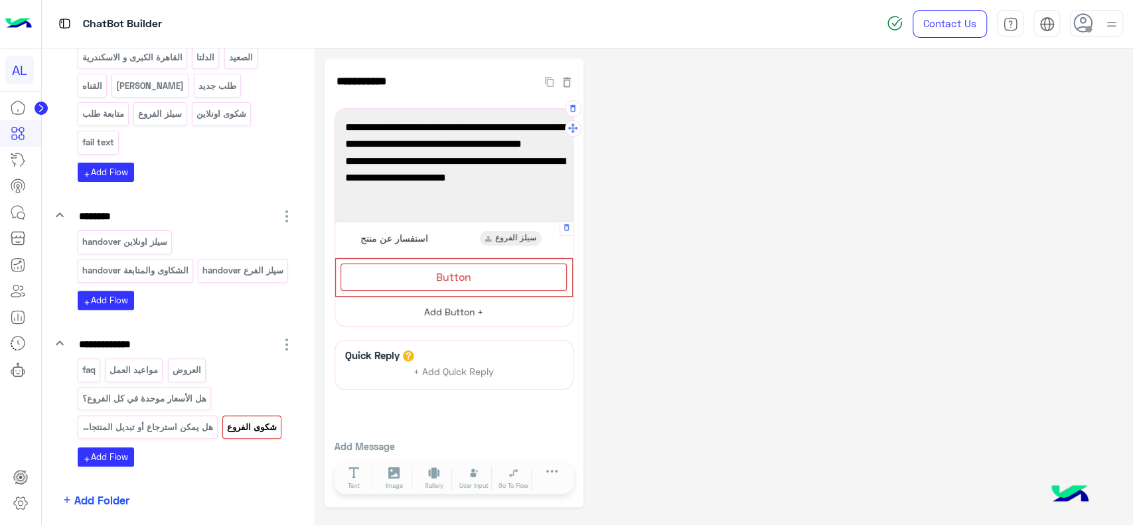
click at [448, 274] on span "Button" at bounding box center [453, 276] width 35 height 13
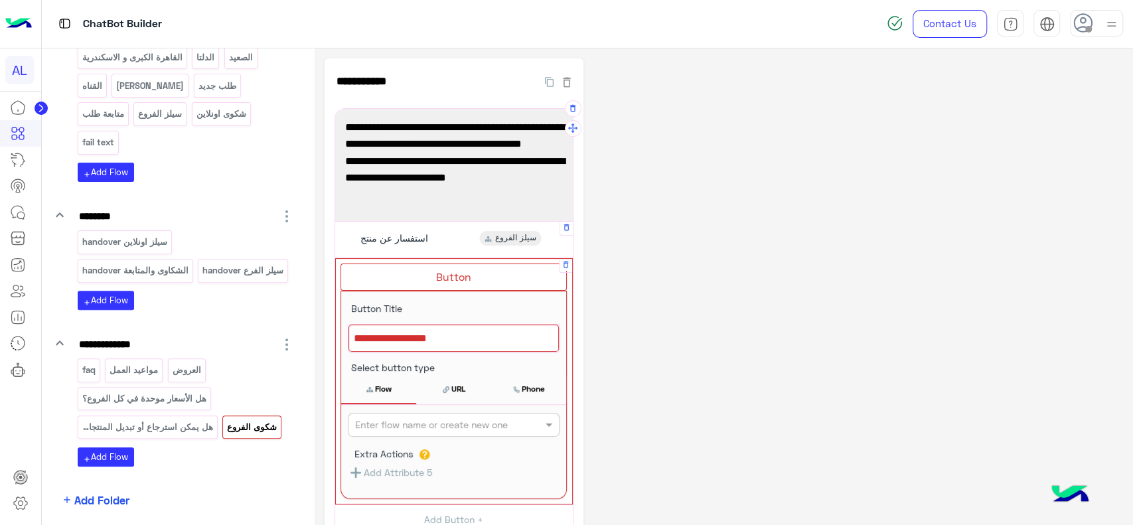
click at [433, 338] on div at bounding box center [453, 338] width 210 height 28
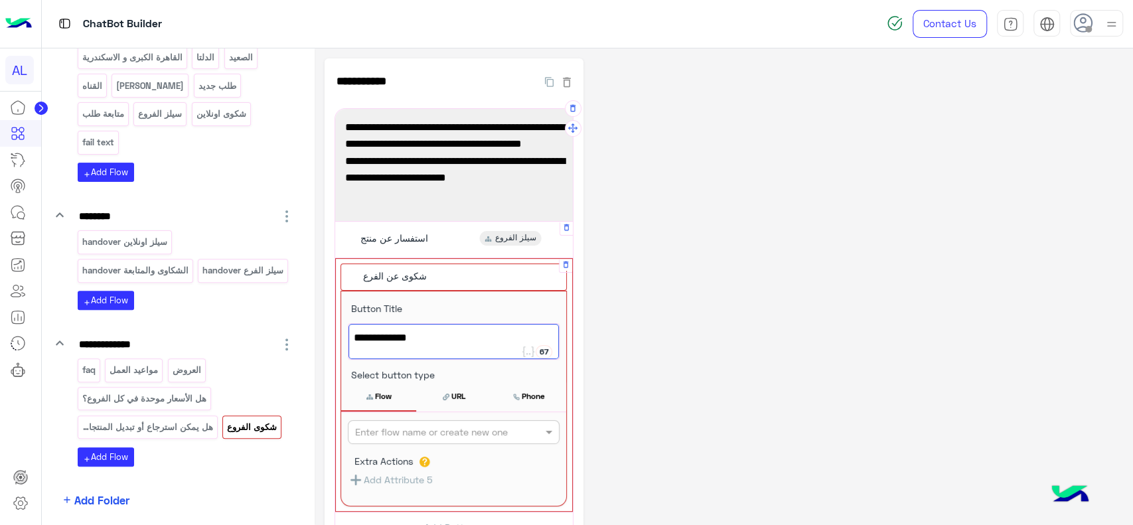
type textarea "**********"
click at [419, 433] on input "text" at bounding box center [431, 432] width 153 height 14
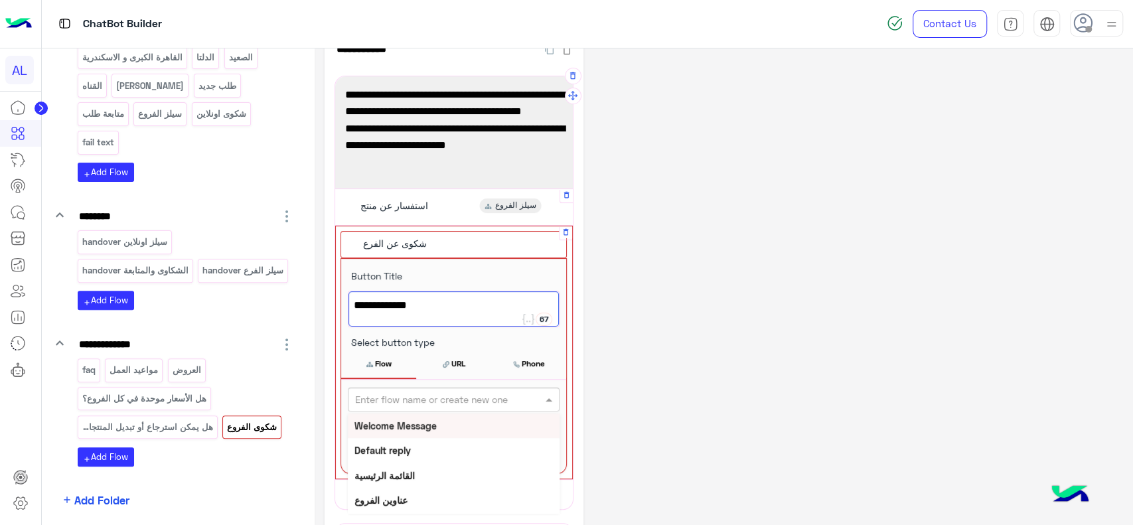
scroll to position [33, 0]
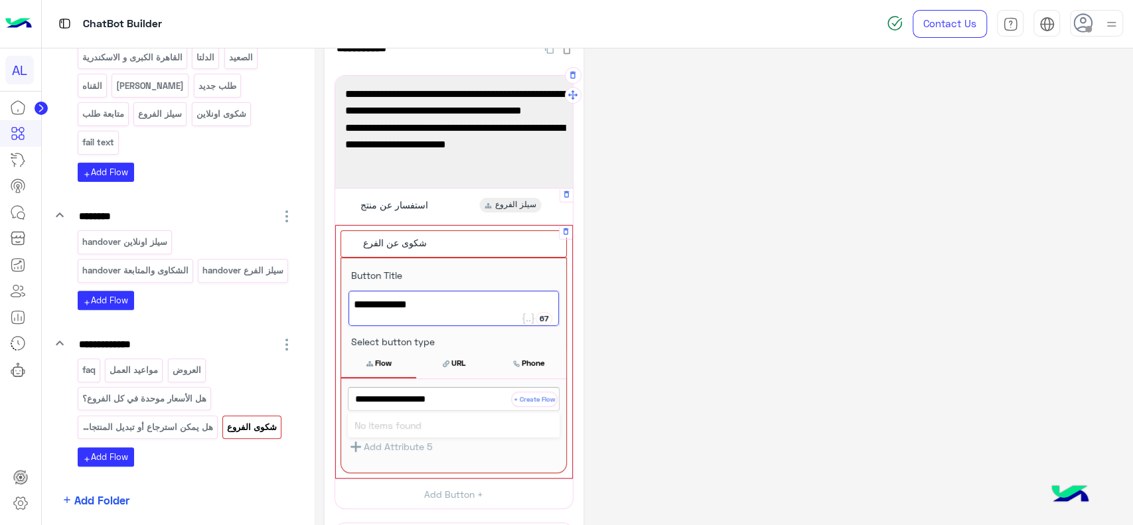
type input "**********"
click at [529, 401] on button "+ Create Flow" at bounding box center [534, 398] width 46 height 15
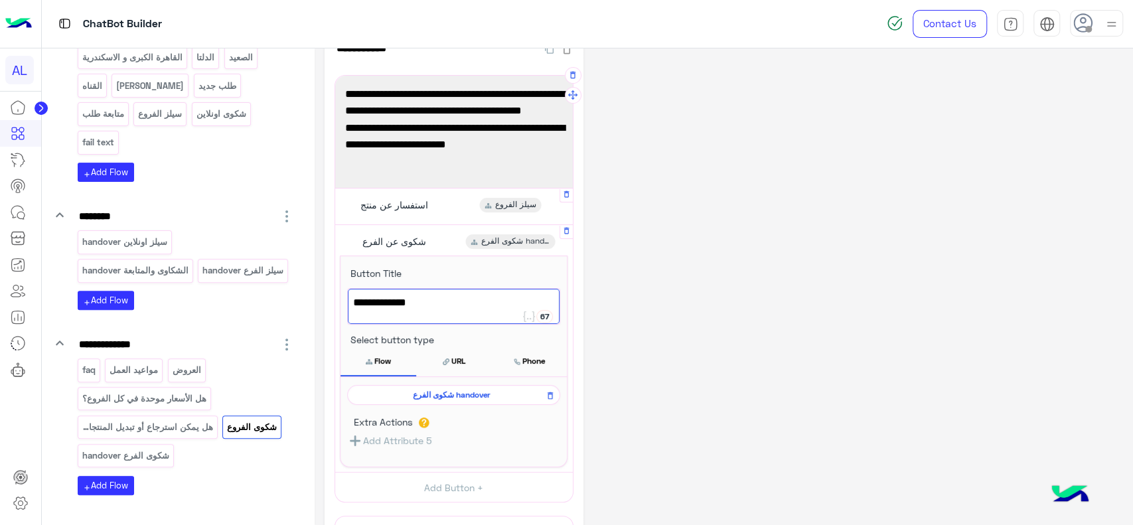
click at [458, 396] on span "شكوى الفرع handover" at bounding box center [451, 395] width 194 height 12
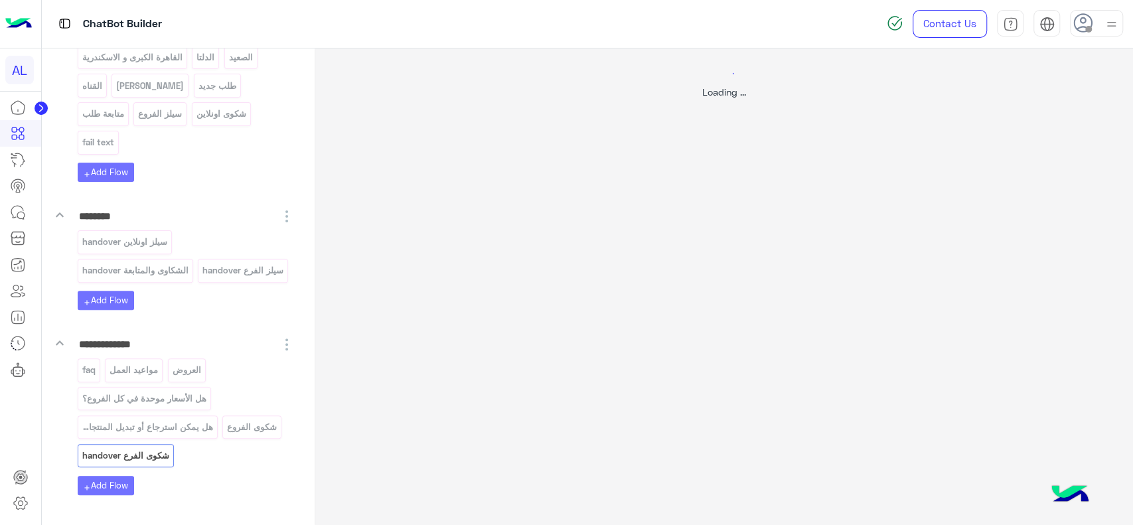
scroll to position [0, 0]
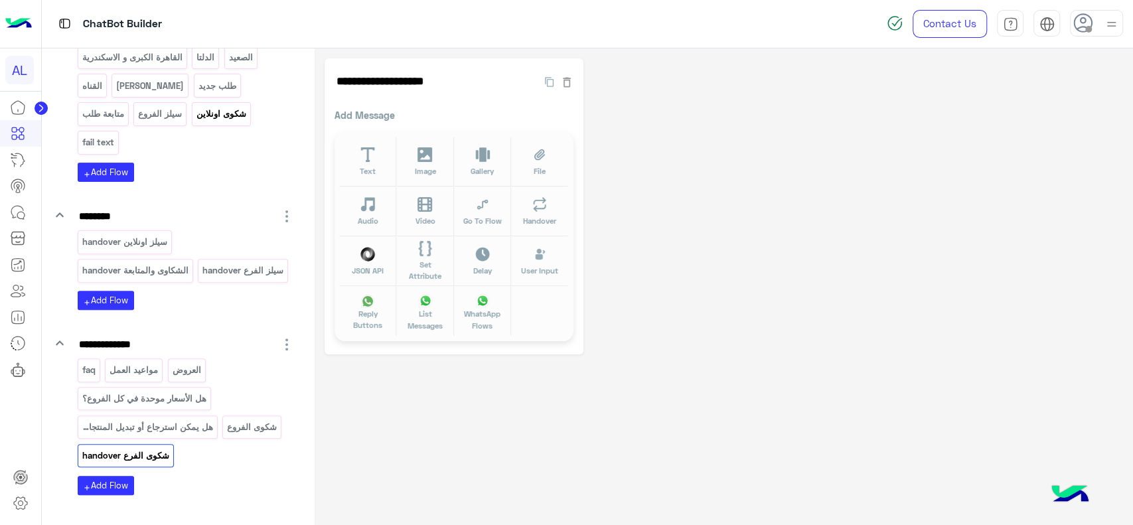
click at [192, 122] on div "شكوى اونلاين" at bounding box center [221, 113] width 59 height 23
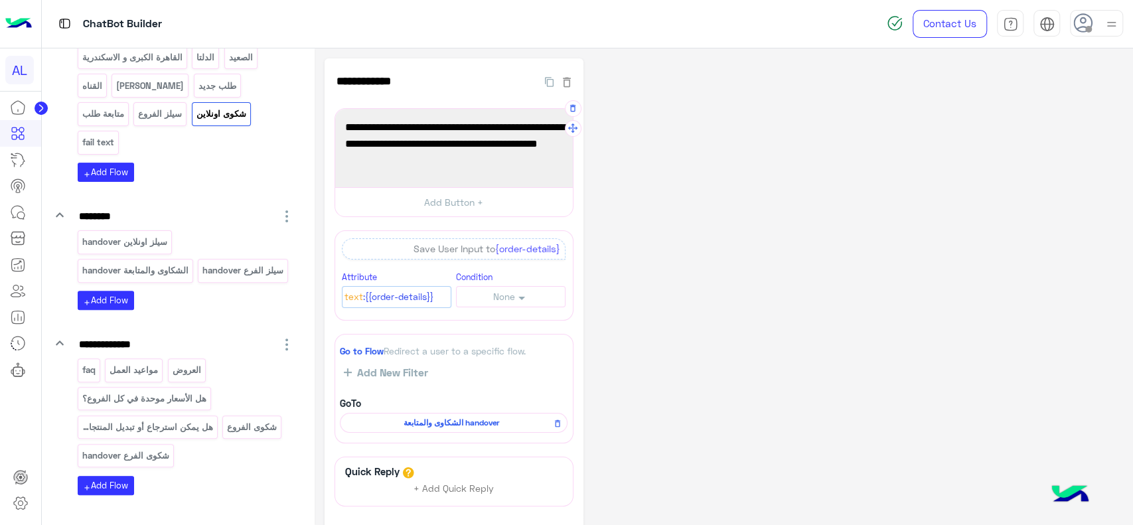
click at [406, 155] on span "من فضلك اكتب تفاصيل الشكوى أو سبب الاسترجاع/الاستبدال، وهيتم تحويل طلبك لقسم خد…" at bounding box center [454, 144] width 218 height 51
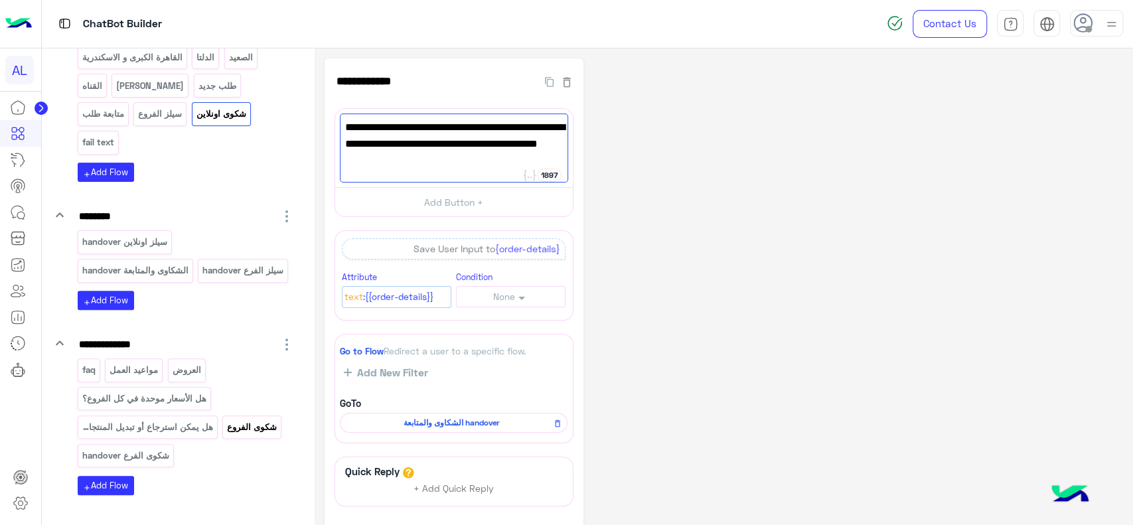
click at [269, 427] on p "شكوى الفروع" at bounding box center [252, 426] width 52 height 15
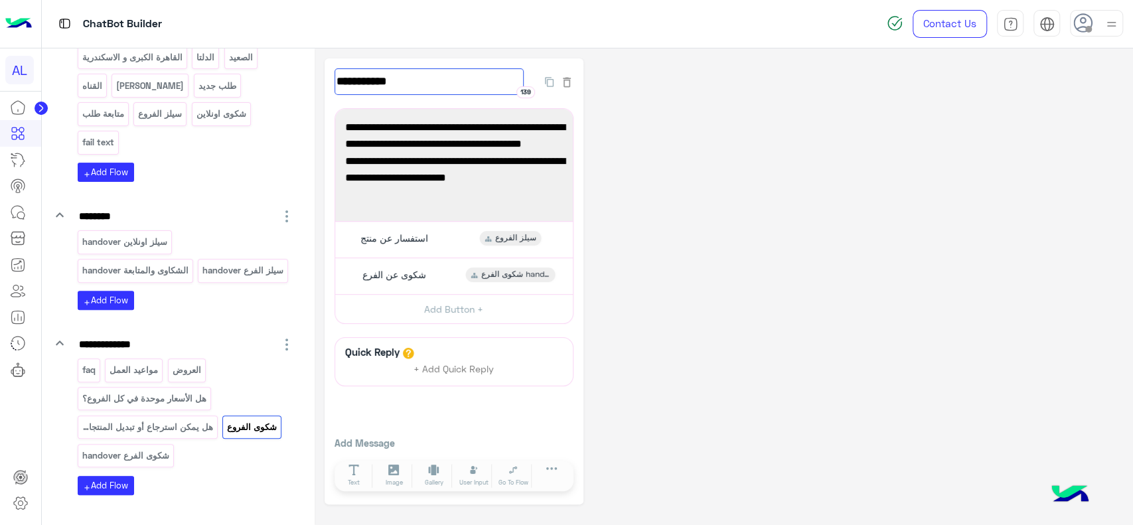
click at [466, 84] on input "**********" at bounding box center [428, 81] width 189 height 27
type input "**********"
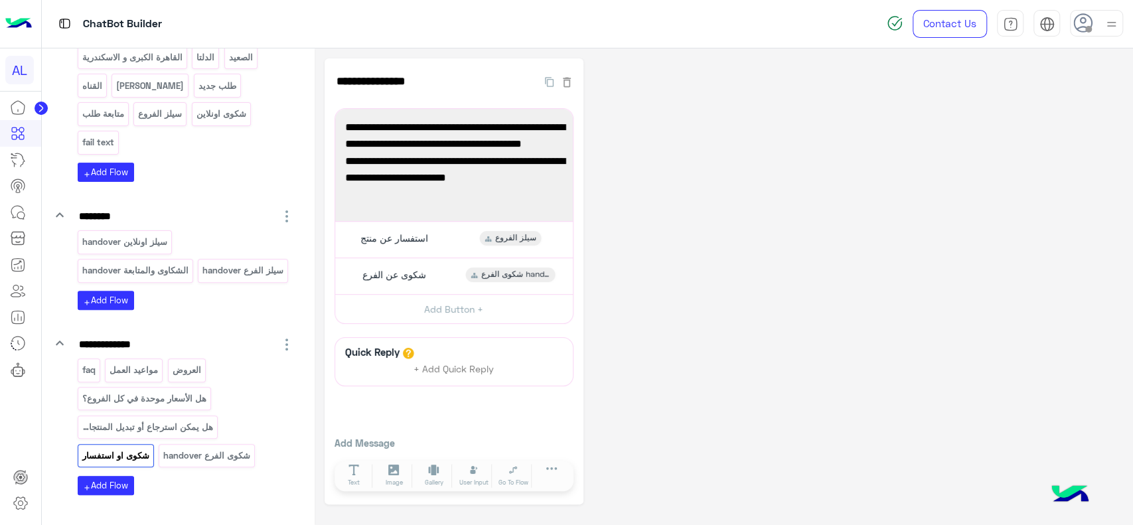
click at [622, 138] on div "**********" at bounding box center [723, 281] width 798 height 446
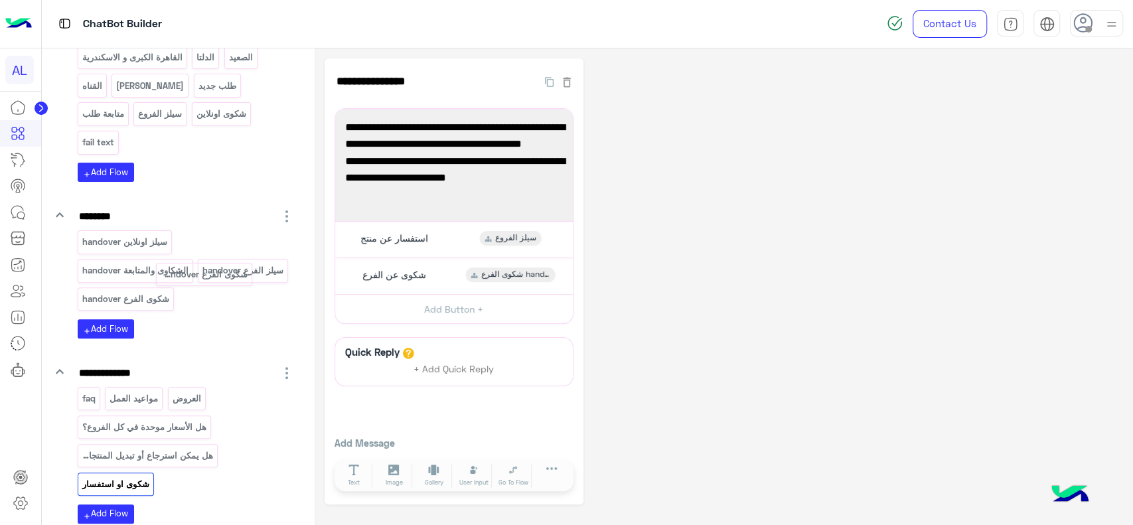
drag, startPoint x: 228, startPoint y: 445, endPoint x: 223, endPoint y: 267, distance: 177.9
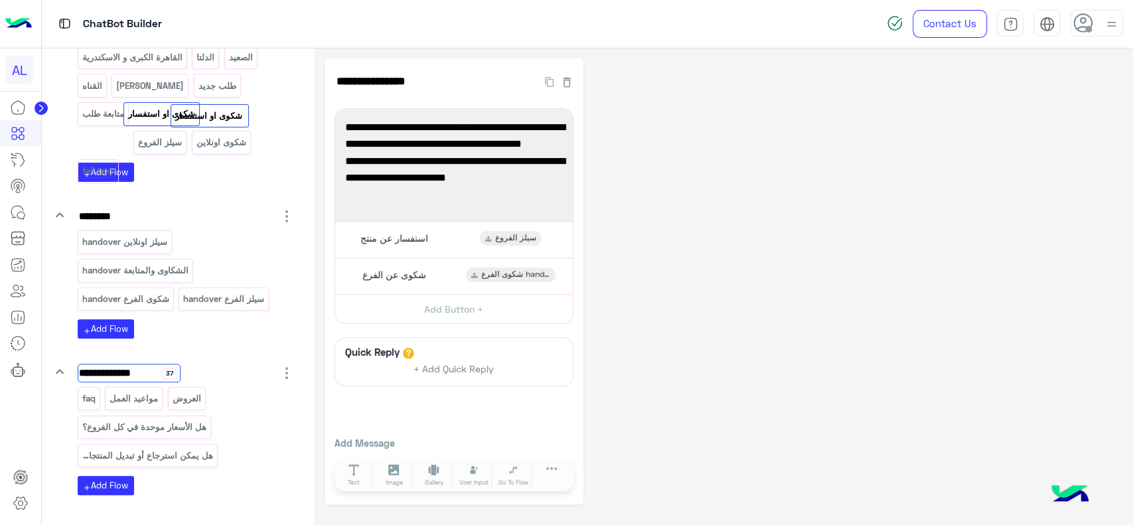
drag, startPoint x: 129, startPoint y: 456, endPoint x: 222, endPoint y: 119, distance: 349.6
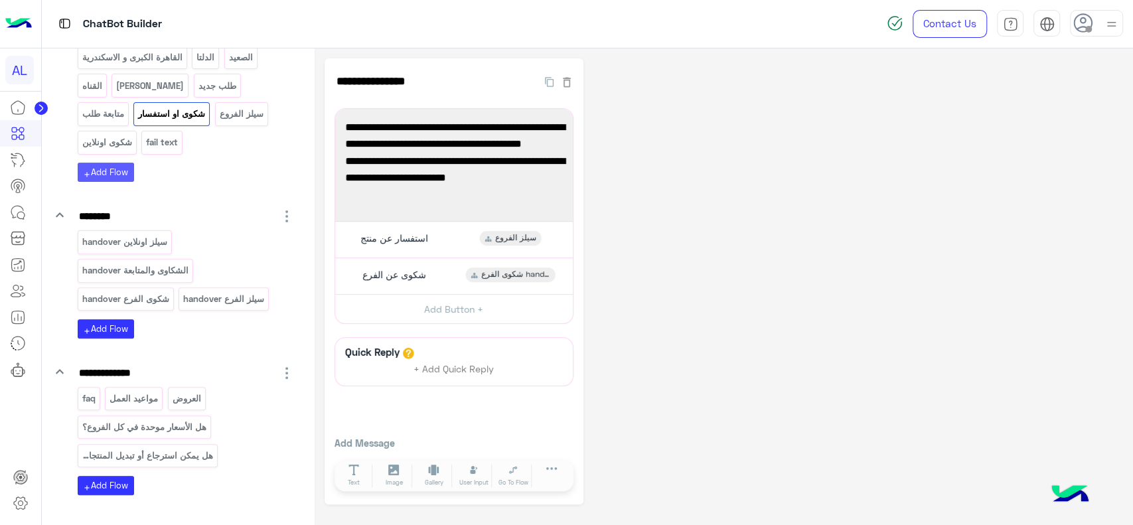
click at [125, 172] on button "add Add Flow" at bounding box center [106, 172] width 56 height 19
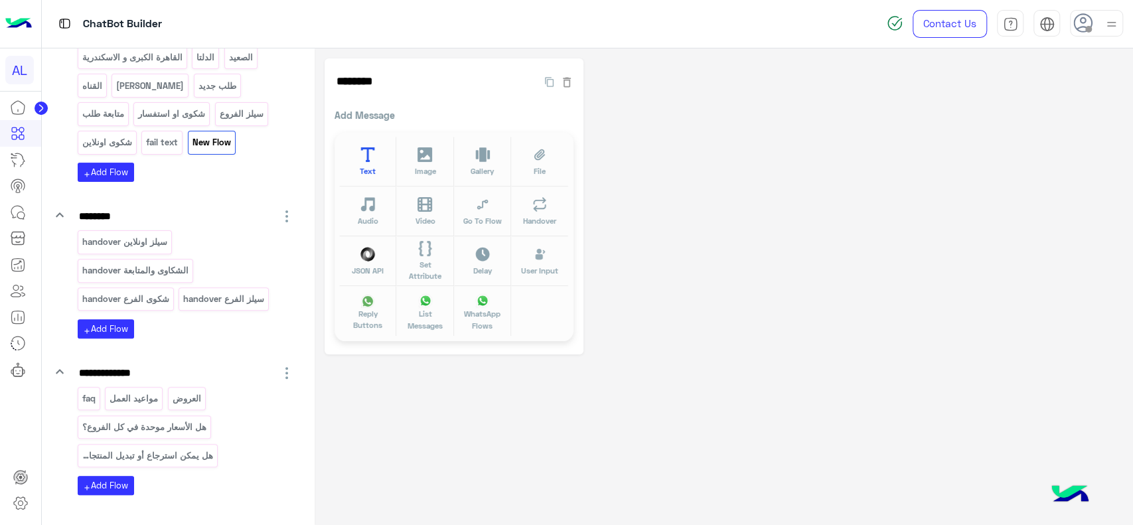
click at [376, 157] on button "Text" at bounding box center [367, 162] width 57 height 50
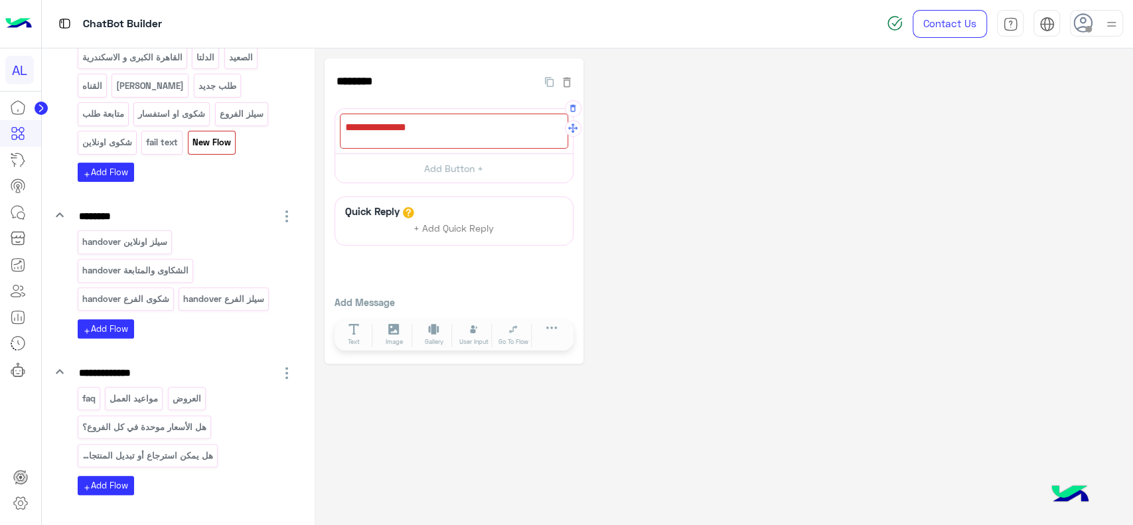
click at [381, 135] on div at bounding box center [454, 130] width 228 height 35
paste textarea "**********"
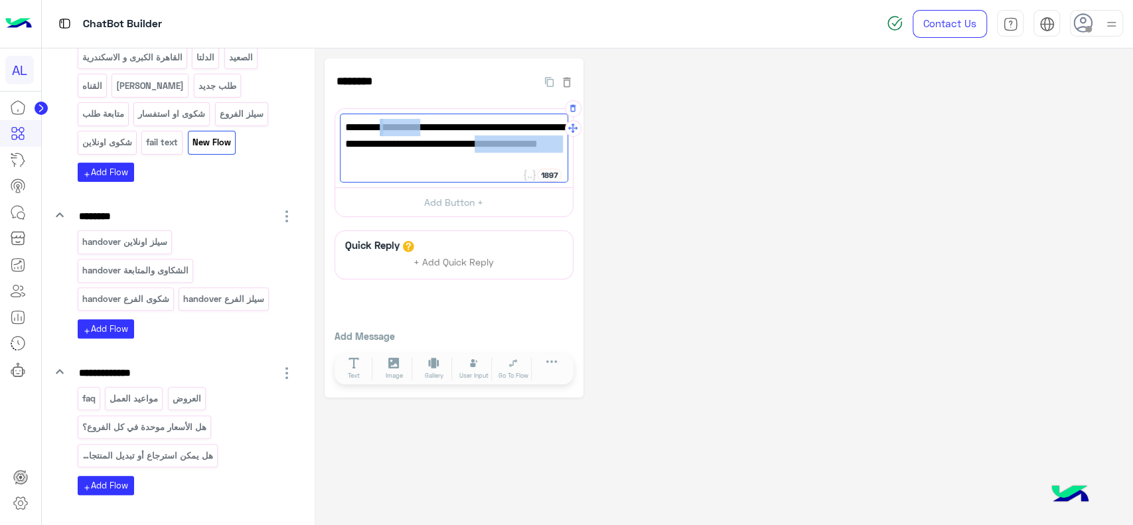
drag, startPoint x: 415, startPoint y: 132, endPoint x: 478, endPoint y: 141, distance: 64.3
click at [478, 141] on span "من فضلك اكتب تفاصيل الشكوى أو سبب الاسترجاع/الاستبدال، وهيتم تحويل طلبك لقسم خد…" at bounding box center [454, 144] width 218 height 51
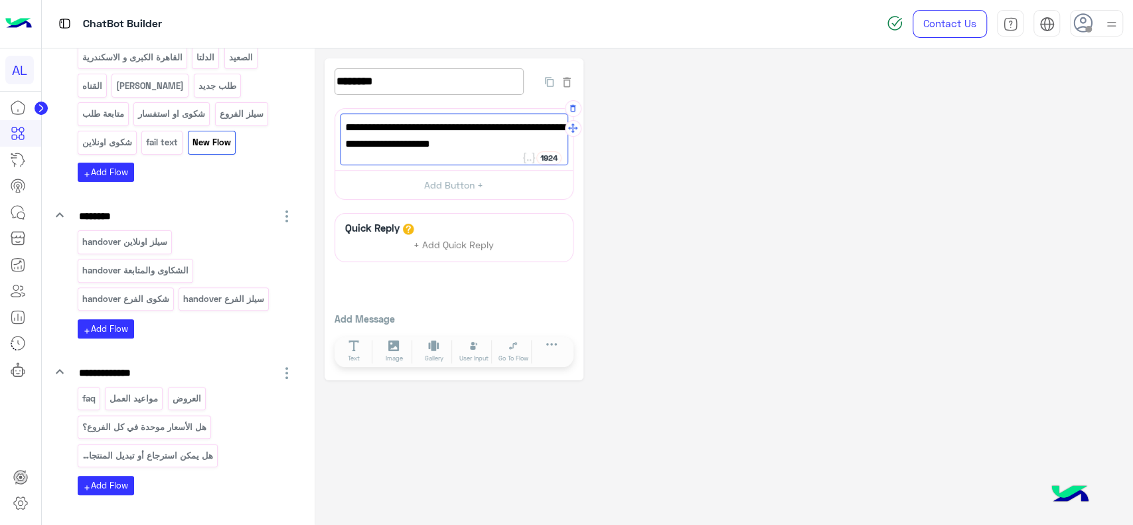
type textarea "**********"
click at [398, 83] on input "********" at bounding box center [428, 81] width 189 height 27
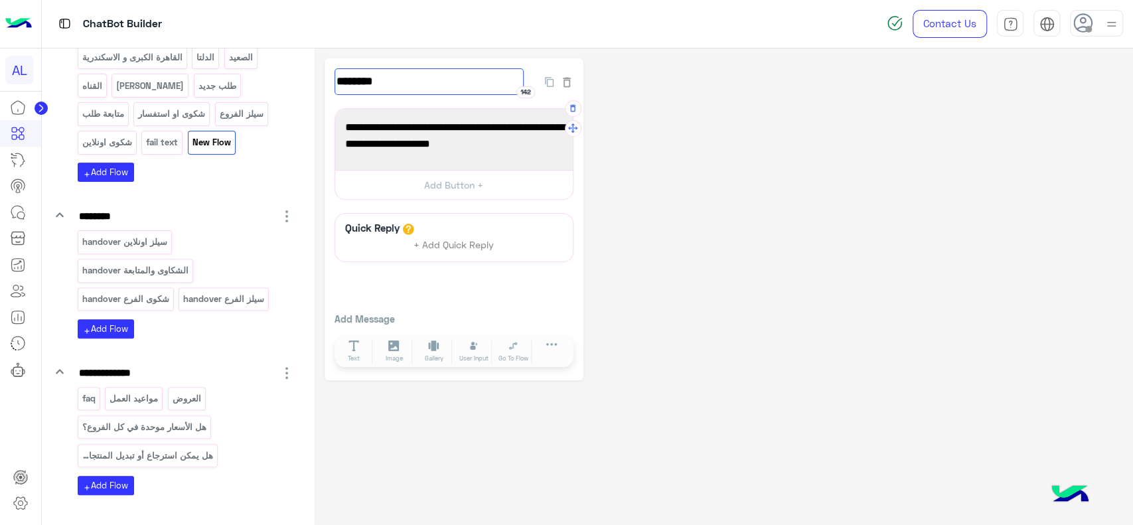
click at [398, 83] on input "********" at bounding box center [428, 81] width 189 height 27
type input "**********"
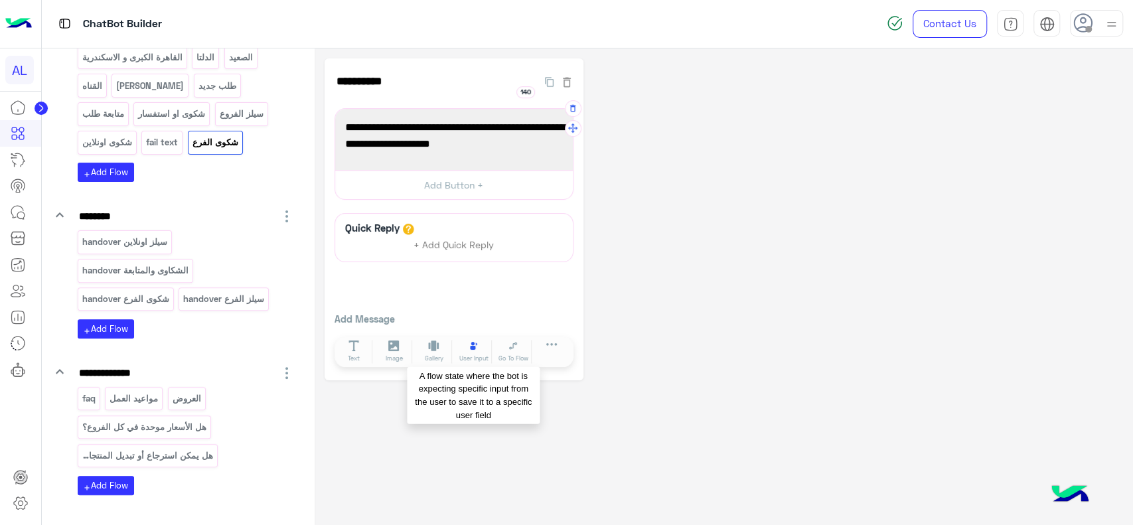
click at [467, 344] on button "User Input" at bounding box center [473, 352] width 37 height 24
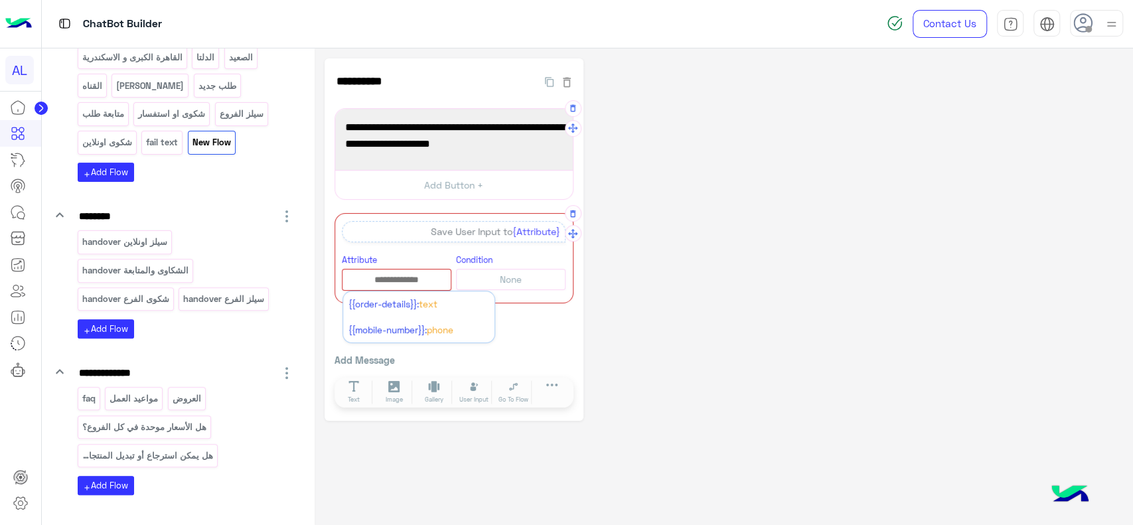
click at [405, 285] on input "text" at bounding box center [396, 280] width 108 height 15
click at [393, 303] on span "{{order-details}}:" at bounding box center [383, 304] width 70 height 11
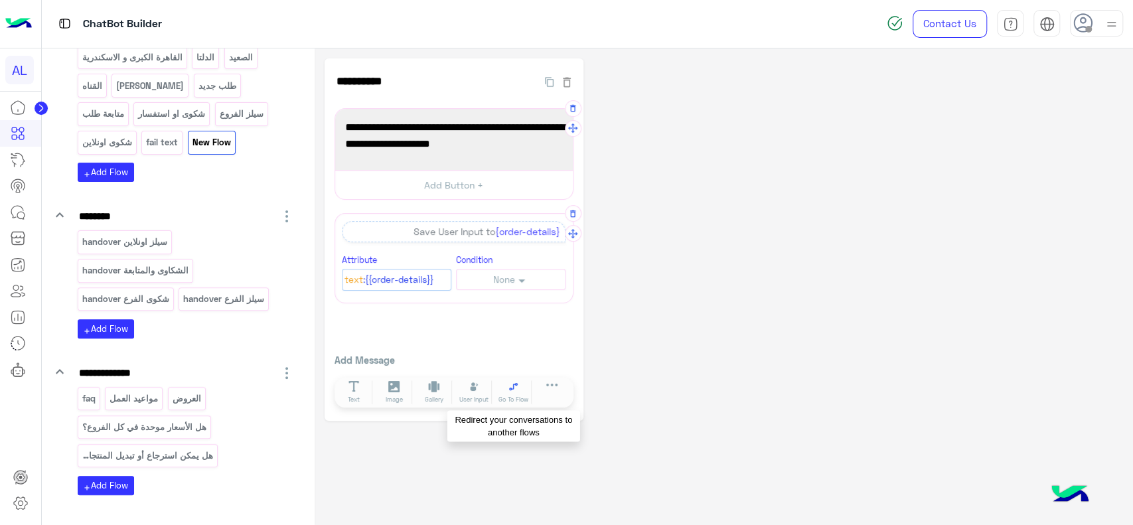
click at [506, 385] on button "Go To Flow" at bounding box center [513, 392] width 37 height 24
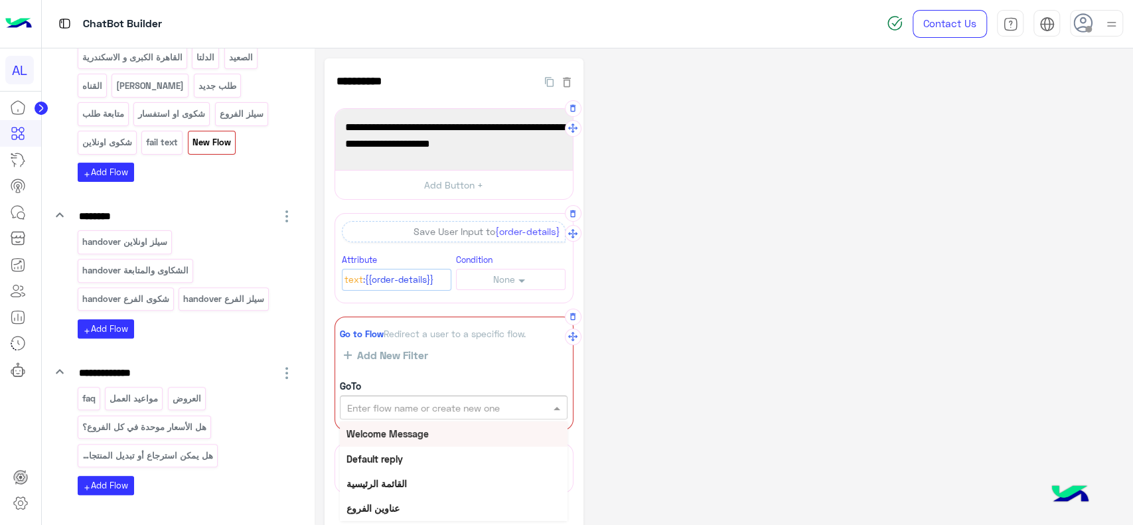
click at [472, 403] on input "text" at bounding box center [431, 408] width 168 height 14
type input "***"
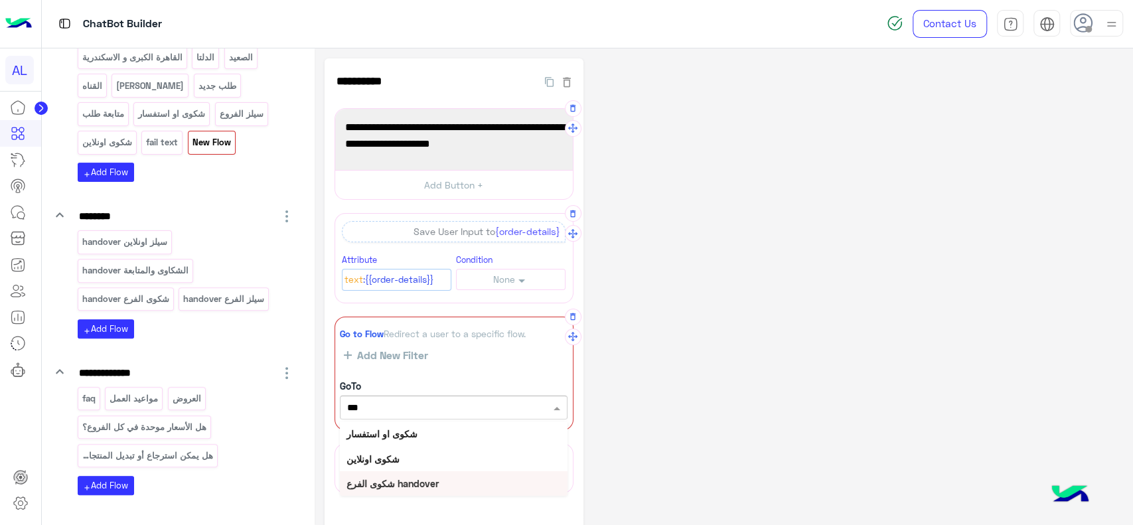
click at [392, 478] on b "شكوى الفرع handover" at bounding box center [392, 483] width 92 height 11
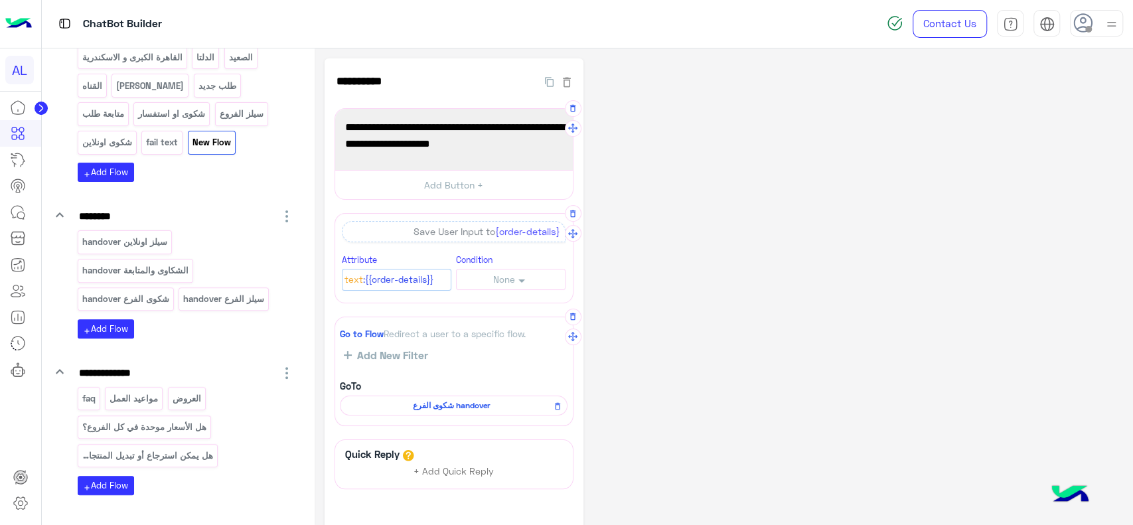
click at [425, 409] on span "شكوى الفرع handover" at bounding box center [451, 405] width 208 height 12
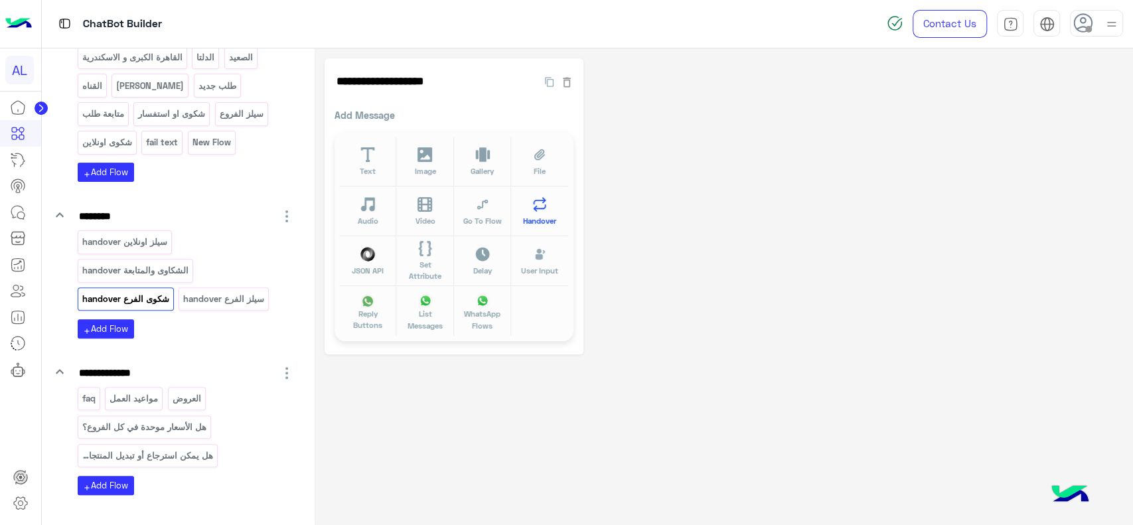
click at [563, 220] on button "Handover" at bounding box center [539, 211] width 57 height 50
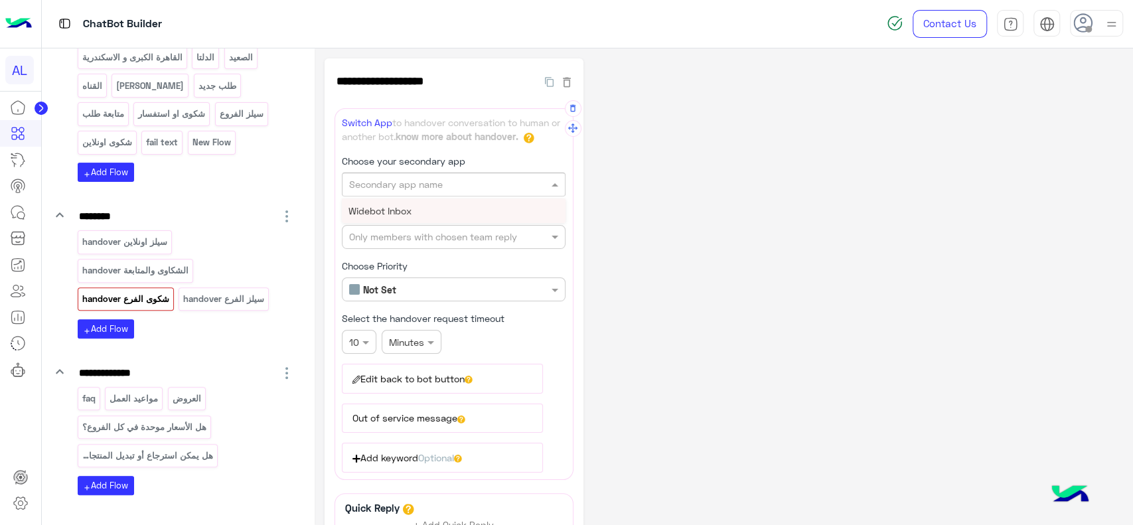
drag, startPoint x: 389, startPoint y: 191, endPoint x: 378, endPoint y: 211, distance: 23.2
click at [378, 196] on ng-select "Secondary app name Widebot Inbox" at bounding box center [454, 184] width 224 height 24
click at [378, 211] on span "Widebot Inbox" at bounding box center [379, 210] width 63 height 11
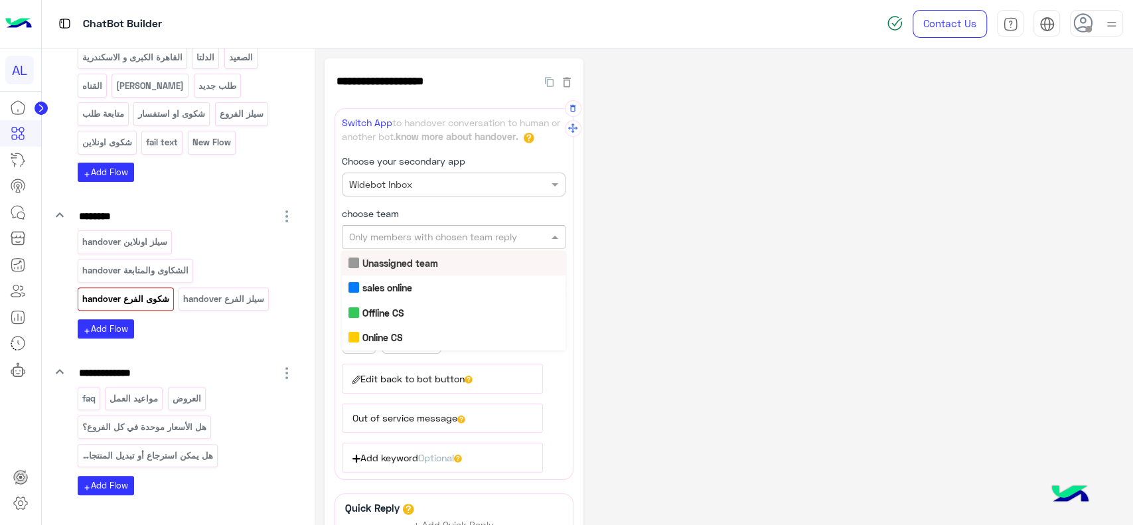
click at [377, 232] on input "text" at bounding box center [431, 237] width 165 height 14
click at [385, 315] on b "Offline CS" at bounding box center [383, 312] width 42 height 11
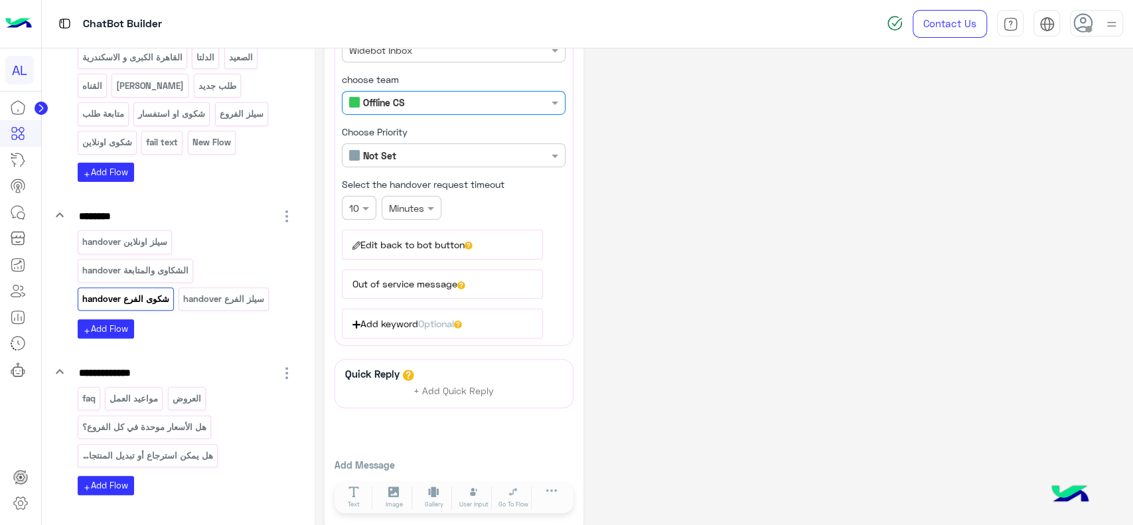
scroll to position [143, 0]
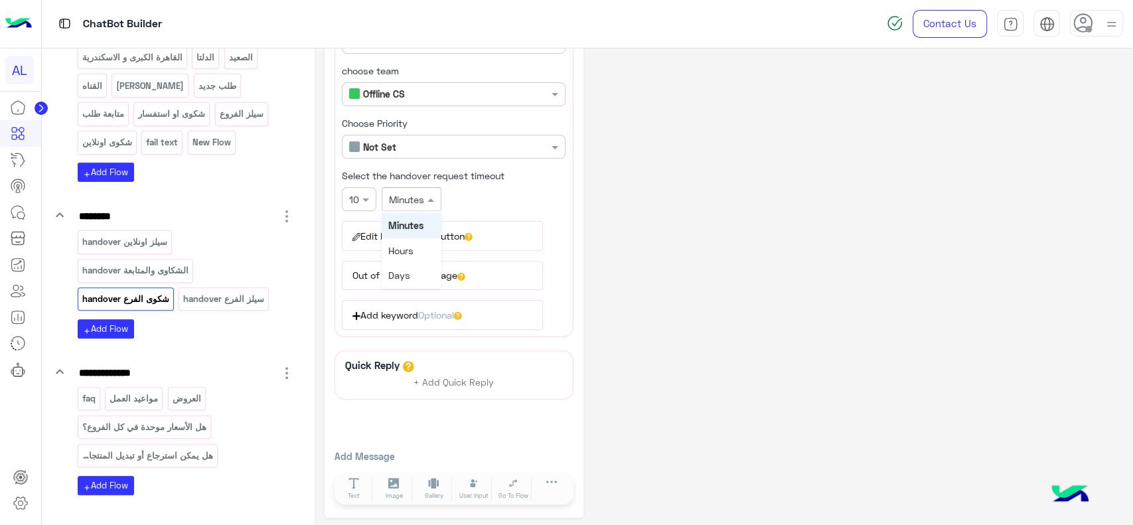
click at [406, 194] on div at bounding box center [411, 198] width 58 height 15
click at [409, 268] on div "Days" at bounding box center [411, 275] width 60 height 25
click at [481, 236] on button "Edit back to bot button" at bounding box center [442, 235] width 201 height 29
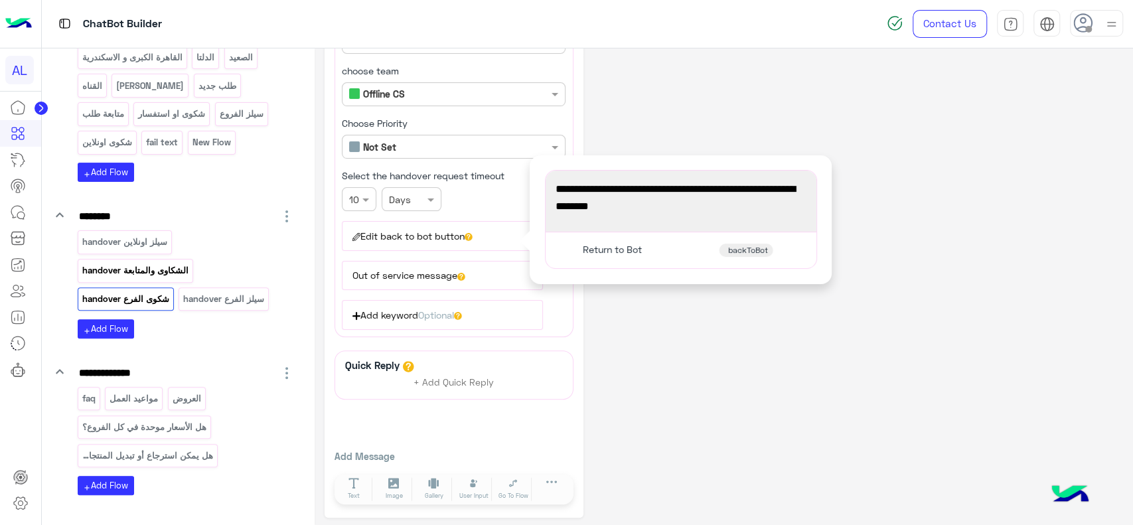
click at [160, 264] on p "الشكاوى والمتابعة handover" at bounding box center [135, 270] width 108 height 15
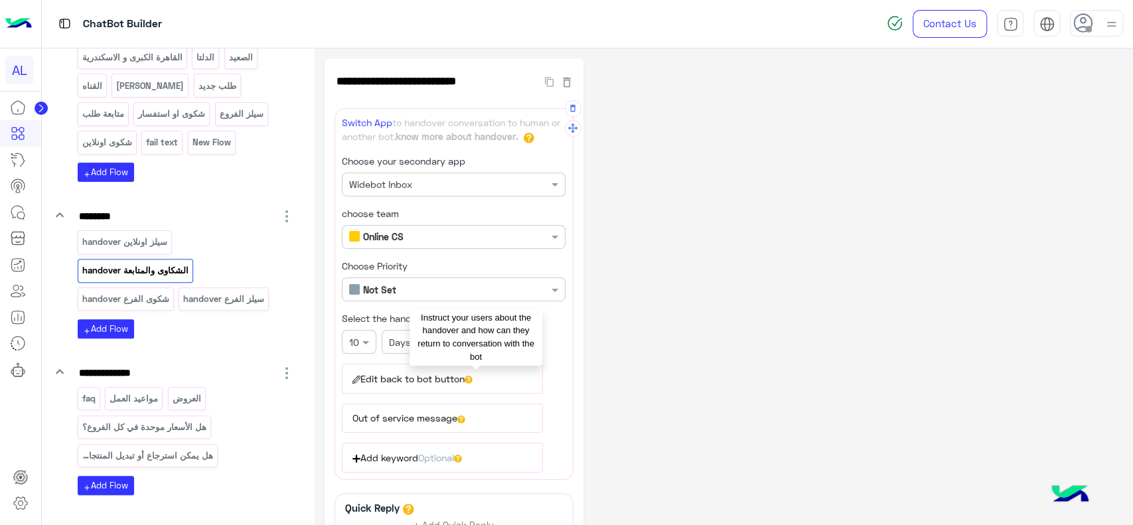
click at [470, 377] on icon at bounding box center [467, 379] width 3 height 5
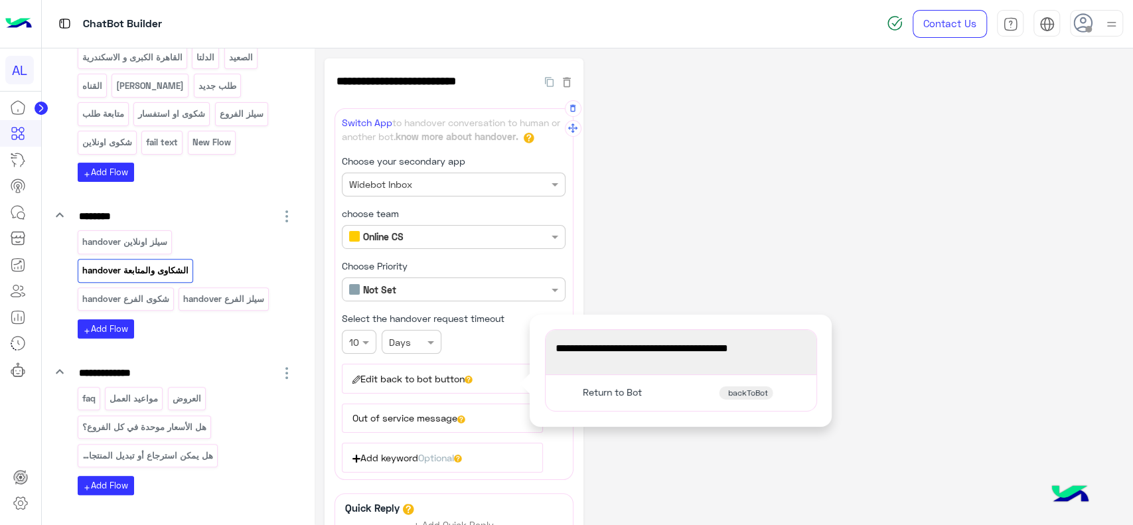
click at [687, 345] on span "برجاء الإنتظار وهيتم الرد علىك في أسرع وقت" at bounding box center [680, 348] width 251 height 17
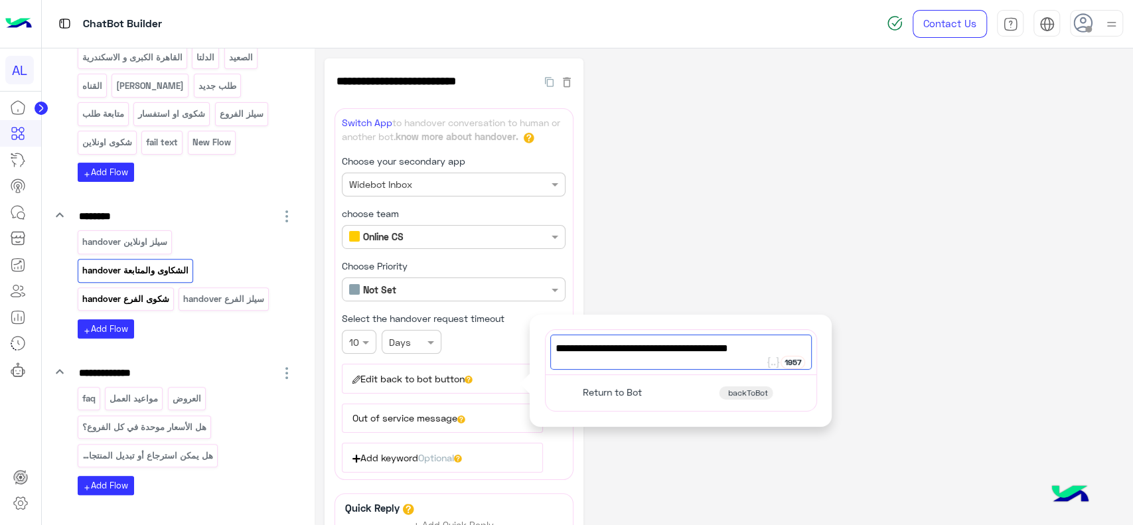
click at [107, 300] on p "شكوى الفرع handover" at bounding box center [125, 298] width 89 height 15
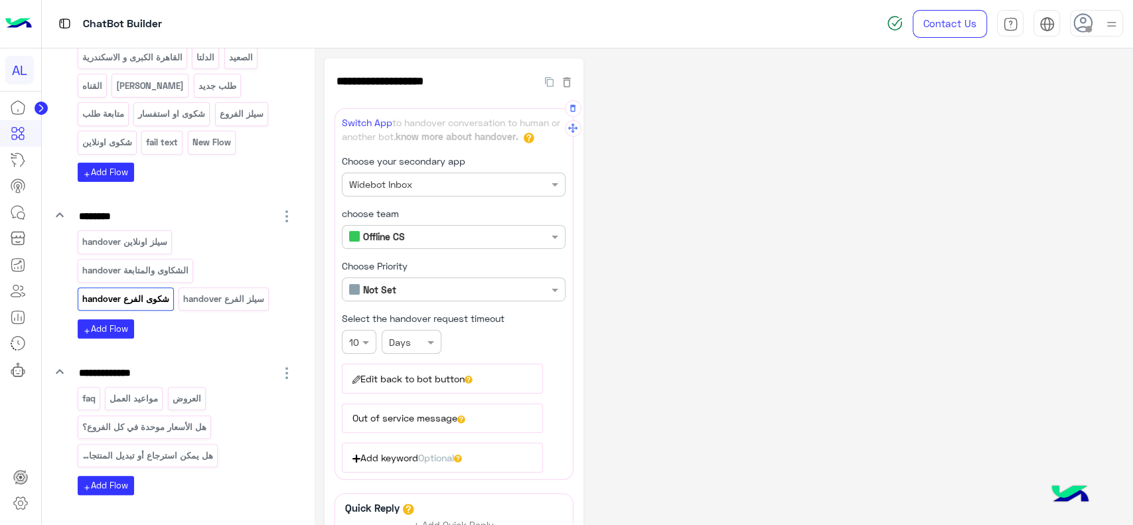
click at [480, 375] on button "Edit back to bot button" at bounding box center [442, 378] width 201 height 29
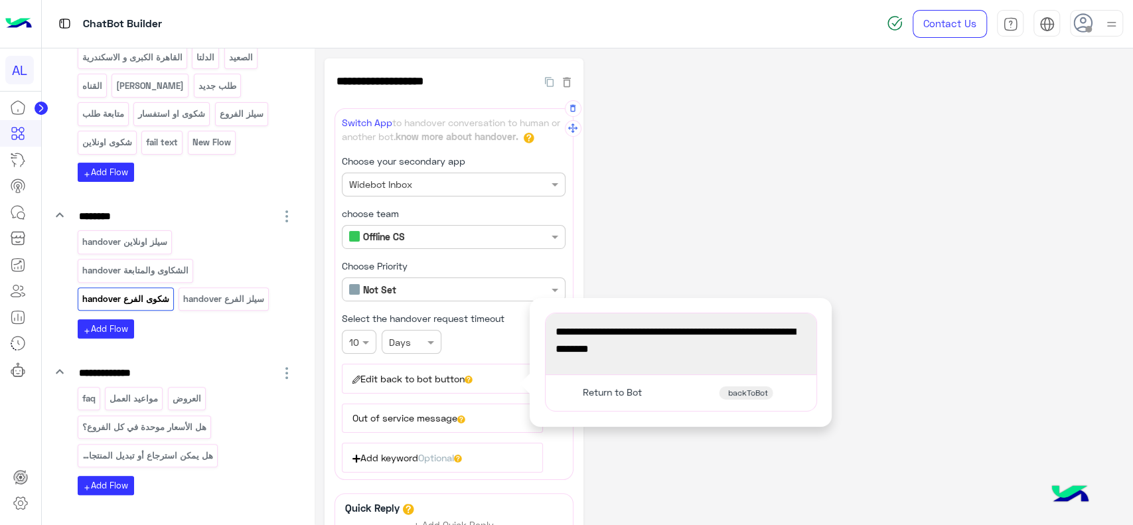
click at [597, 349] on span "You're now on handover mode, click the button below to return to bot" at bounding box center [680, 340] width 251 height 34
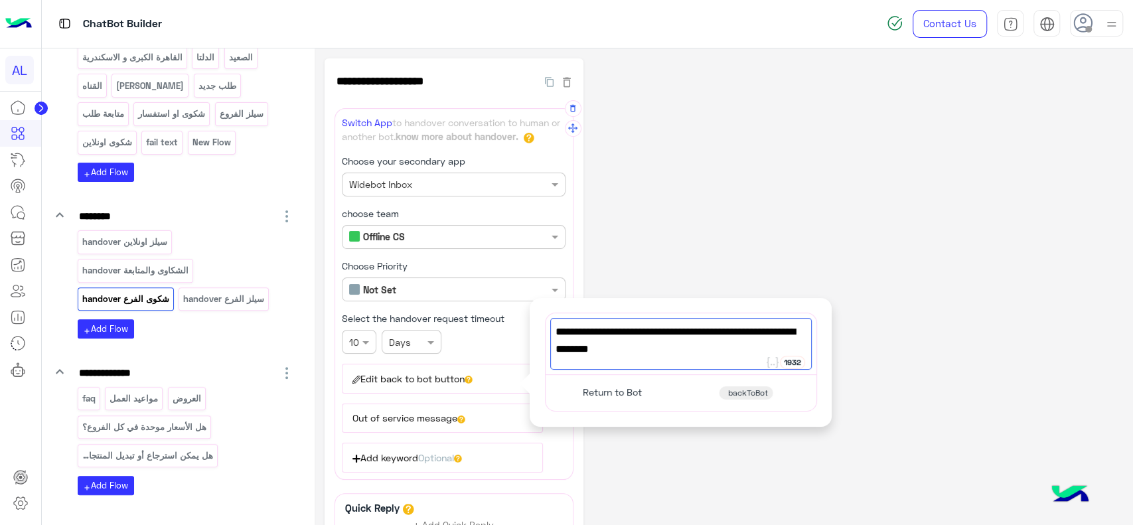
paste textarea
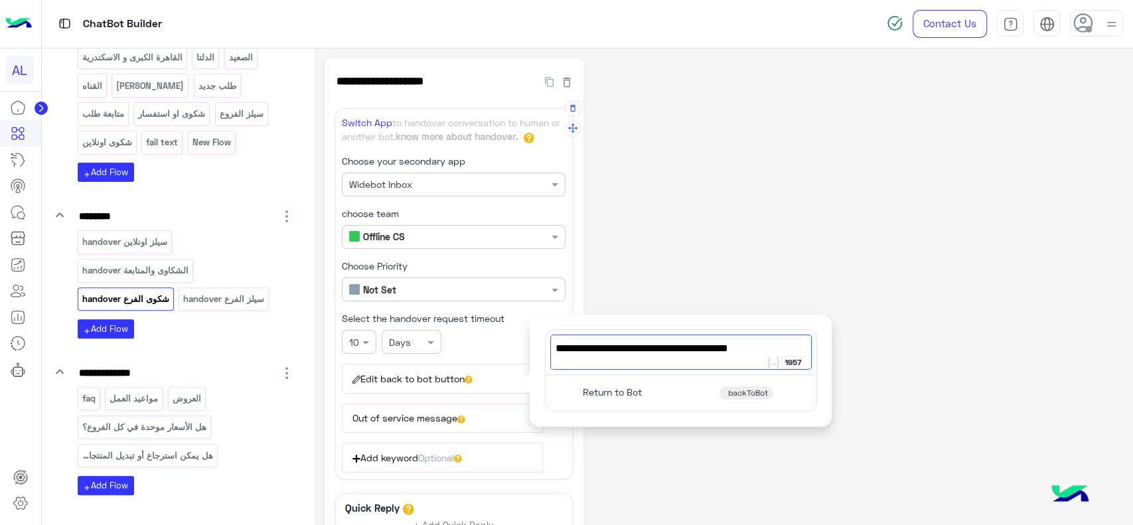
type textarea "**********"
click at [709, 209] on div "**********" at bounding box center [723, 359] width 798 height 602
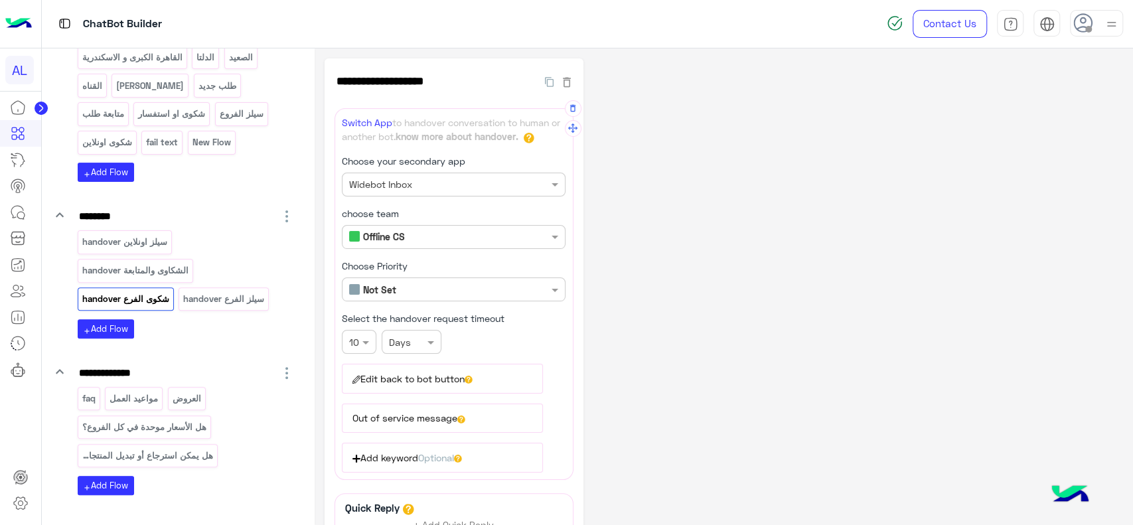
click at [967, 171] on div "**********" at bounding box center [723, 359] width 798 height 602
click at [15, 376] on icon at bounding box center [18, 370] width 16 height 16
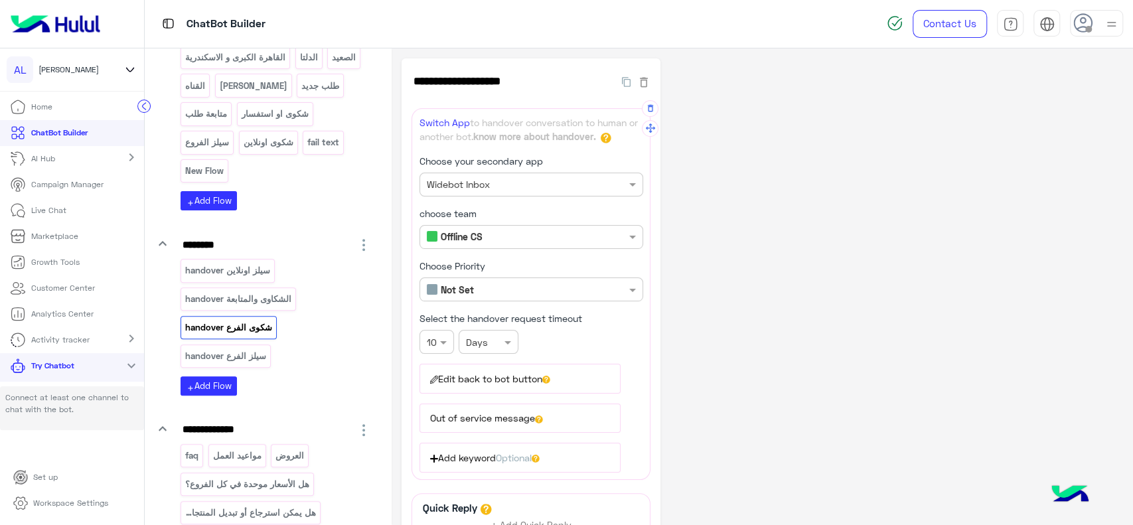
click at [42, 370] on p "Try Chatbot" at bounding box center [52, 366] width 43 height 12
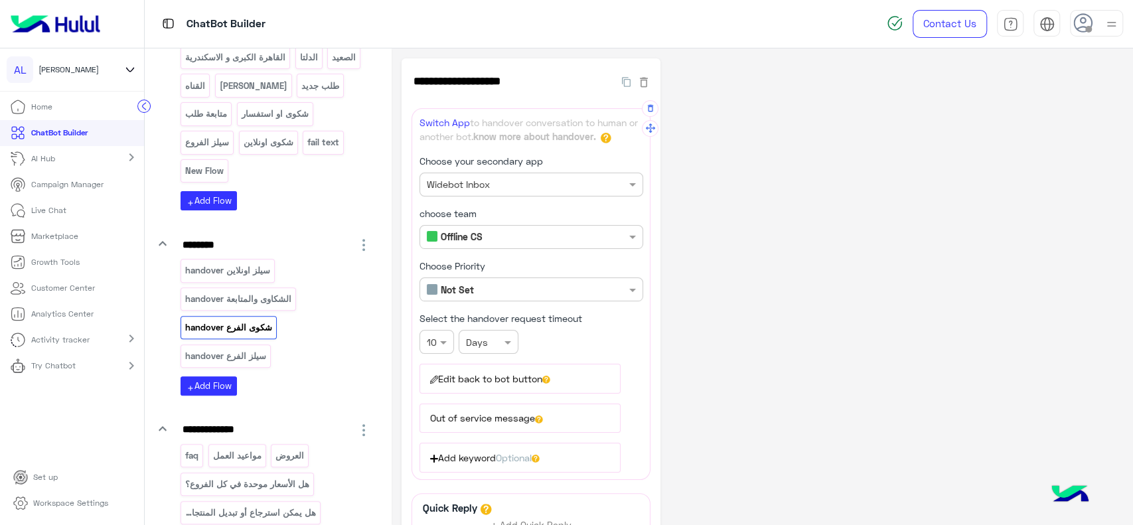
click at [42, 370] on p "Try Chatbot" at bounding box center [53, 366] width 44 height 12
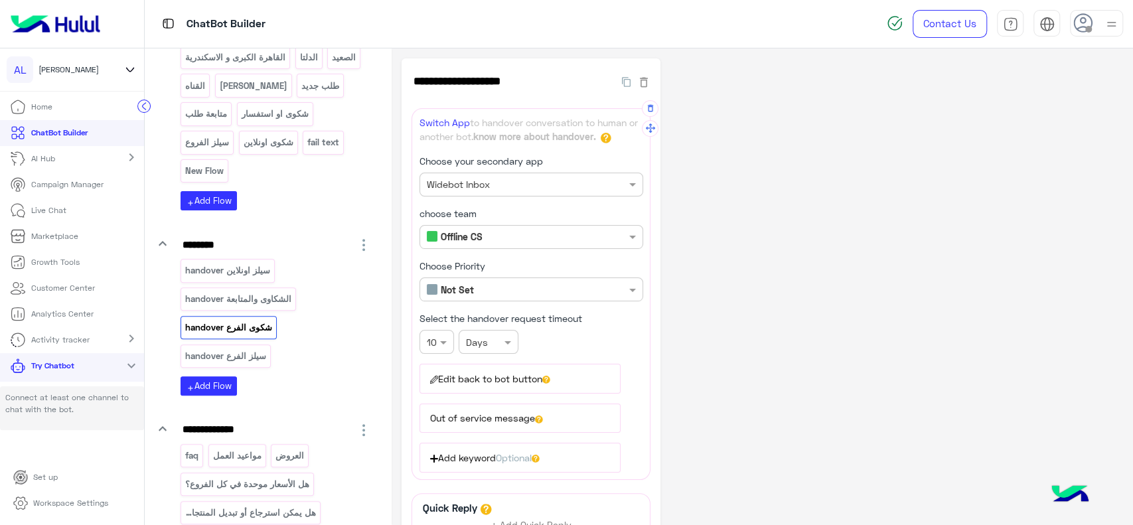
click at [51, 507] on p "Workspace Settings" at bounding box center [70, 503] width 75 height 12
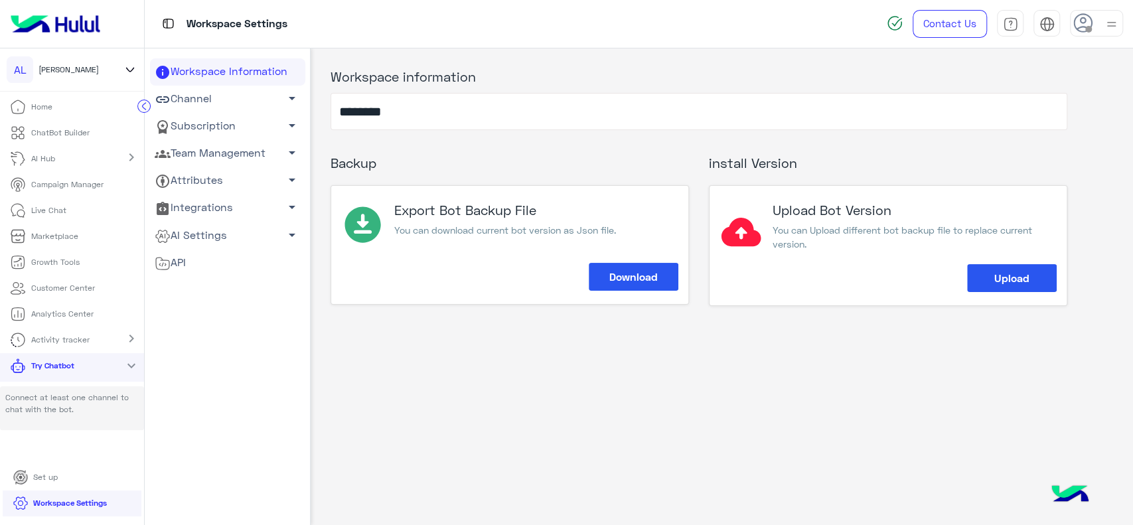
click at [210, 93] on link "Channel arrow_drop_down" at bounding box center [227, 99] width 155 height 27
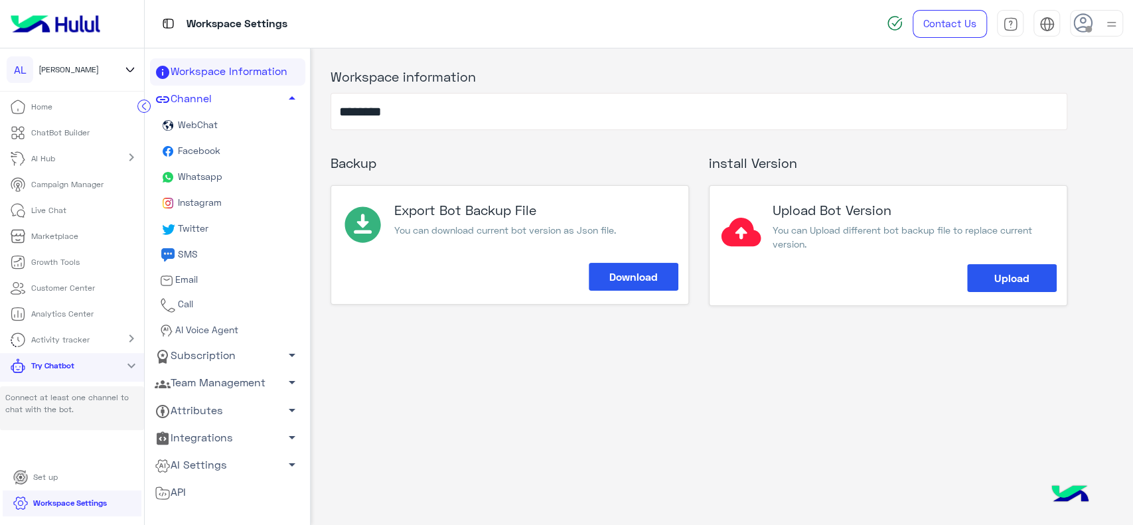
click at [205, 119] on span "WebChat" at bounding box center [197, 124] width 42 height 11
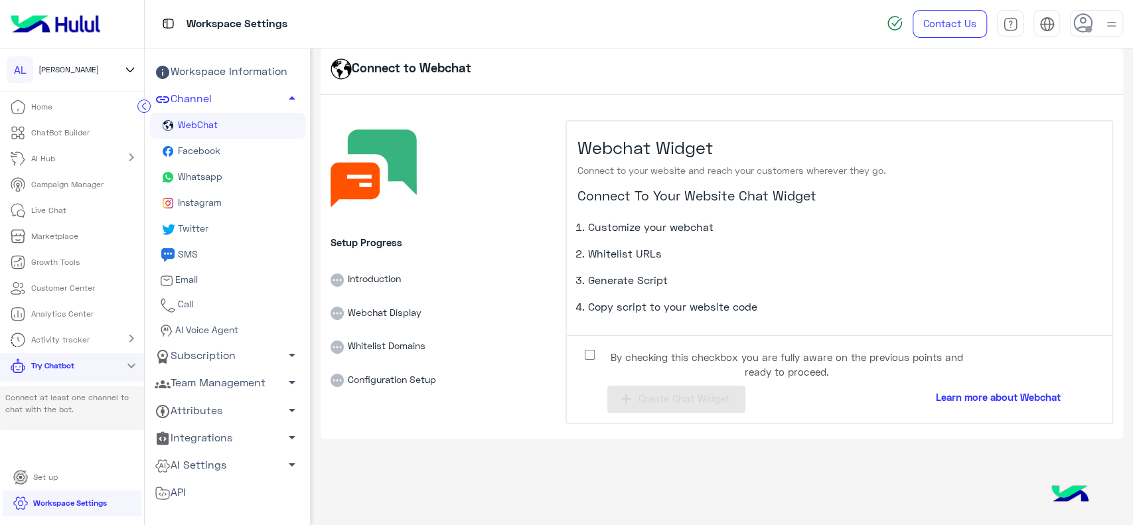
click at [587, 359] on label "By checking this checkbox you are fully aware on the previous points and ready …" at bounding box center [776, 361] width 398 height 30
click at [658, 399] on span "Create Chat Widget" at bounding box center [683, 398] width 91 height 12
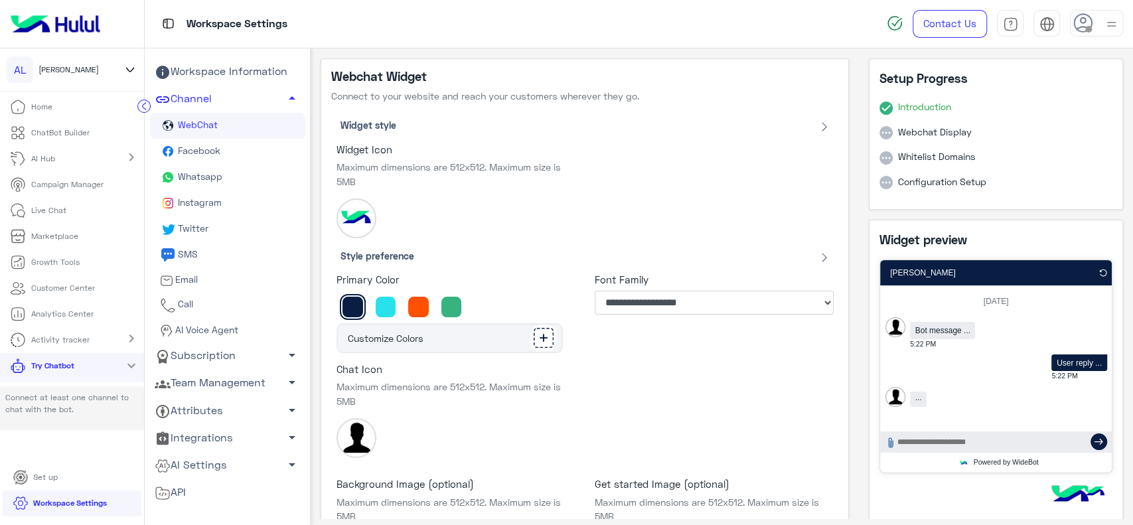
scroll to position [334, 0]
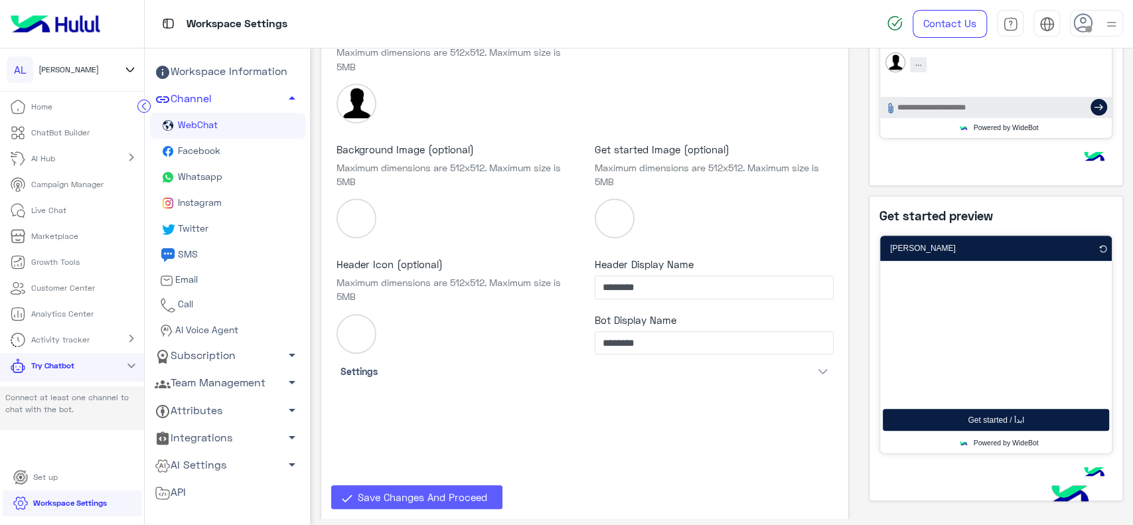
click at [423, 505] on button "Save Changes And Proceed" at bounding box center [416, 497] width 171 height 24
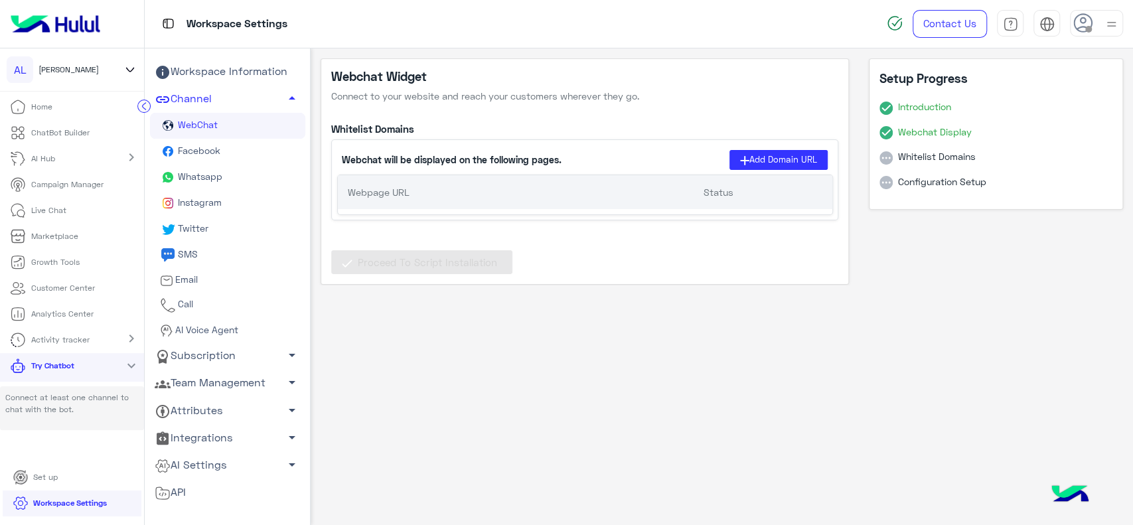
scroll to position [0, 0]
click at [759, 153] on button "Add Domain URL" at bounding box center [778, 159] width 98 height 19
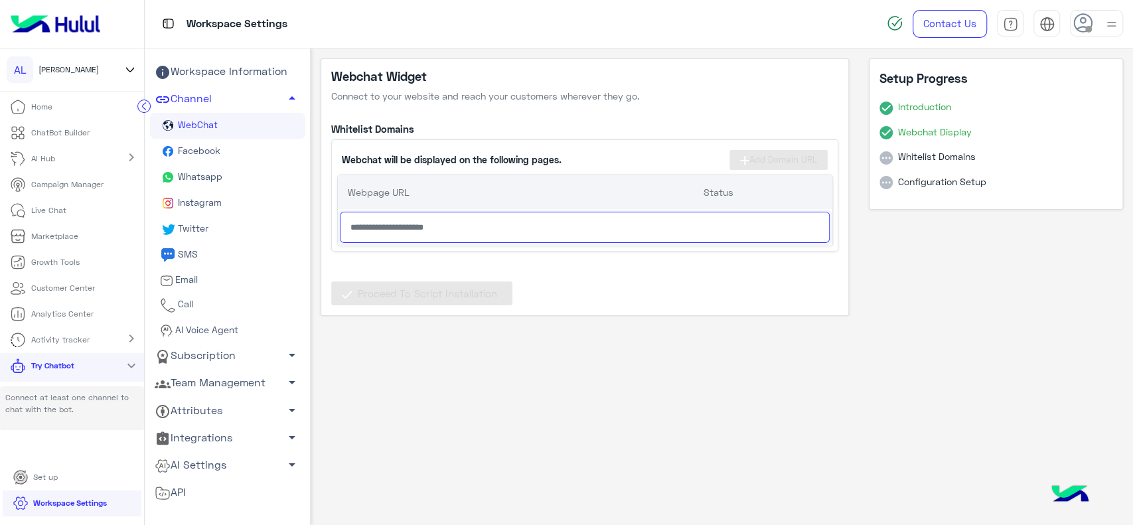
click at [390, 226] on input "text" at bounding box center [584, 227] width 489 height 31
paste input "**********"
type input "**********"
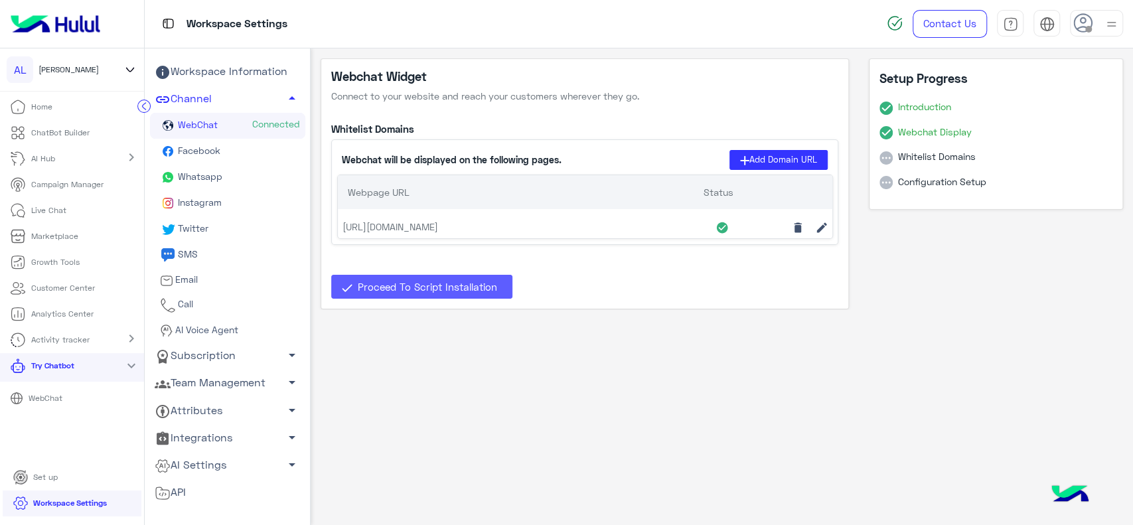
click at [482, 277] on button "Proceed To Script Installation" at bounding box center [421, 287] width 181 height 24
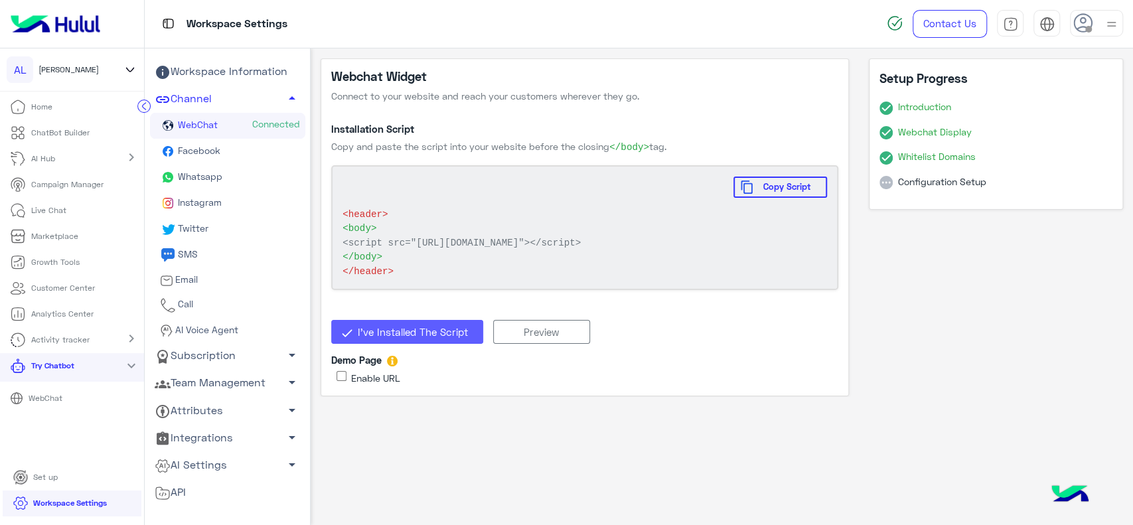
click at [433, 338] on span "I’ve Installed The Script" at bounding box center [413, 332] width 110 height 12
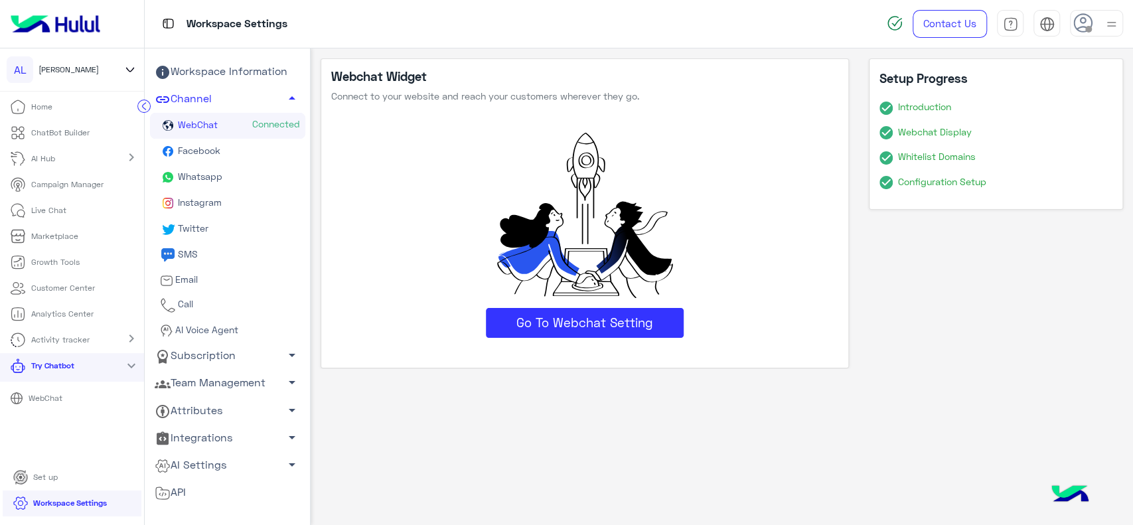
click at [66, 394] on p "WebChat" at bounding box center [45, 398] width 44 height 12
click at [72, 135] on p "ChatBot Builder" at bounding box center [60, 133] width 58 height 12
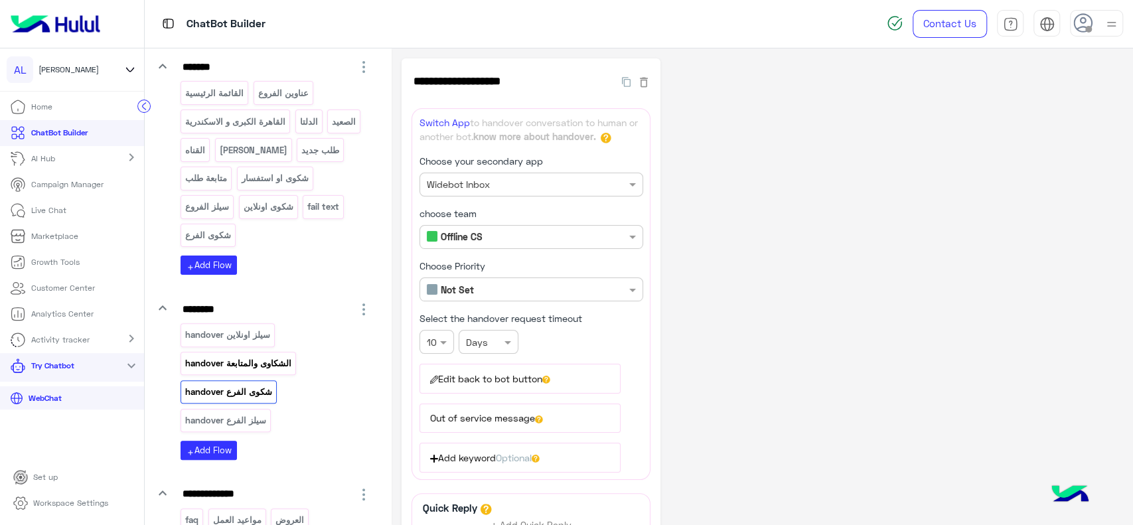
scroll to position [173, 0]
click at [288, 358] on p "الشكاوى والمتابعة handover" at bounding box center [238, 362] width 108 height 15
click at [247, 391] on p "شكوى الفرع handover" at bounding box center [228, 390] width 89 height 15
click at [550, 376] on icon at bounding box center [546, 380] width 8 height 8
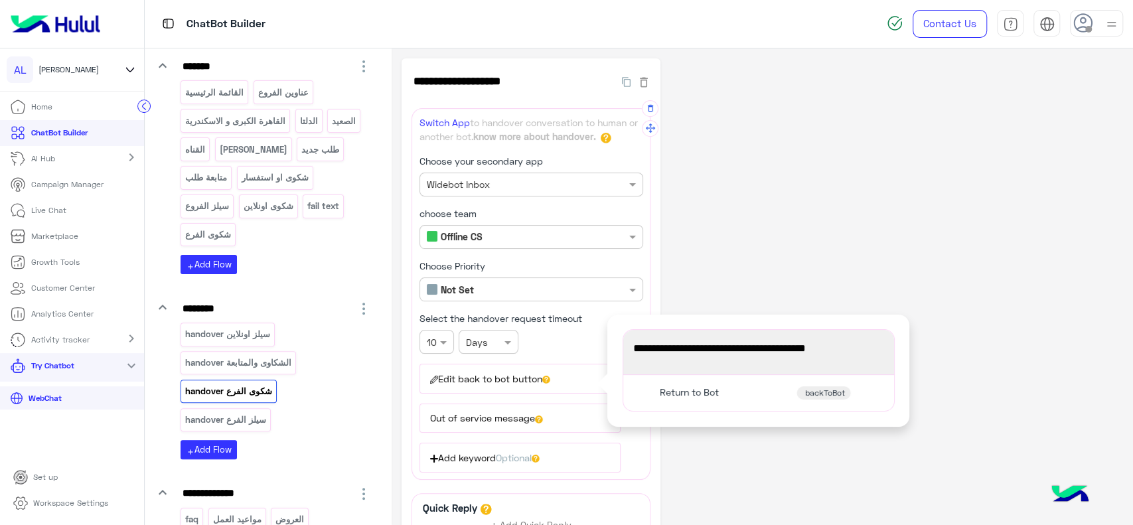
click at [676, 346] on span "برجاء الإنتظار وهيتم الرد علىك في أسرع وقت" at bounding box center [758, 348] width 251 height 17
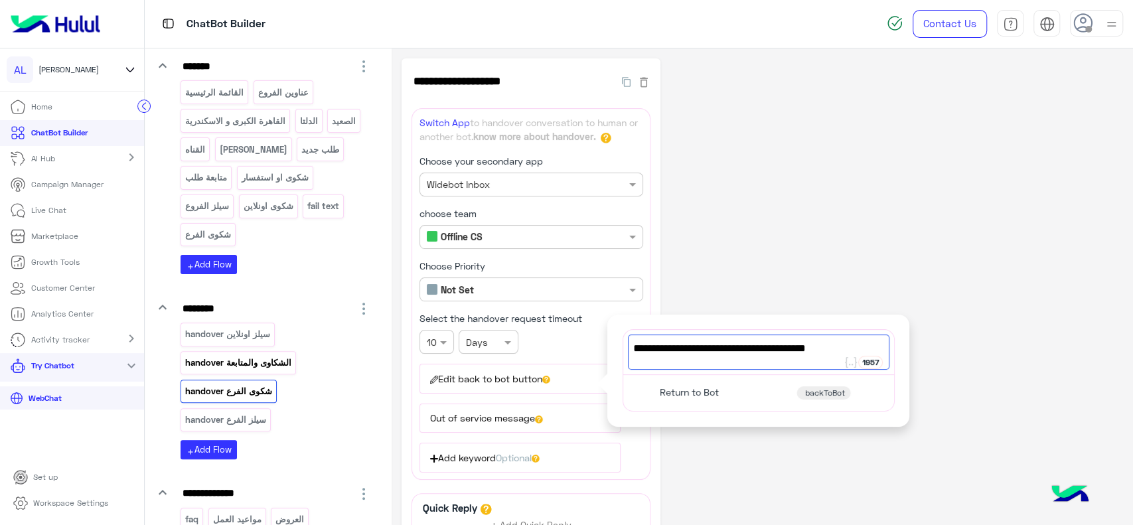
click at [287, 364] on p "الشكاوى والمتابعة handover" at bounding box center [238, 362] width 108 height 15
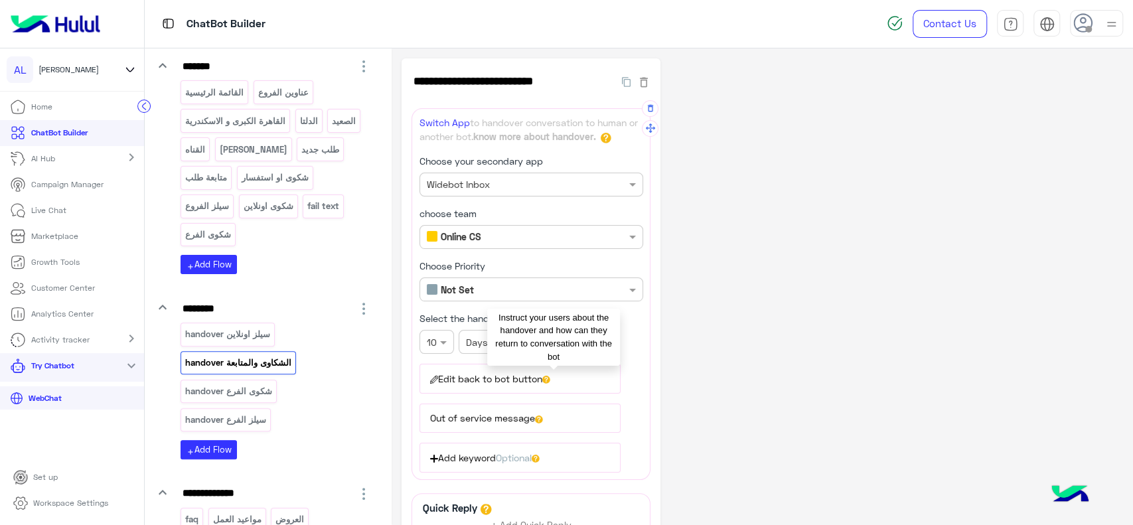
click at [550, 373] on app-question-mark-icon at bounding box center [546, 378] width 8 height 11
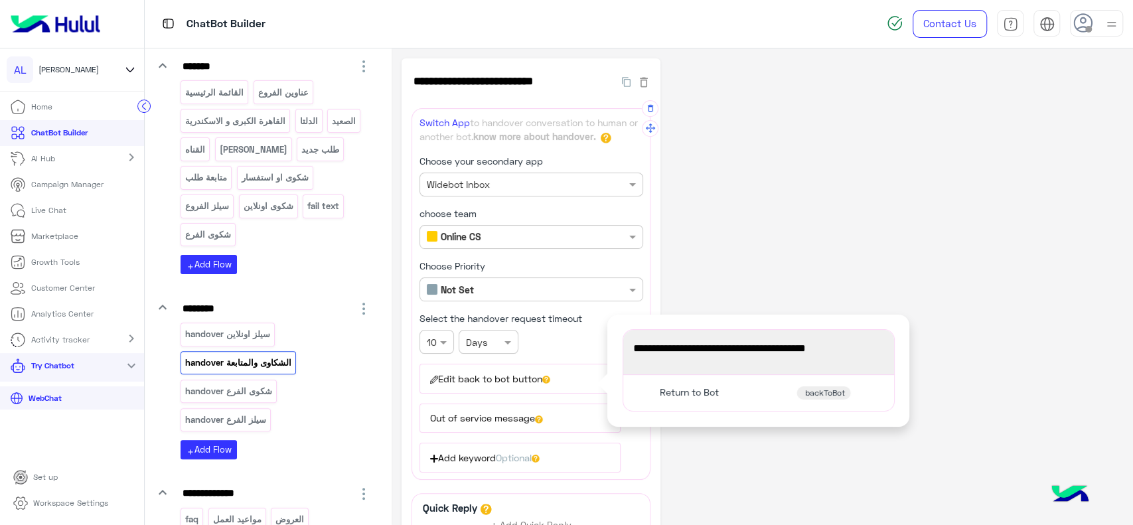
click at [701, 385] on div "Return to Bot" at bounding box center [687, 392] width 73 height 15
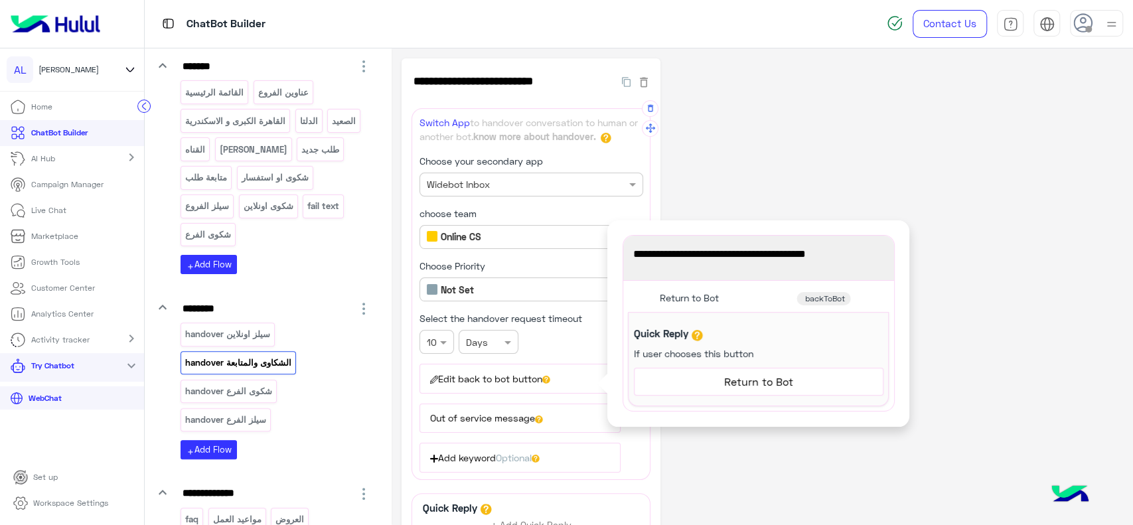
click at [719, 373] on span "Return to Bot" at bounding box center [758, 381] width 239 height 17
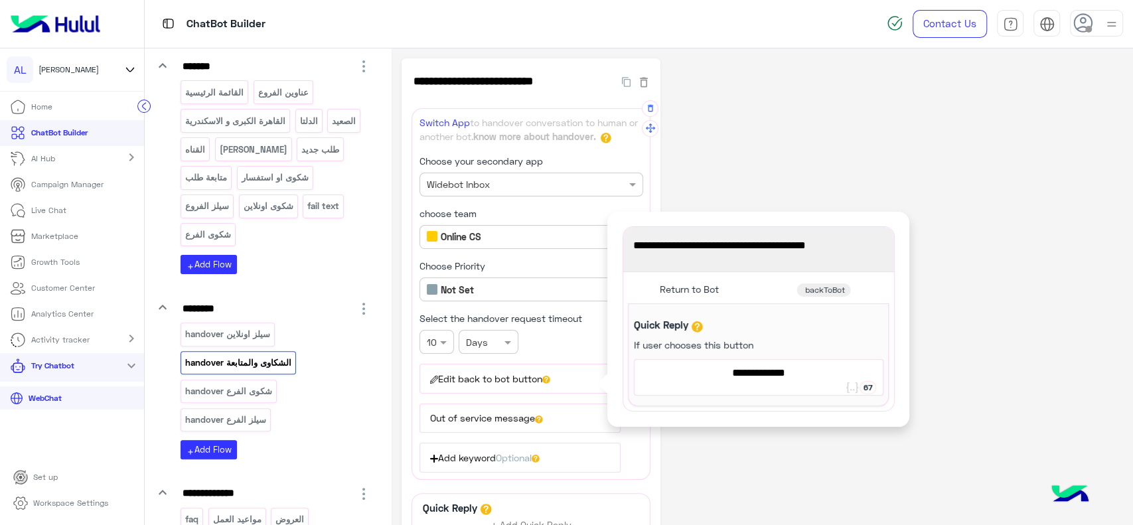
click at [719, 373] on span "Return to Bot" at bounding box center [758, 372] width 239 height 17
type textarea "**********"
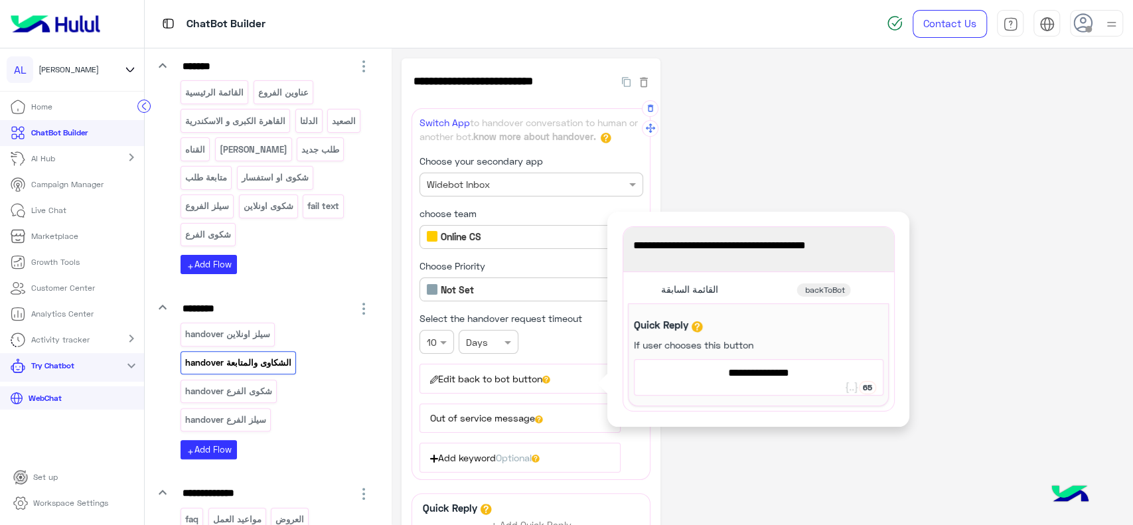
click at [762, 200] on div "**********" at bounding box center [761, 359] width 721 height 602
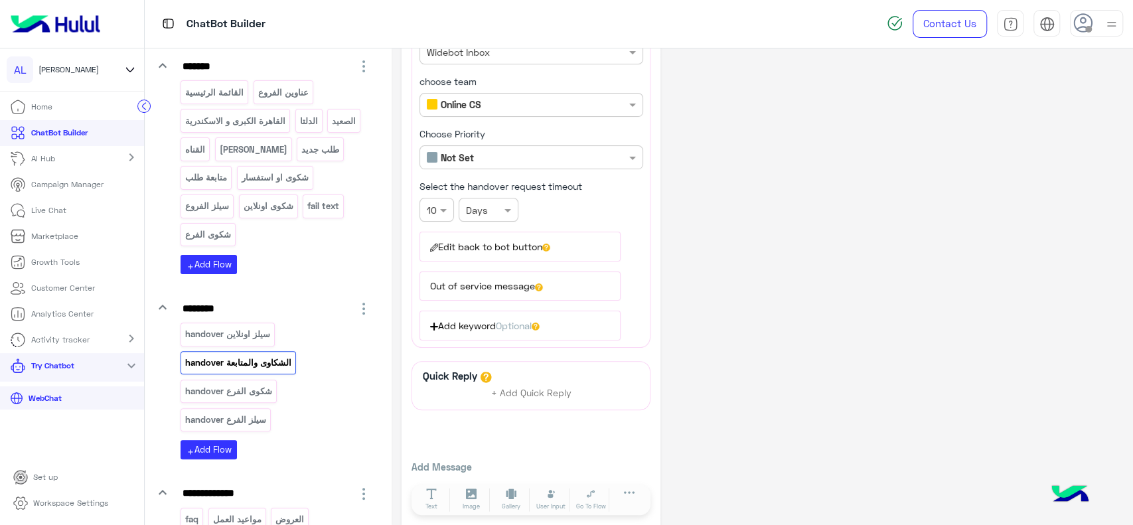
scroll to position [143, 0]
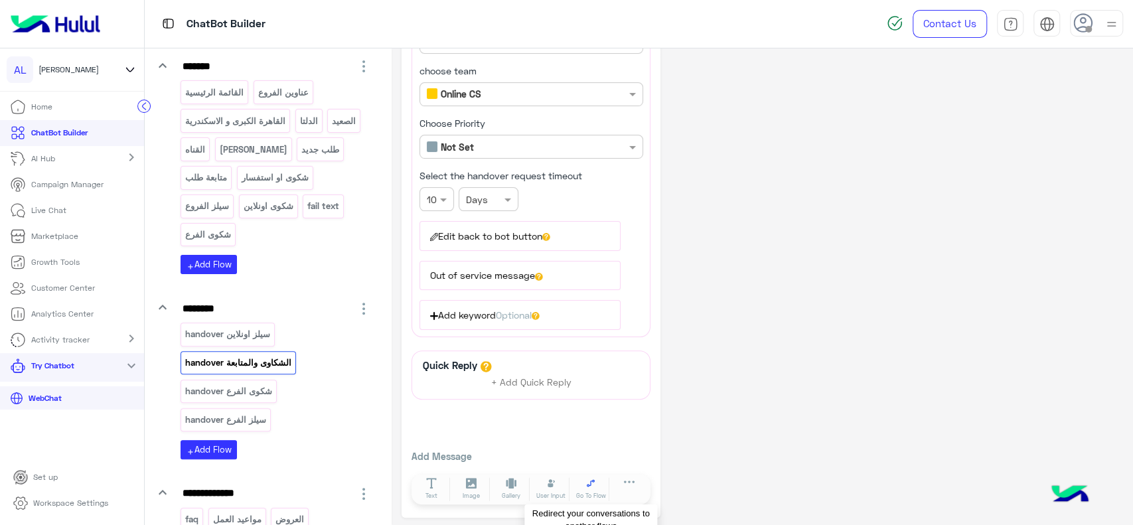
click at [586, 480] on icon at bounding box center [590, 483] width 11 height 11
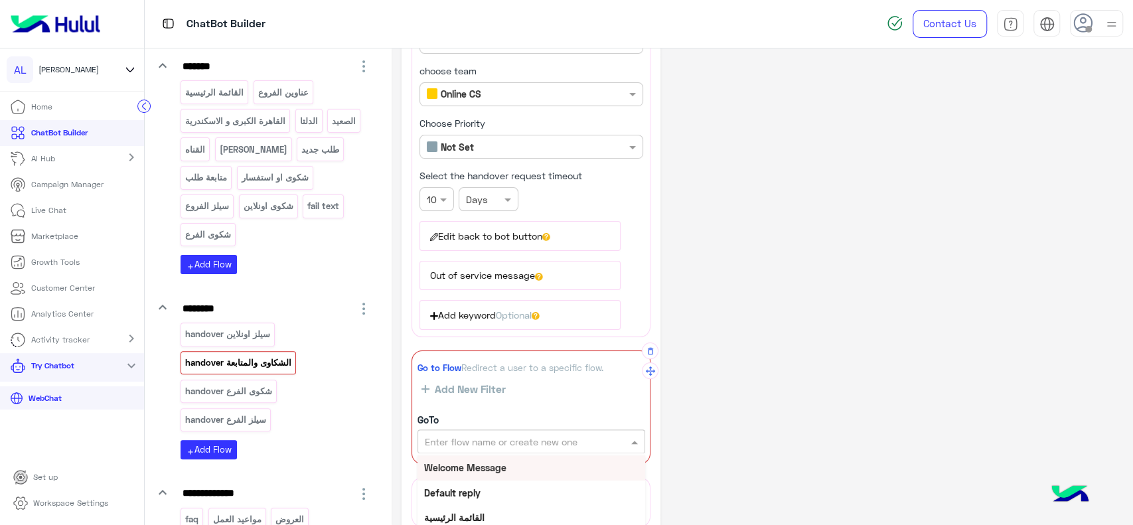
click at [504, 435] on input "text" at bounding box center [509, 442] width 168 height 14
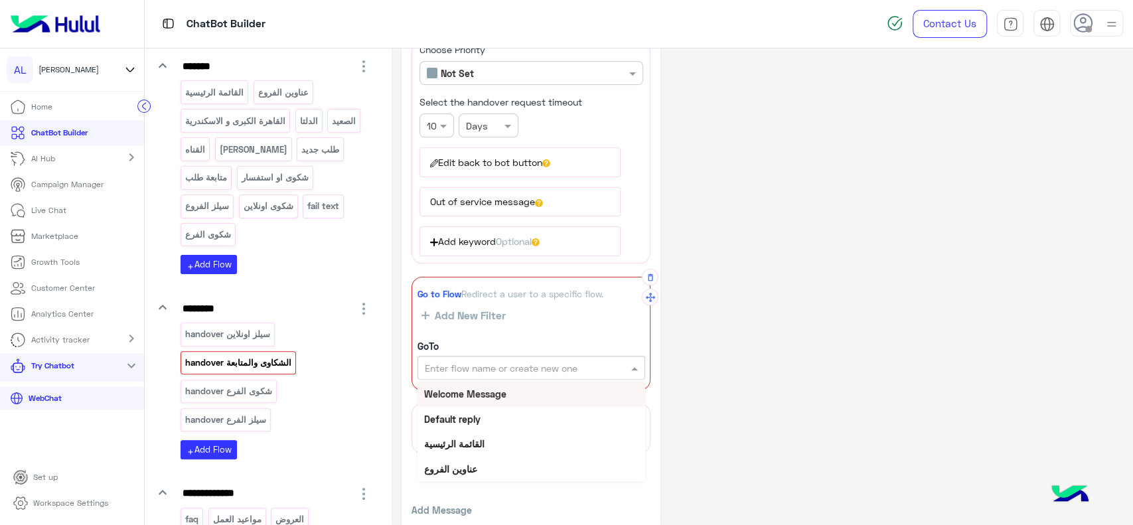
scroll to position [217, 0]
type input "****"
click at [496, 383] on div "منيو أونلاين" at bounding box center [531, 393] width 228 height 25
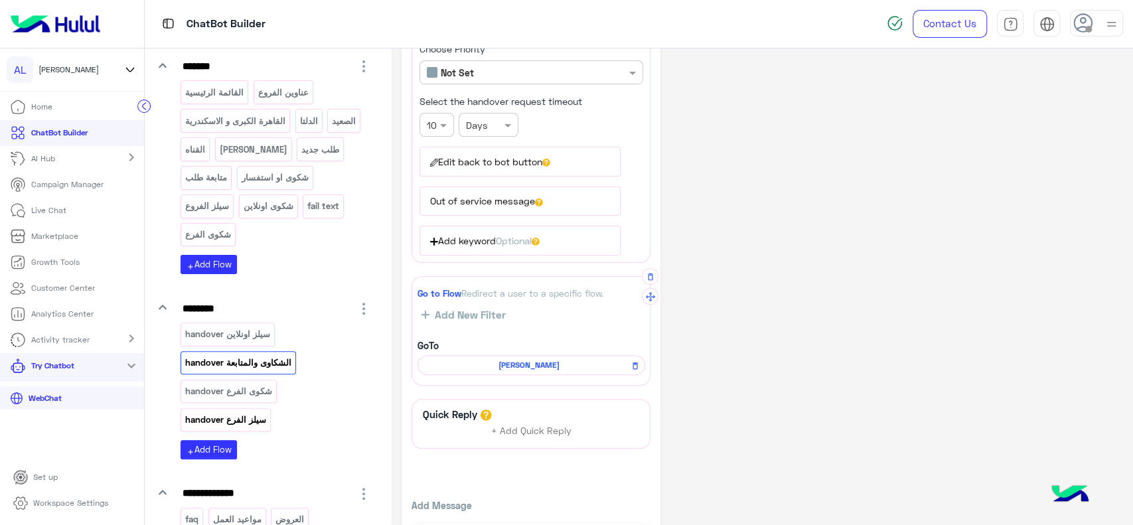
click at [248, 408] on div "سيلز الفرع handover" at bounding box center [225, 419] width 90 height 23
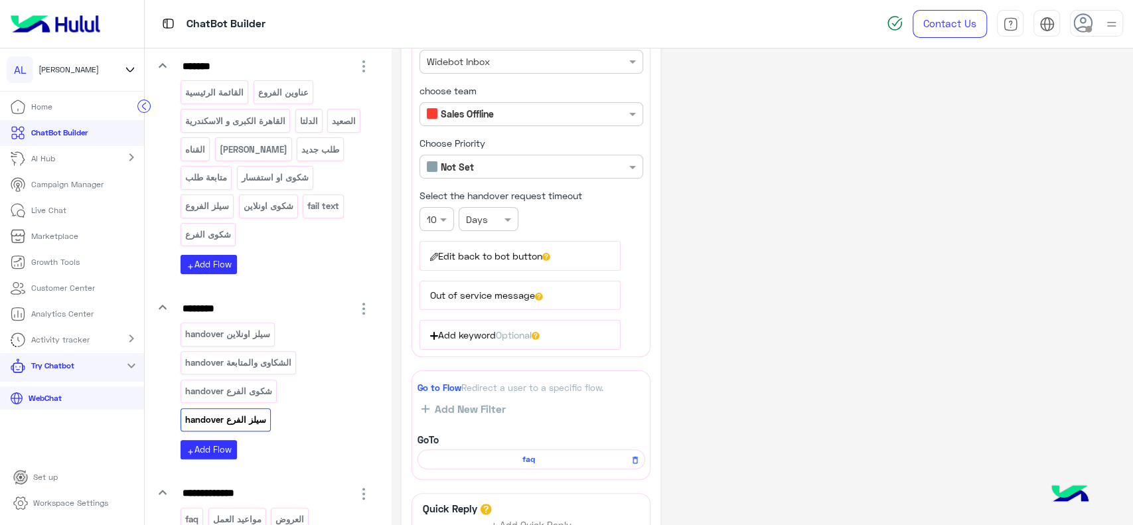
scroll to position [123, 0]
click at [550, 253] on icon at bounding box center [546, 256] width 8 height 8
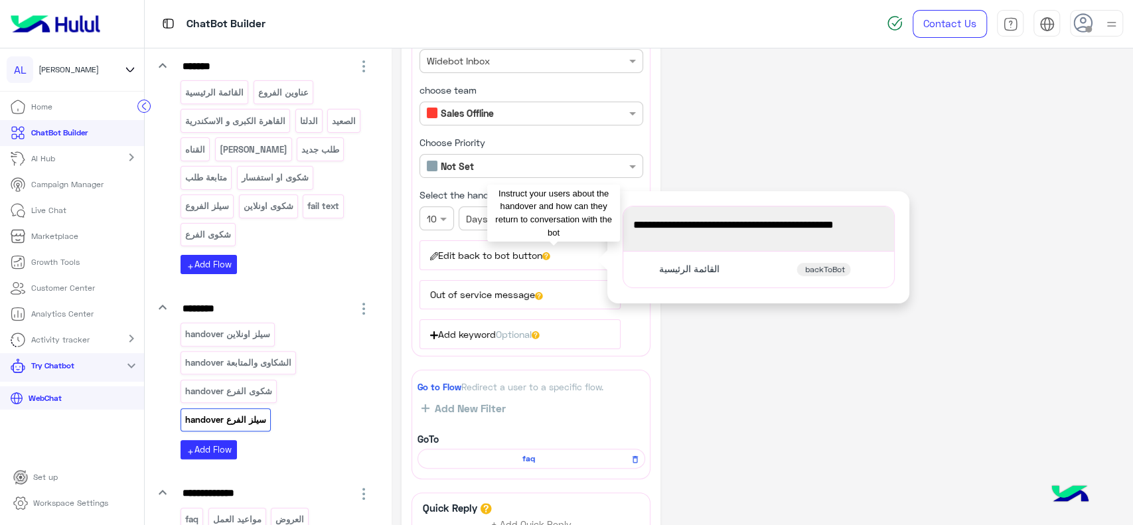
click at [550, 253] on icon at bounding box center [546, 256] width 8 height 8
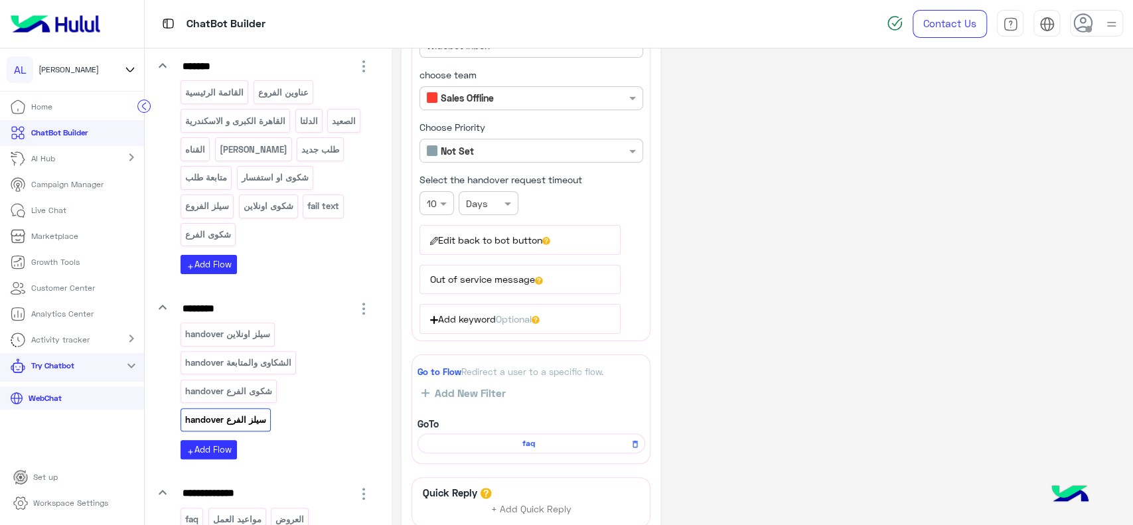
scroll to position [141, 0]
click at [58, 159] on link "AI Hub" at bounding box center [35, 159] width 70 height 26
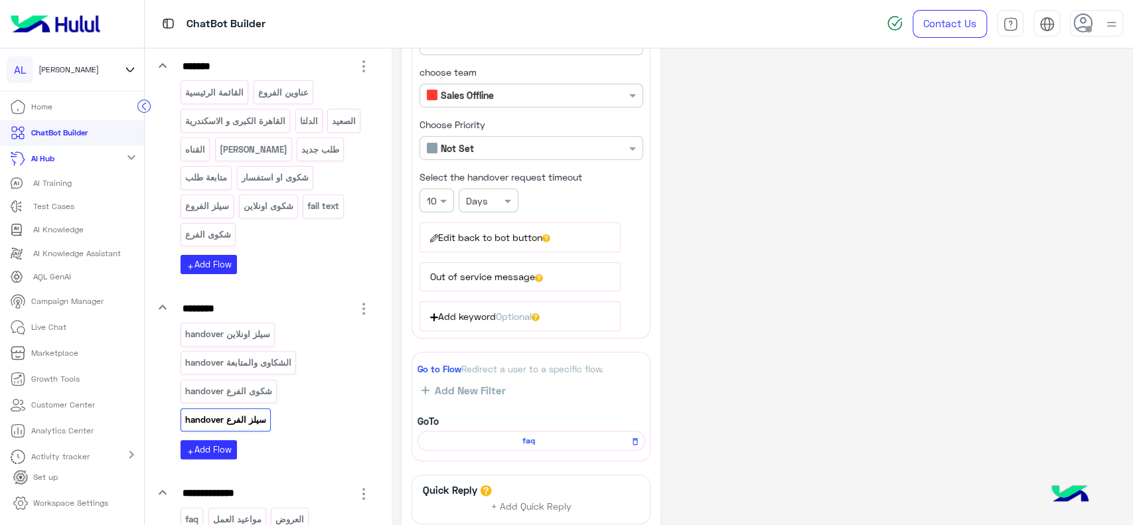
scroll to position [0, 0]
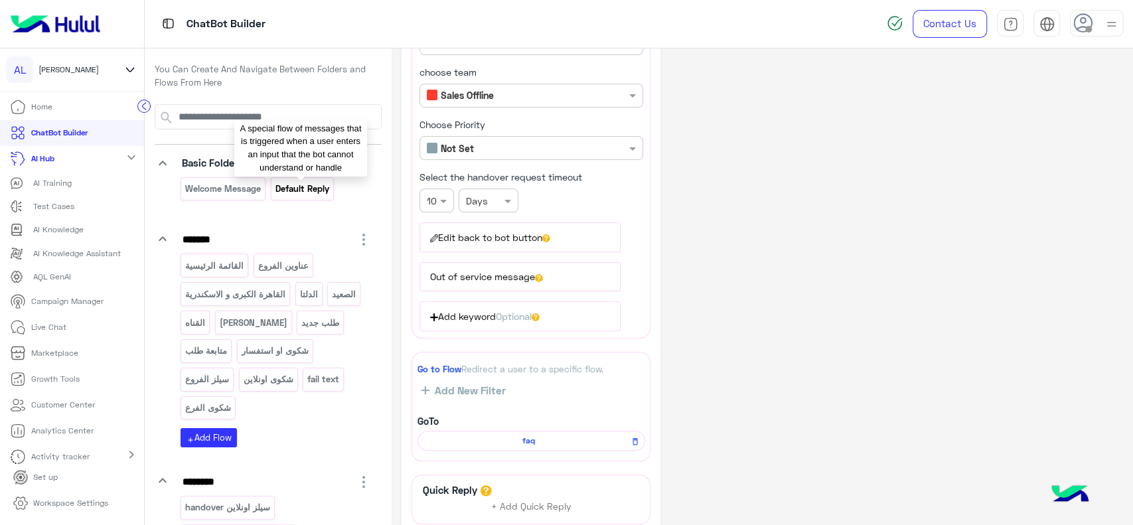
click at [297, 190] on p "Default reply" at bounding box center [302, 188] width 56 height 15
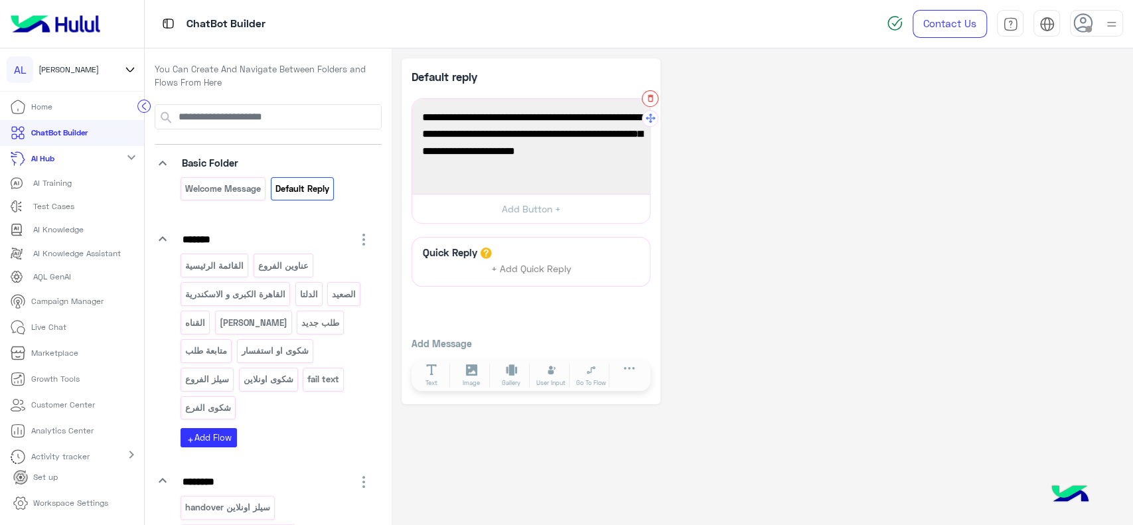
click at [648, 99] on icon "button" at bounding box center [650, 98] width 9 height 9
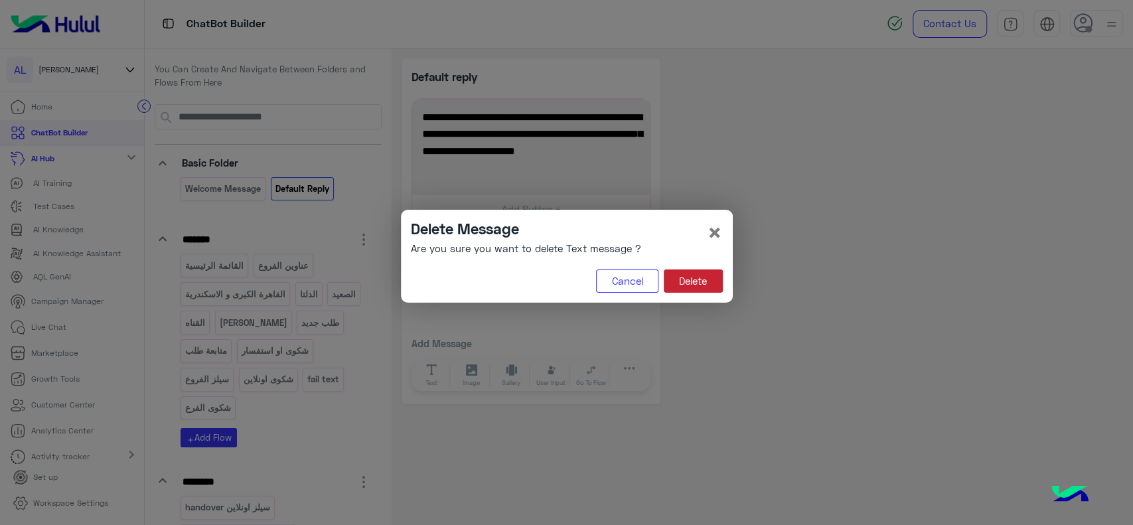
click at [697, 282] on button "Delete" at bounding box center [692, 281] width 59 height 24
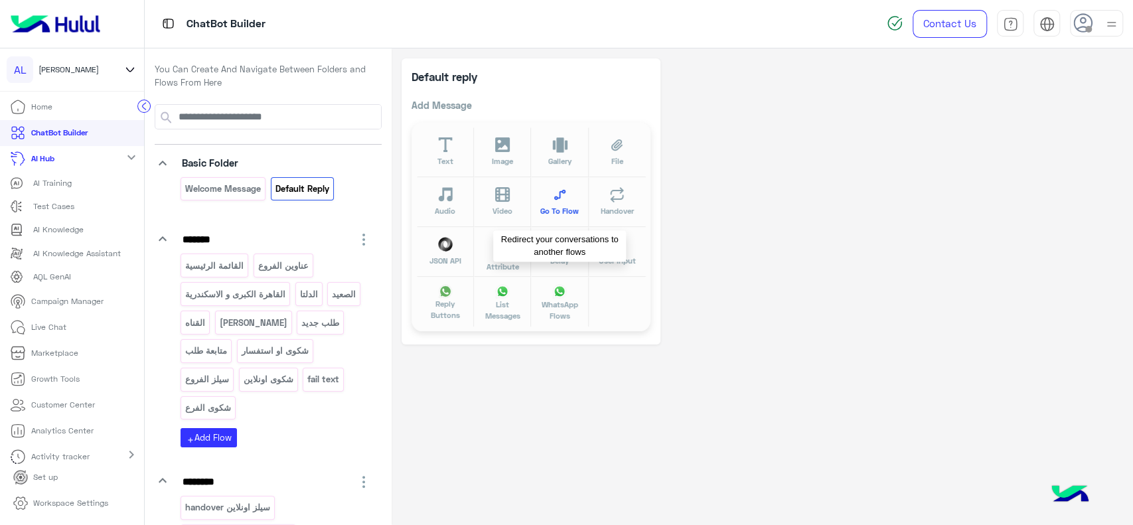
click at [560, 208] on span "Go To Flow" at bounding box center [559, 210] width 38 height 11
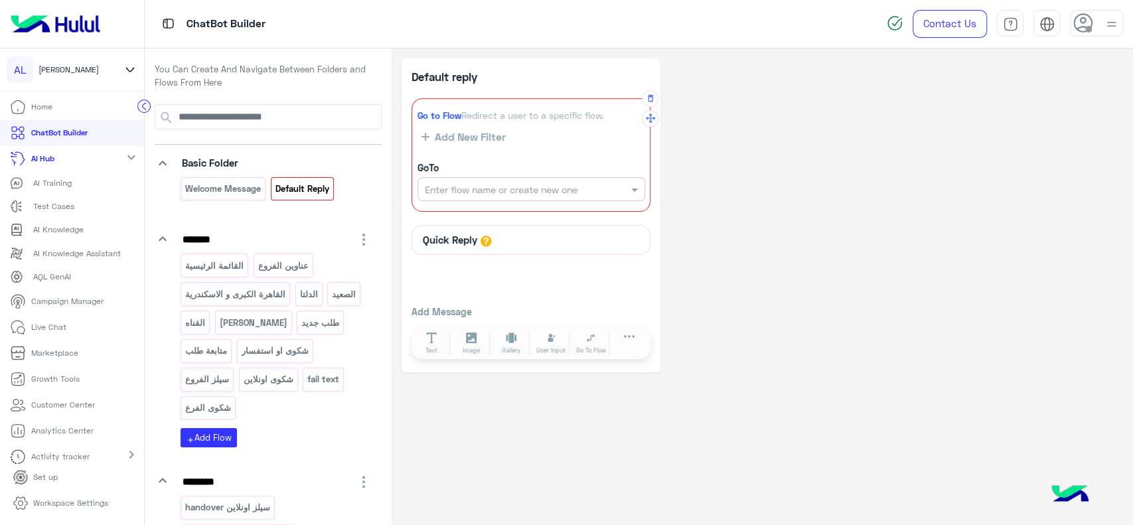
click at [519, 179] on div "Enter flow name or create new one" at bounding box center [531, 189] width 228 height 24
click at [496, 216] on b "Welcome Message" at bounding box center [465, 215] width 82 height 11
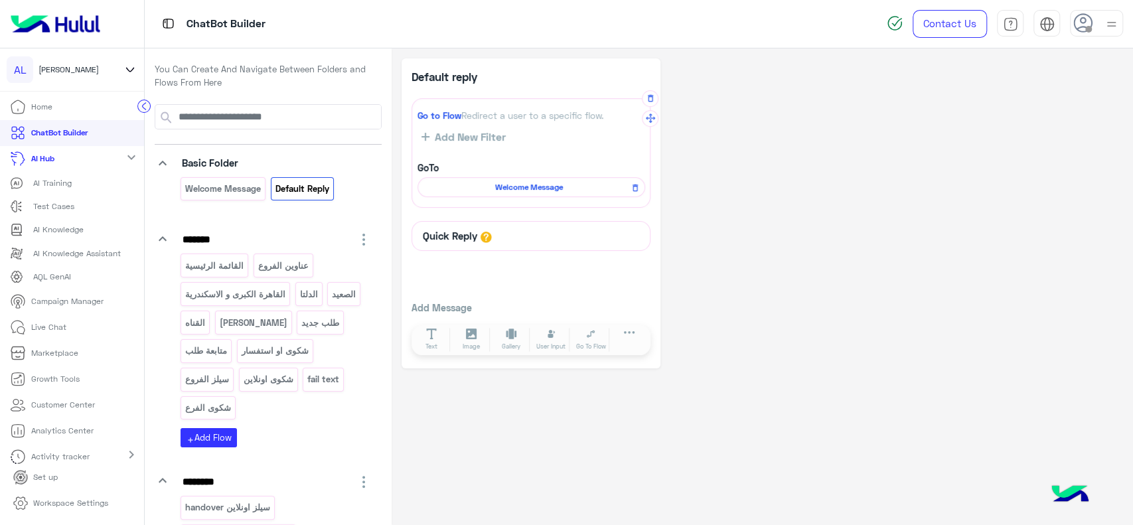
click at [279, 427] on div "القائمة الرئيسية عناوين الفروع القاهرة الكبرى و الاسكندرية الدلتا الصعيد القناه…" at bounding box center [275, 350] width 191 height 194
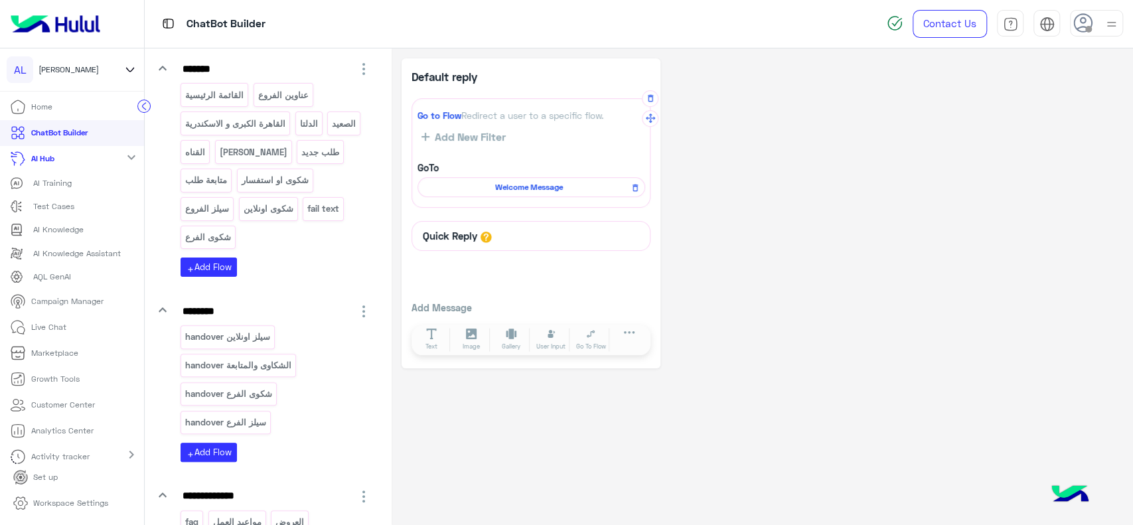
scroll to position [157, 0]
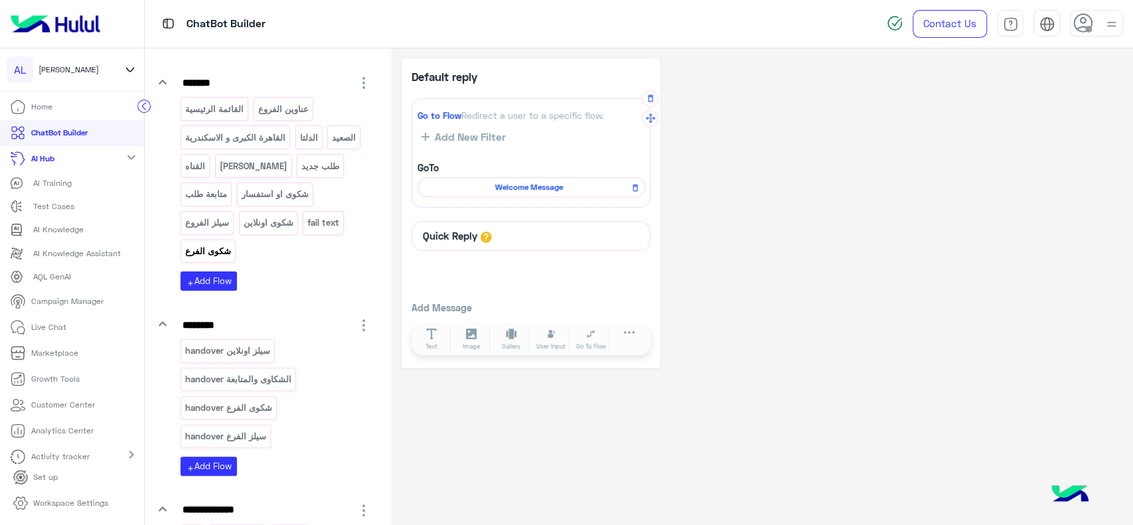
click at [218, 257] on p "شكوى الفرع" at bounding box center [208, 250] width 48 height 15
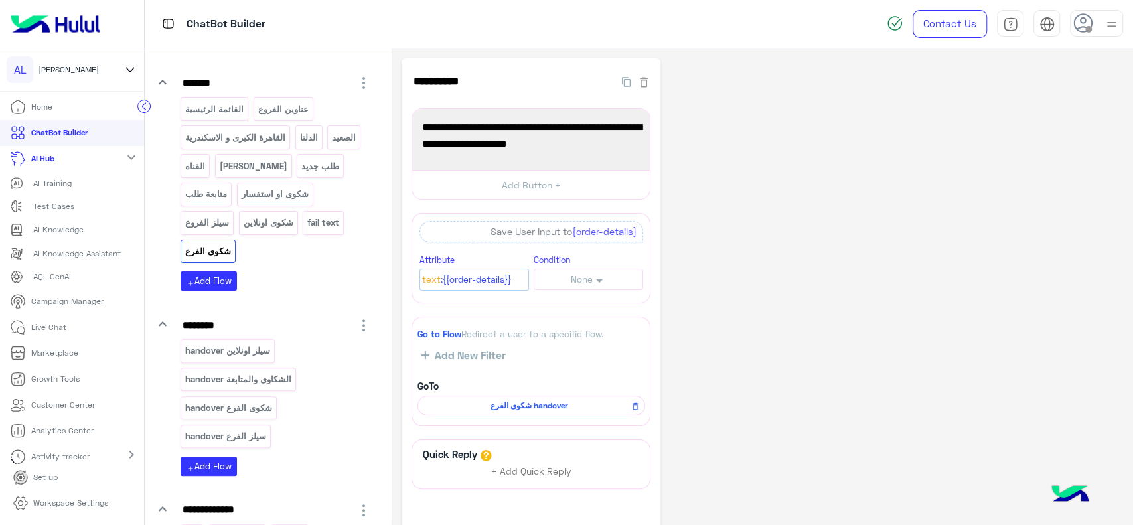
scroll to position [91, 0]
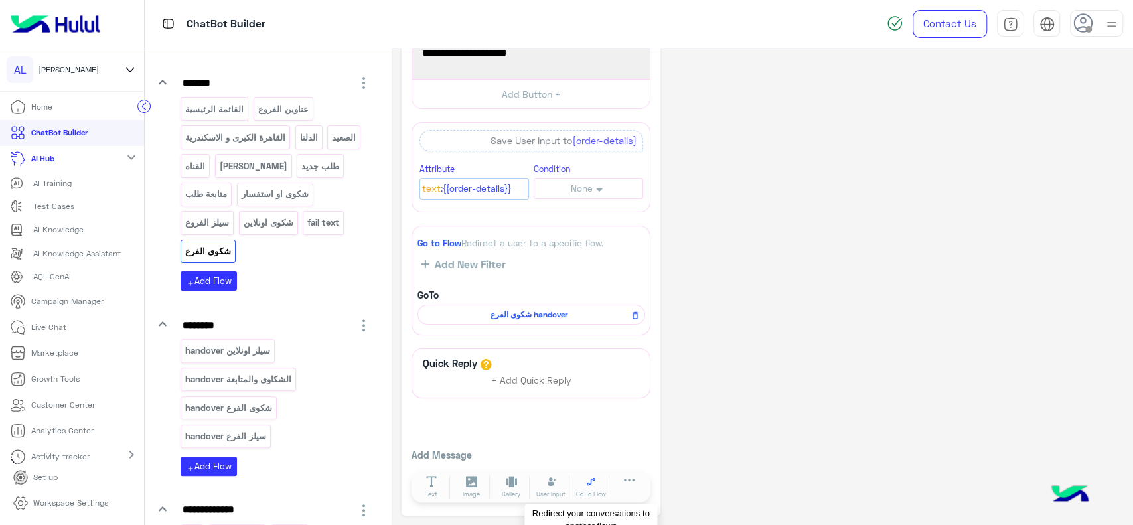
click at [588, 477] on icon at bounding box center [590, 481] width 11 height 11
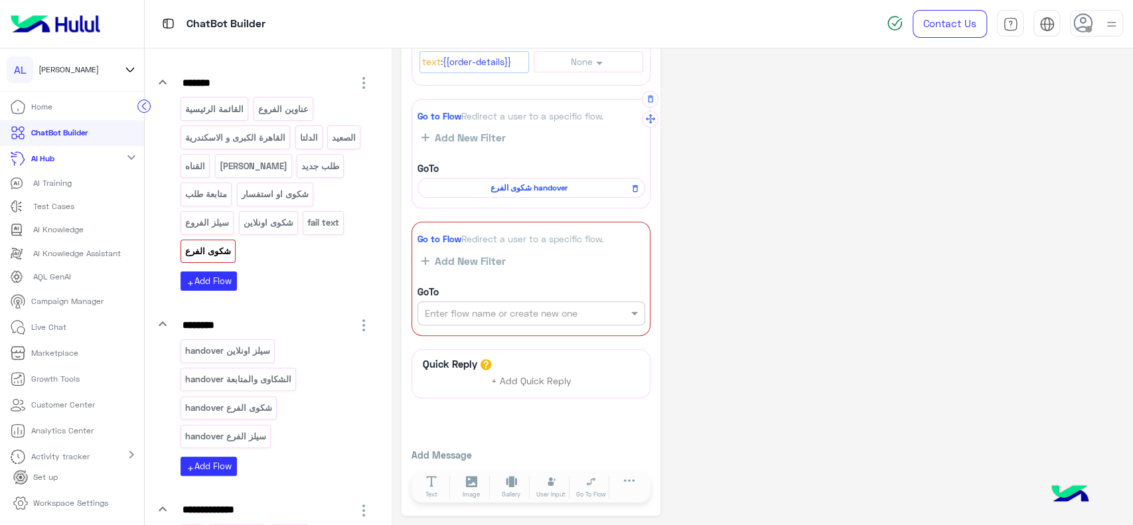
scroll to position [218, 0]
click at [479, 310] on input "text" at bounding box center [509, 314] width 168 height 14
type input "***"
click at [453, 340] on div "faq" at bounding box center [531, 339] width 228 height 25
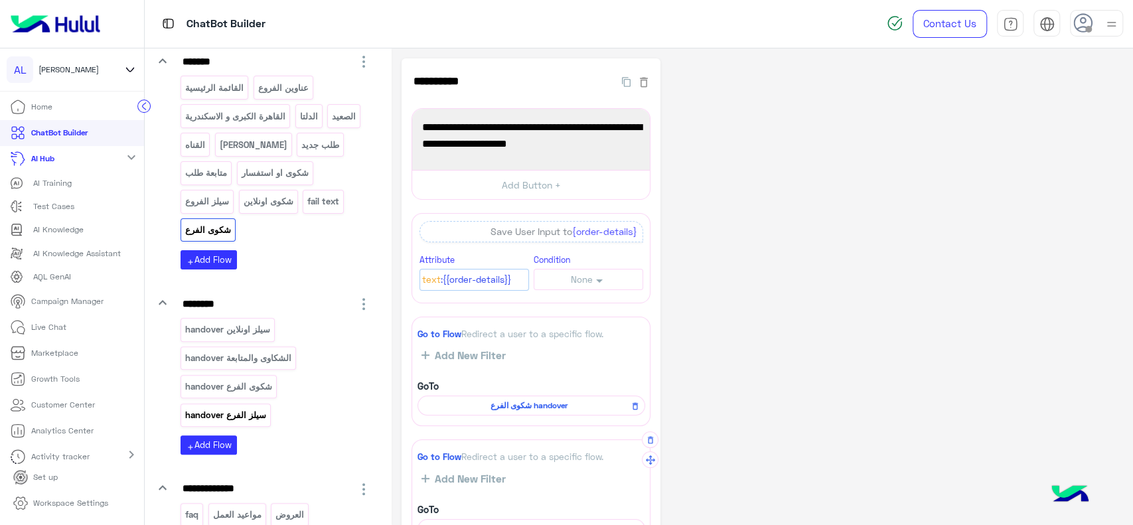
scroll to position [297, 0]
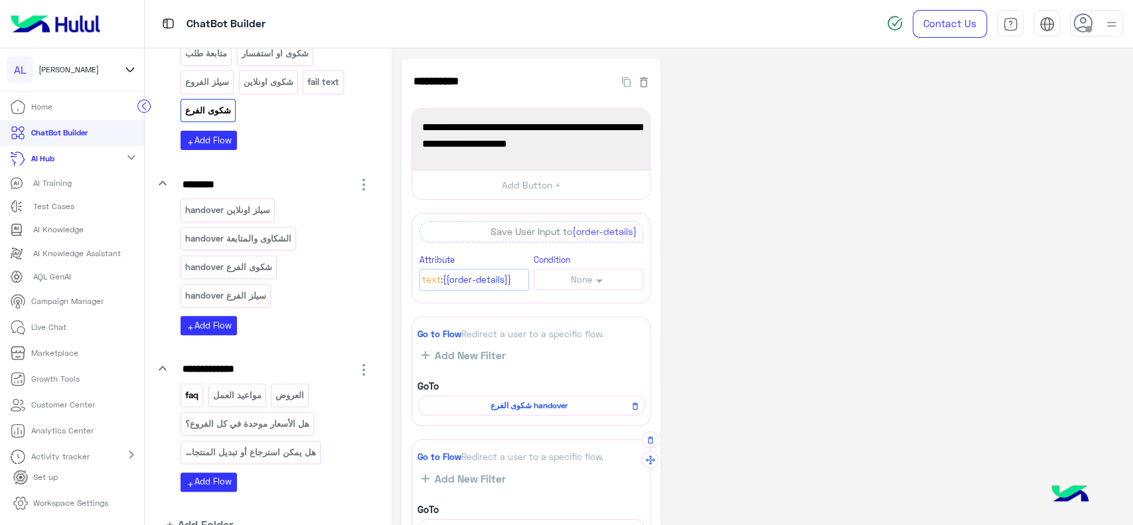
click at [196, 393] on p "faq" at bounding box center [191, 394] width 15 height 15
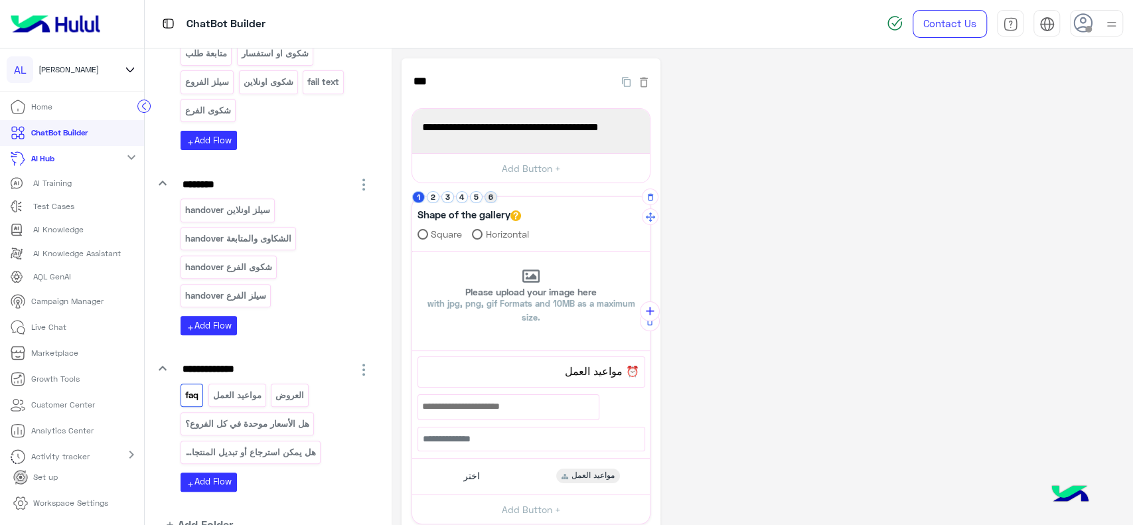
click at [492, 200] on button "6" at bounding box center [490, 197] width 13 height 13
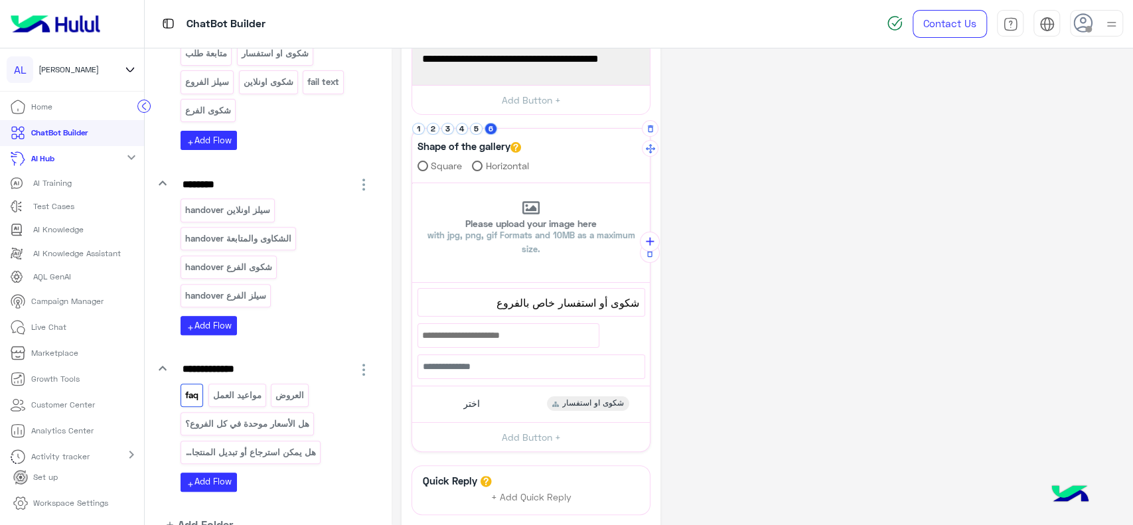
scroll to position [69, 0]
click at [517, 400] on div "اختر شكوى او استفسار" at bounding box center [531, 403] width 228 height 26
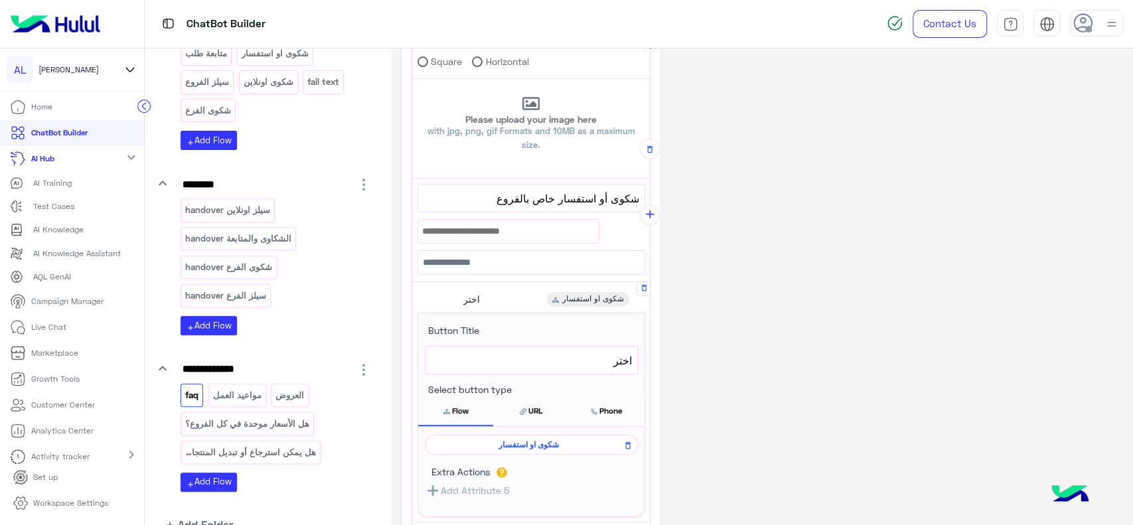
scroll to position [173, 0]
click at [516, 442] on span "شكوى او استفسار" at bounding box center [529, 444] width 194 height 12
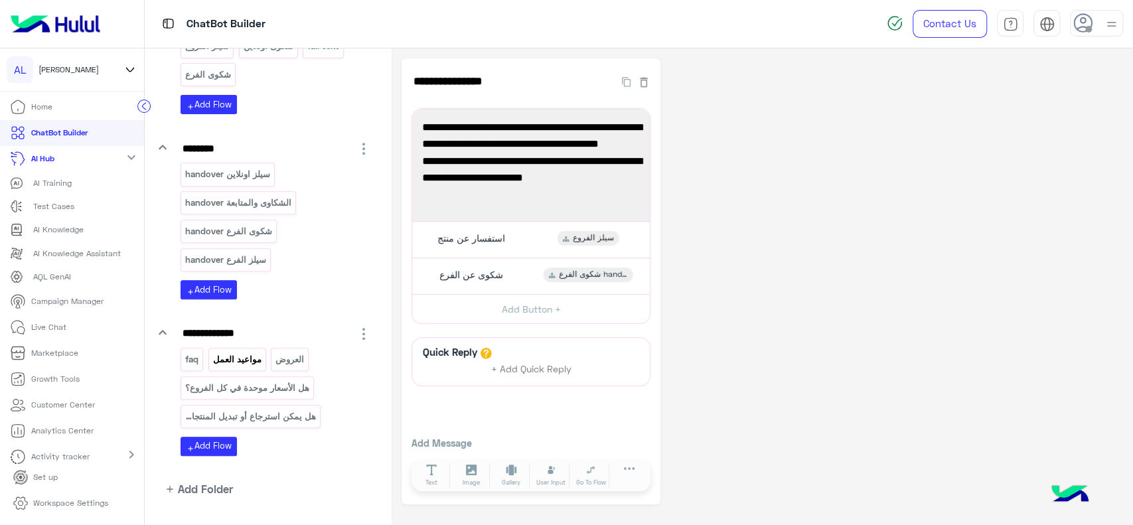
scroll to position [363, 0]
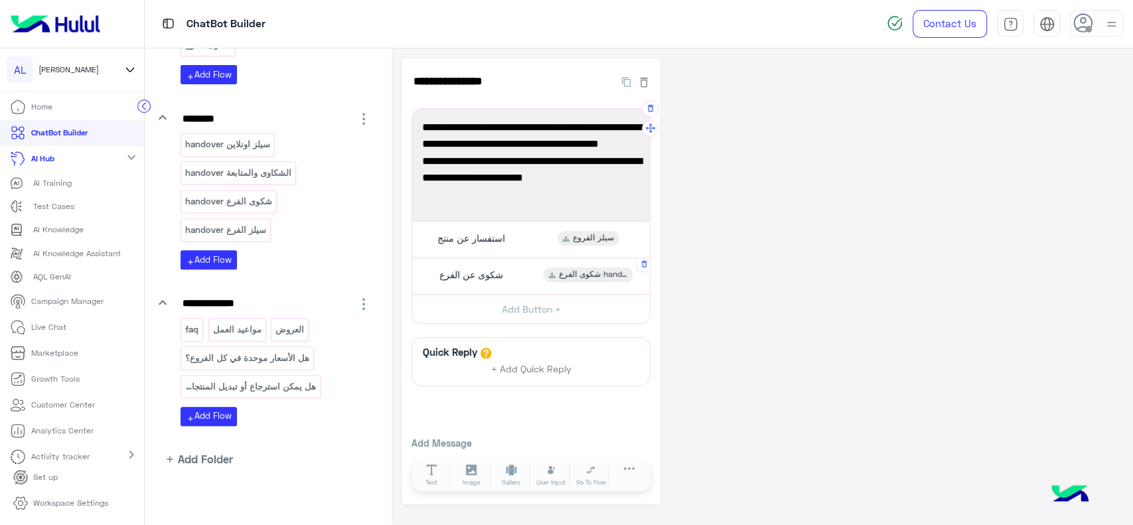
click at [471, 277] on span "شكوى عن الفرع" at bounding box center [471, 275] width 64 height 12
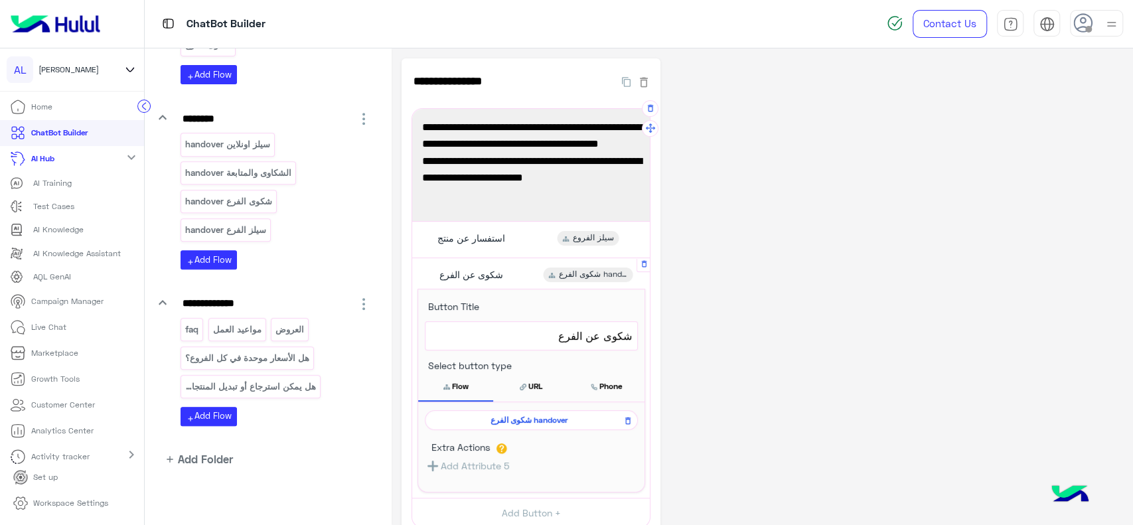
click at [506, 417] on span "شكوى الفرع handover" at bounding box center [529, 420] width 194 height 12
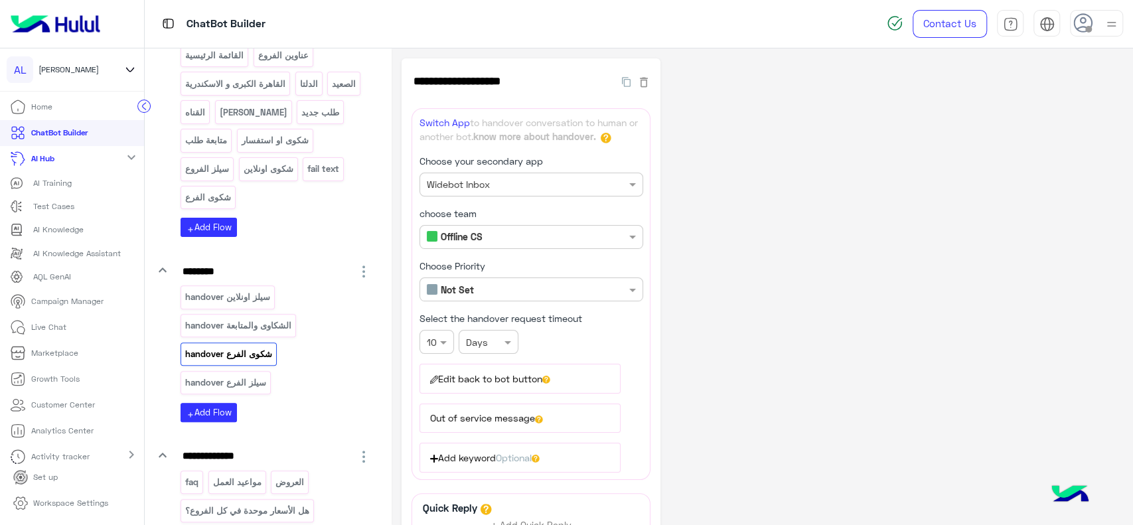
scroll to position [209, 0]
click at [218, 195] on p "شكوى الفرع" at bounding box center [208, 198] width 48 height 15
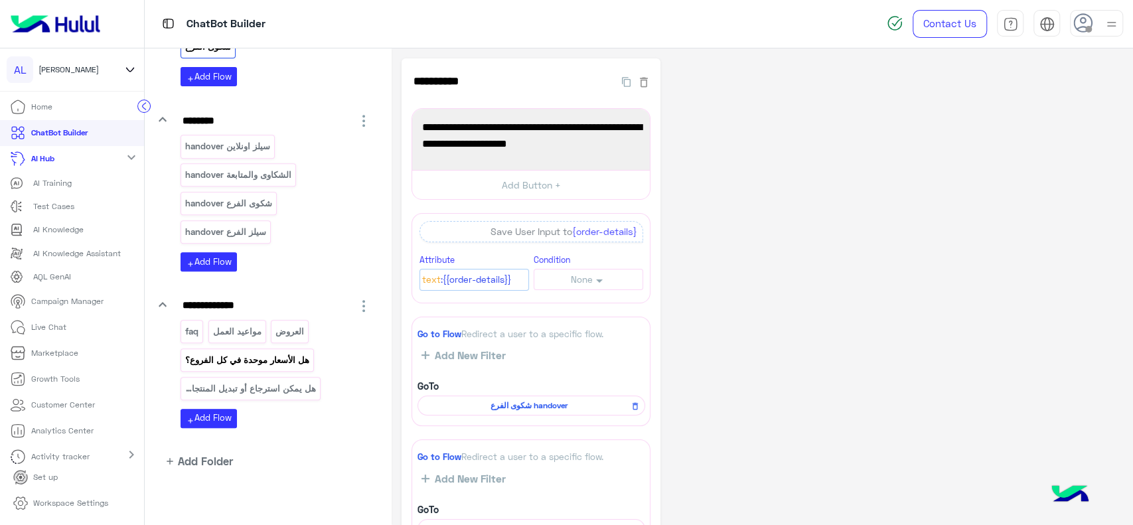
scroll to position [362, 0]
click at [190, 332] on p "faq" at bounding box center [191, 329] width 15 height 15
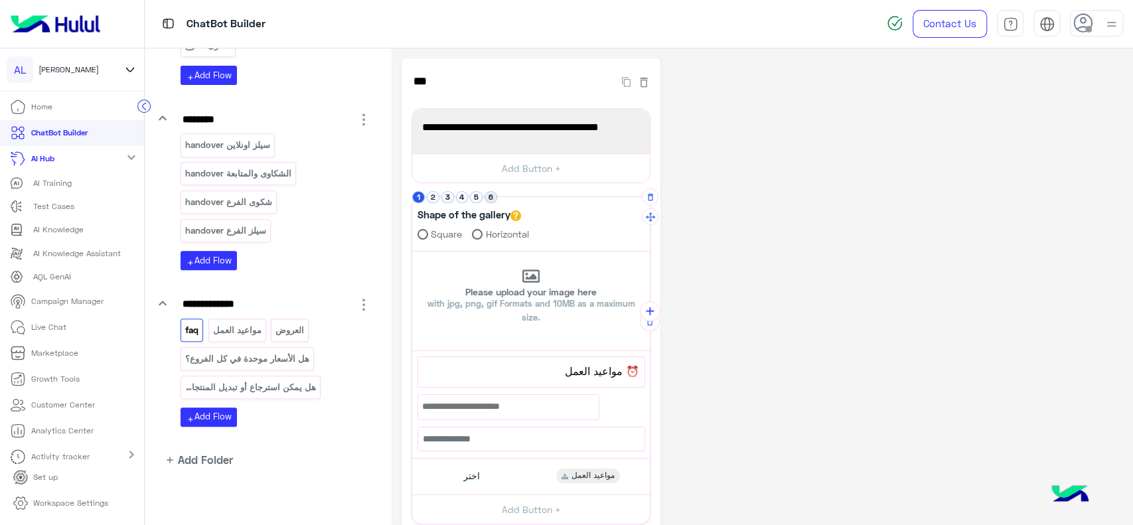
click at [488, 197] on button "6" at bounding box center [490, 197] width 13 height 13
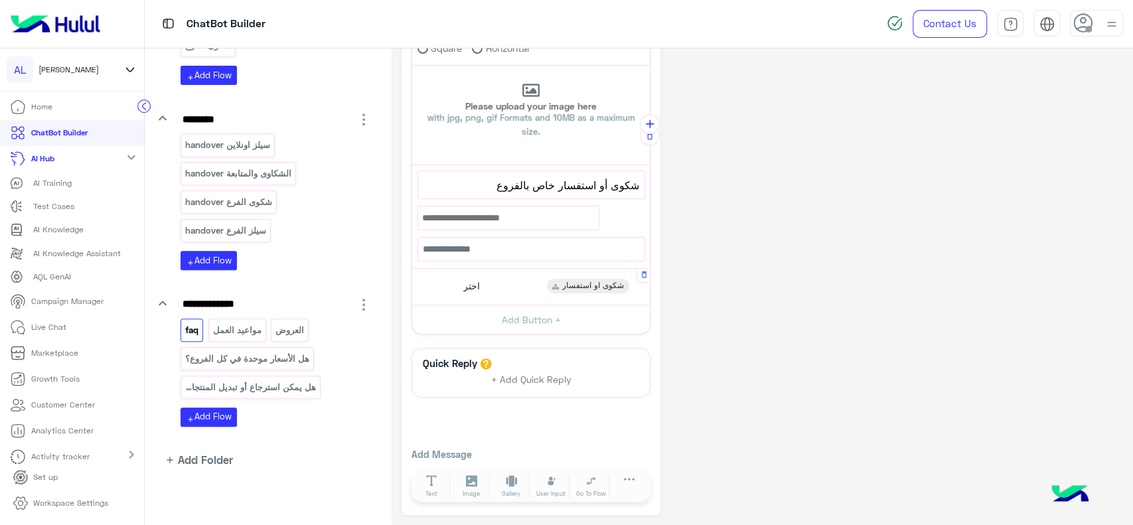
click at [488, 291] on div "اختر شكوى او استفسار" at bounding box center [531, 286] width 228 height 26
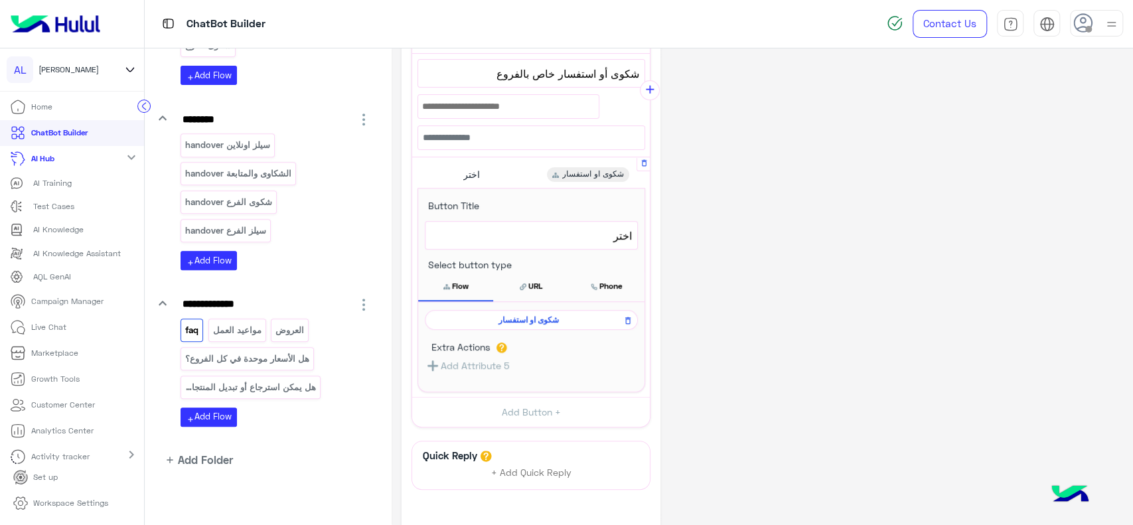
scroll to position [298, 0]
click at [502, 318] on span "شكوى او استفسار" at bounding box center [529, 319] width 194 height 12
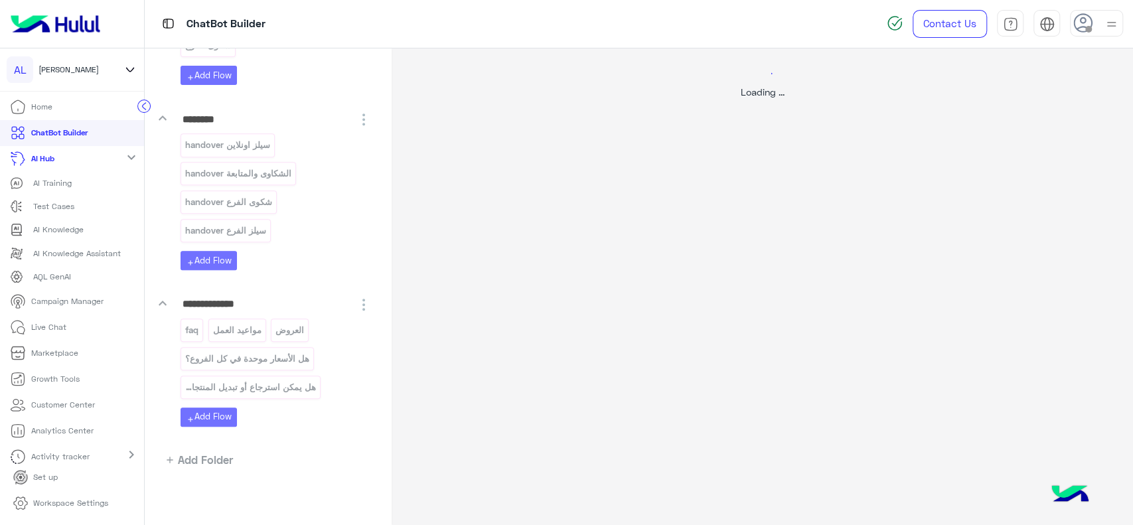
scroll to position [0, 0]
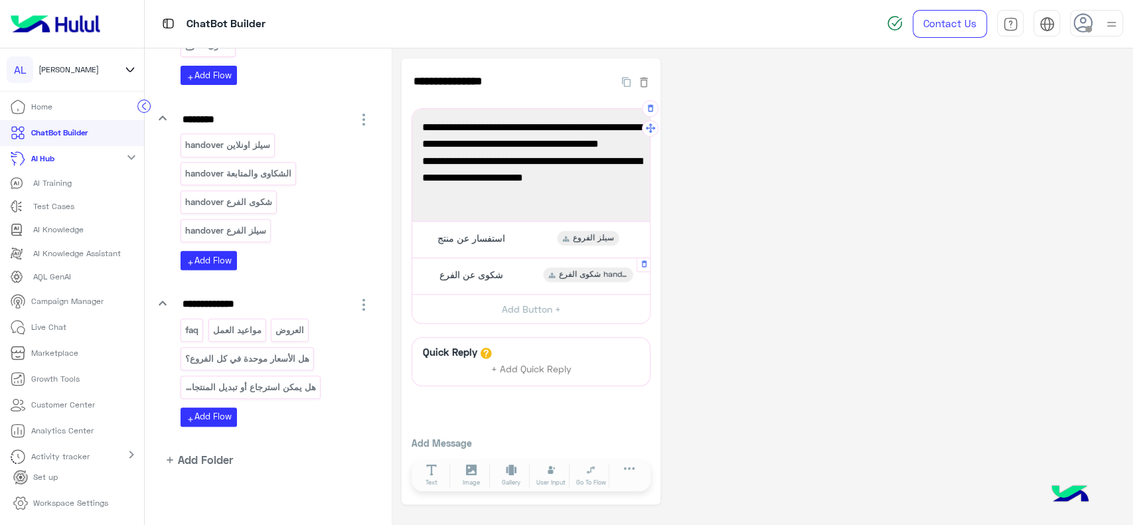
click at [517, 269] on div "شكوى عن الفرع شكوى الفرع handover" at bounding box center [531, 276] width 228 height 26
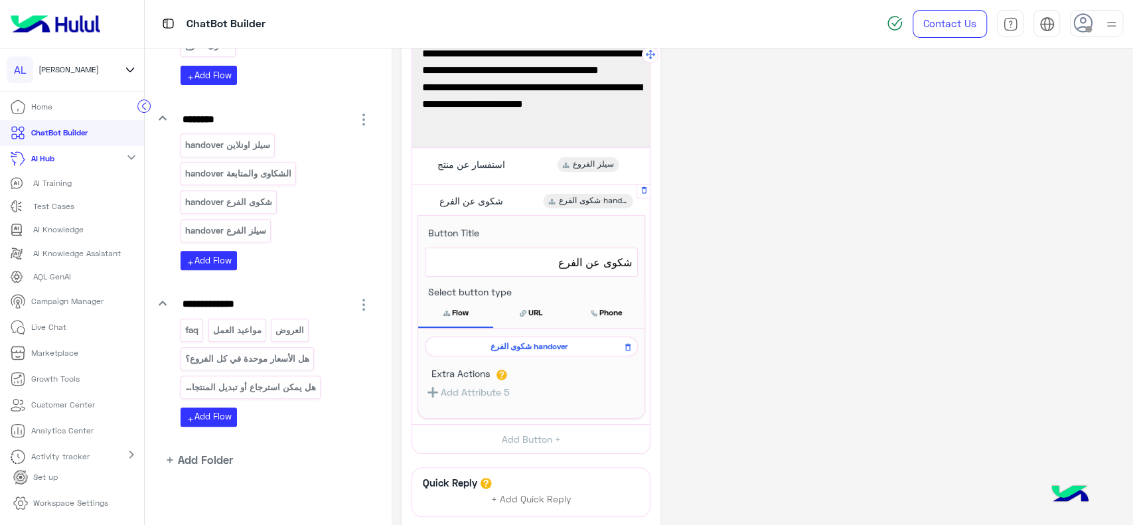
scroll to position [74, 0]
click at [628, 342] on icon at bounding box center [627, 346] width 9 height 16
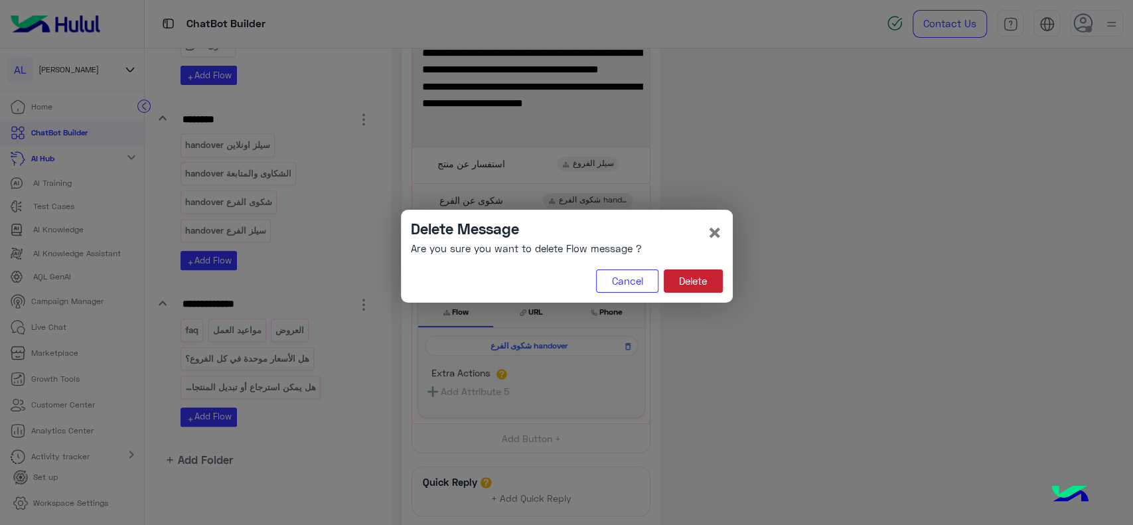
click at [703, 276] on button "Delete" at bounding box center [692, 281] width 59 height 24
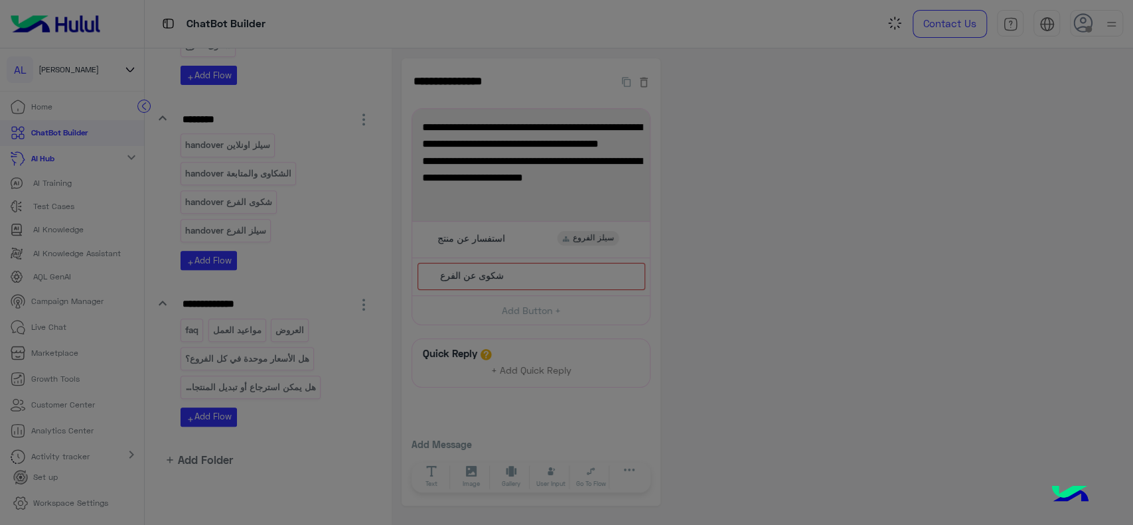
scroll to position [0, 0]
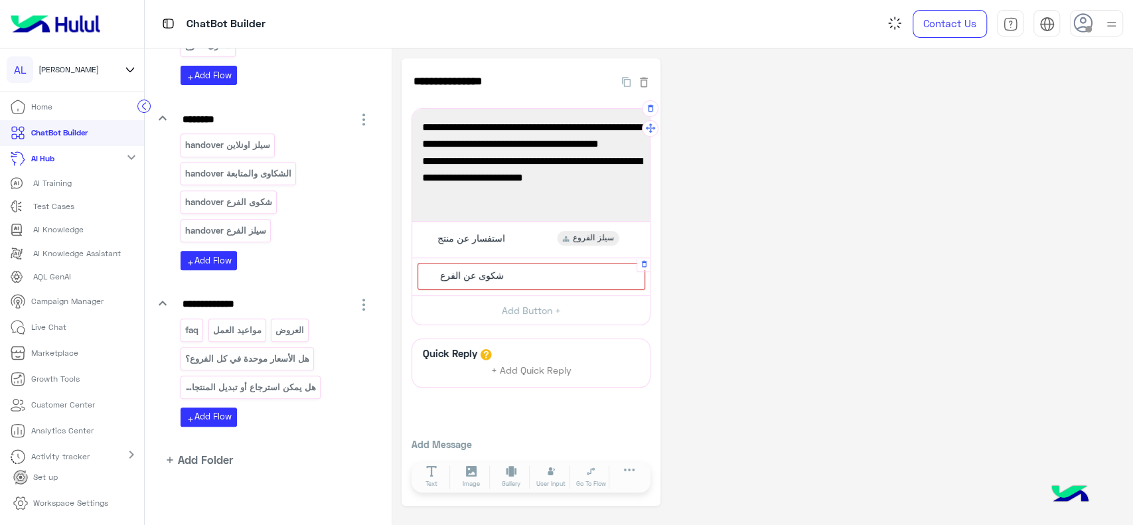
click at [526, 279] on div "شكوى عن الفرع" at bounding box center [531, 276] width 228 height 27
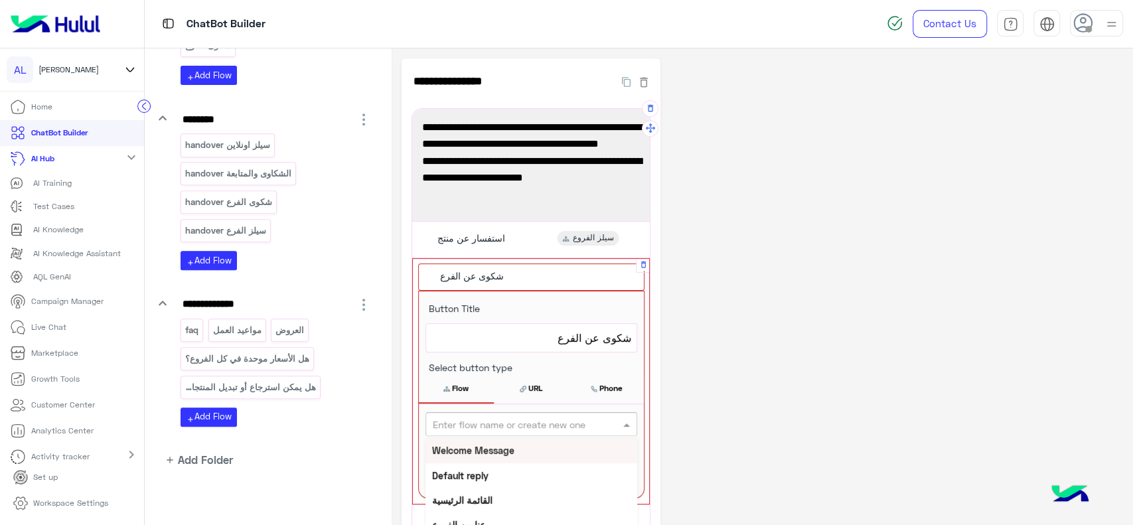
click at [491, 425] on input "text" at bounding box center [509, 424] width 153 height 14
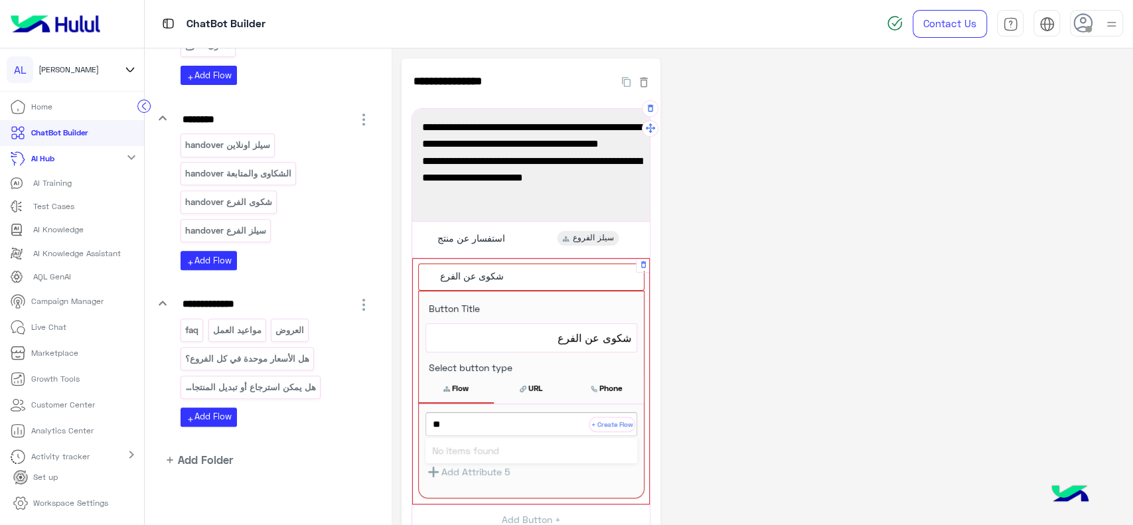
type input "*"
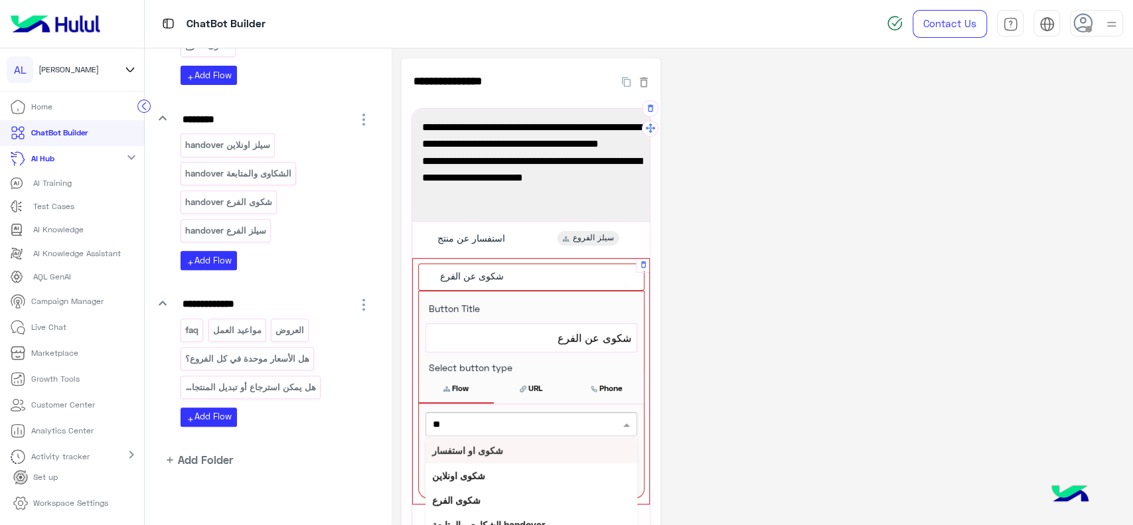
type input "***"
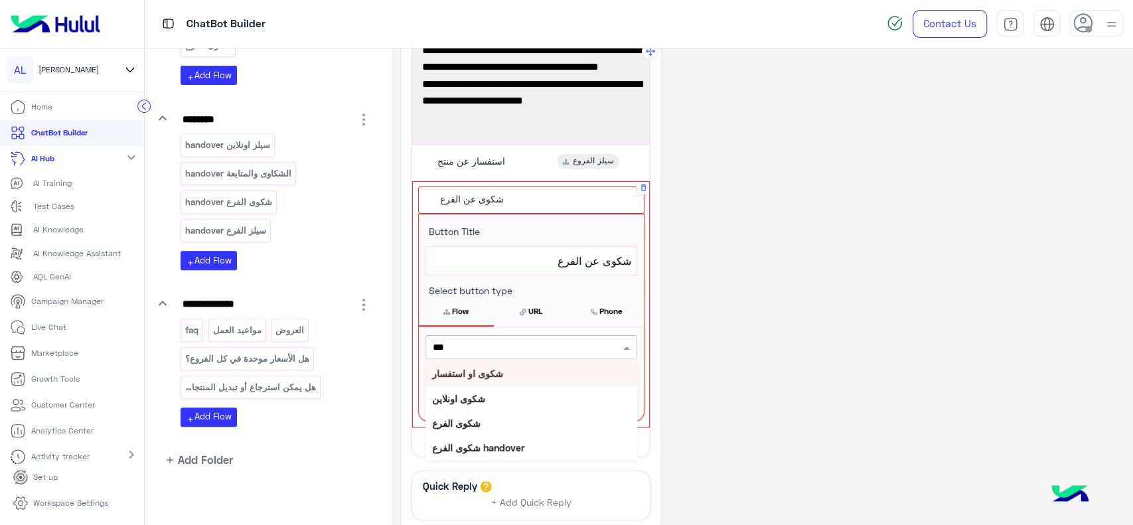
scroll to position [79, 0]
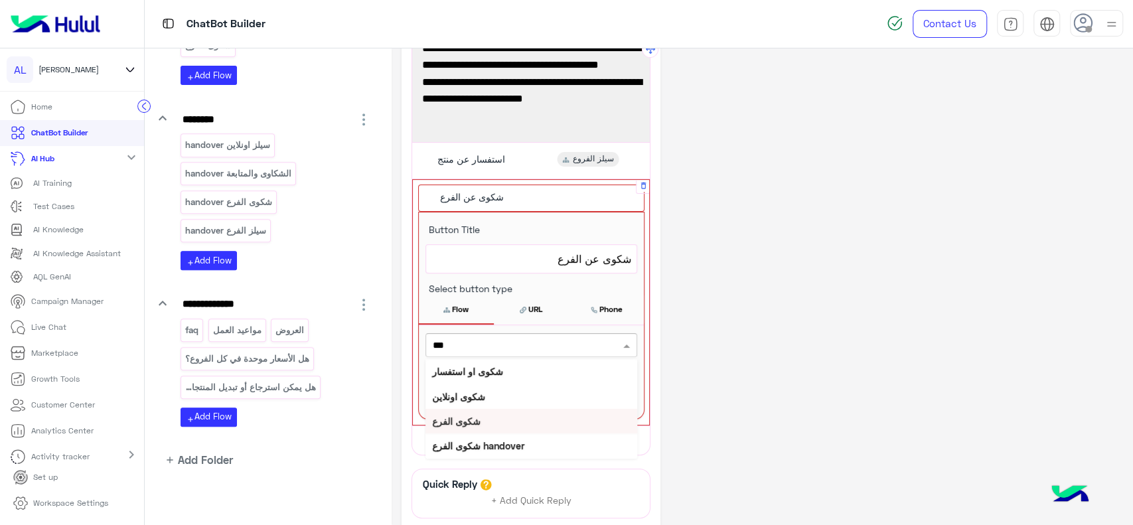
click at [488, 421] on div "شكوى الفرع" at bounding box center [531, 421] width 212 height 25
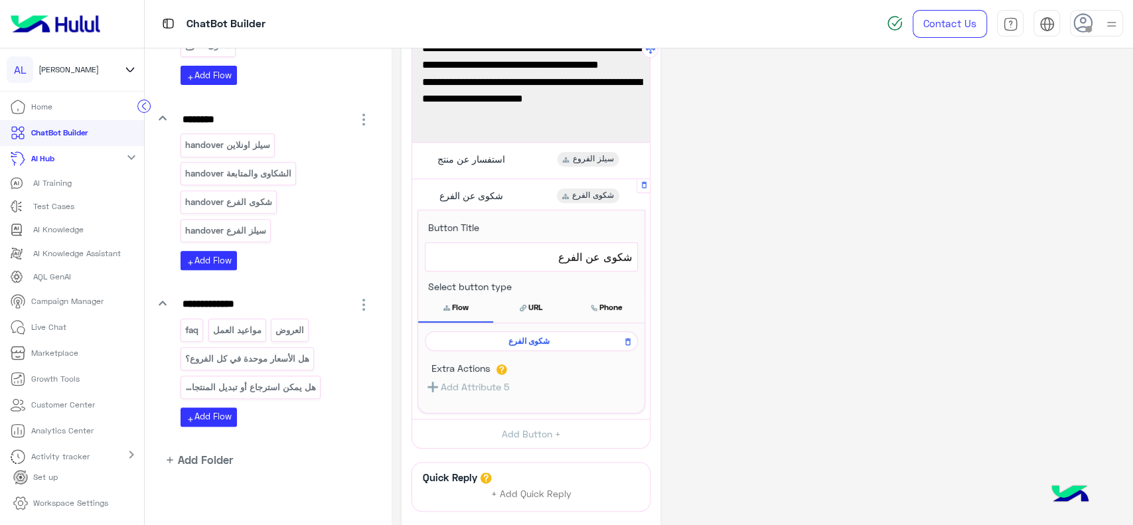
click at [535, 339] on span "شكوى الفرع" at bounding box center [529, 341] width 194 height 12
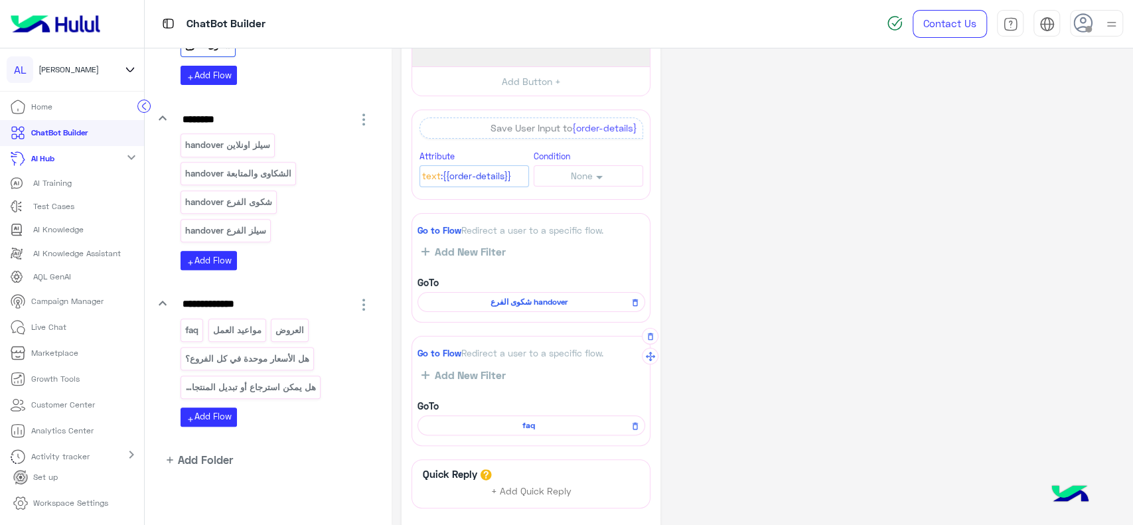
scroll to position [104, 0]
click at [648, 340] on button "button" at bounding box center [650, 335] width 17 height 17
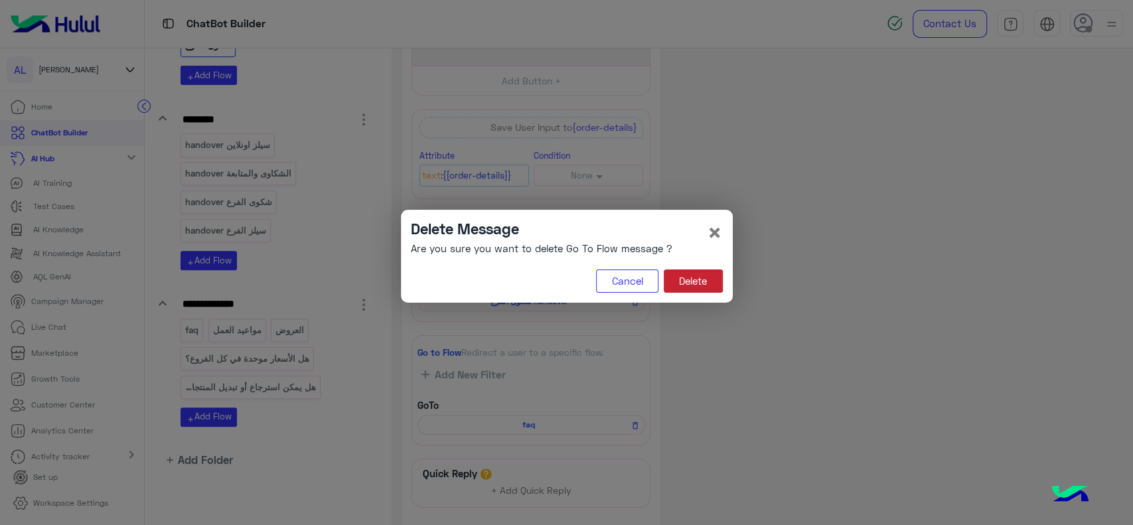
click at [709, 289] on button "Delete" at bounding box center [692, 281] width 59 height 24
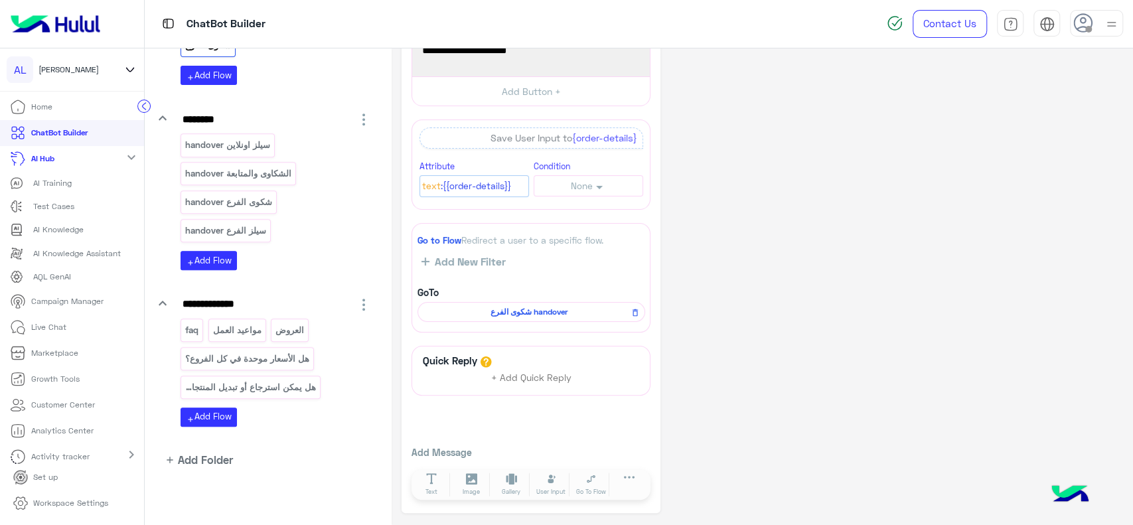
scroll to position [92, 0]
click at [533, 314] on span "شكوى الفرع handover" at bounding box center [529, 314] width 208 height 12
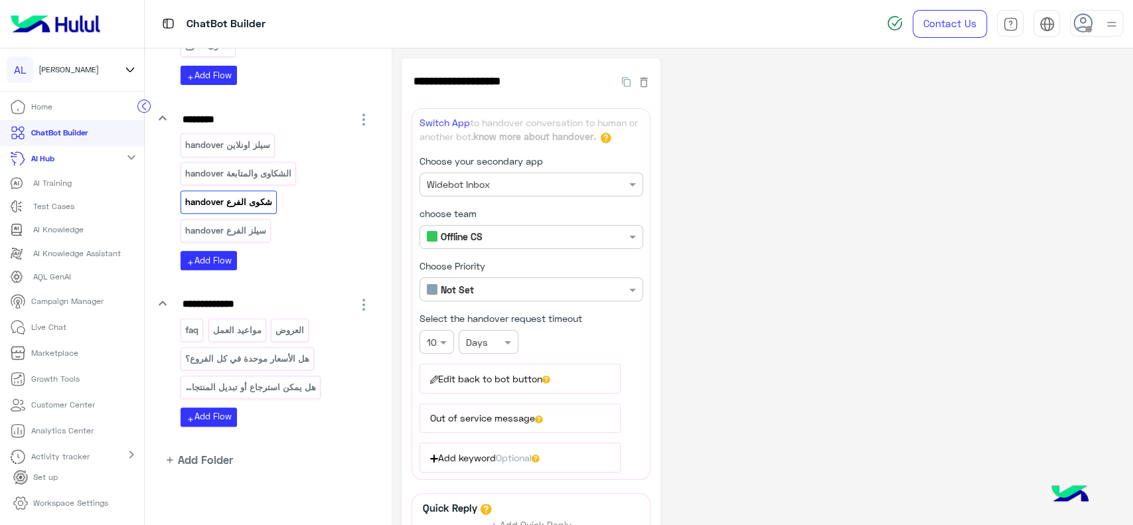
scroll to position [143, 0]
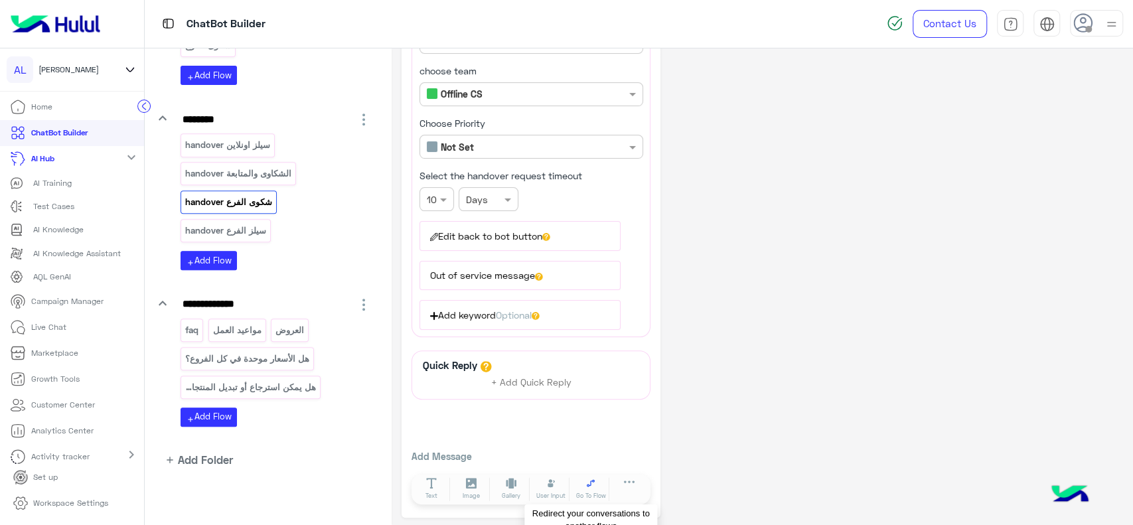
click at [585, 485] on button "Go To Flow" at bounding box center [591, 489] width 37 height 24
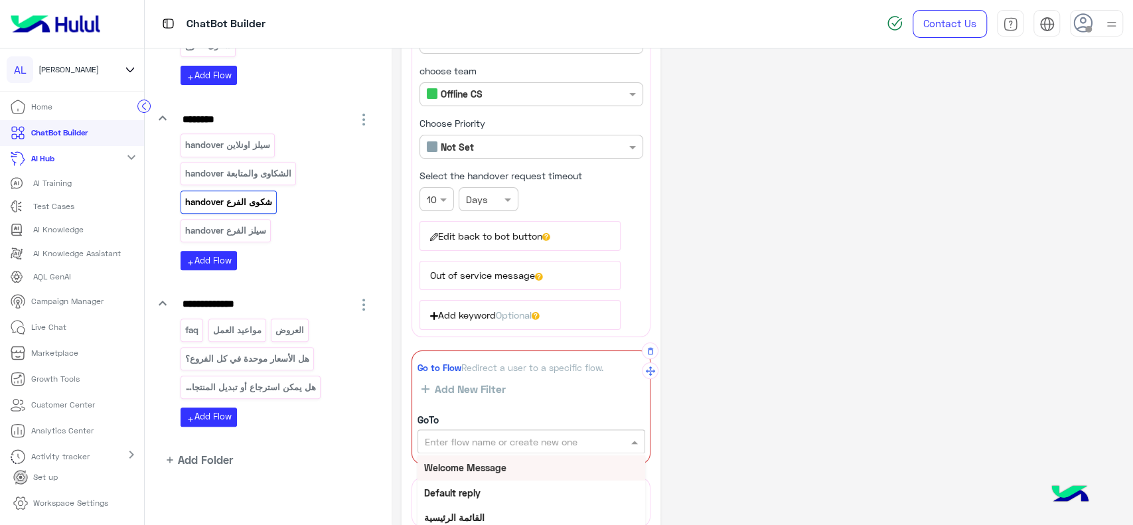
click at [510, 441] on input "text" at bounding box center [509, 442] width 168 height 14
type input "***"
click at [492, 464] on div "faq" at bounding box center [531, 467] width 228 height 25
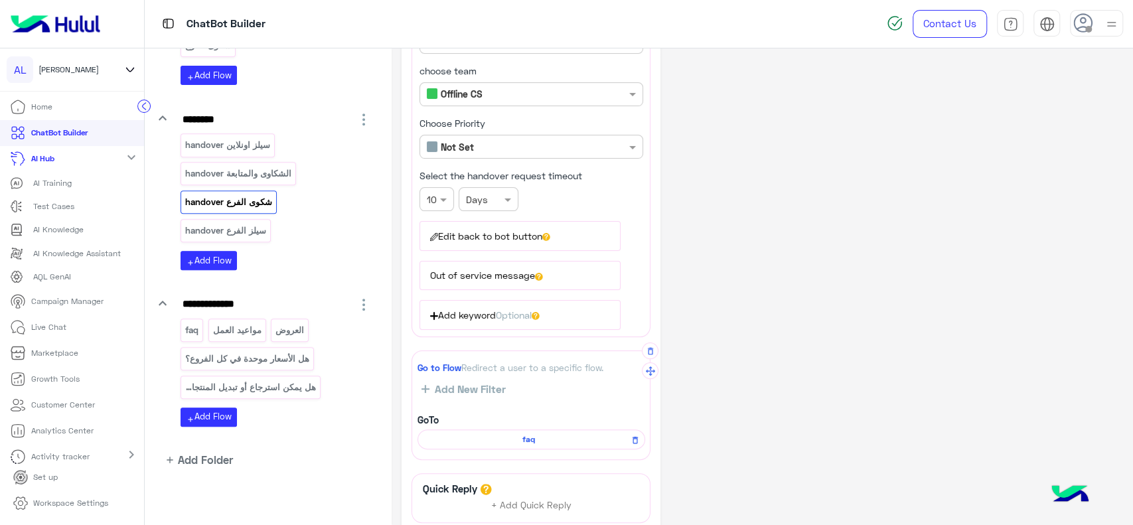
click at [721, 292] on div "**********" at bounding box center [761, 278] width 721 height 725
